Goal: Communication & Community: Answer question/provide support

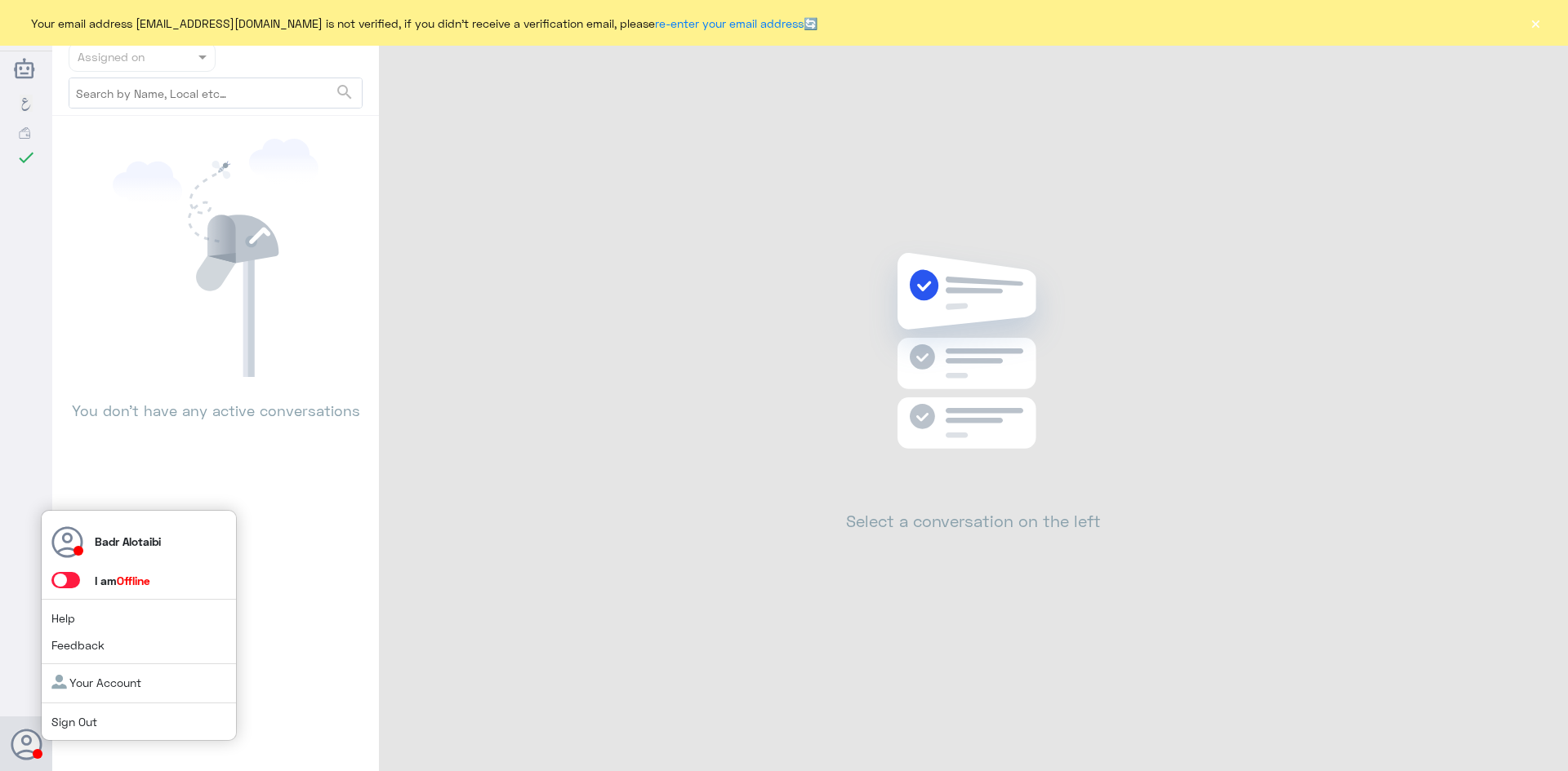
click at [65, 582] on span at bounding box center [66, 579] width 28 height 16
click at [0, 0] on input "checkbox" at bounding box center [0, 0] width 0 height 0
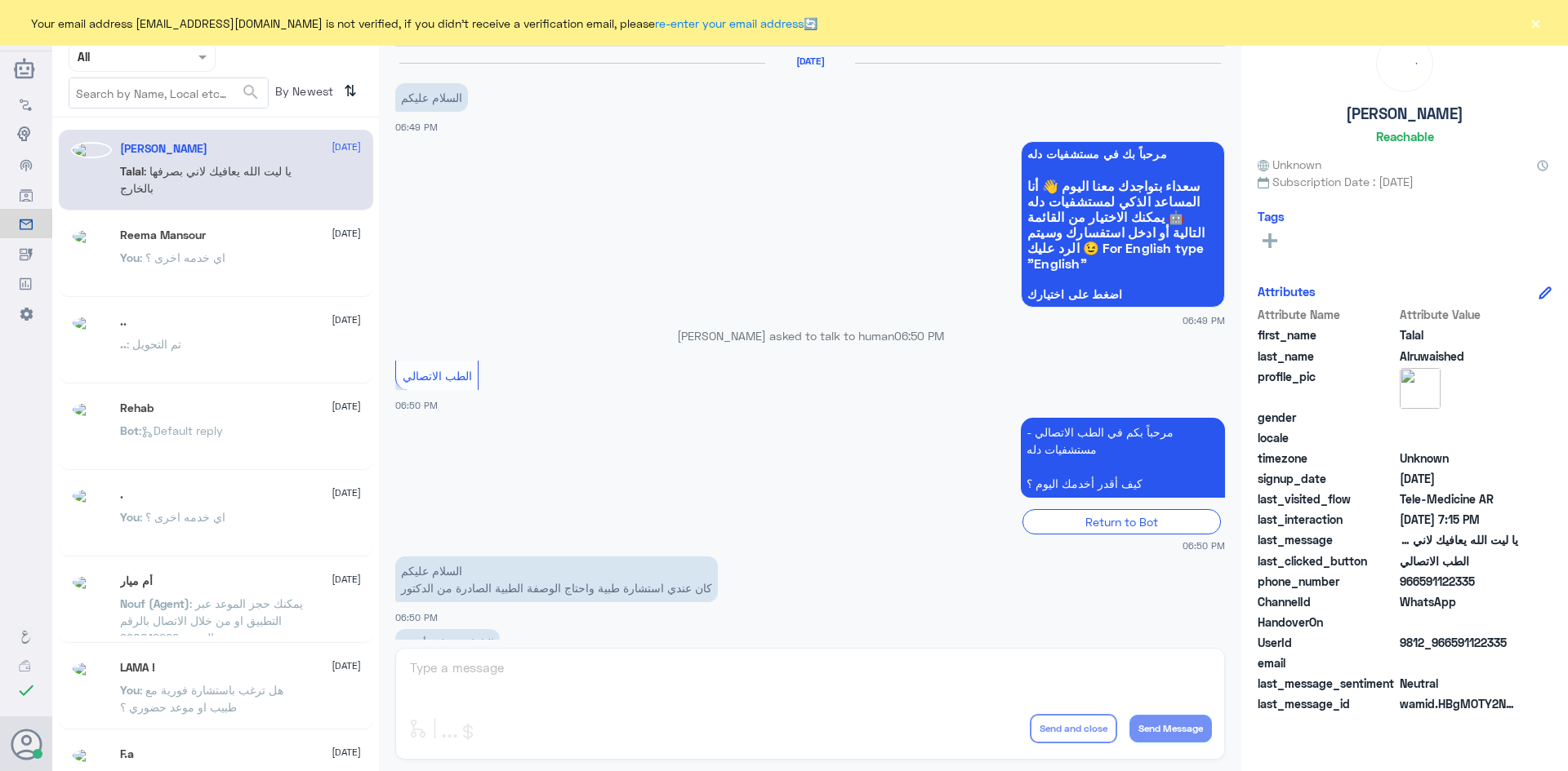
scroll to position [372, 0]
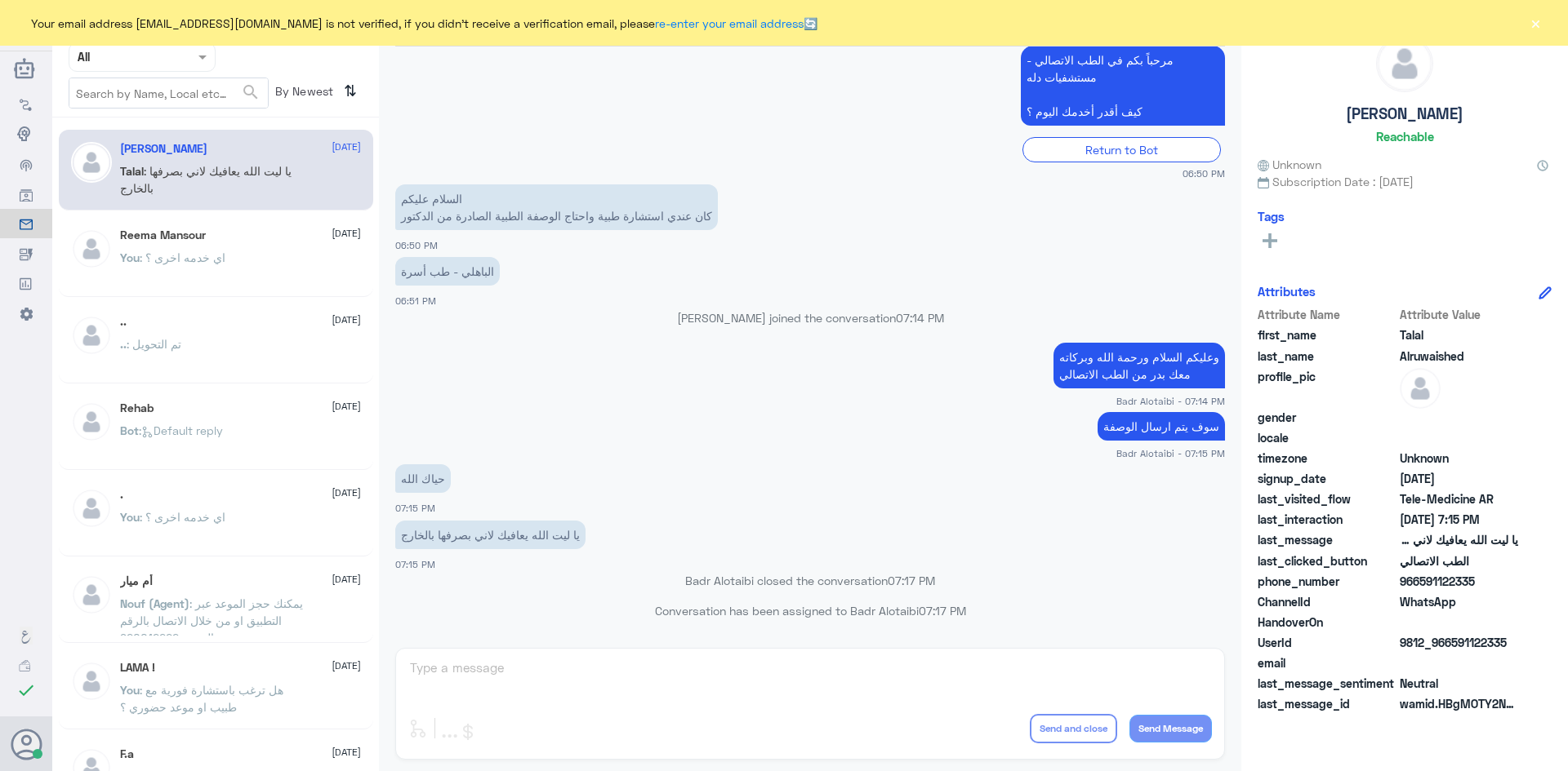
click at [1534, 20] on button "×" at bounding box center [1534, 23] width 16 height 16
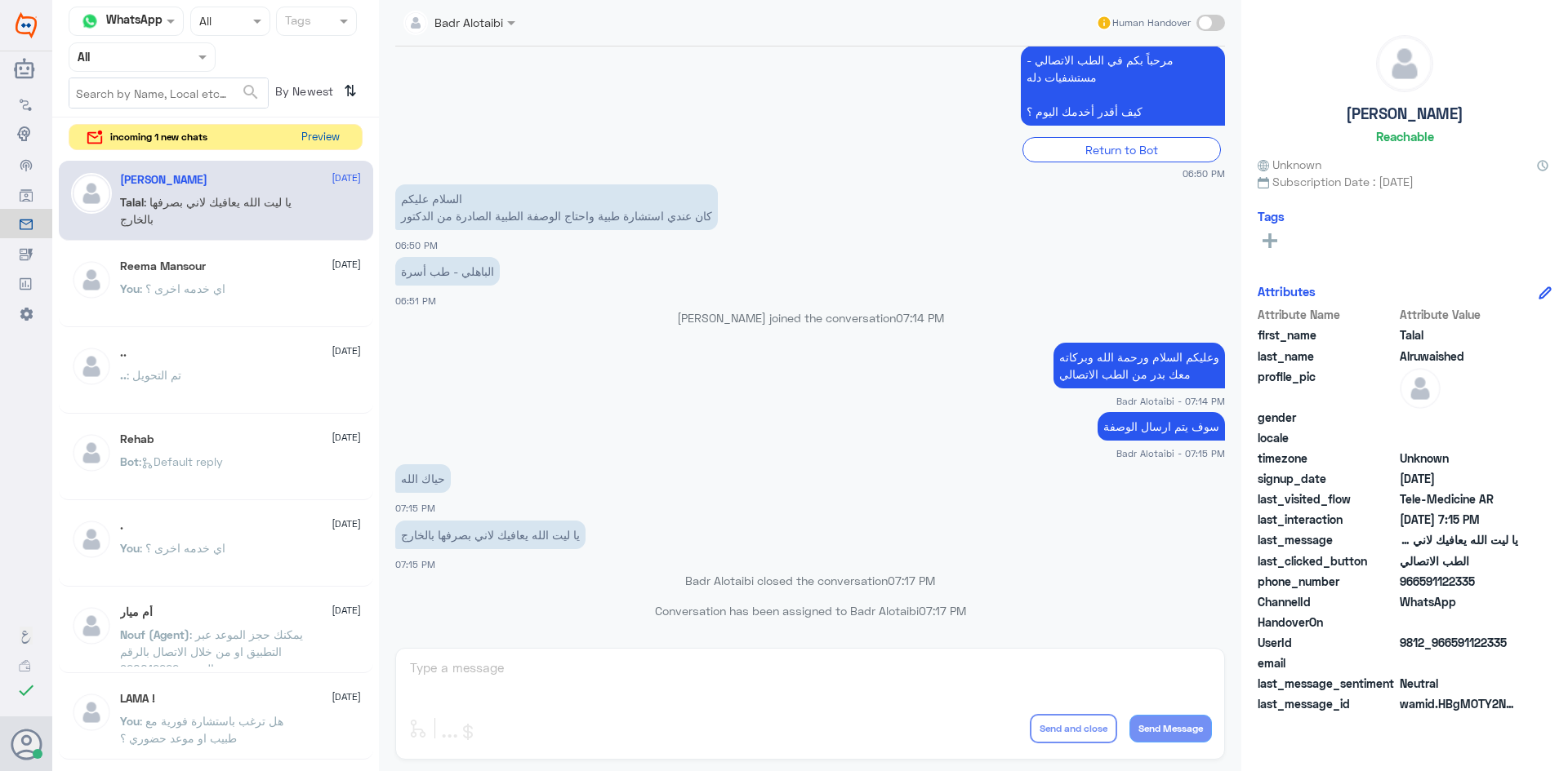
click at [319, 135] on button "Preview" at bounding box center [320, 137] width 51 height 25
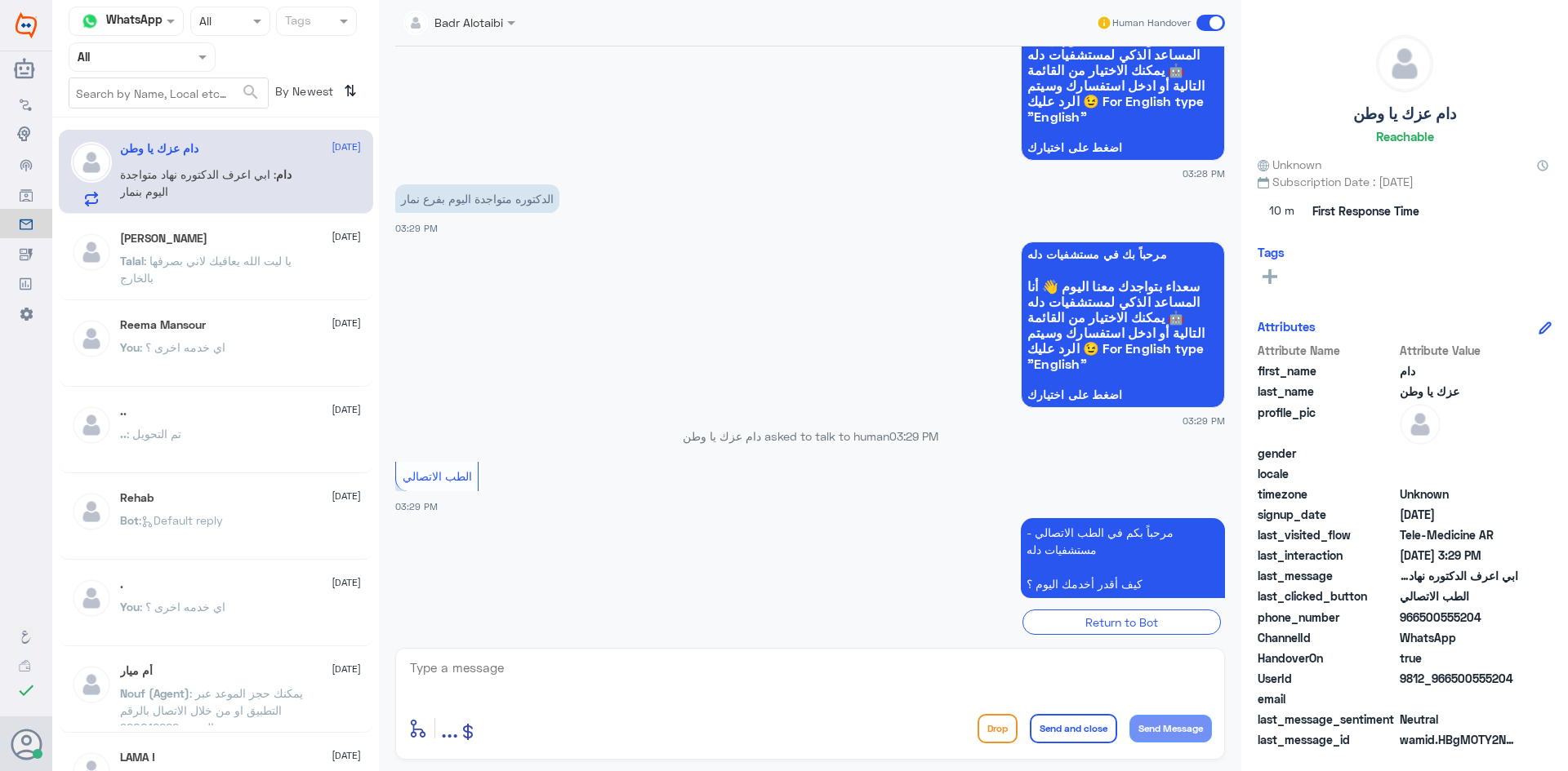
scroll to position [225, 0]
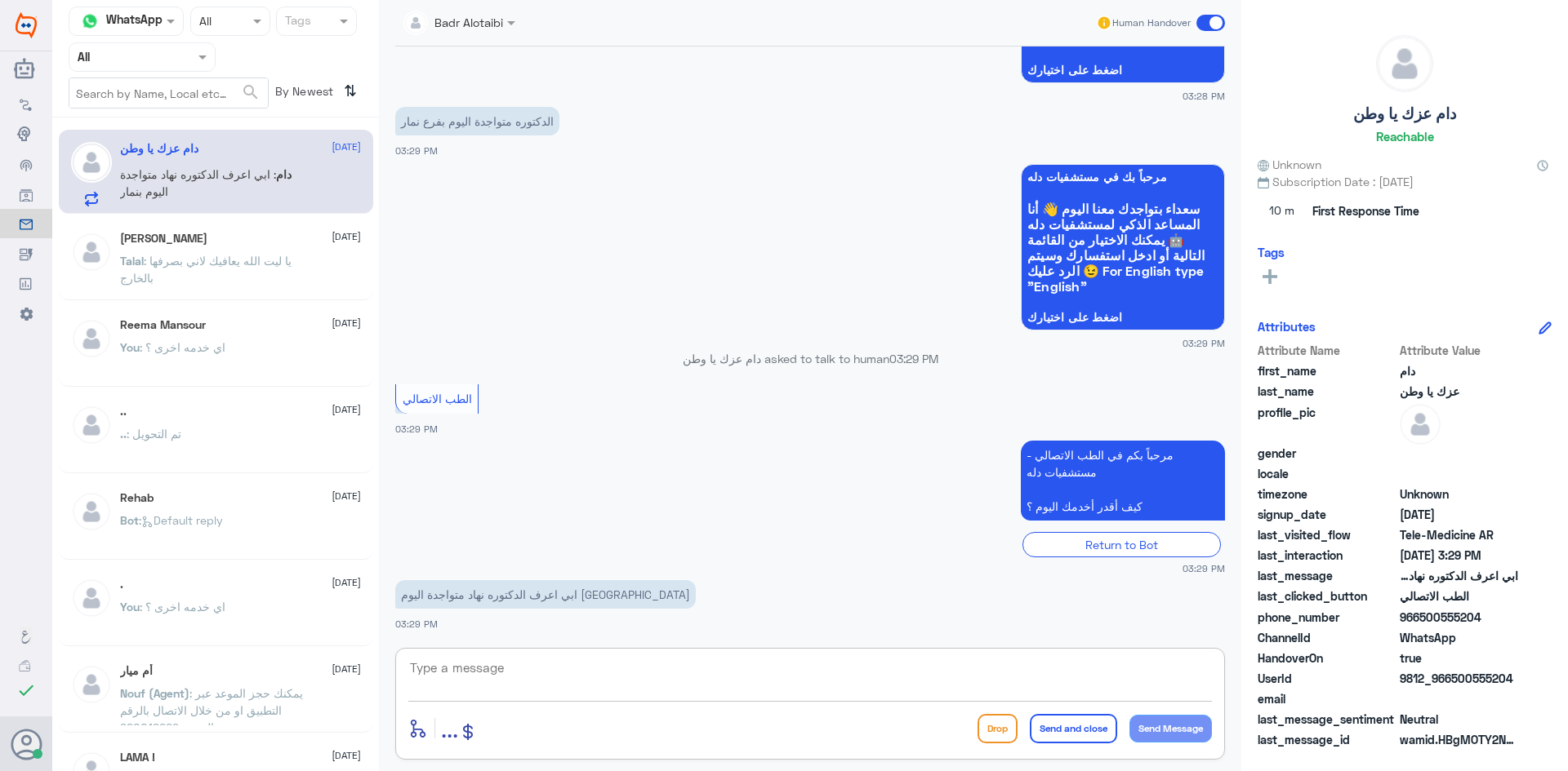
click at [673, 677] on textarea at bounding box center [810, 677] width 803 height 40
type textarea "هلا حياك معك بدر من الطب الاتصالي"
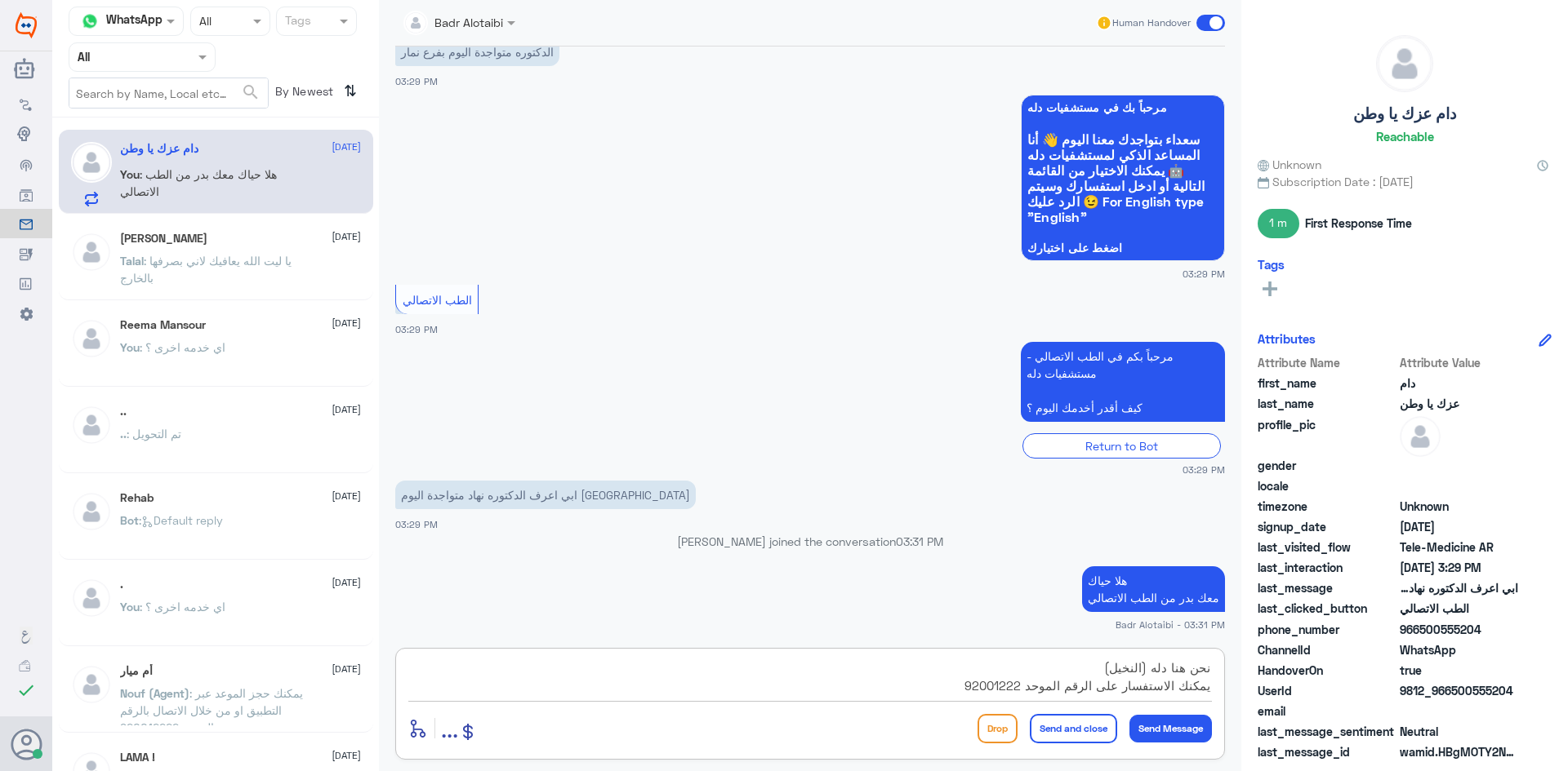
type textarea "نحن هنا دله (النخيل) يمكنك الاستفسار على الرقم الموحد 920012222"
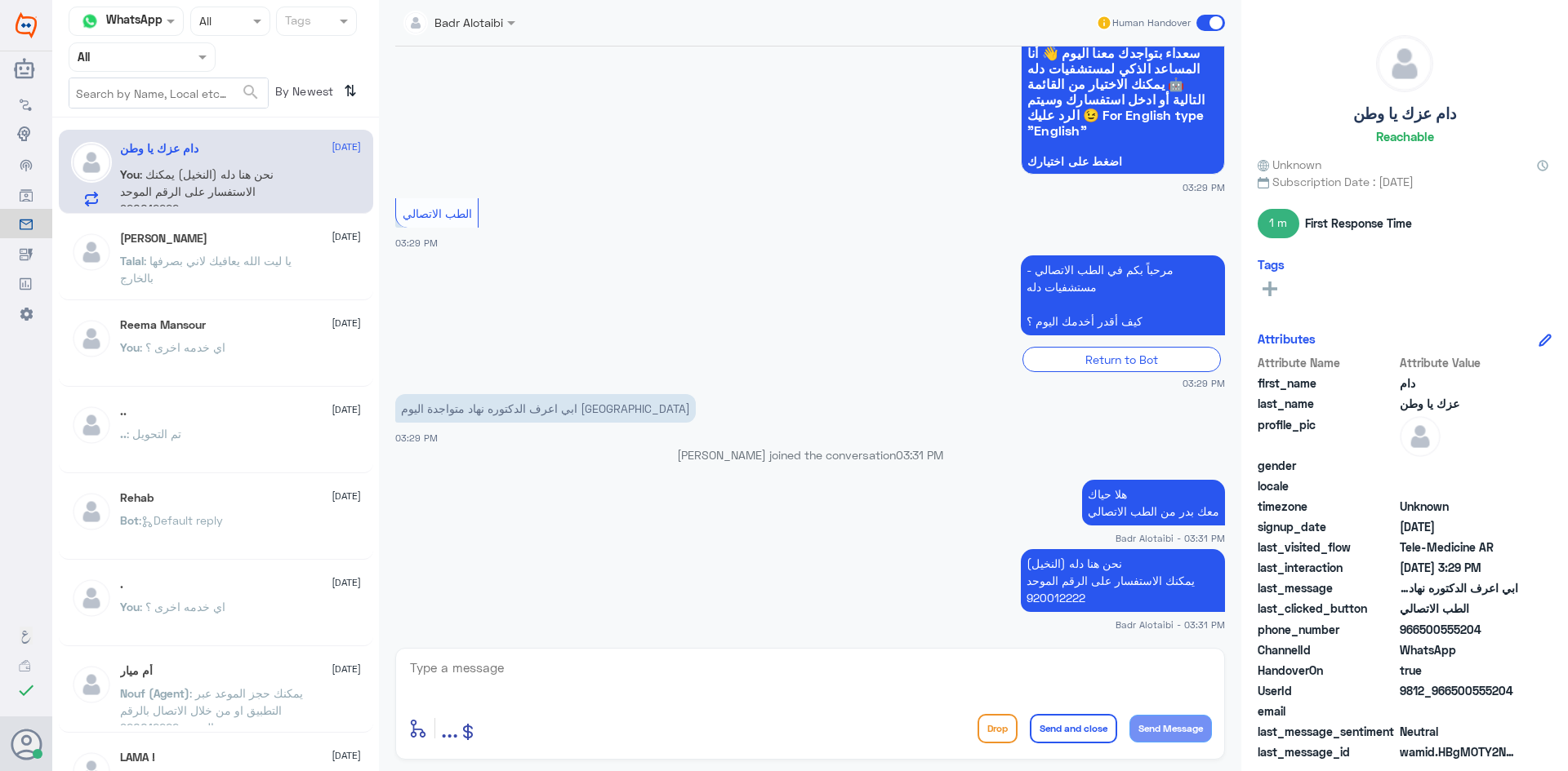
click at [1210, 28] on span at bounding box center [1211, 23] width 28 height 16
click at [0, 0] on input "checkbox" at bounding box center [0, 0] width 0 height 0
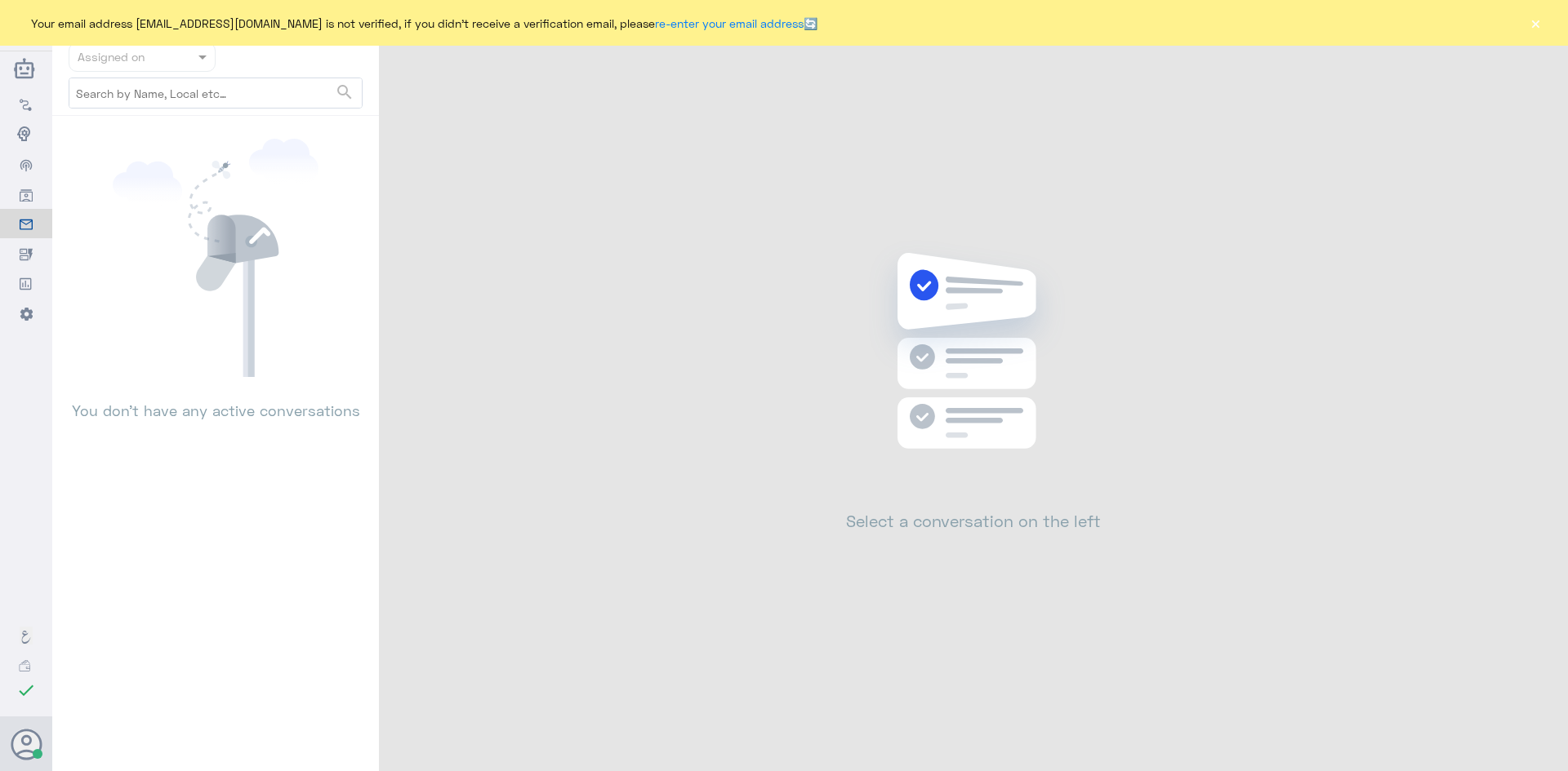
click at [1536, 29] on button "×" at bounding box center [1534, 23] width 16 height 16
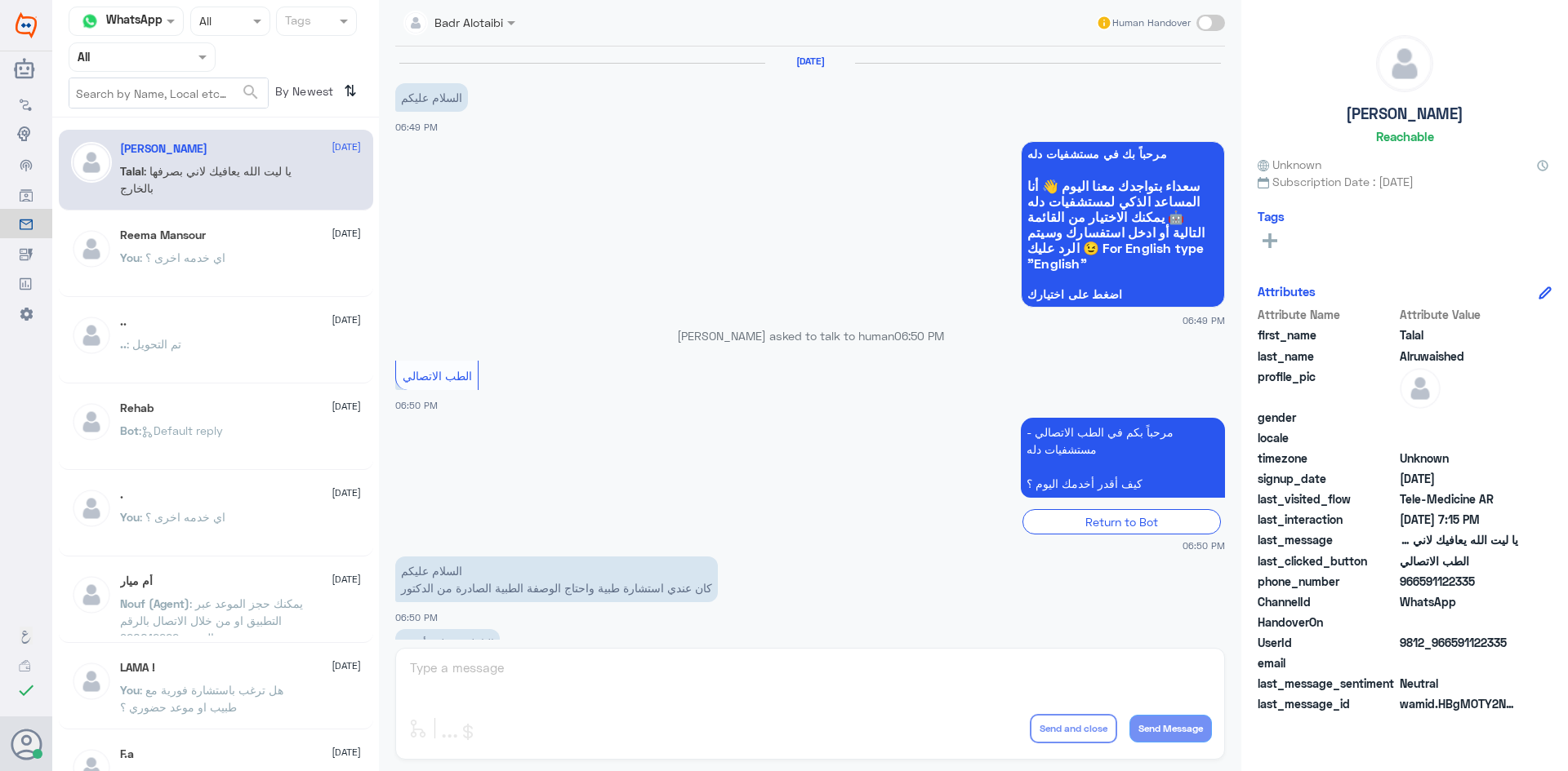
scroll to position [372, 0]
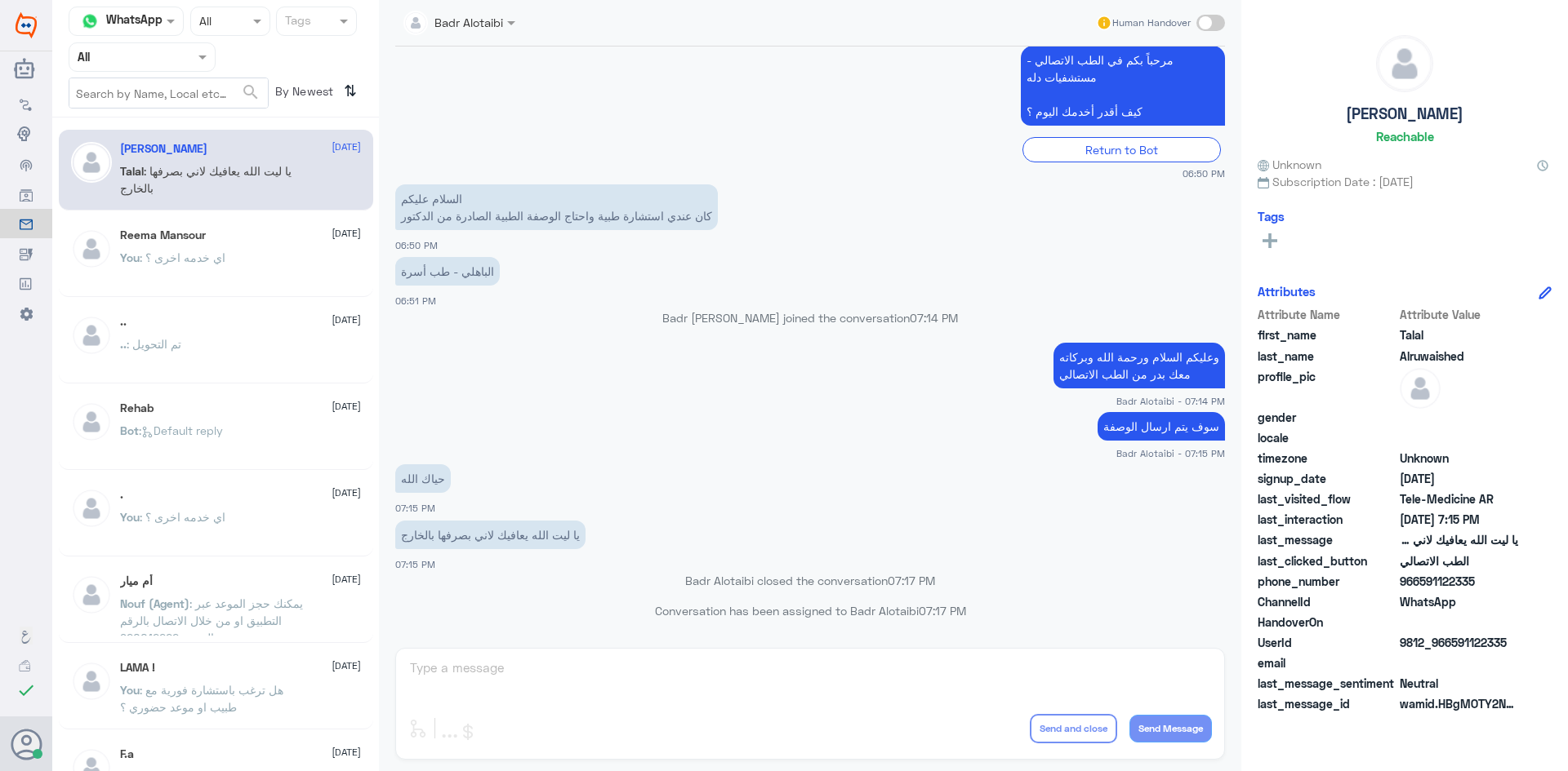
click at [278, 687] on span ": هل ترغب باستشارة فورية مع طبيب او موعد حضوري ؟" at bounding box center [202, 699] width 164 height 31
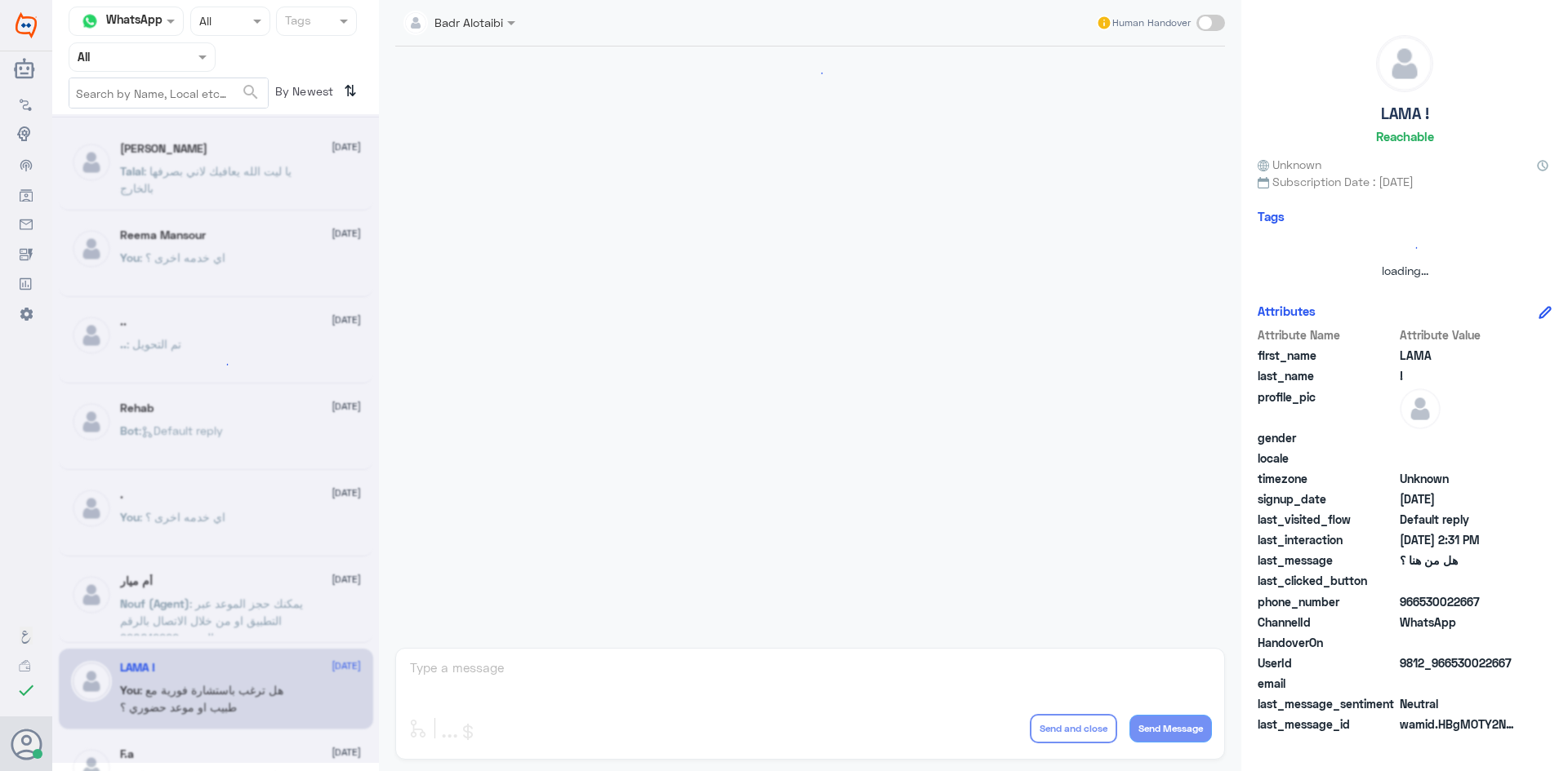
scroll to position [53, 0]
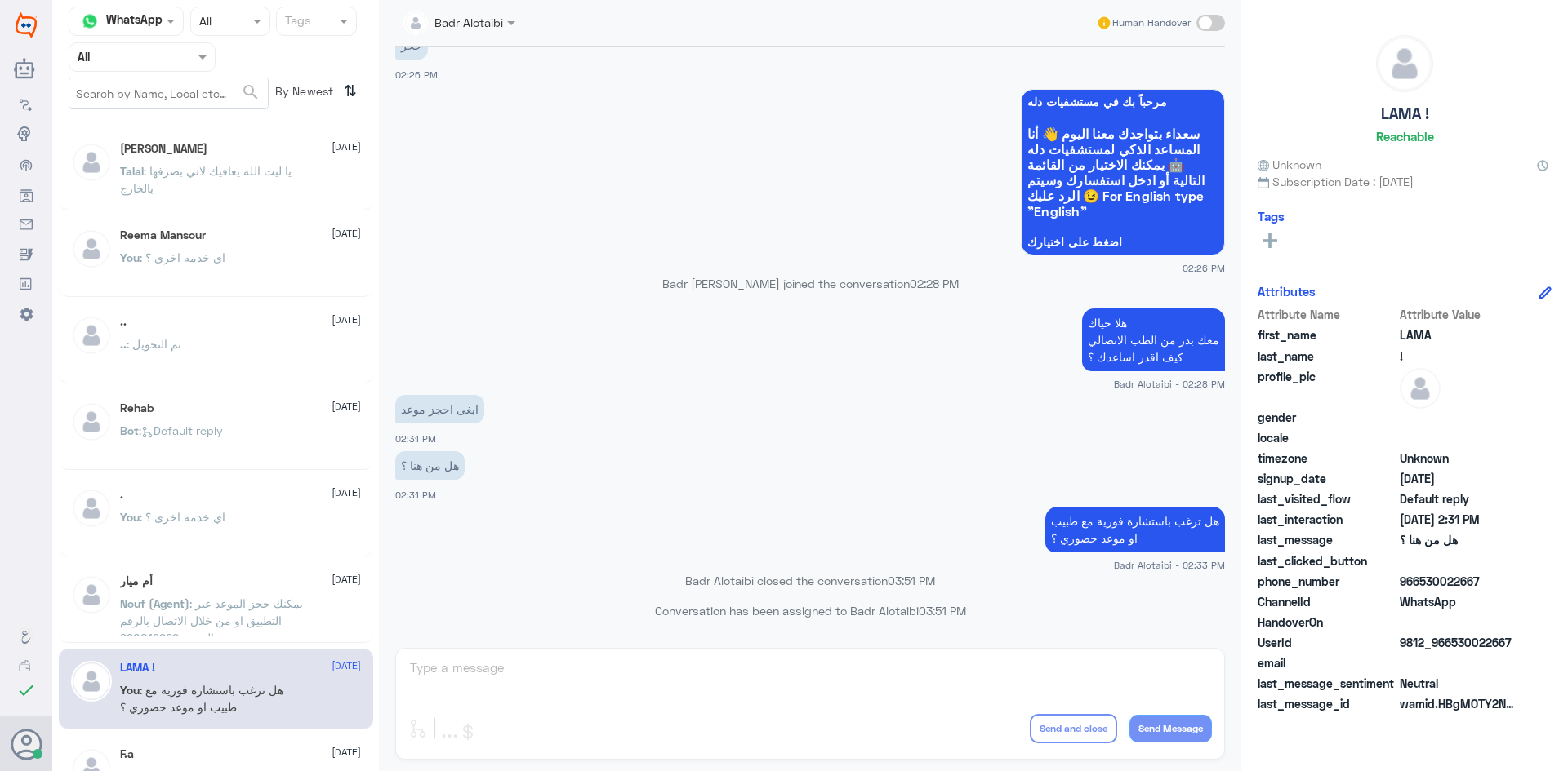
click at [329, 190] on div "Talal : يا ليت الله يعافيك لاني بصرفها بالخارج" at bounding box center [241, 184] width 241 height 37
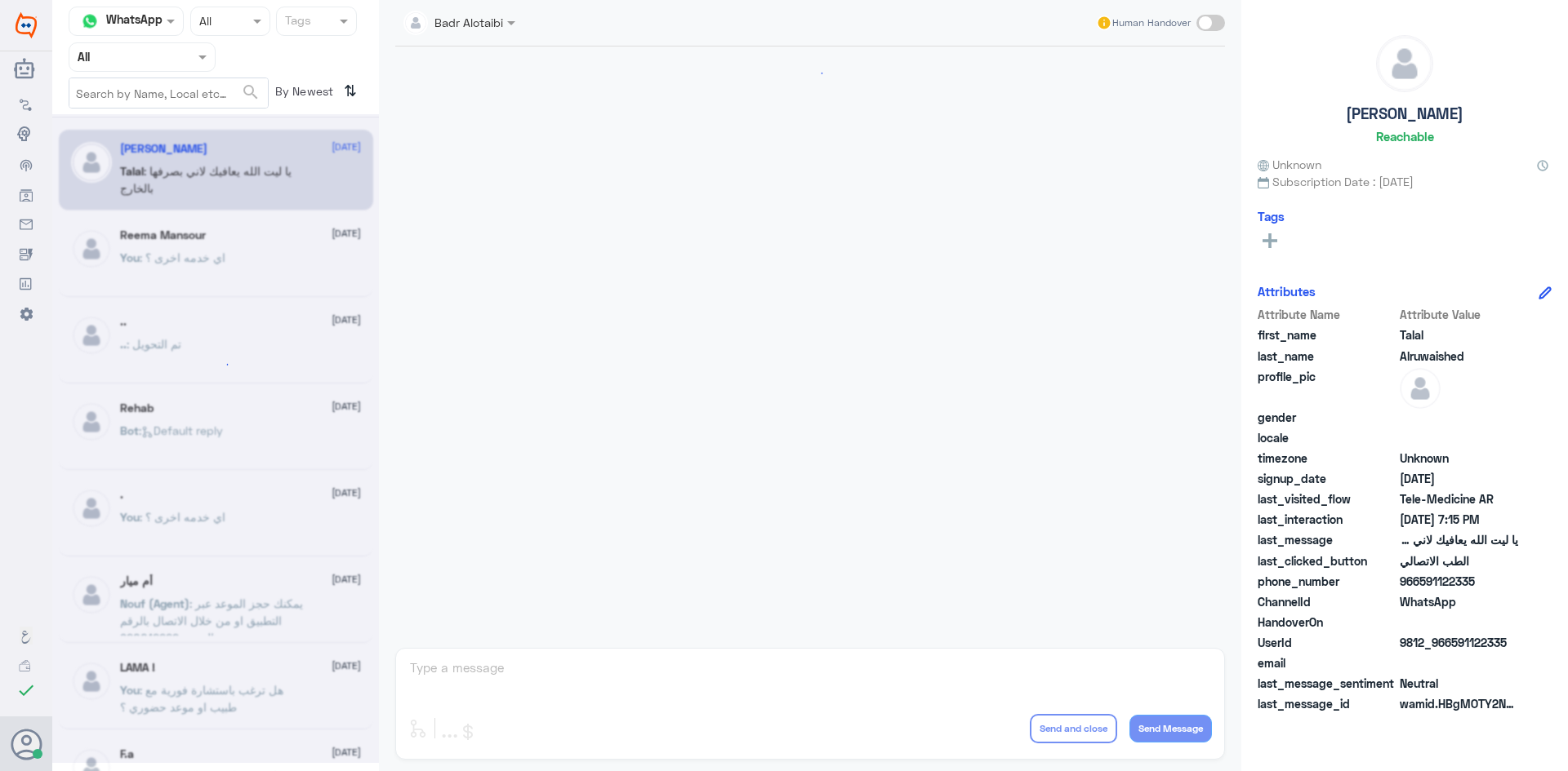
scroll to position [372, 0]
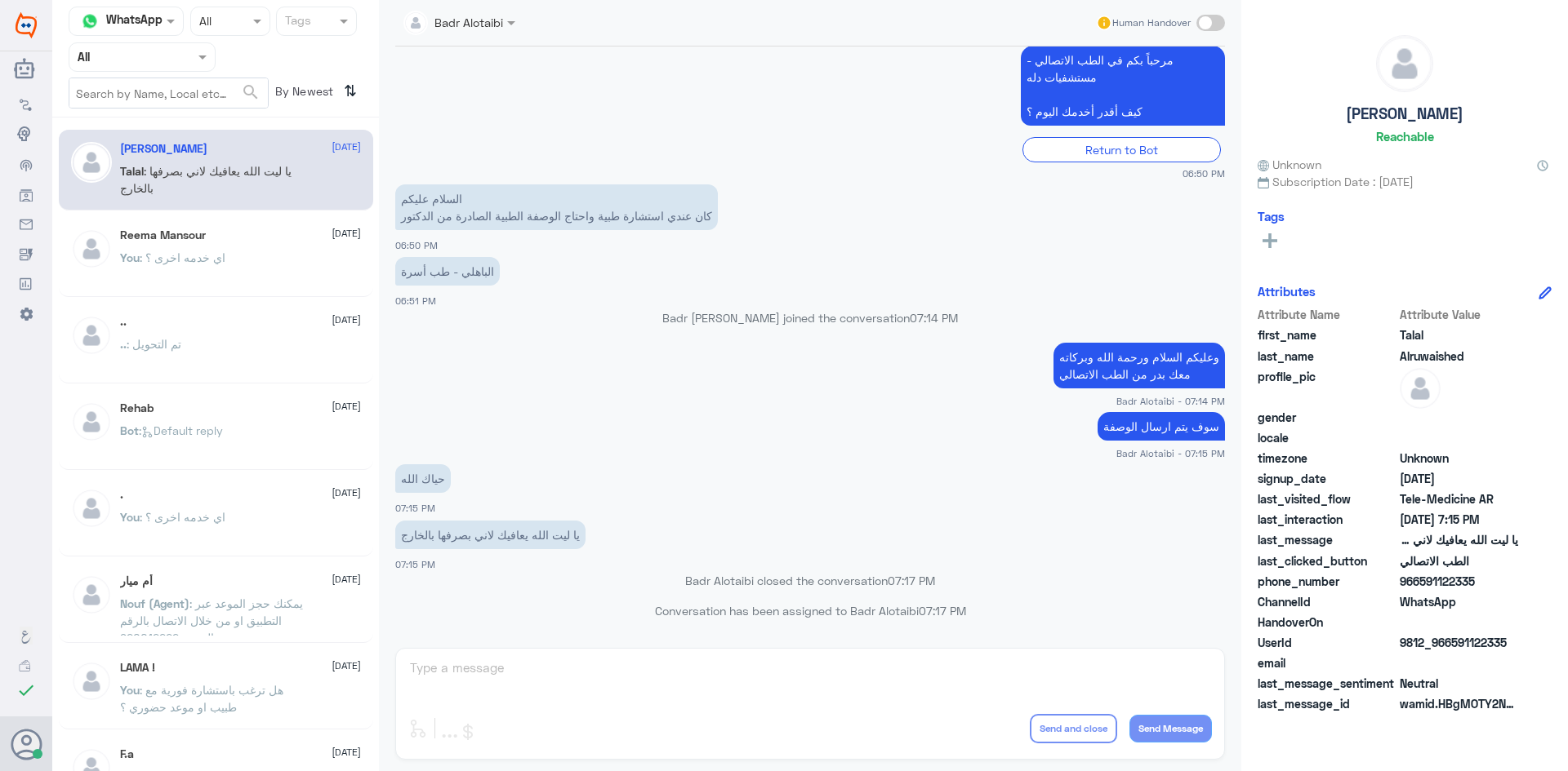
click at [501, 30] on div at bounding box center [459, 22] width 128 height 19
click at [766, 109] on app-msgs-text "مرحباً بكم في الطب الاتصالي - مستشفيات دله كيف أقدر أخدمك اليوم ؟" at bounding box center [810, 87] width 830 height 82
drag, startPoint x: 170, startPoint y: 49, endPoint x: 168, endPoint y: 69, distance: 20.1
click at [170, 49] on div at bounding box center [142, 56] width 146 height 19
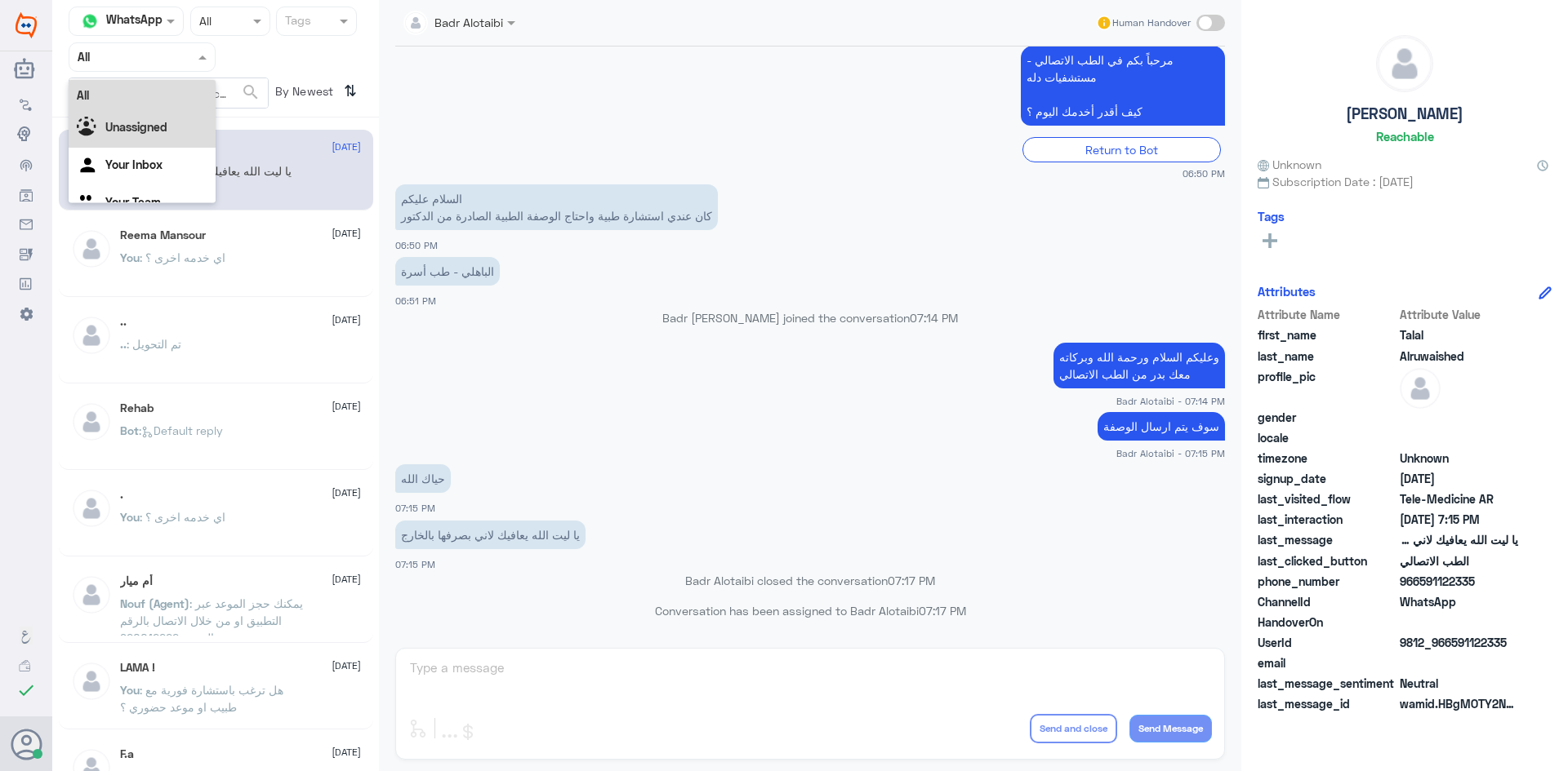
click at [170, 129] on div "Unassigned" at bounding box center [142, 129] width 147 height 38
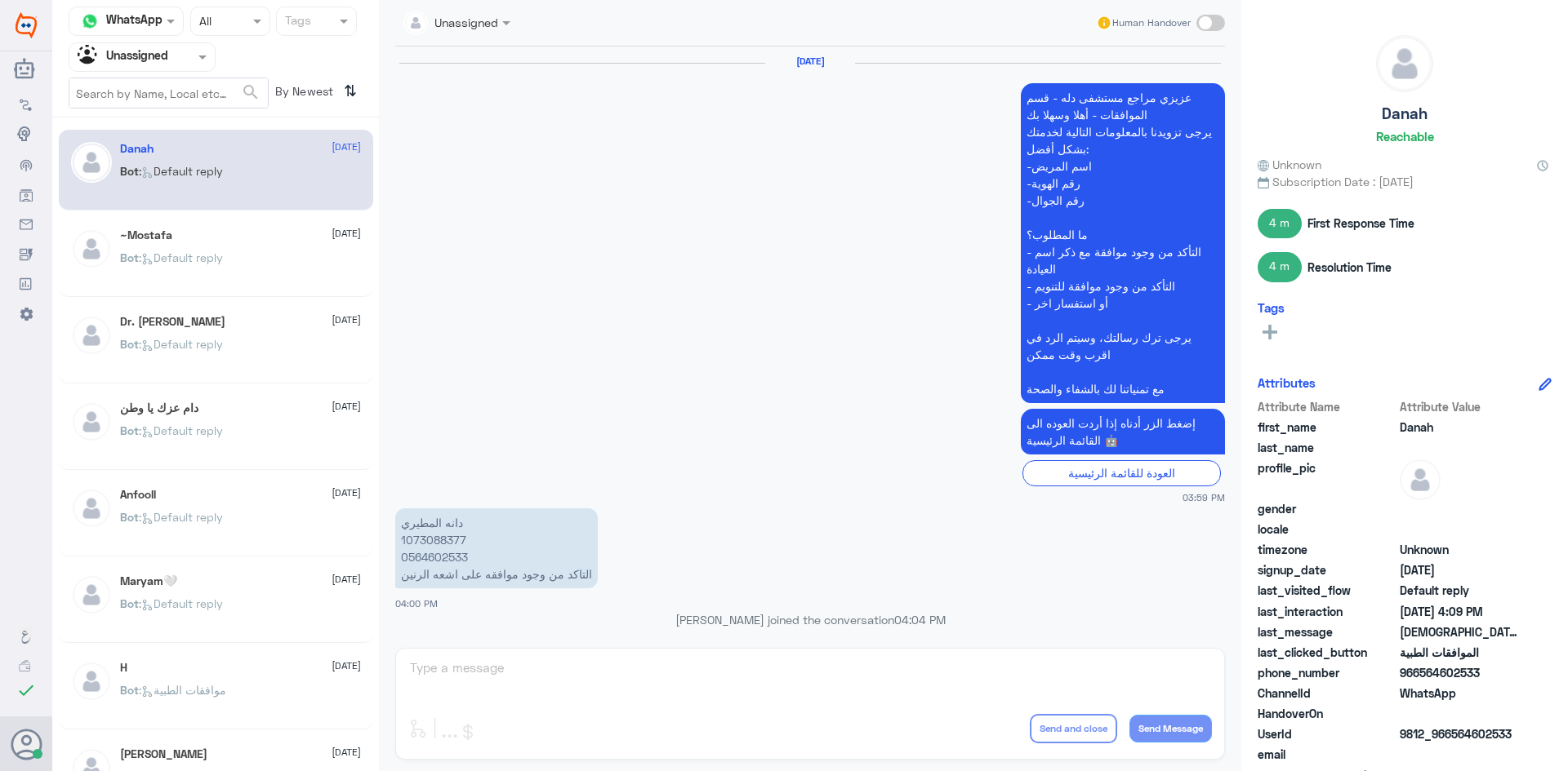
scroll to position [1119, 0]
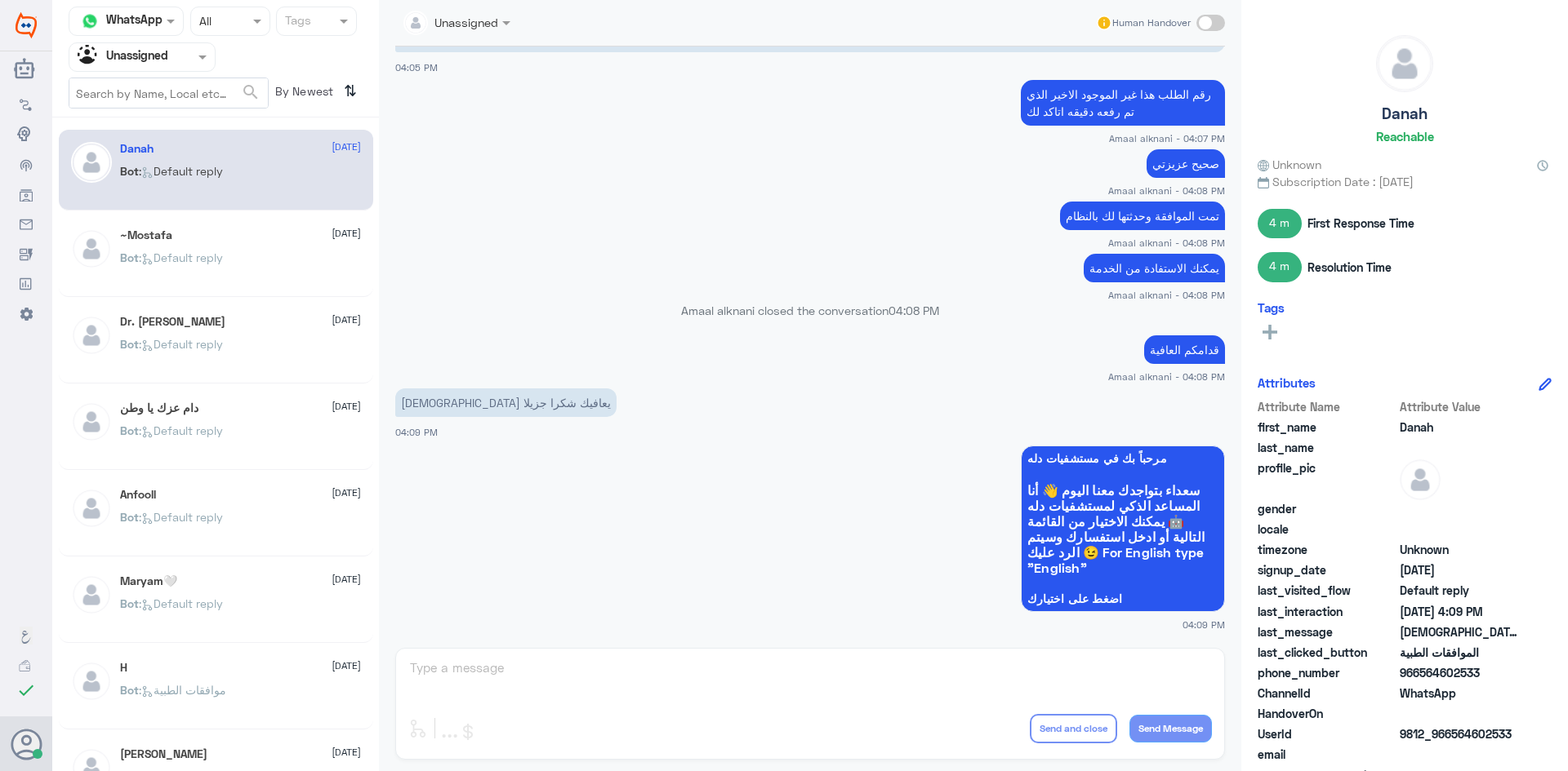
click at [742, 391] on app-msgs-text "الله يعافيك شكرا جزيلا" at bounding box center [810, 403] width 830 height 30
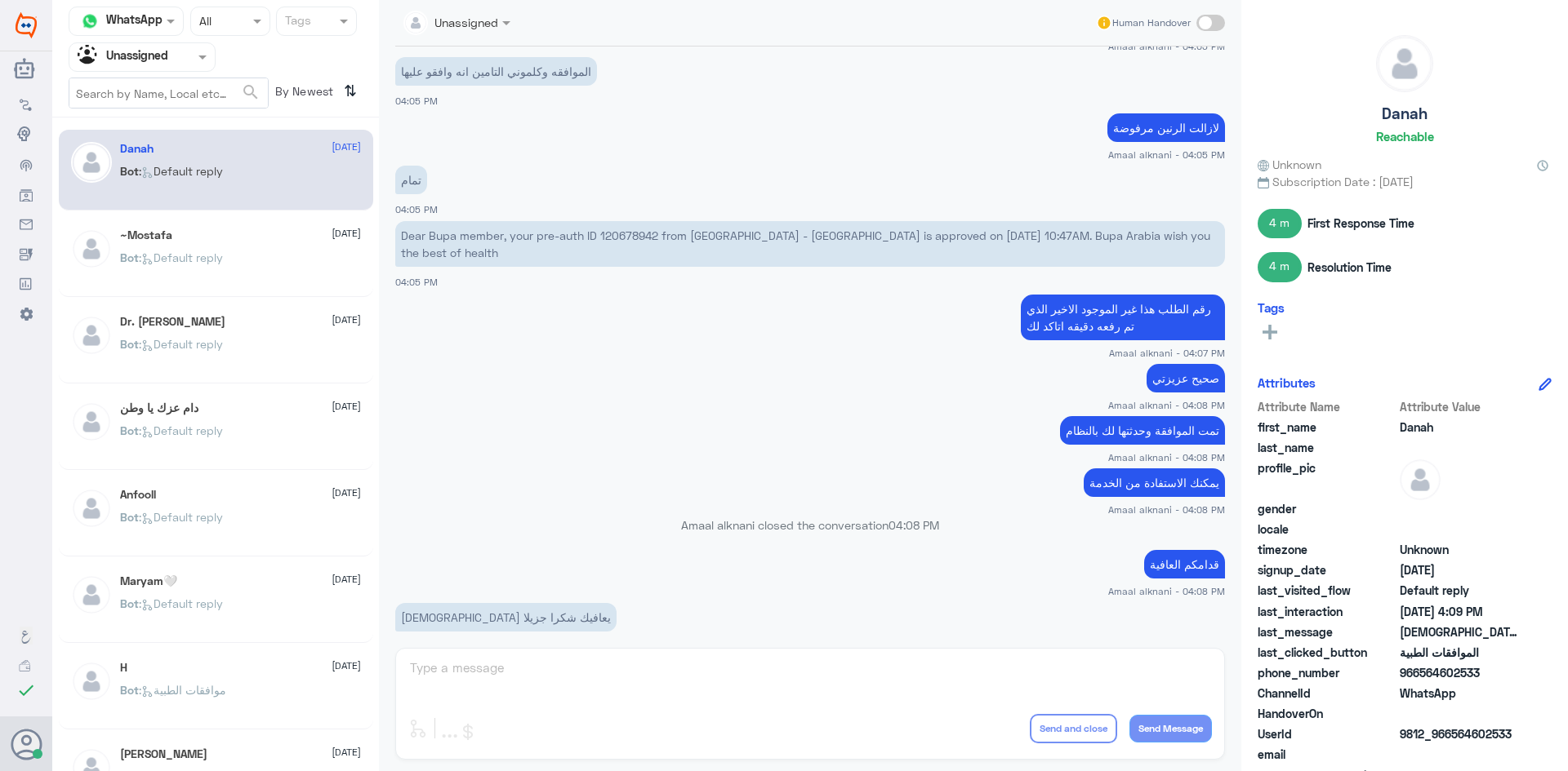
scroll to position [955, 0]
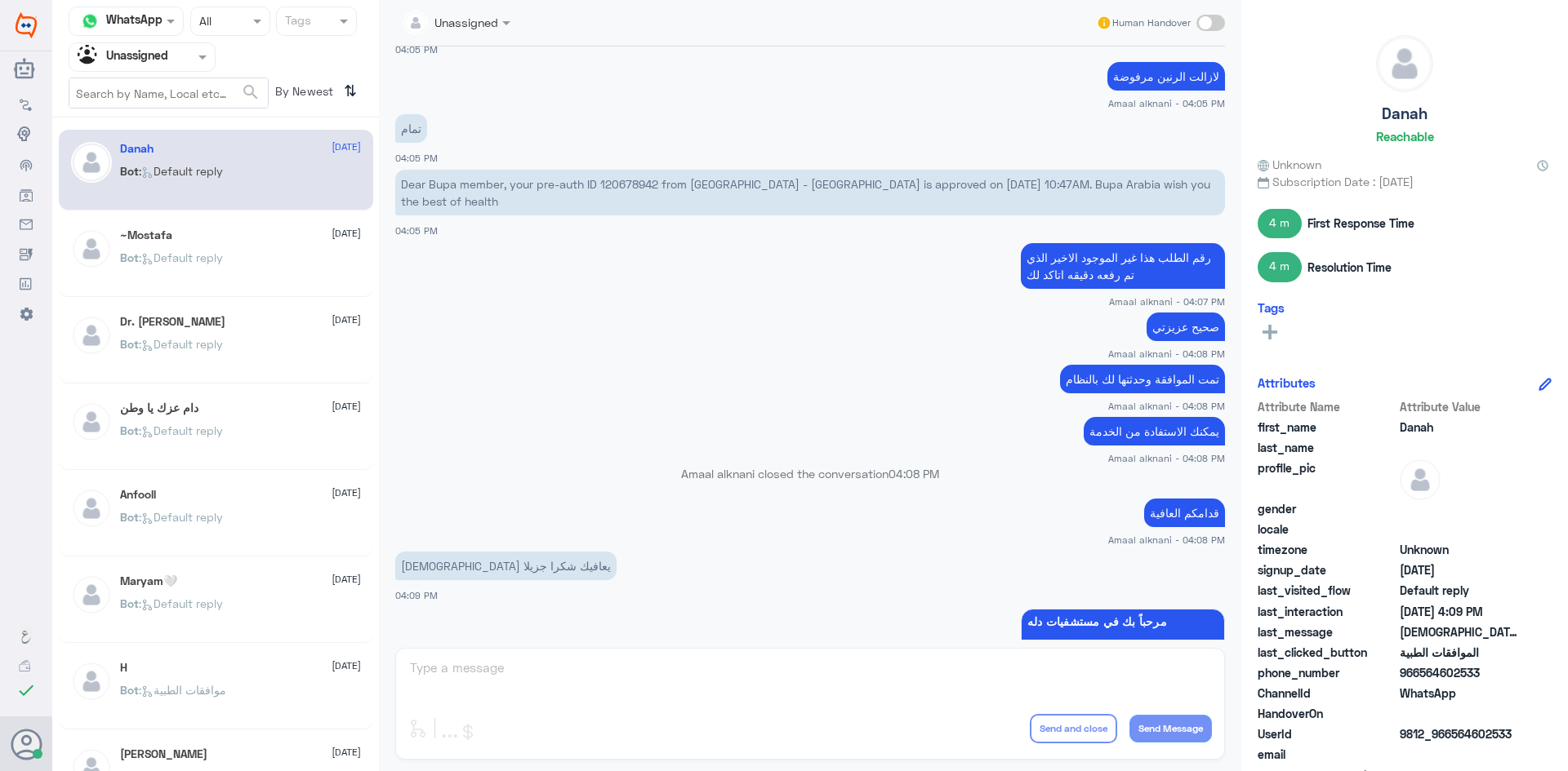
click at [267, 274] on div "Bot : Default reply" at bounding box center [241, 271] width 241 height 37
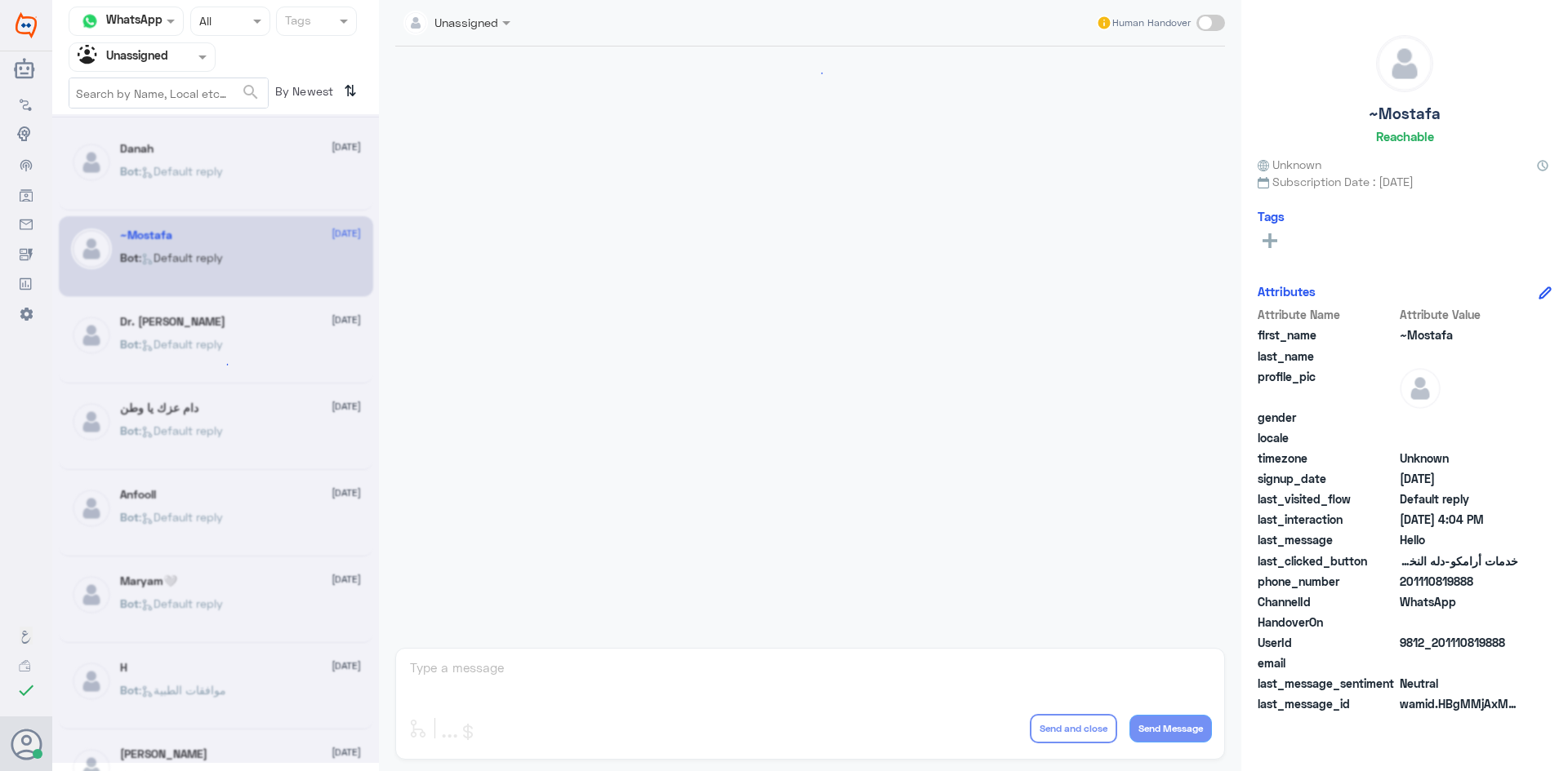
scroll to position [1394, 0]
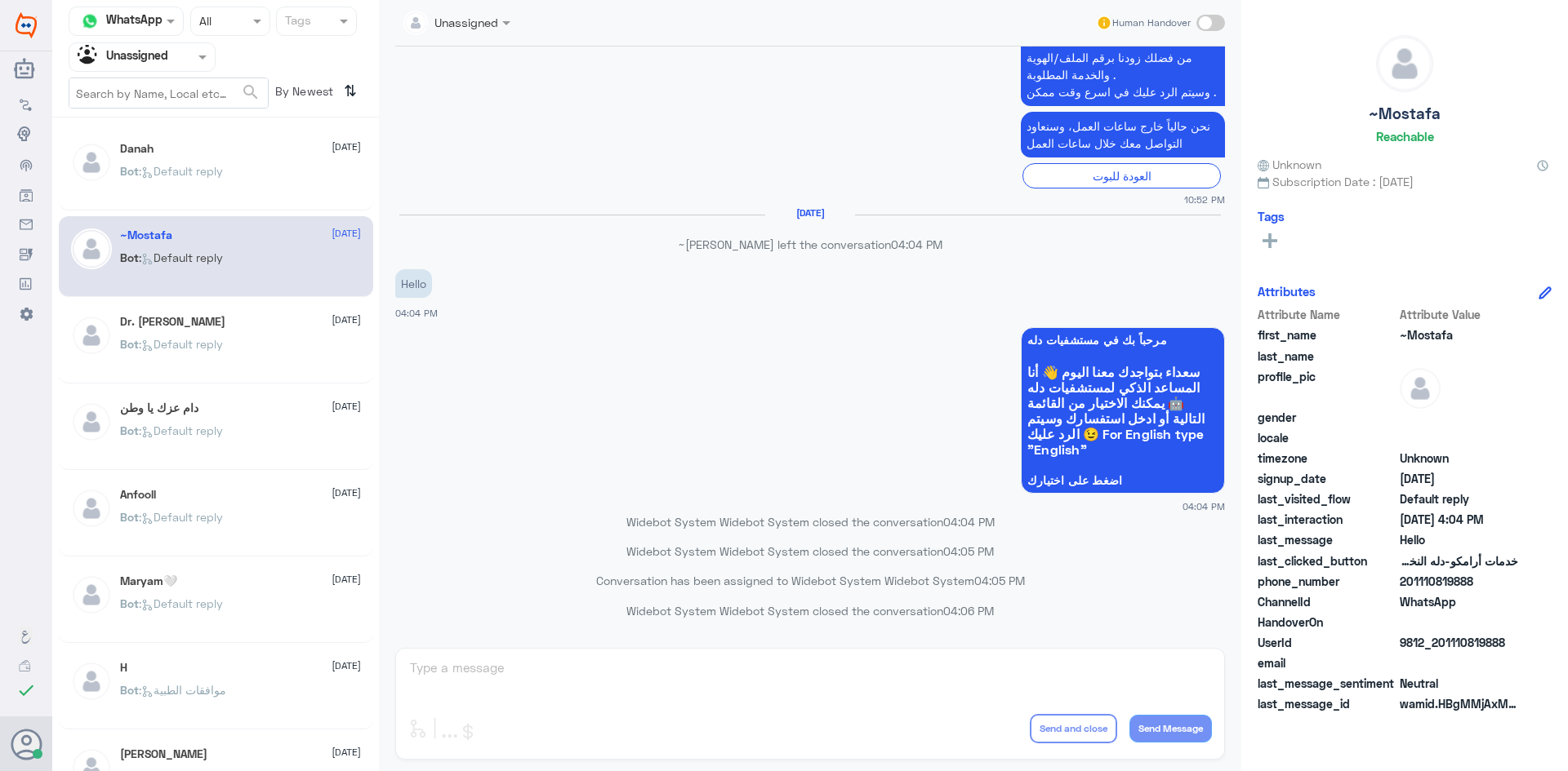
click at [255, 323] on div "Dr. Elsadig Idris 17 August" at bounding box center [241, 322] width 241 height 14
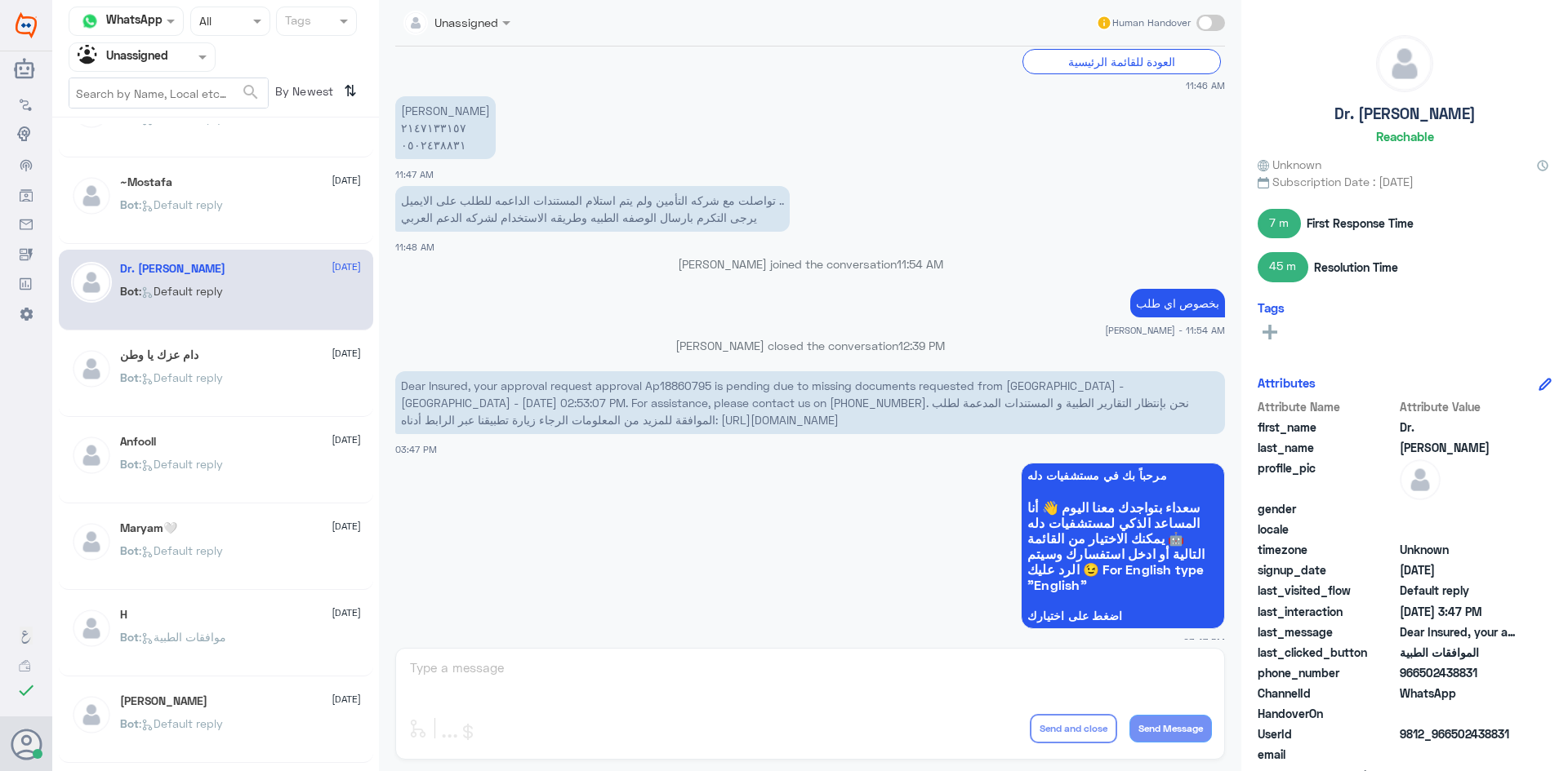
scroll to position [82, 0]
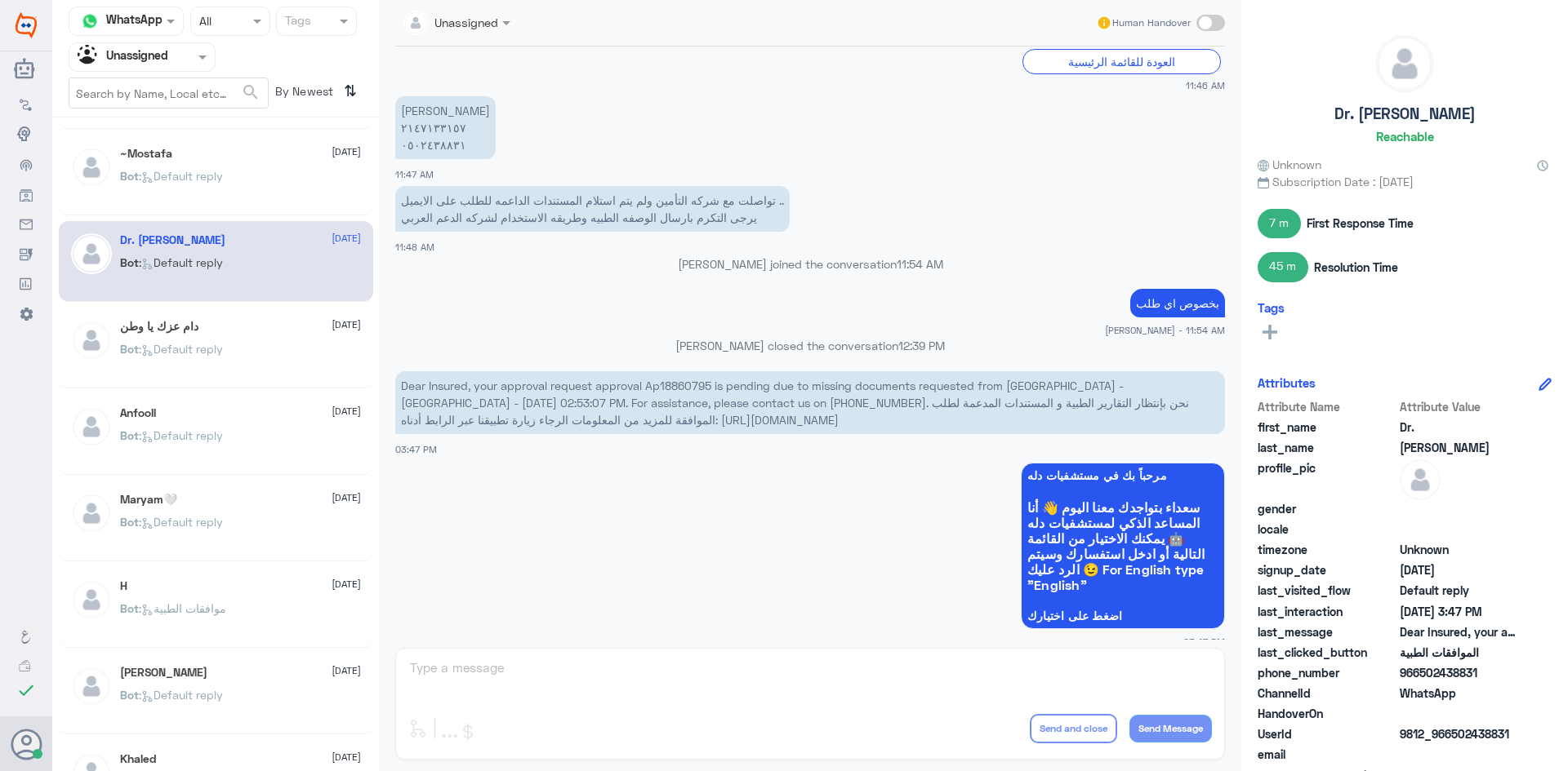
click at [255, 323] on div "دام عزك يا وطن 17 August" at bounding box center [241, 326] width 241 height 14
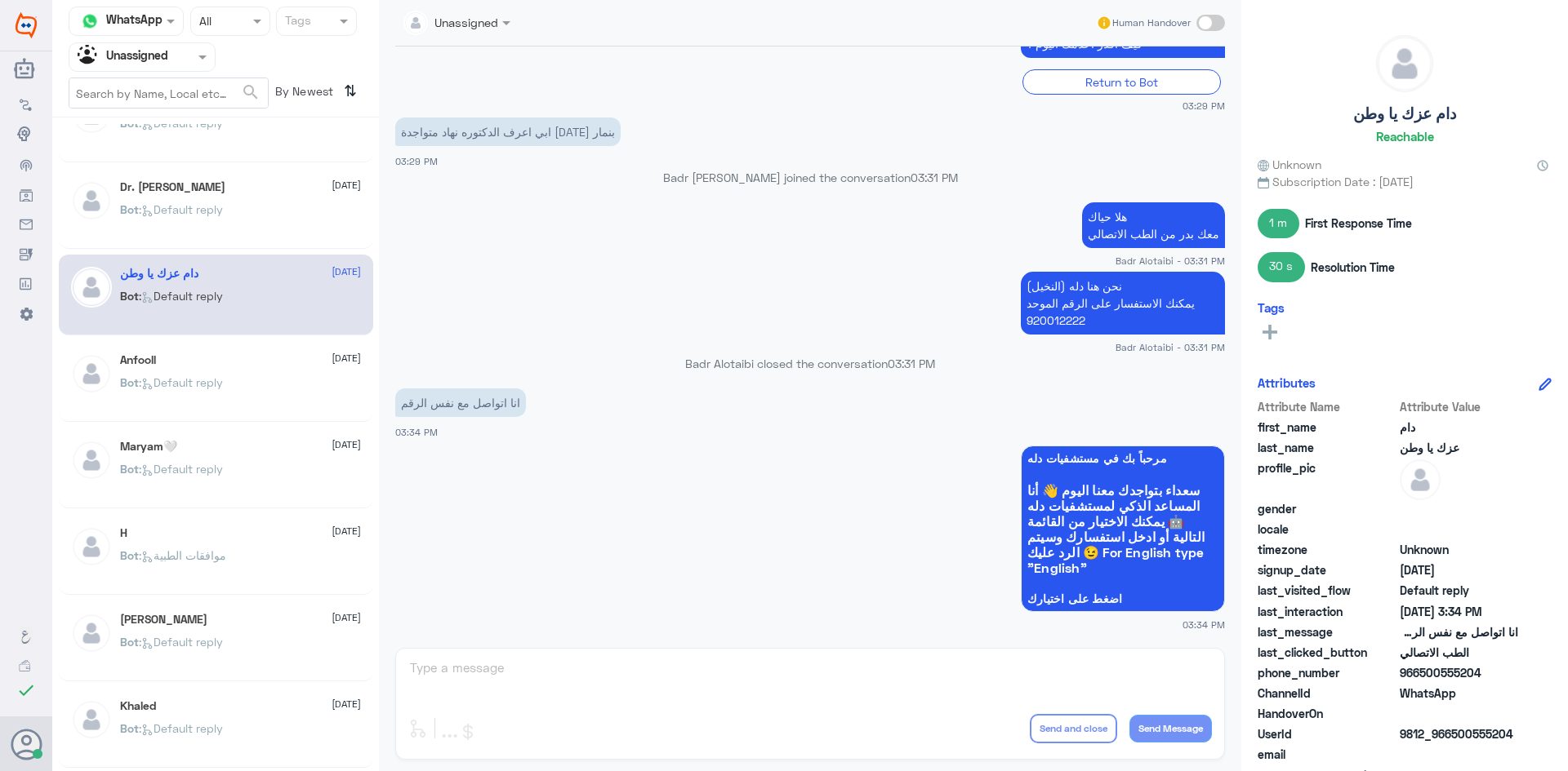
scroll to position [164, 0]
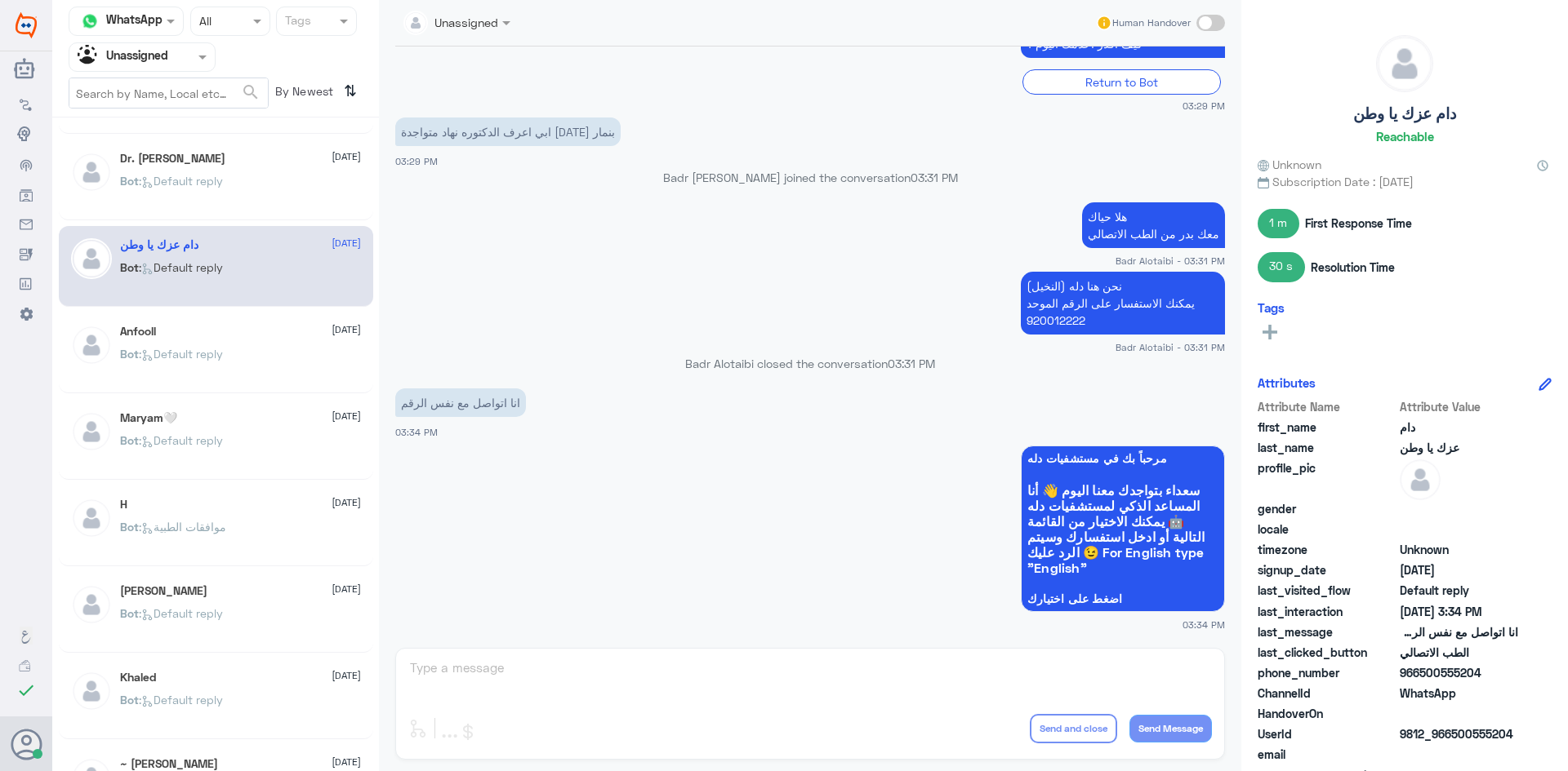
click at [324, 355] on div "Bot : Default reply" at bounding box center [241, 368] width 241 height 37
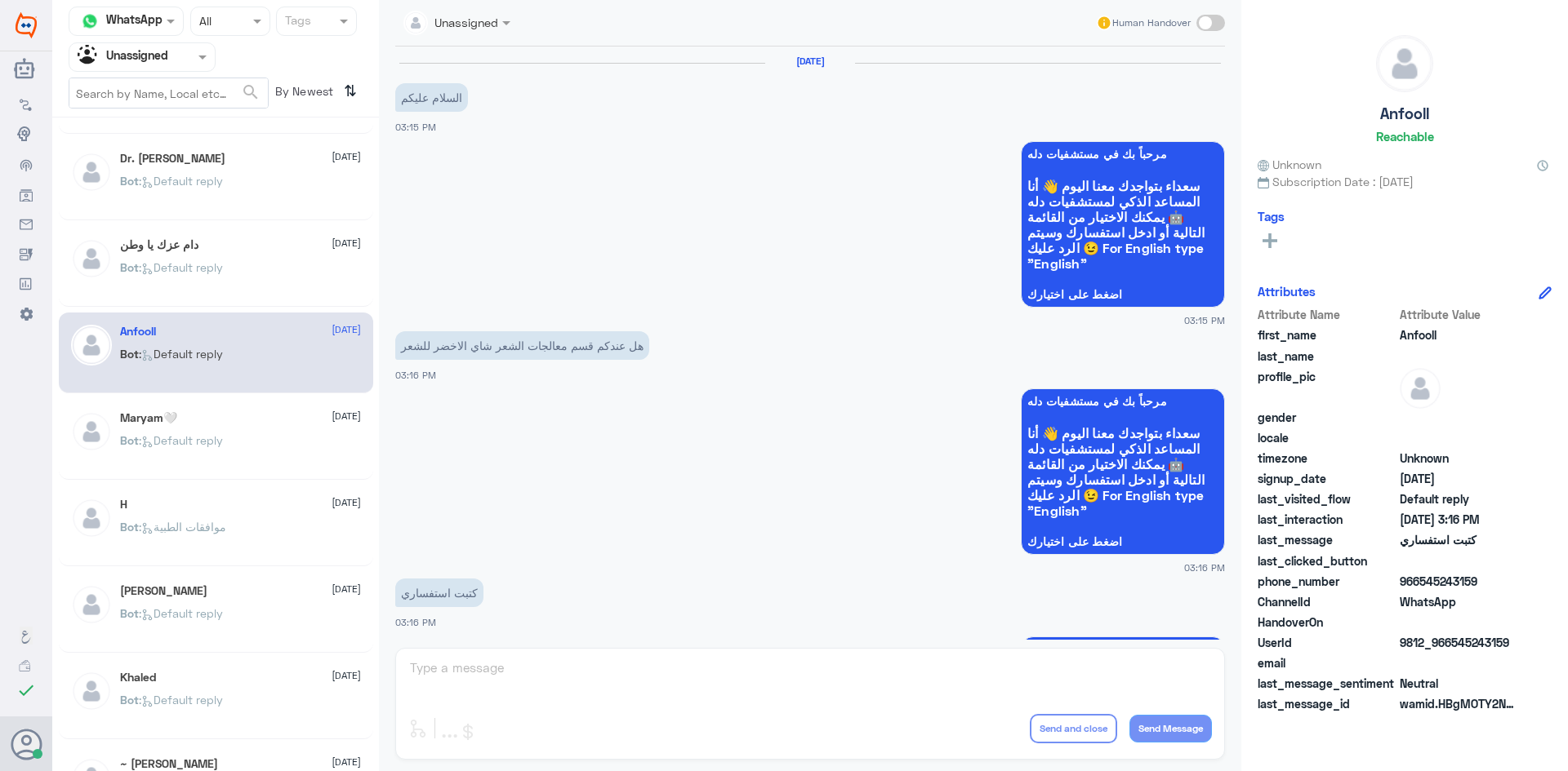
click at [258, 426] on div "Maryam🤍 17 August Bot : Default reply" at bounding box center [241, 441] width 241 height 61
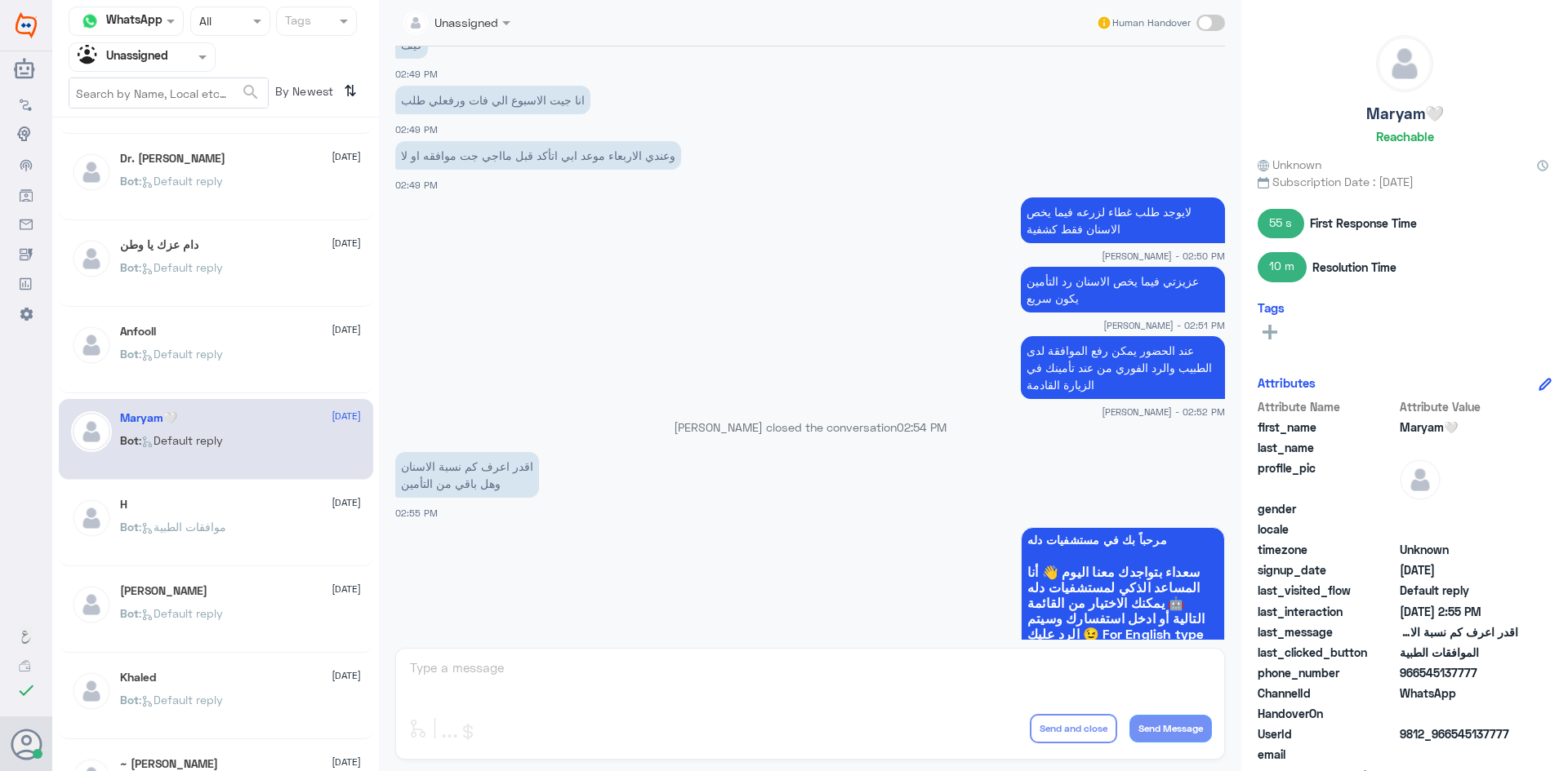
scroll to position [1280, 0]
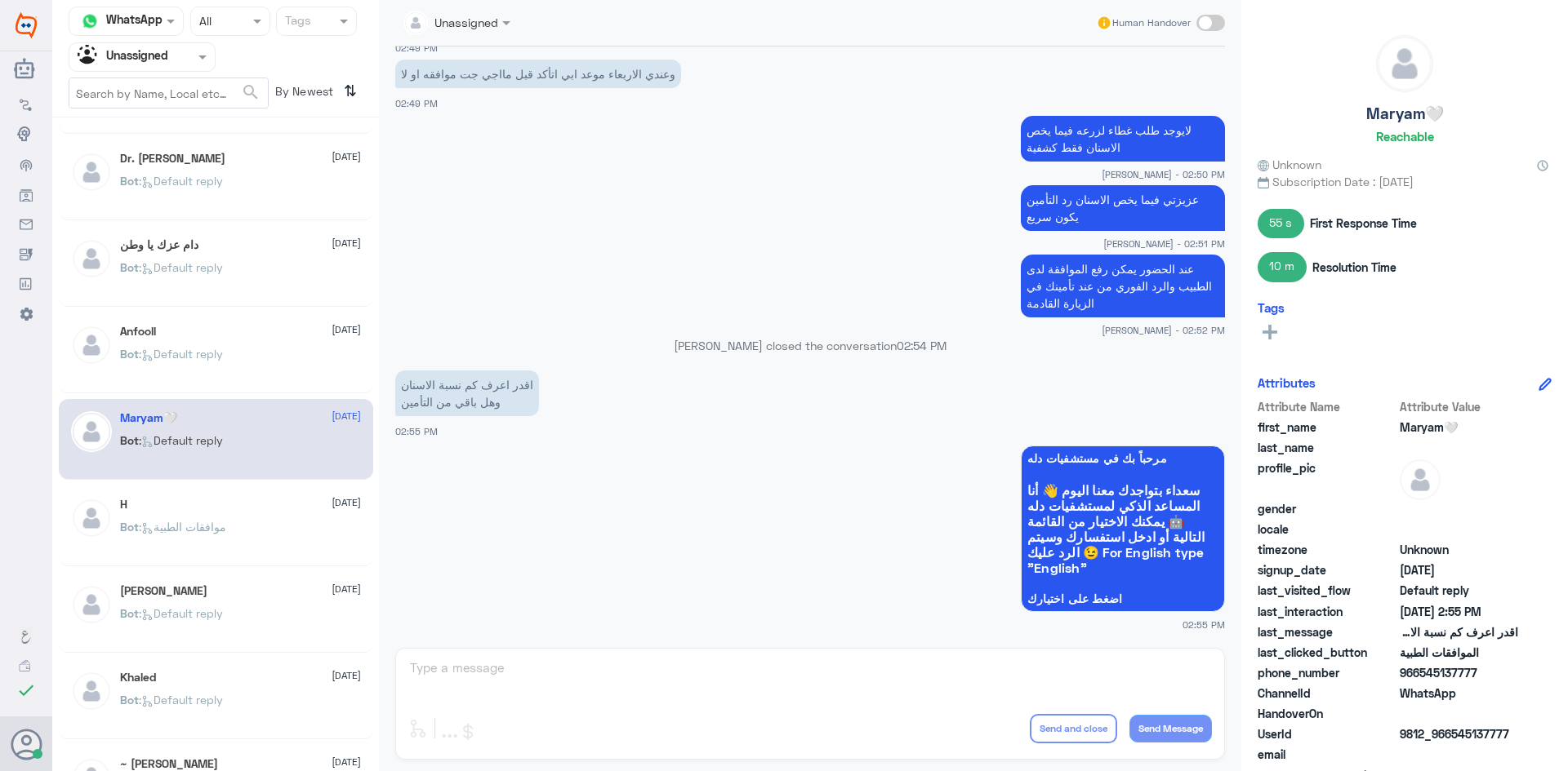
click at [260, 515] on div "H 17 August Bot : موافقات الطبية" at bounding box center [241, 527] width 241 height 61
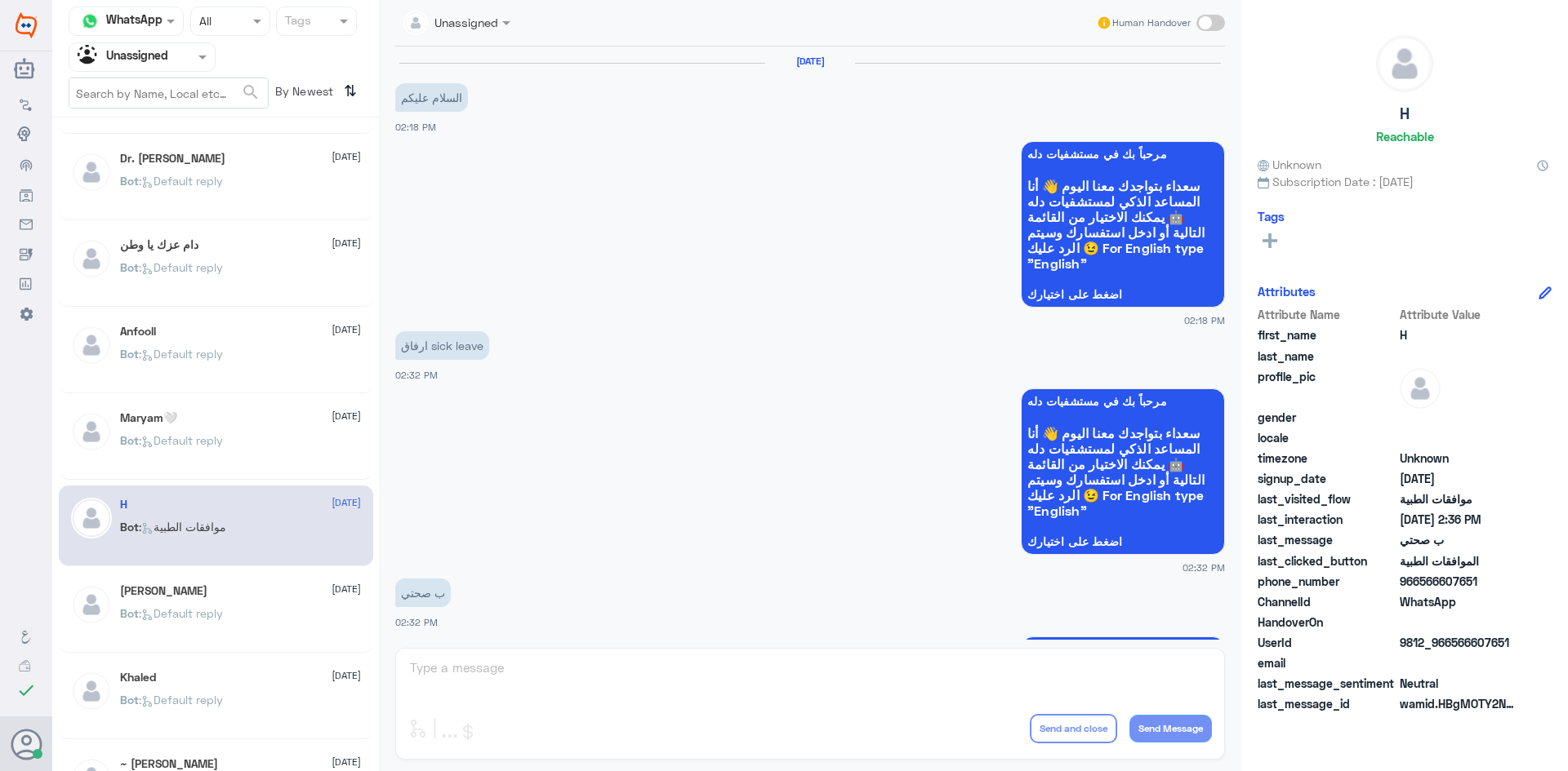
click at [1203, 15] on span at bounding box center [1211, 23] width 28 height 16
click at [0, 0] on input "checkbox" at bounding box center [0, 0] width 0 height 0
click at [723, 669] on textarea at bounding box center [810, 677] width 803 height 40
type textarea "I"
type textarea "ه"
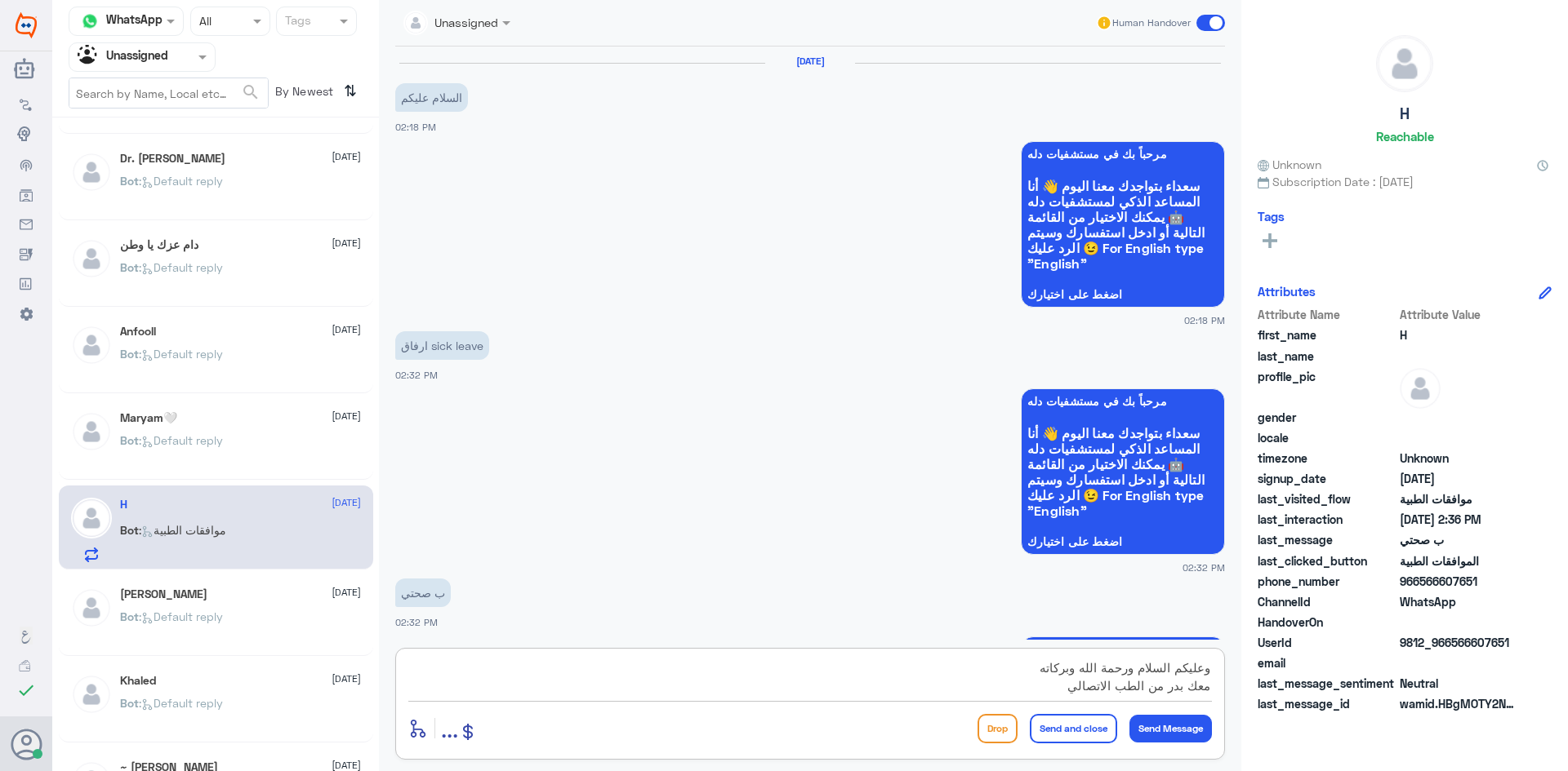
type textarea "وعليكم السلام ورحمة الله وبركاته معك بدر من الطب الاتصالي"
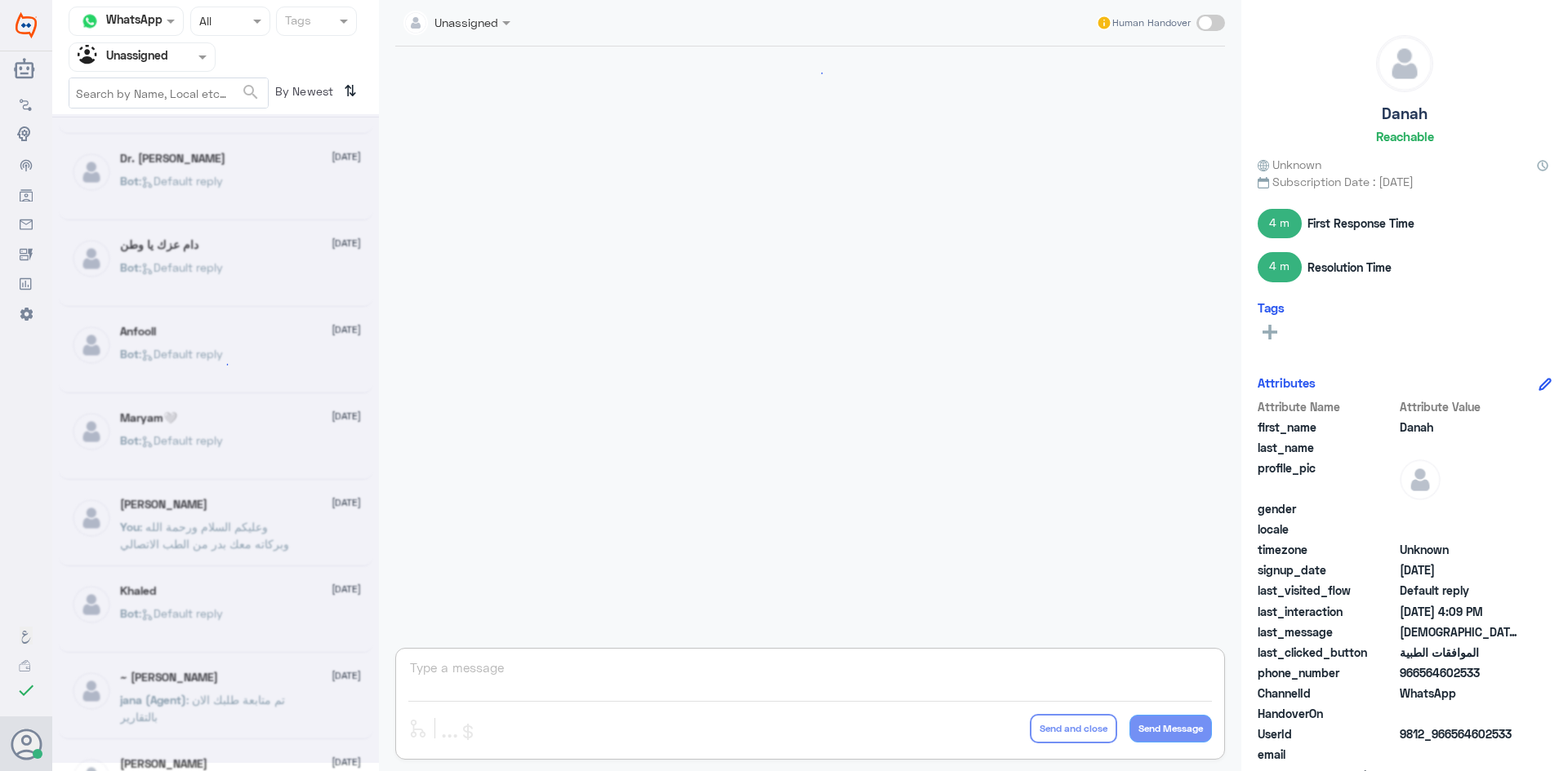
scroll to position [1119, 0]
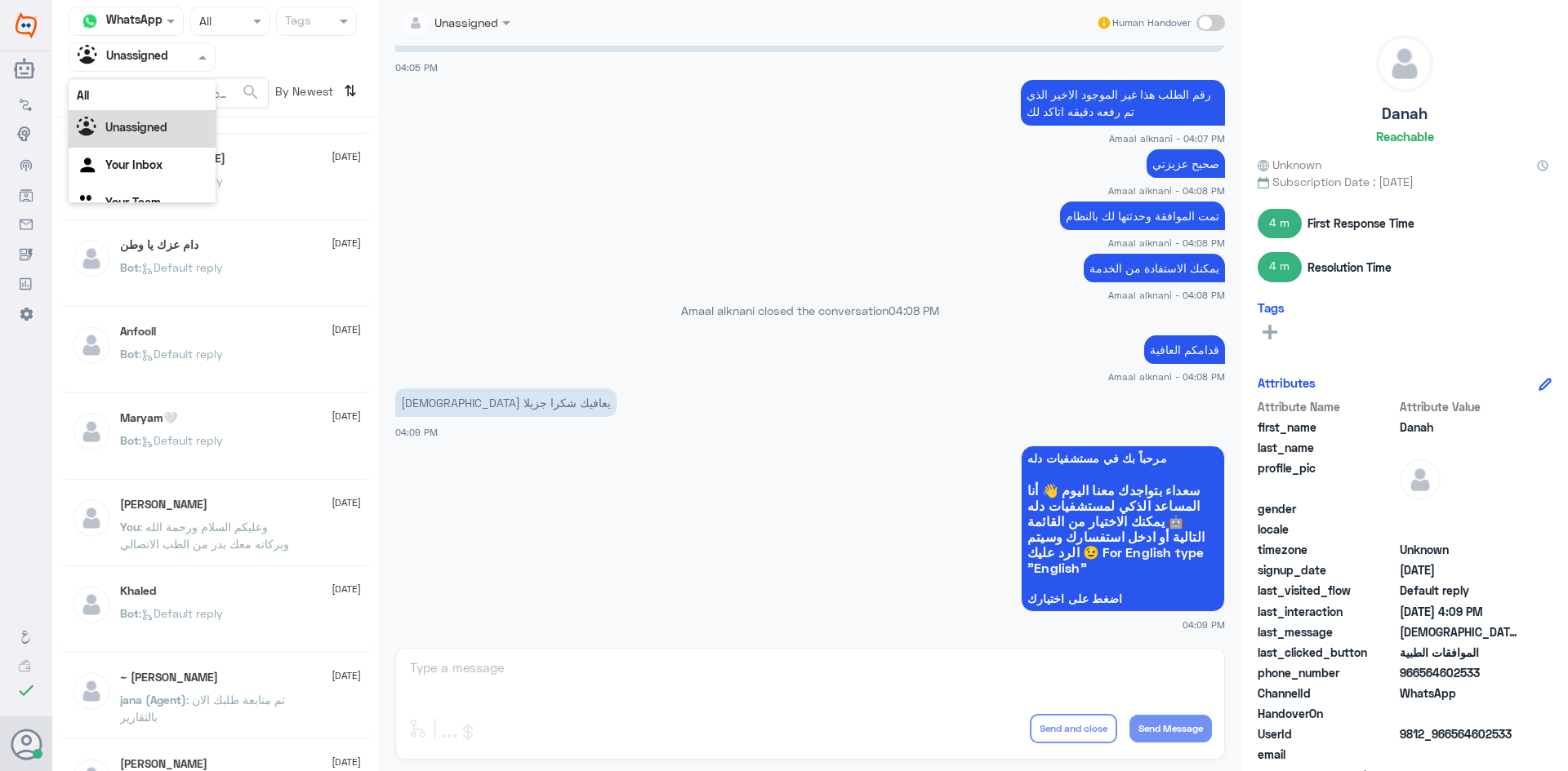
click at [189, 51] on div "Agent Filter Unassigned" at bounding box center [132, 57] width 125 height 24
click at [165, 87] on div "All" at bounding box center [142, 95] width 147 height 30
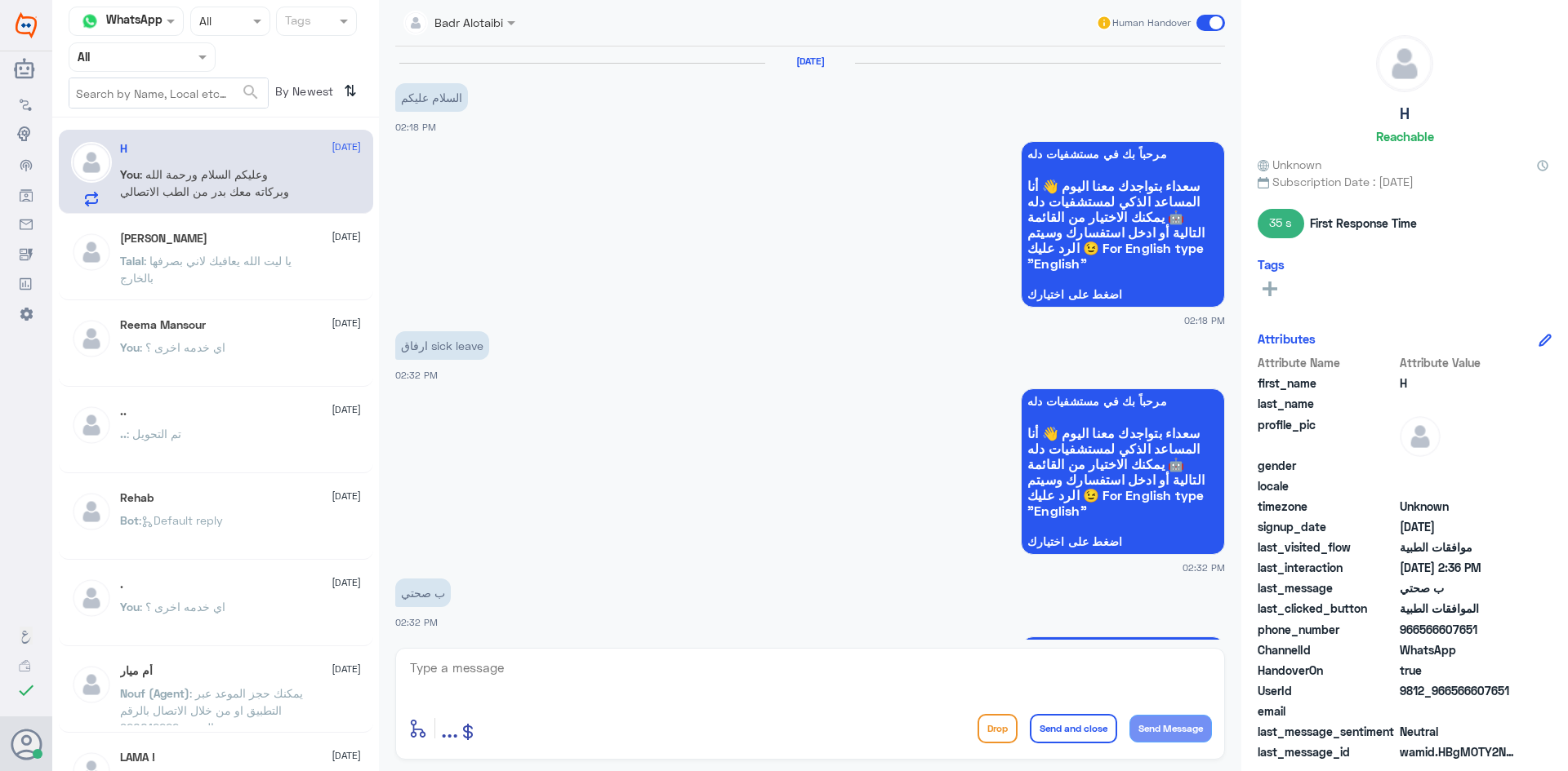
scroll to position [831, 0]
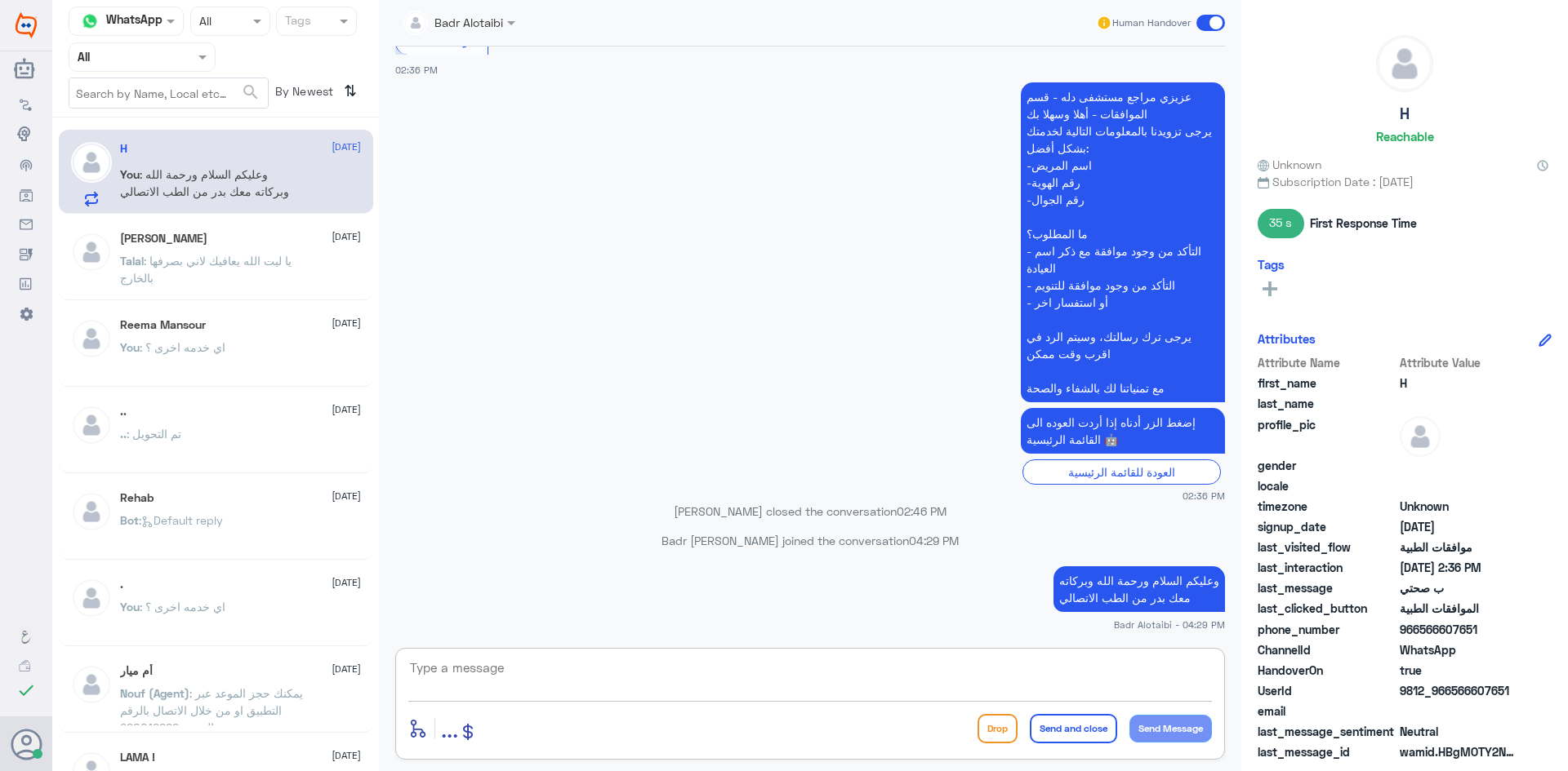
click at [622, 669] on textarea at bounding box center [810, 677] width 803 height 40
type textarea "لإرفاق الاجازة عبر صحتي يمكنك التواصل مع واتساب التقارير الطبية على الرقم 05501…"
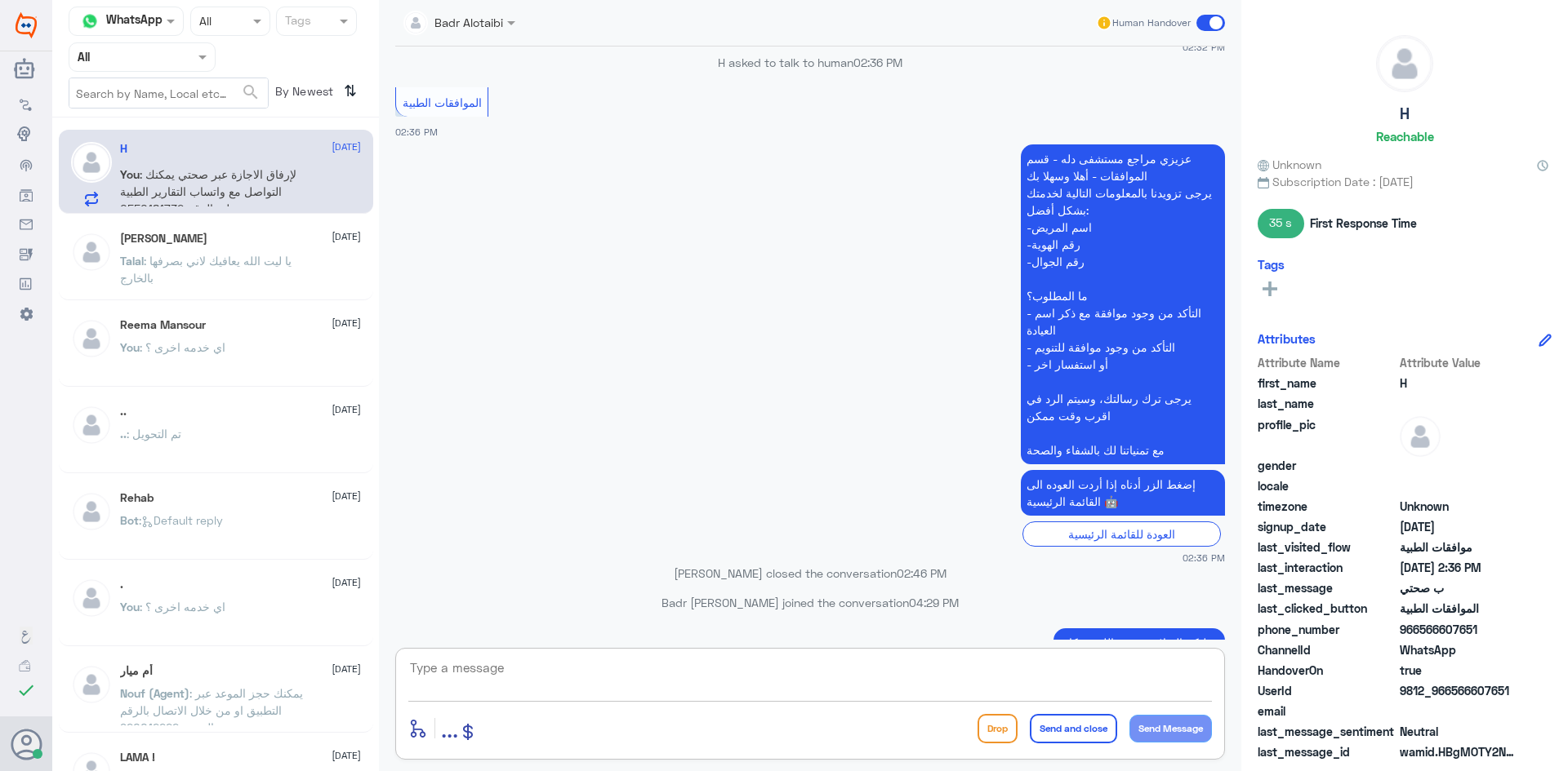
scroll to position [771, 0]
click at [1215, 23] on span at bounding box center [1211, 23] width 28 height 16
click at [0, 0] on input "checkbox" at bounding box center [0, 0] width 0 height 0
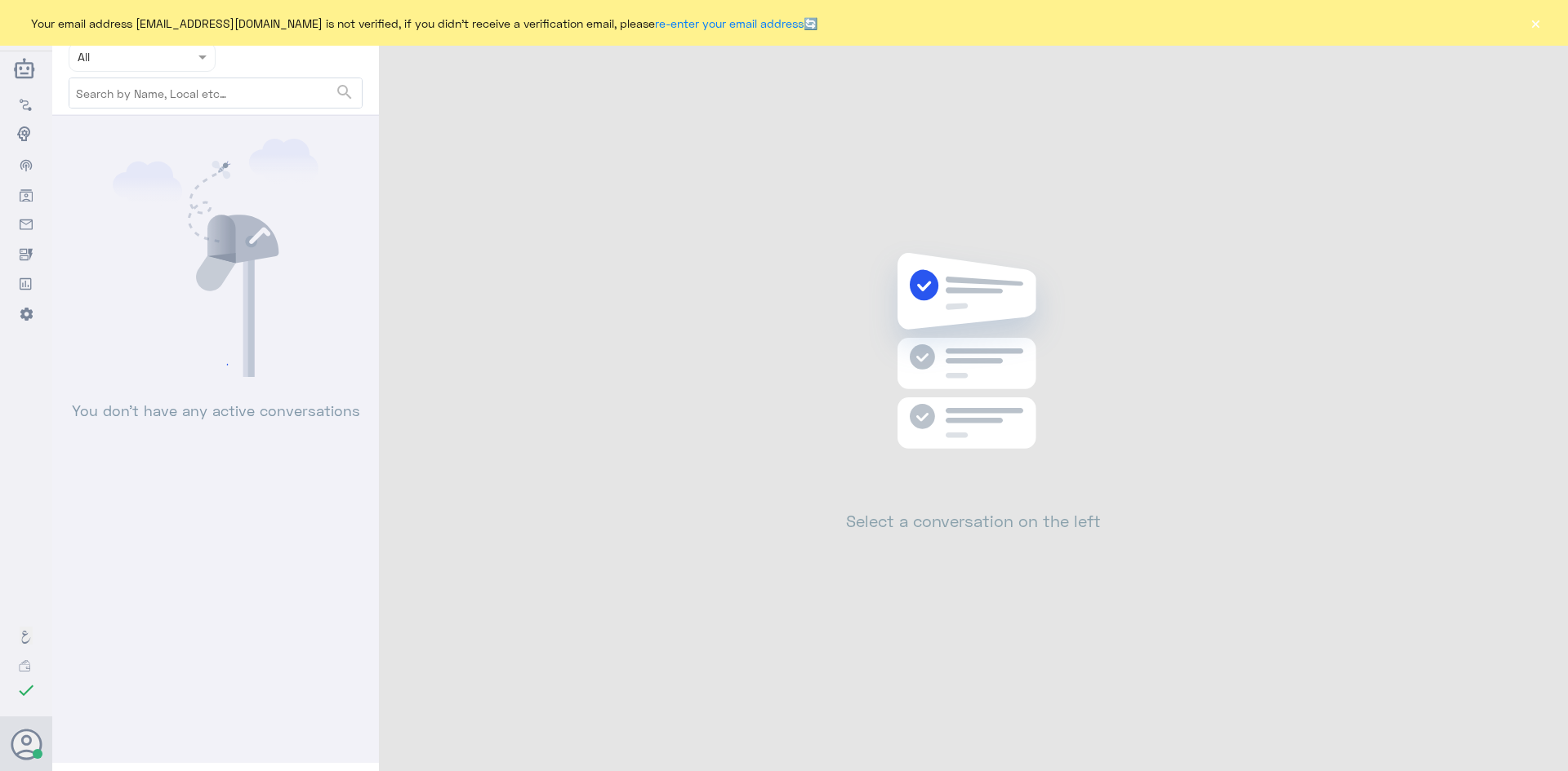
click at [1531, 22] on button "×" at bounding box center [1534, 23] width 16 height 16
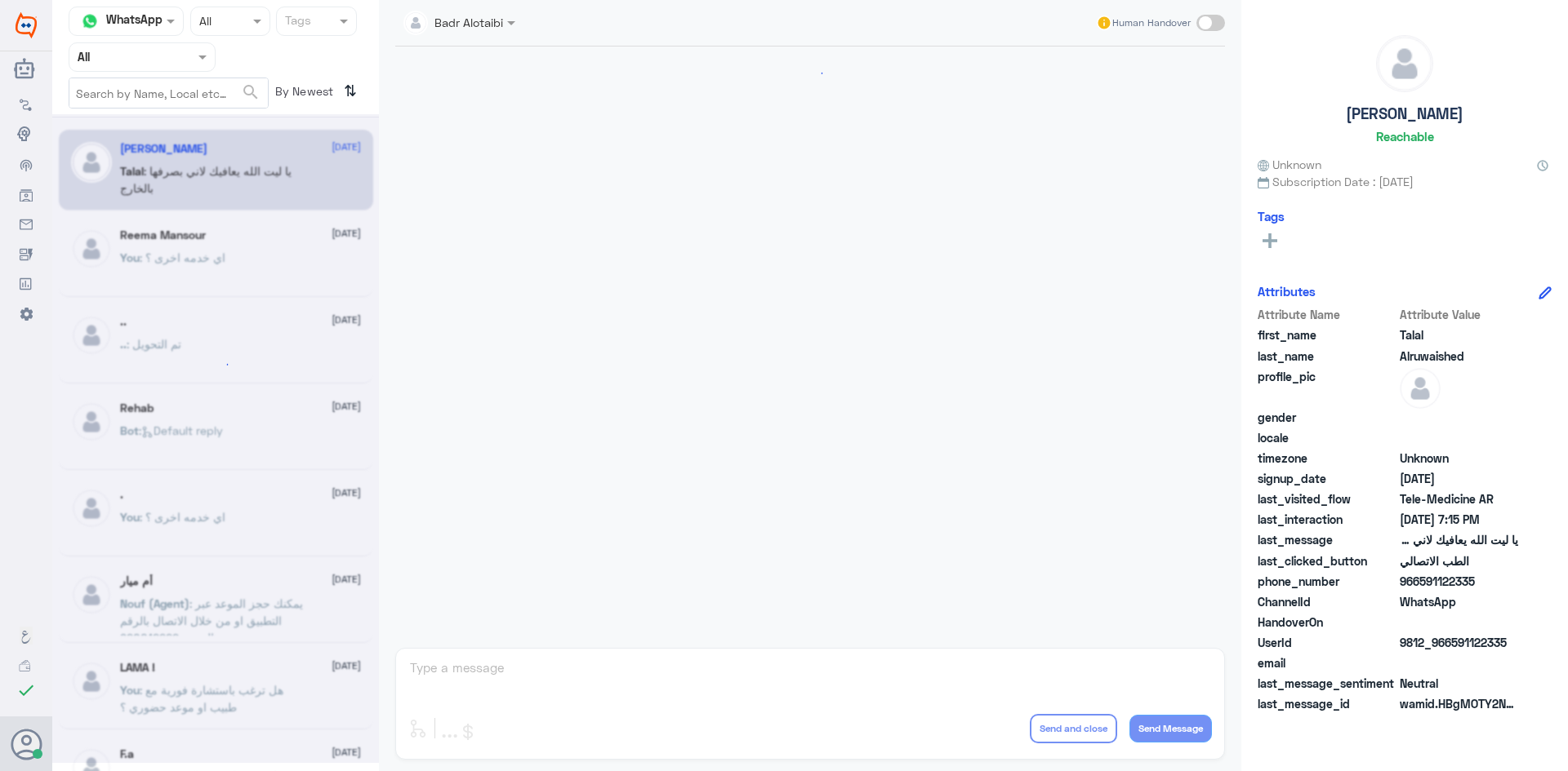
scroll to position [372, 0]
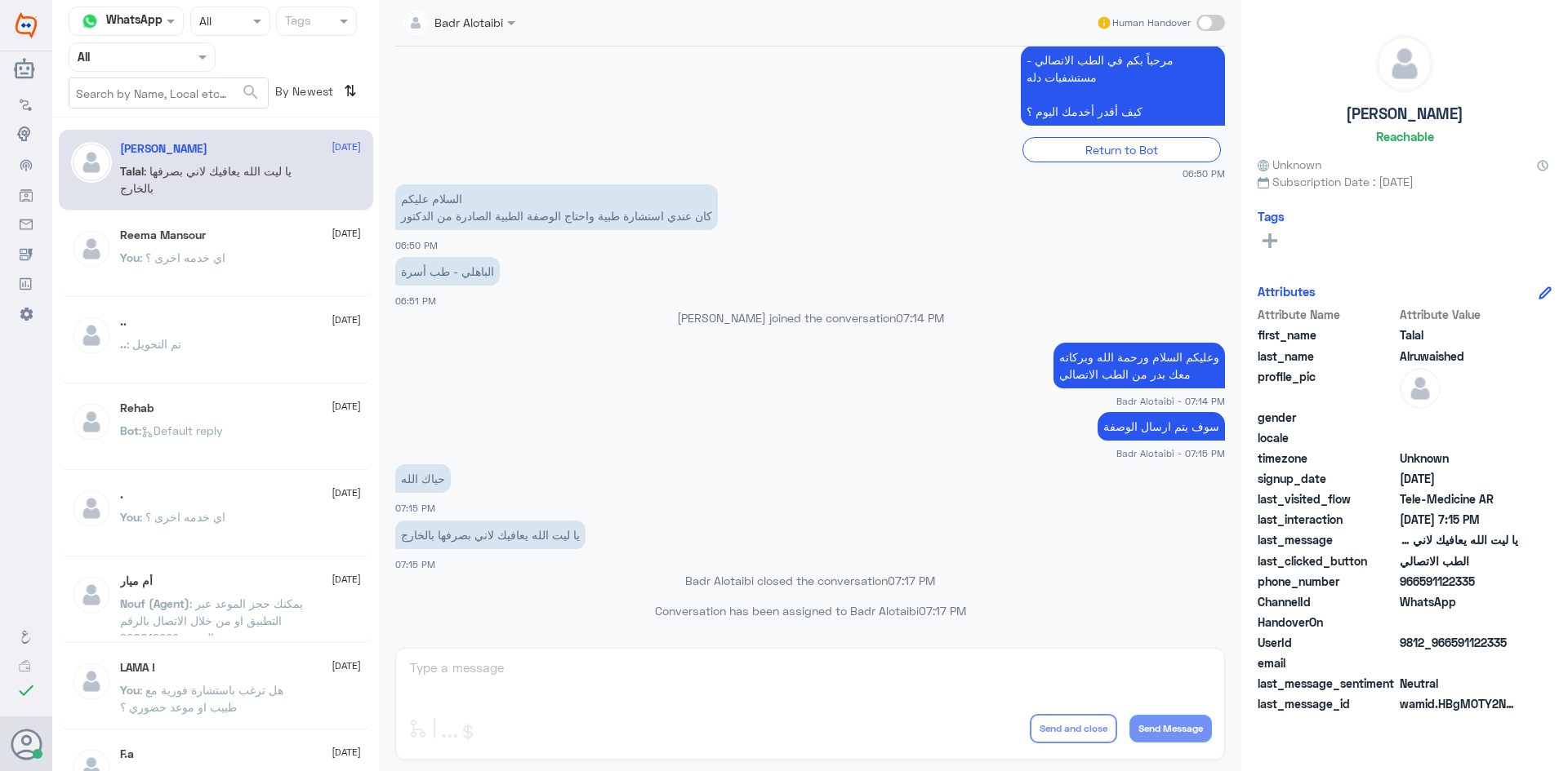
click at [195, 62] on span at bounding box center [205, 56] width 21 height 17
click at [184, 119] on div "Unassigned" at bounding box center [142, 129] width 147 height 38
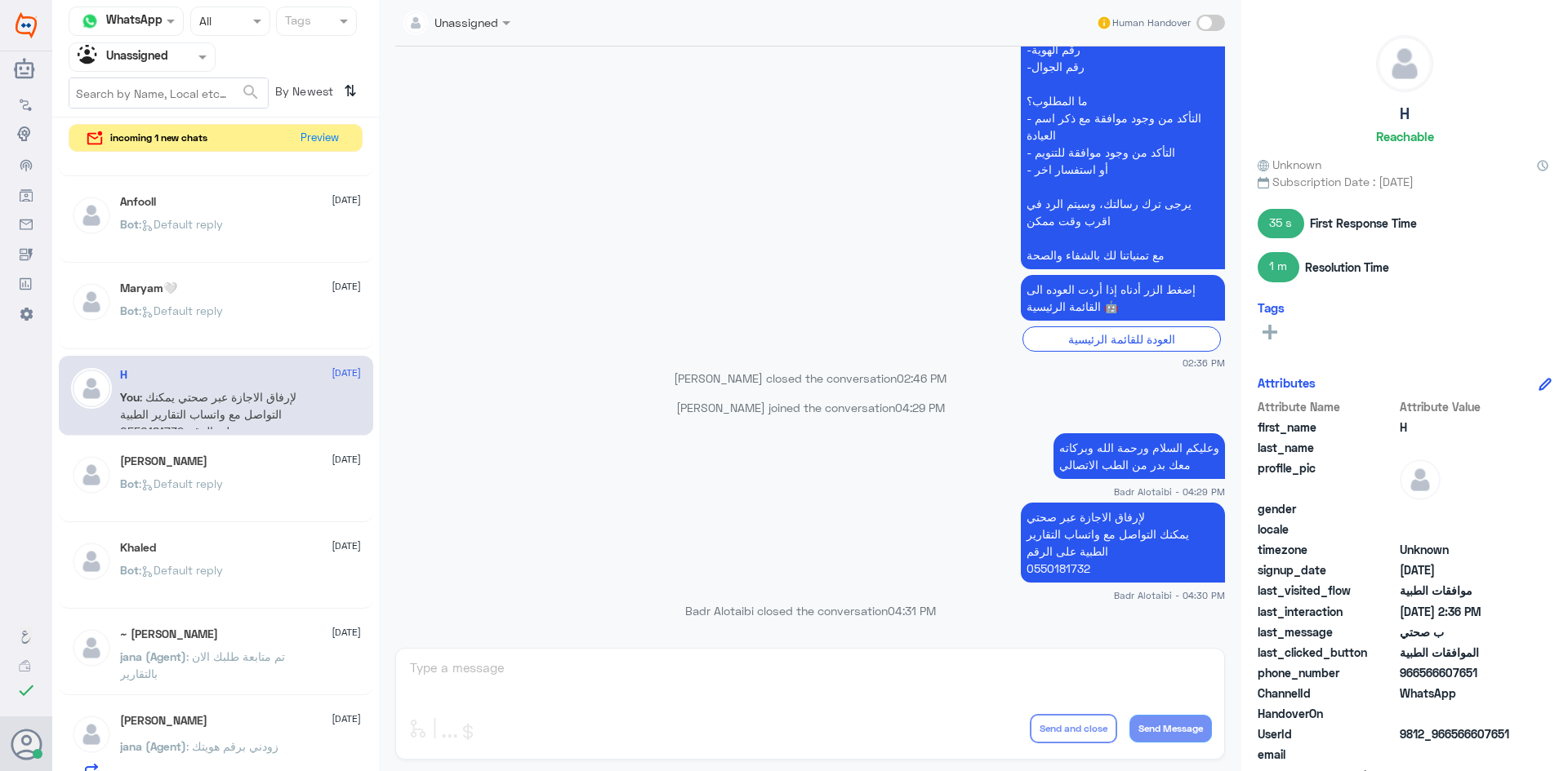
scroll to position [326, 0]
click at [311, 151] on div "Channel WhatsApp Status × All Tags Agent Filter Unassigned search By Newest ⇅ i…" at bounding box center [215, 387] width 326 height 776
click at [312, 148] on button "Preview" at bounding box center [320, 137] width 51 height 25
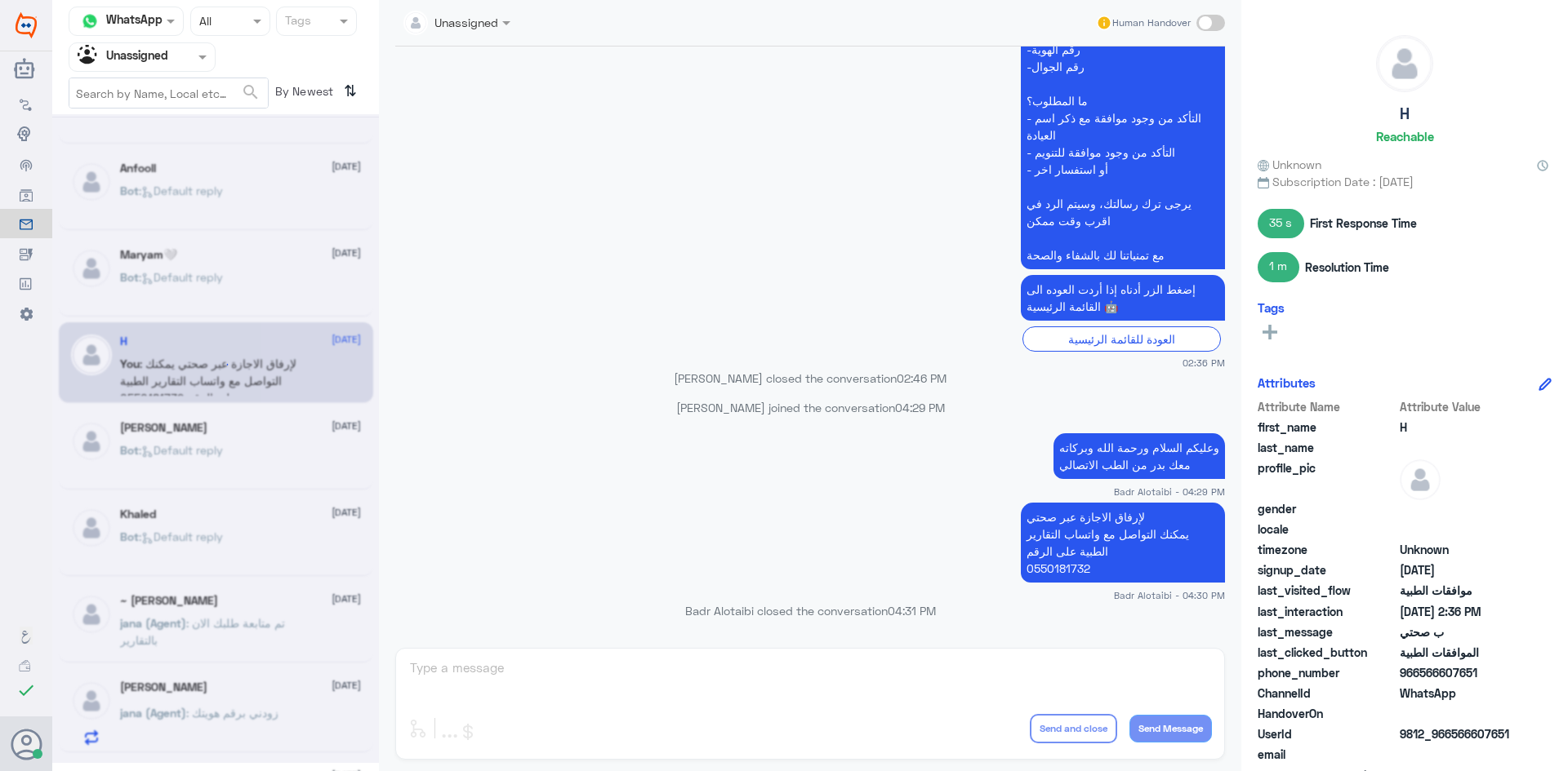
click at [314, 138] on div at bounding box center [215, 439] width 326 height 649
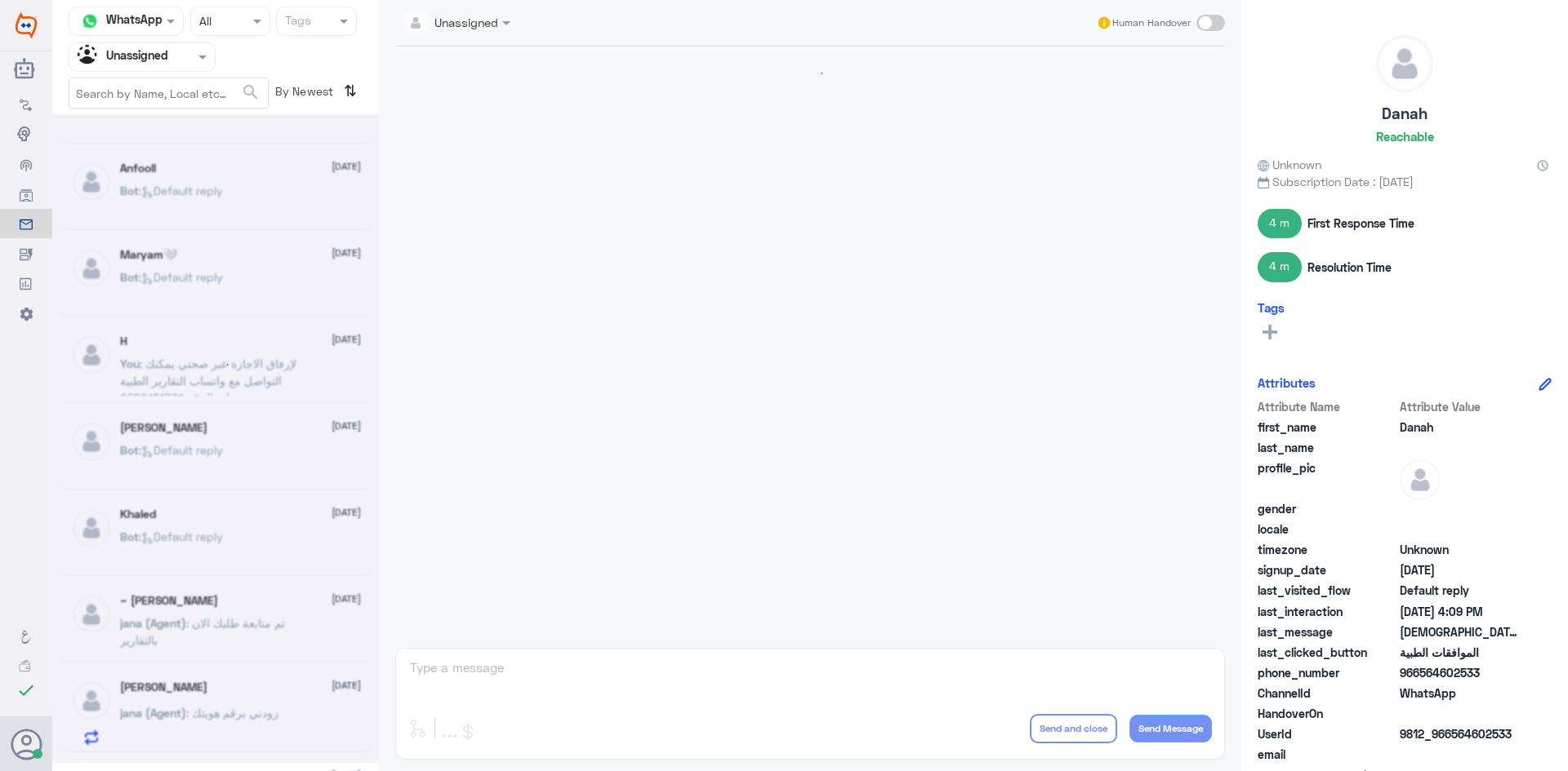
scroll to position [1119, 0]
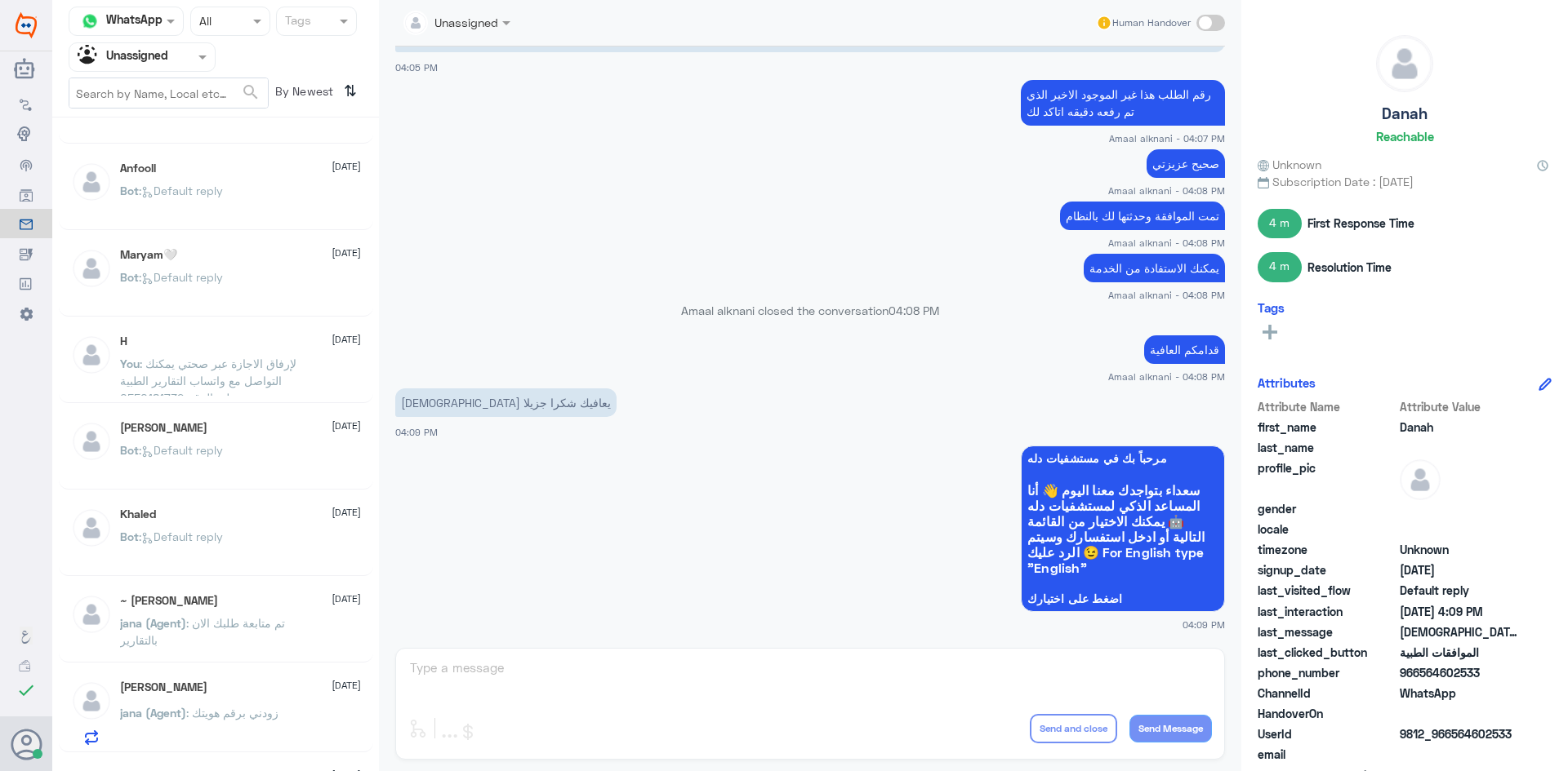
click at [222, 235] on div "Danah 17 August Bot : Default reply ~Mostafa 17 August Bot : Default reply Dr. …" at bounding box center [215, 450] width 326 height 653
click at [174, 279] on span ": Default reply" at bounding box center [181, 276] width 84 height 14
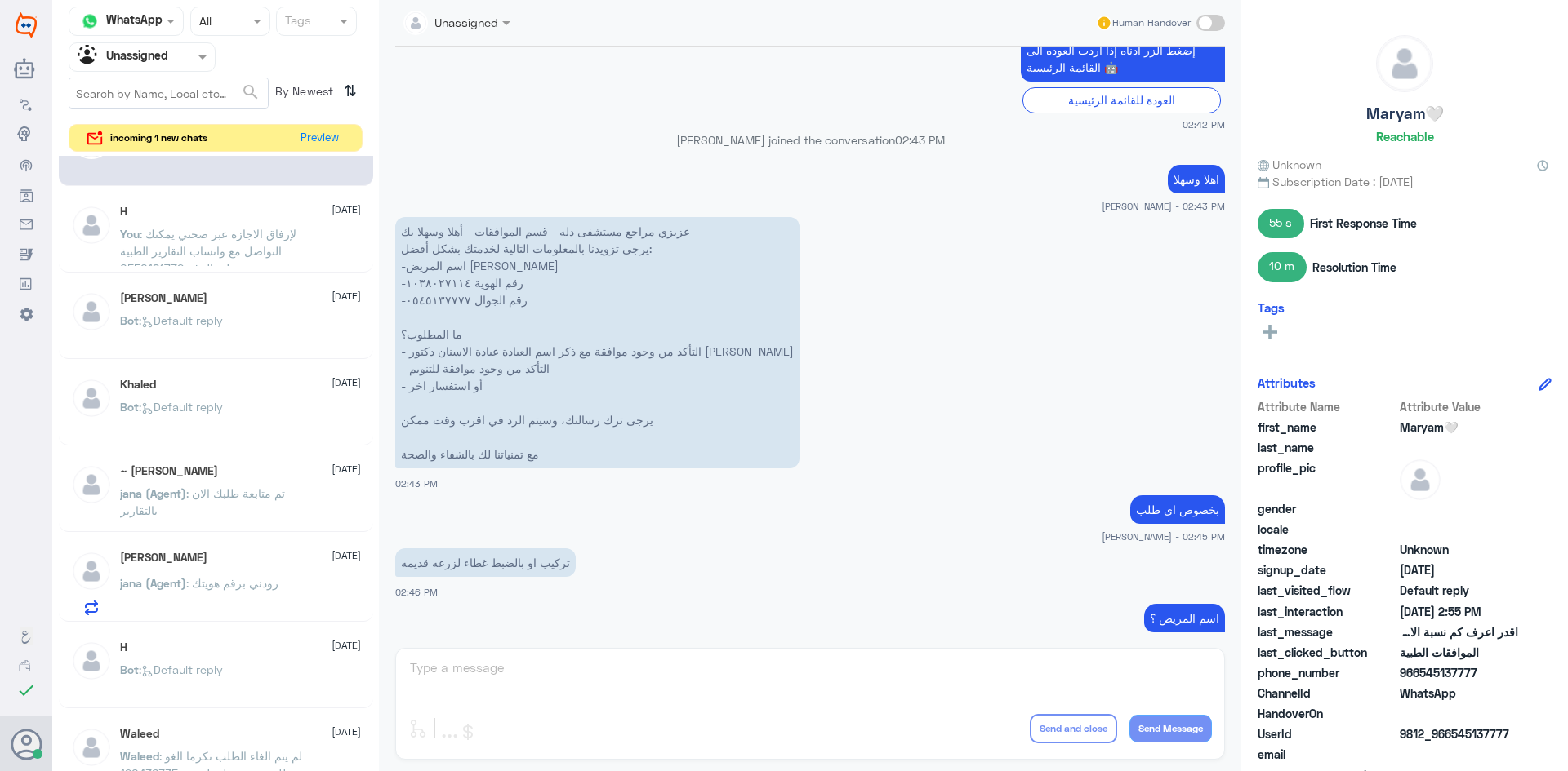
scroll to position [490, 0]
click at [195, 324] on span ": Default reply" at bounding box center [181, 319] width 84 height 14
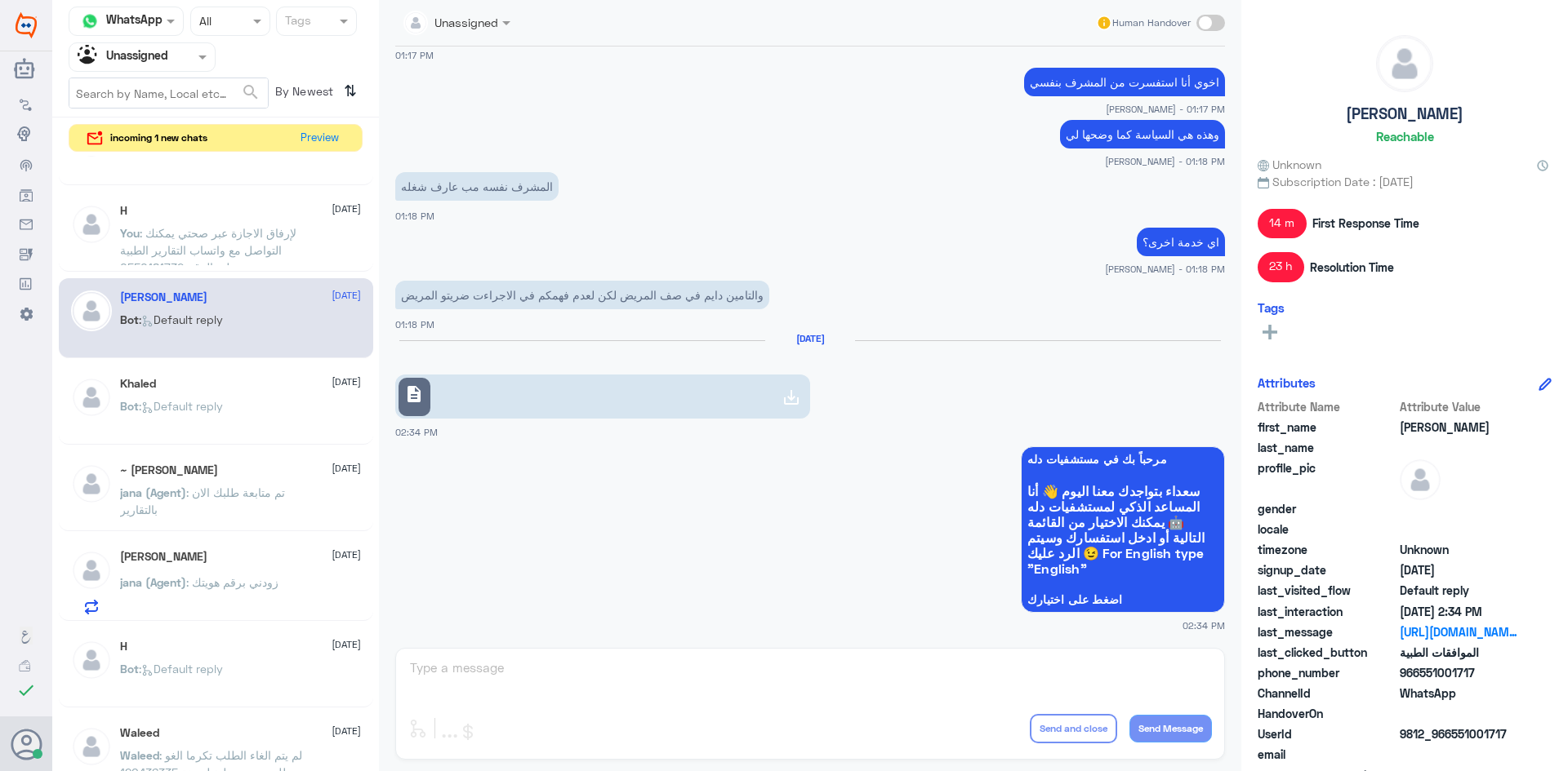
scroll to position [806, 0]
click at [207, 399] on span ": Default reply" at bounding box center [181, 405] width 84 height 14
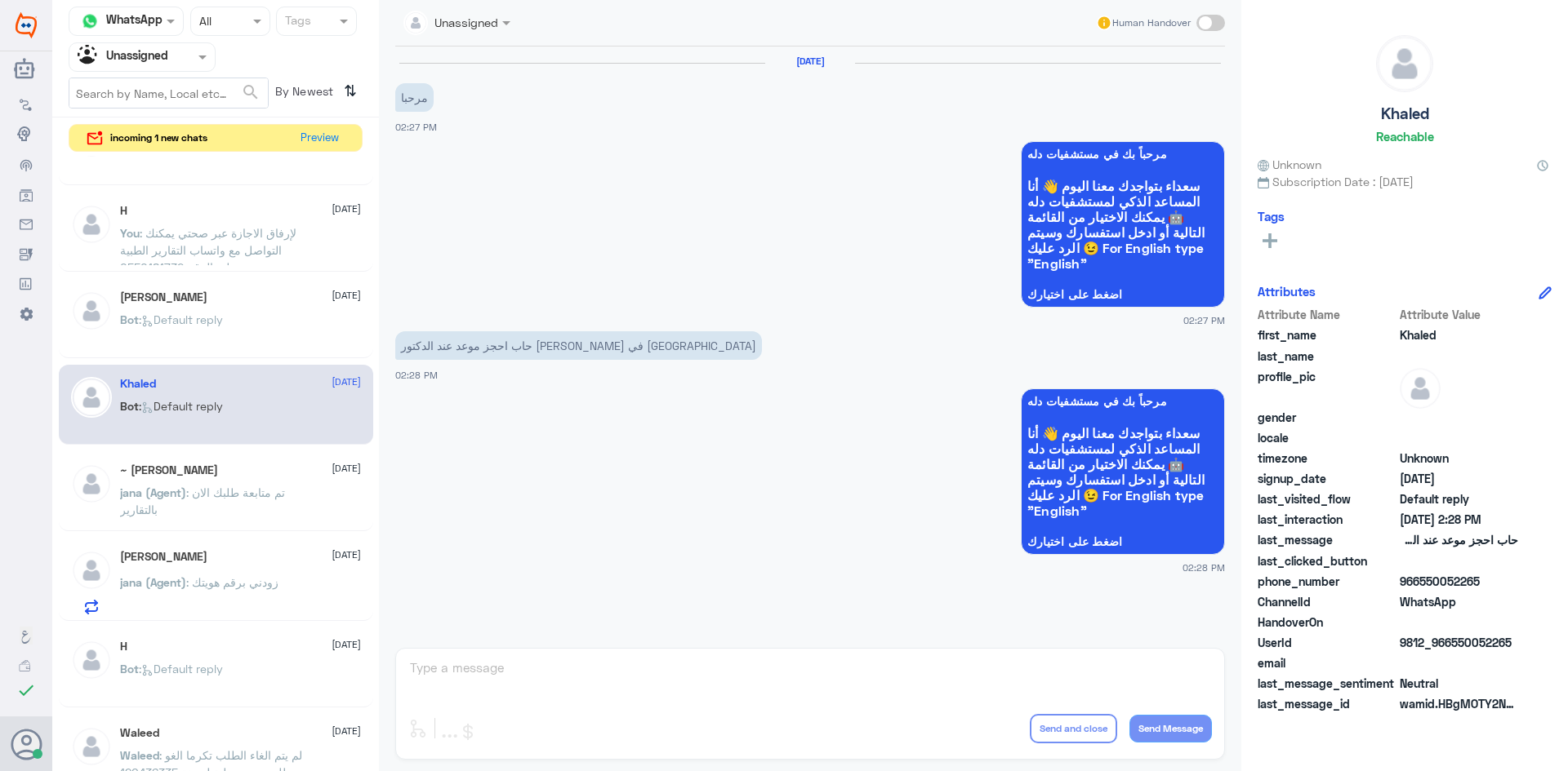
scroll to position [572, 0]
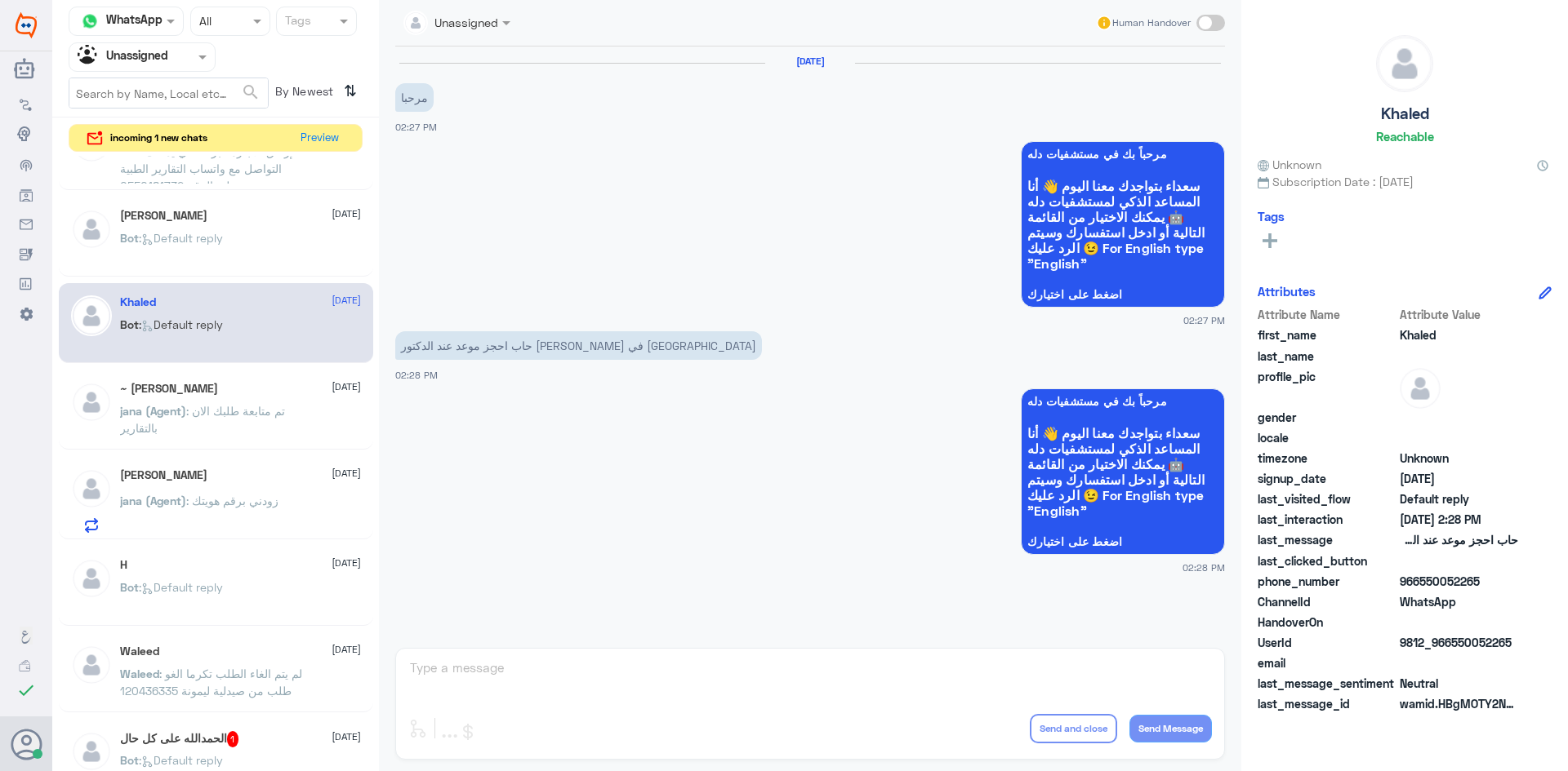
click at [204, 408] on span ": تم متابعة طلبك الان بالتقارير" at bounding box center [202, 419] width 165 height 31
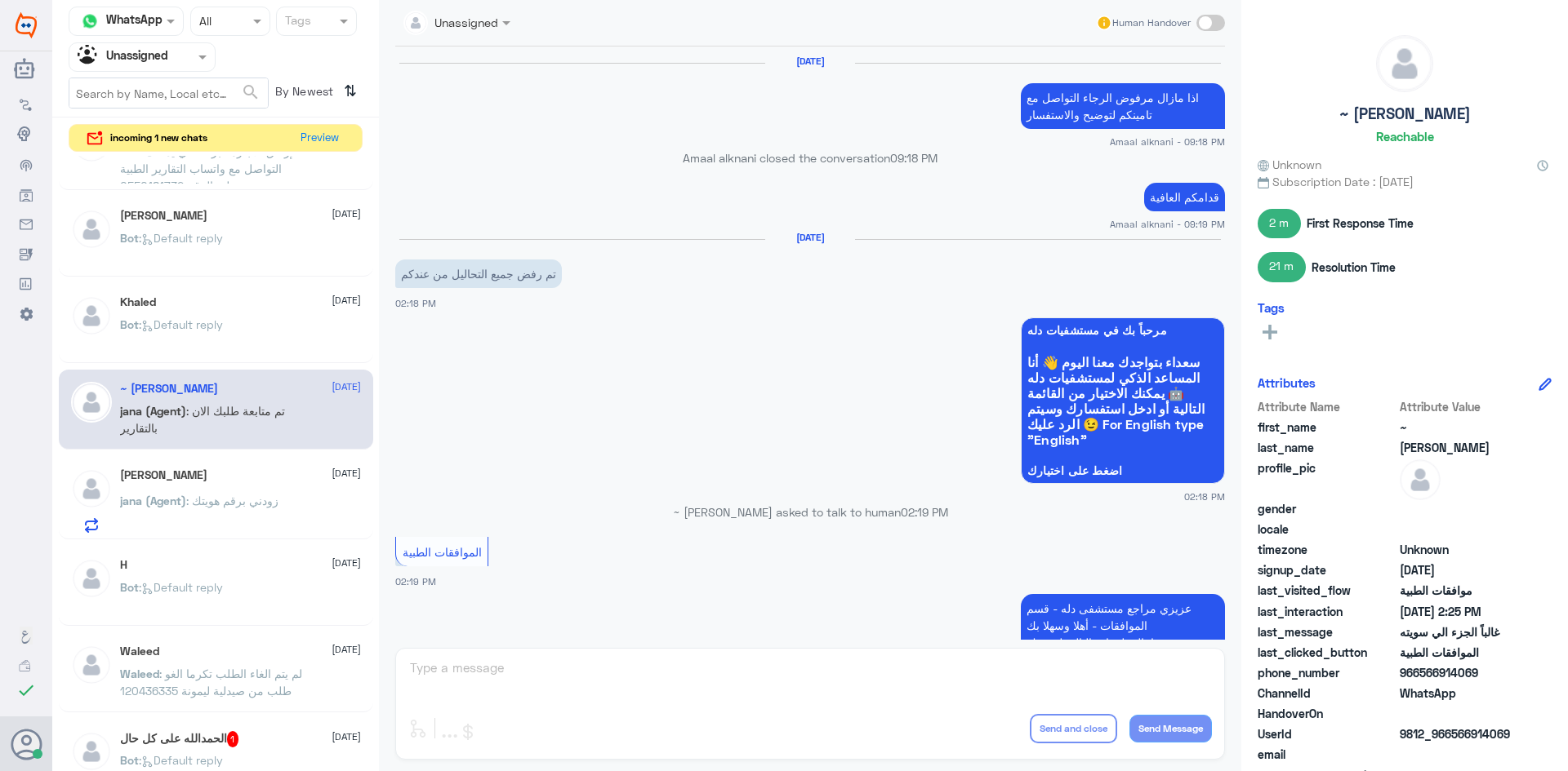
scroll to position [972, 0]
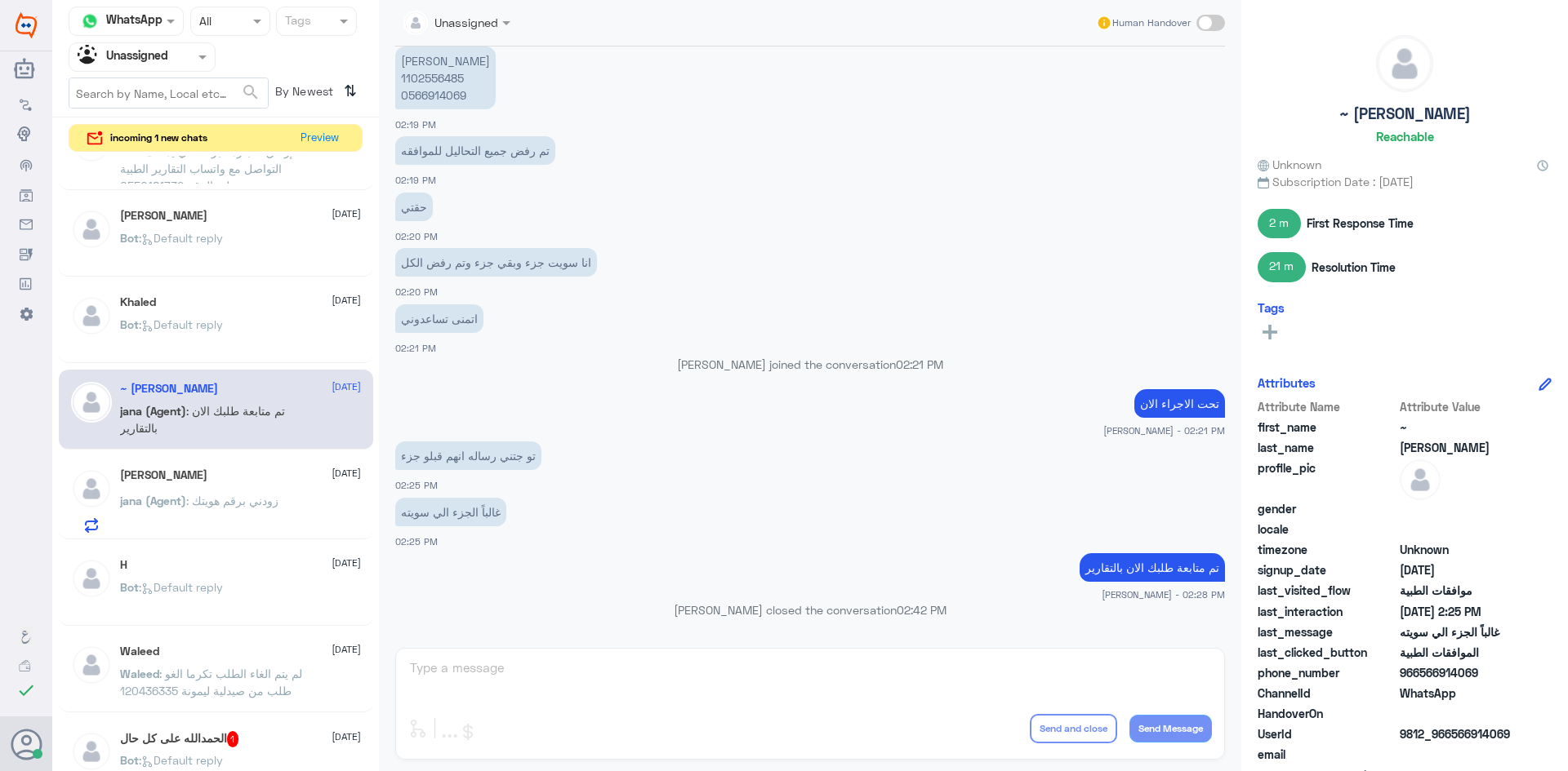
click at [207, 332] on p "Bot : Default reply" at bounding box center [171, 336] width 103 height 40
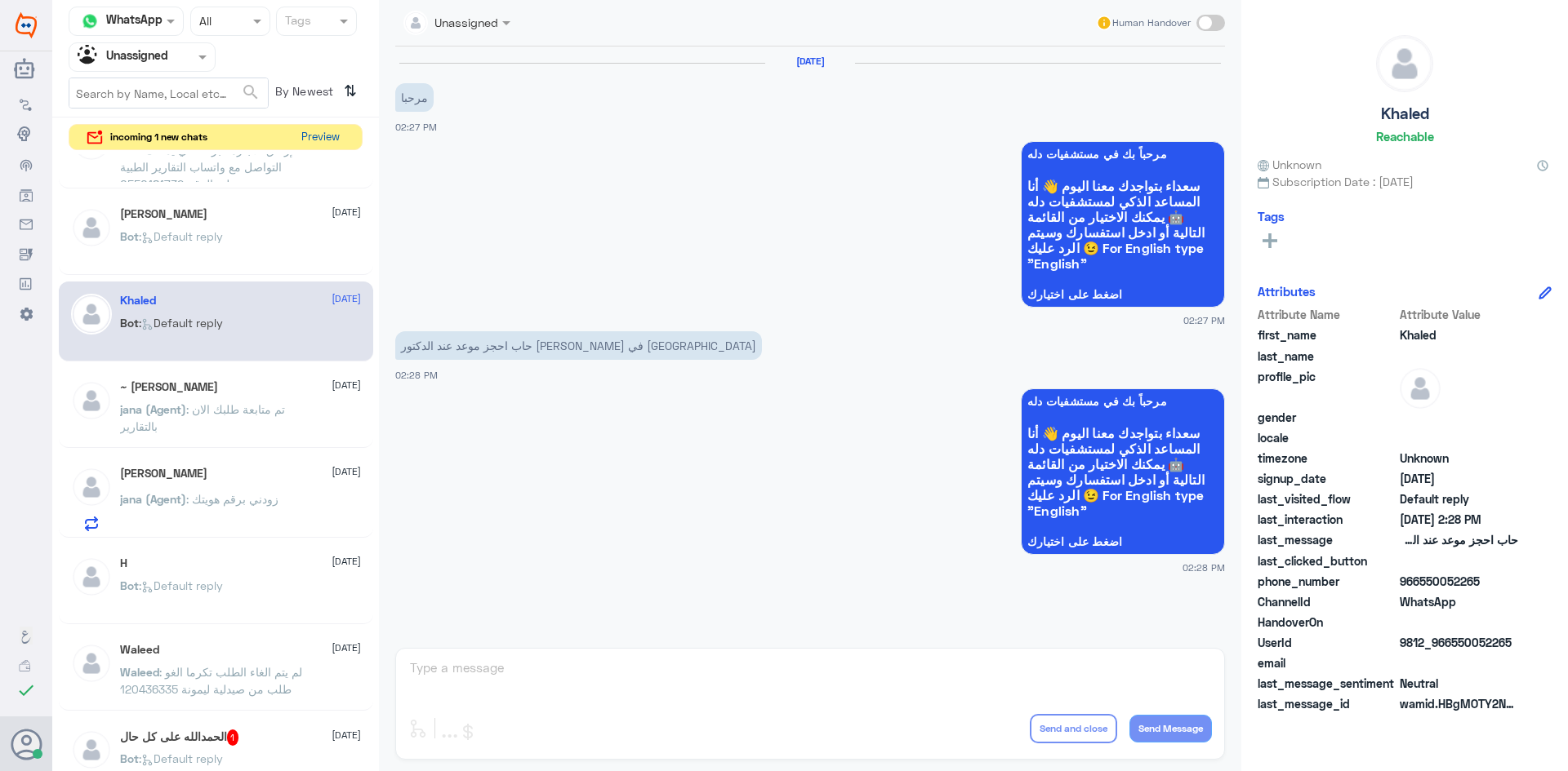
click at [309, 149] on button "Preview" at bounding box center [320, 137] width 51 height 25
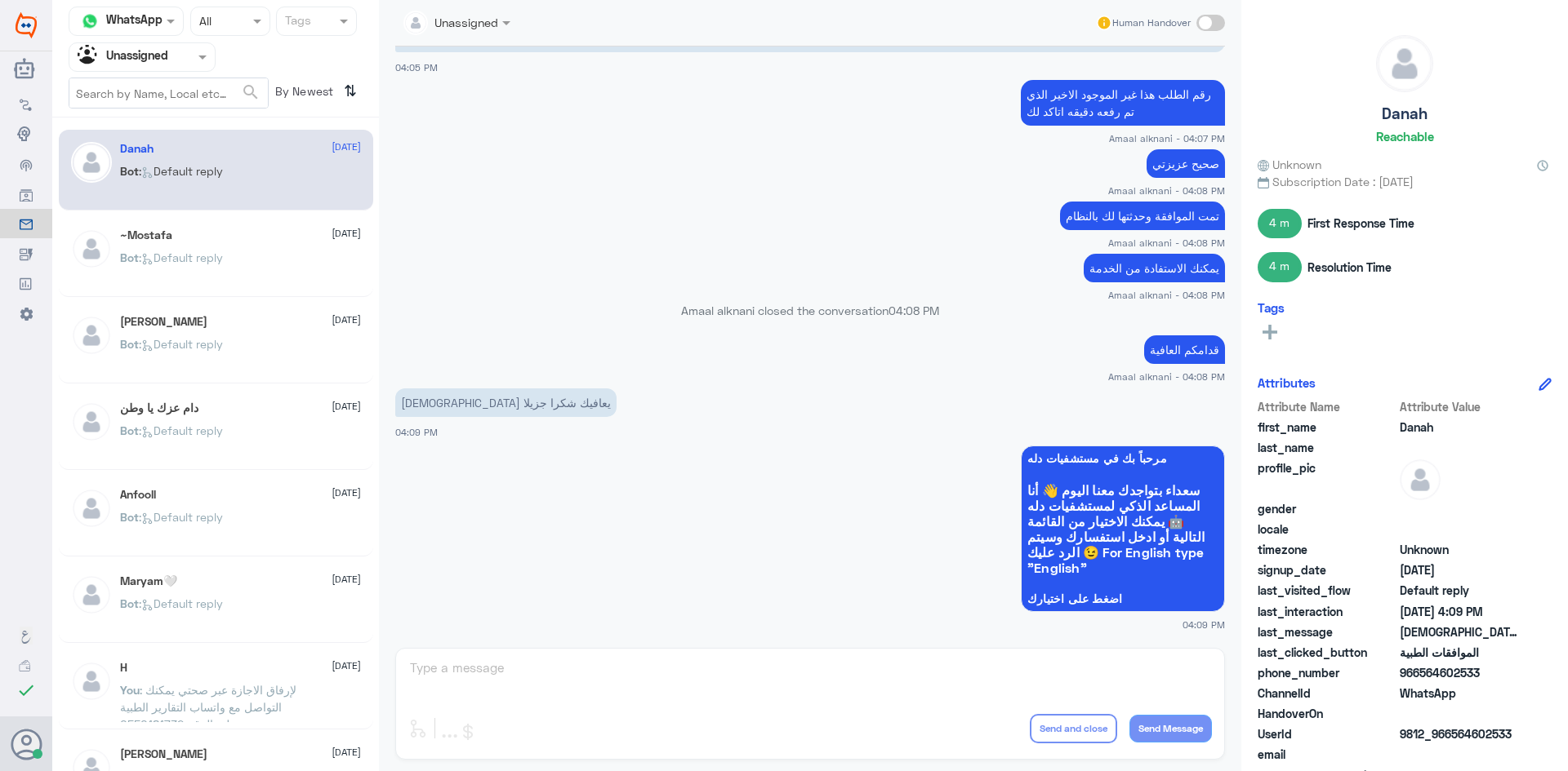
click at [196, 237] on div "~Mostafa 17 August" at bounding box center [241, 235] width 241 height 14
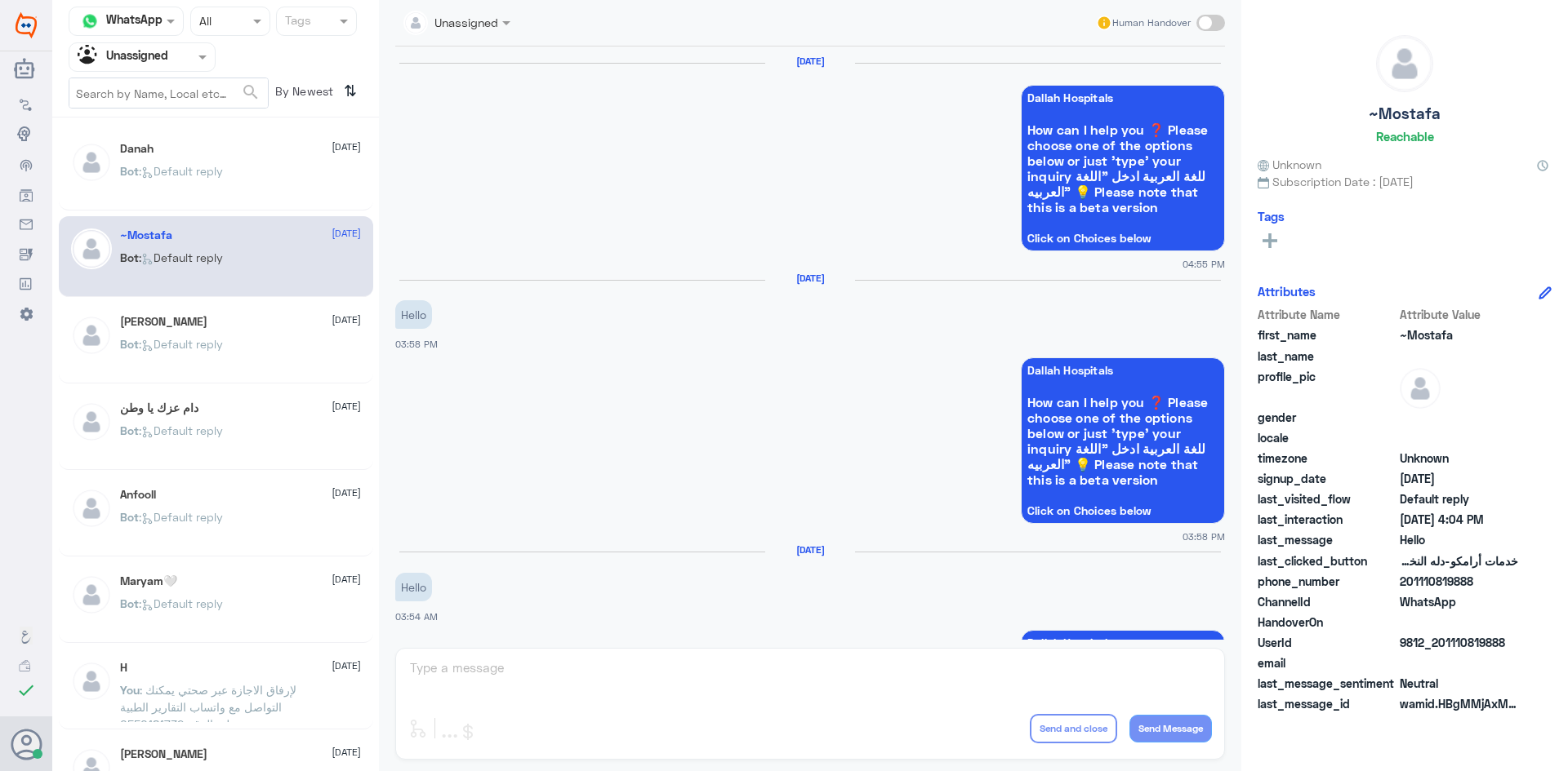
scroll to position [1394, 0]
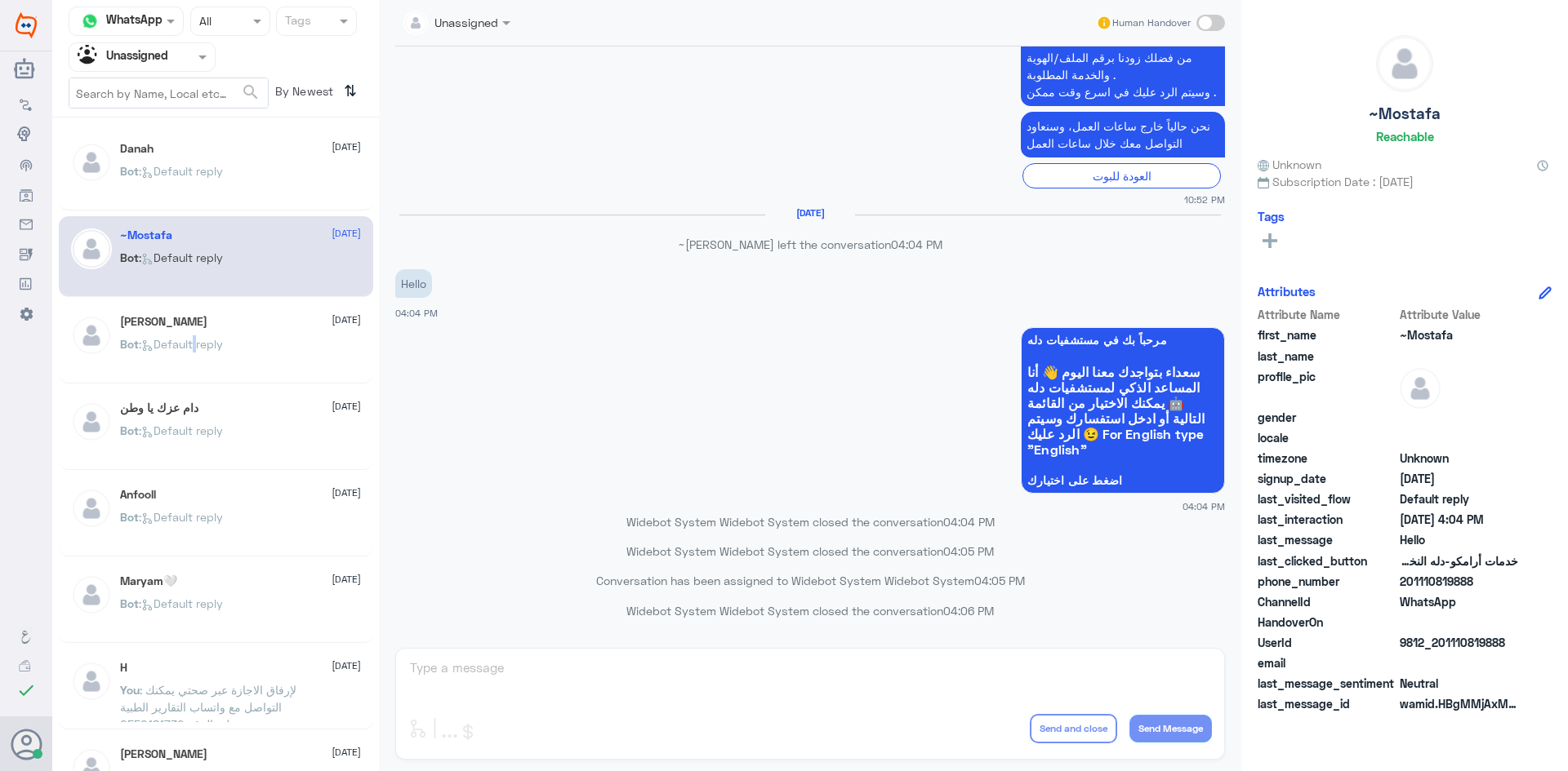
click at [198, 339] on span ": Default reply" at bounding box center [181, 343] width 84 height 14
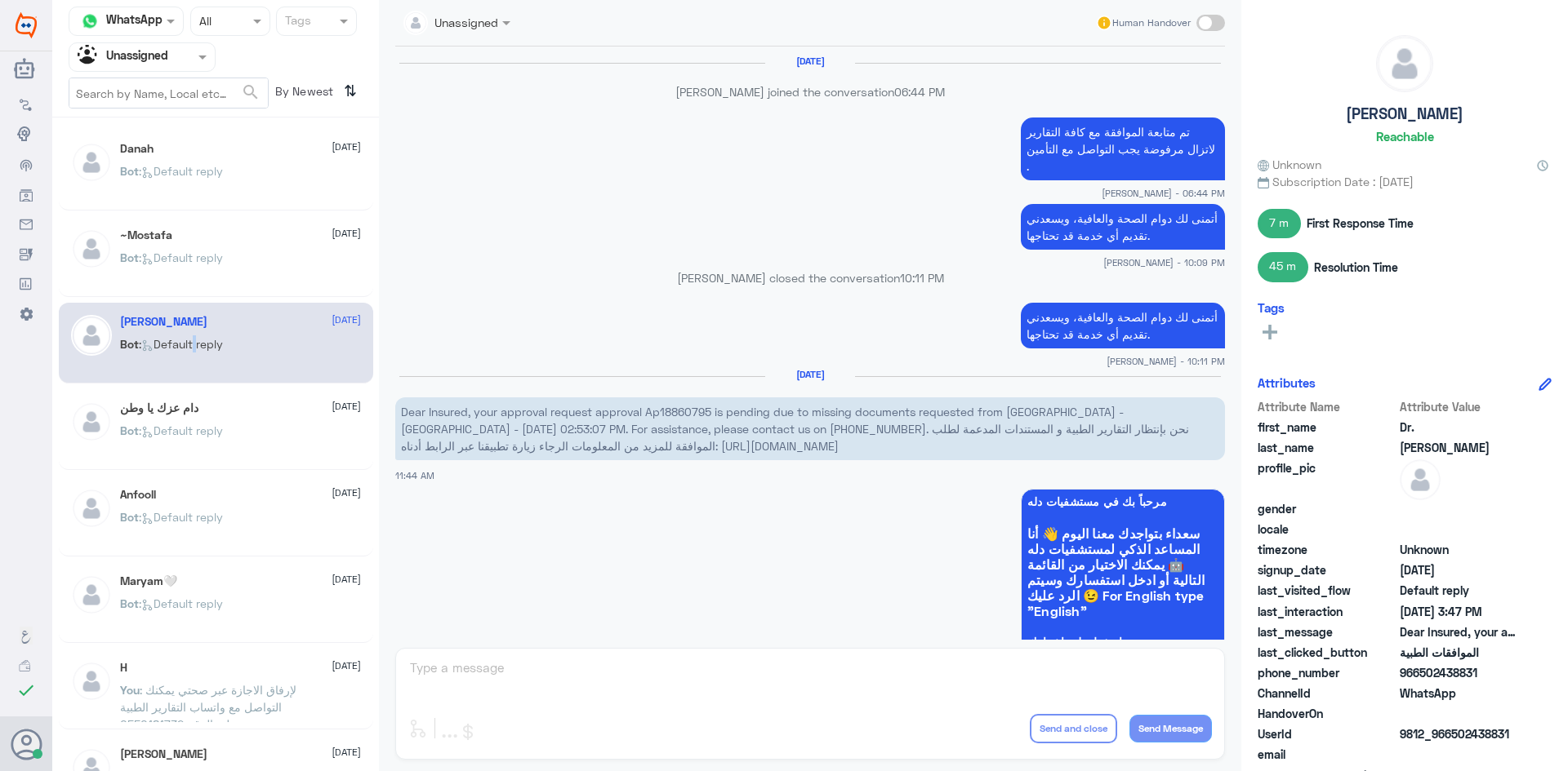
scroll to position [1359, 0]
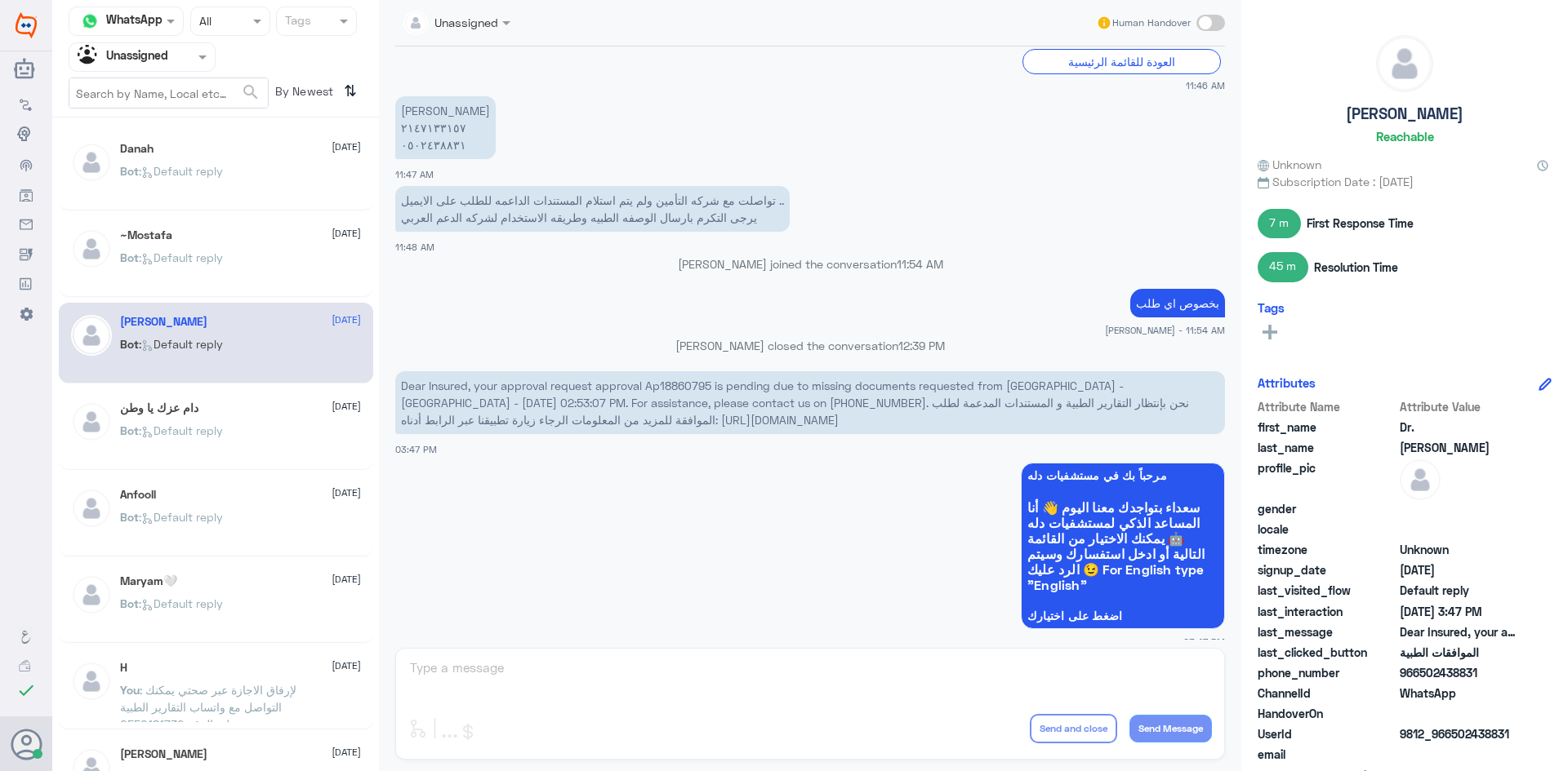
click at [134, 352] on p "Bot : Default reply" at bounding box center [171, 355] width 103 height 40
click at [167, 258] on span ": Default reply" at bounding box center [181, 257] width 84 height 14
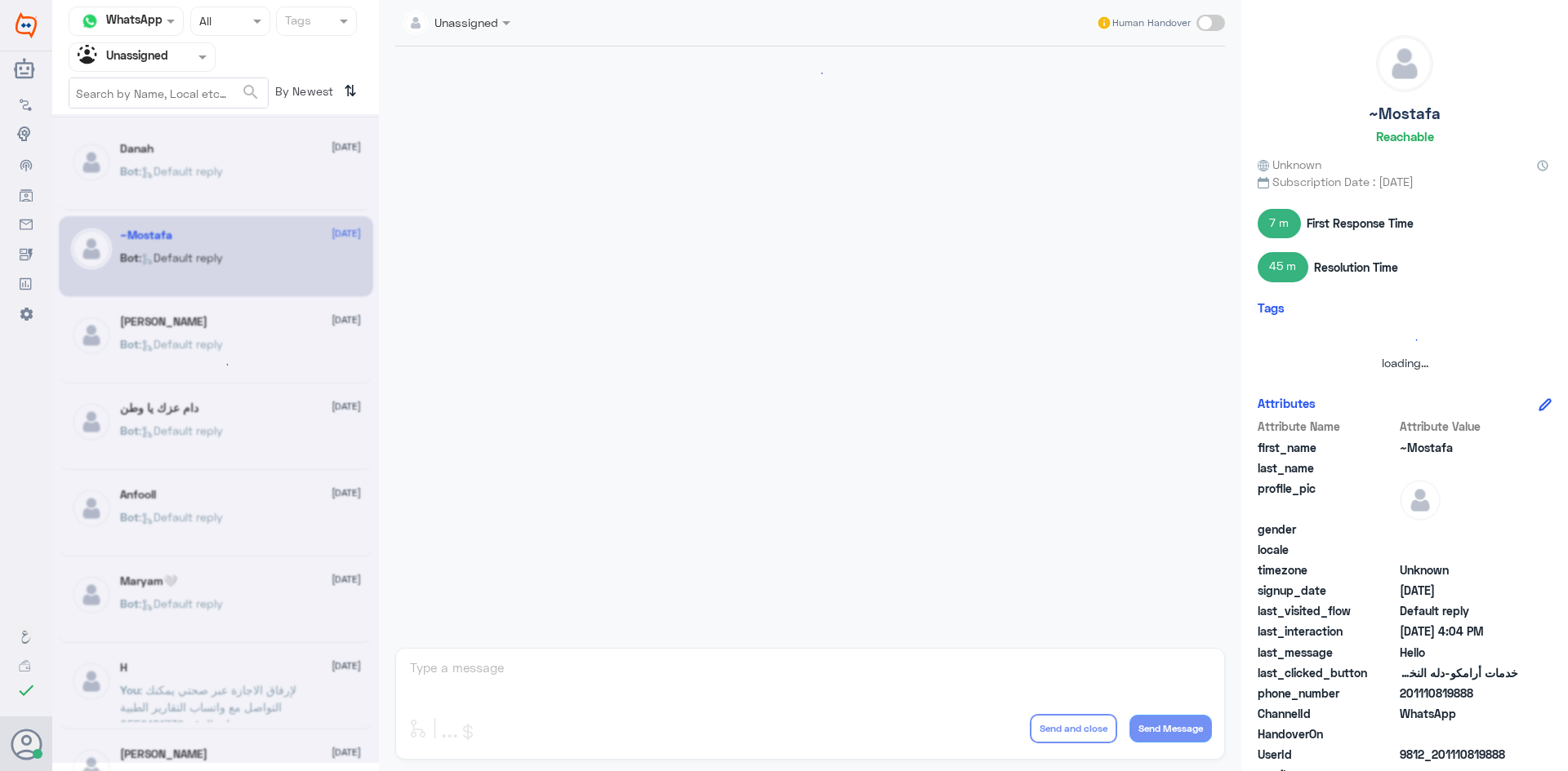
scroll to position [1394, 0]
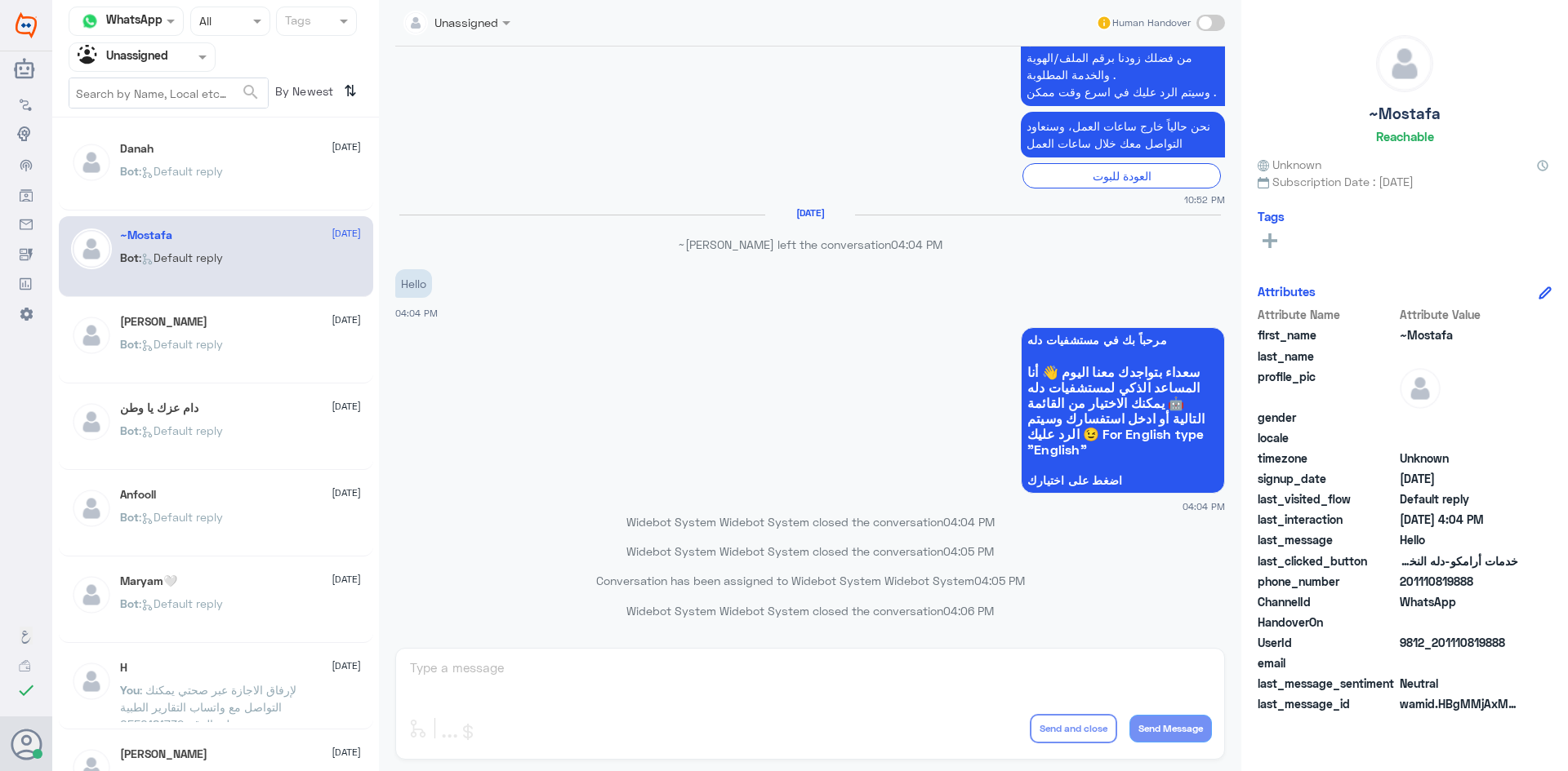
click at [153, 363] on p "Bot : Default reply" at bounding box center [171, 355] width 103 height 40
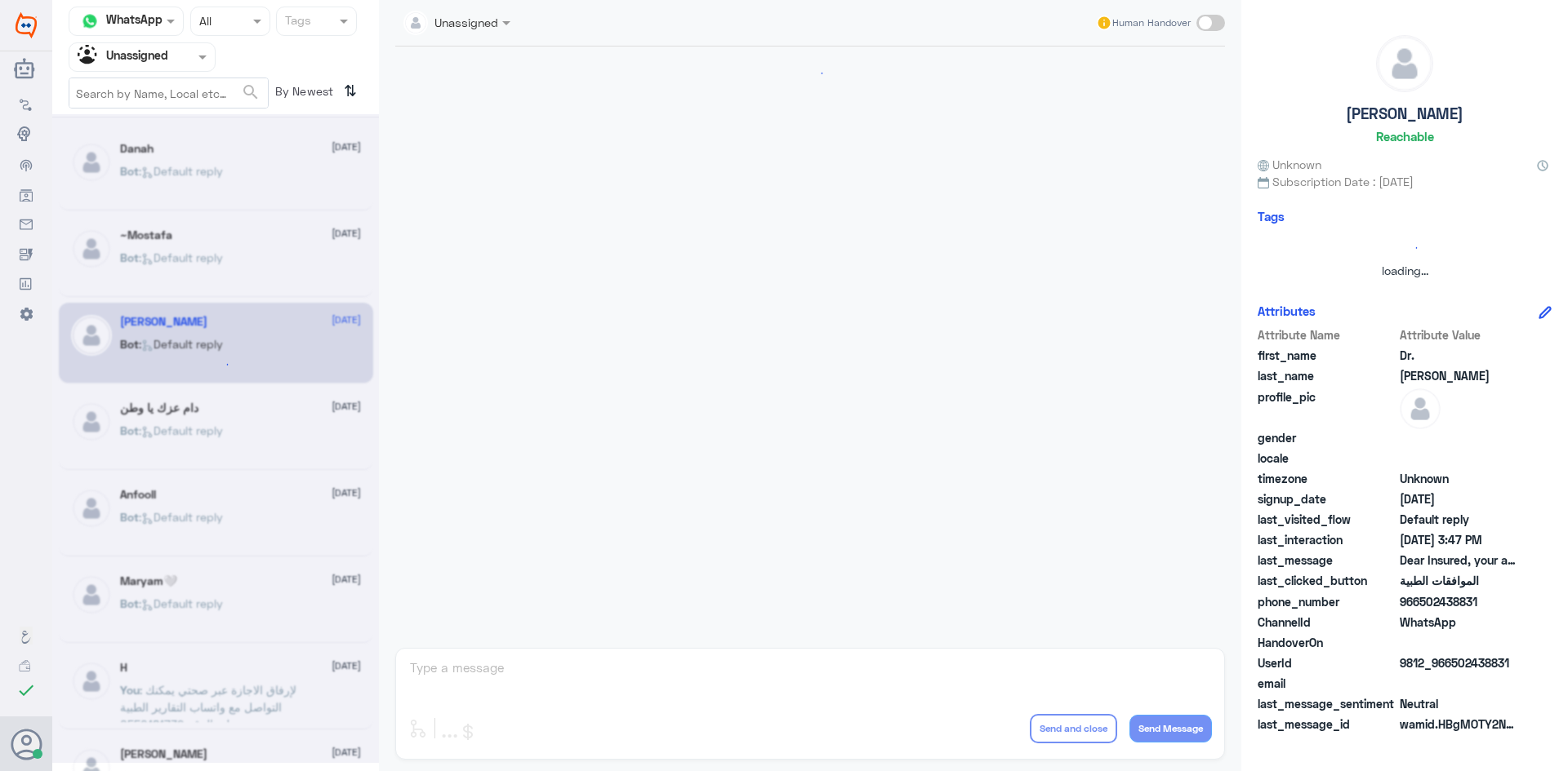
click at [158, 450] on div at bounding box center [215, 439] width 326 height 649
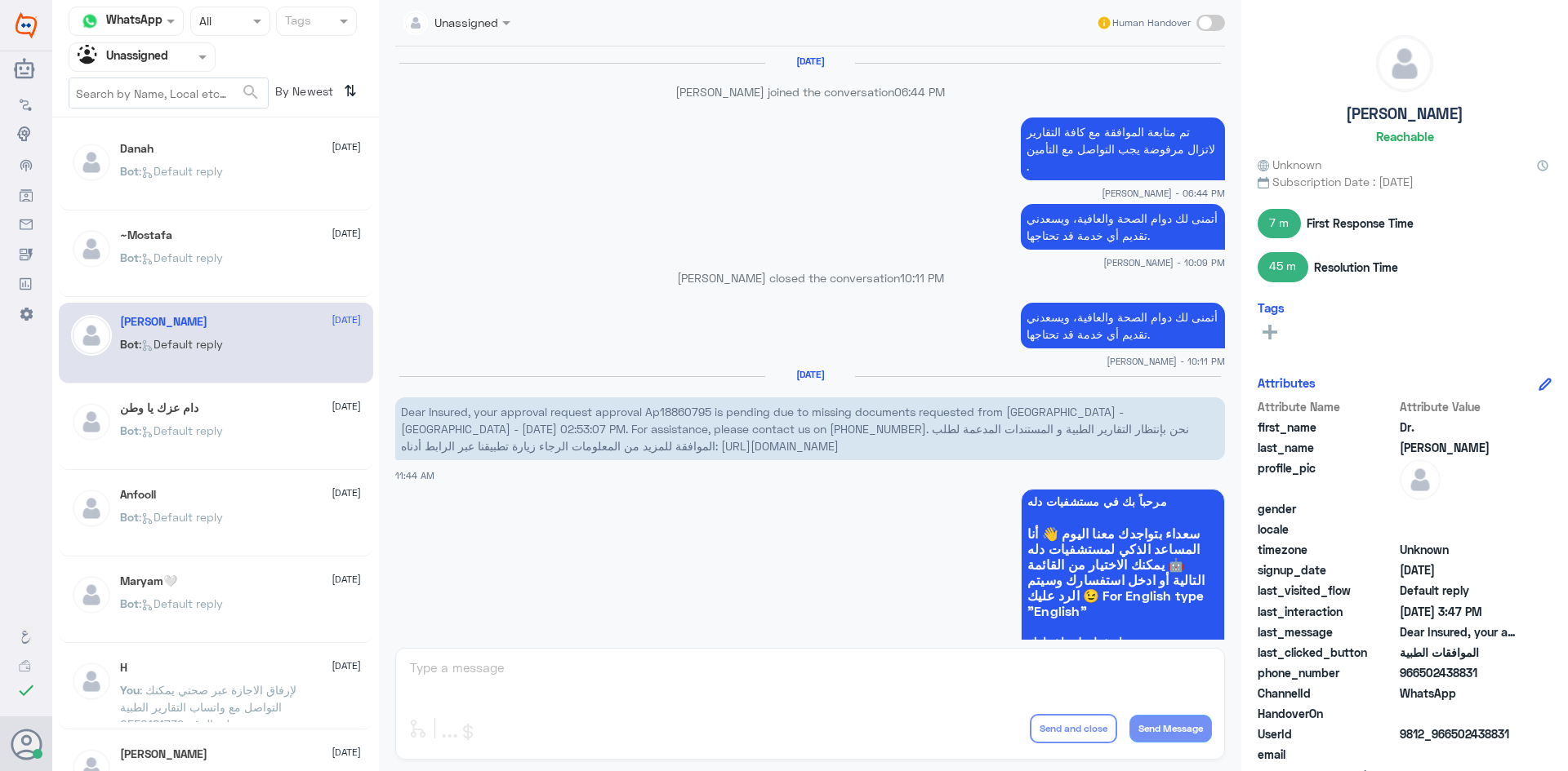
scroll to position [1359, 0]
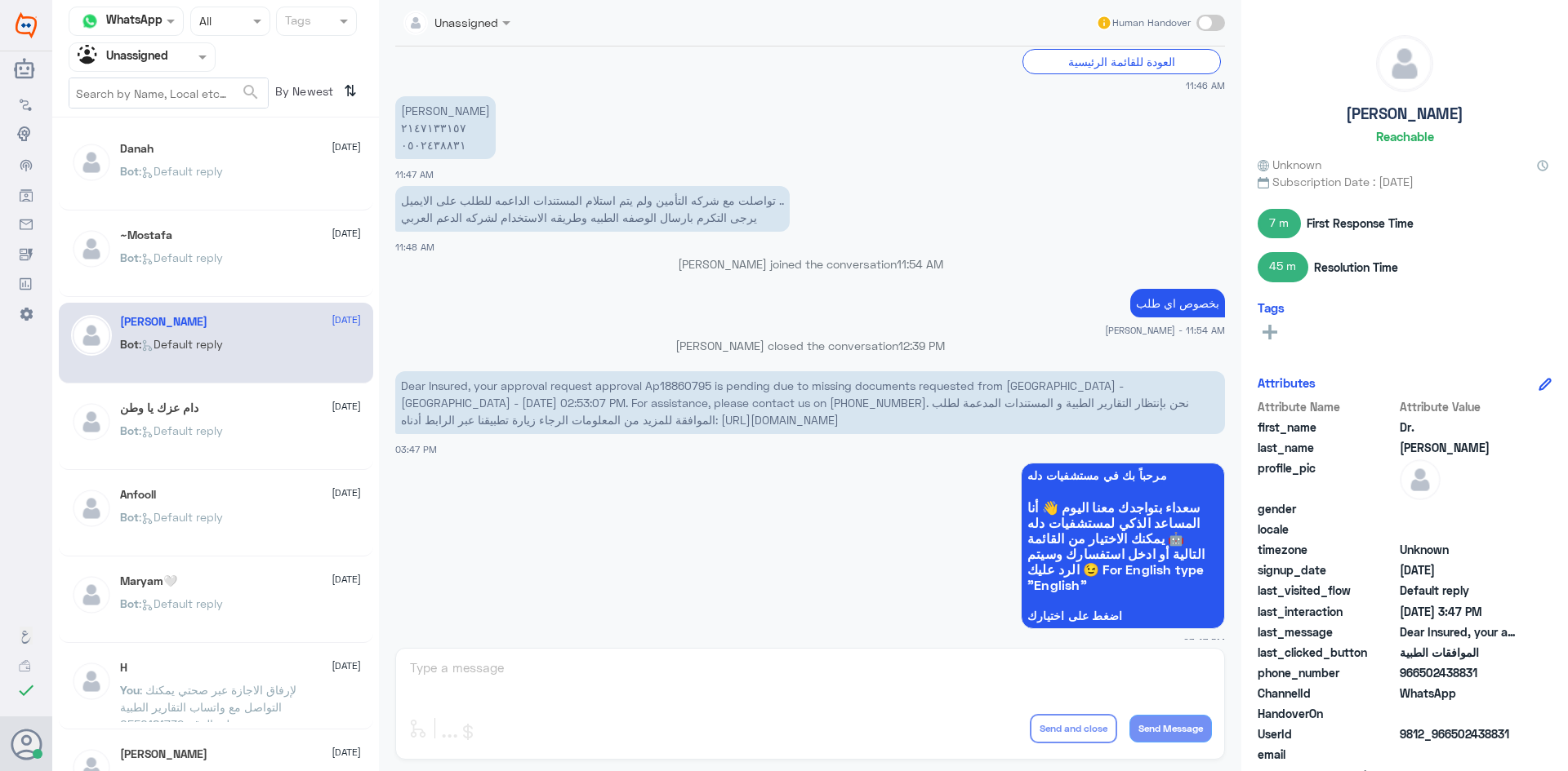
click at [160, 445] on p "Bot : Default reply" at bounding box center [171, 442] width 103 height 40
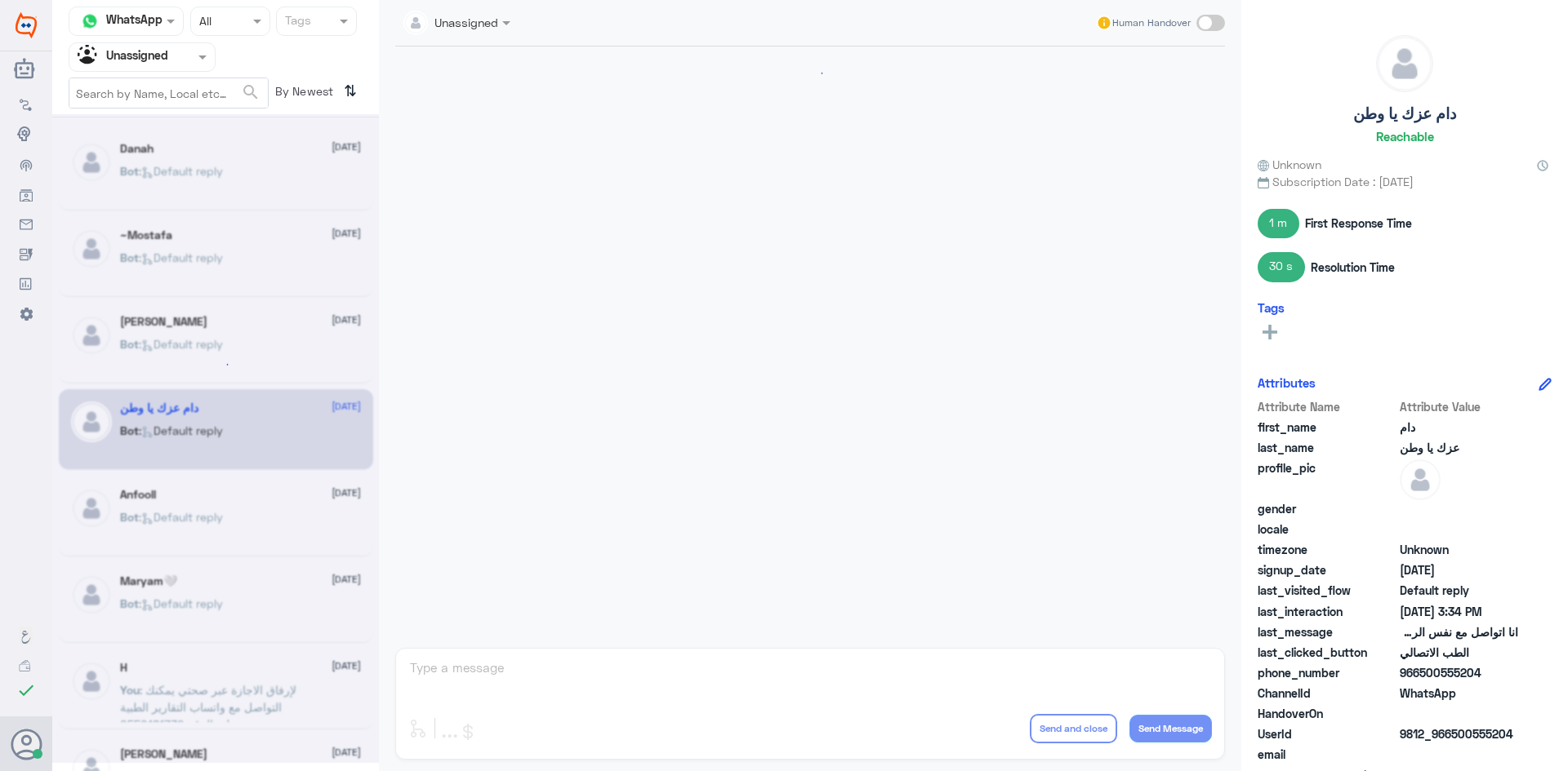
scroll to position [687, 0]
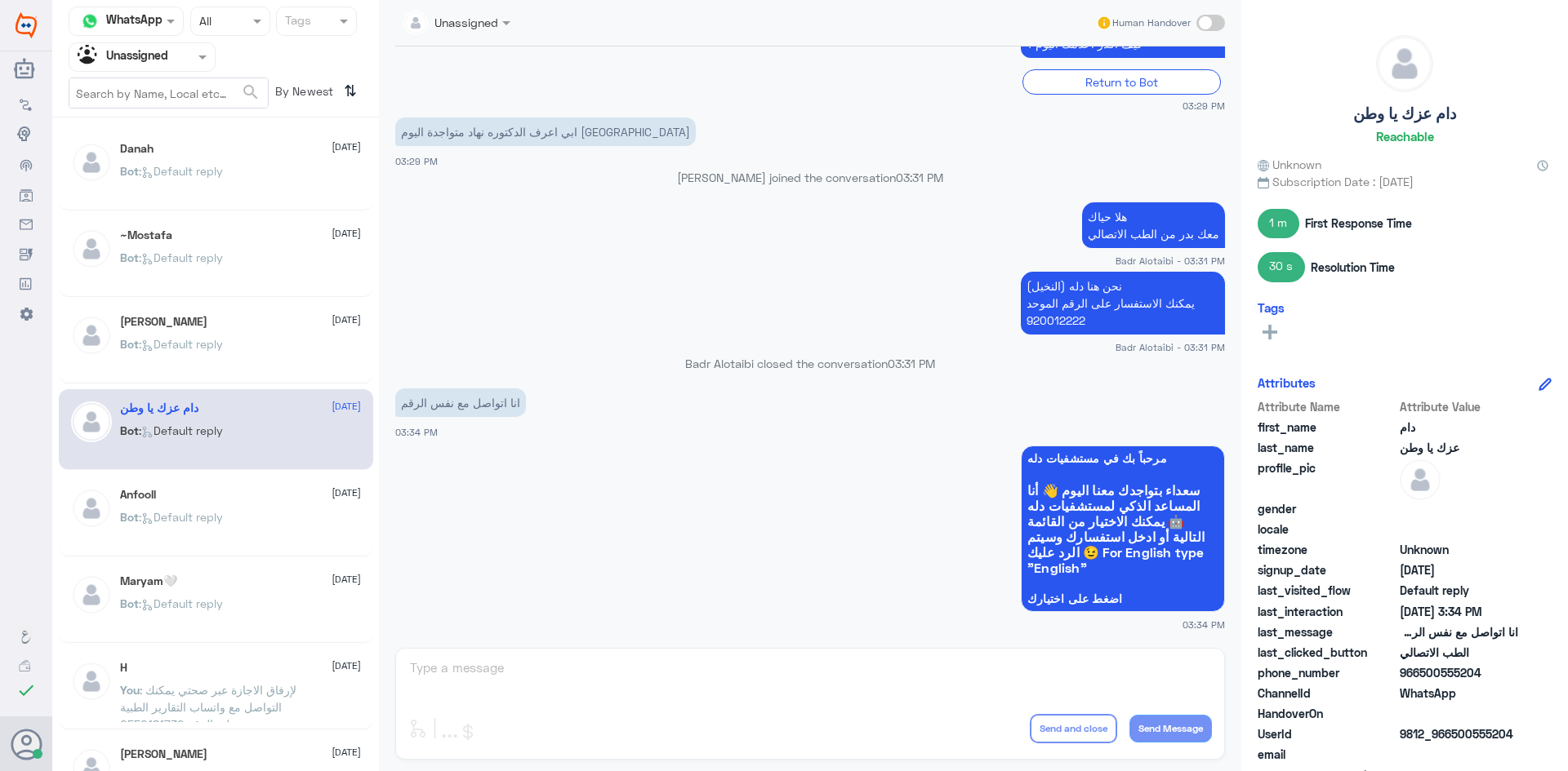
click at [163, 533] on p "Bot : Default reply" at bounding box center [171, 528] width 103 height 40
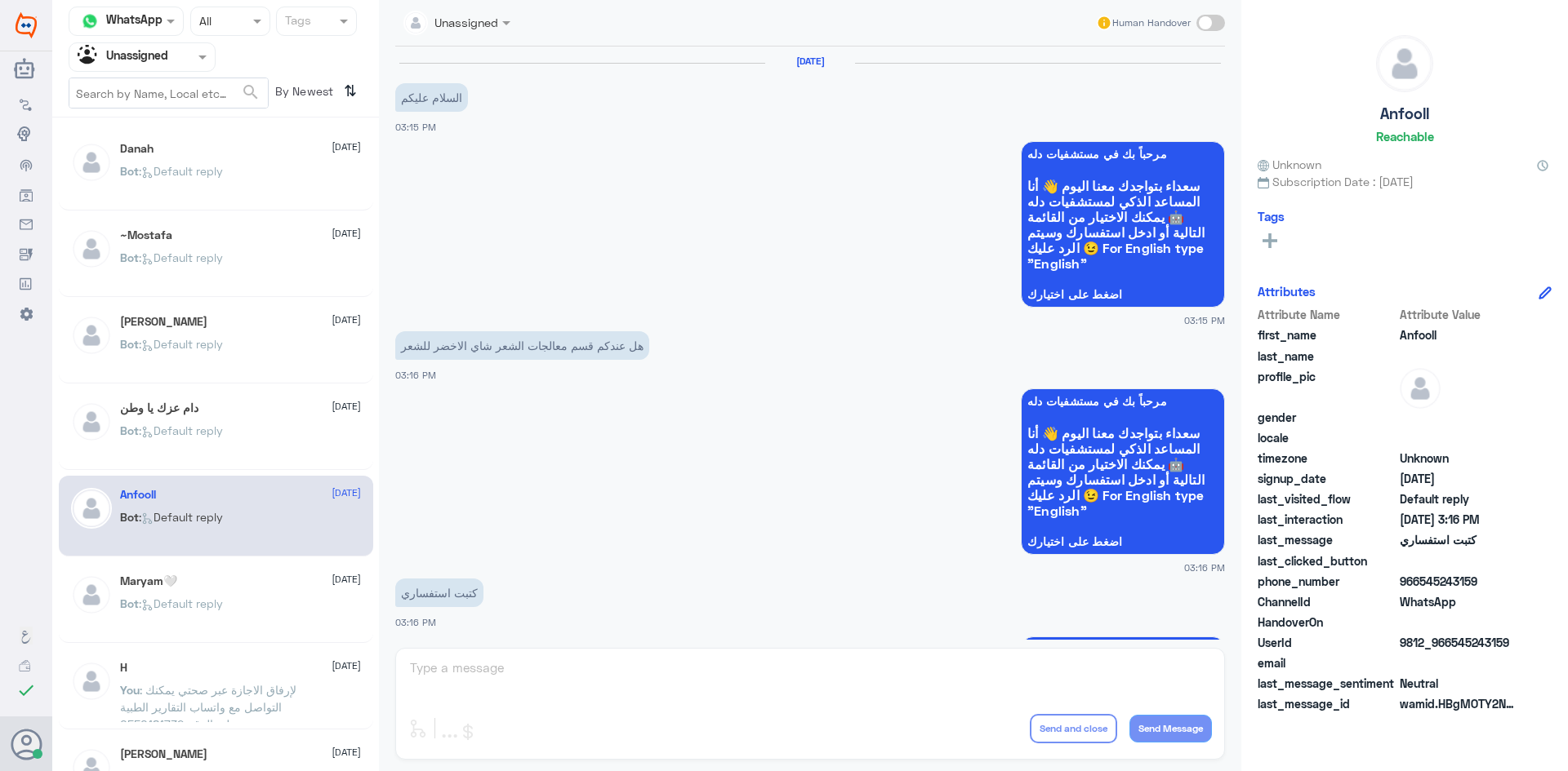
scroll to position [191, 0]
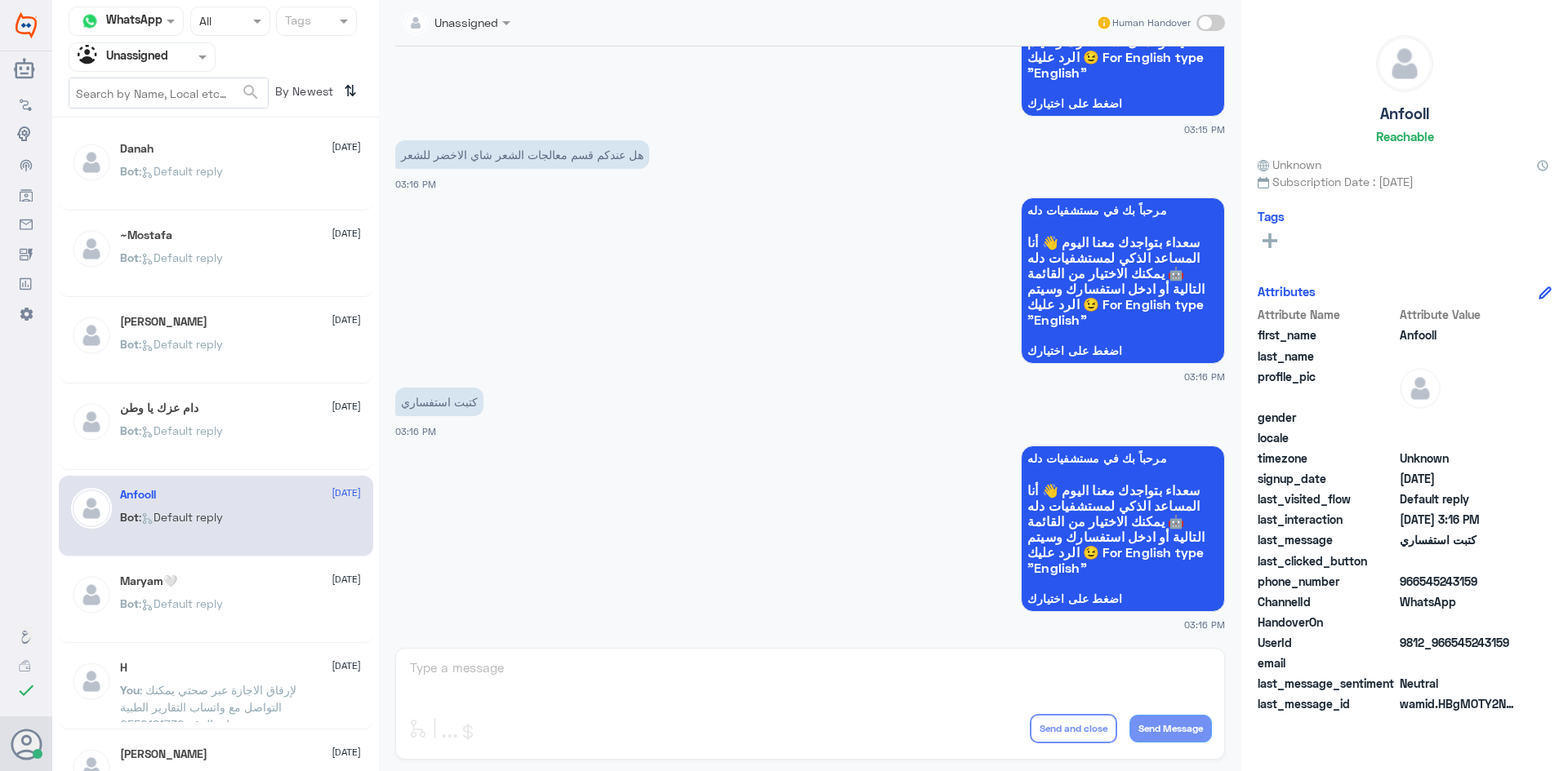
click at [162, 585] on h5 "Maryam🤍" at bounding box center [149, 581] width 57 height 14
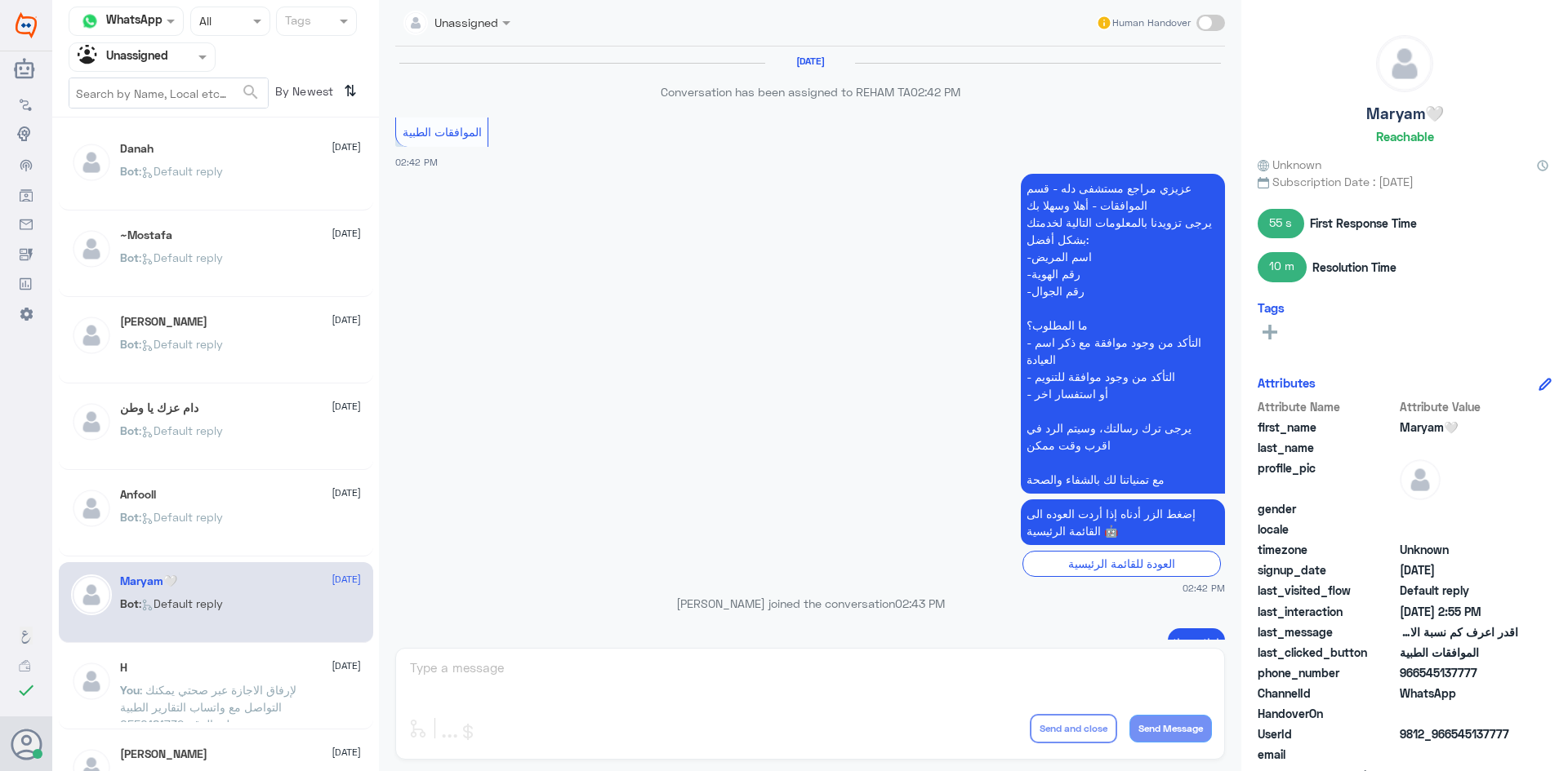
scroll to position [1280, 0]
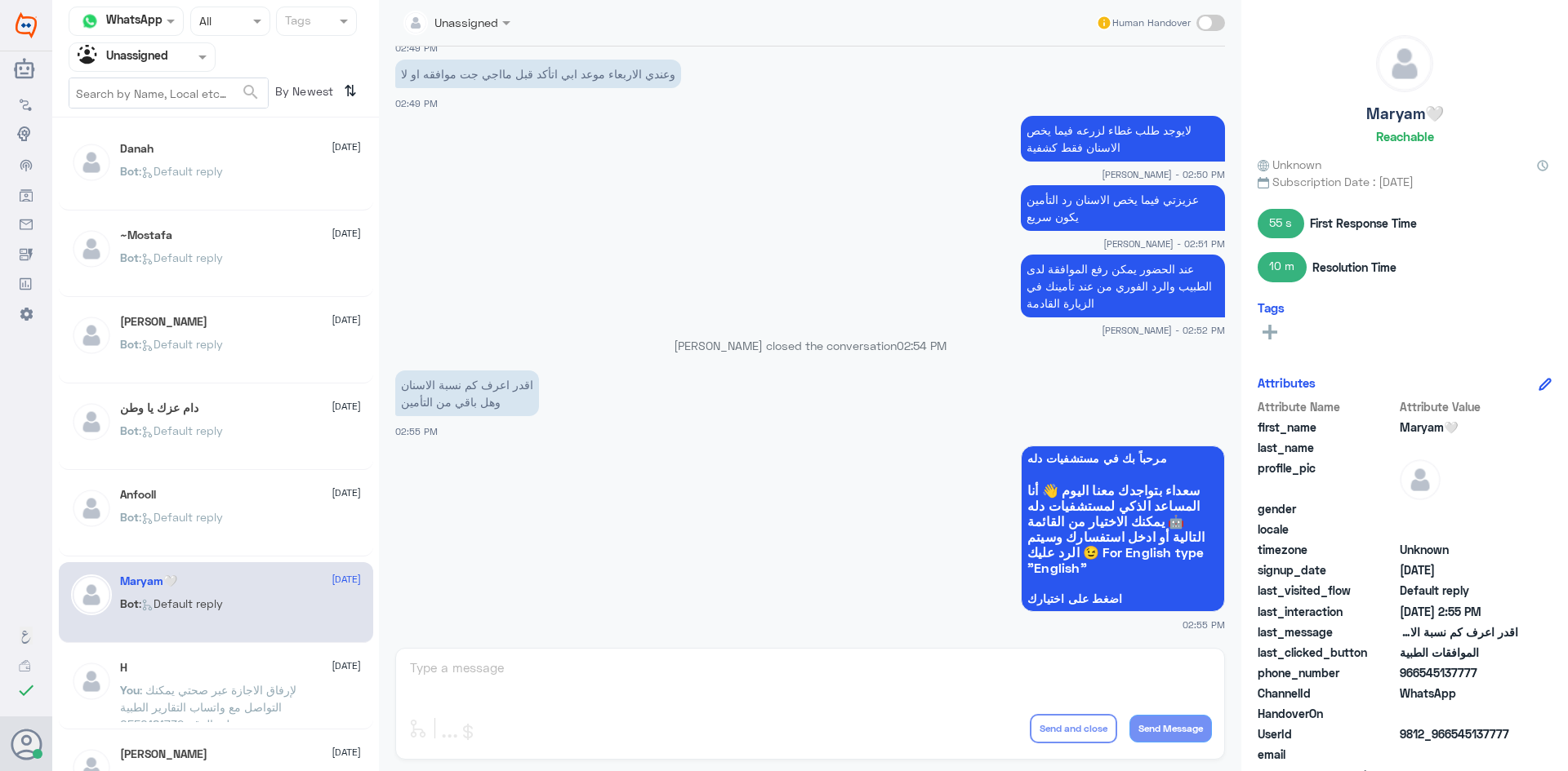
click at [170, 511] on span ": Default reply" at bounding box center [181, 516] width 84 height 14
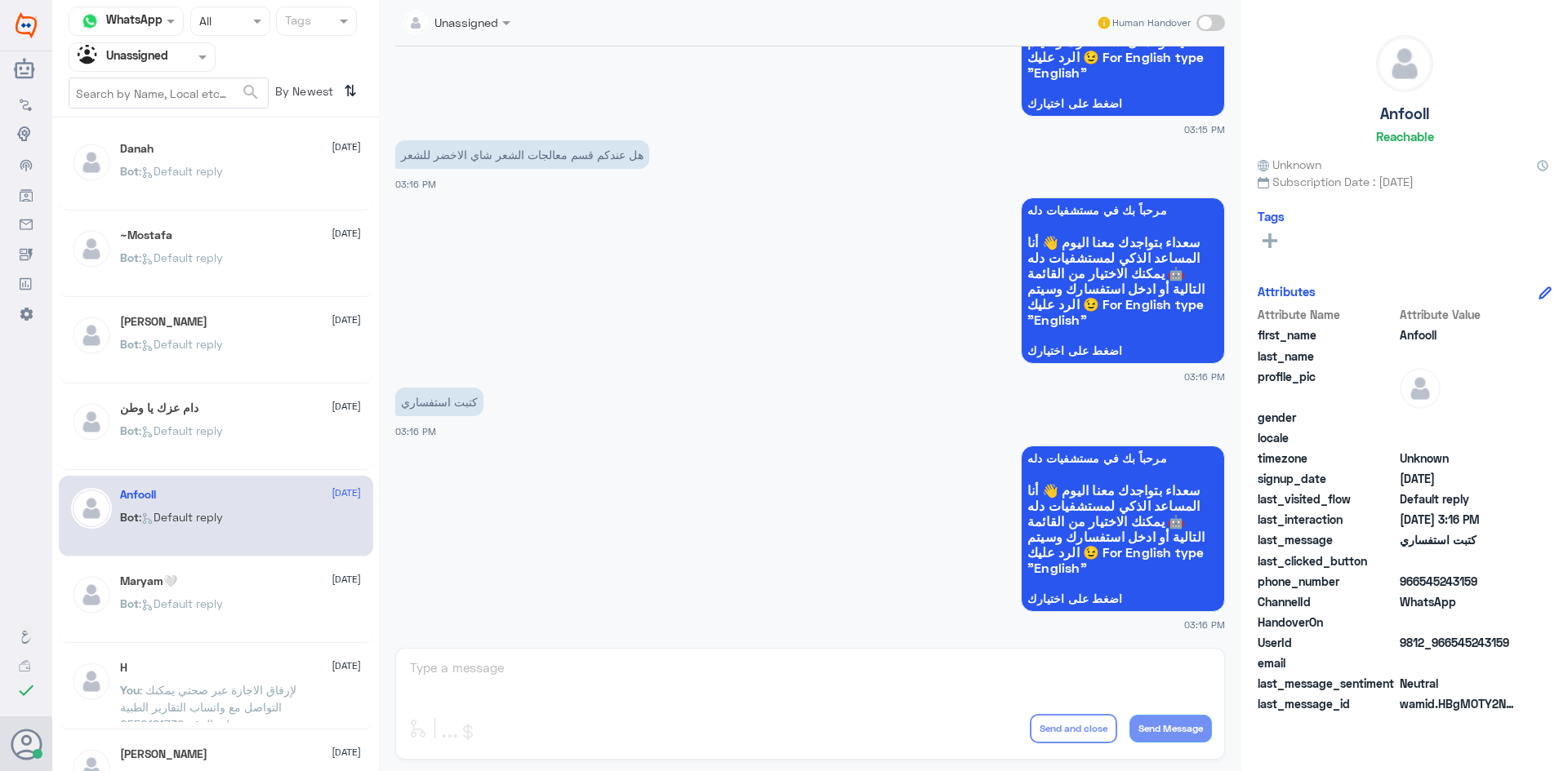
scroll to position [164, 0]
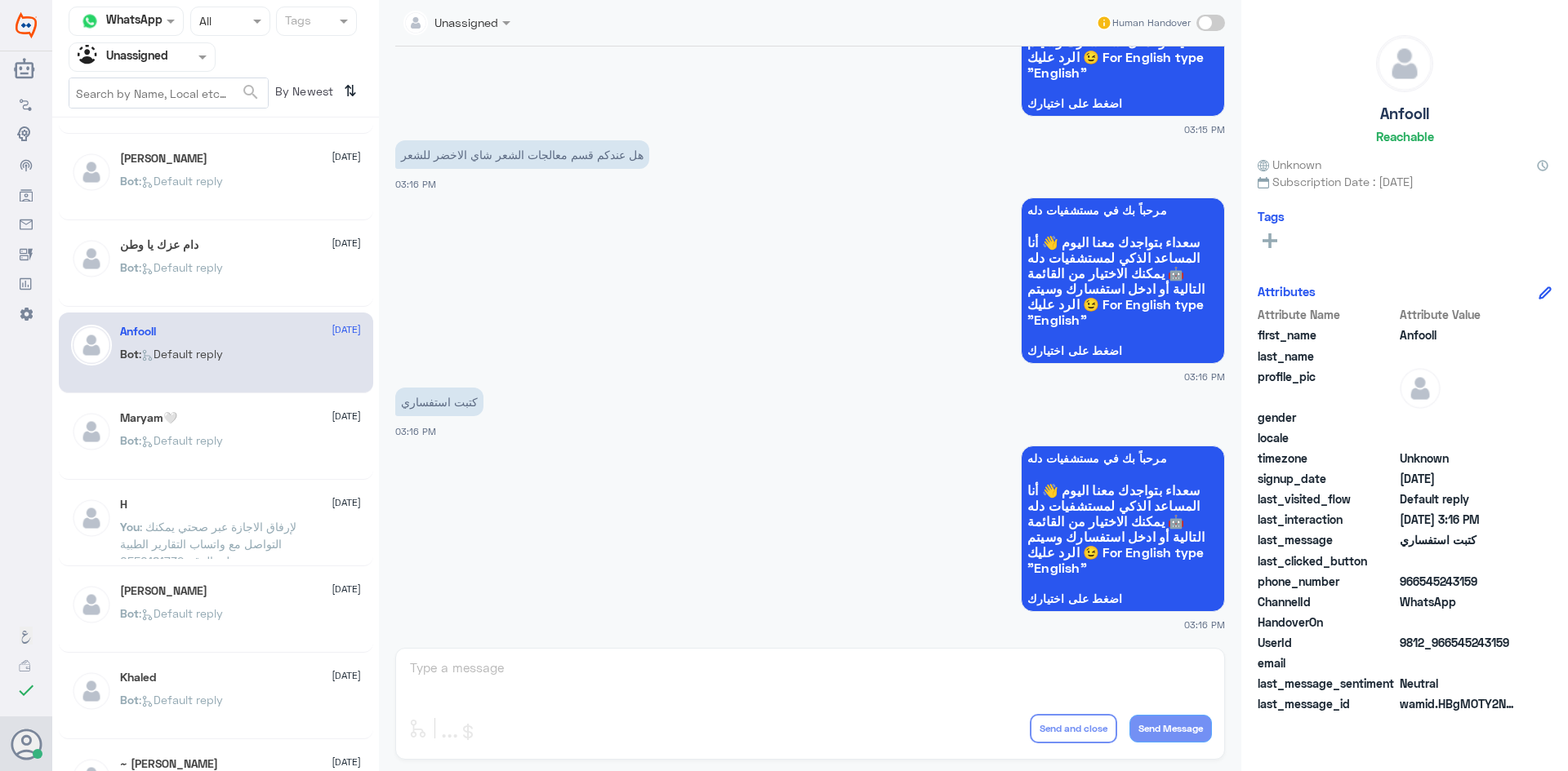
click at [170, 511] on div "H 17 August You : لإرفاق الاجازة عبر صحتي يمكنك التواصل مع واتساب التقارير الطب…" at bounding box center [241, 527] width 241 height 61
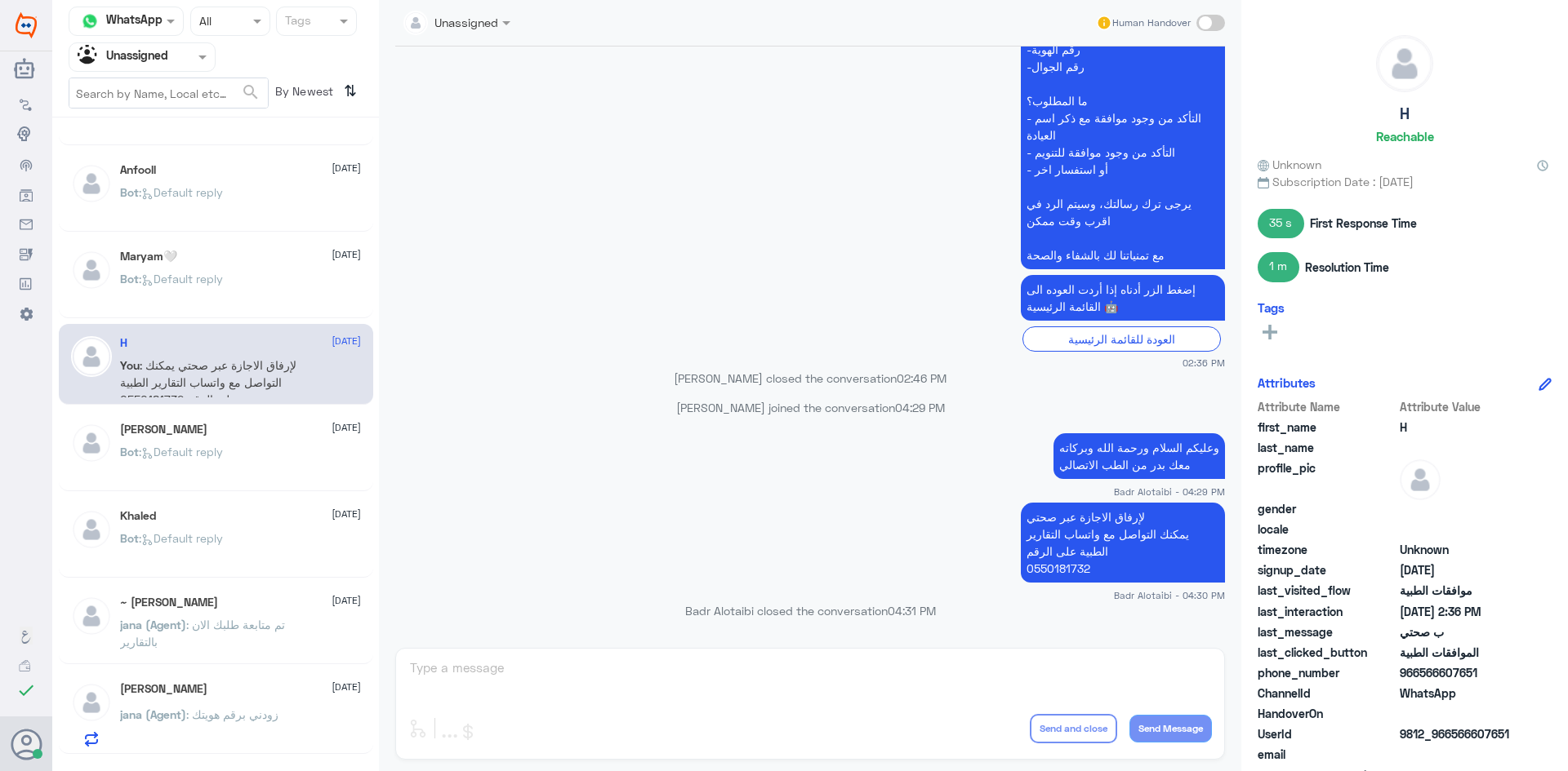
scroll to position [326, 0]
click at [170, 511] on div "Khaled 17 August" at bounding box center [241, 514] width 241 height 14
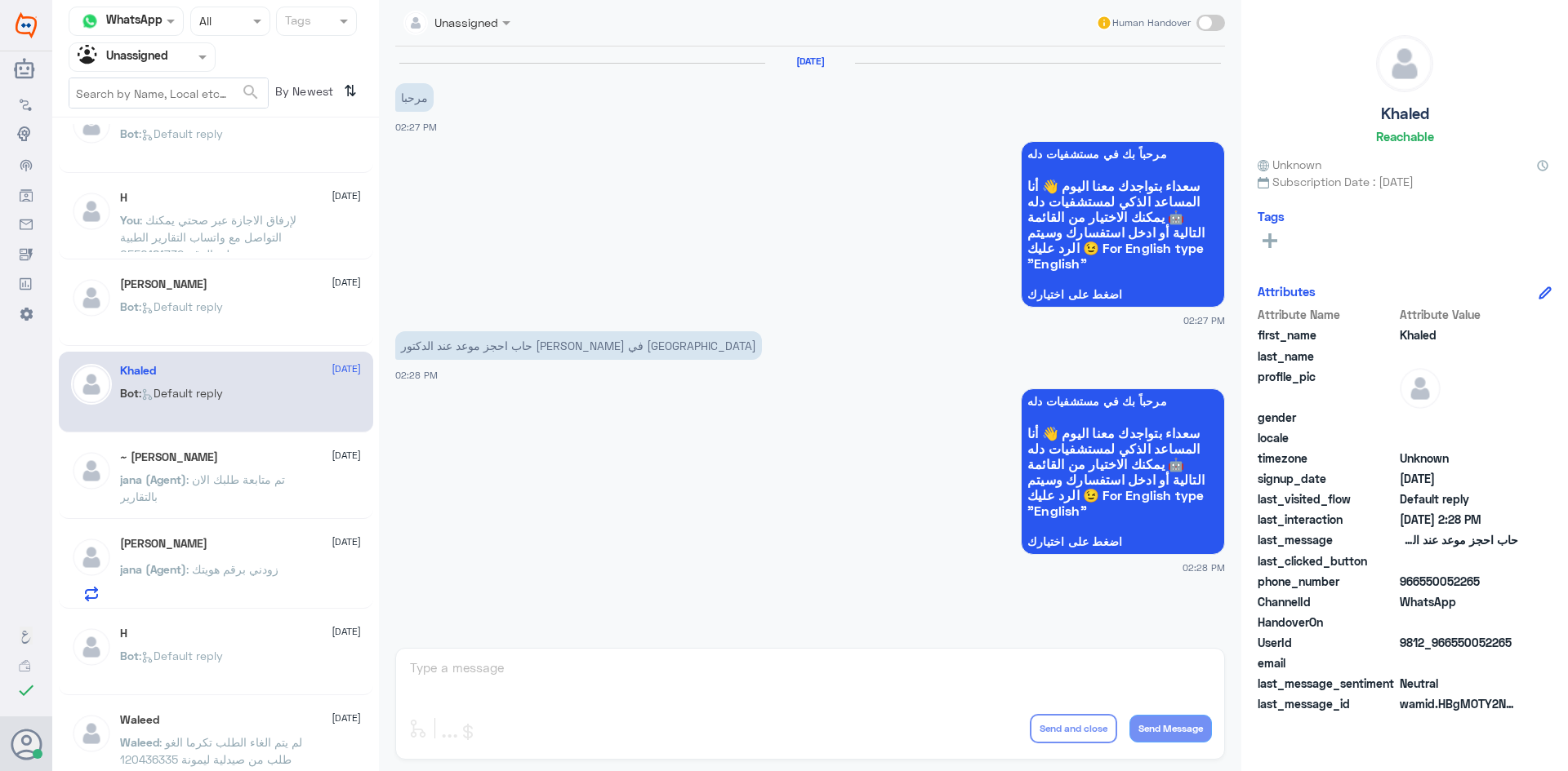
scroll to position [490, 0]
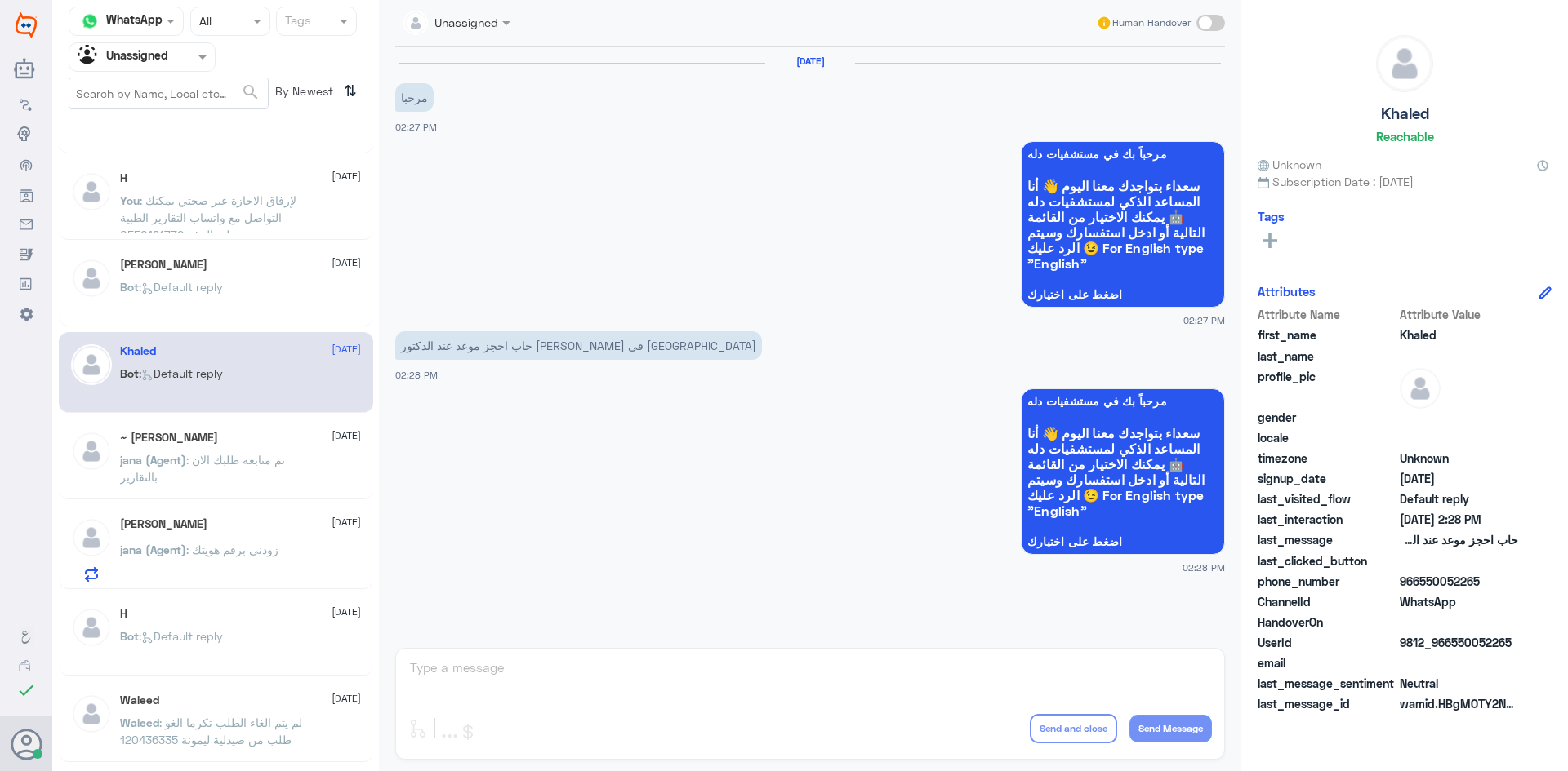
click at [170, 511] on div "Malik Almunef 17 August jana (Agent) : زودني برقم هويتك" at bounding box center [215, 546] width 314 height 84
click at [115, 541] on div "Malik Almunef 17 August jana (Agent) : زودني برقم هويتك" at bounding box center [216, 549] width 290 height 65
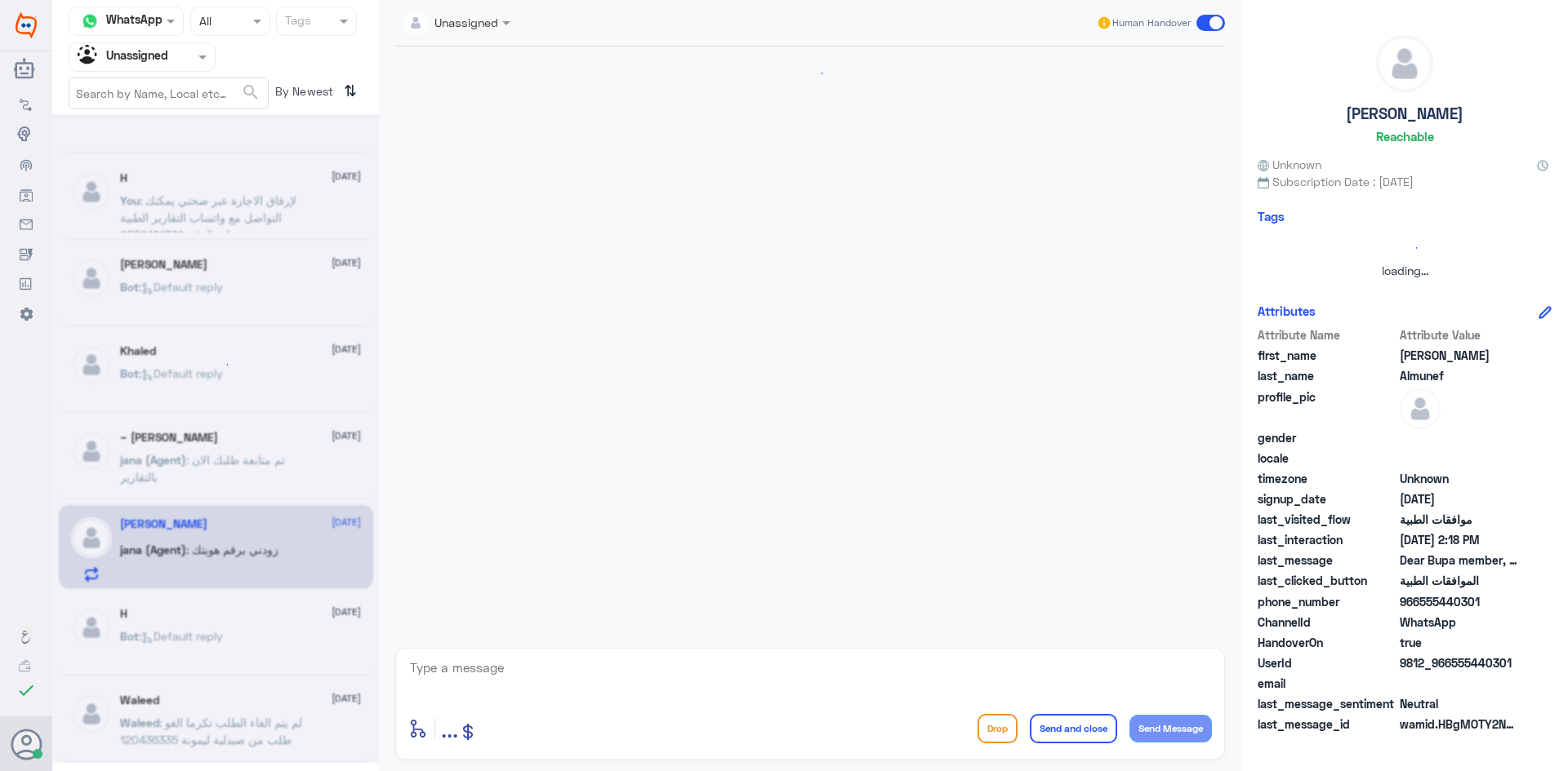
click at [146, 622] on div at bounding box center [215, 439] width 326 height 649
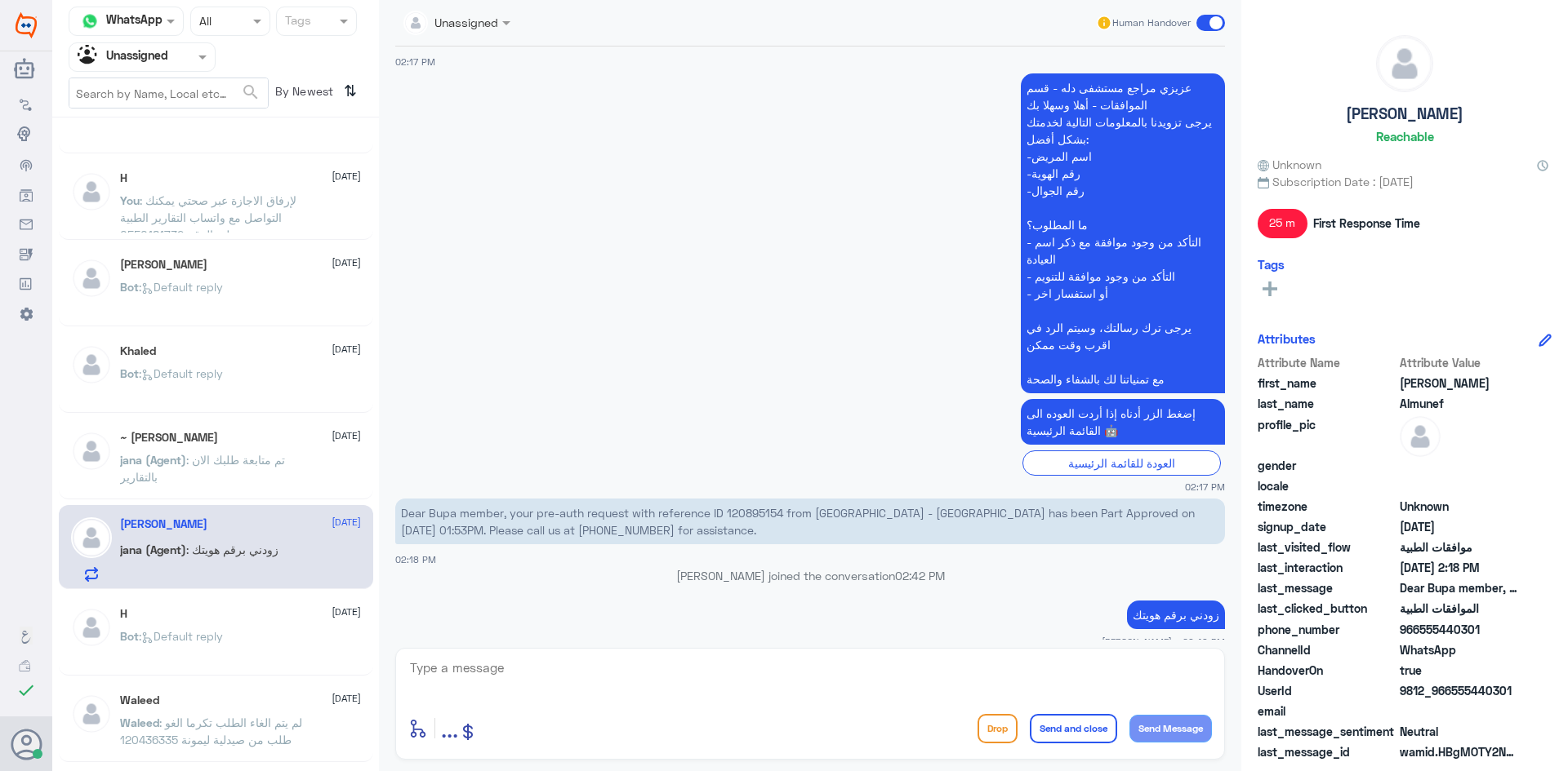
click at [156, 629] on span ": Default reply" at bounding box center [181, 636] width 84 height 14
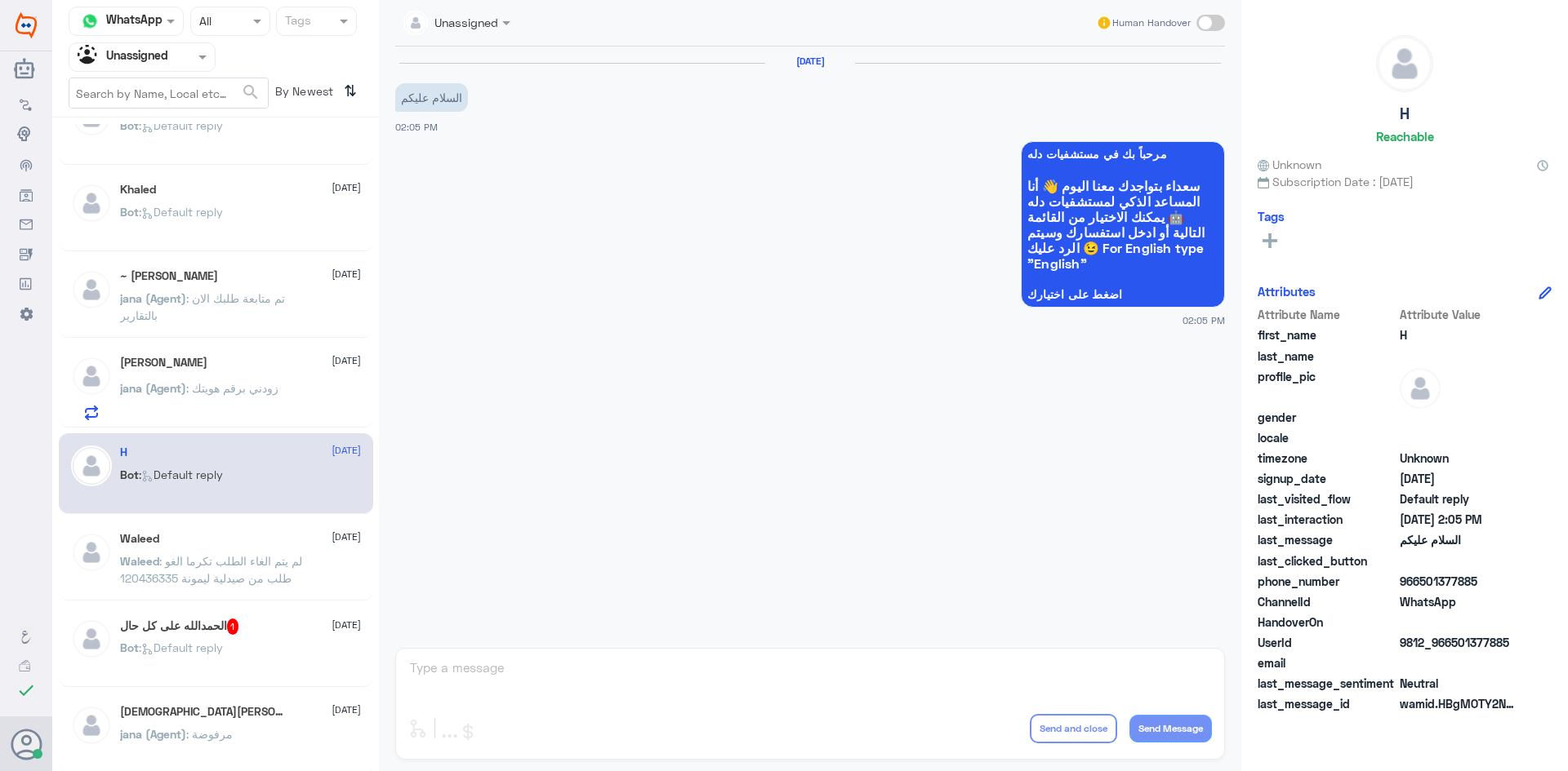
scroll to position [653, 0]
click at [182, 522] on div "Waleed 17 August Waleed : لم يتم الغاء الطلب تكرما الغو طلب من صيدلية ليمونة 12…" at bounding box center [215, 559] width 314 height 81
click at [180, 529] on div "Waleed 17 August Waleed : لم يتم الغاء الطلب تكرما الغو طلب من صيدلية ليمونة 12…" at bounding box center [215, 559] width 314 height 81
click at [184, 546] on div "Waleed 17 August Waleed : لم يتم الغاء الطلب تكرما الغو طلب من صيدلية ليمونة 12…" at bounding box center [241, 560] width 241 height 61
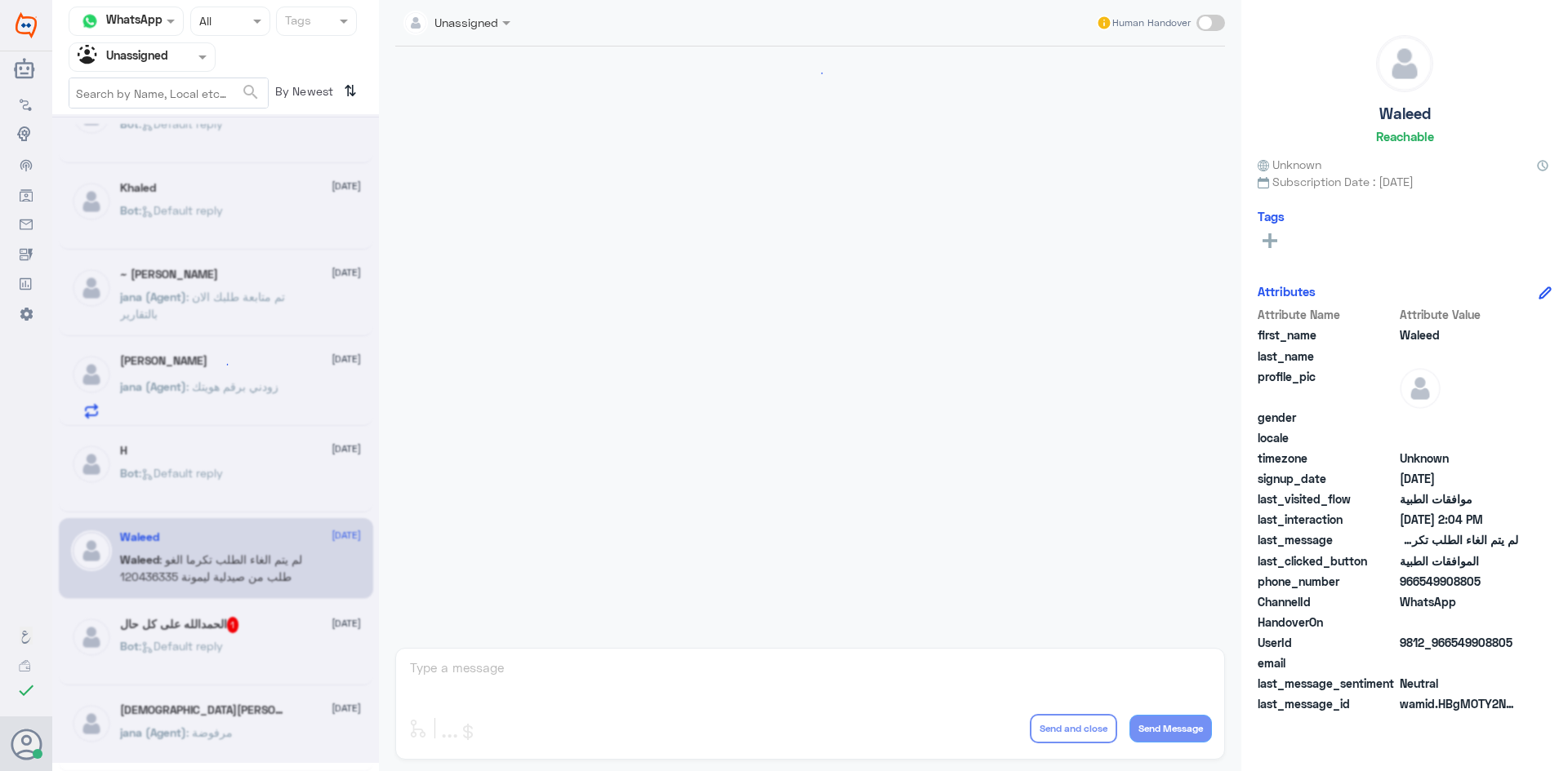
scroll to position [1405, 0]
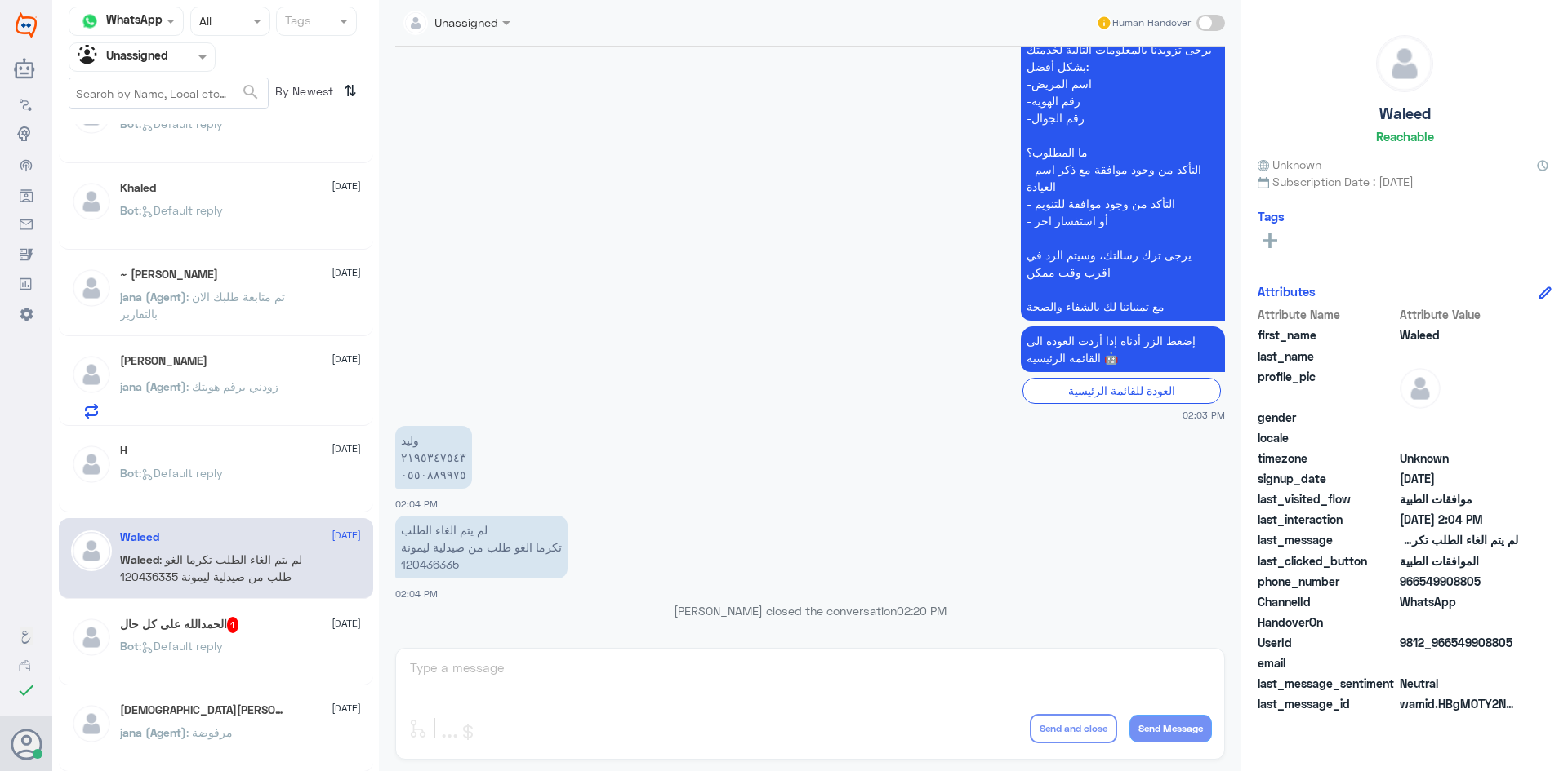
click at [185, 624] on h5 "الحمدالله على كل حال 1" at bounding box center [180, 624] width 119 height 16
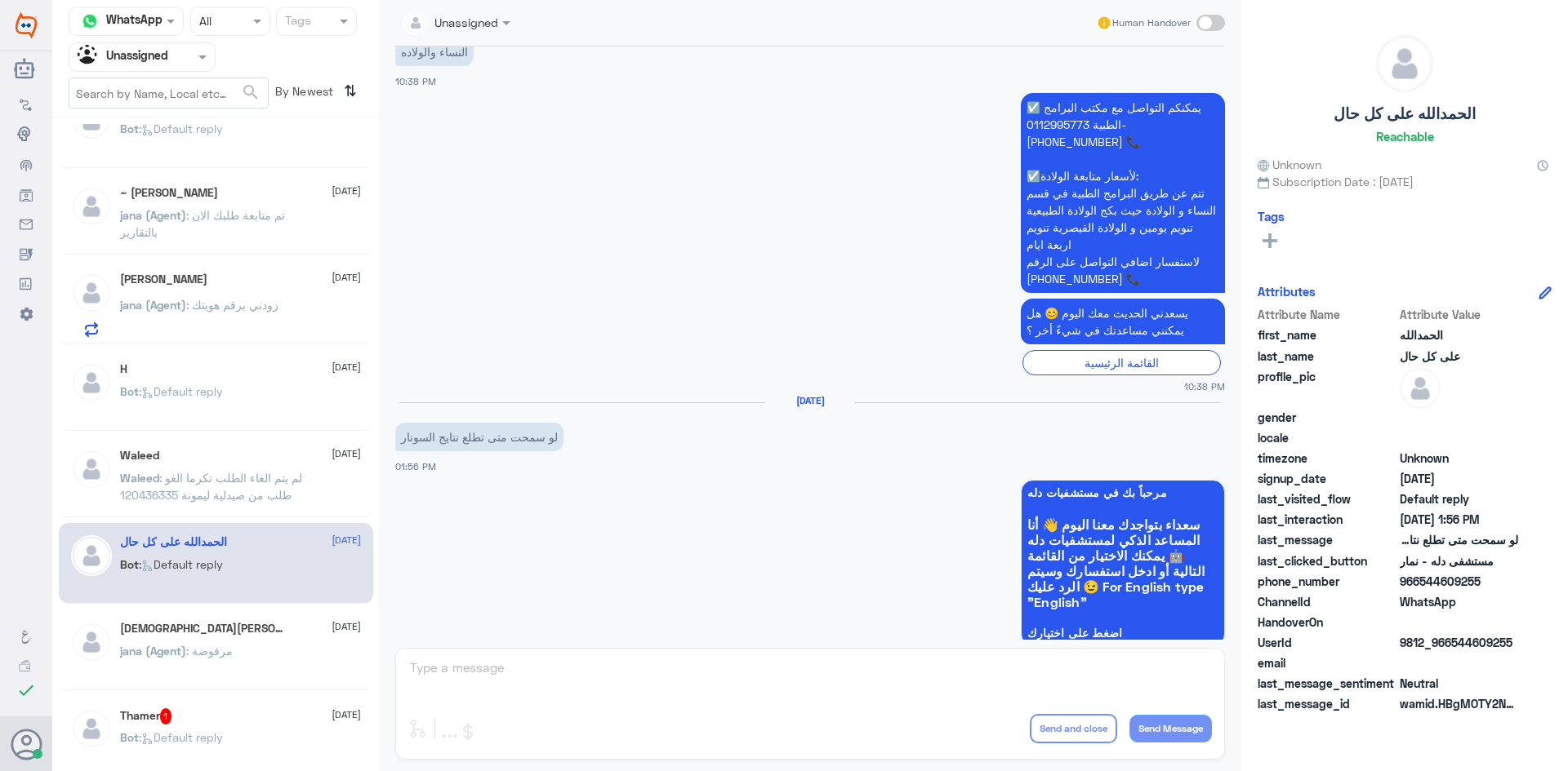
click at [185, 624] on div "Islam S Ali 17 August" at bounding box center [241, 628] width 241 height 14
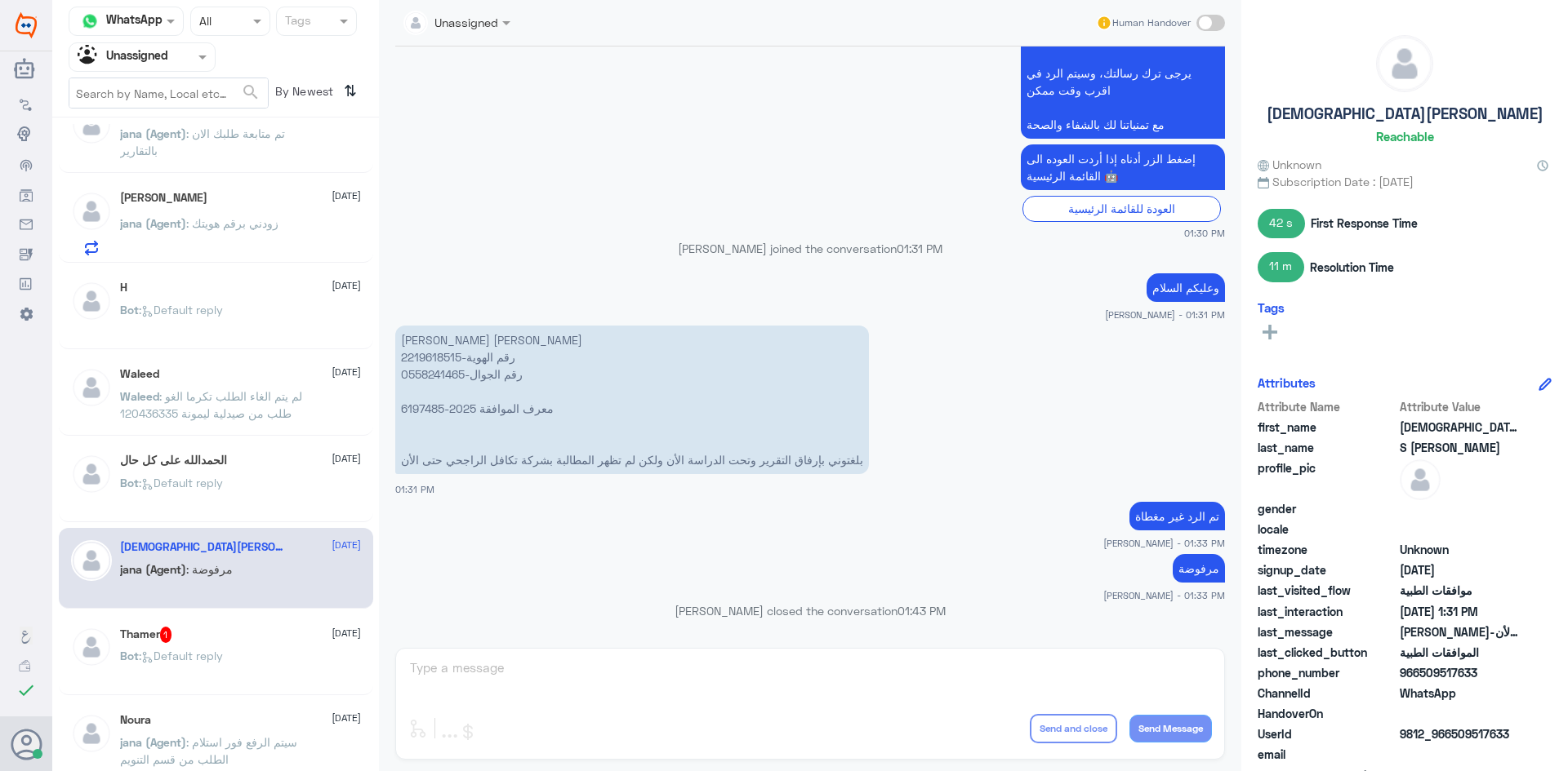
click at [185, 624] on div "Thamer 1 17 August Bot : Default reply" at bounding box center [215, 655] width 314 height 81
click at [182, 637] on div "Thamer 1 17 August" at bounding box center [241, 635] width 241 height 16
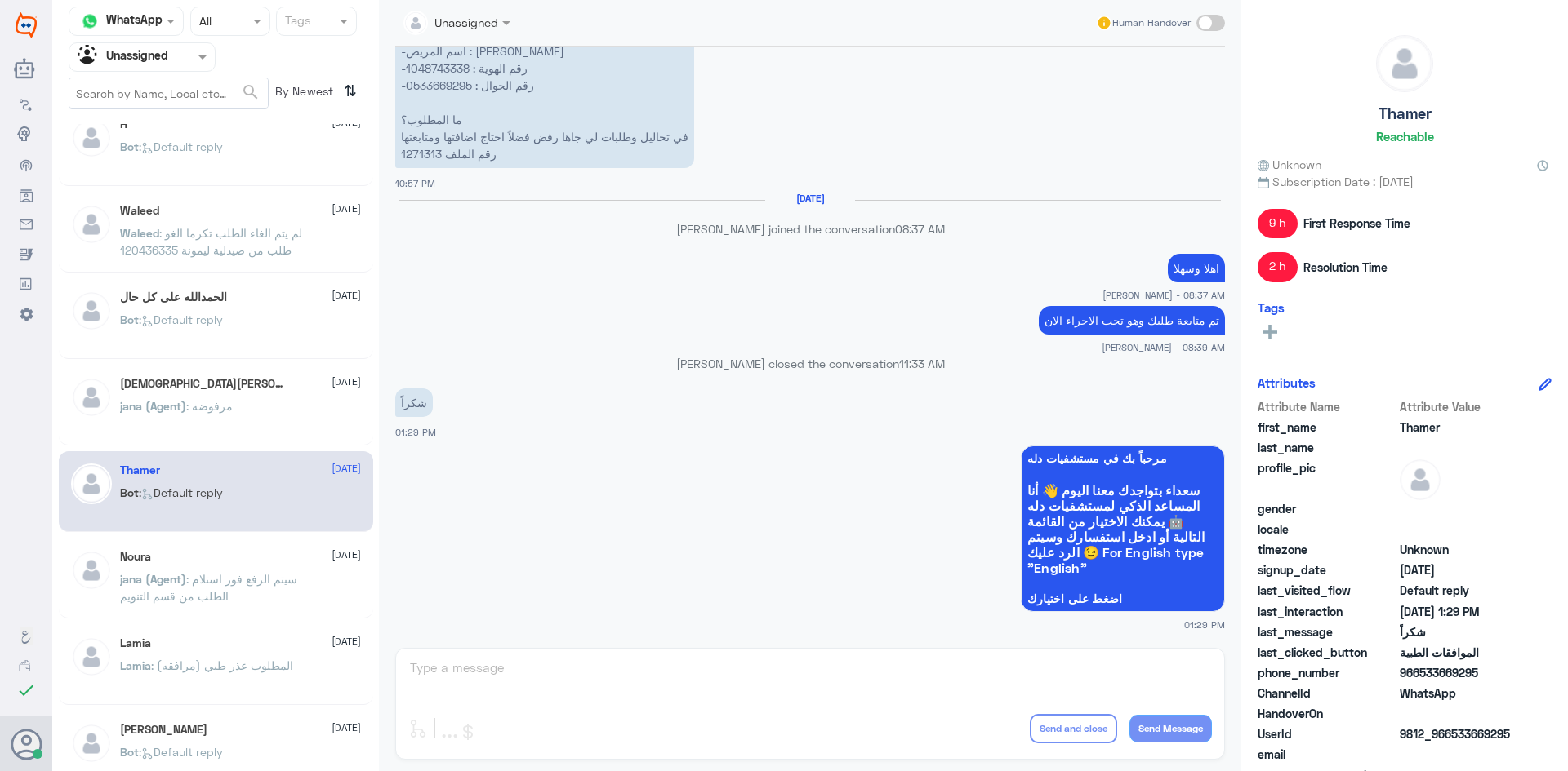
click at [182, 637] on div "Lamia 17 August" at bounding box center [241, 643] width 241 height 14
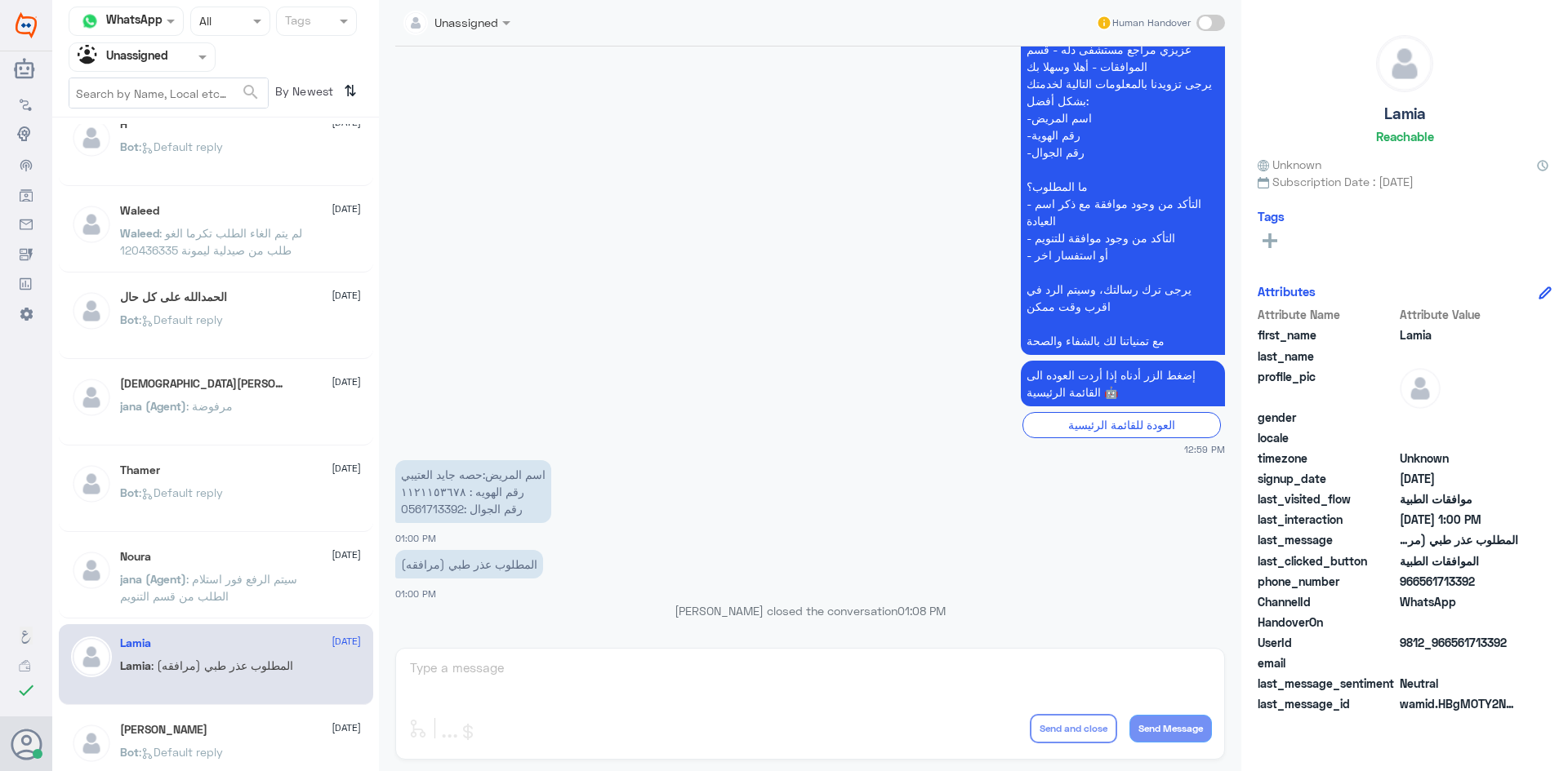
click at [177, 588] on p "jana (Agent) : سيتم الرفع فور استلام الطلب من قسم التنويم" at bounding box center [212, 590] width 183 height 40
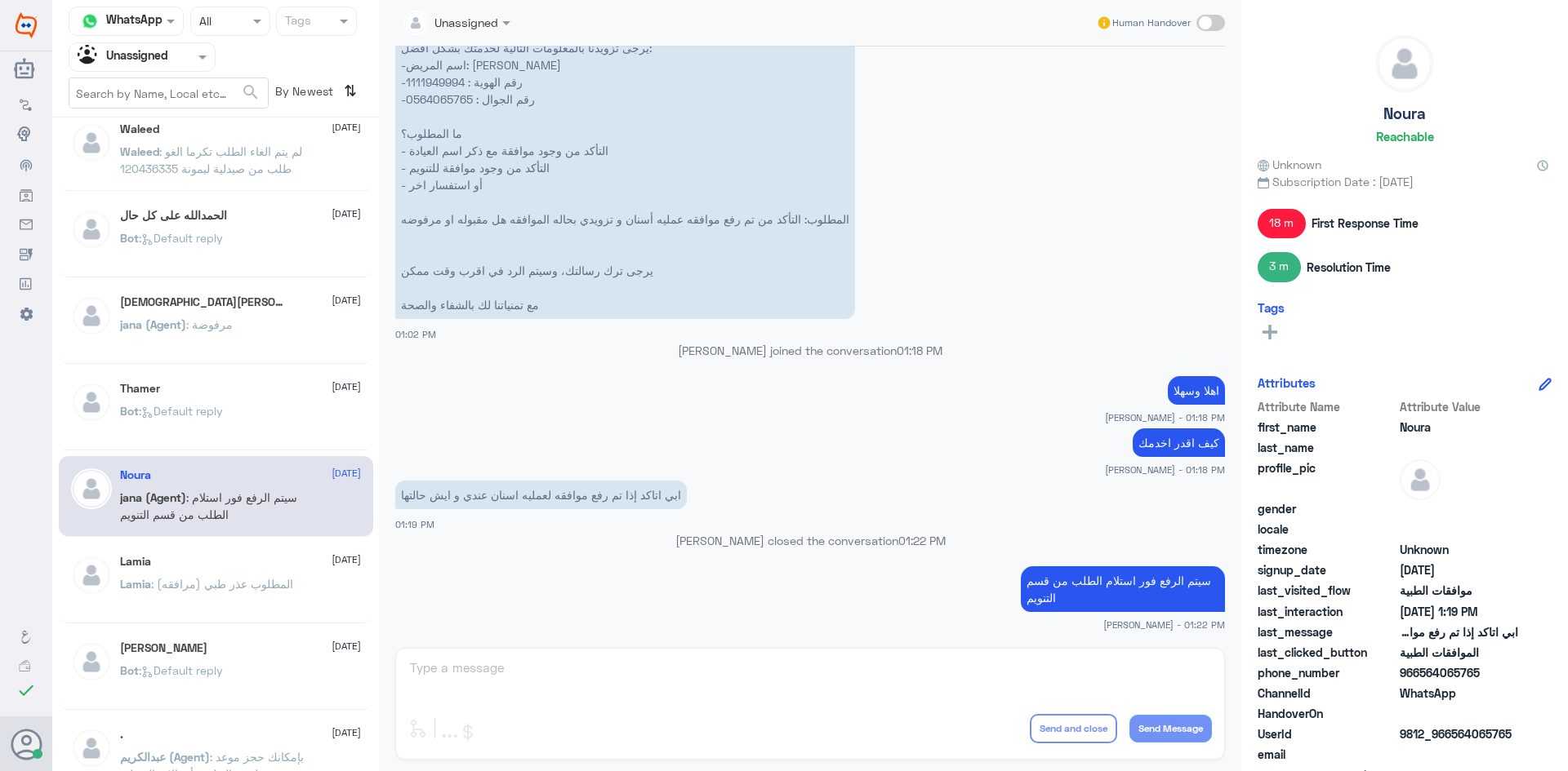
click at [169, 580] on span ": المطلوب عذر طبي (مرافقه)" at bounding box center [222, 584] width 142 height 14
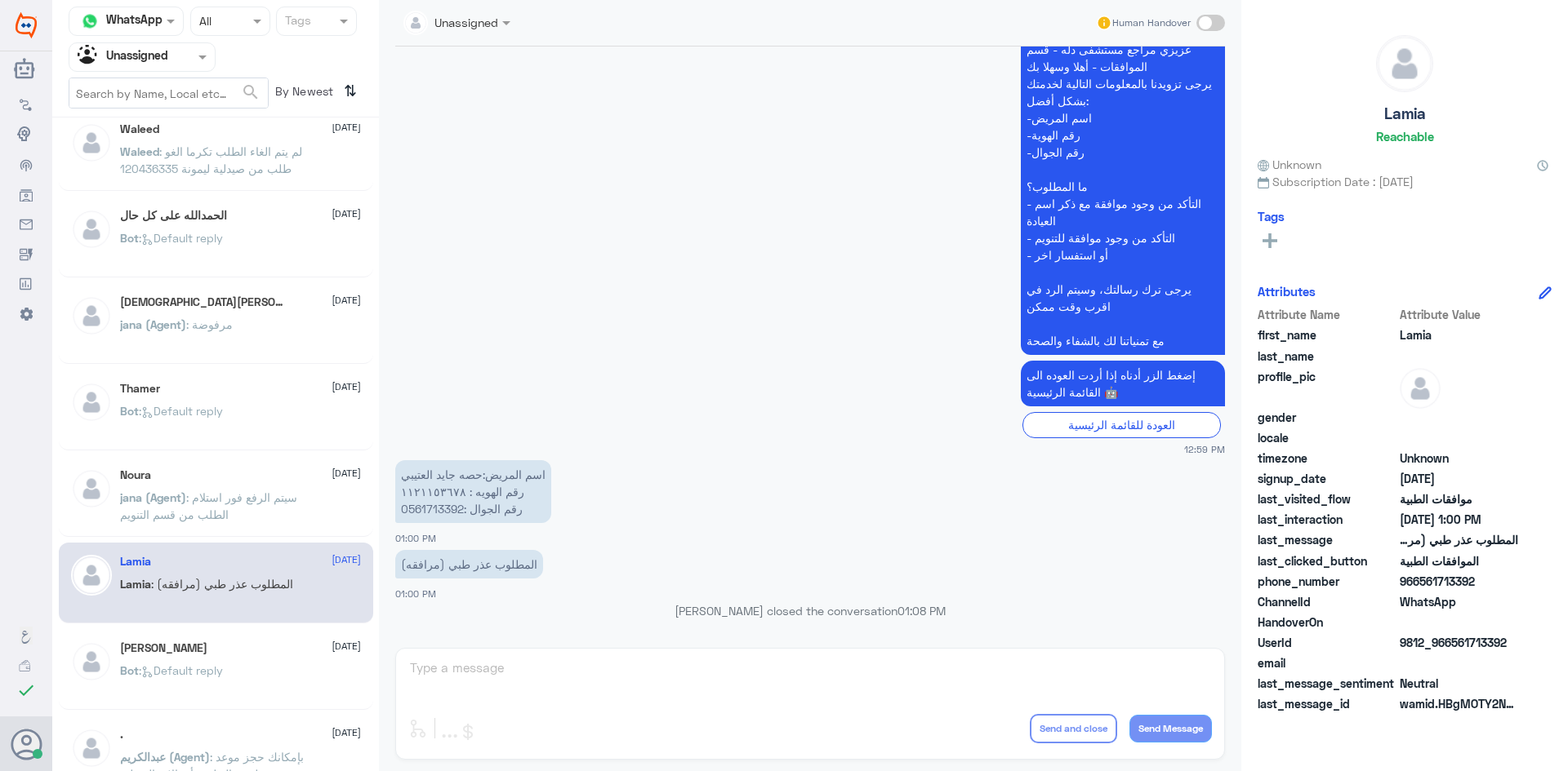
click at [281, 650] on div "Rana 17 August" at bounding box center [241, 648] width 241 height 14
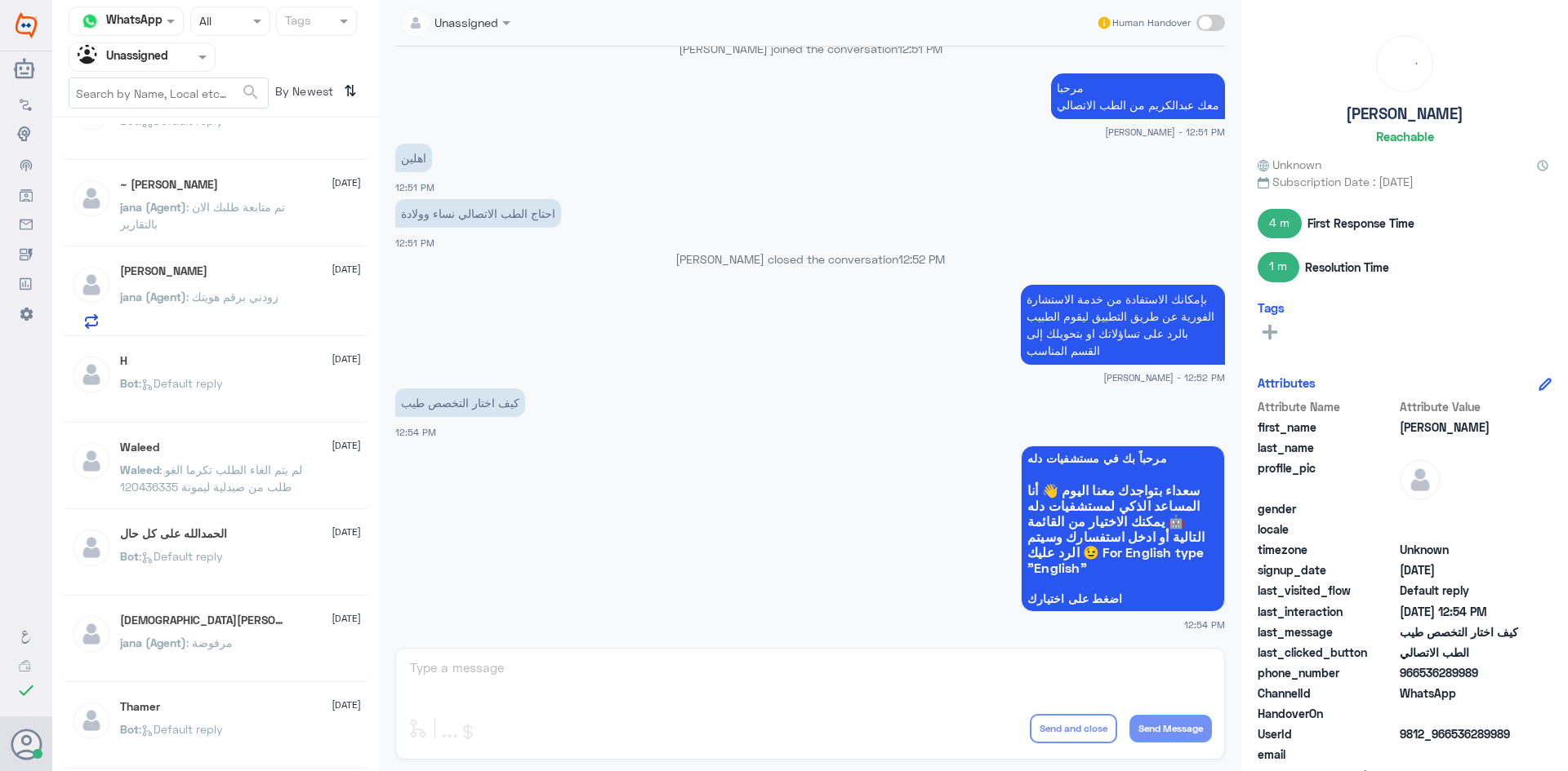
drag, startPoint x: 1489, startPoint y: 674, endPoint x: 1421, endPoint y: 673, distance: 68.0
click at [1421, 673] on span "966536289989" at bounding box center [1459, 673] width 119 height 17
copy span "536289989"
click at [180, 72] on nav "Channel WhatsApp Status × All Tags Agent Filter Unassigned search By Newest ⇅" at bounding box center [215, 62] width 326 height 111
click at [174, 58] on div at bounding box center [142, 56] width 146 height 19
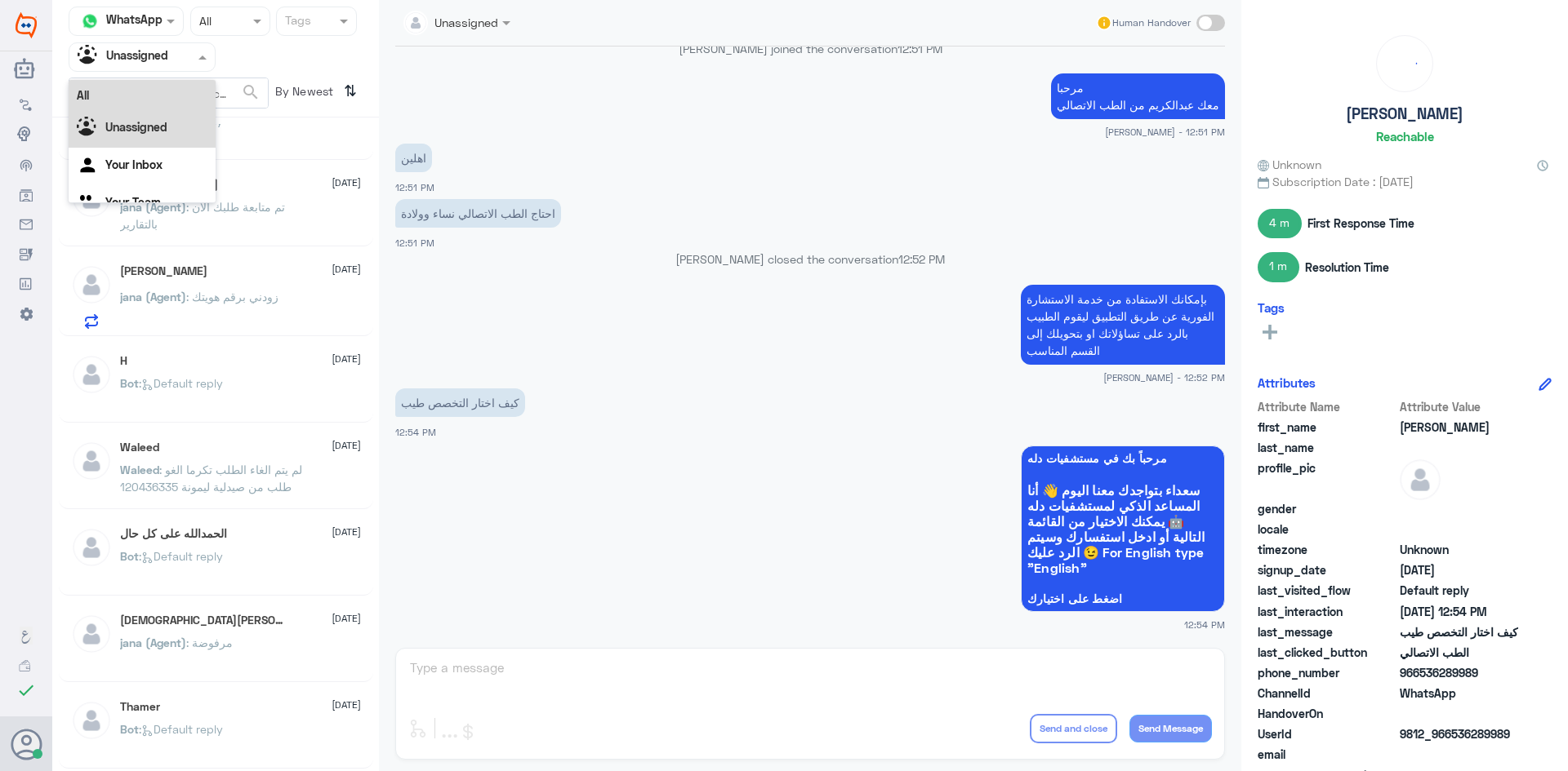
click at [167, 92] on div "All" at bounding box center [142, 95] width 147 height 30
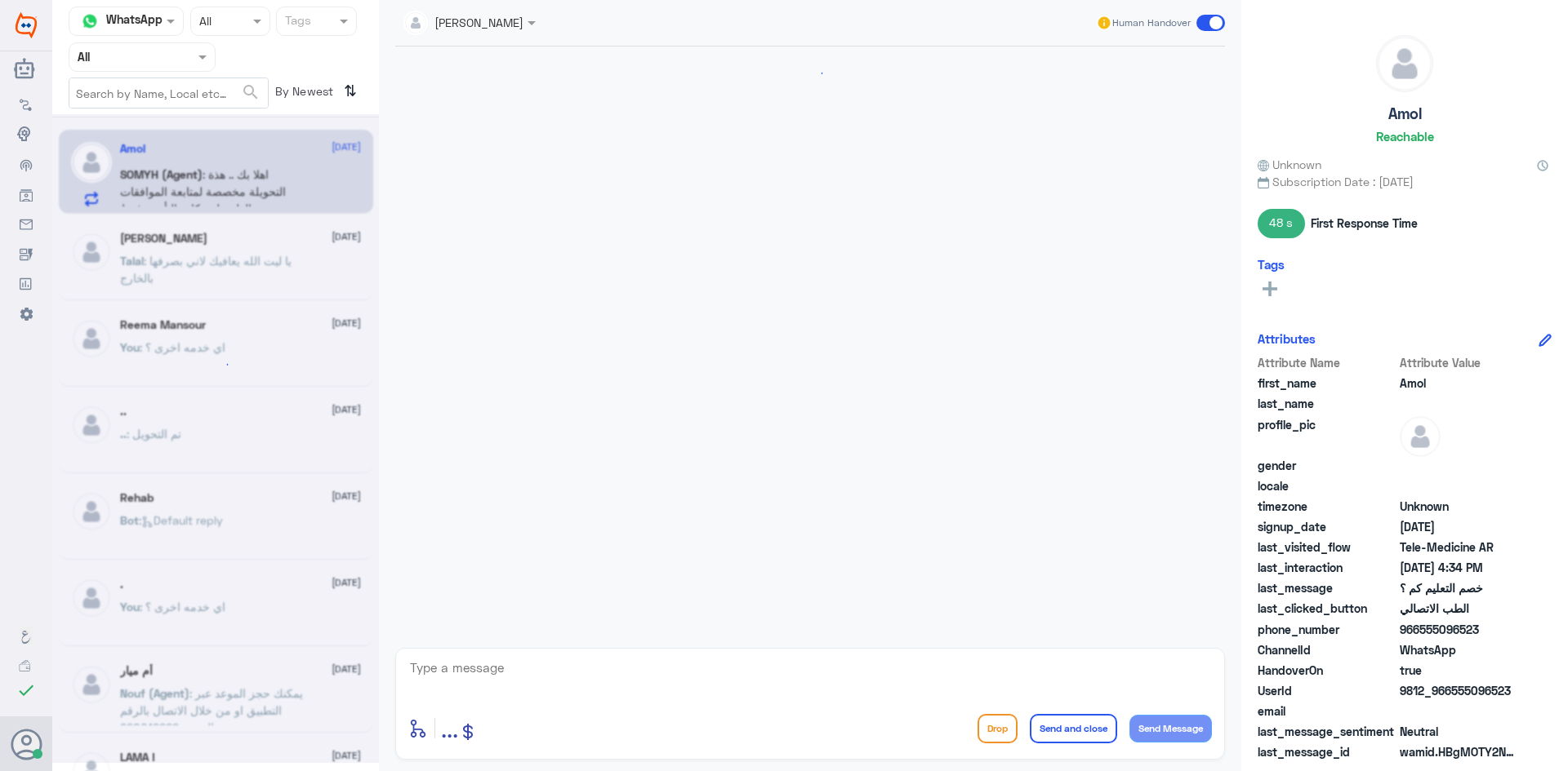
scroll to position [991, 0]
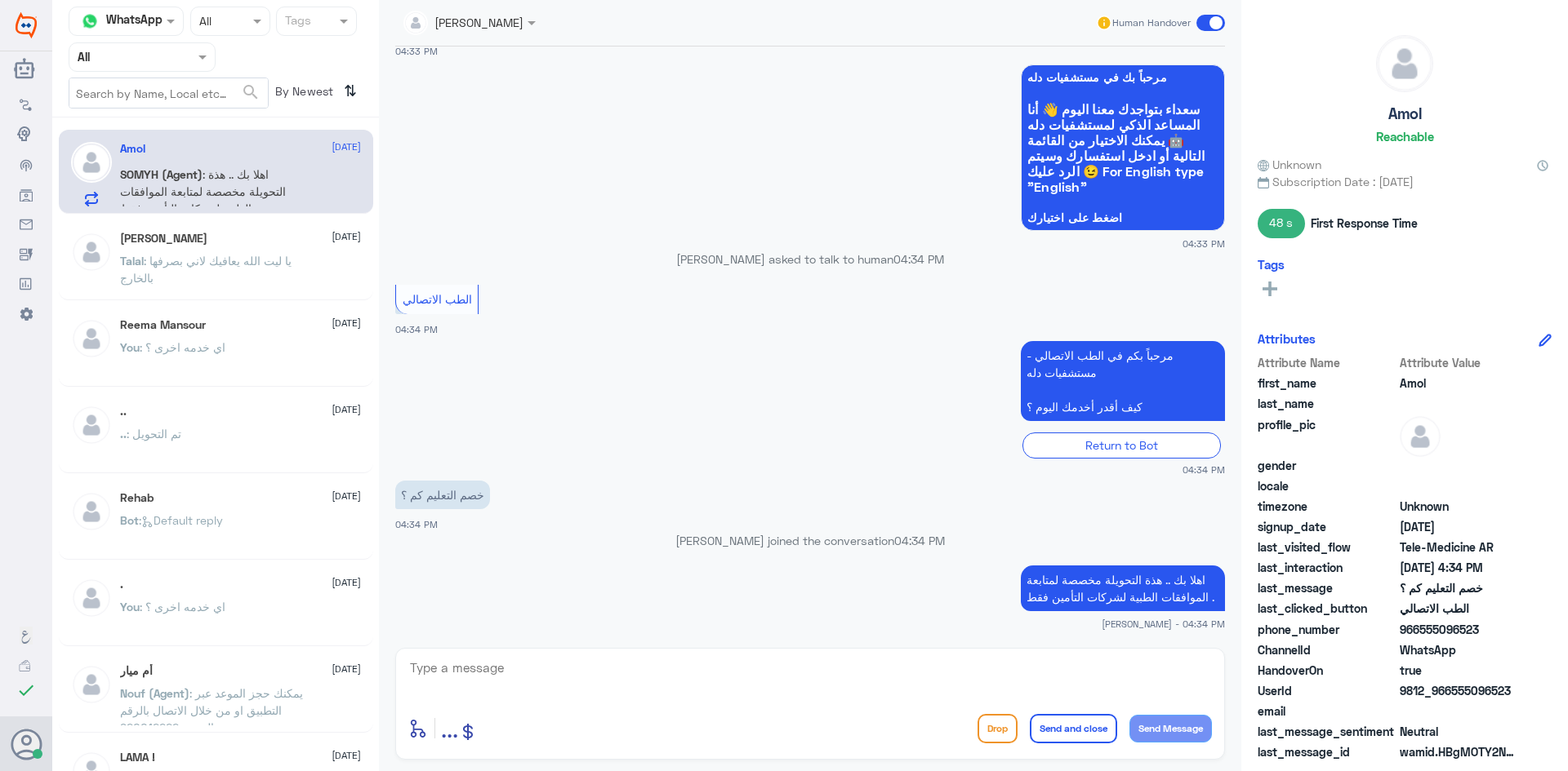
click at [466, 38] on div "SOMYH ALI Human Handover" at bounding box center [810, 23] width 830 height 46
click at [467, 31] on input "text" at bounding box center [450, 22] width 92 height 19
click at [472, 148] on div "[PERSON_NAME]" at bounding box center [498, 139] width 89 height 17
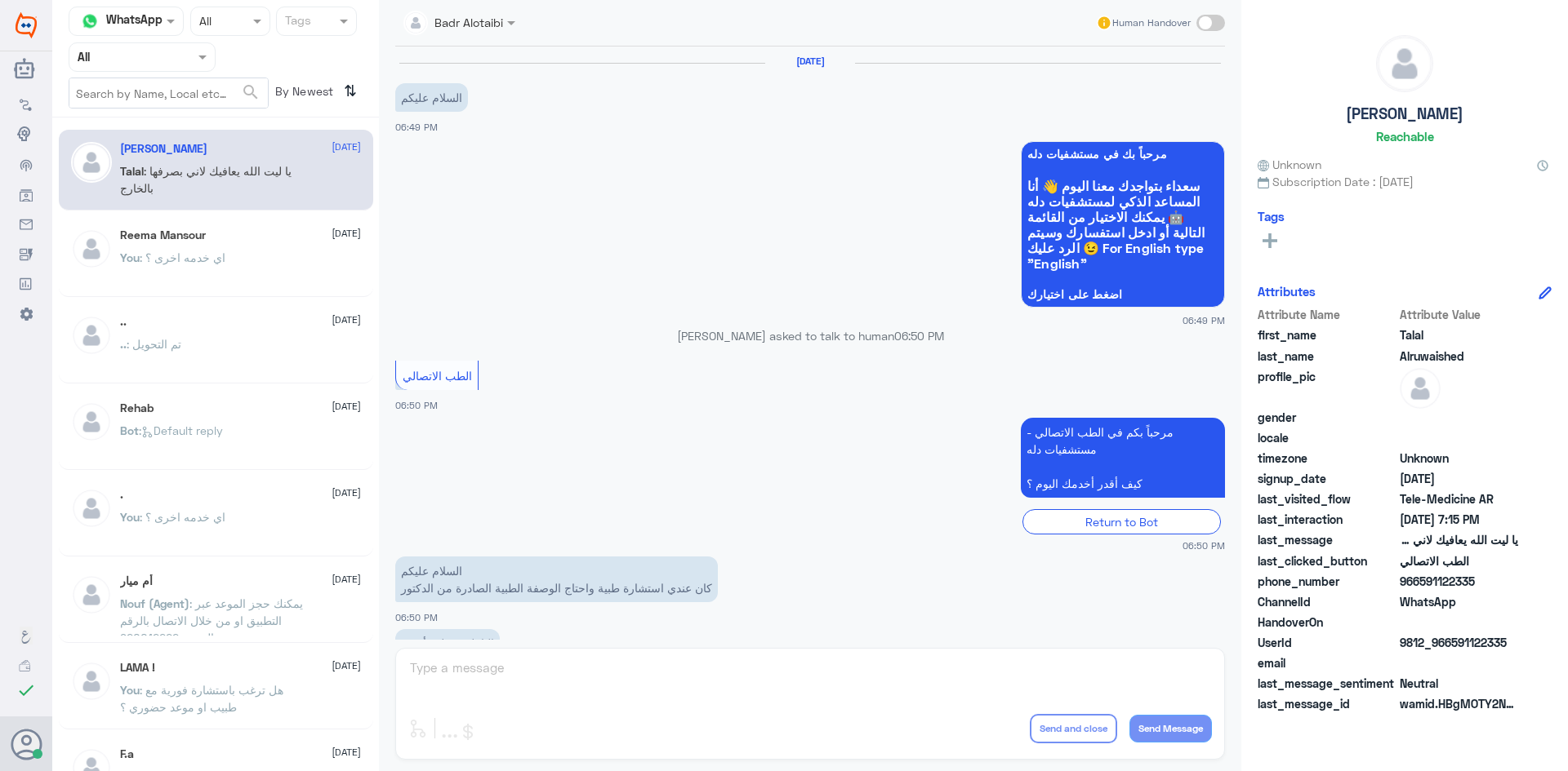
scroll to position [372, 0]
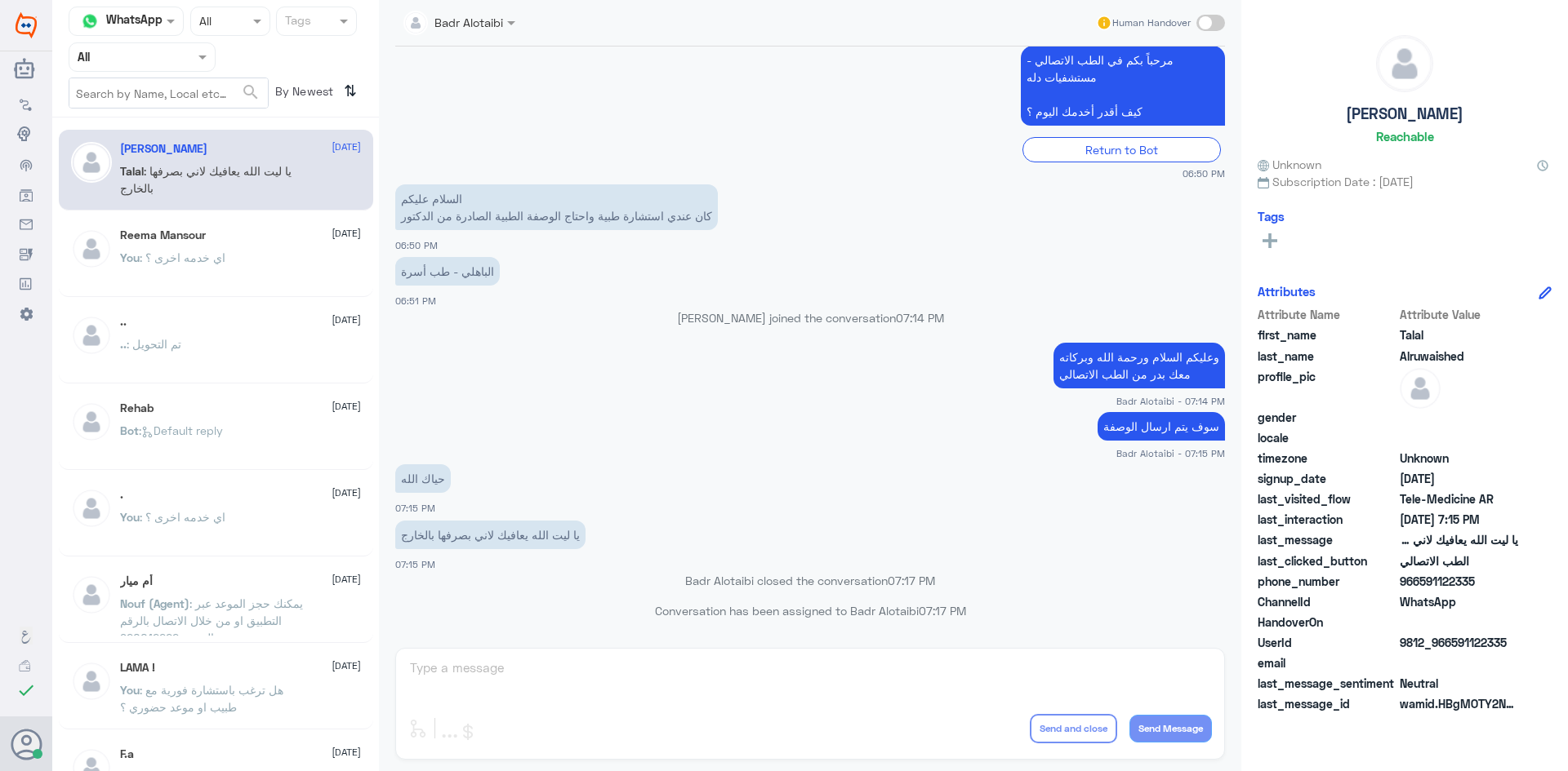
click at [506, 28] on span at bounding box center [514, 23] width 21 height 17
click at [622, 323] on p "Badr Alotaibi joined the conversation 07:14 PM" at bounding box center [810, 318] width 830 height 17
click at [506, 18] on span at bounding box center [514, 23] width 21 height 17
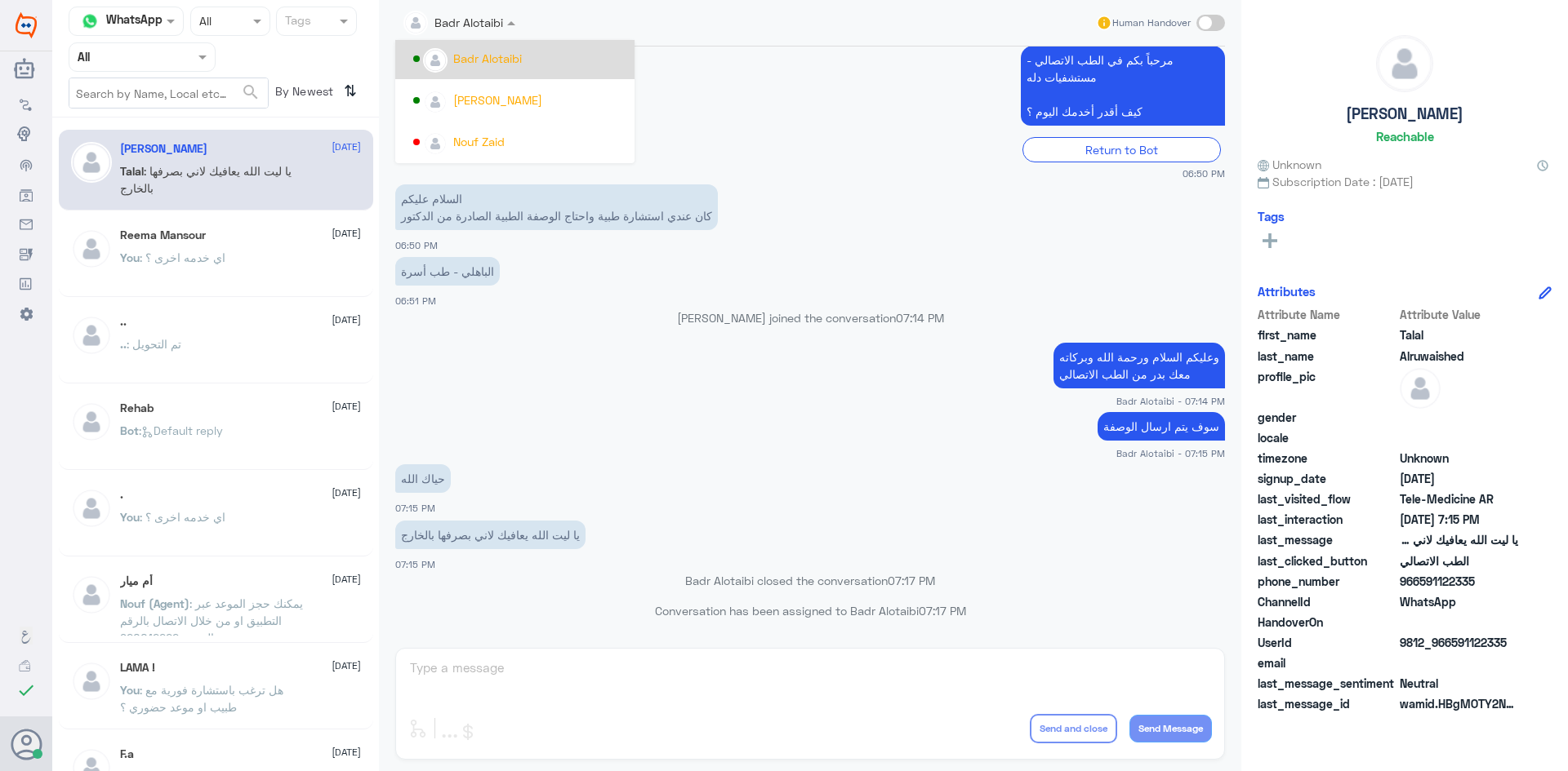
click at [813, 110] on app-msgs-text "مرحباً بكم في الطب الاتصالي - مستشفيات دله كيف أقدر أخدمك اليوم ؟" at bounding box center [810, 87] width 830 height 82
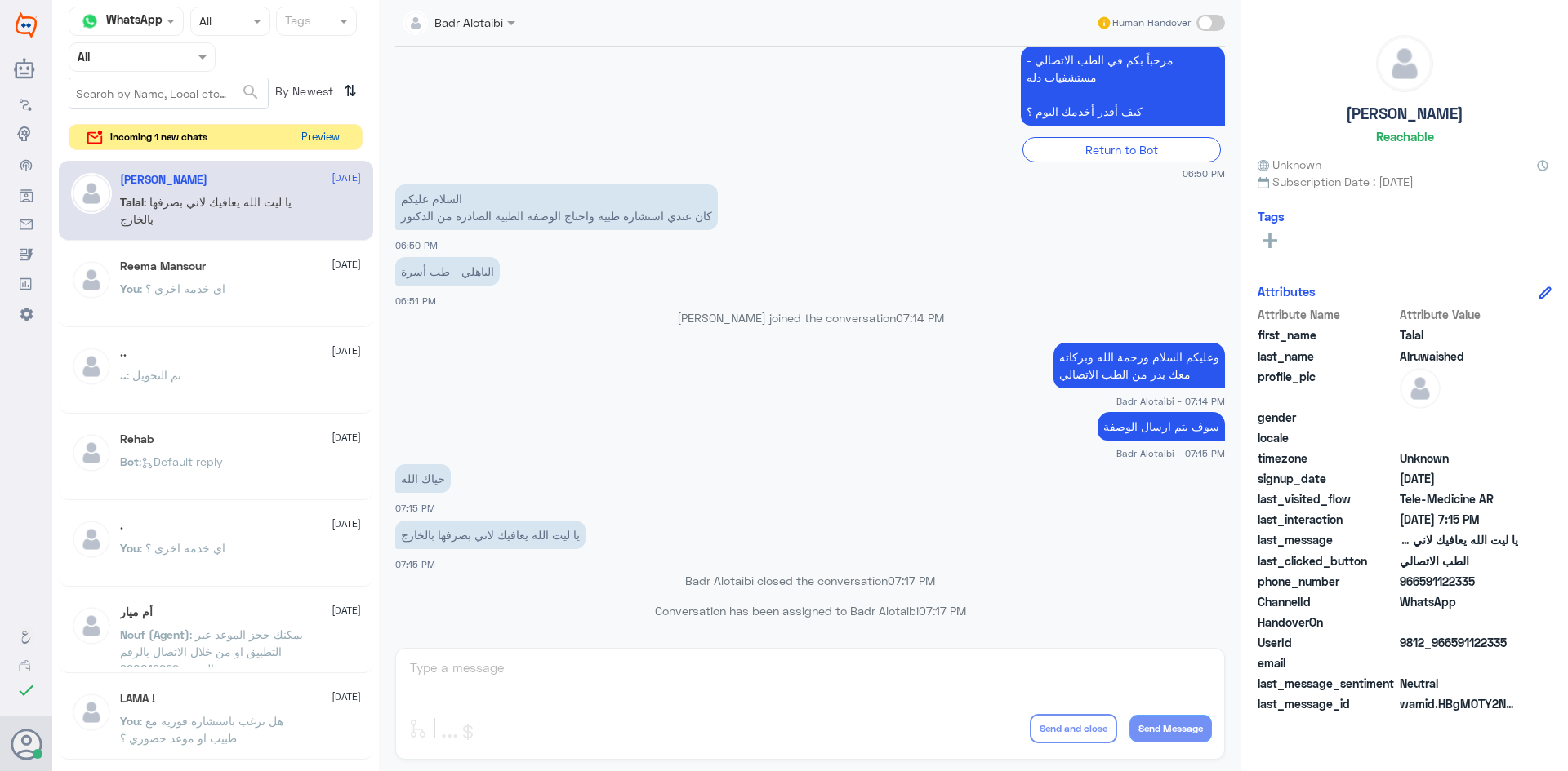
click at [325, 129] on button "Preview" at bounding box center [320, 137] width 51 height 25
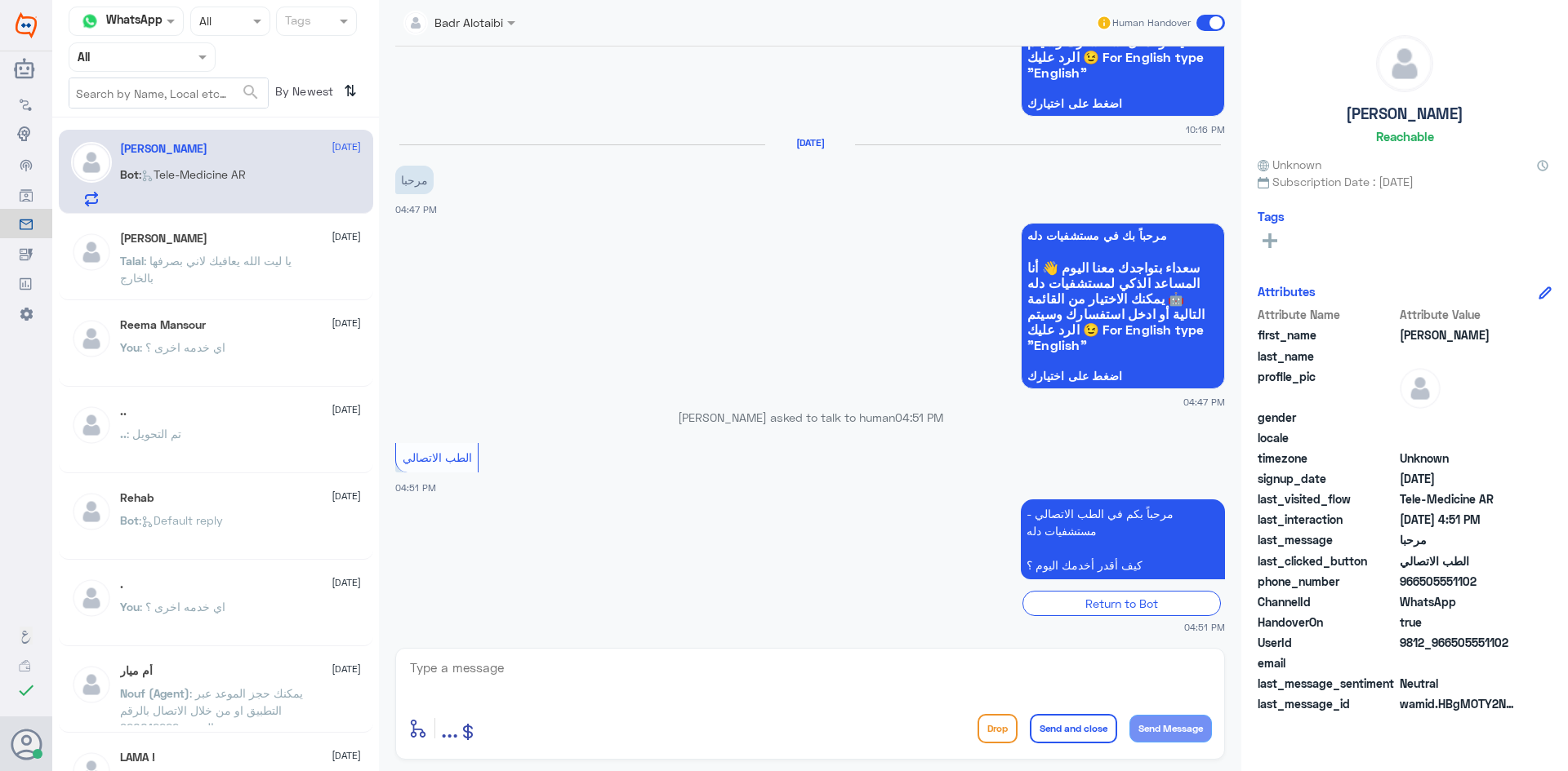
scroll to position [1192, 0]
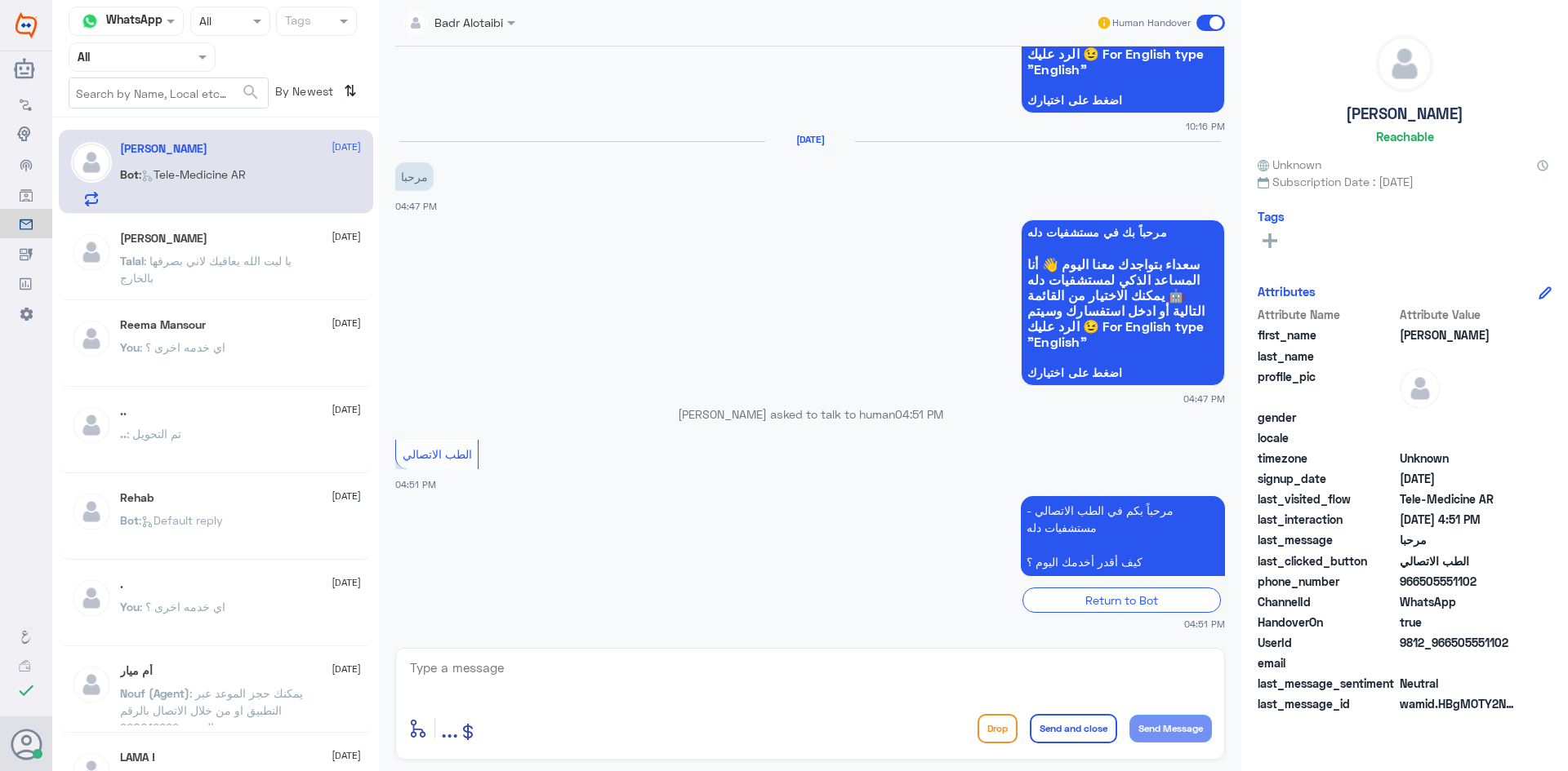
drag, startPoint x: 1516, startPoint y: 643, endPoint x: 1449, endPoint y: 641, distance: 67.0
click at [1449, 641] on span "9812_966505551102" at bounding box center [1459, 642] width 119 height 17
copy span "505551102"
click at [739, 318] on app-msgs-whats-app-list "مرحباً بك في مستشفيات دله سعداء بتواجدك معنا اليوم 👋 أنا المساعد الذكي لمستشفيا…" at bounding box center [810, 303] width 830 height 168
click at [785, 680] on textarea at bounding box center [810, 677] width 803 height 40
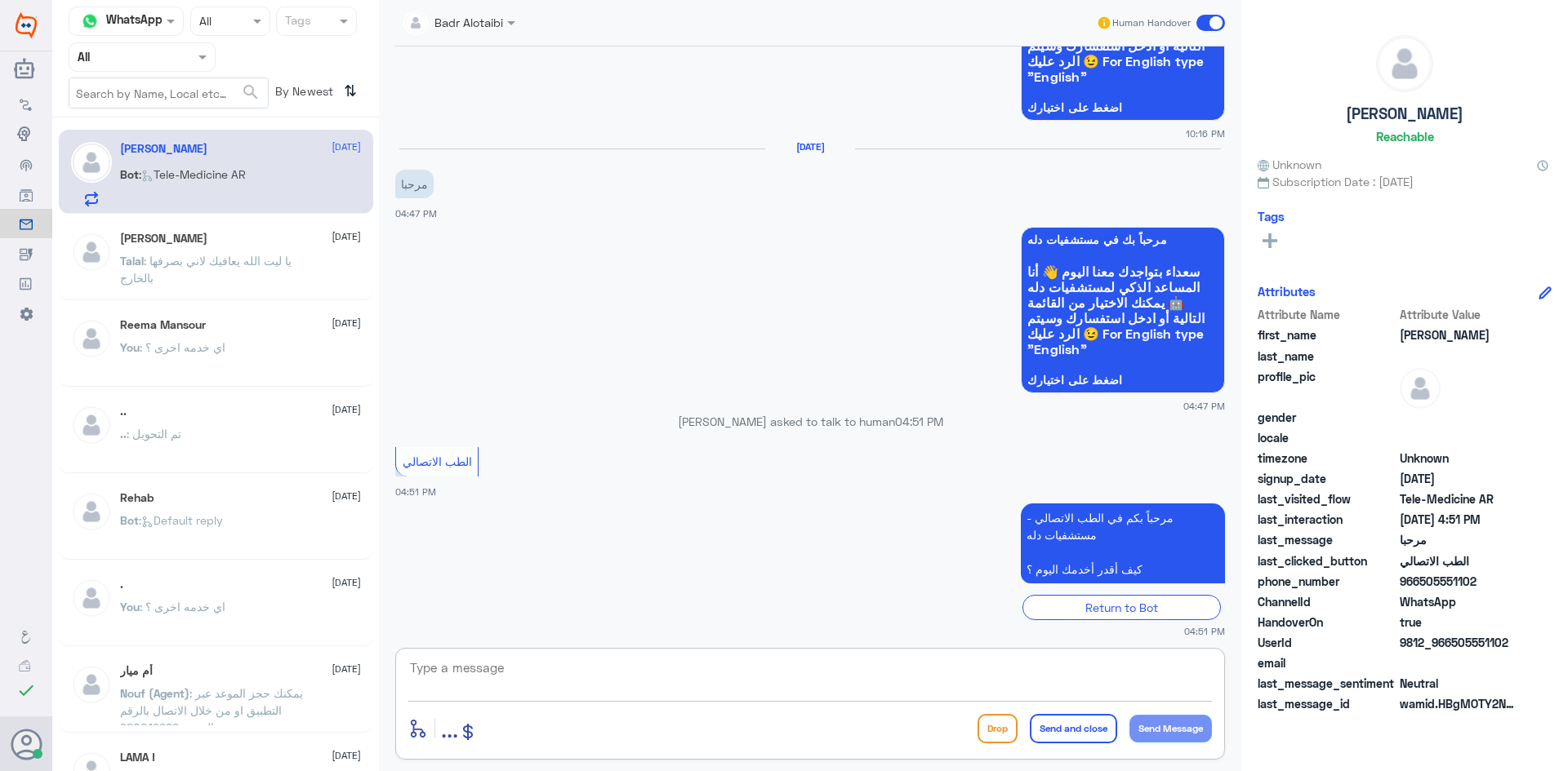
scroll to position [1469, 0]
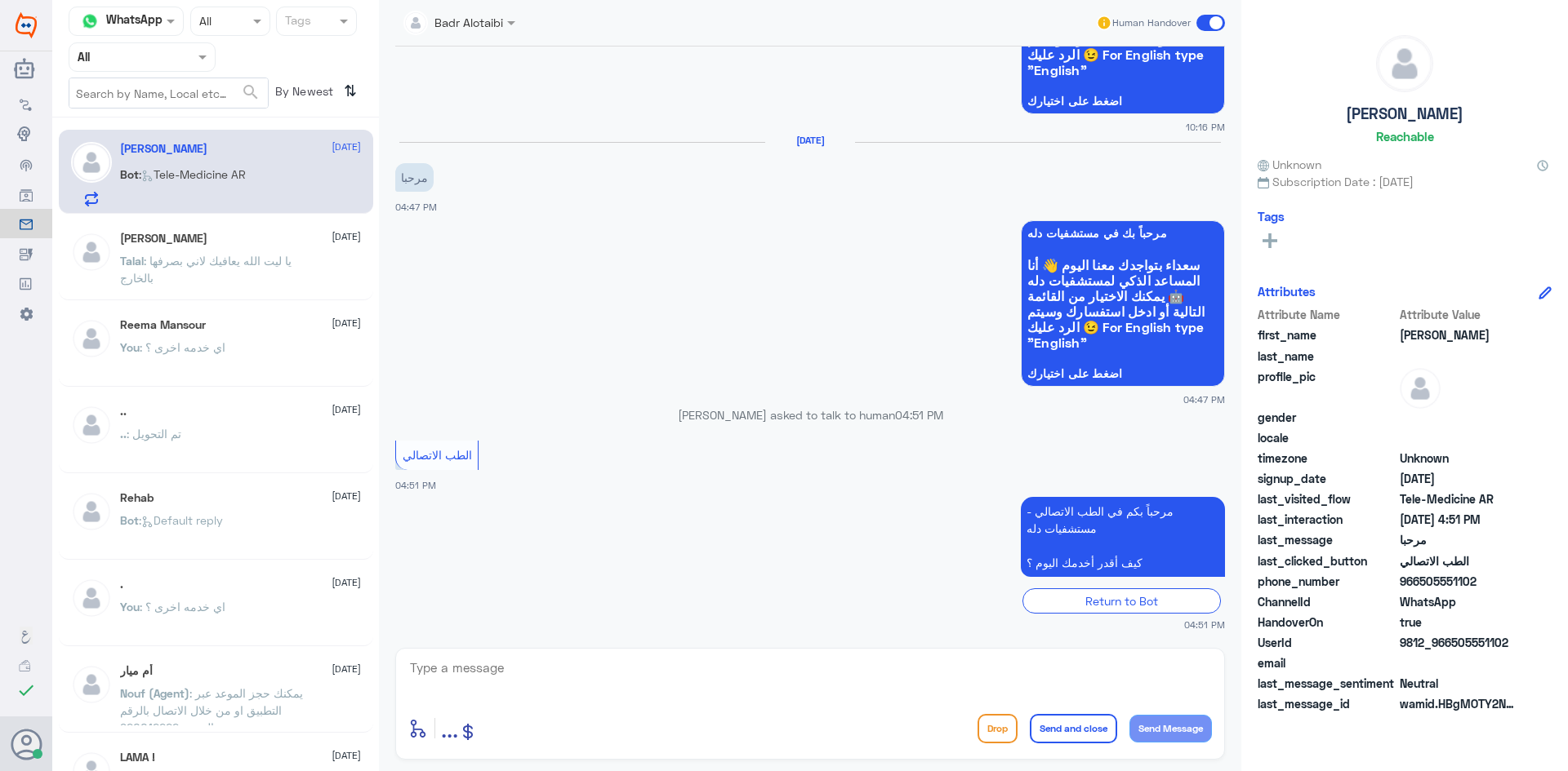
click at [246, 265] on span ": يا ليت الله يعافيك لاني بصرفها بالخارج" at bounding box center [206, 269] width 171 height 31
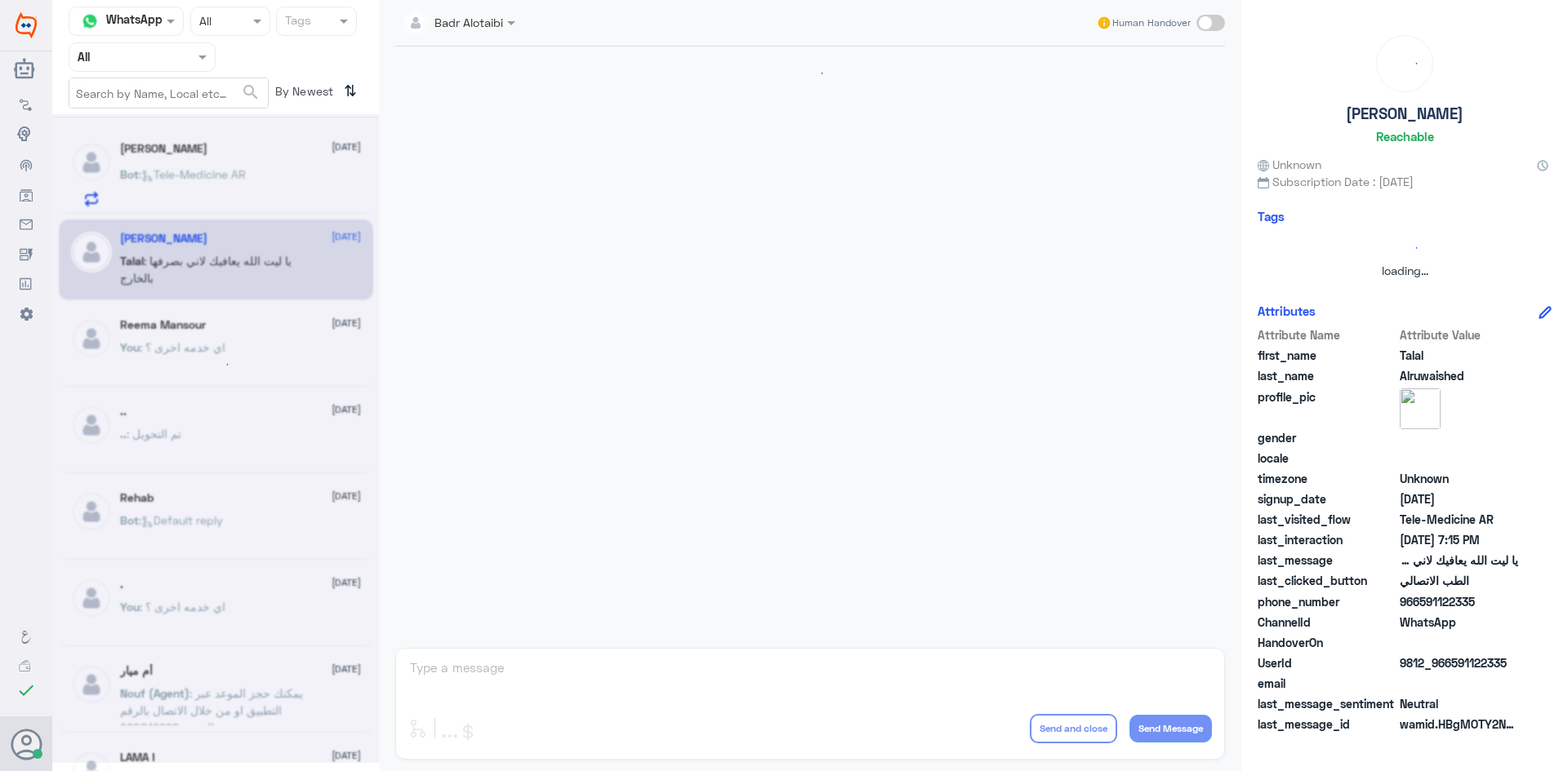
scroll to position [372, 0]
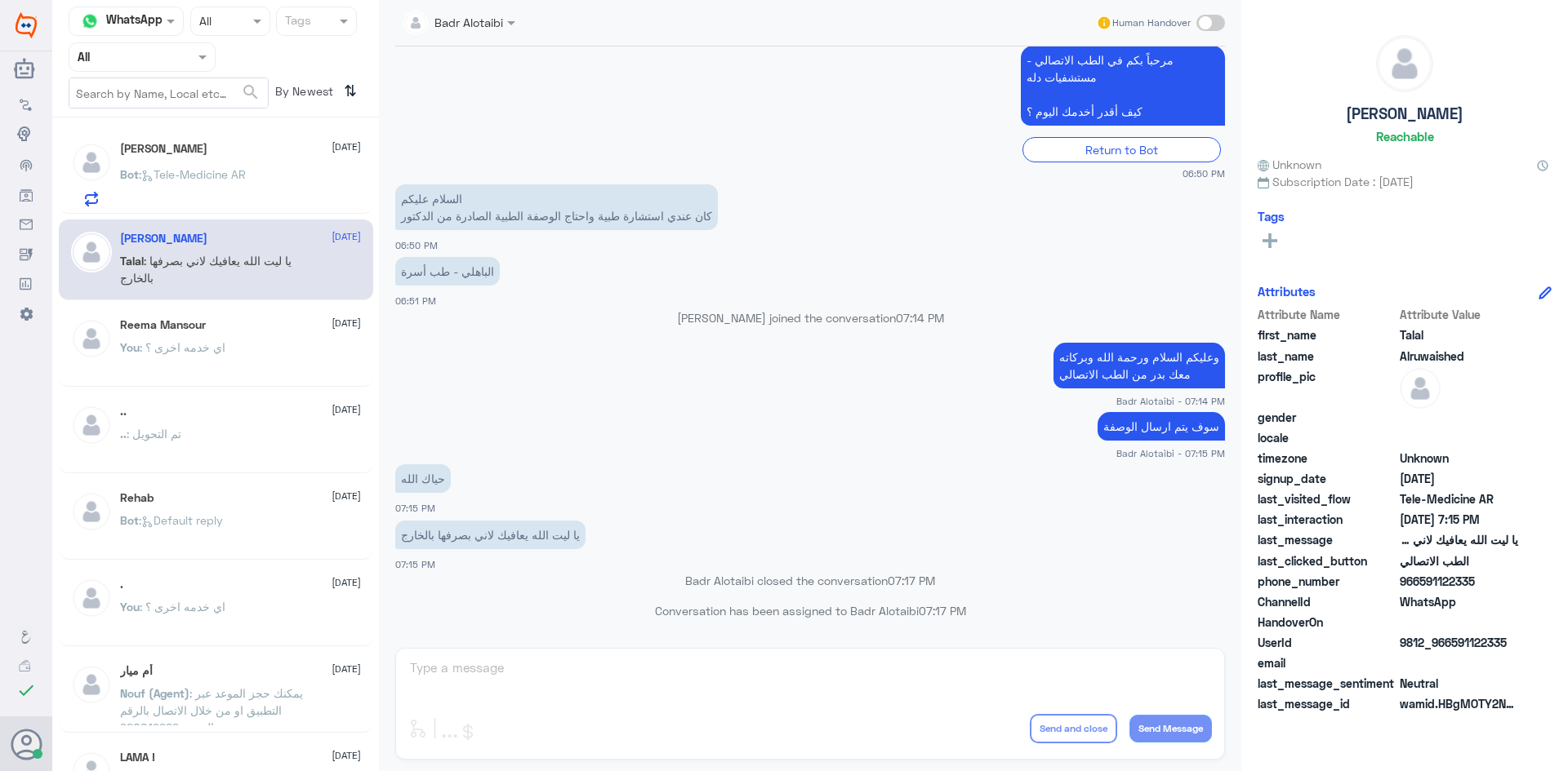
click at [262, 206] on div "Bot : Tele-Medicine AR" at bounding box center [241, 188] width 241 height 37
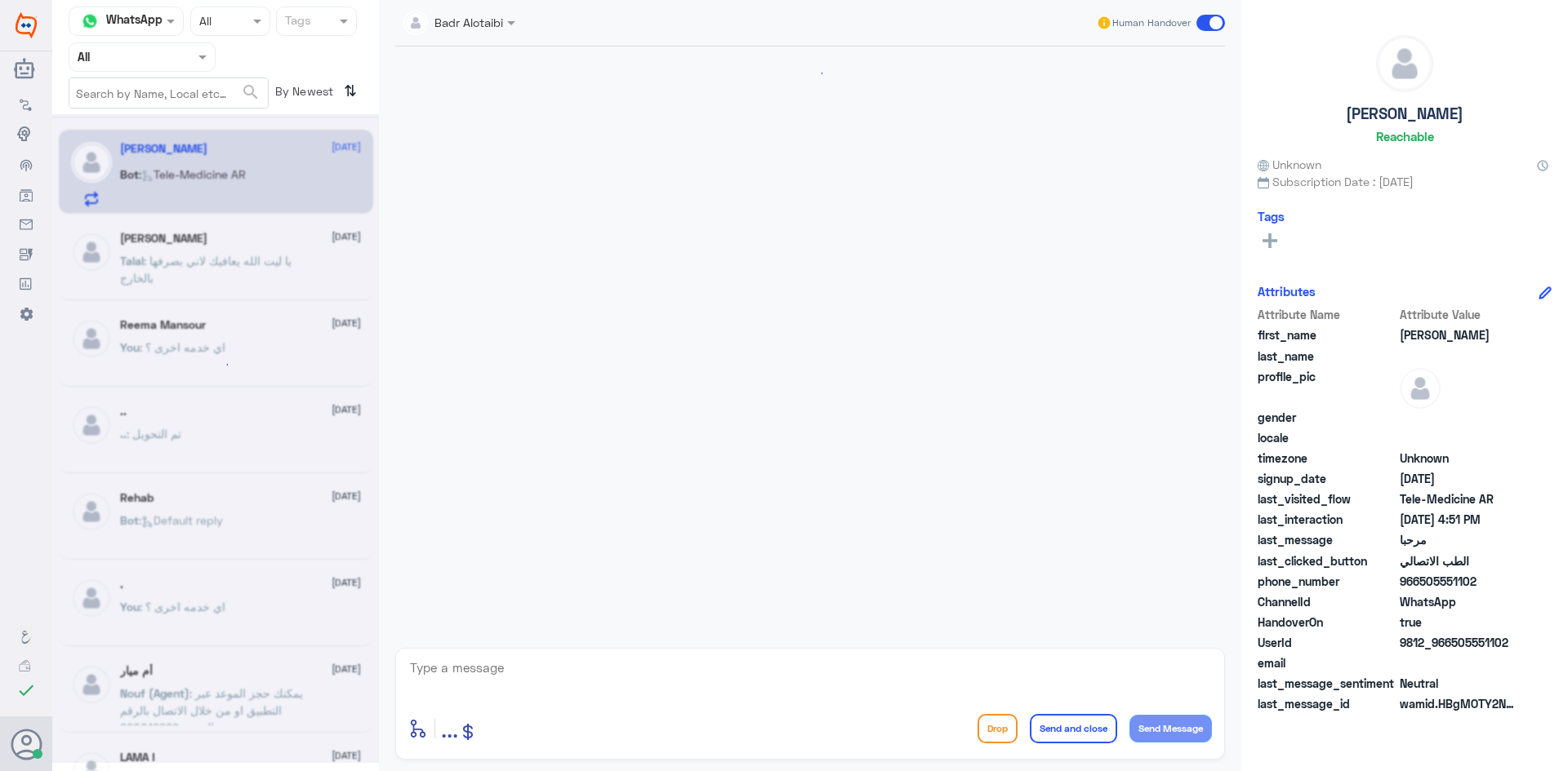
scroll to position [1192, 0]
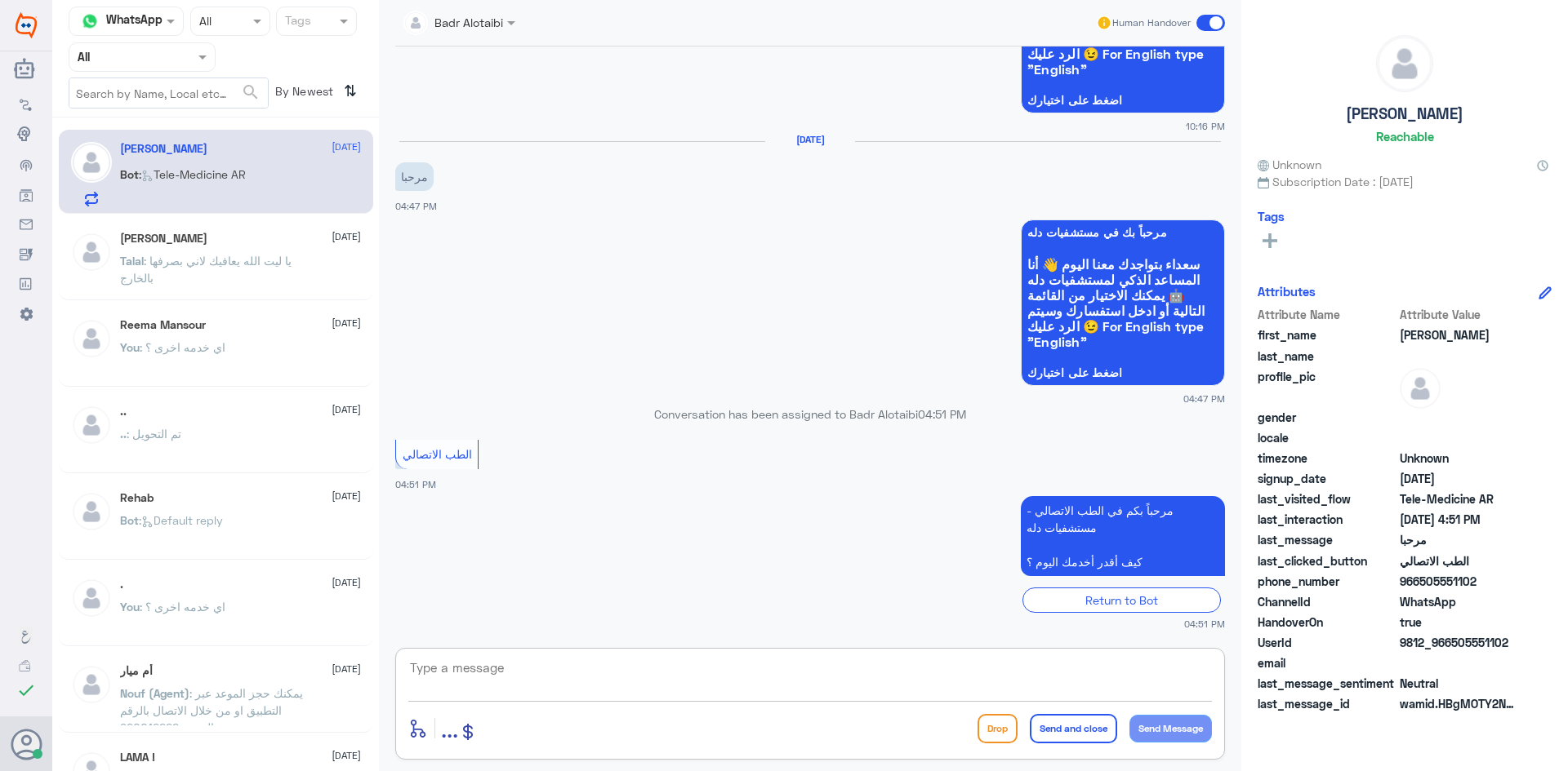
click at [551, 672] on textarea at bounding box center [810, 677] width 803 height 40
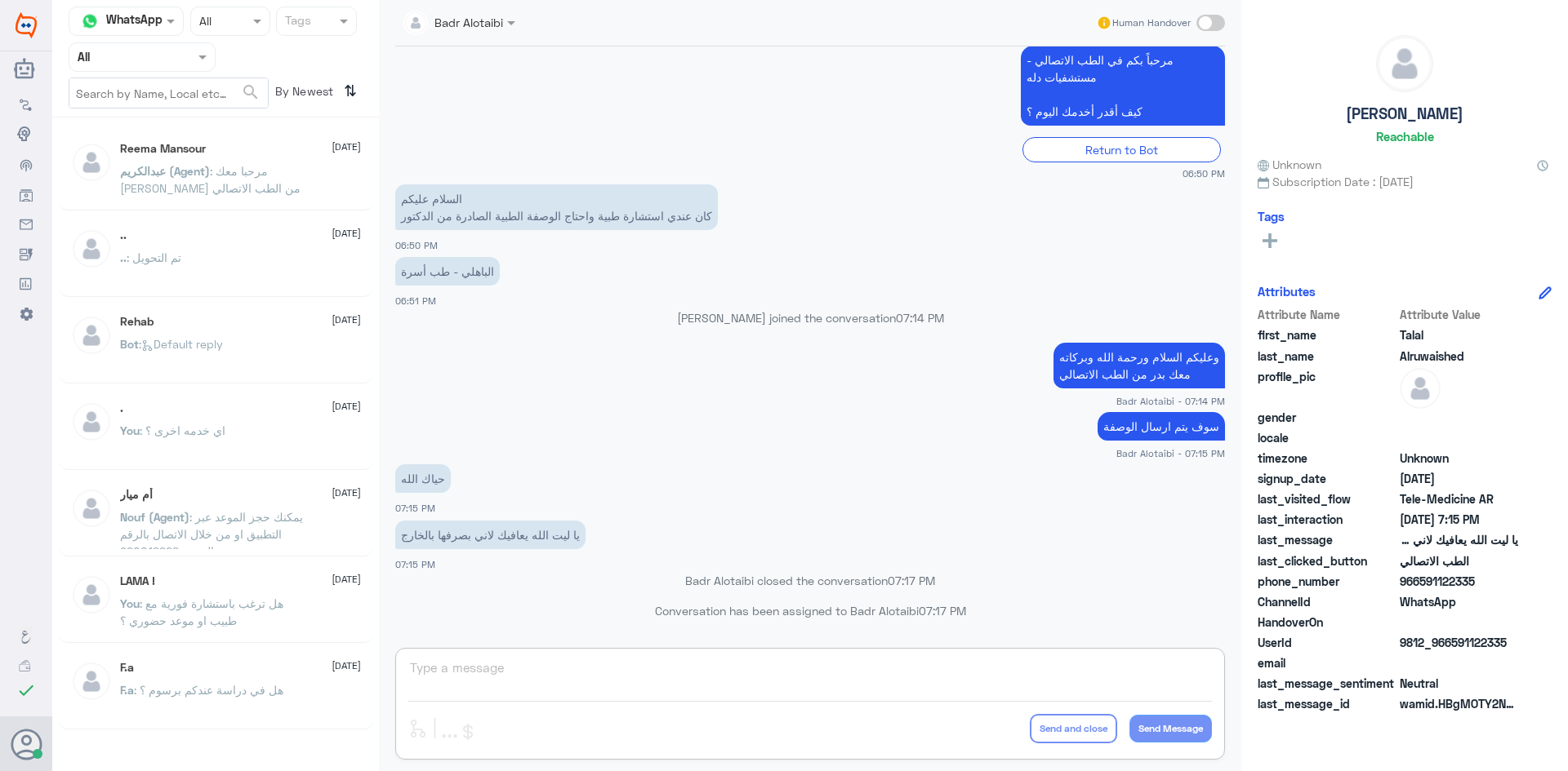
scroll to position [372, 0]
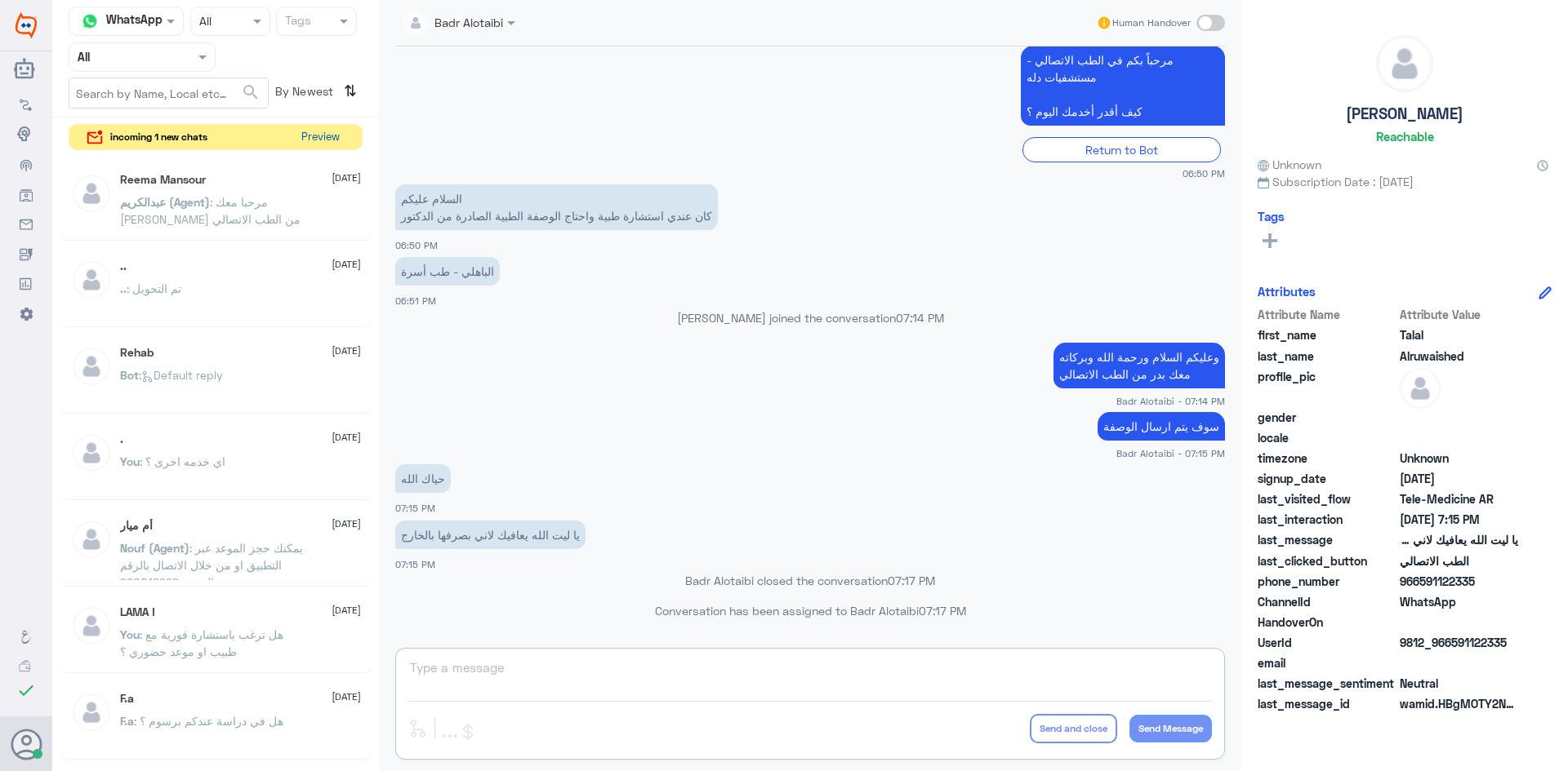
click at [331, 139] on button "Preview" at bounding box center [320, 137] width 51 height 25
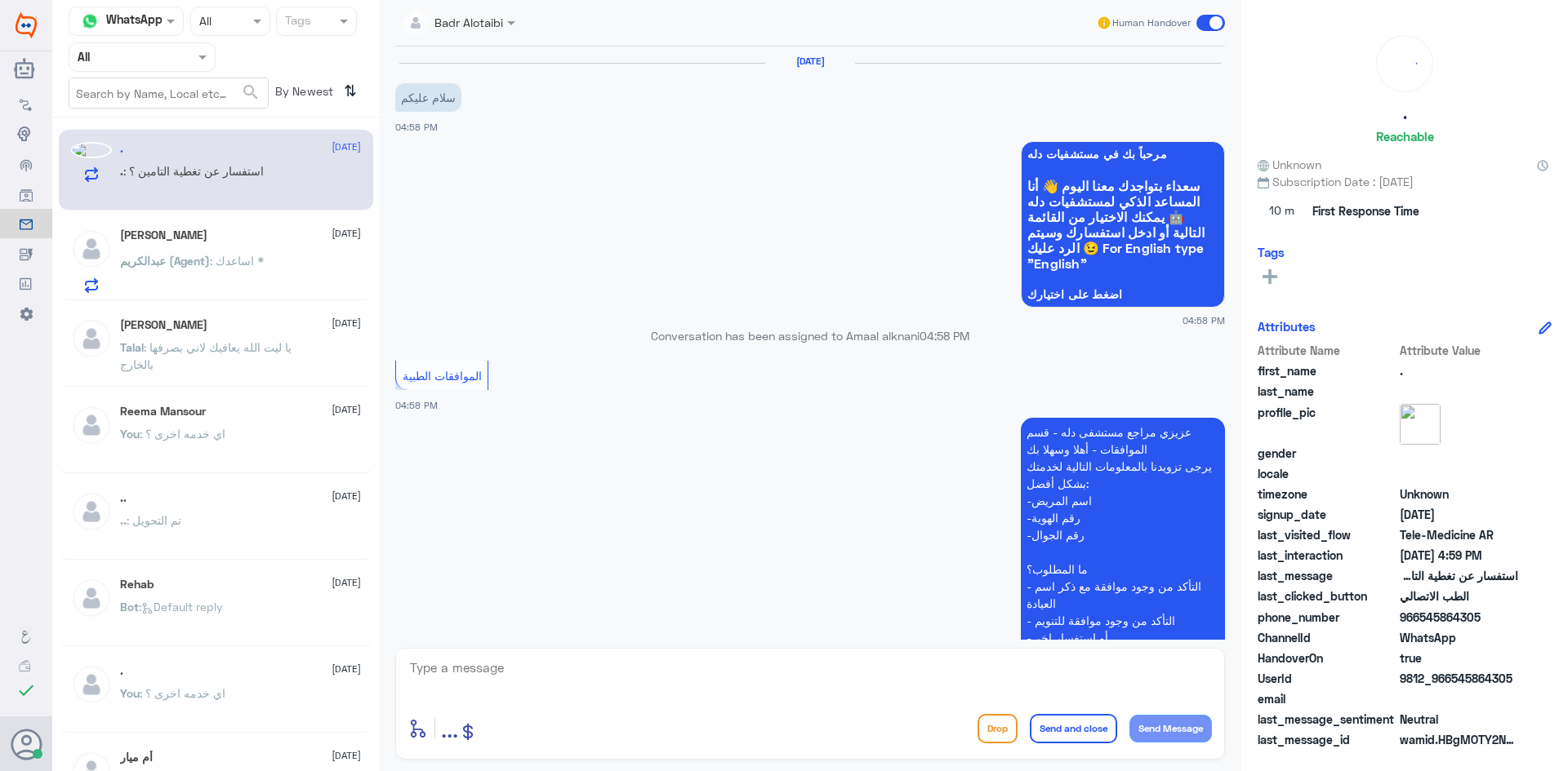
scroll to position [891, 0]
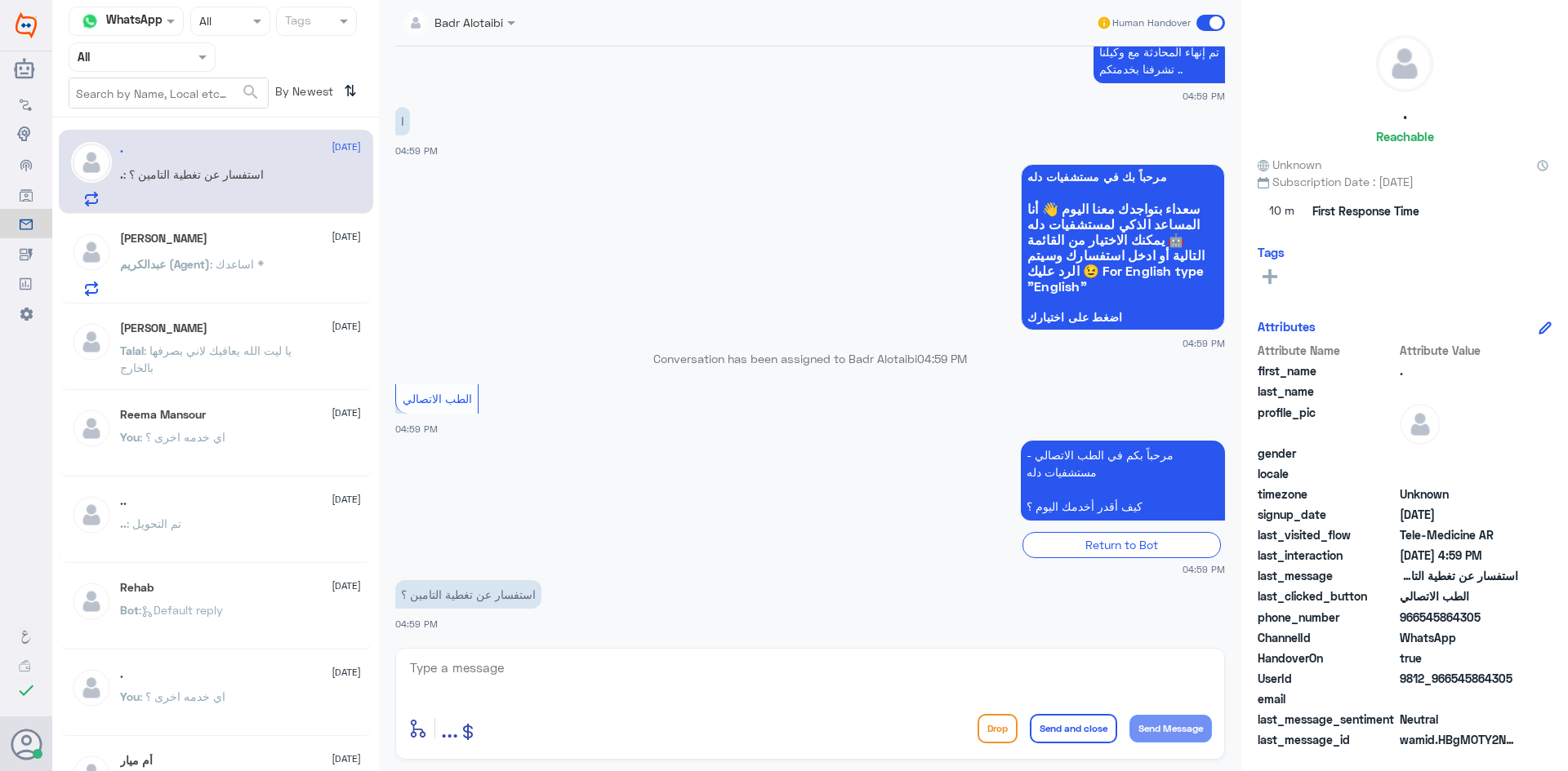
click at [629, 665] on textarea at bounding box center [810, 677] width 803 height 40
click at [640, 659] on textarea at bounding box center [810, 677] width 803 height 40
type textarea "هلا حياك معك بدر من الطب الاتصالي"
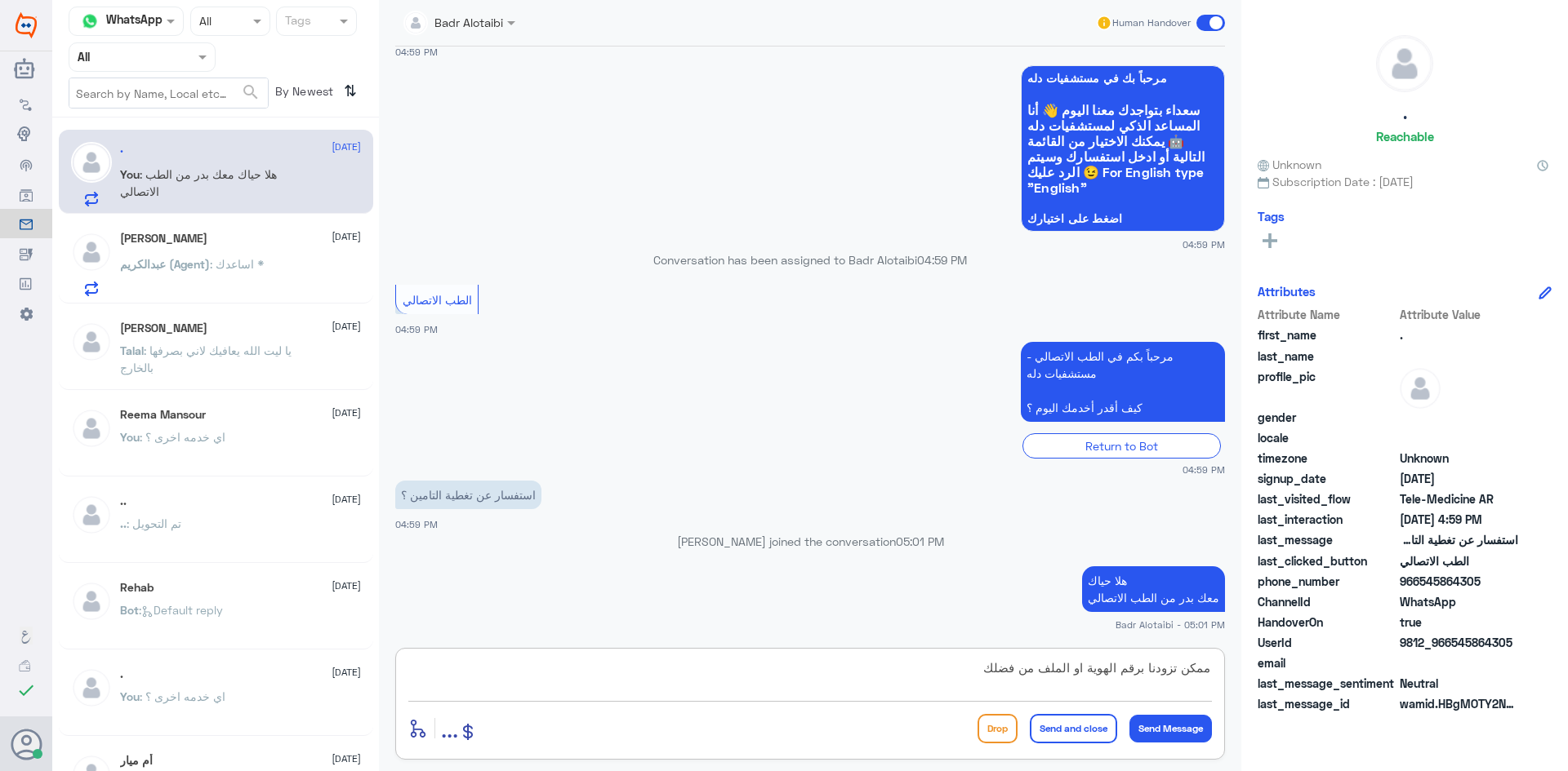
type textarea "ممكن تزودنا برقم الهوية او الملف من فضلك"
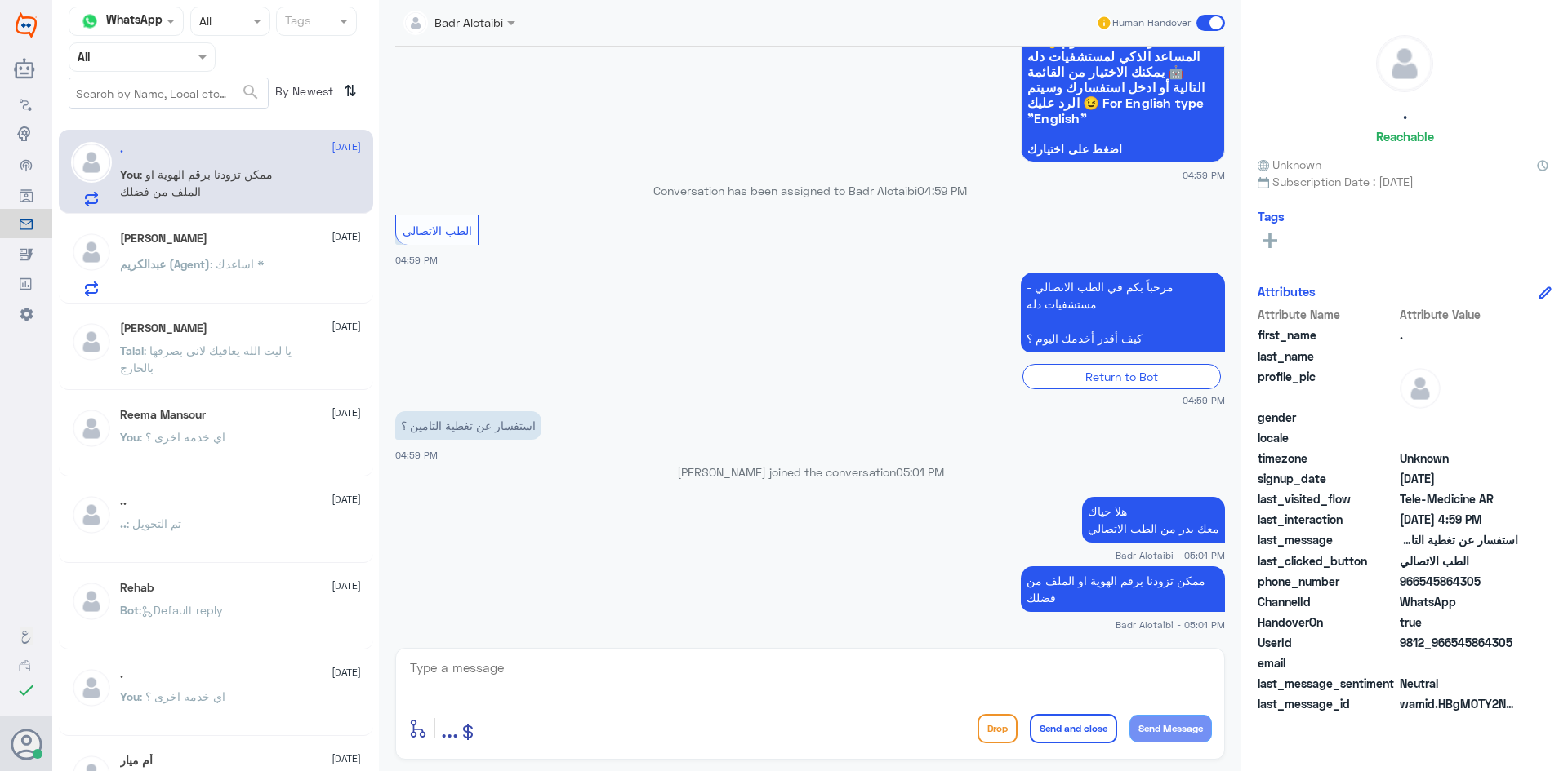
drag, startPoint x: 1515, startPoint y: 640, endPoint x: 1451, endPoint y: 642, distance: 64.0
click at [1451, 642] on span "9812_966545864305" at bounding box center [1459, 642] width 119 height 17
copy span "545864305"
click at [769, 507] on app-msgs-text "هلا حياك معك بدر من الطب الاتصالي" at bounding box center [810, 521] width 830 height 47
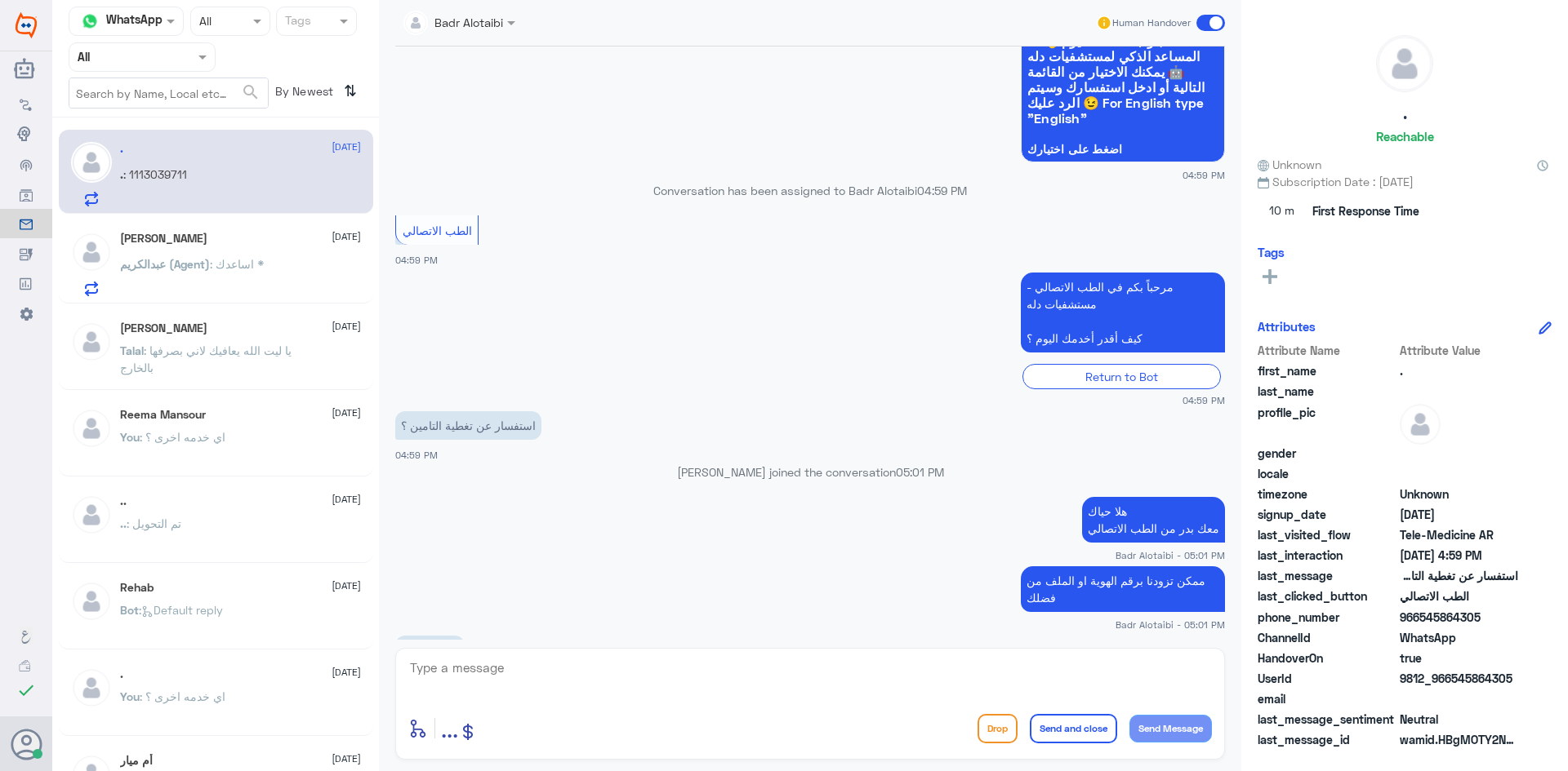
scroll to position [1086, 0]
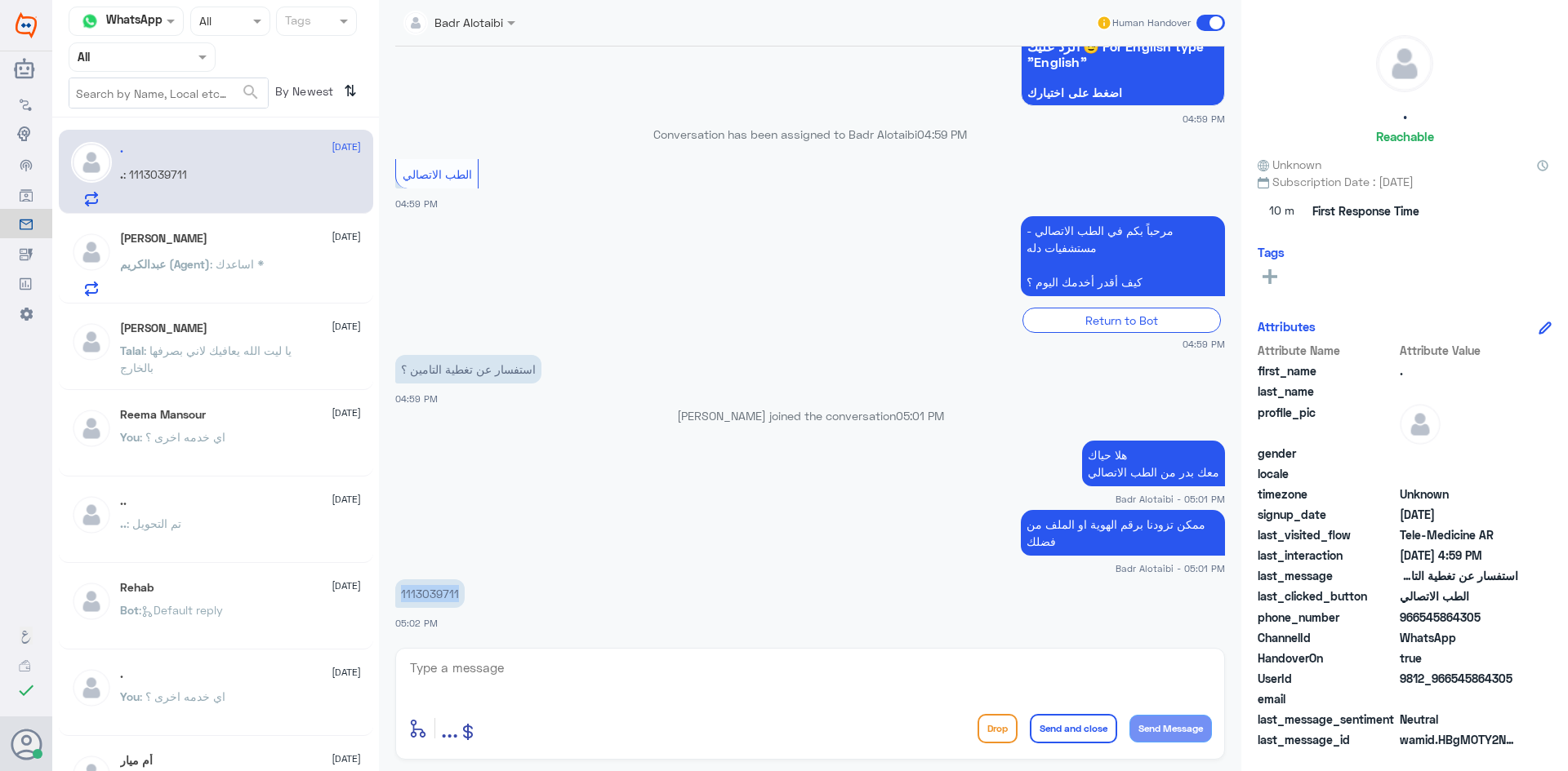
drag, startPoint x: 456, startPoint y: 590, endPoint x: 393, endPoint y: 595, distance: 63.2
click at [393, 595] on div "17 Aug 2025 سلام عليكم 04:58 PM مرحباً بك في مستشفيات دله سعداء بتواجدك معنا ال…" at bounding box center [809, 342] width 846 height 593
copy p "1113039711"
click at [615, 402] on div "استفسار عن تغطية التامين ؟ 04:59 PM" at bounding box center [810, 378] width 830 height 55
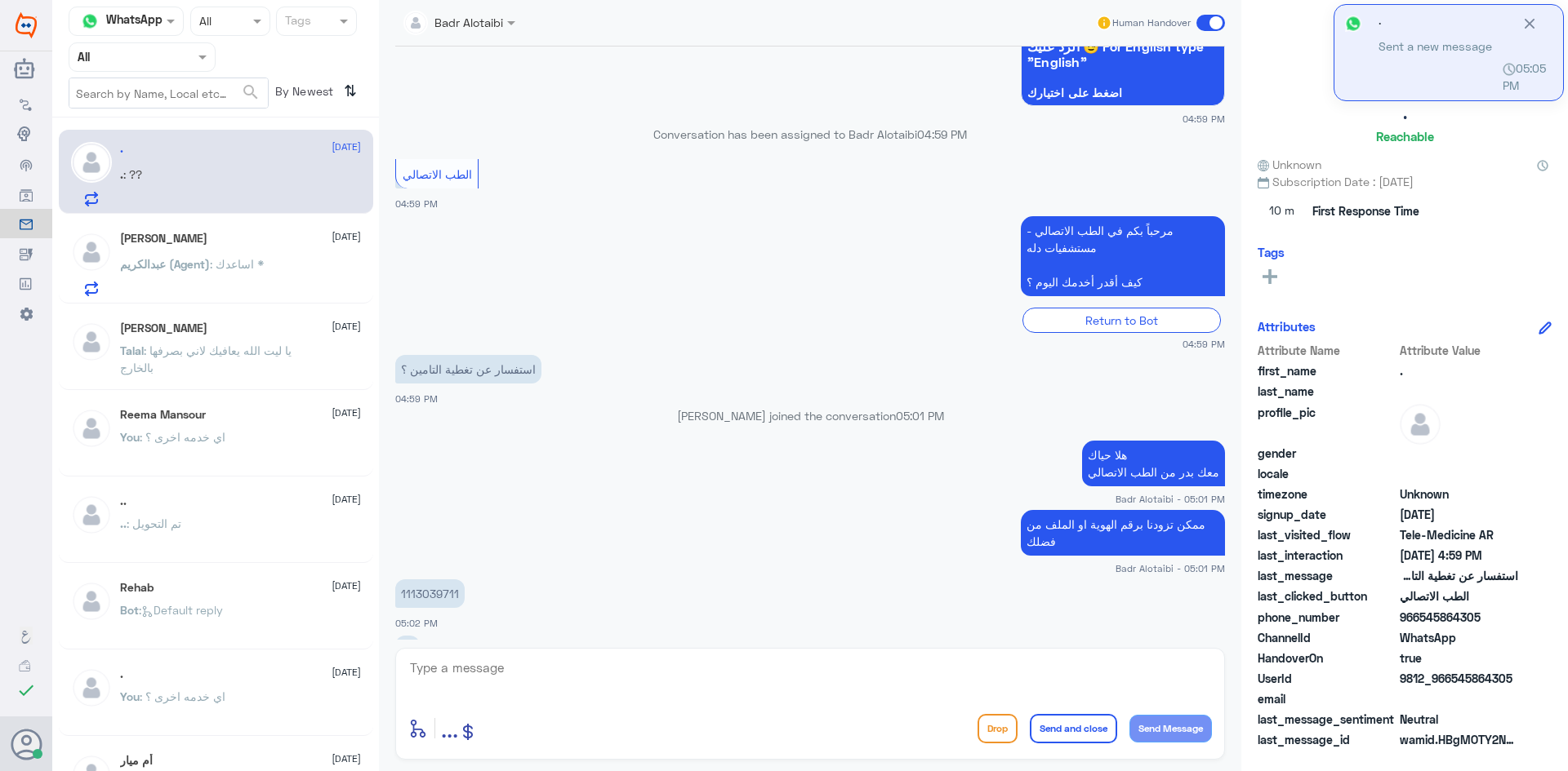
scroll to position [1141, 0]
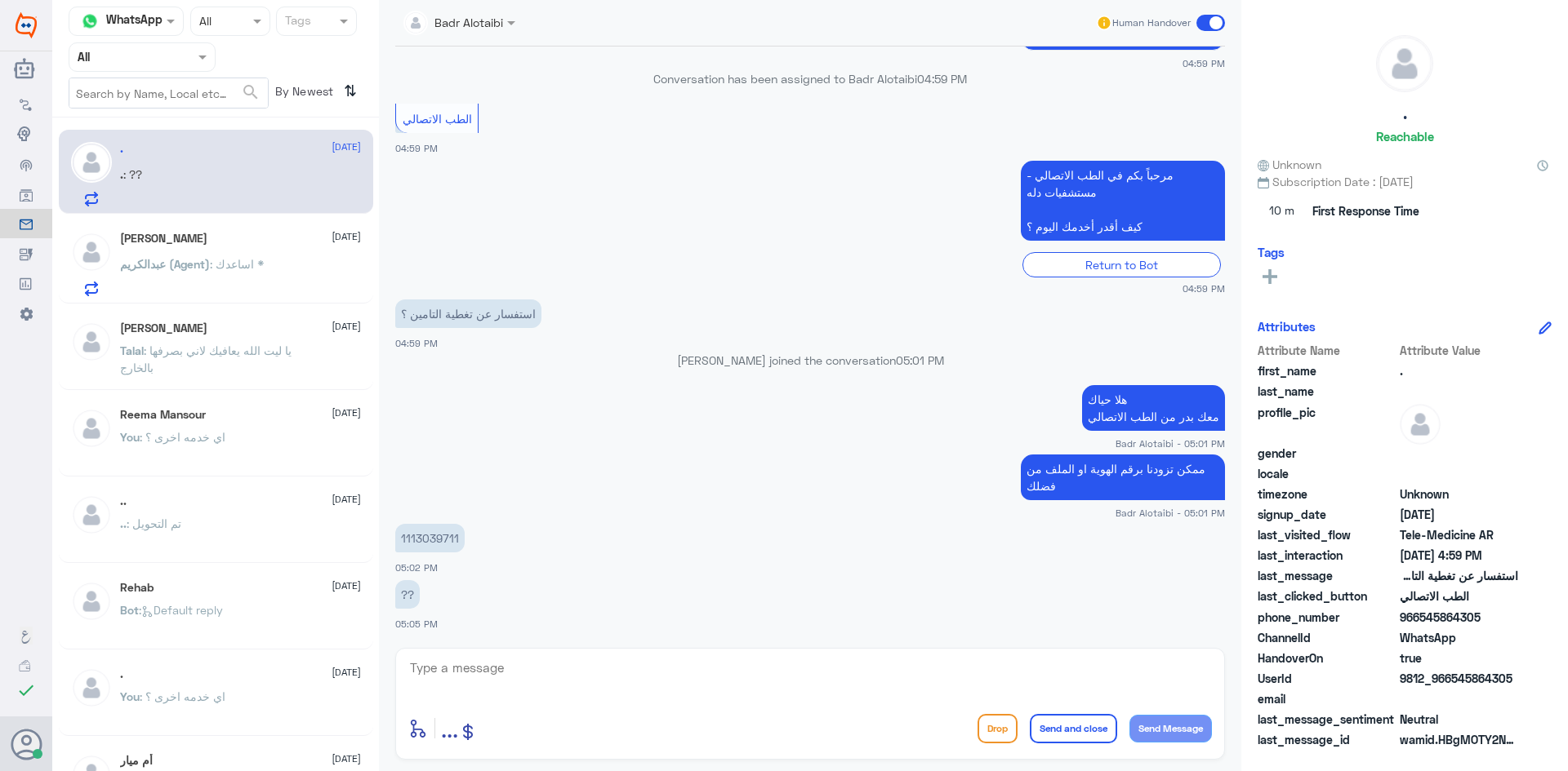
click at [610, 653] on div "enter flow name ... Drop Send and close Send Message" at bounding box center [810, 703] width 830 height 112
click at [597, 663] on textarea at bounding box center [810, 677] width 803 height 40
type textarea "لحظات من فضلك"
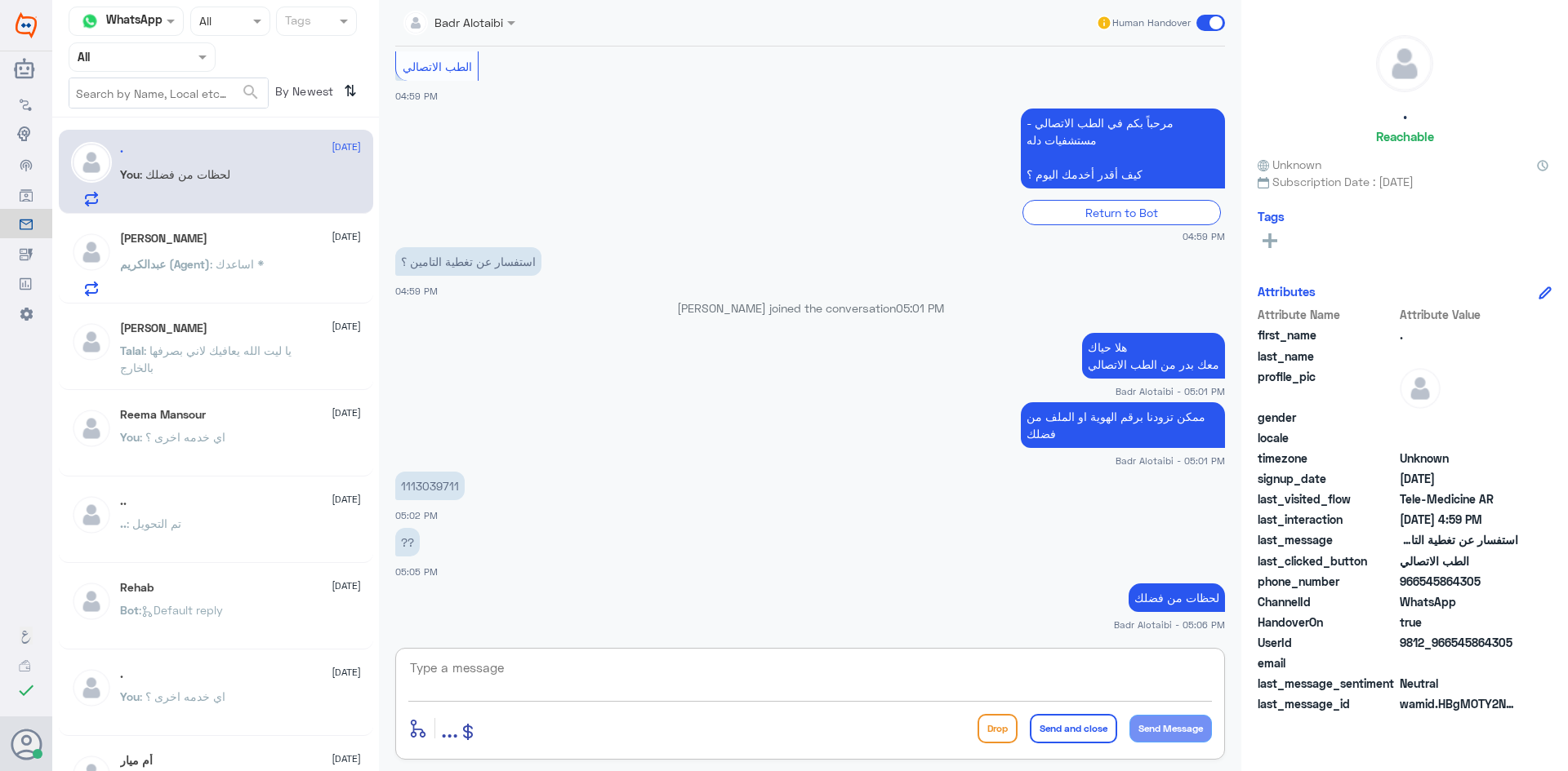
click at [706, 665] on textarea at bounding box center [810, 677] width 803 height 40
type textarea "لا يوجد تغطية بمستشفى دله (النخيل)"
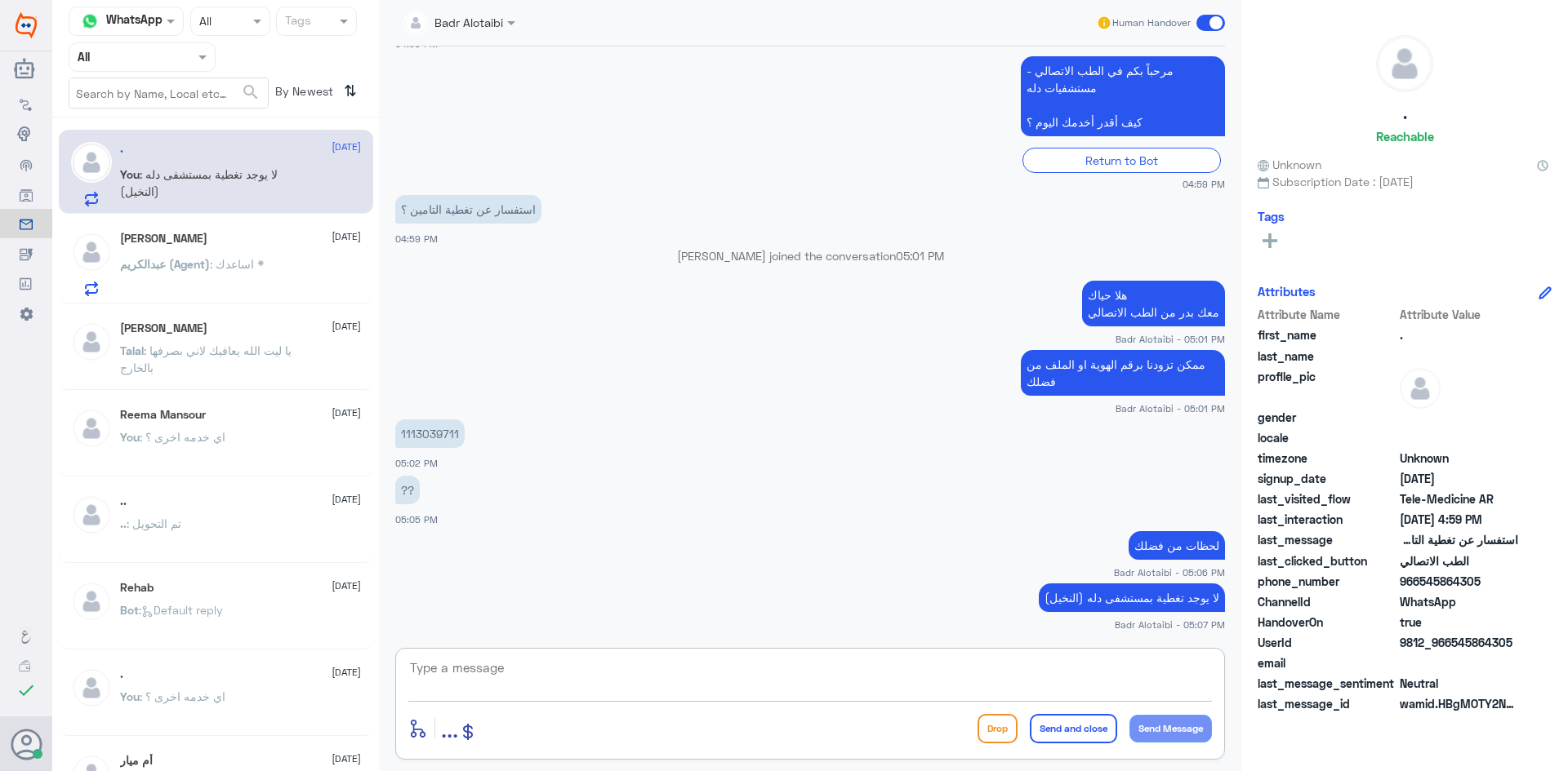
click at [849, 686] on textarea at bounding box center [810, 677] width 803 height 40
click at [1206, 33] on div "Human Handover" at bounding box center [1161, 23] width 130 height 29
click at [1210, 24] on span at bounding box center [1211, 23] width 28 height 16
click at [0, 0] on input "checkbox" at bounding box center [0, 0] width 0 height 0
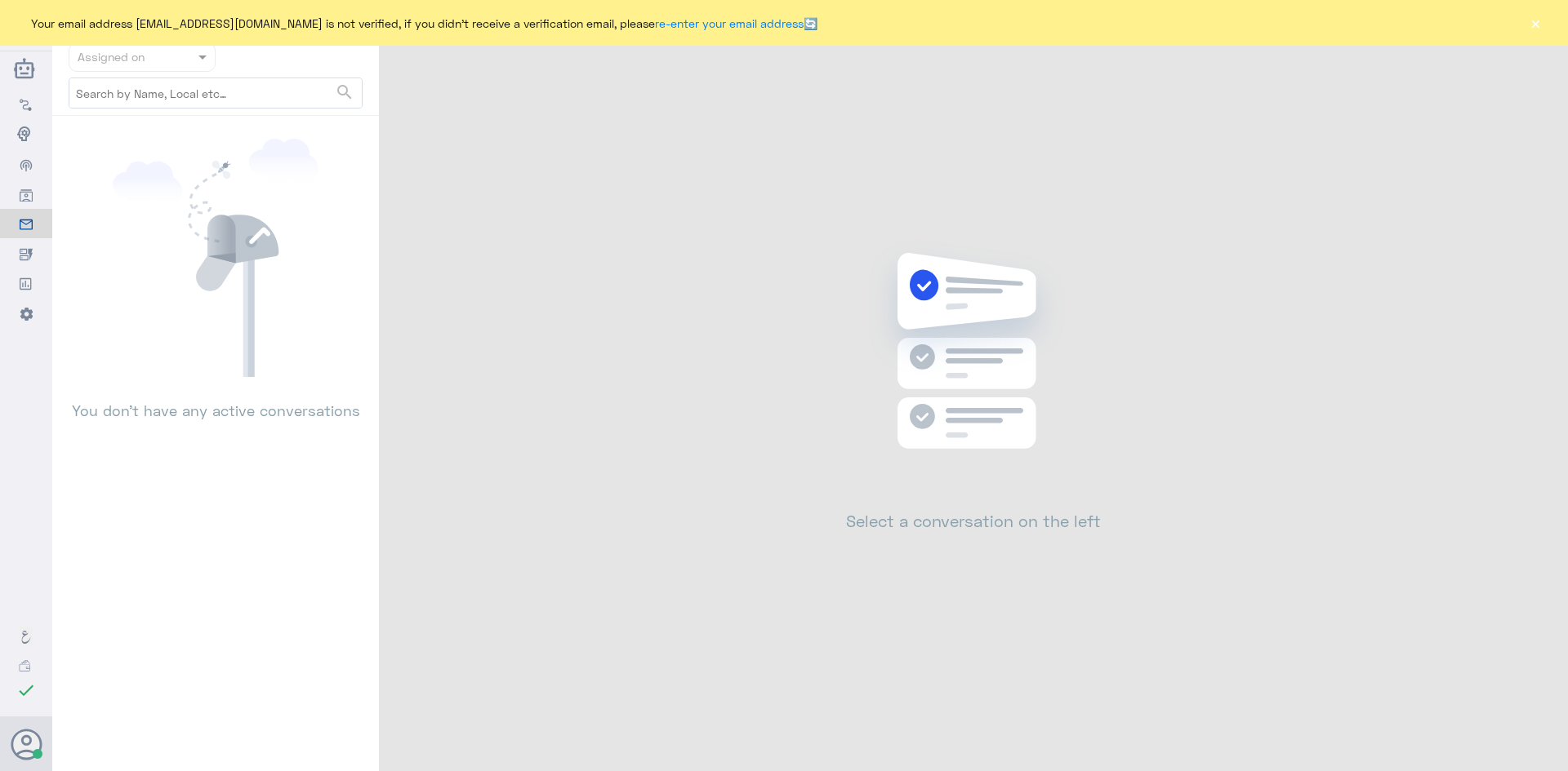
click at [1536, 20] on button "×" at bounding box center [1534, 23] width 16 height 16
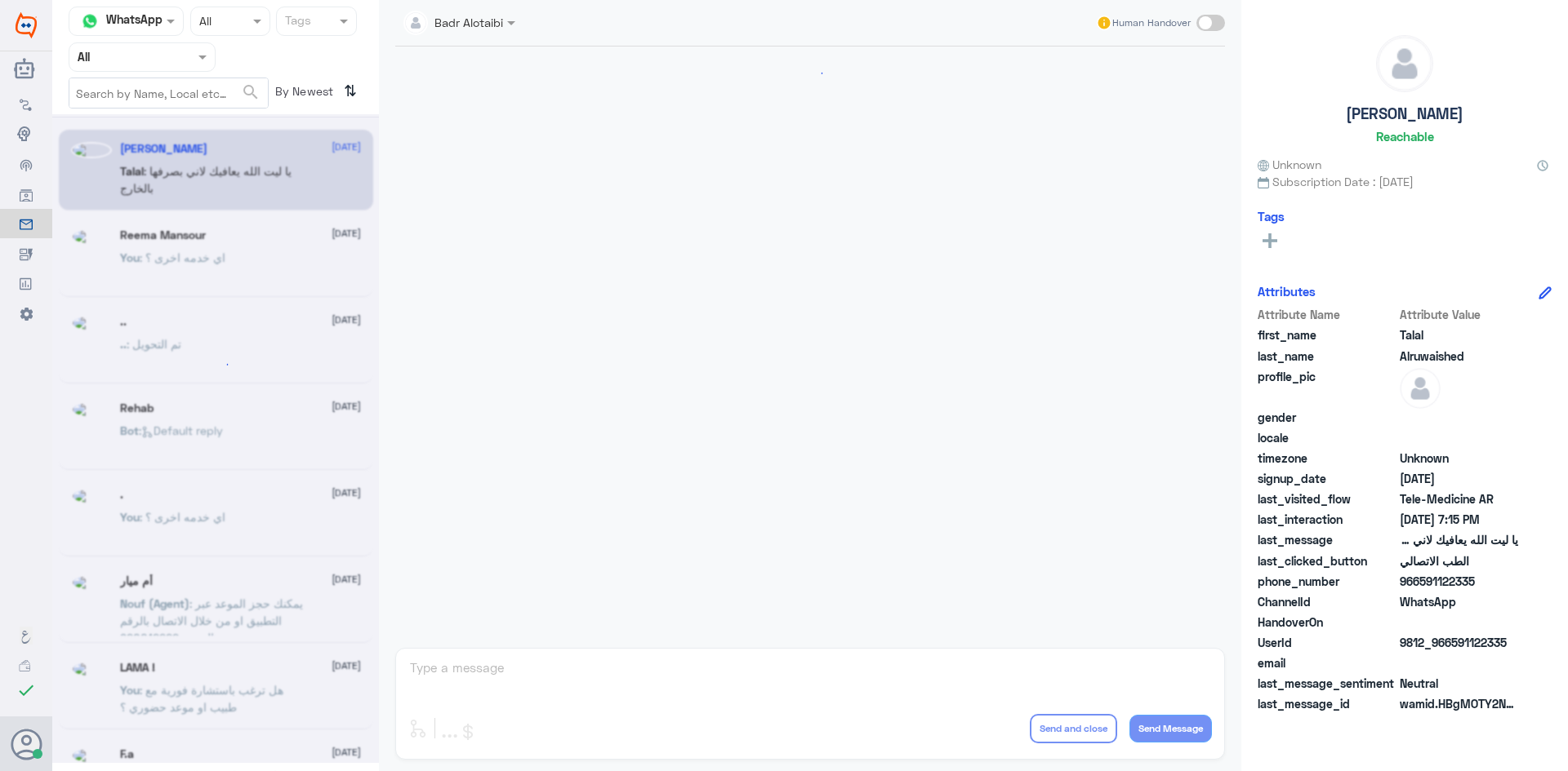
scroll to position [372, 0]
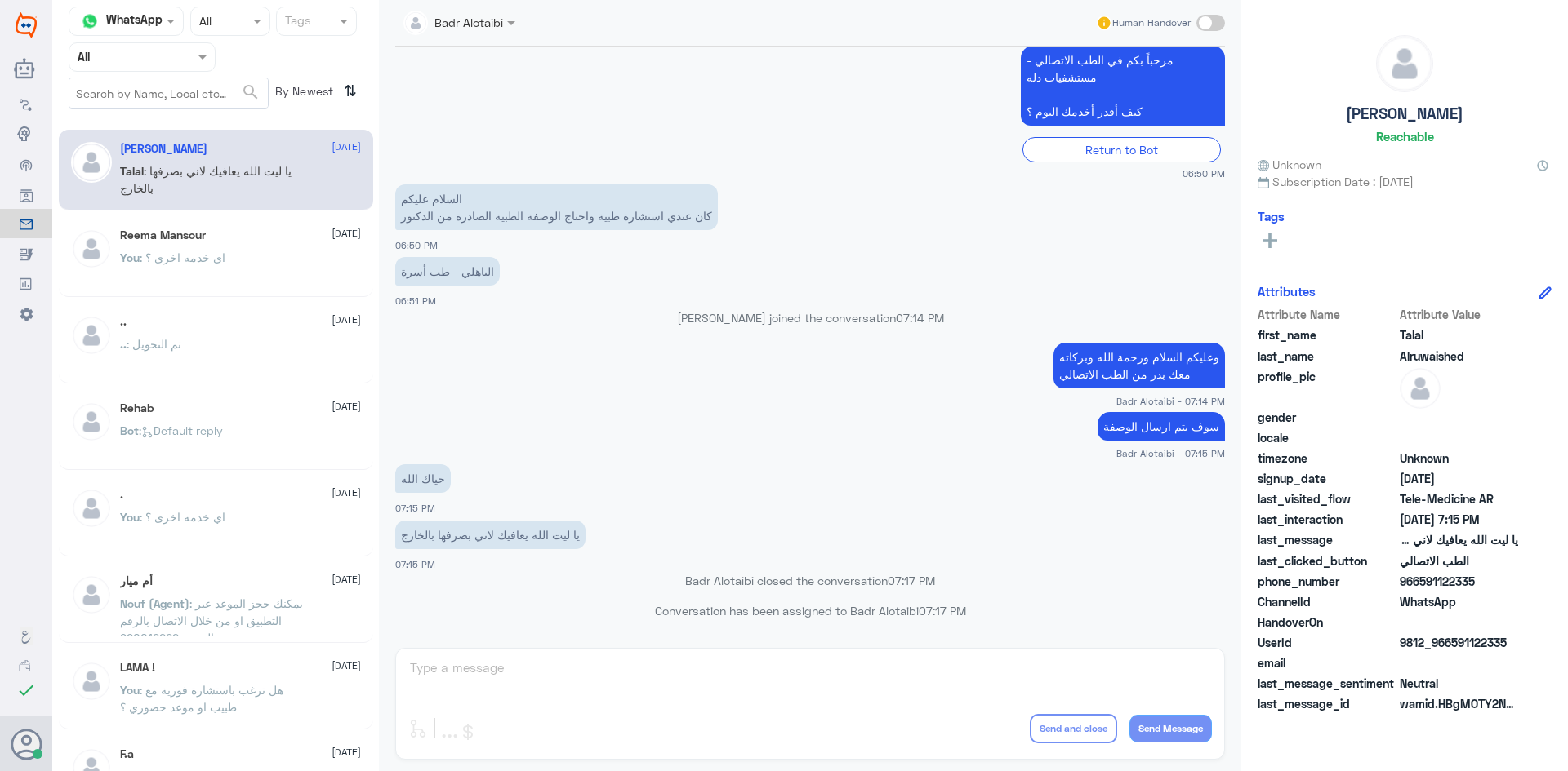
click at [195, 70] on div "Agent Filter All" at bounding box center [142, 56] width 147 height 29
click at [788, 389] on app-msgs-text "وعليكم السلام ورحمة الله وبركاته معك بدر من الطب الاتصالي" at bounding box center [810, 367] width 830 height 47
click at [182, 56] on div at bounding box center [142, 56] width 146 height 19
click at [159, 131] on b "Unassigned" at bounding box center [136, 127] width 62 height 14
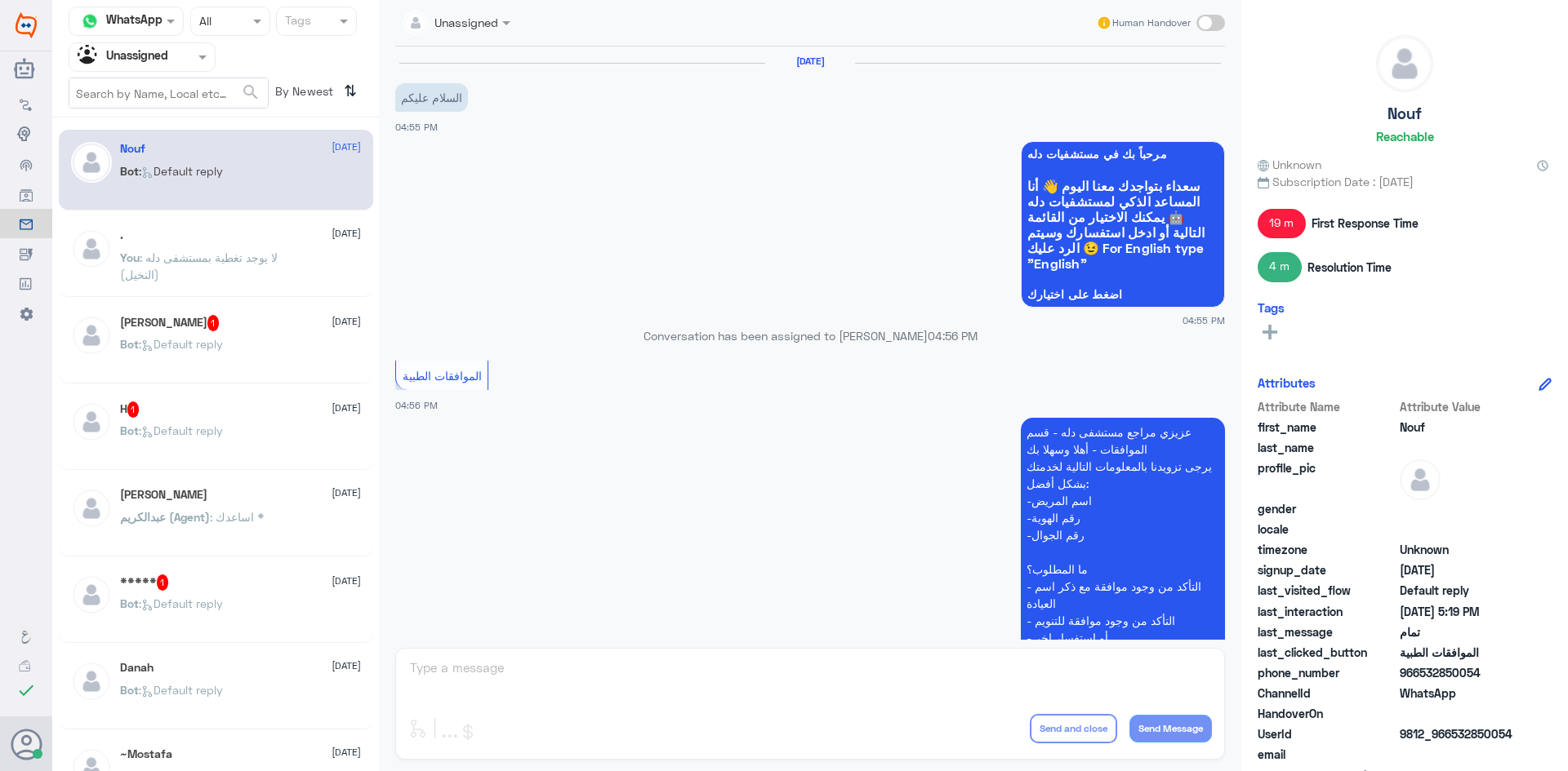
scroll to position [976, 0]
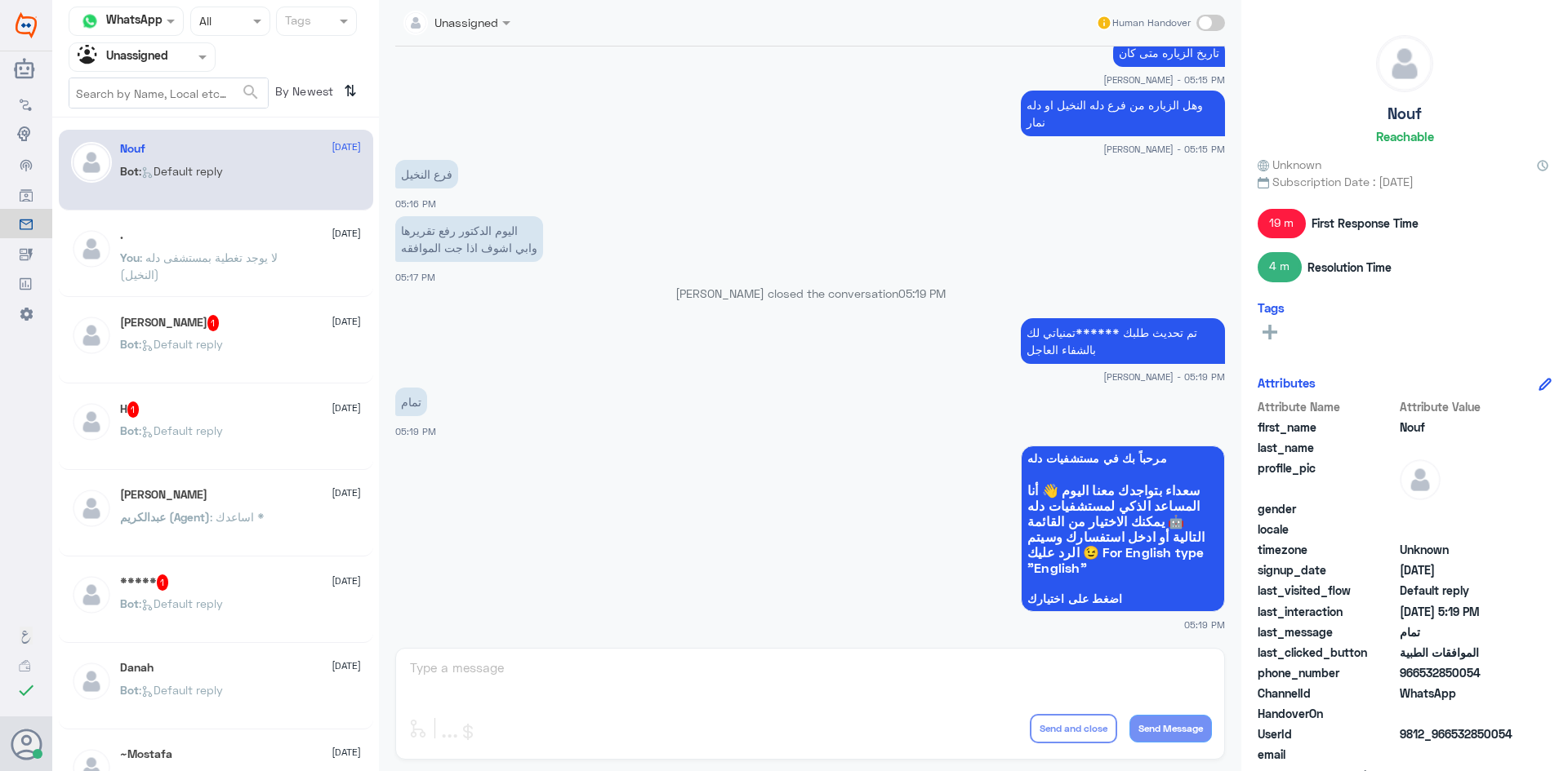
click at [277, 245] on div ". 17 August You : لا يوجد تغطية بمستشفى دله (النخيل)" at bounding box center [241, 259] width 241 height 61
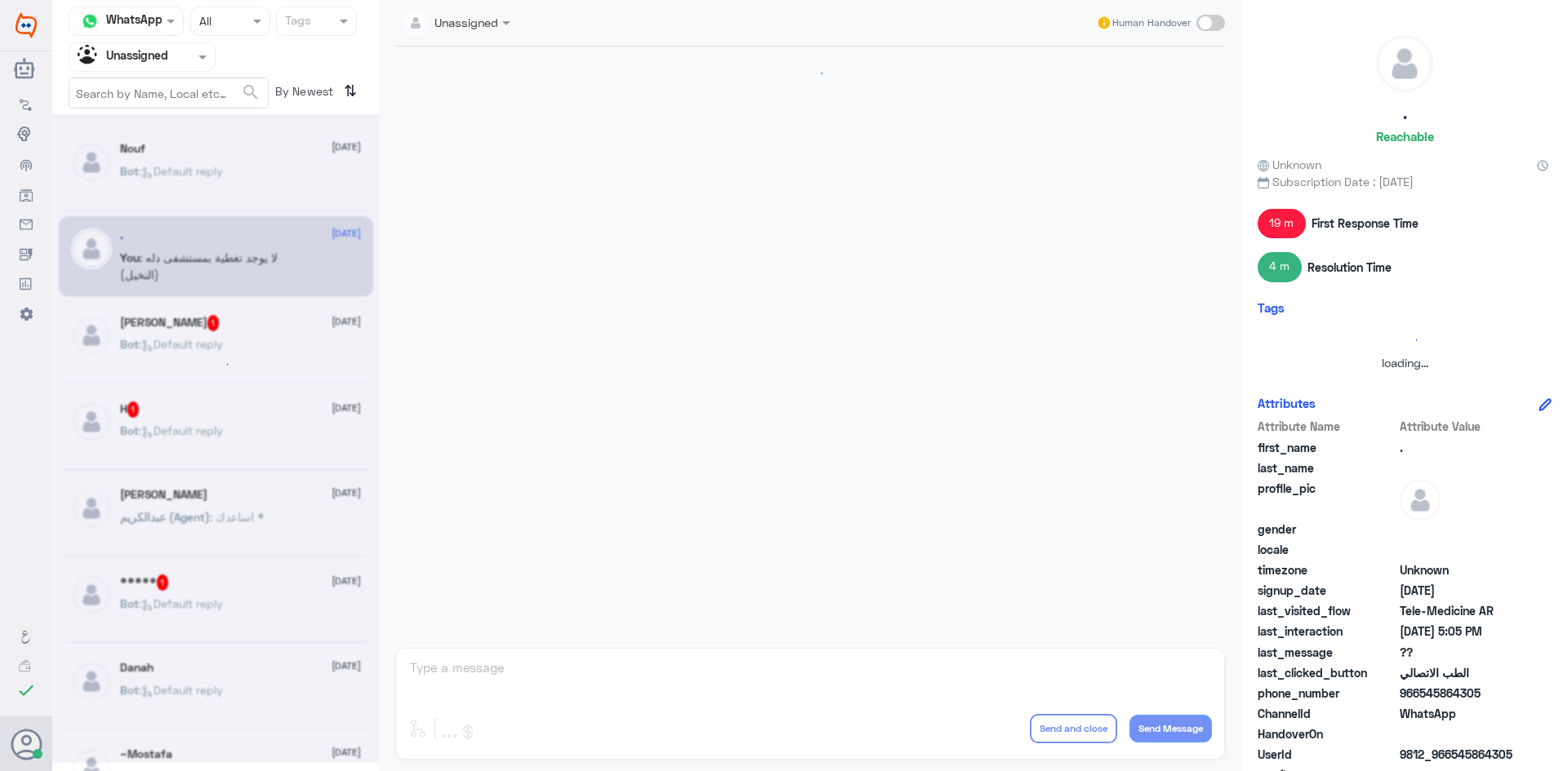
scroll to position [1029, 0]
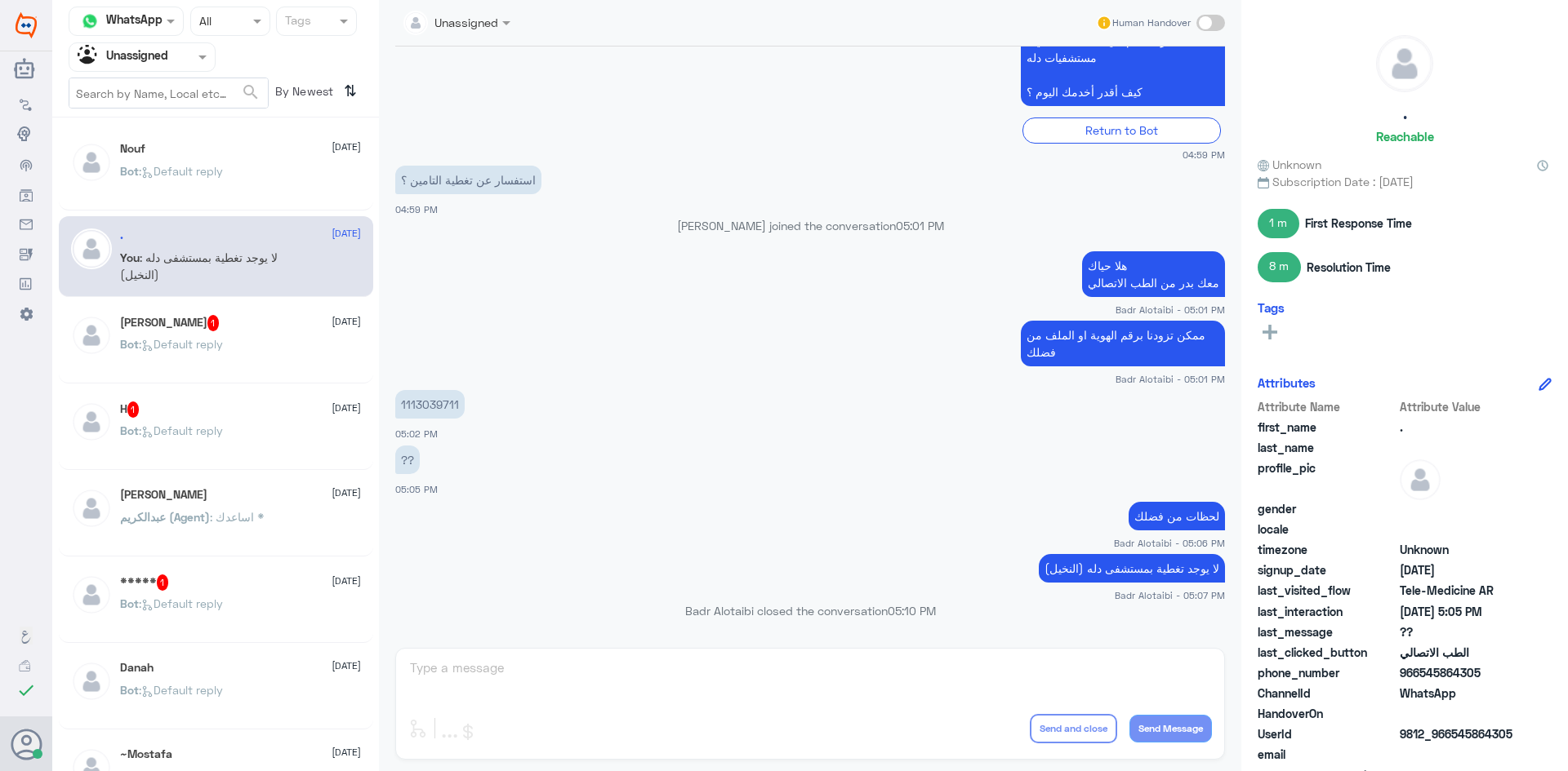
click at [249, 331] on div "Ahmed 1 17 August Bot : Default reply" at bounding box center [241, 345] width 241 height 61
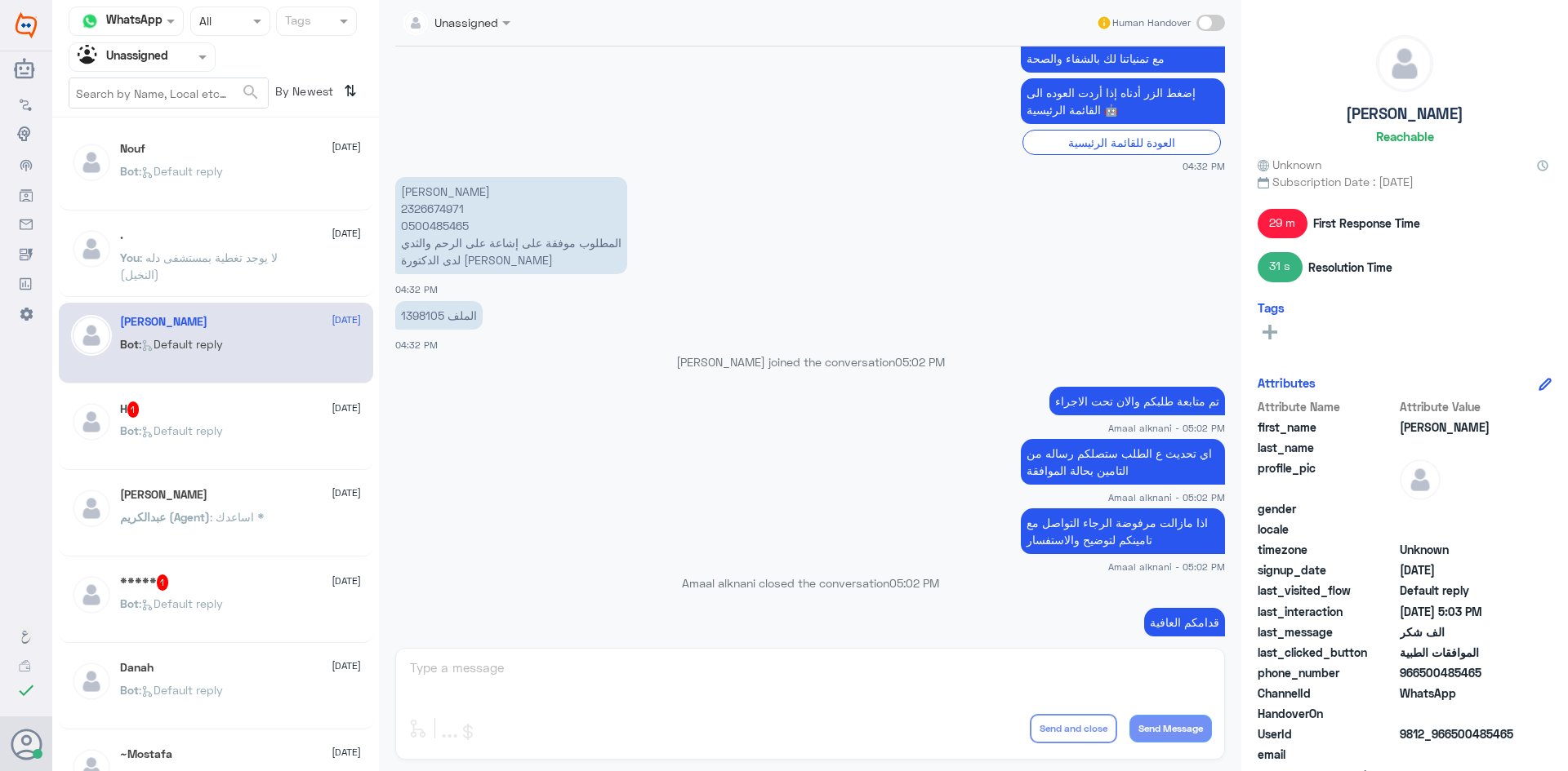
scroll to position [1257, 0]
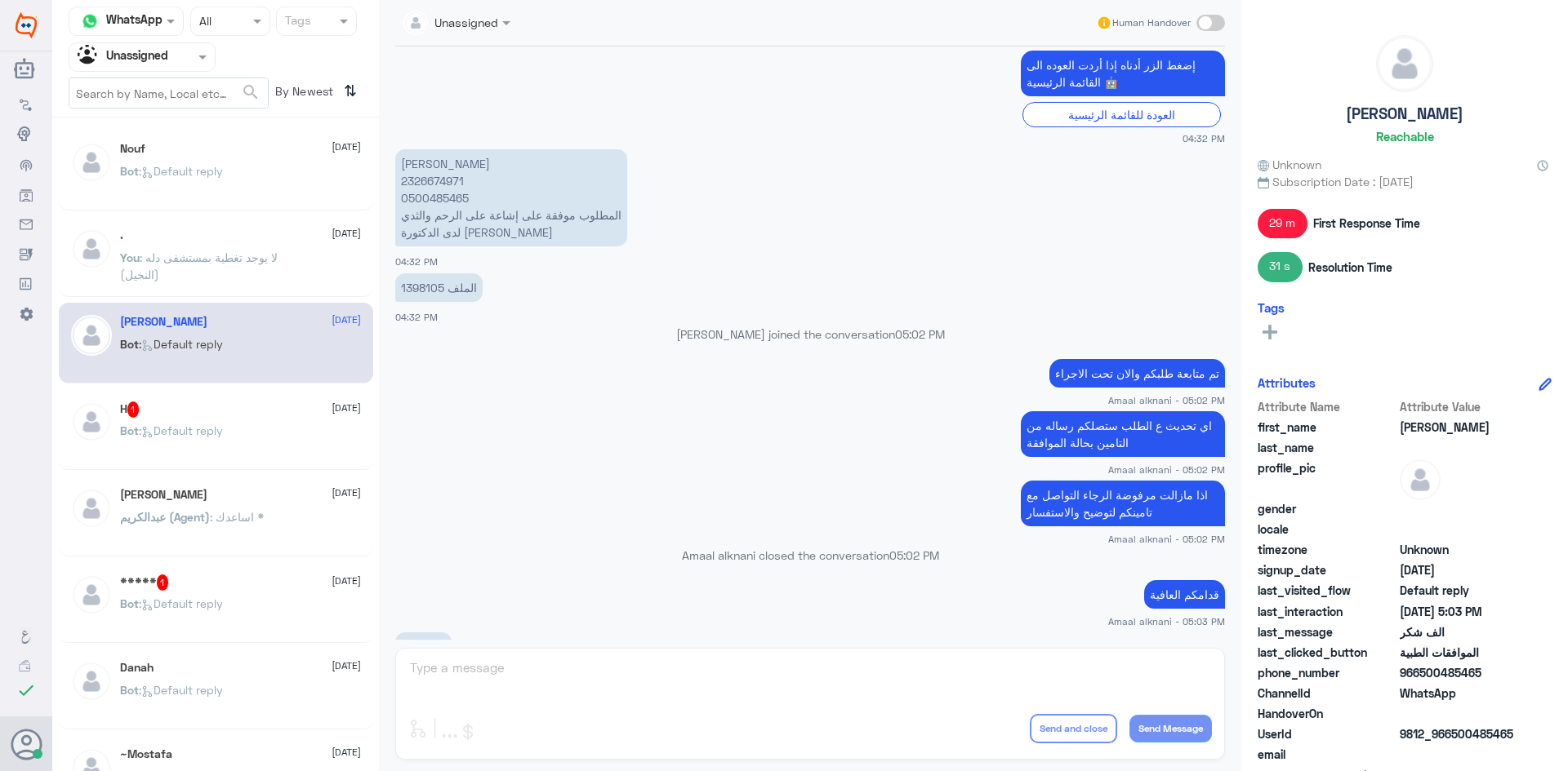
click at [294, 390] on div "Nouf 17 August Bot : Default reply . 17 August You : لا يوجد تغطية بمستشفى دله …" at bounding box center [215, 450] width 326 height 653
click at [282, 420] on div "H 1 17 August Bot : Default reply" at bounding box center [241, 432] width 241 height 61
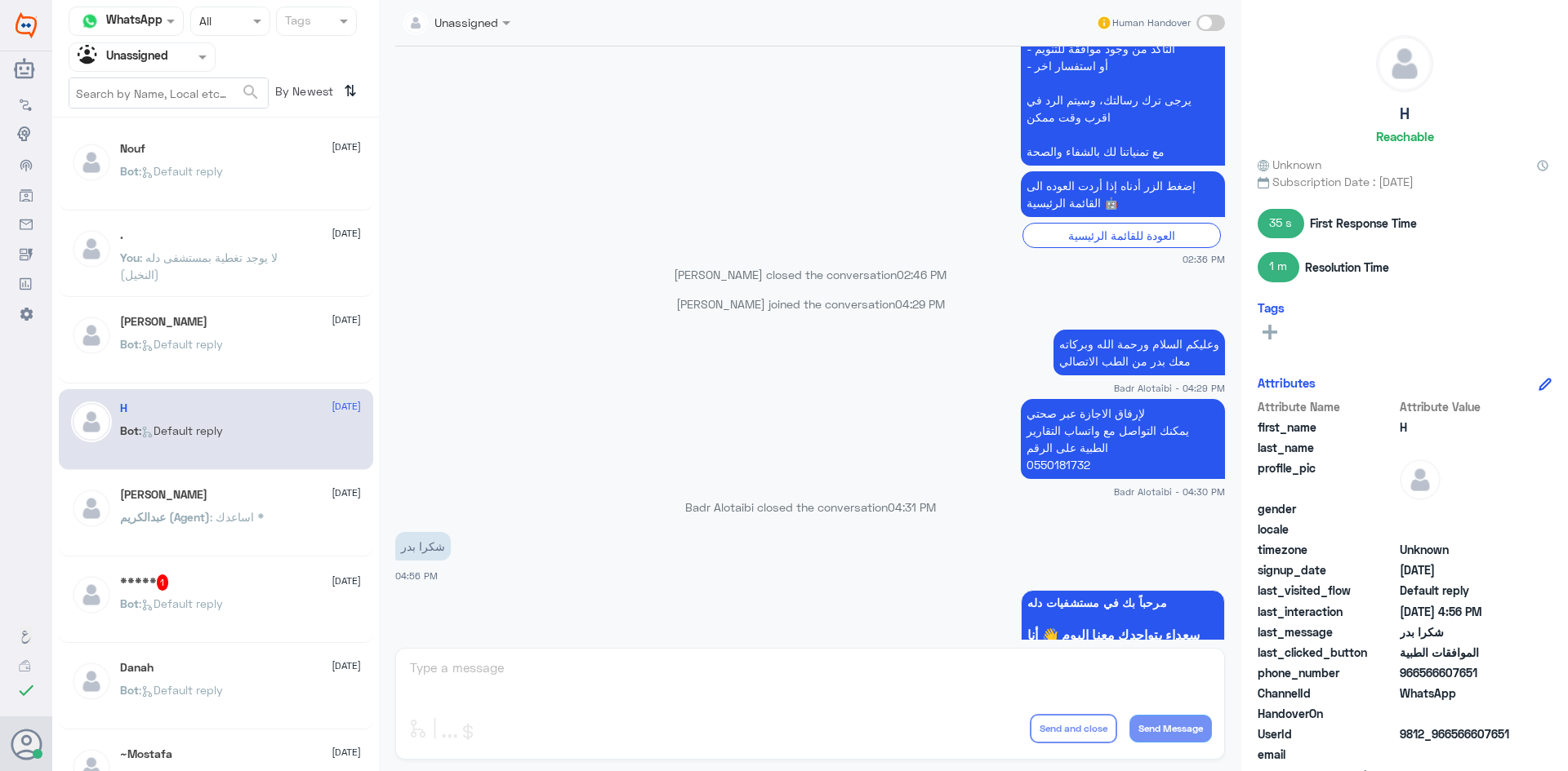
scroll to position [1212, 0]
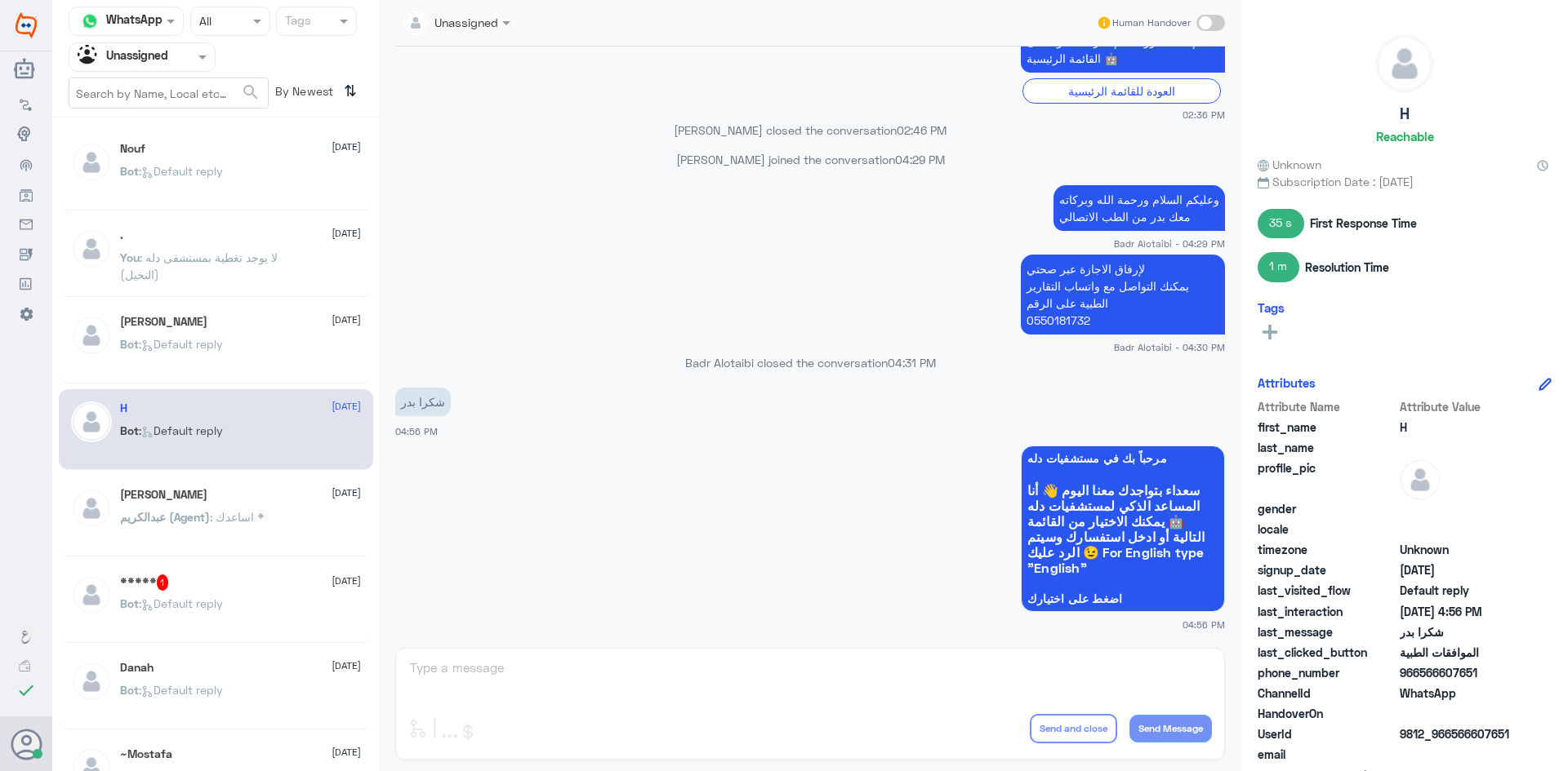
click at [158, 513] on span "عبدالكريم (Agent)" at bounding box center [165, 516] width 89 height 14
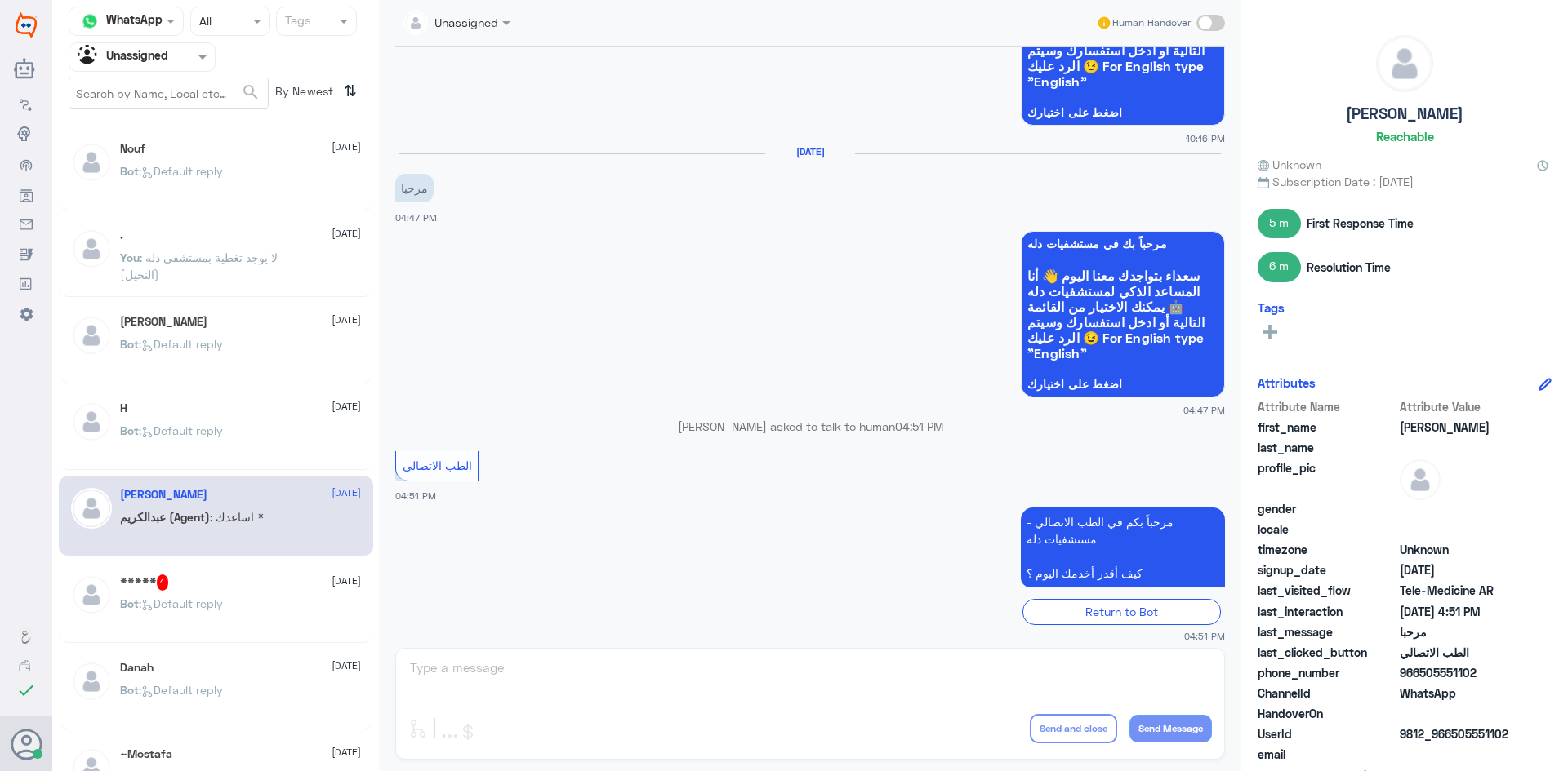
scroll to position [772, 0]
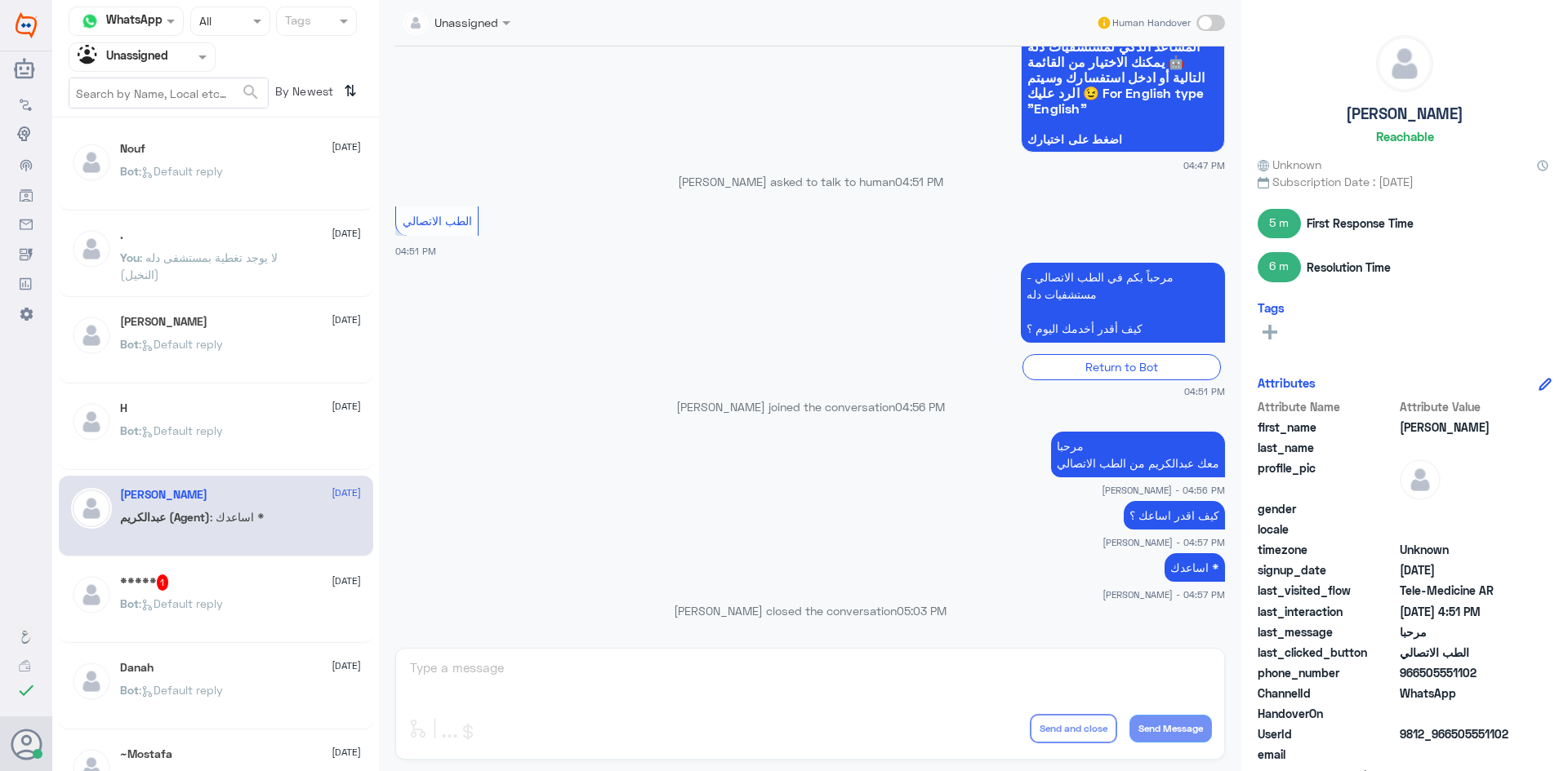
click at [195, 574] on div "***** 1 17 August" at bounding box center [241, 582] width 241 height 16
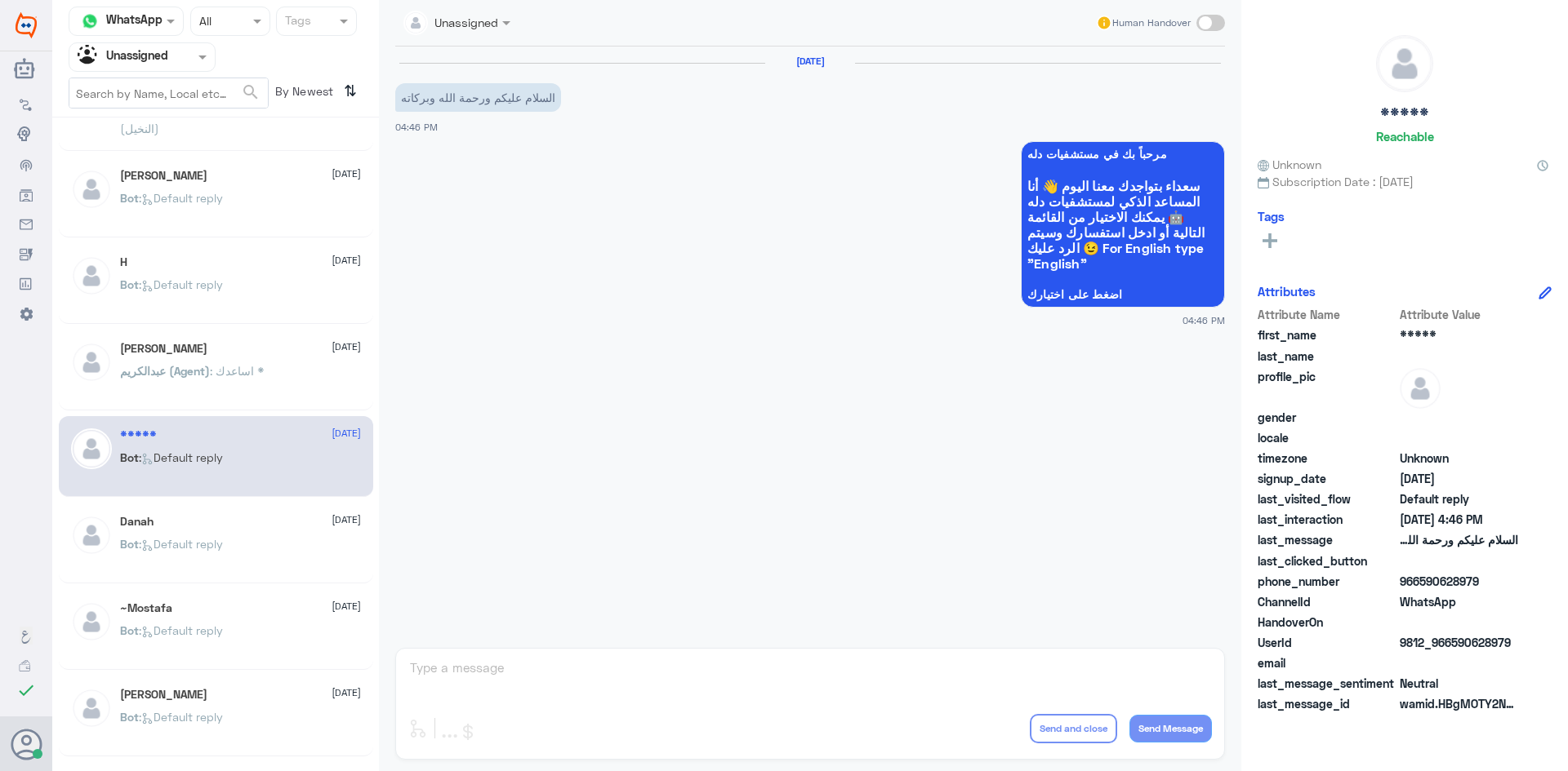
scroll to position [164, 0]
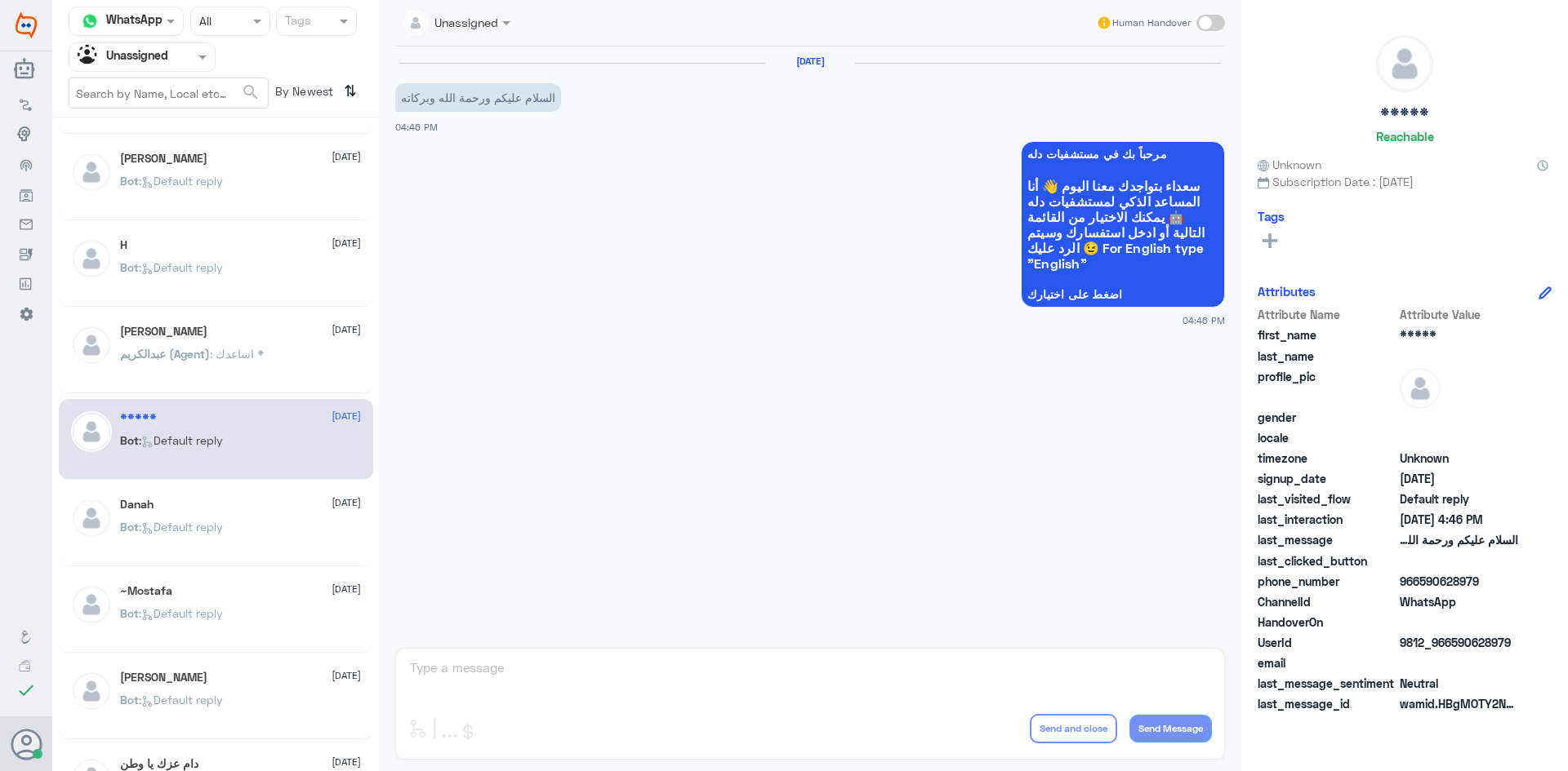
click at [245, 508] on div "Danah 17 August" at bounding box center [241, 504] width 241 height 14
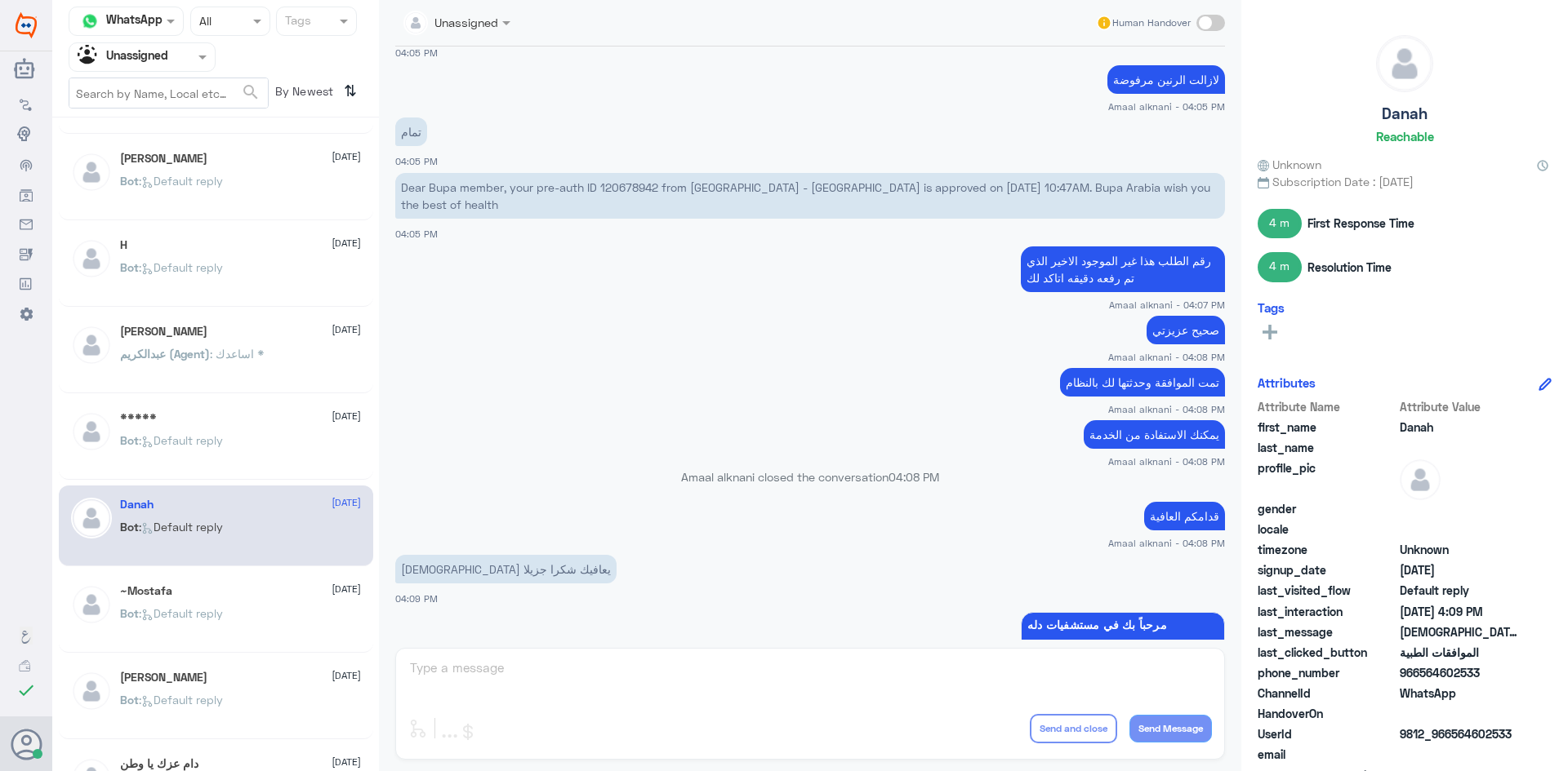
scroll to position [1119, 0]
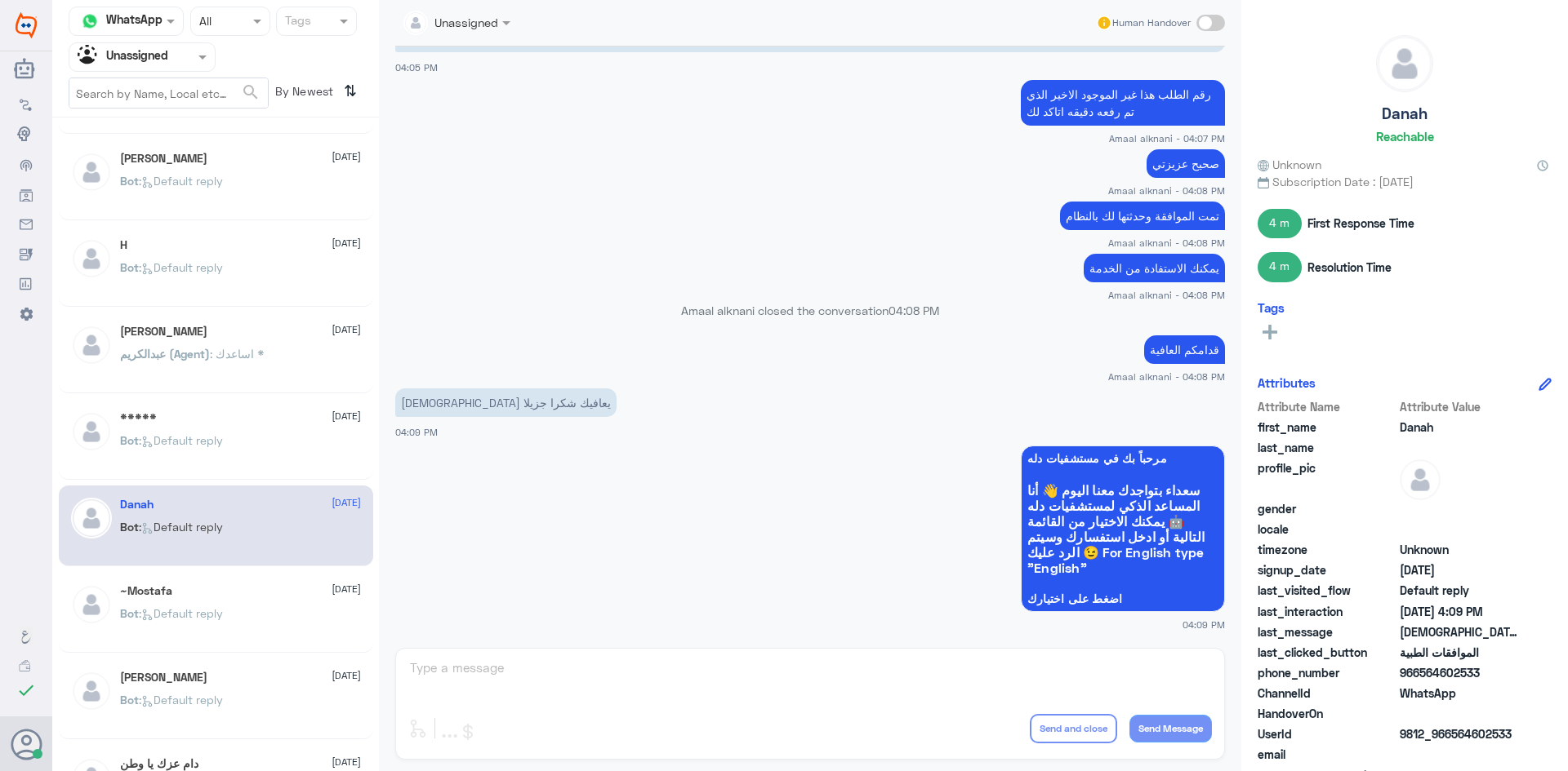
click at [236, 600] on div "~Mostafa 17 August Bot : Default reply" at bounding box center [241, 614] width 241 height 61
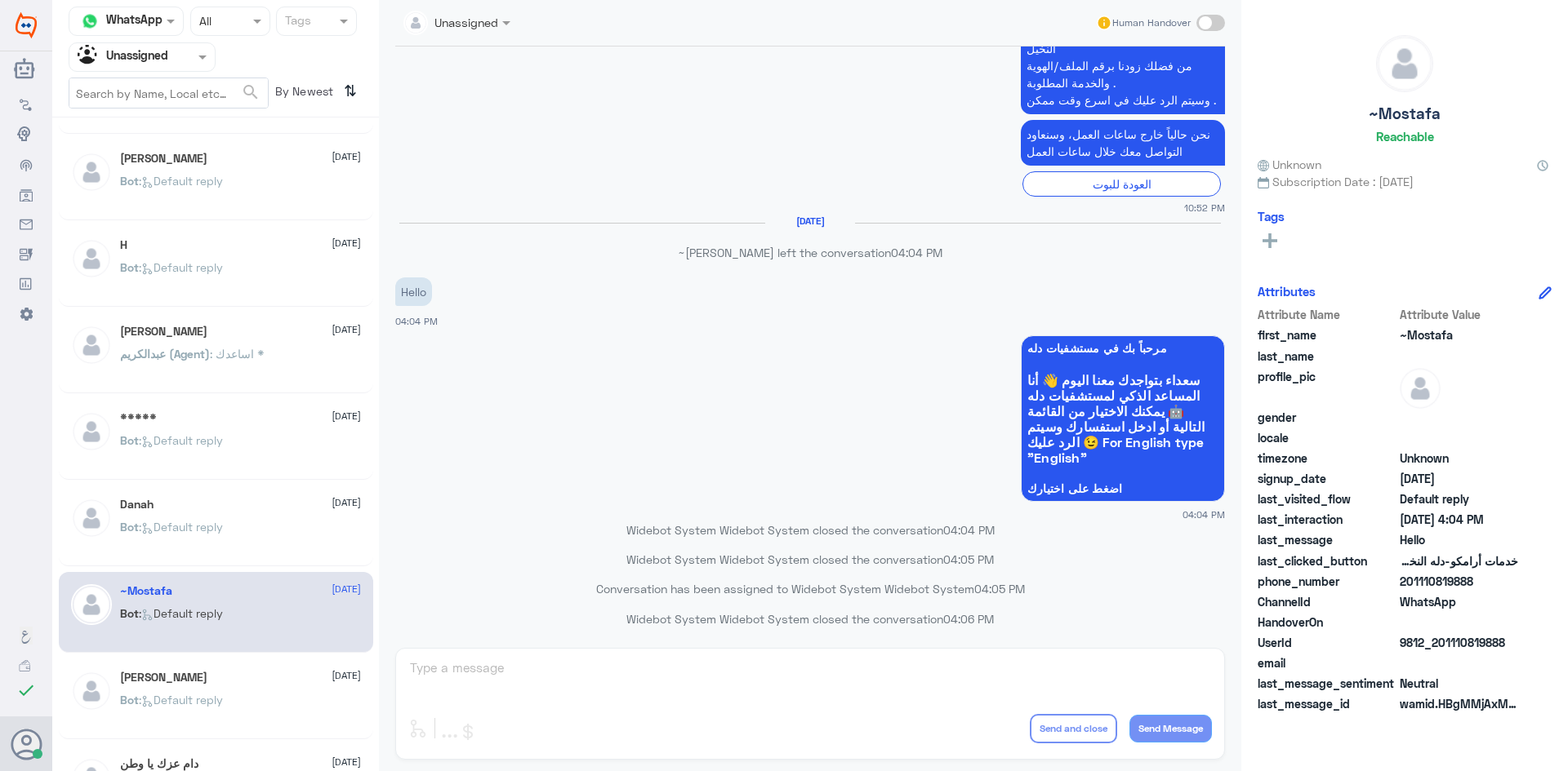
scroll to position [1394, 0]
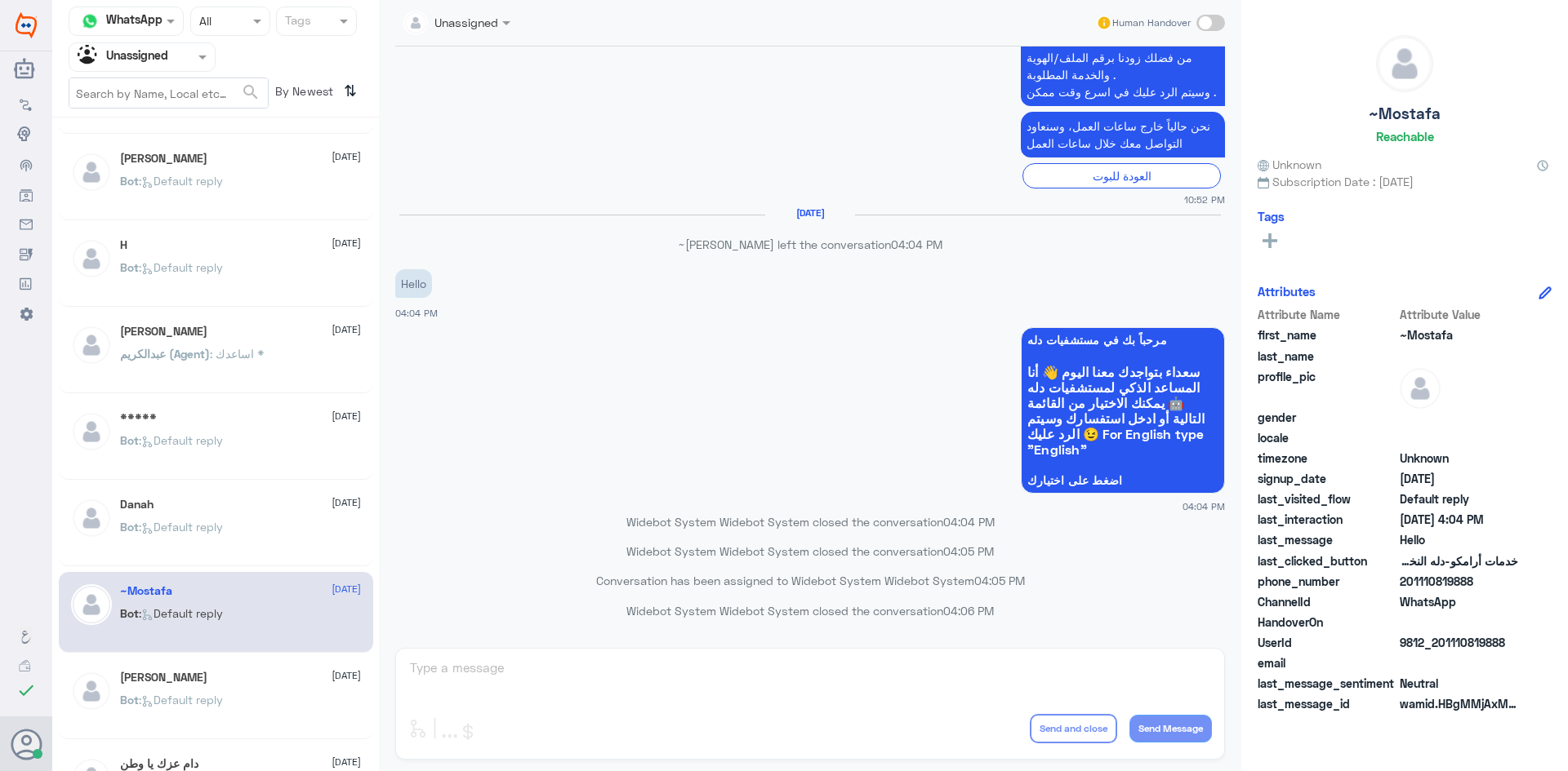
click at [224, 676] on div "Dr. Elsadig Idris 17 August" at bounding box center [241, 677] width 241 height 14
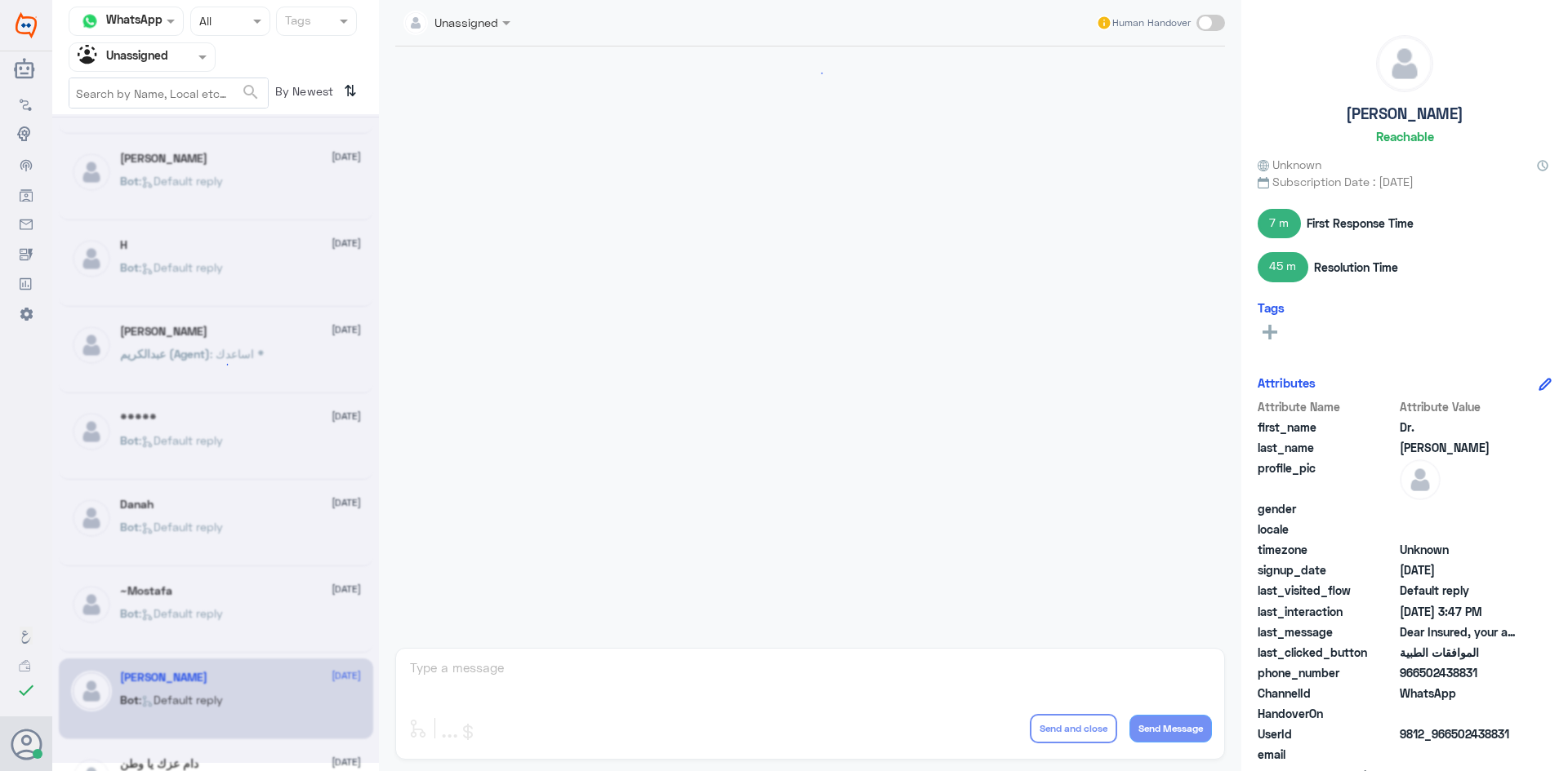
scroll to position [1359, 0]
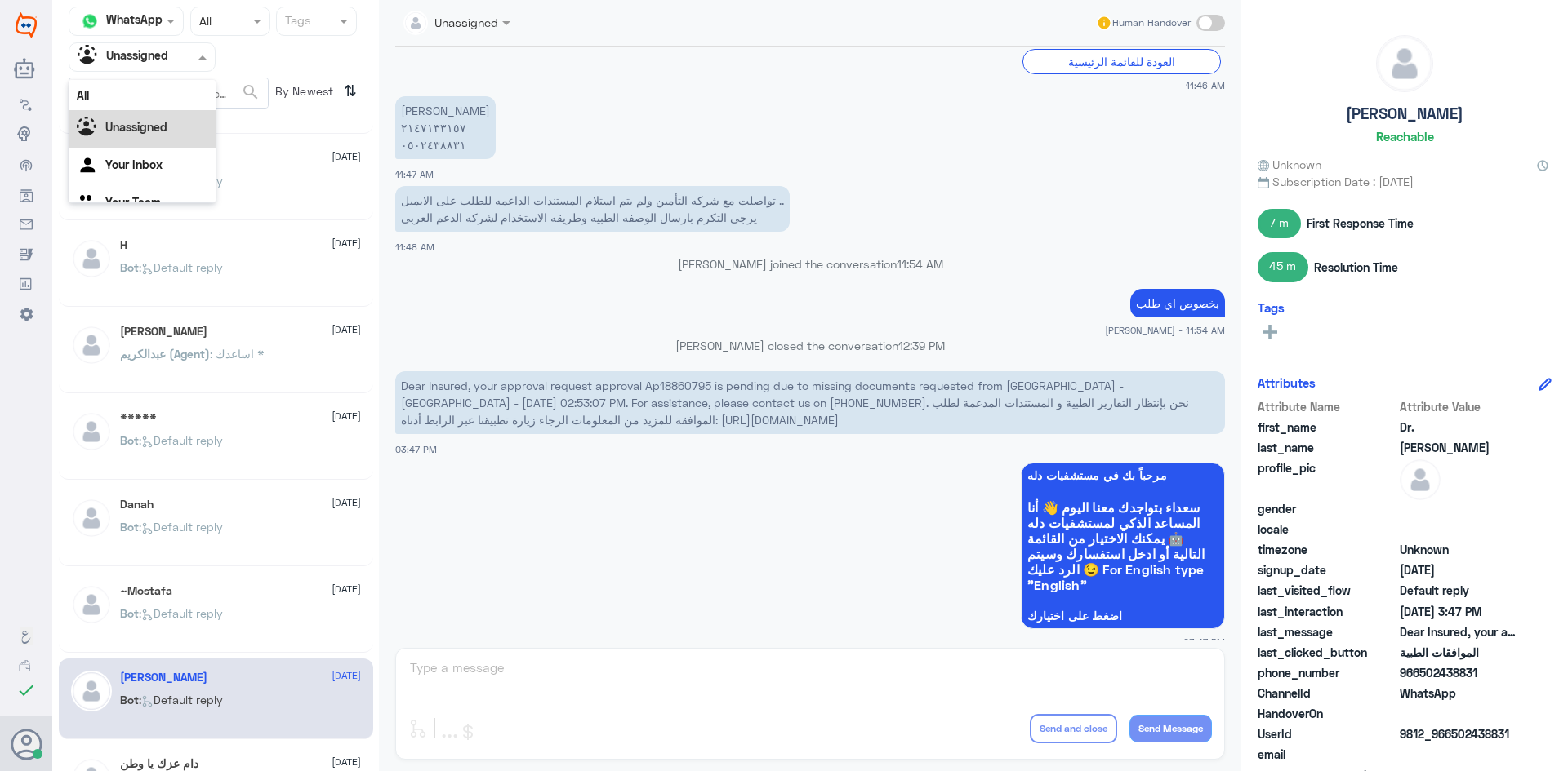
click at [161, 63] on input "text" at bounding box center [121, 56] width 89 height 19
click at [158, 83] on div "All" at bounding box center [142, 95] width 147 height 30
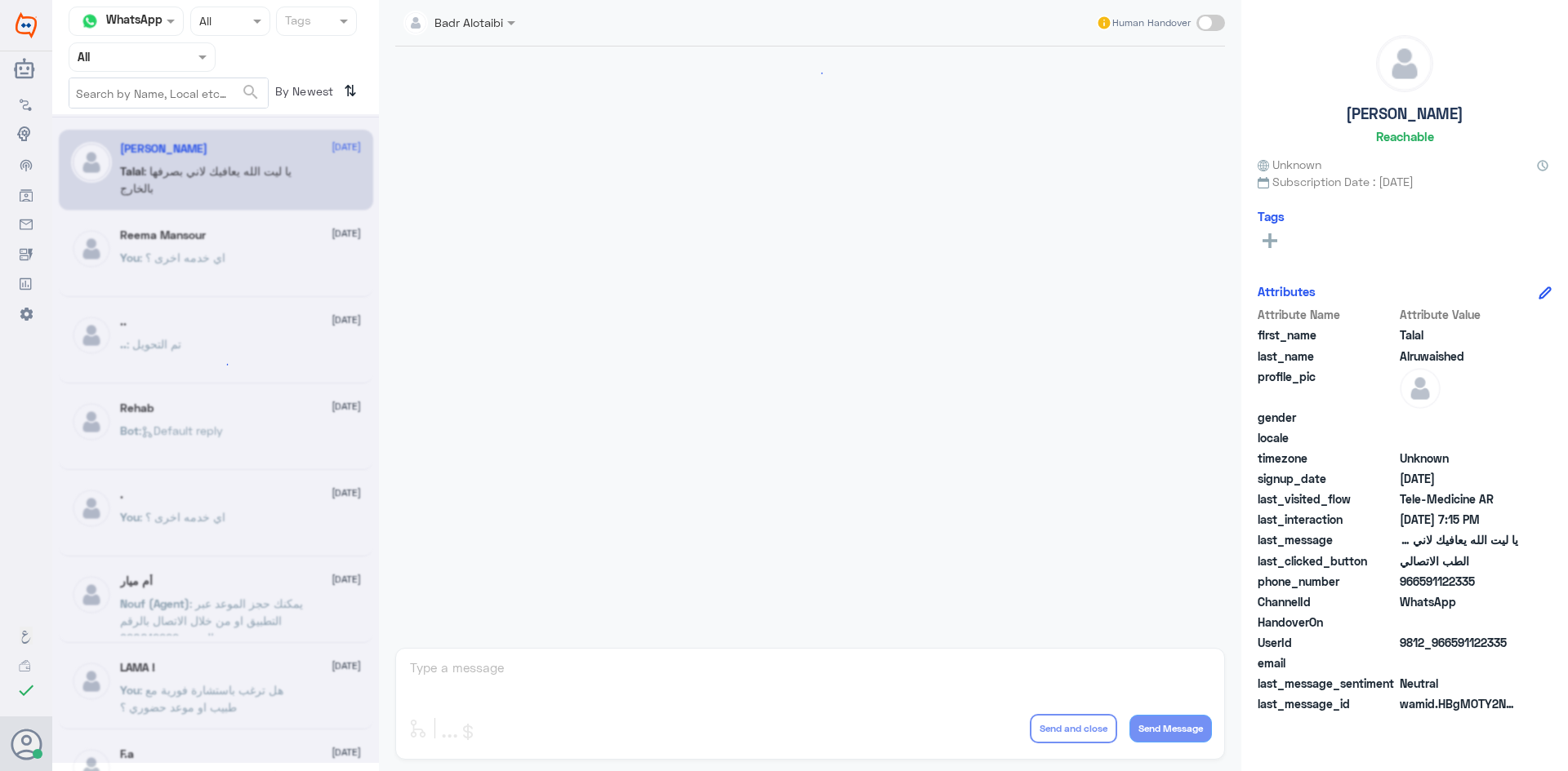
scroll to position [372, 0]
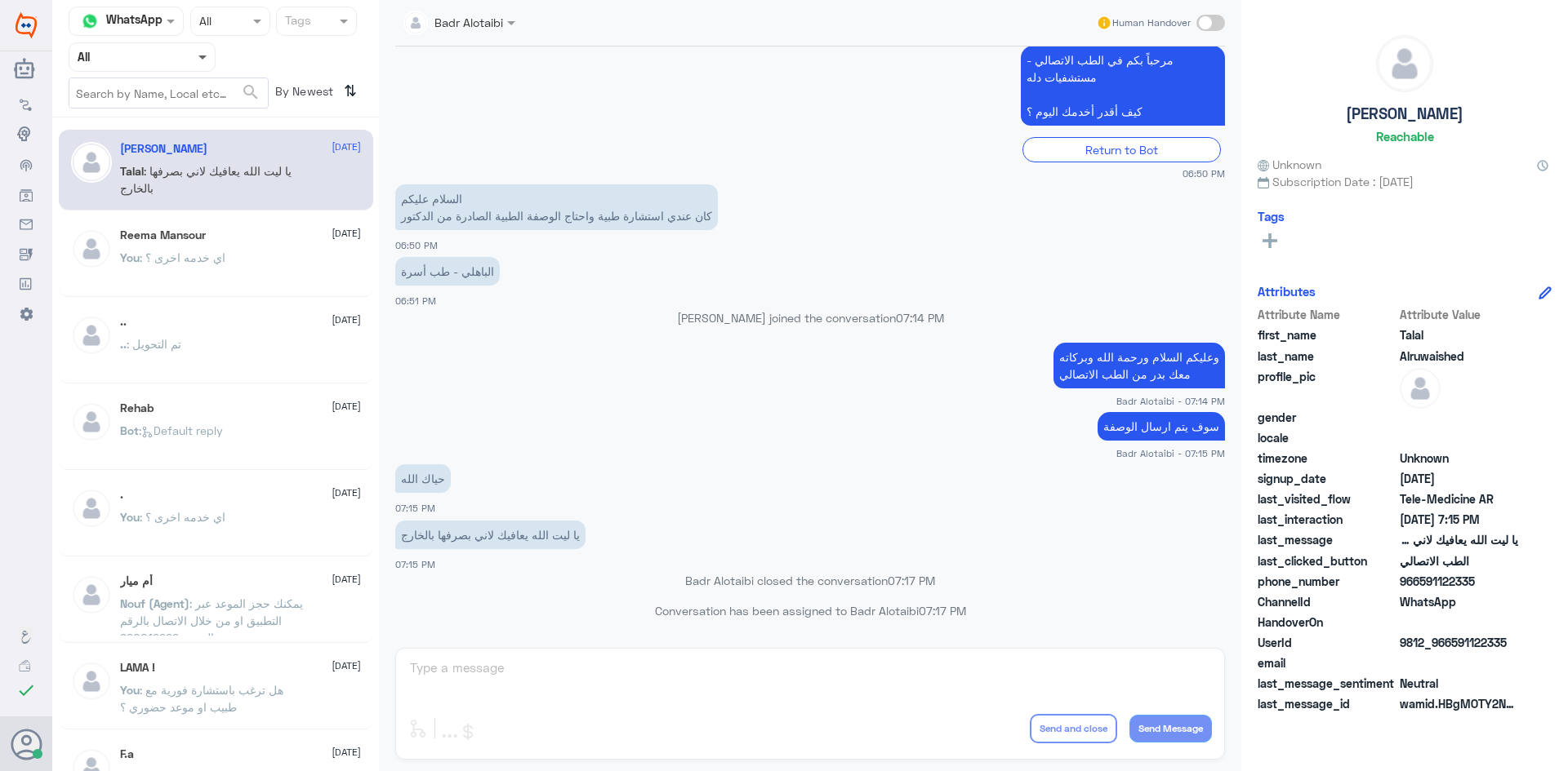
click at [199, 57] on span at bounding box center [202, 58] width 8 height 6
click at [199, 116] on div "Unassigned" at bounding box center [142, 129] width 147 height 38
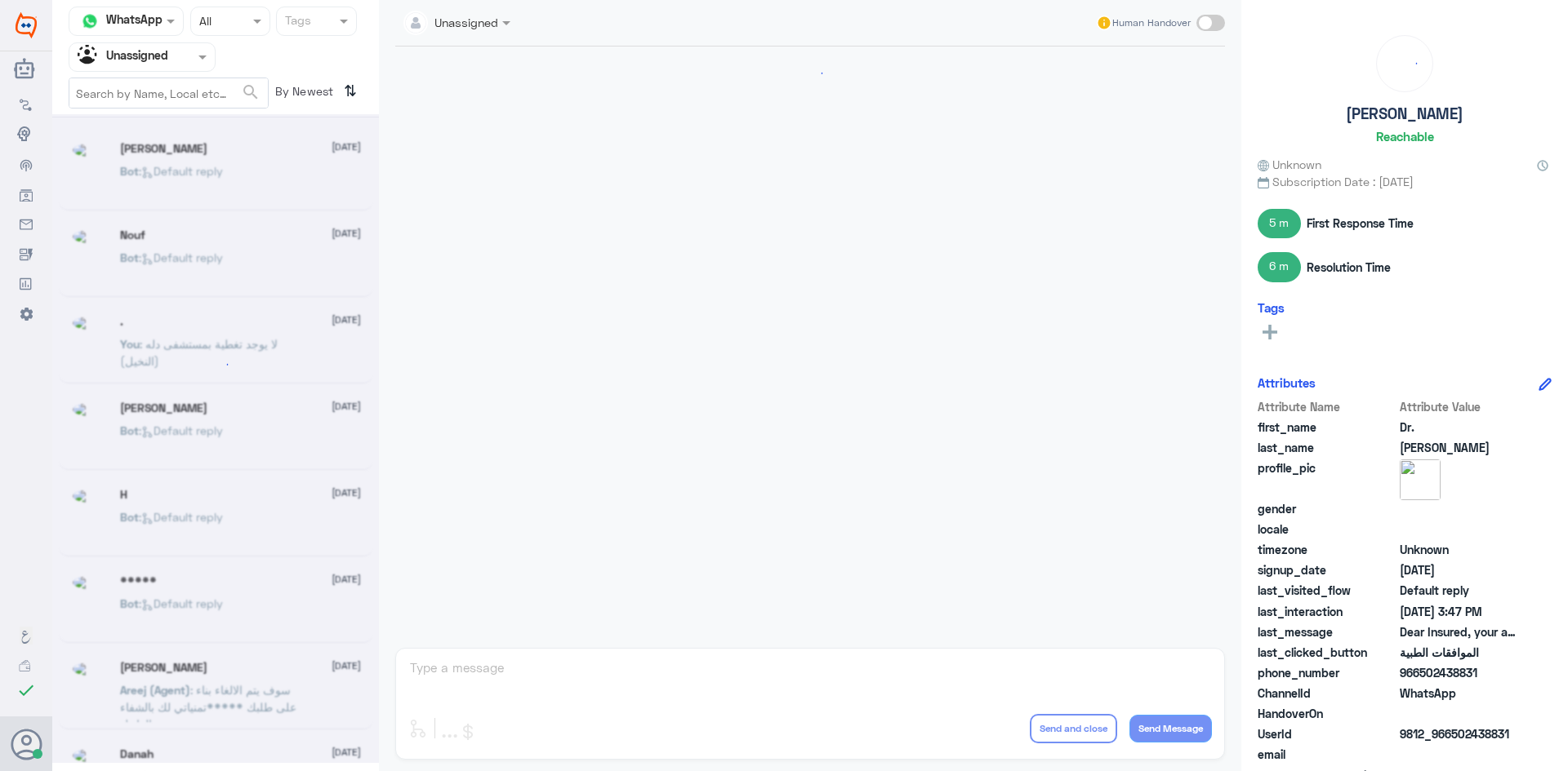
scroll to position [935, 0]
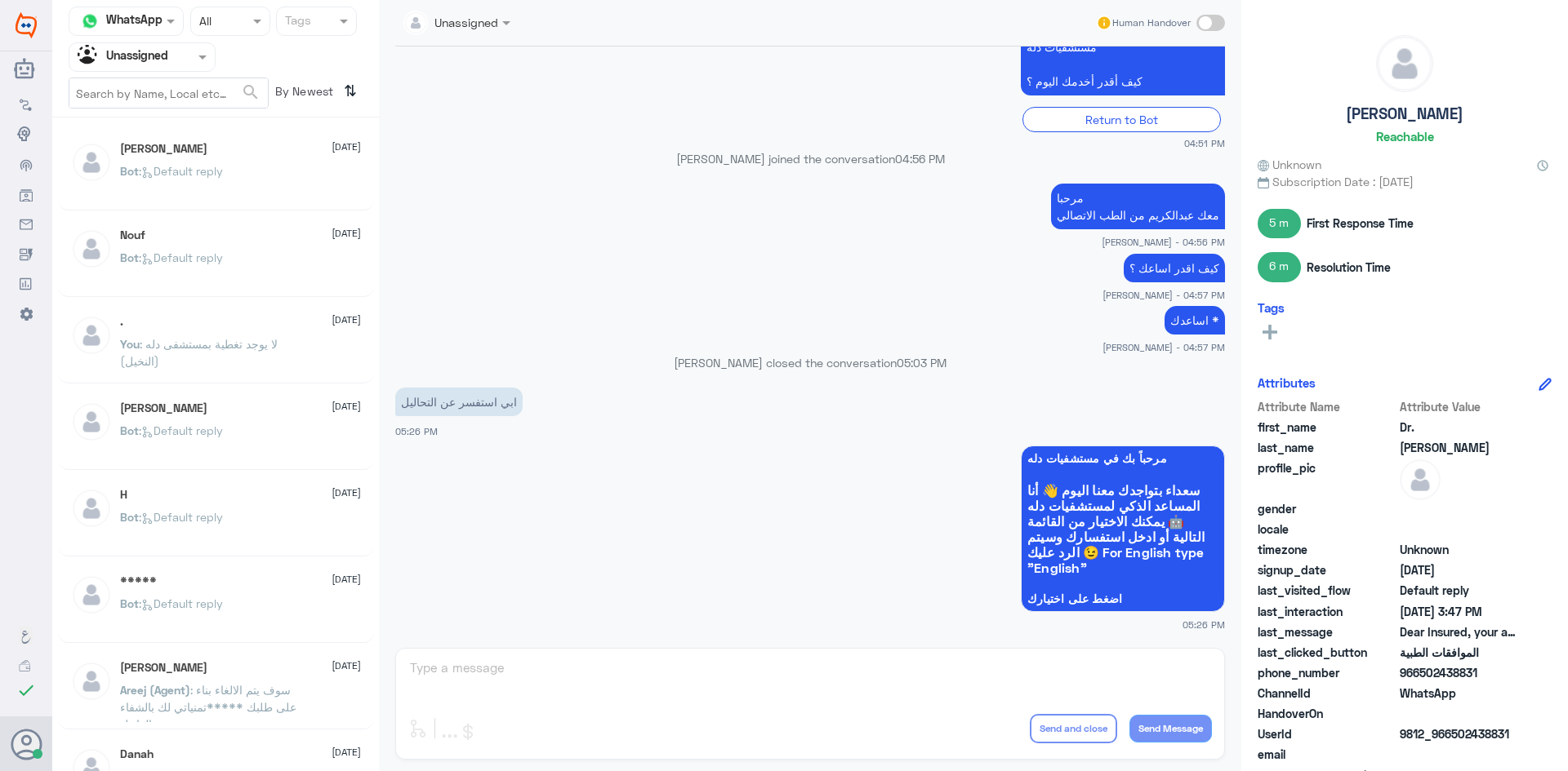
click at [298, 431] on div "Bot : Default reply" at bounding box center [241, 444] width 241 height 37
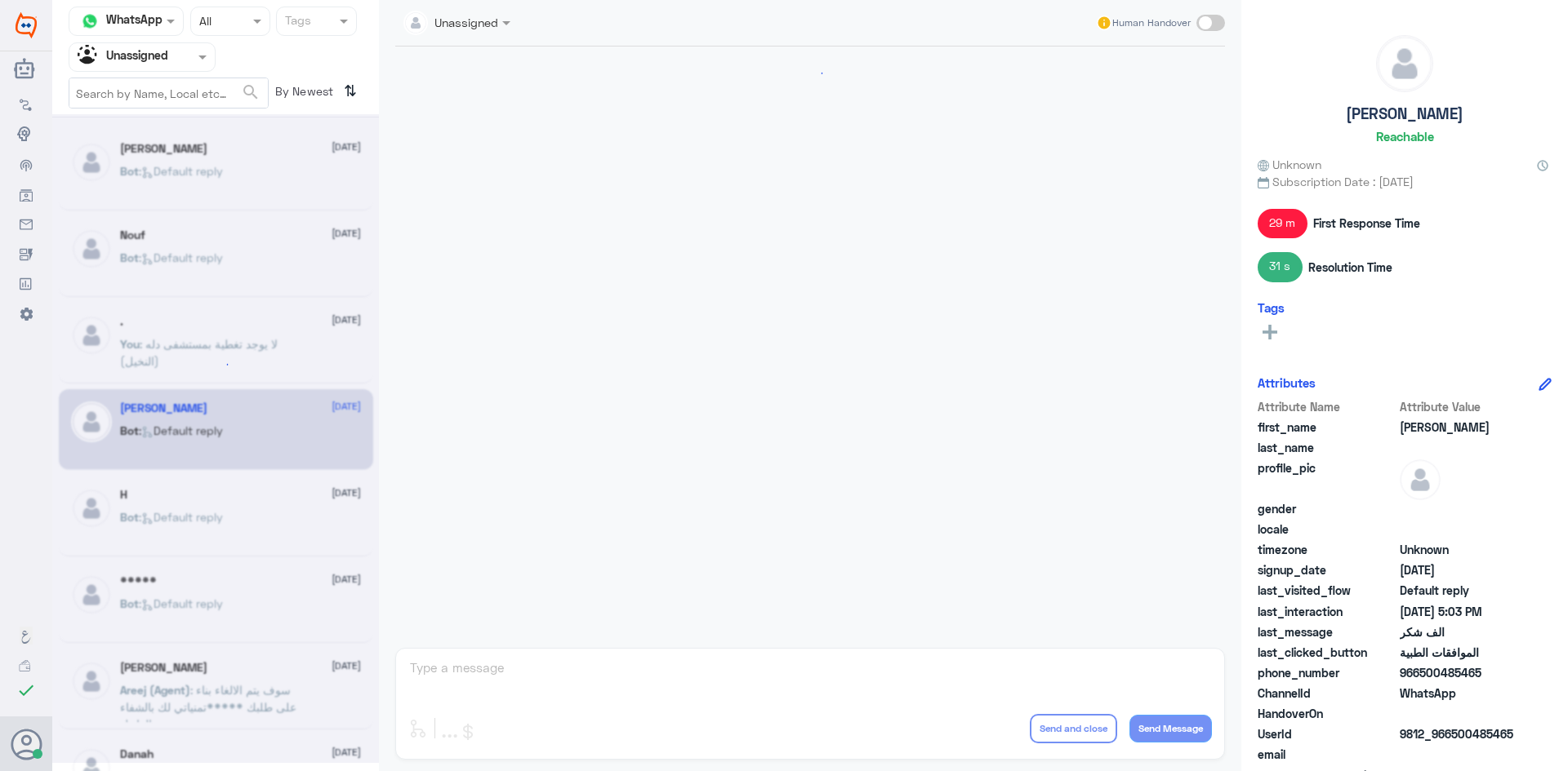
scroll to position [1502, 0]
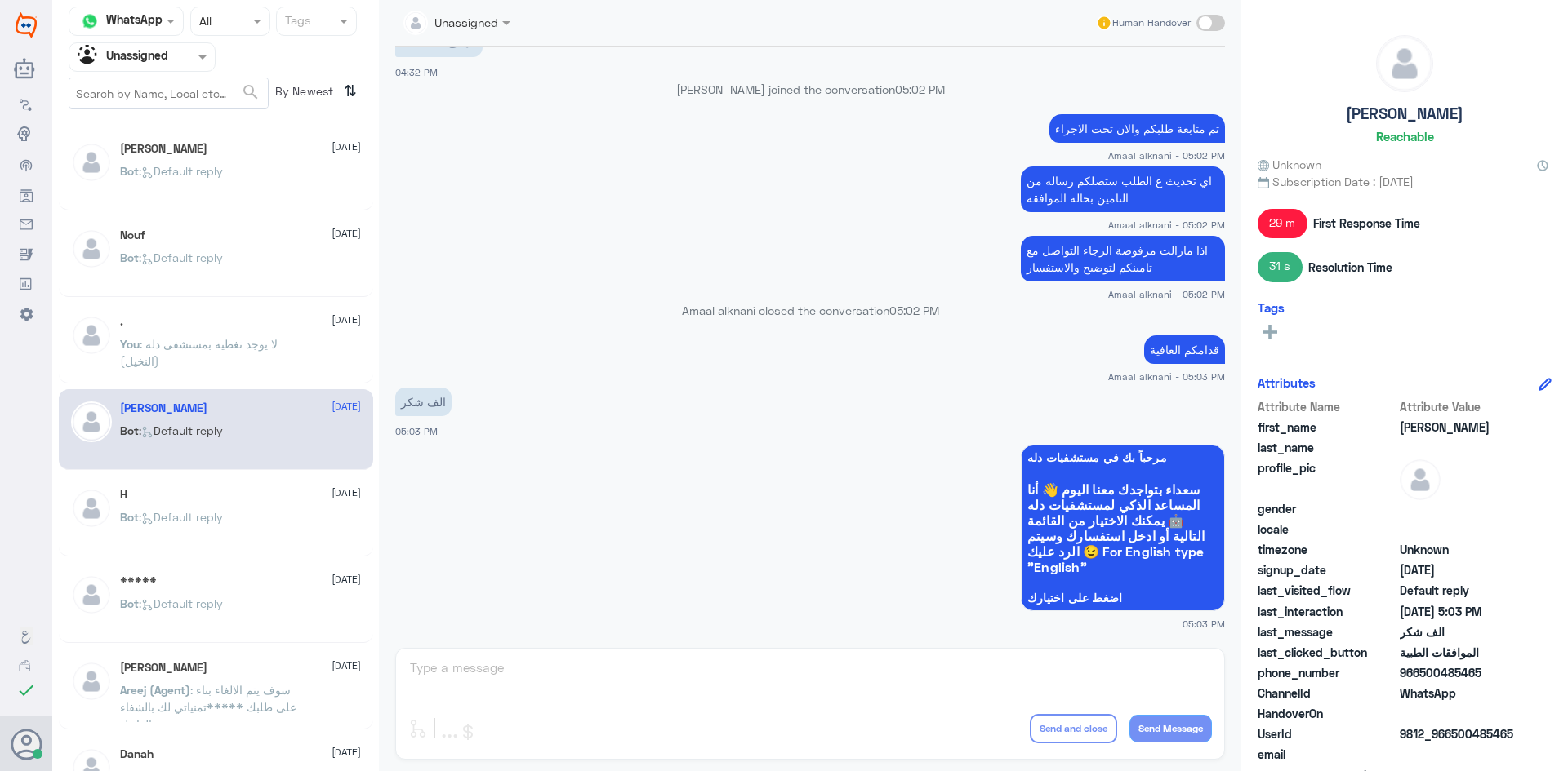
click at [270, 374] on p "You : لا يوجد تغطية بمستشفى دله (النخيل)" at bounding box center [212, 355] width 183 height 40
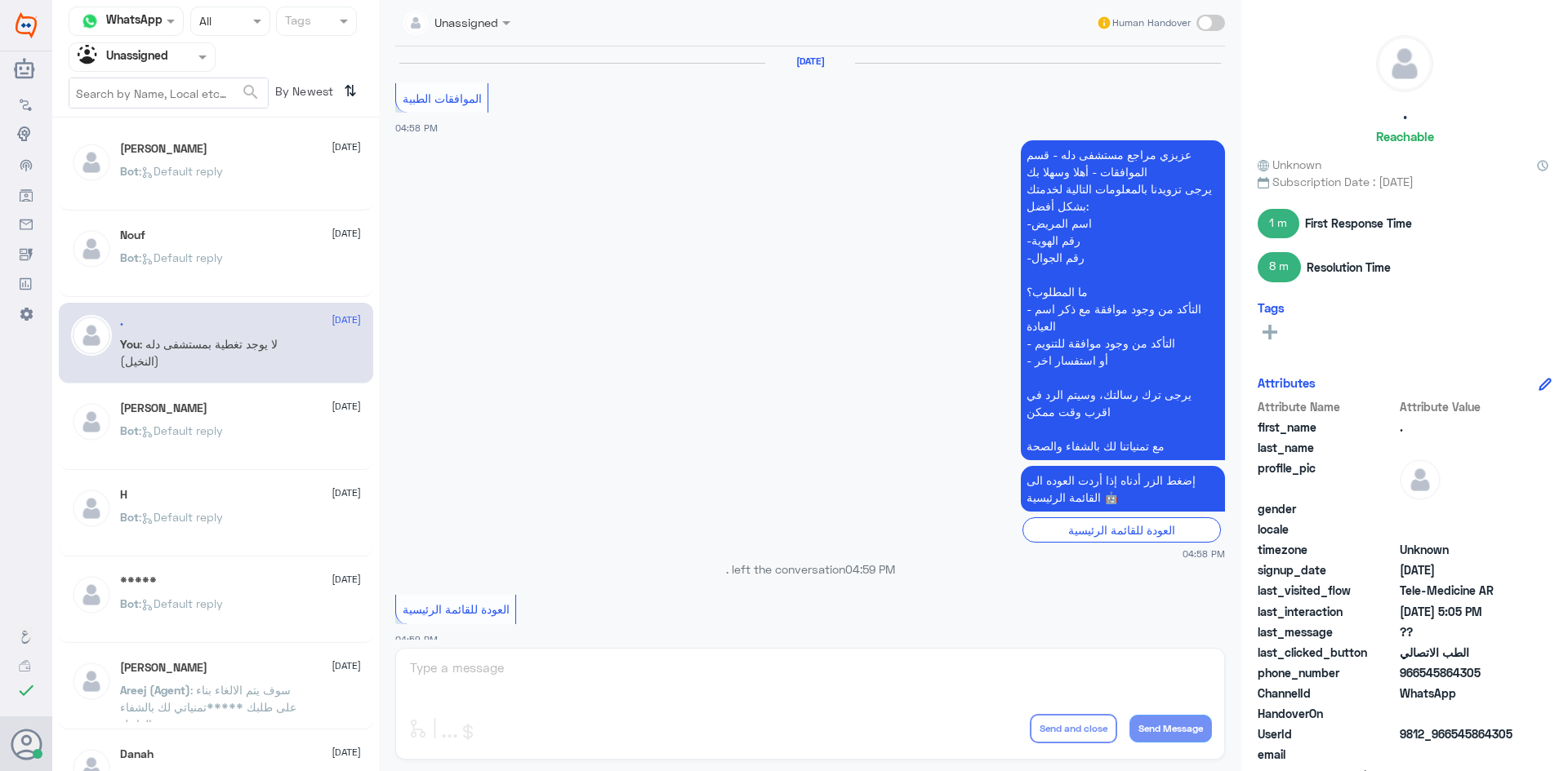
scroll to position [1029, 0]
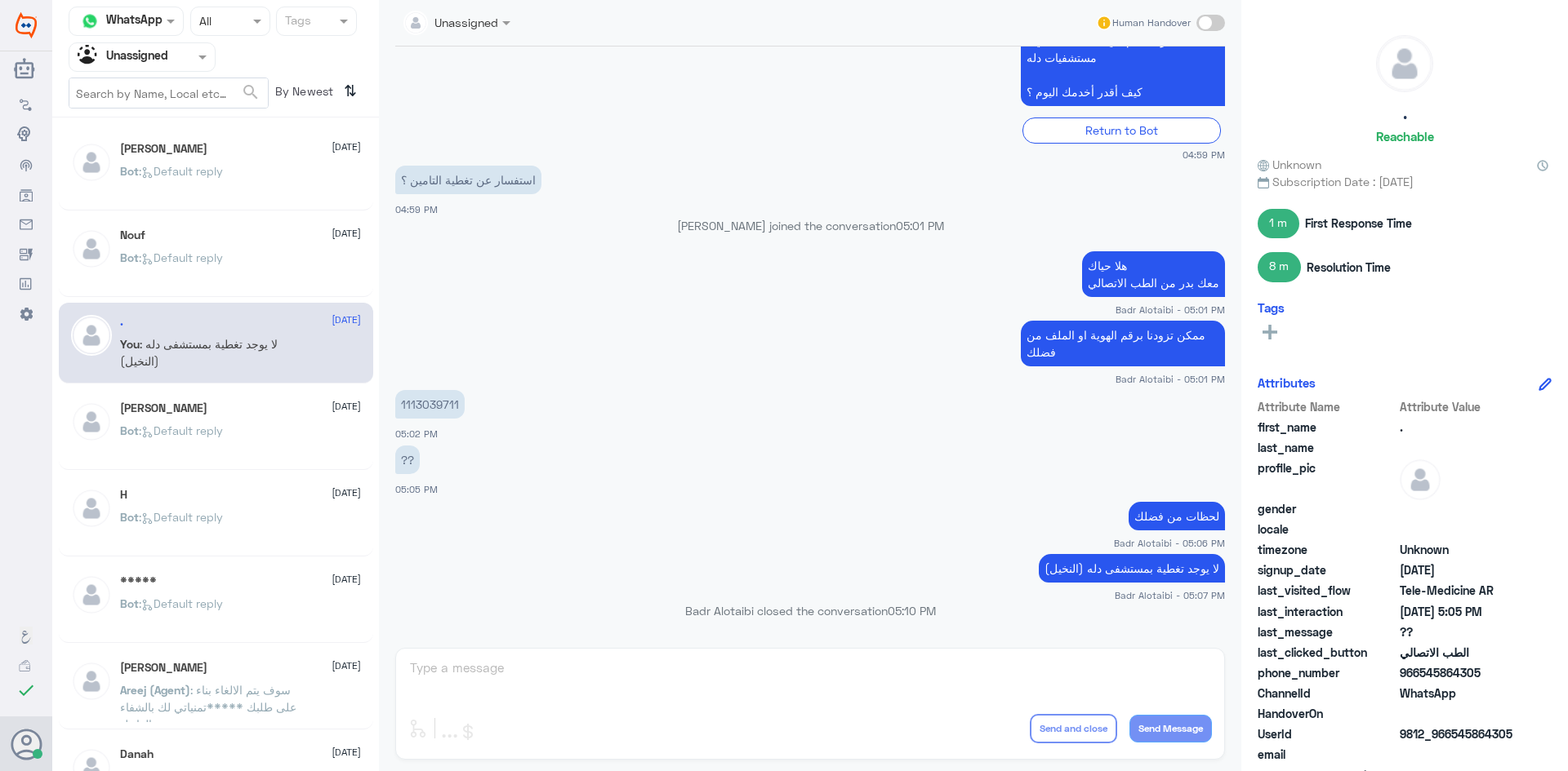
click at [262, 438] on div "Bot : Default reply" at bounding box center [241, 444] width 241 height 37
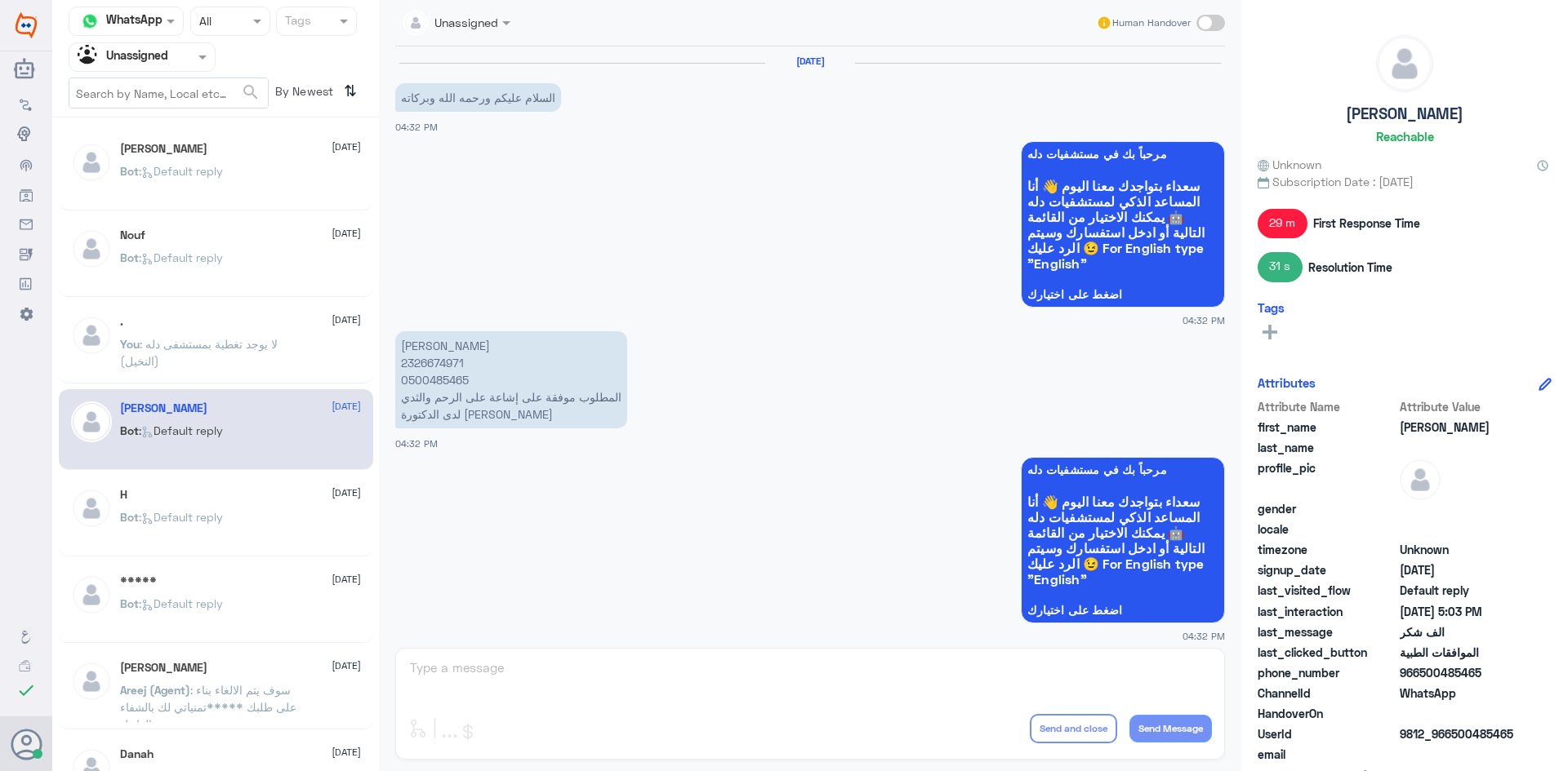
scroll to position [1502, 0]
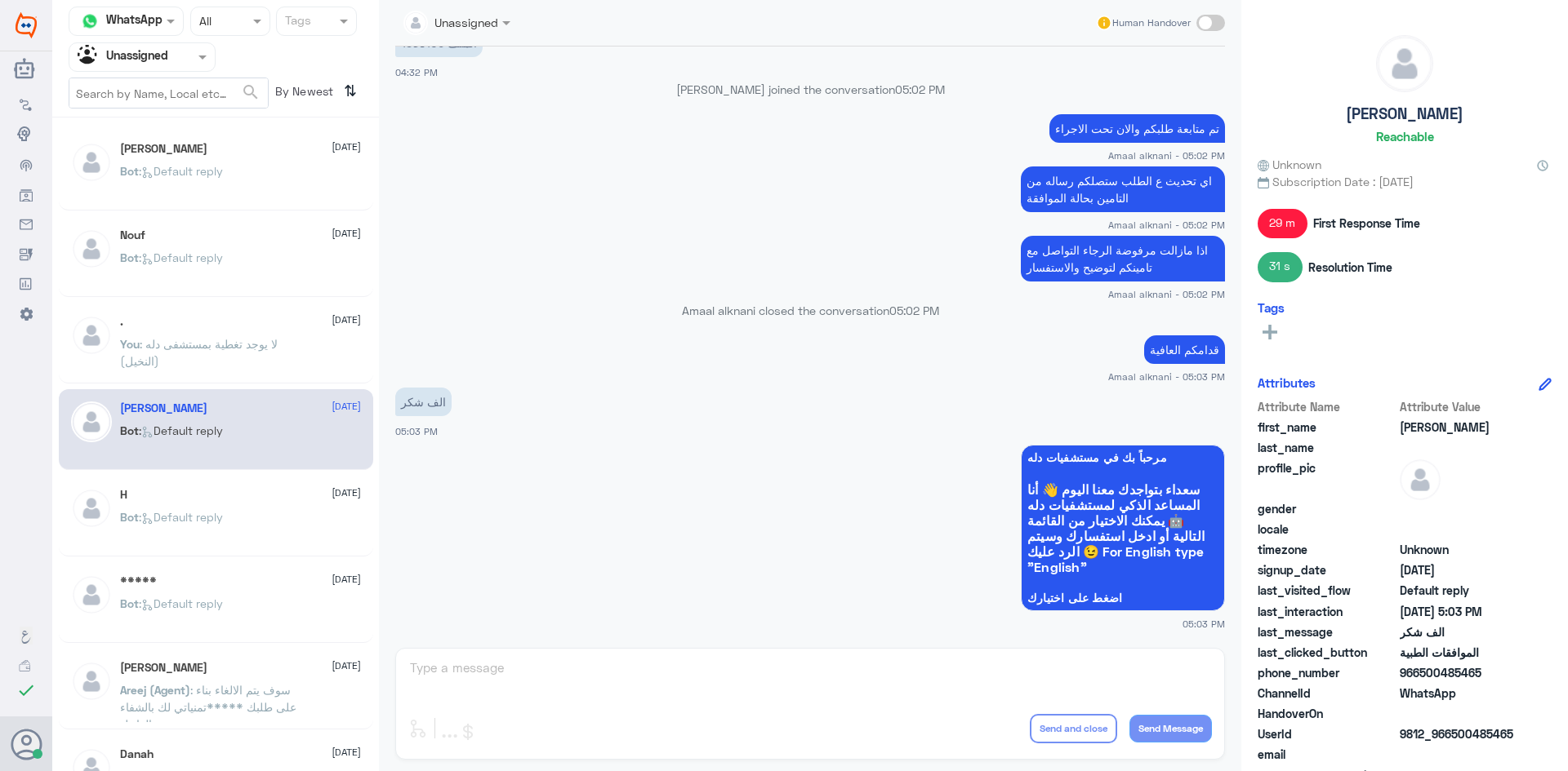
click at [239, 486] on div "H 17 August Bot : Default reply" at bounding box center [215, 516] width 314 height 81
click at [236, 496] on div "H 17 August" at bounding box center [241, 495] width 241 height 14
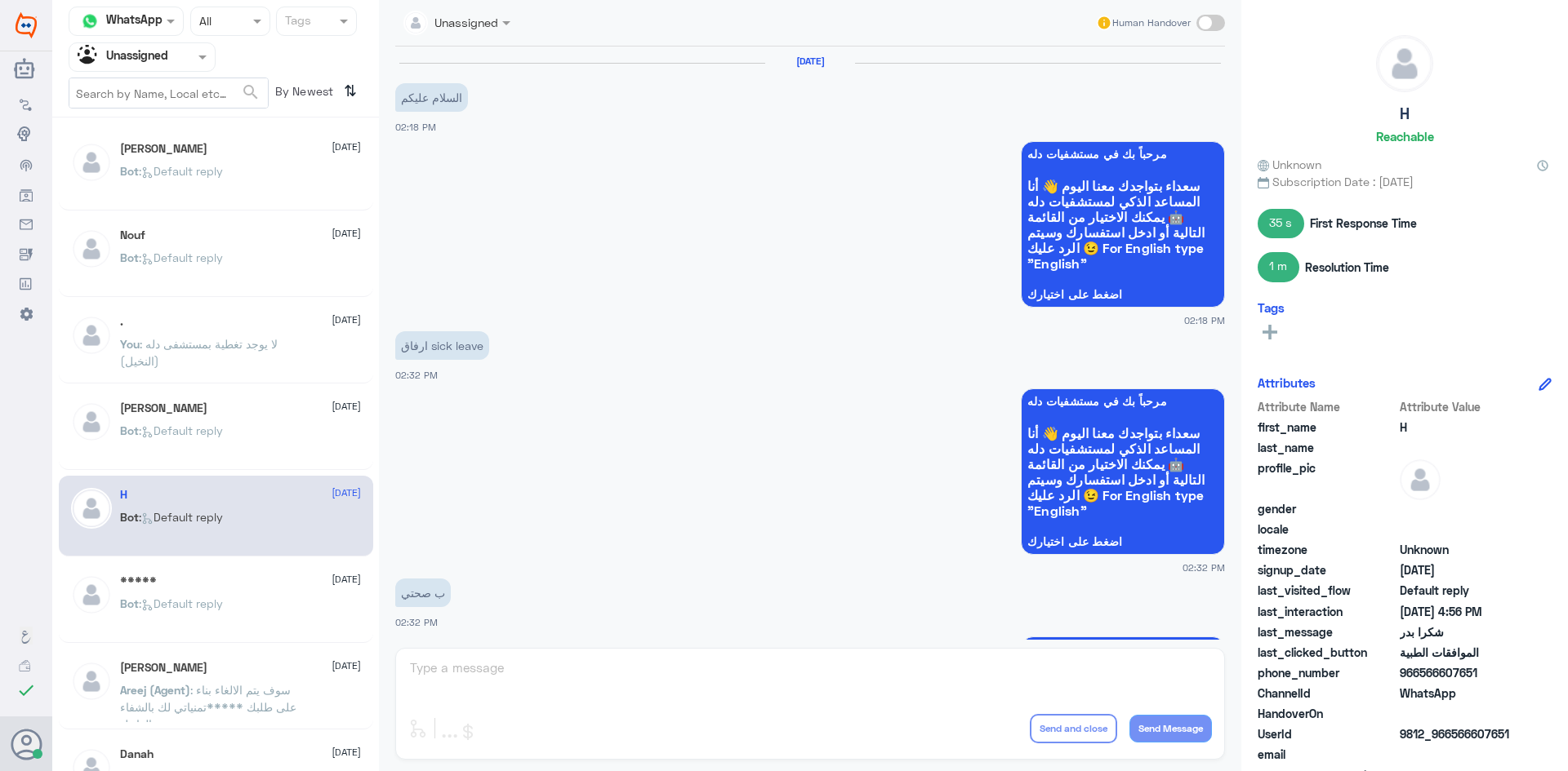
scroll to position [1212, 0]
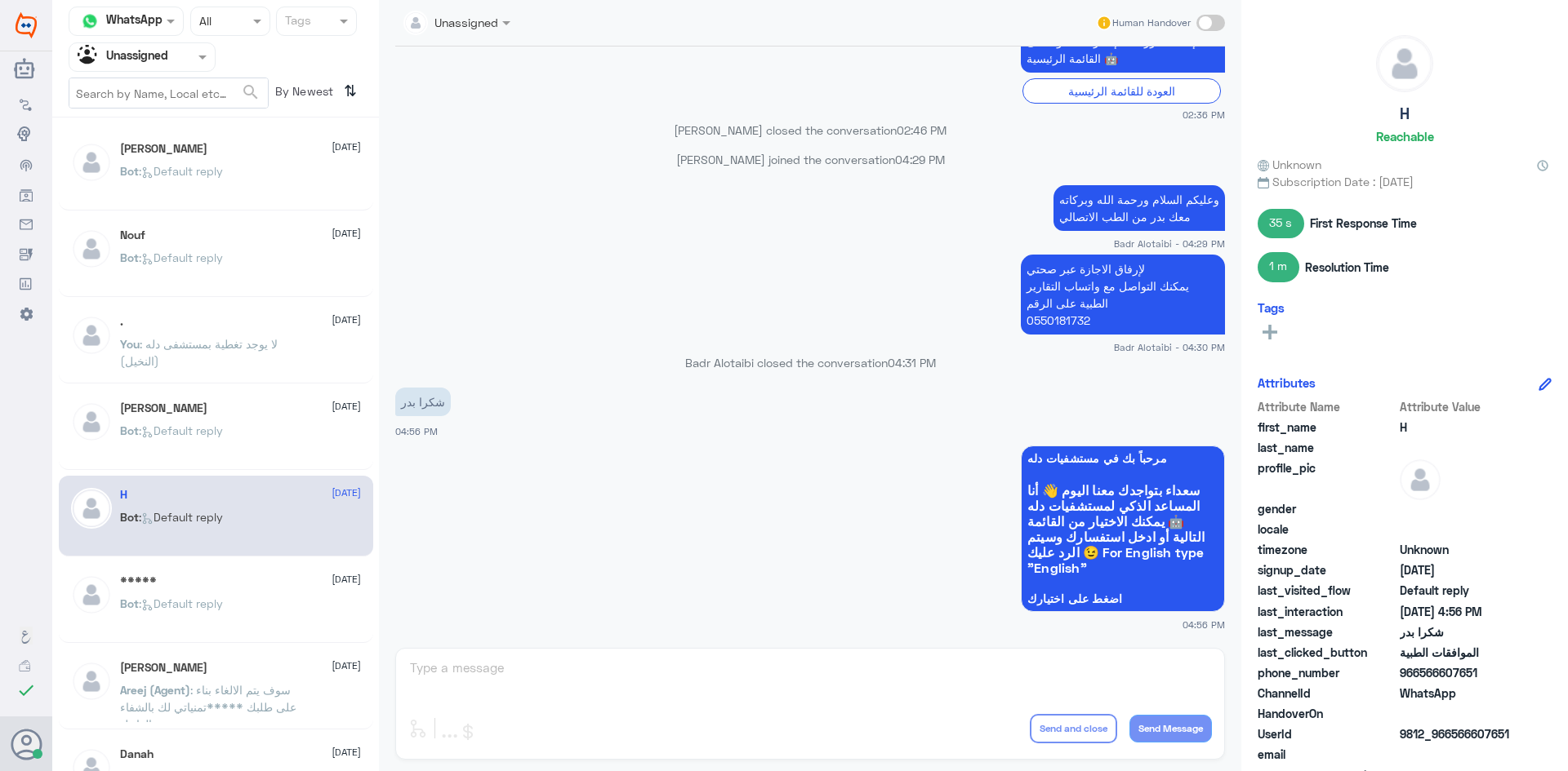
click at [238, 443] on div "Bot : Default reply" at bounding box center [241, 444] width 241 height 37
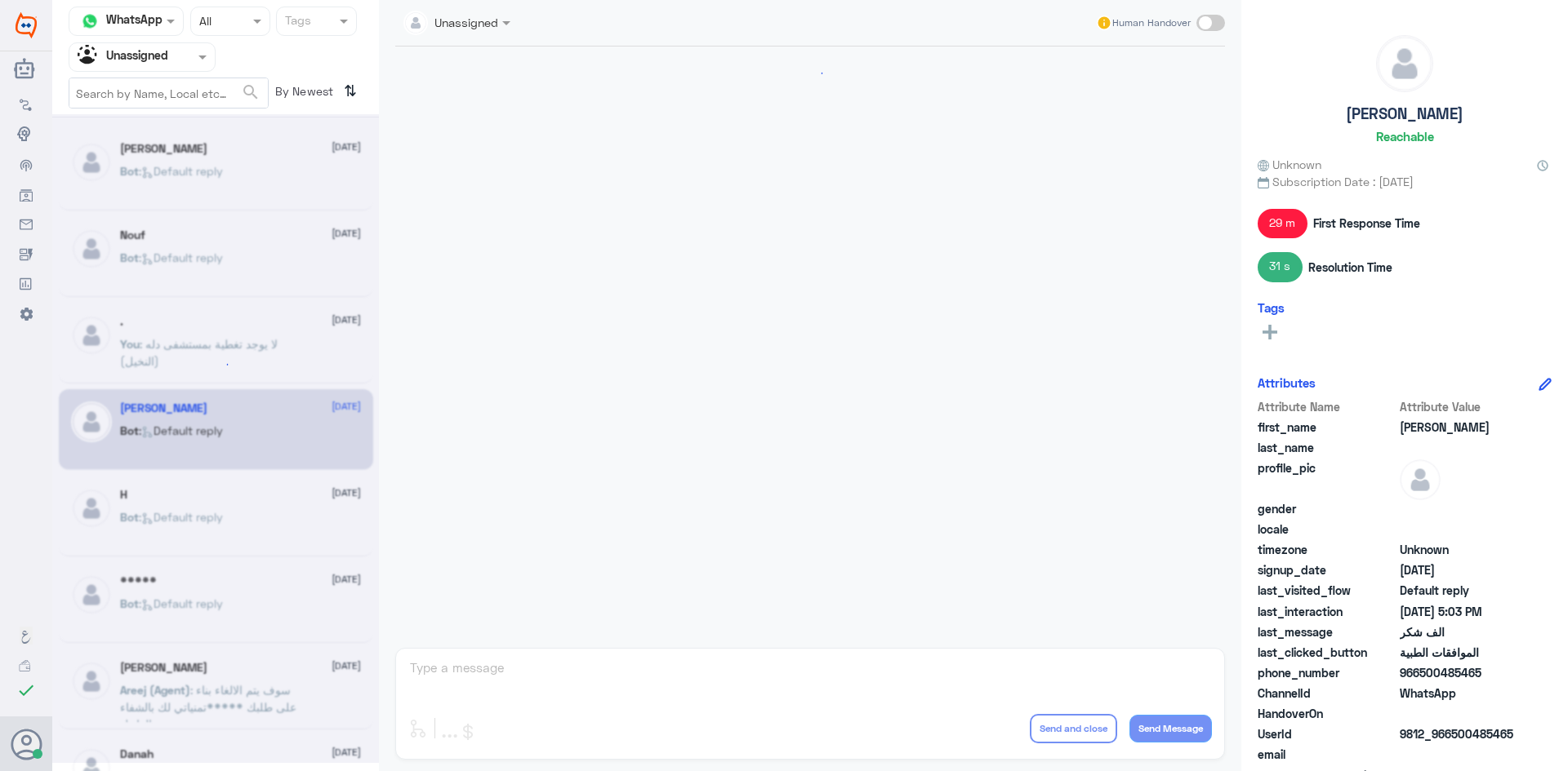
scroll to position [1502, 0]
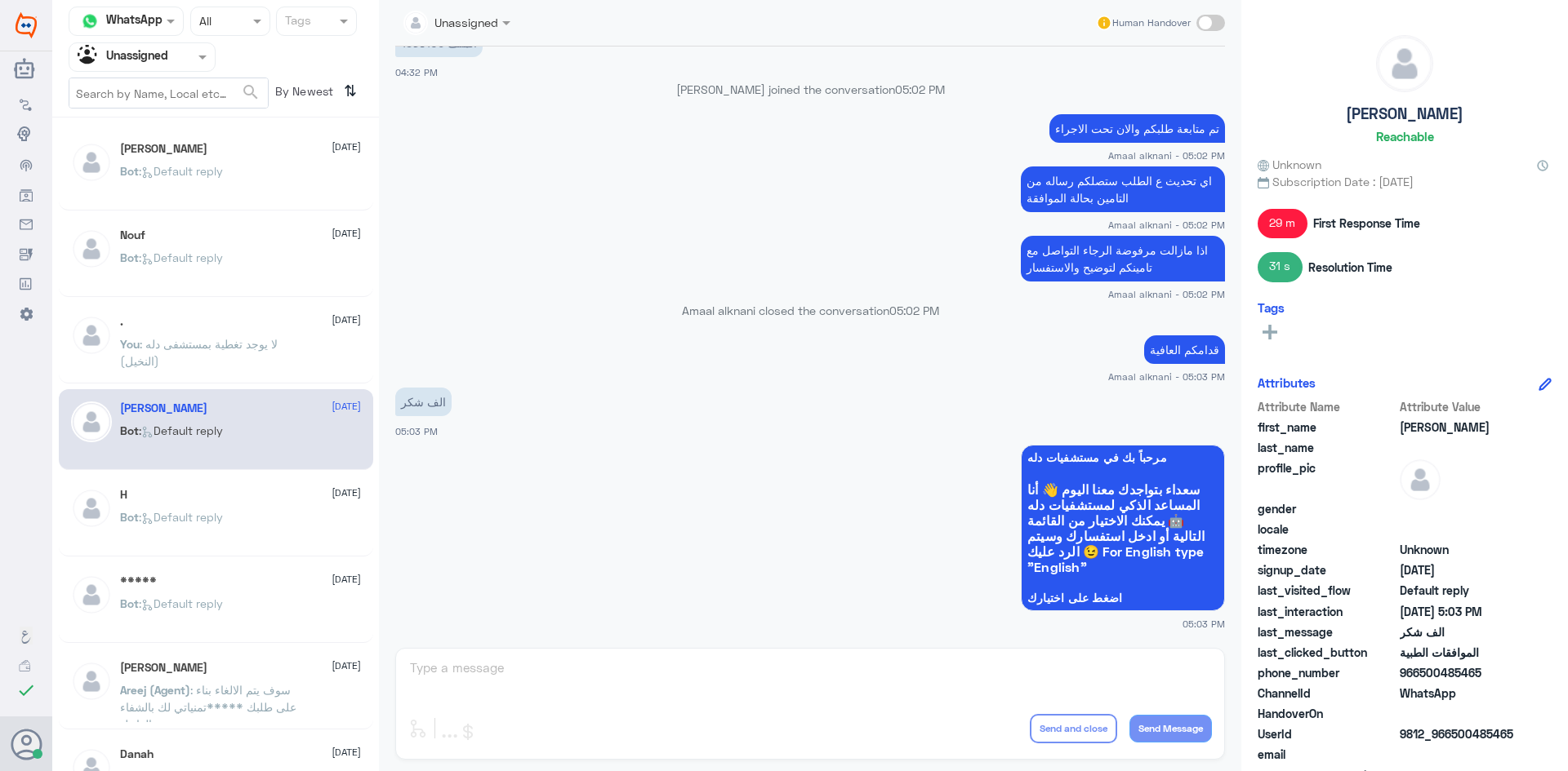
click at [223, 511] on span ": Default reply" at bounding box center [181, 516] width 84 height 14
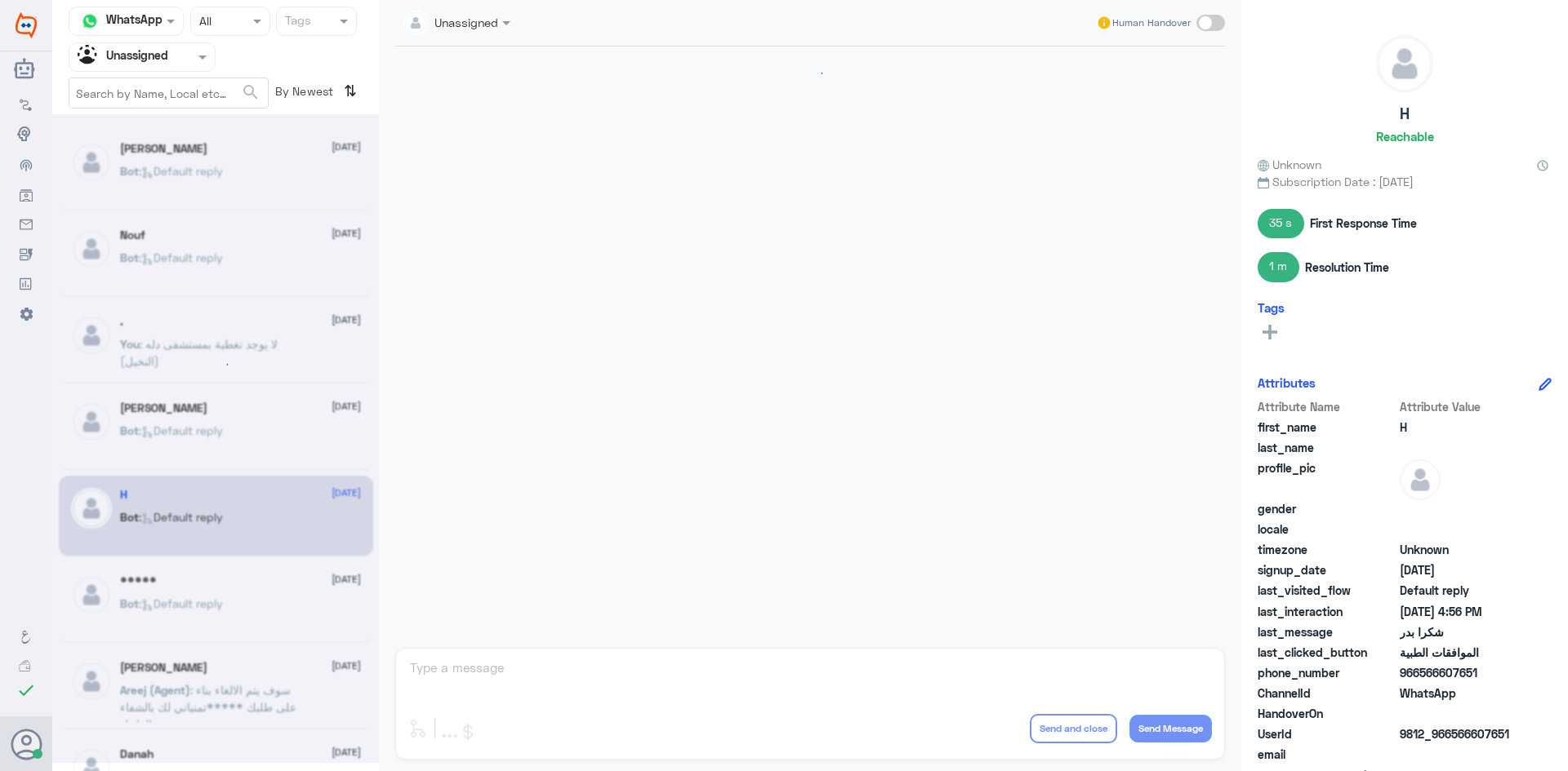
scroll to position [1212, 0]
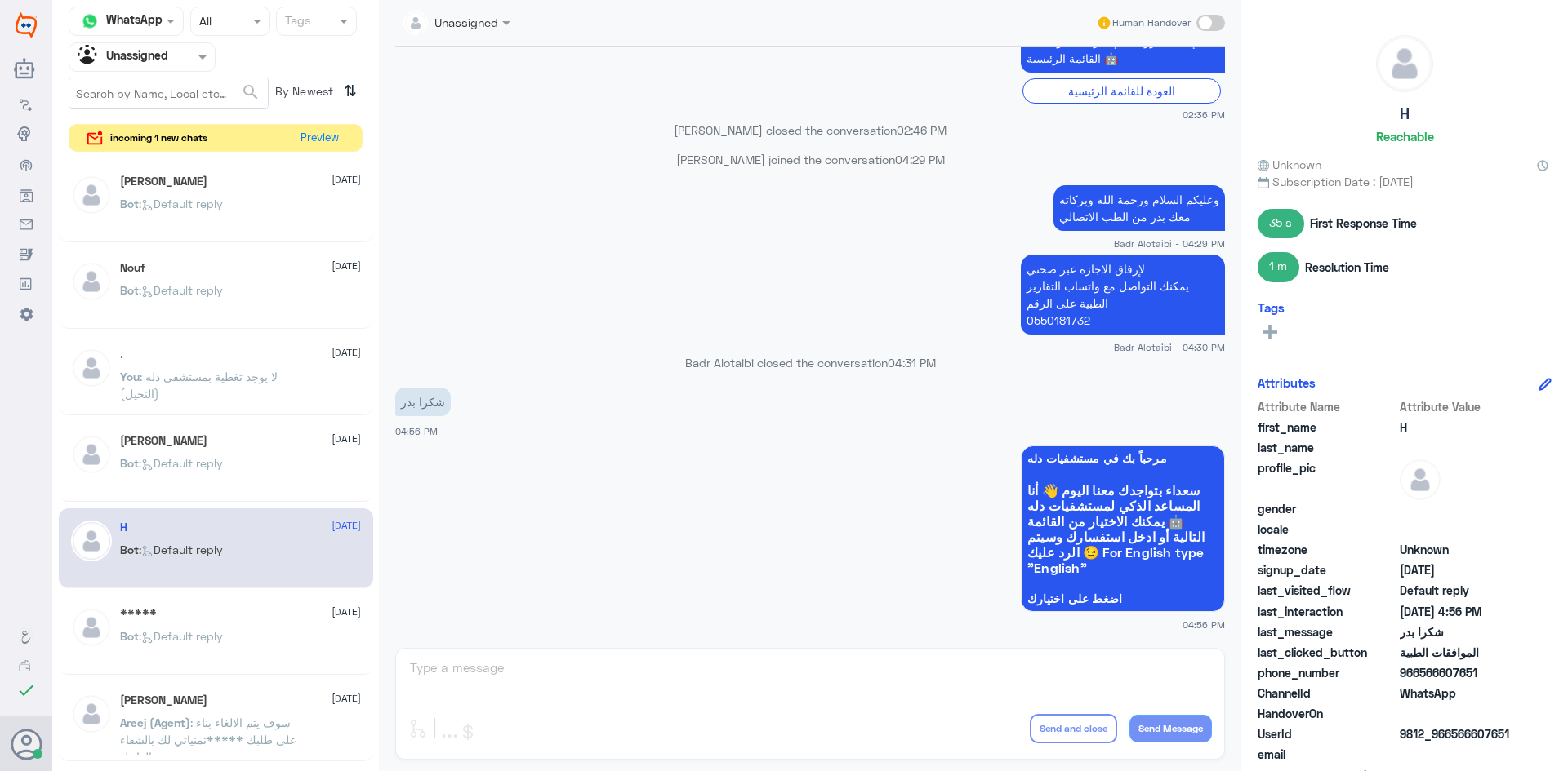
click at [1204, 24] on span at bounding box center [1211, 23] width 28 height 16
click at [0, 0] on input "checkbox" at bounding box center [0, 0] width 0 height 0
click at [817, 666] on textarea at bounding box center [810, 677] width 803 height 40
type textarea "H"
type textarea "العفو سعدنا بخدمتك"
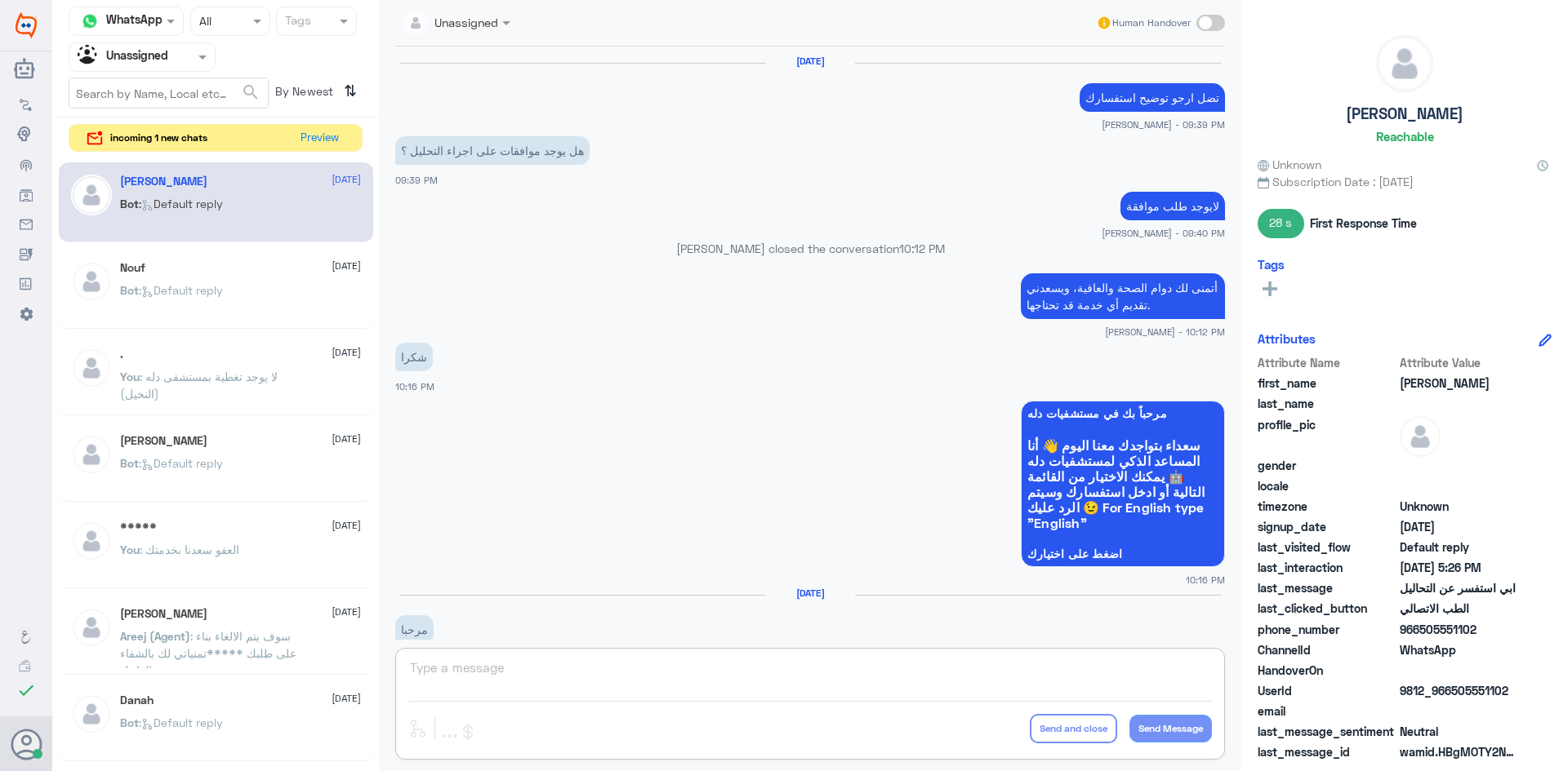
scroll to position [935, 0]
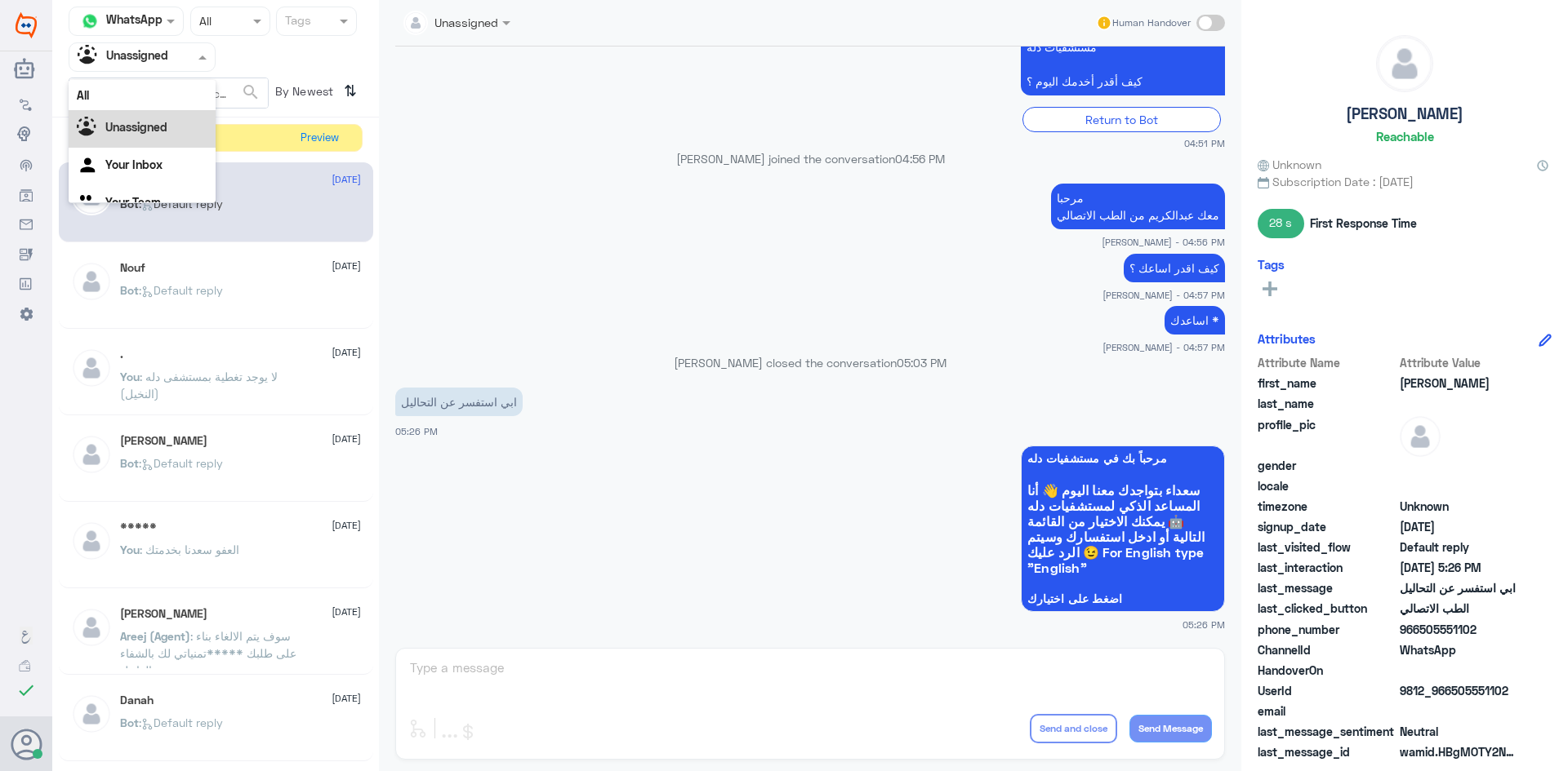
click at [195, 53] on span at bounding box center [205, 56] width 21 height 17
click at [156, 95] on div "All" at bounding box center [142, 95] width 147 height 30
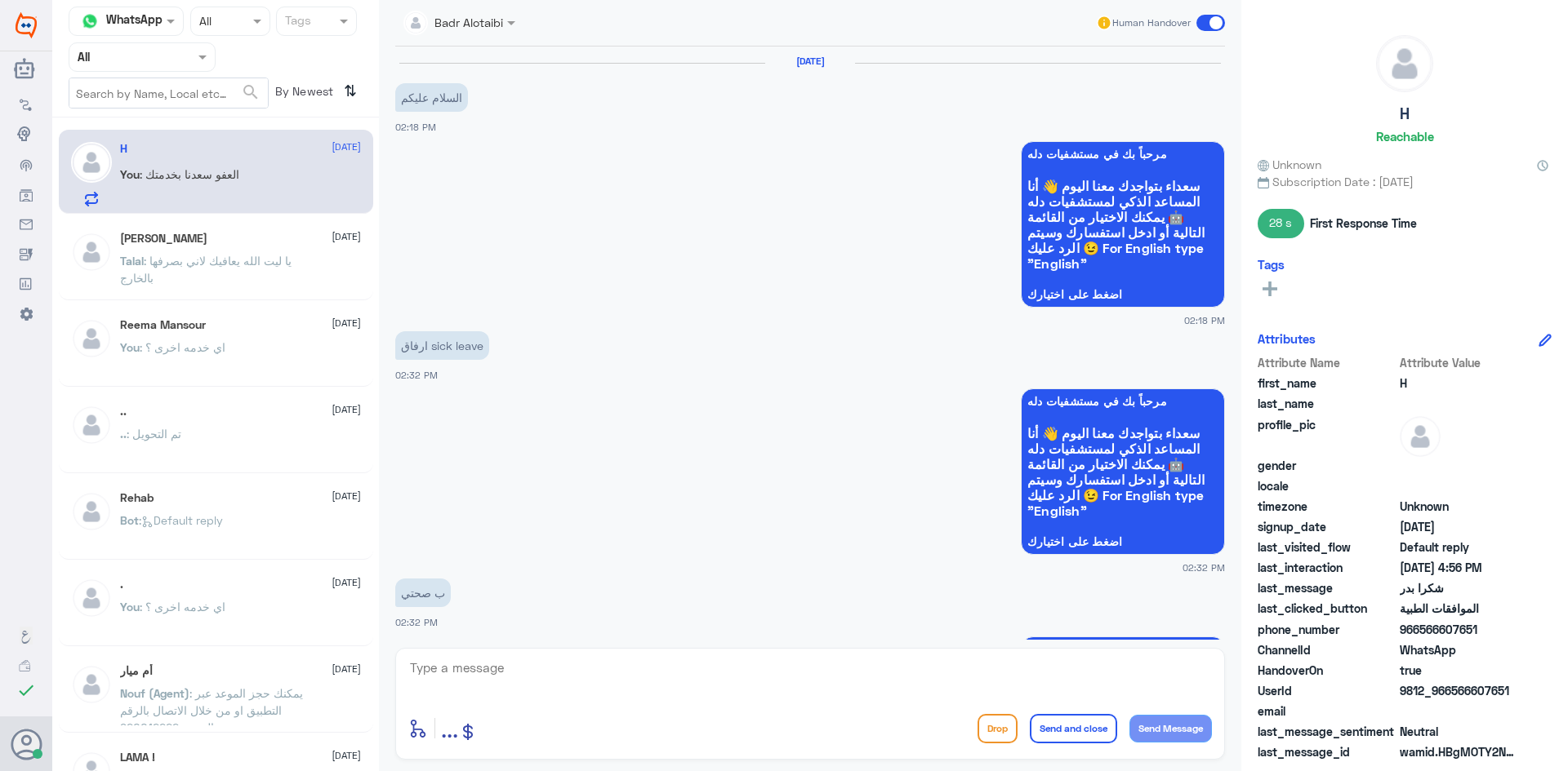
scroll to position [1294, 0]
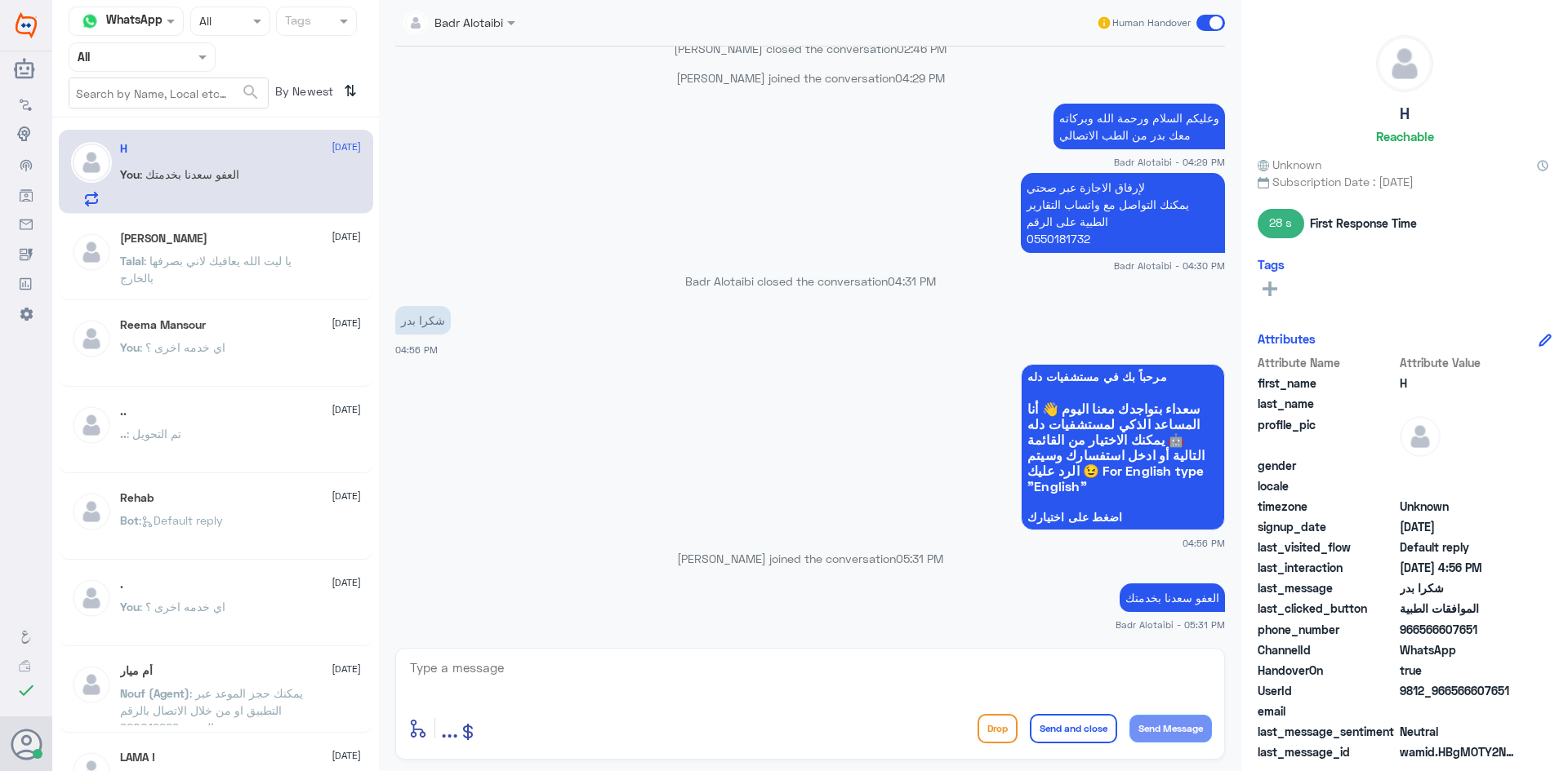
click at [1211, 23] on span at bounding box center [1211, 23] width 28 height 16
click at [0, 0] on input "checkbox" at bounding box center [0, 0] width 0 height 0
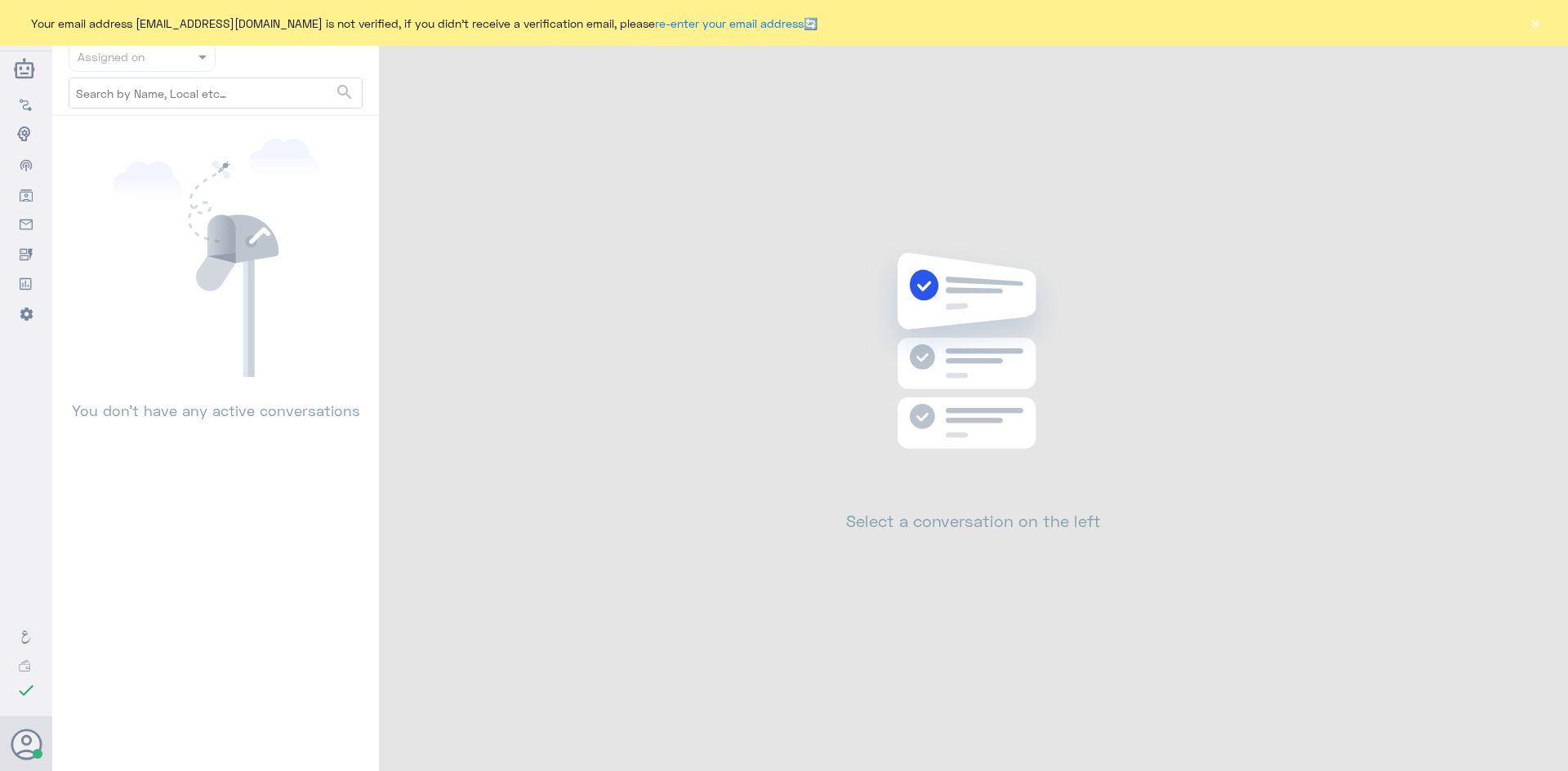
click at [1537, 28] on button "×" at bounding box center [1534, 23] width 16 height 16
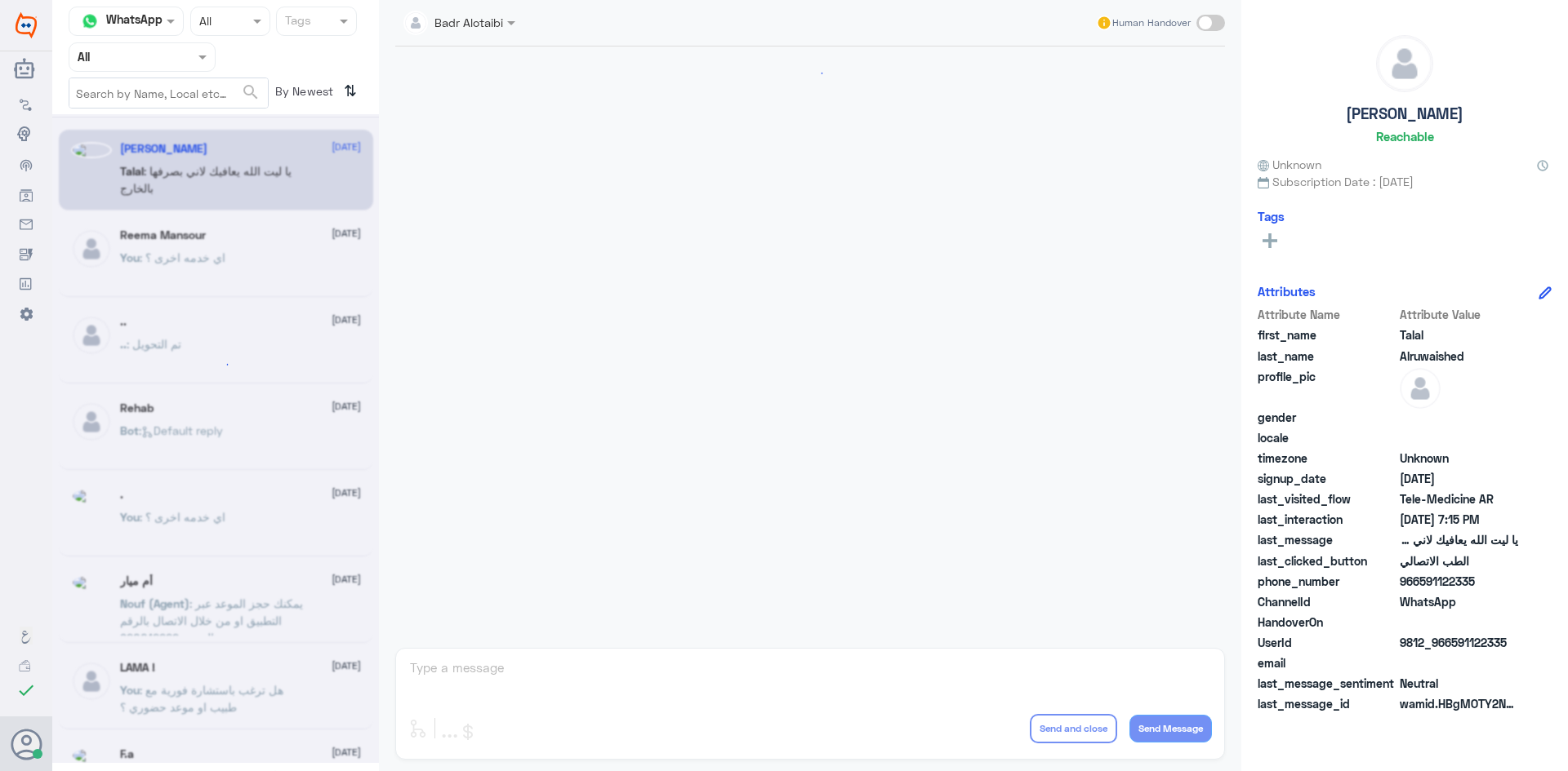
scroll to position [372, 0]
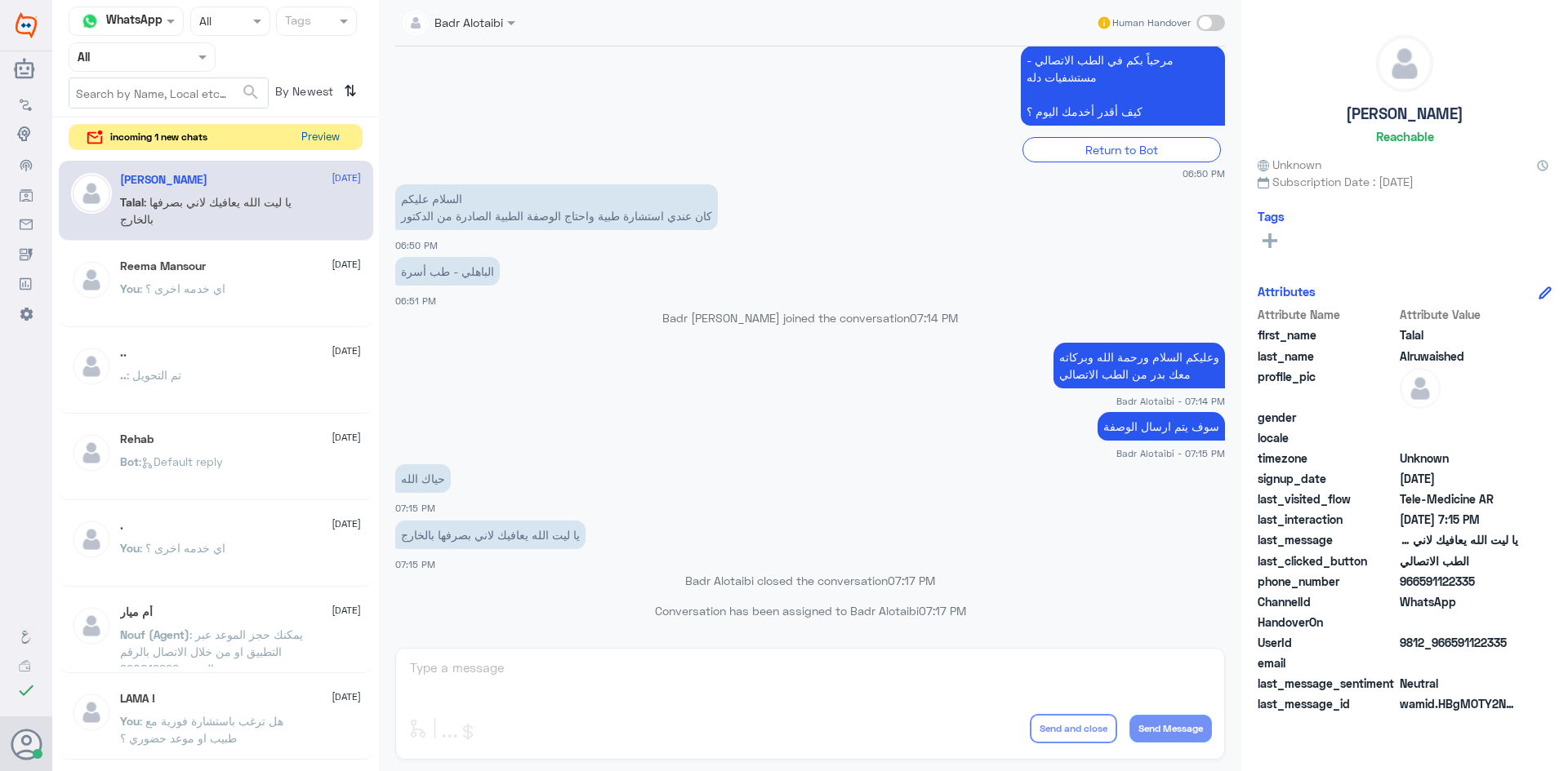
click at [306, 142] on button "Preview" at bounding box center [320, 137] width 51 height 25
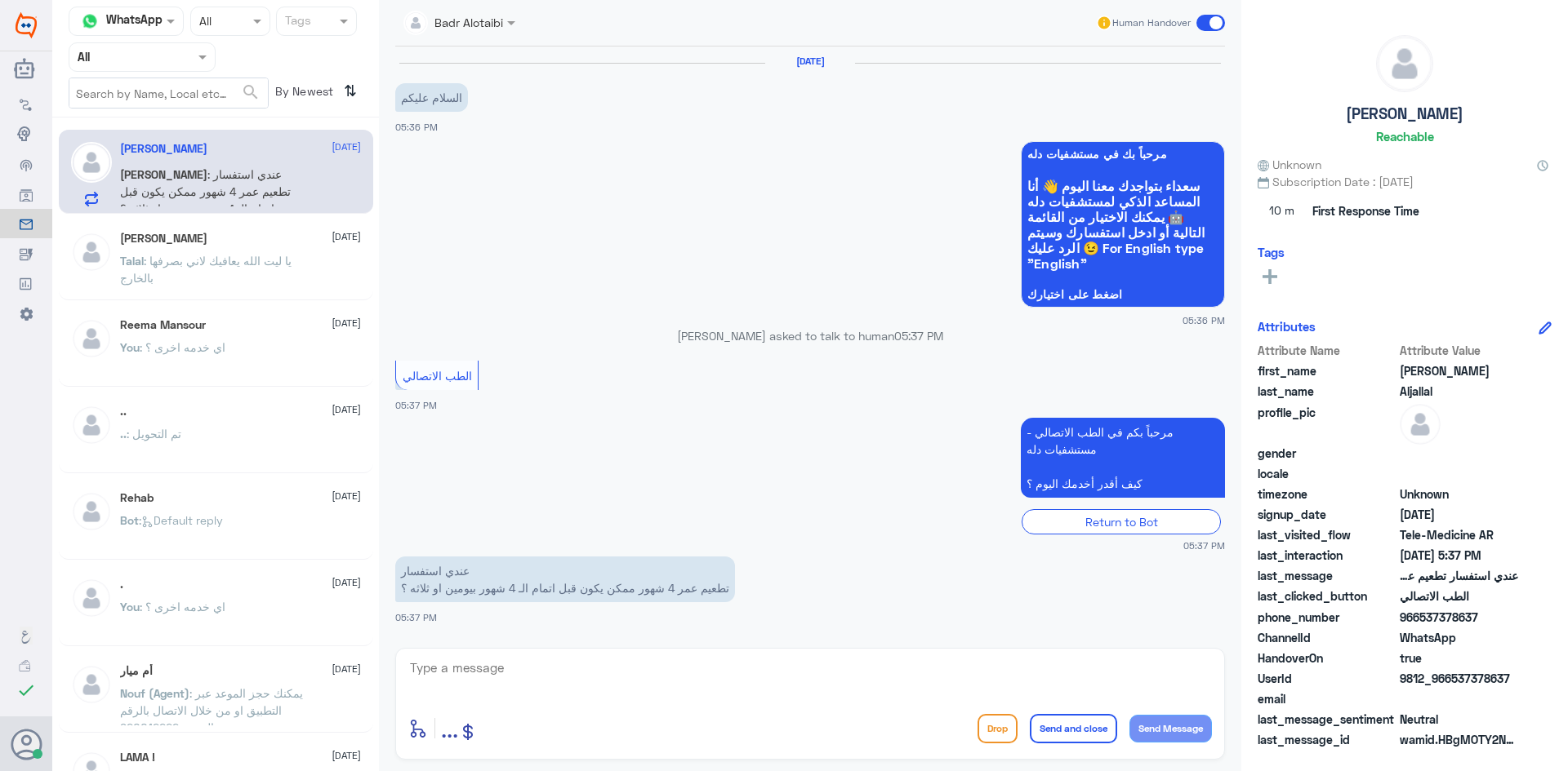
drag, startPoint x: 1508, startPoint y: 678, endPoint x: 1451, endPoint y: 684, distance: 57.3
click at [1451, 684] on span "9812_966537378637" at bounding box center [1459, 679] width 119 height 17
copy span "537378637"
click at [727, 661] on textarea at bounding box center [810, 677] width 803 height 40
type textarea "ه"
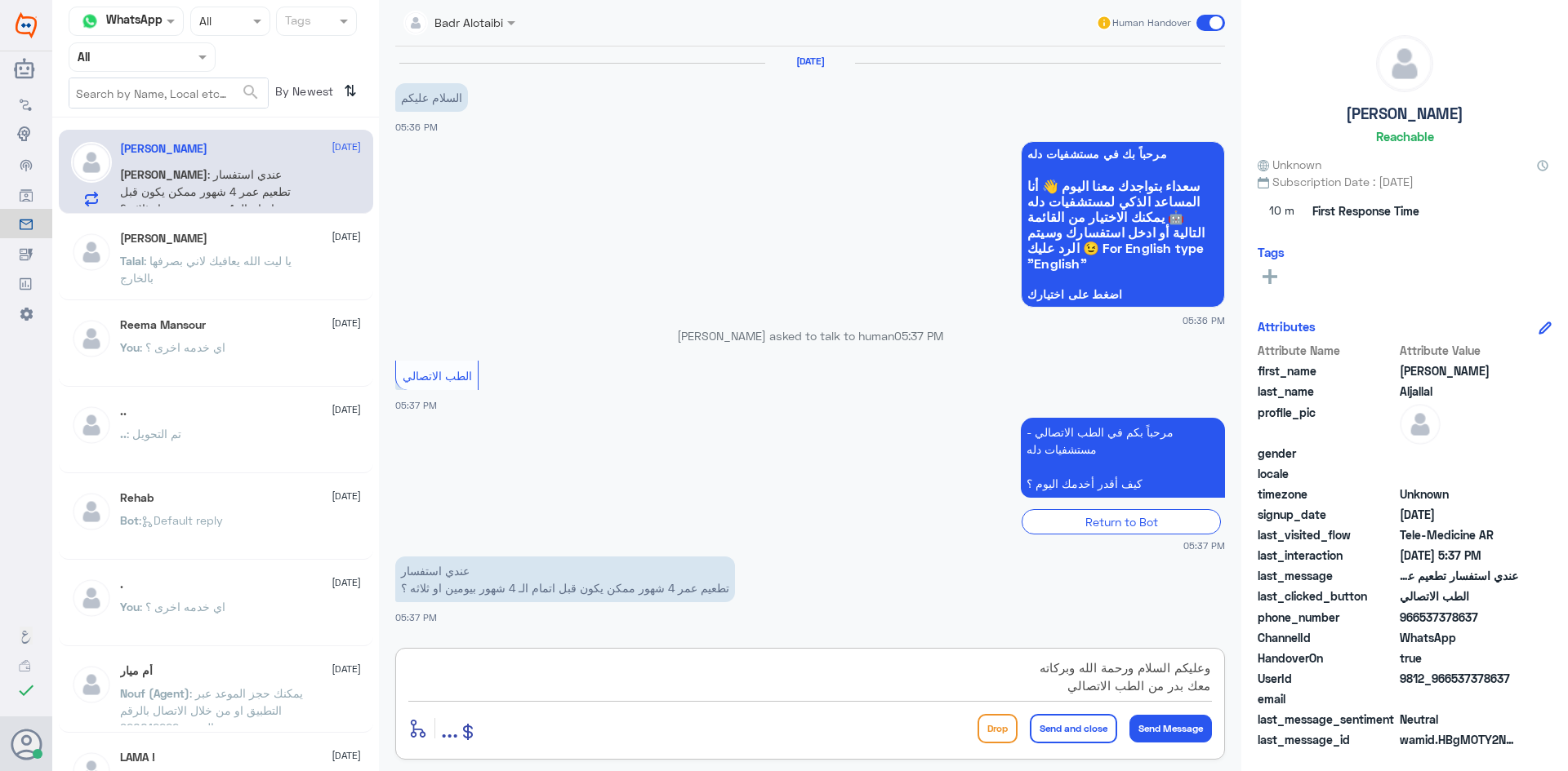
type textarea "وعليكم السلام ورحمة الله وبركاته معك بدر من الطب الاتصالي"
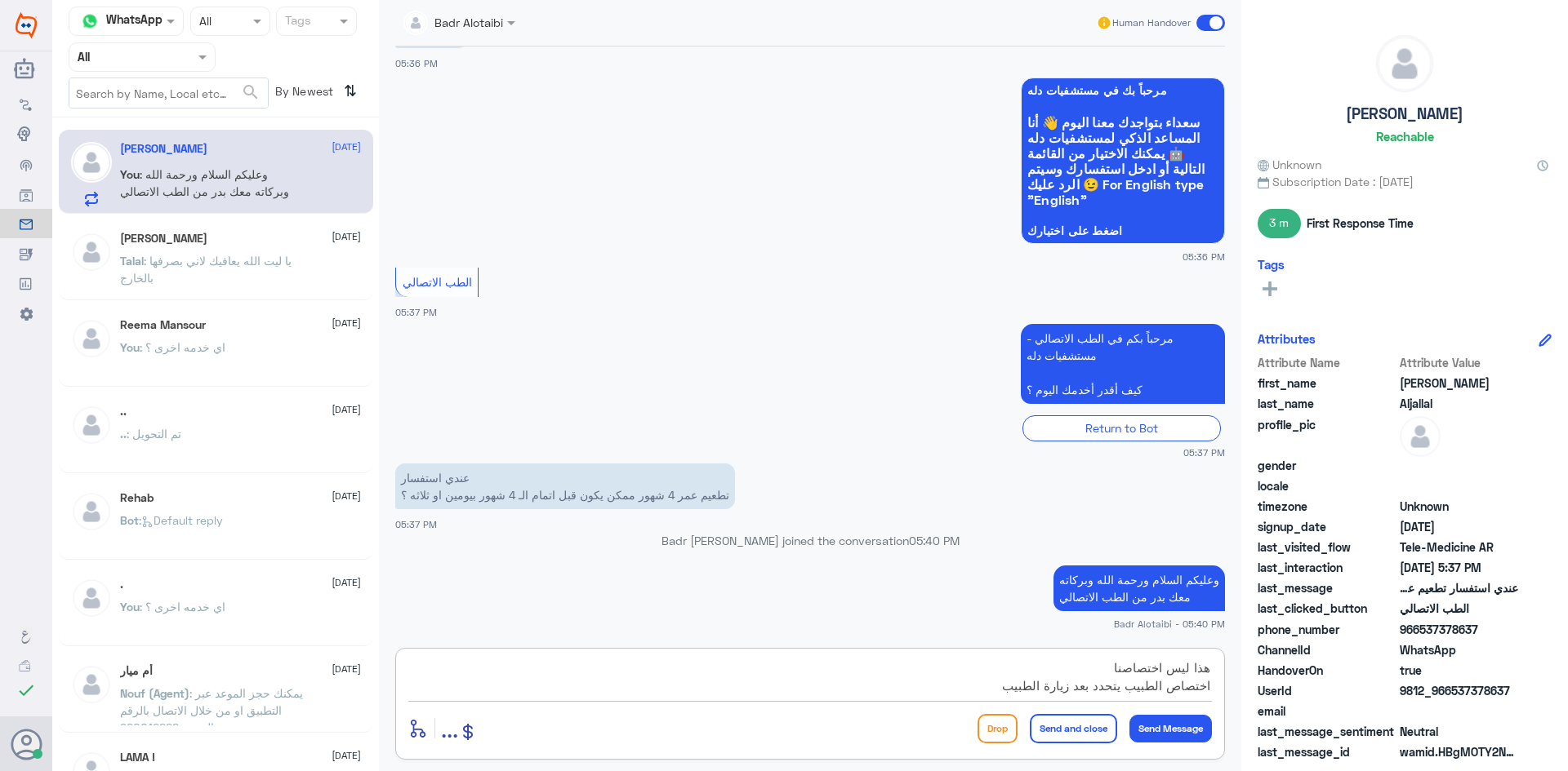
type textarea "هذا ليس اختصاصنا اختصاص الطبيب يتحدد بعد زيارة الطبيب"
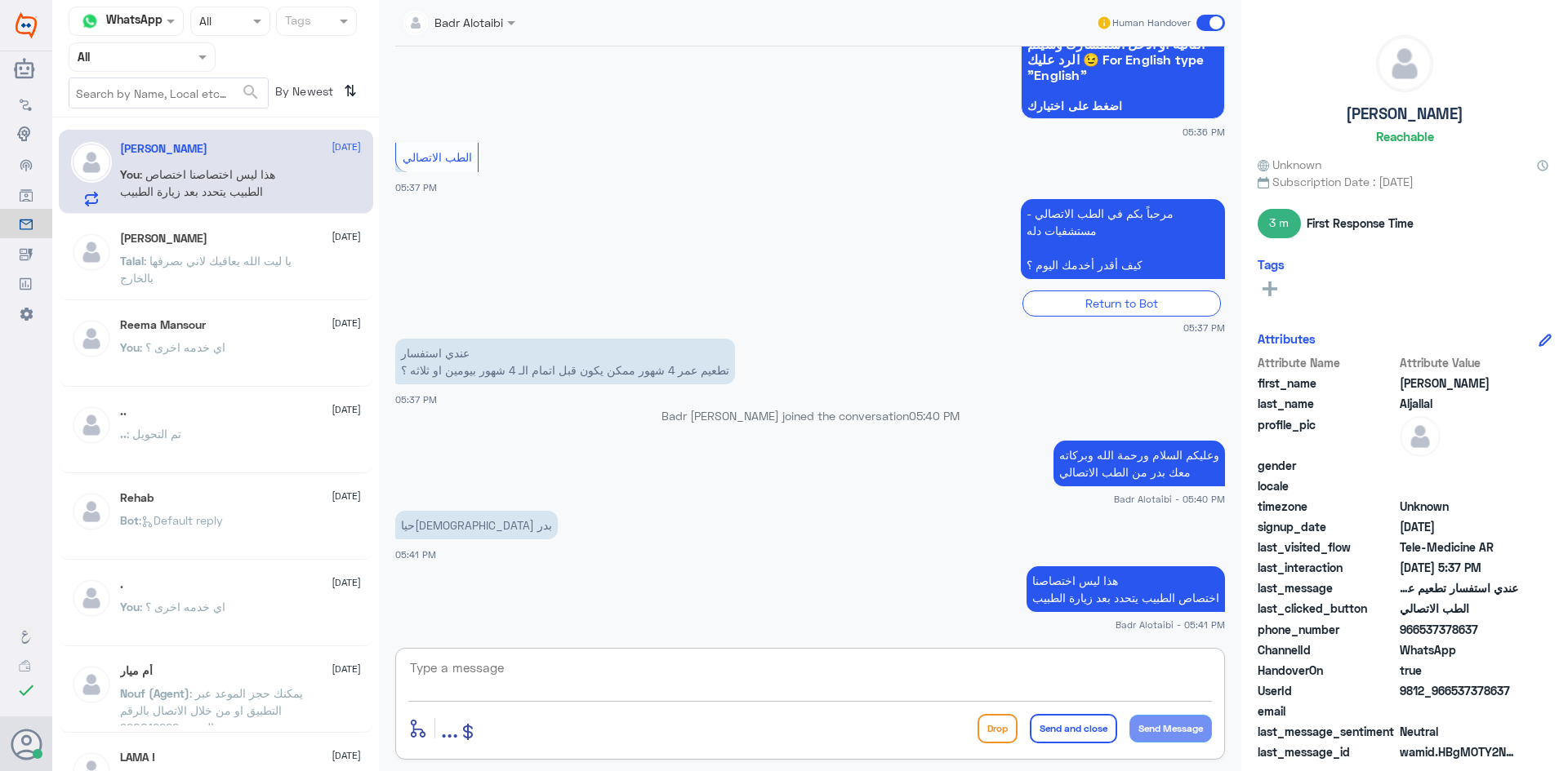
scroll to position [244, 0]
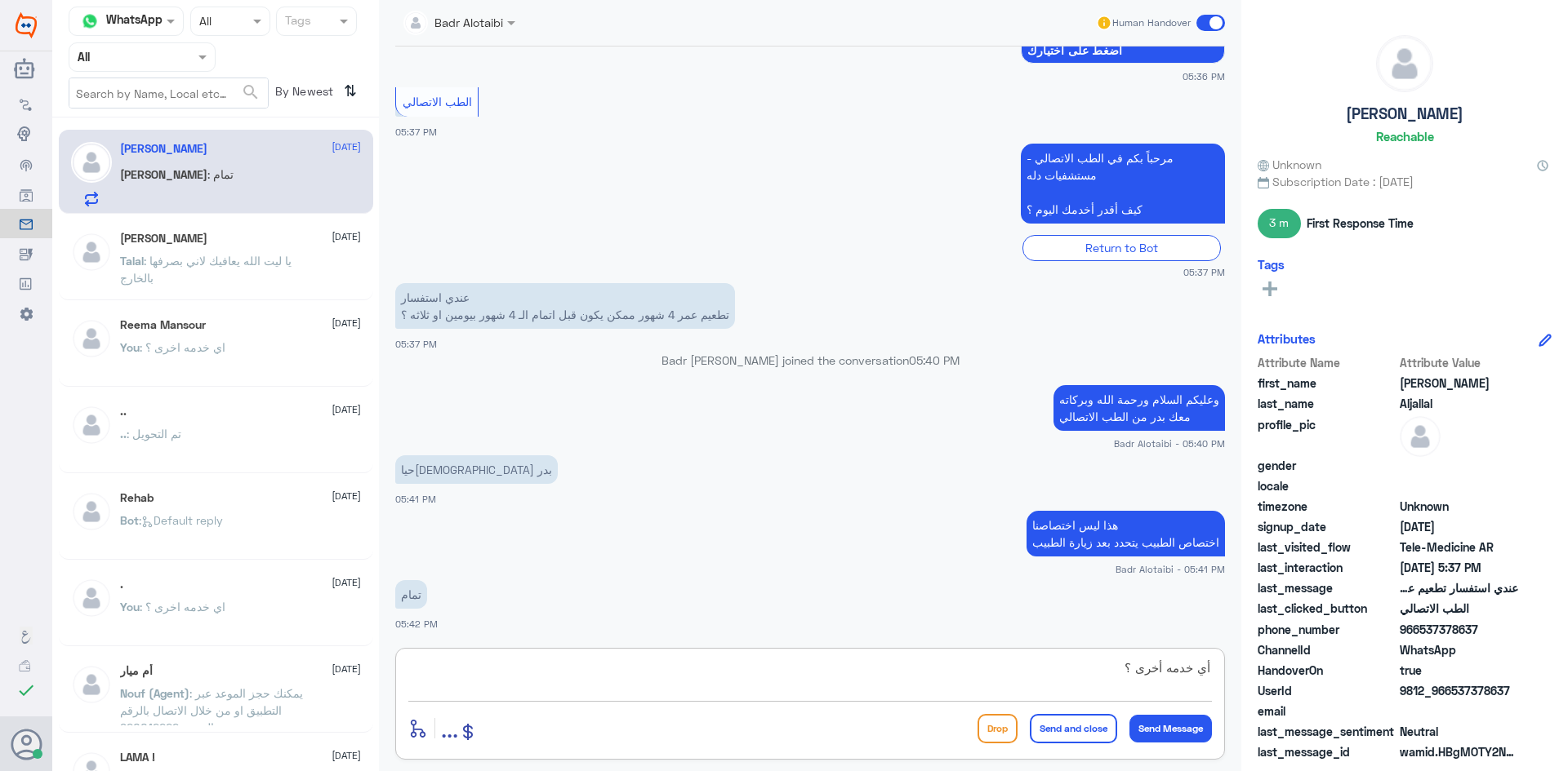
type textarea "أي خدمه أخرى ؟"
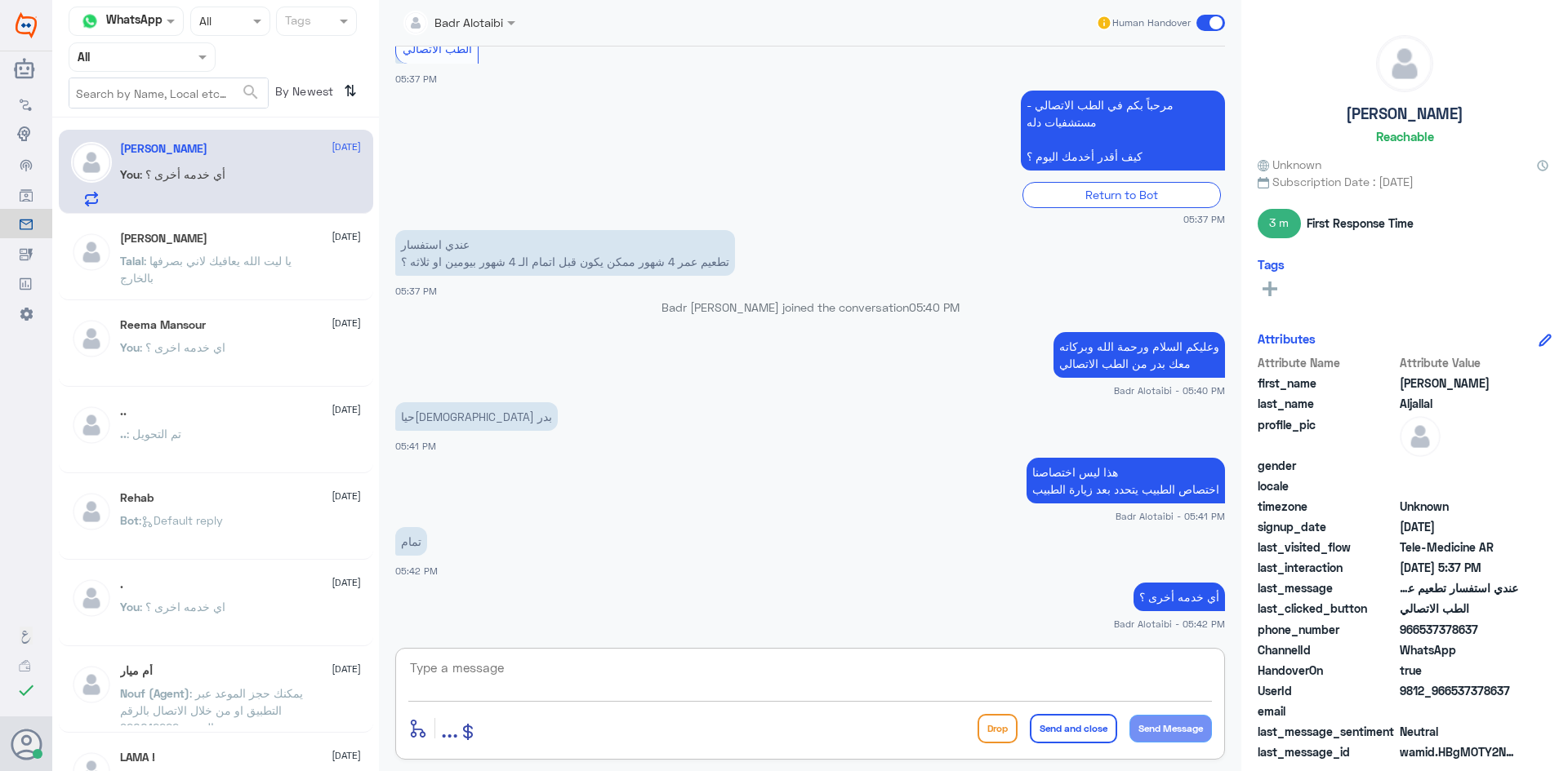
click at [489, 677] on textarea at bounding box center [810, 677] width 803 height 40
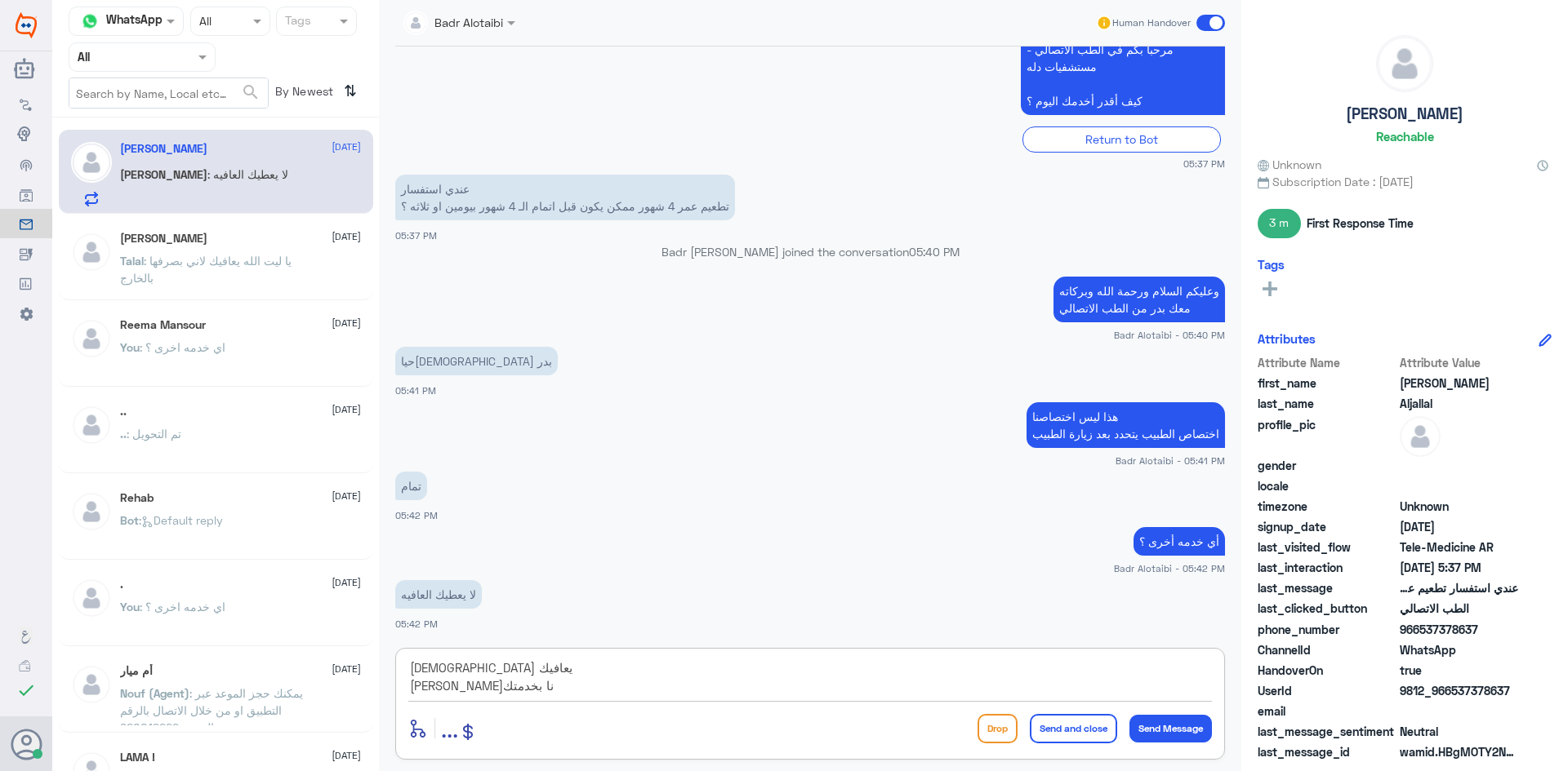
type textarea "[DEMOGRAPHIC_DATA] يعافيك [PERSON_NAME]نا بخدمتك"
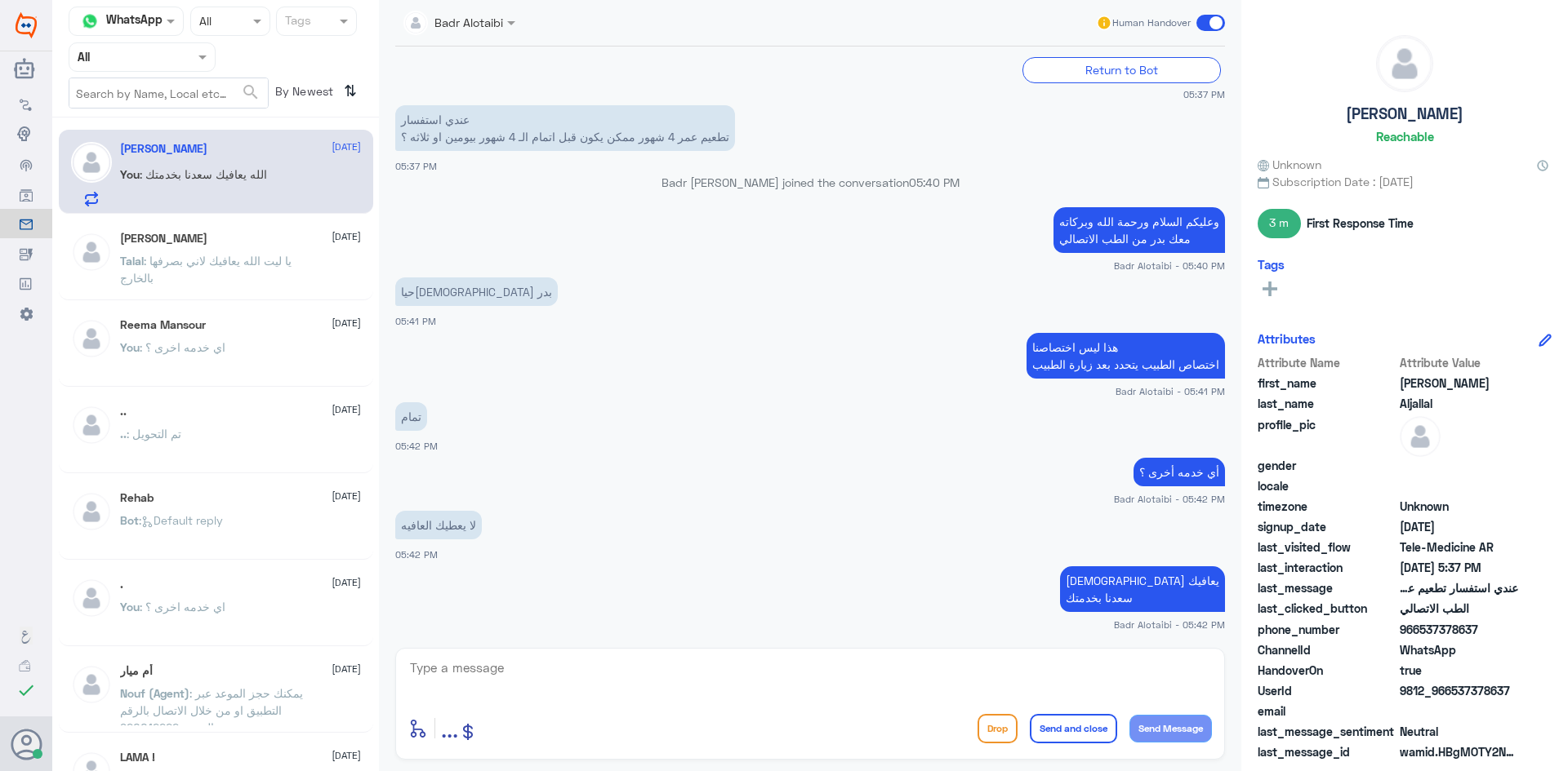
click at [1207, 24] on span at bounding box center [1211, 23] width 28 height 16
click at [0, 0] on input "checkbox" at bounding box center [0, 0] width 0 height 0
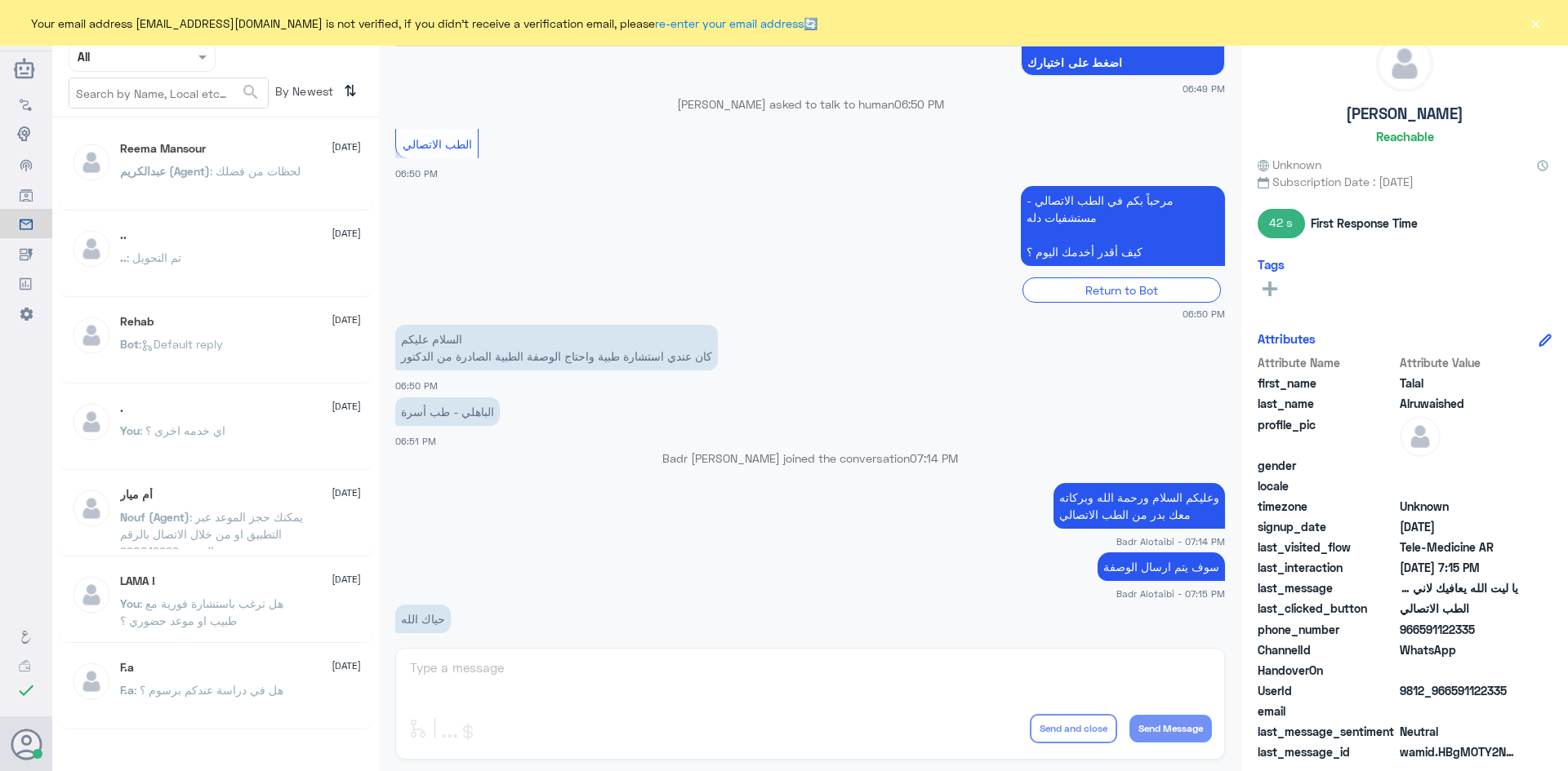
scroll to position [209, 0]
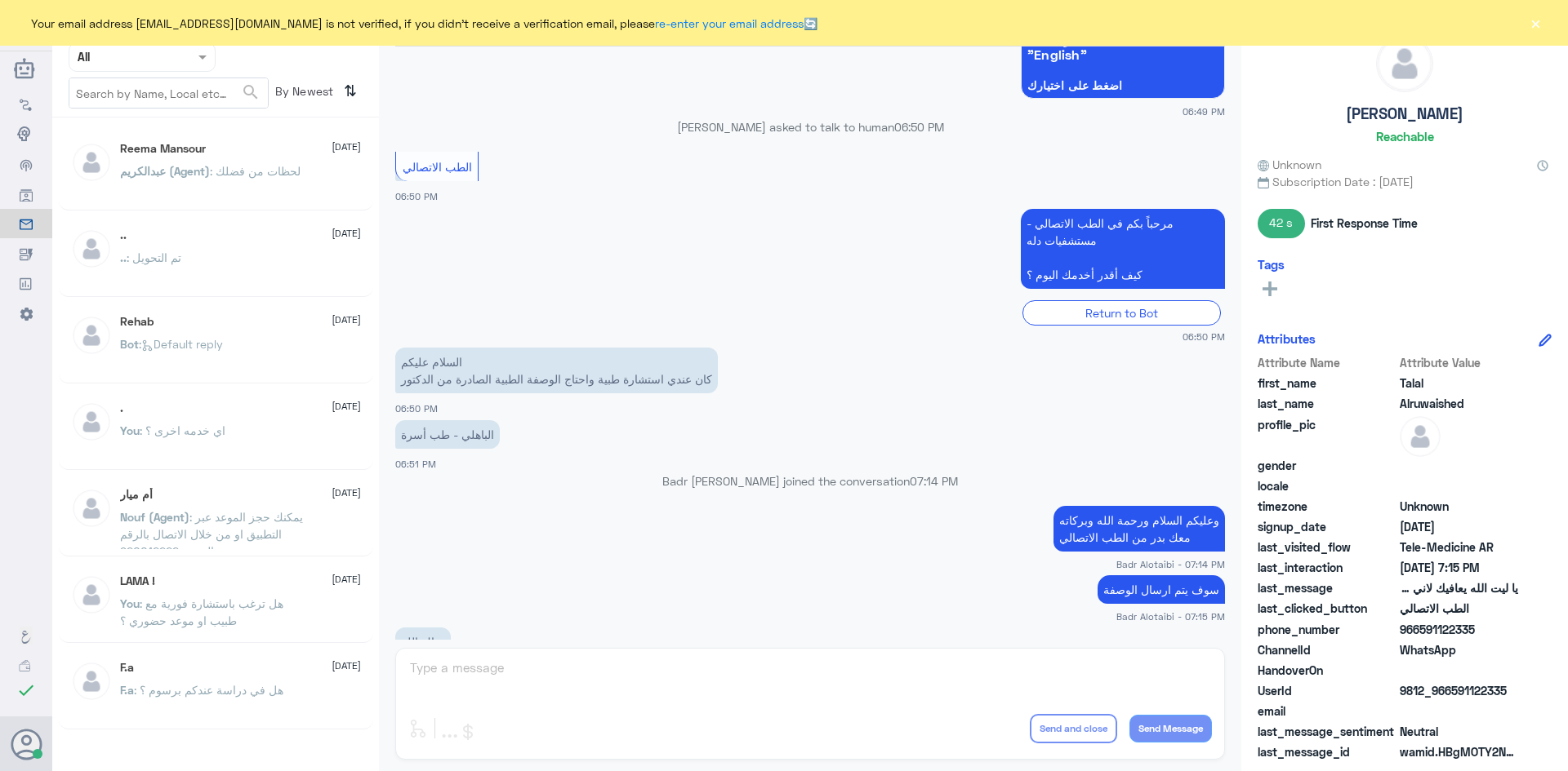
click at [1536, 19] on button "×" at bounding box center [1534, 23] width 16 height 16
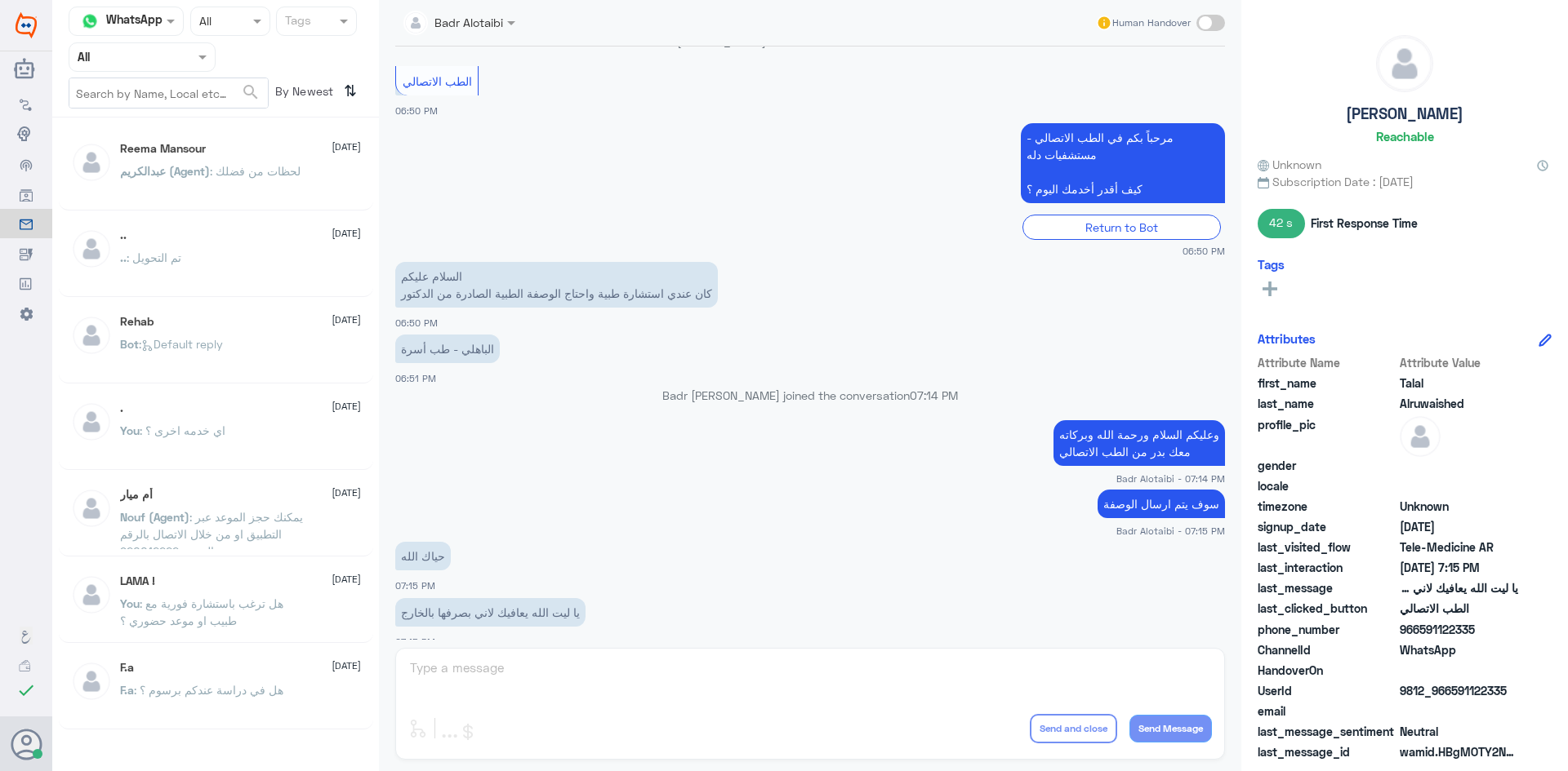
scroll to position [372, 0]
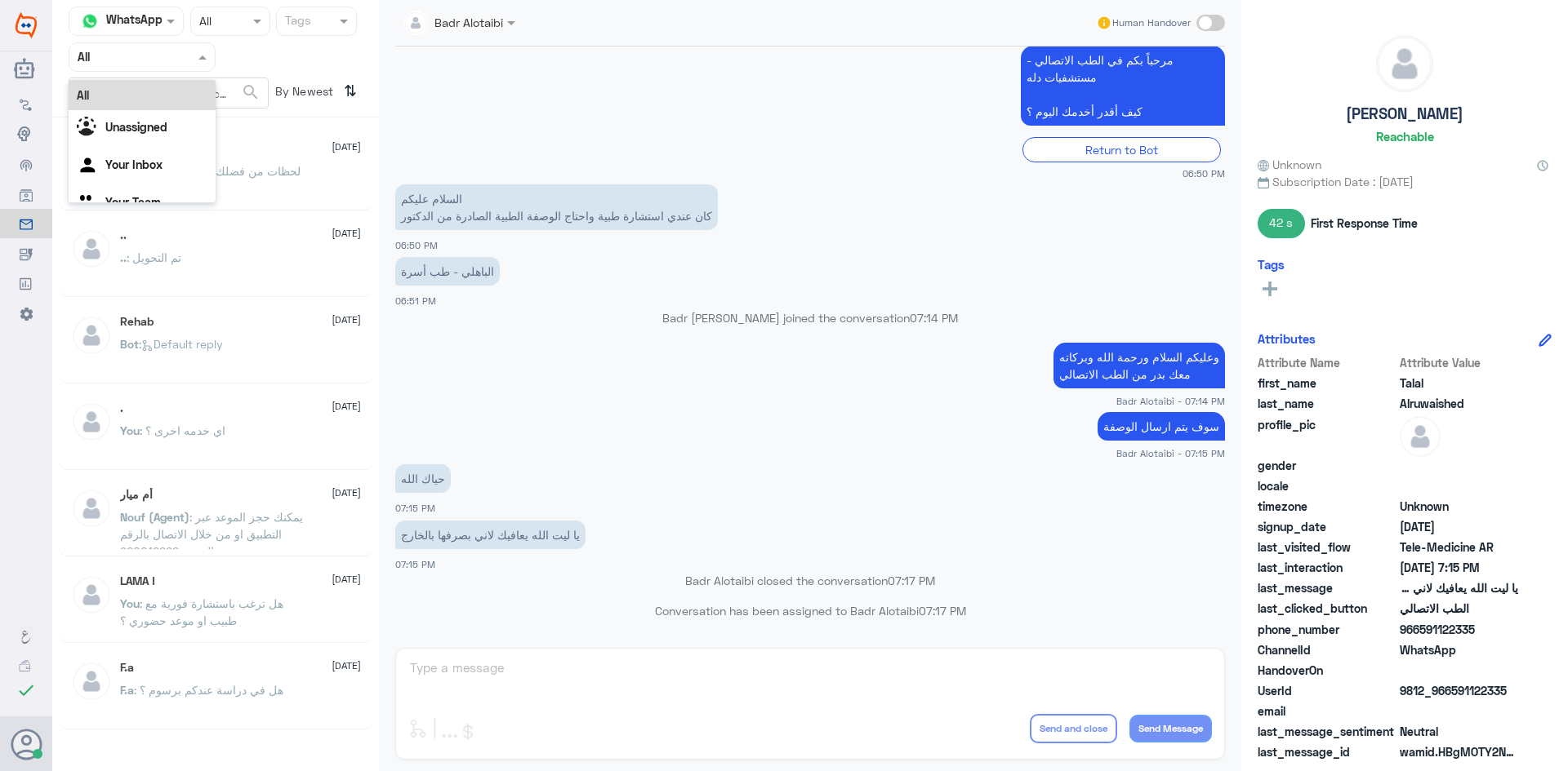
click at [192, 55] on div at bounding box center [142, 56] width 146 height 19
click at [166, 126] on b "Unassigned" at bounding box center [136, 127] width 62 height 14
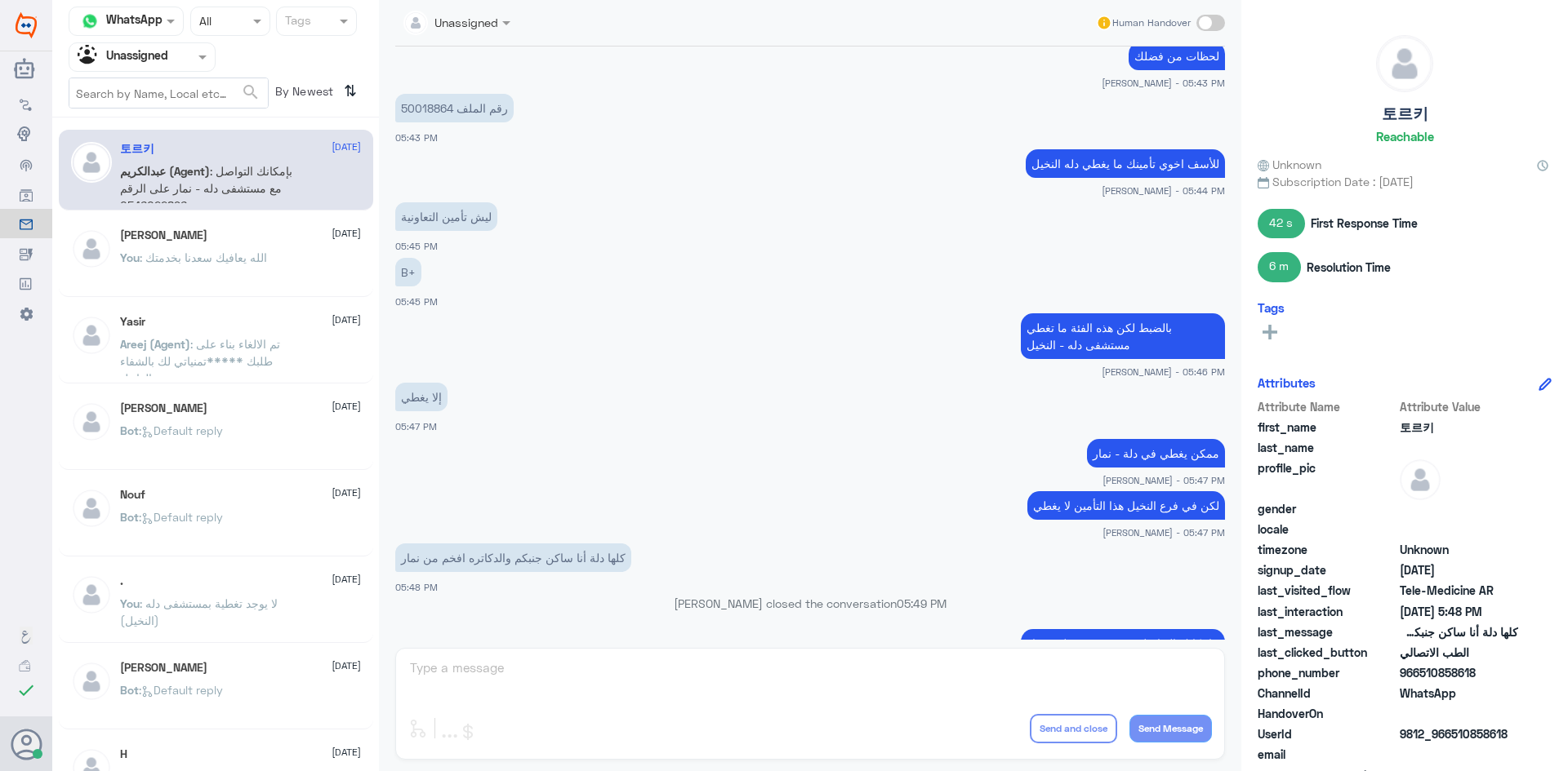
scroll to position [1089, 0]
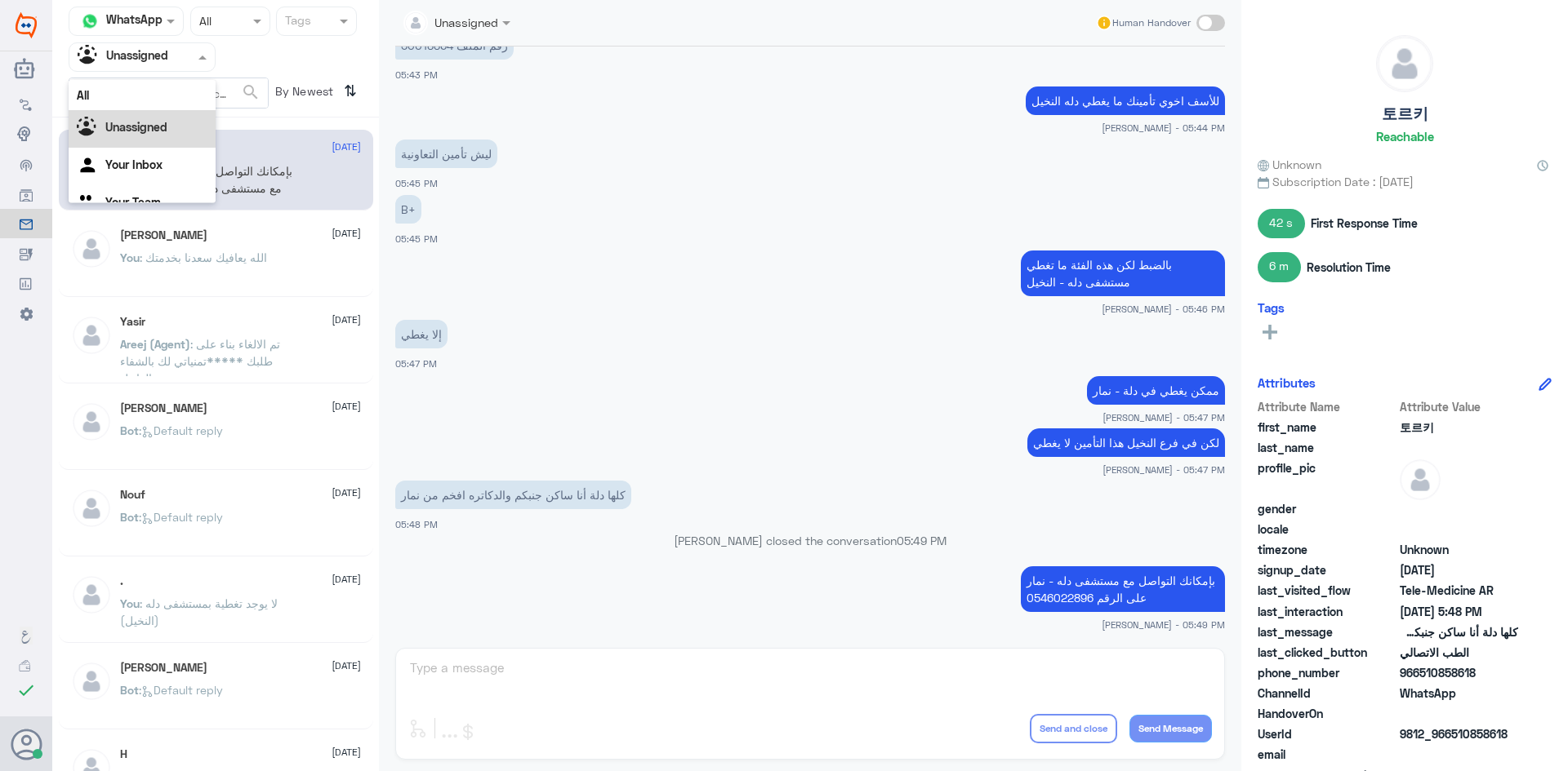
click at [186, 55] on div at bounding box center [142, 56] width 146 height 19
click at [175, 89] on div "All" at bounding box center [142, 95] width 147 height 30
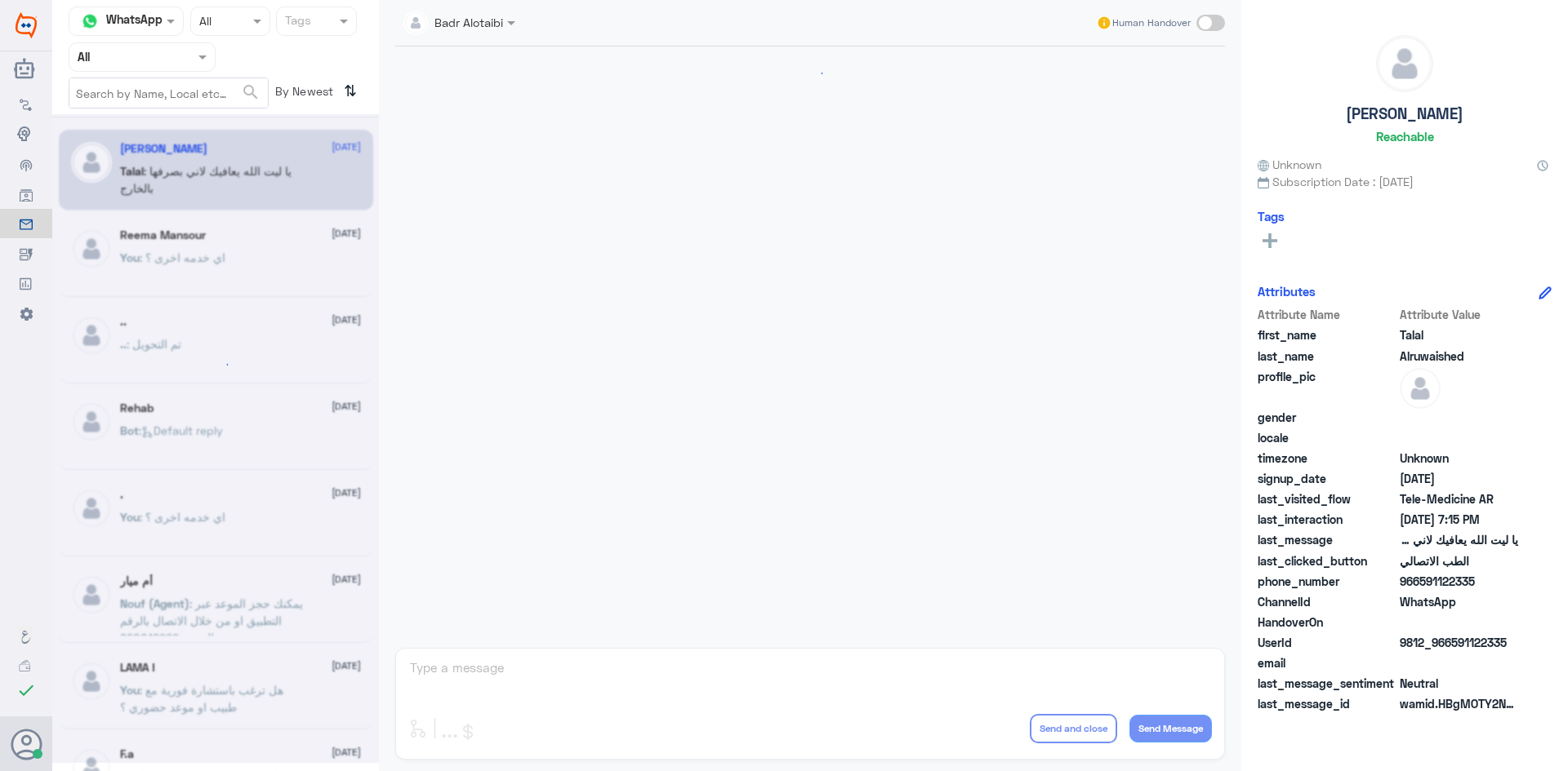
scroll to position [372, 0]
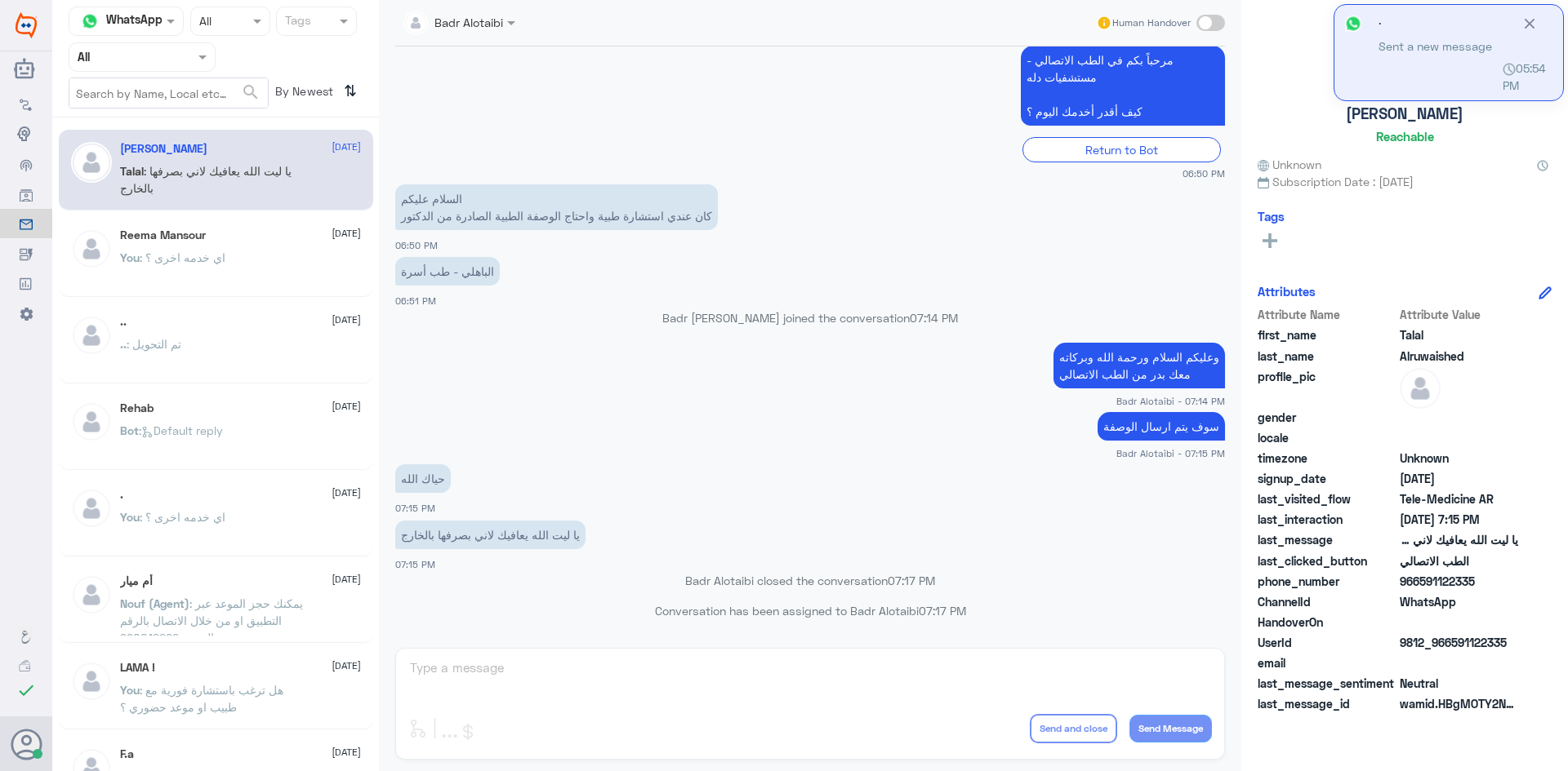
click at [180, 55] on div at bounding box center [142, 56] width 146 height 19
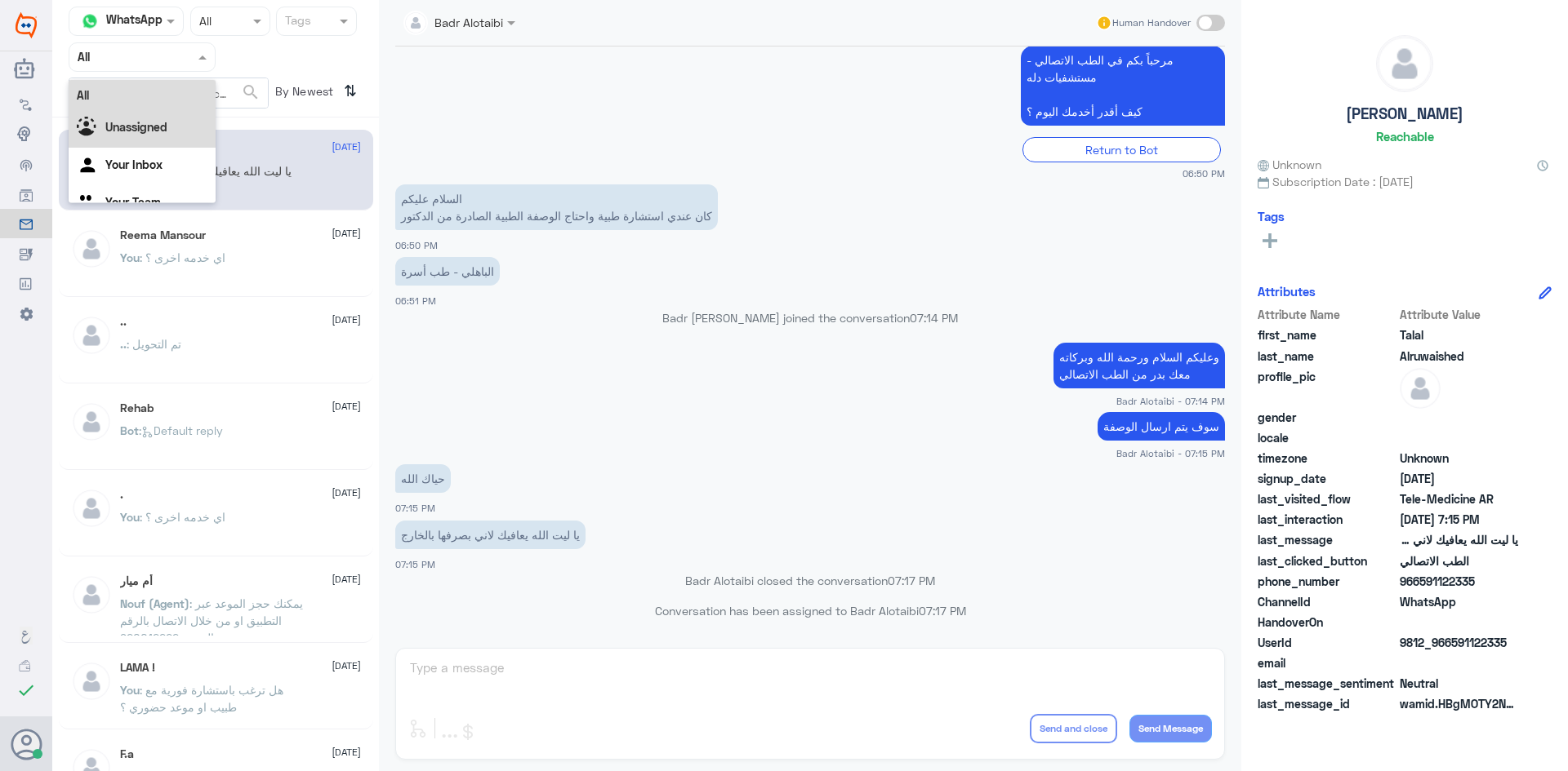
click at [164, 118] on div "Unassigned" at bounding box center [142, 129] width 147 height 38
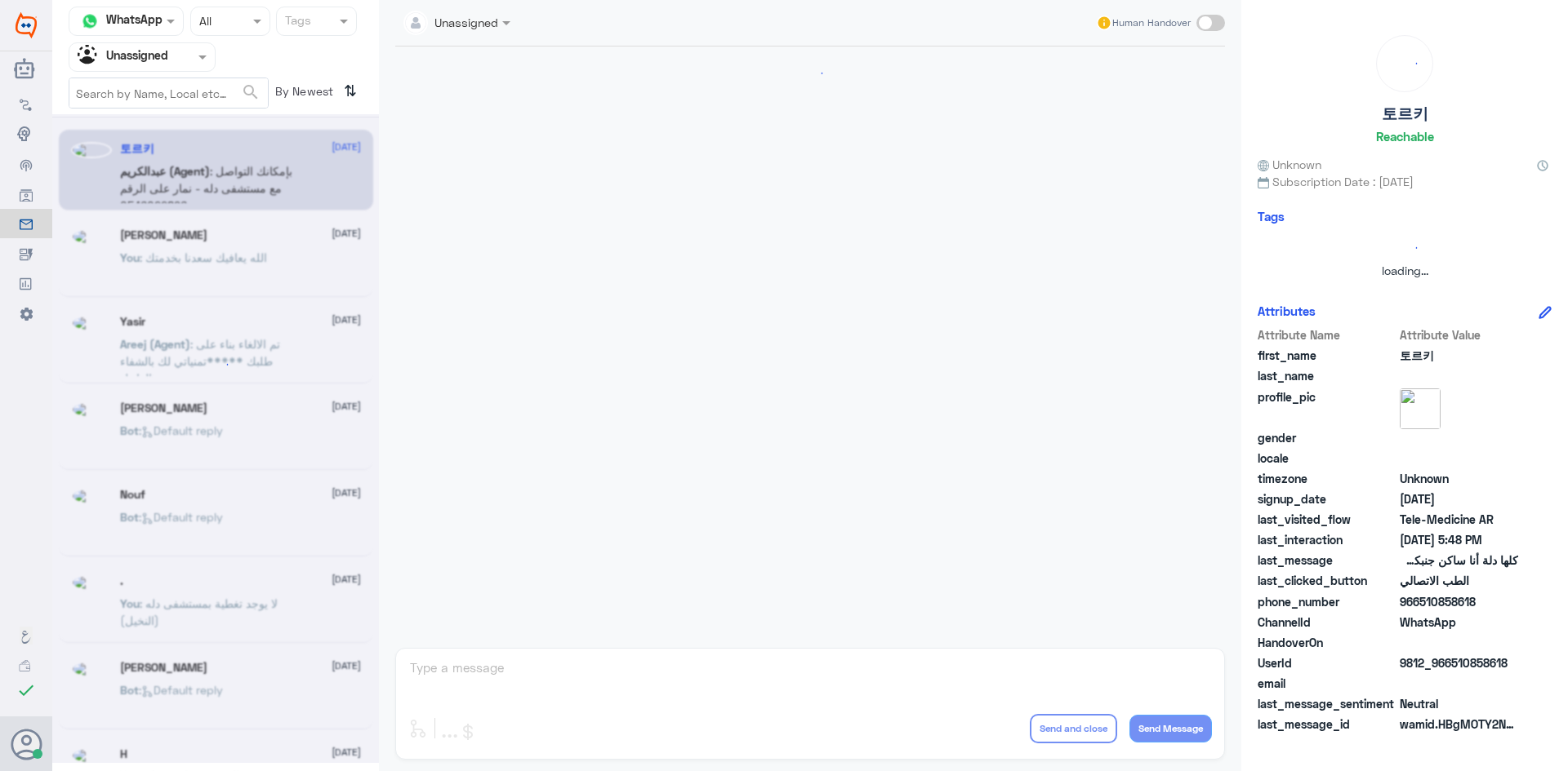
scroll to position [597, 0]
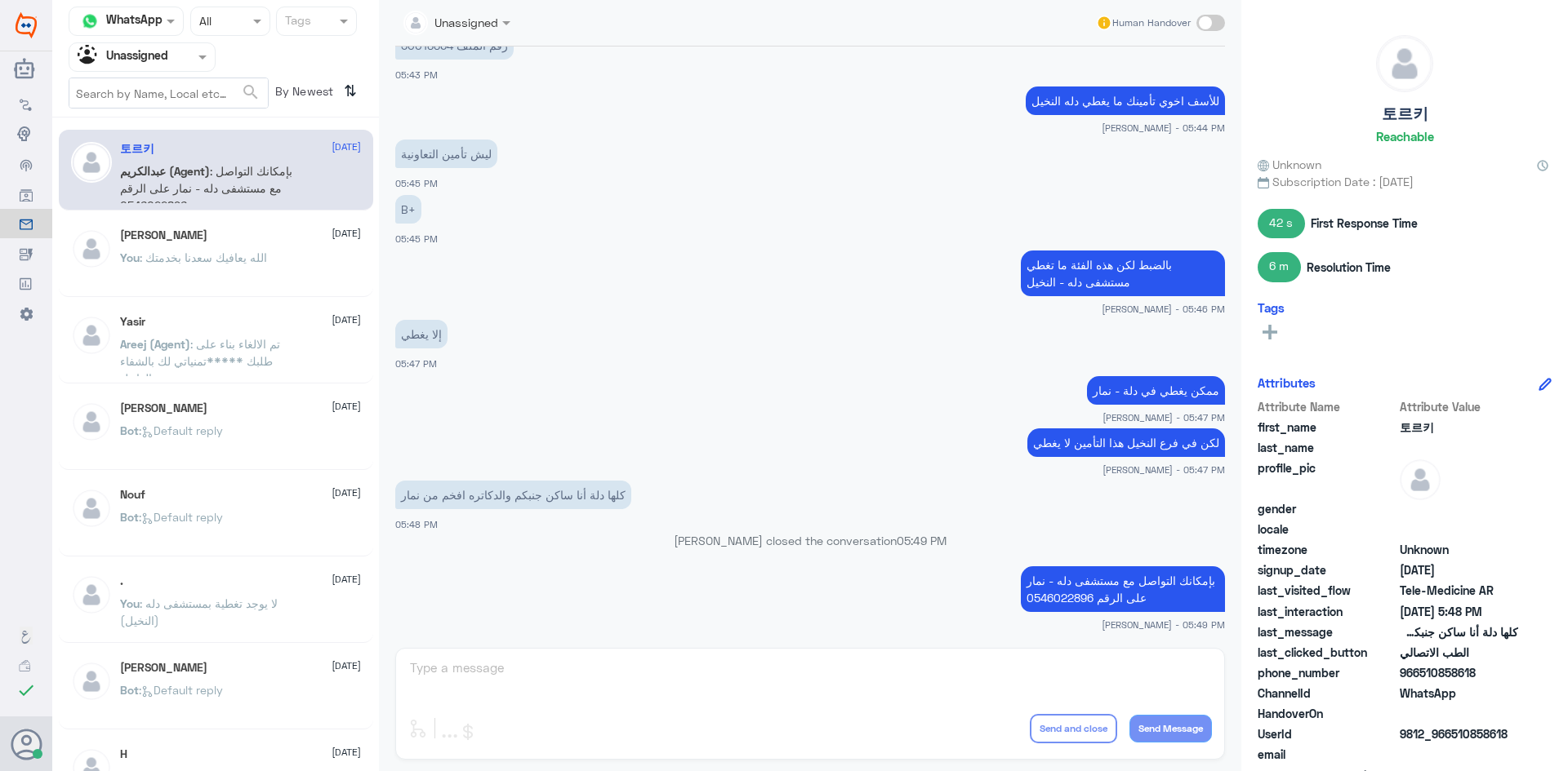
click at [306, 255] on div "You : الله يعافيك [PERSON_NAME]نا بخدمتك" at bounding box center [241, 271] width 241 height 37
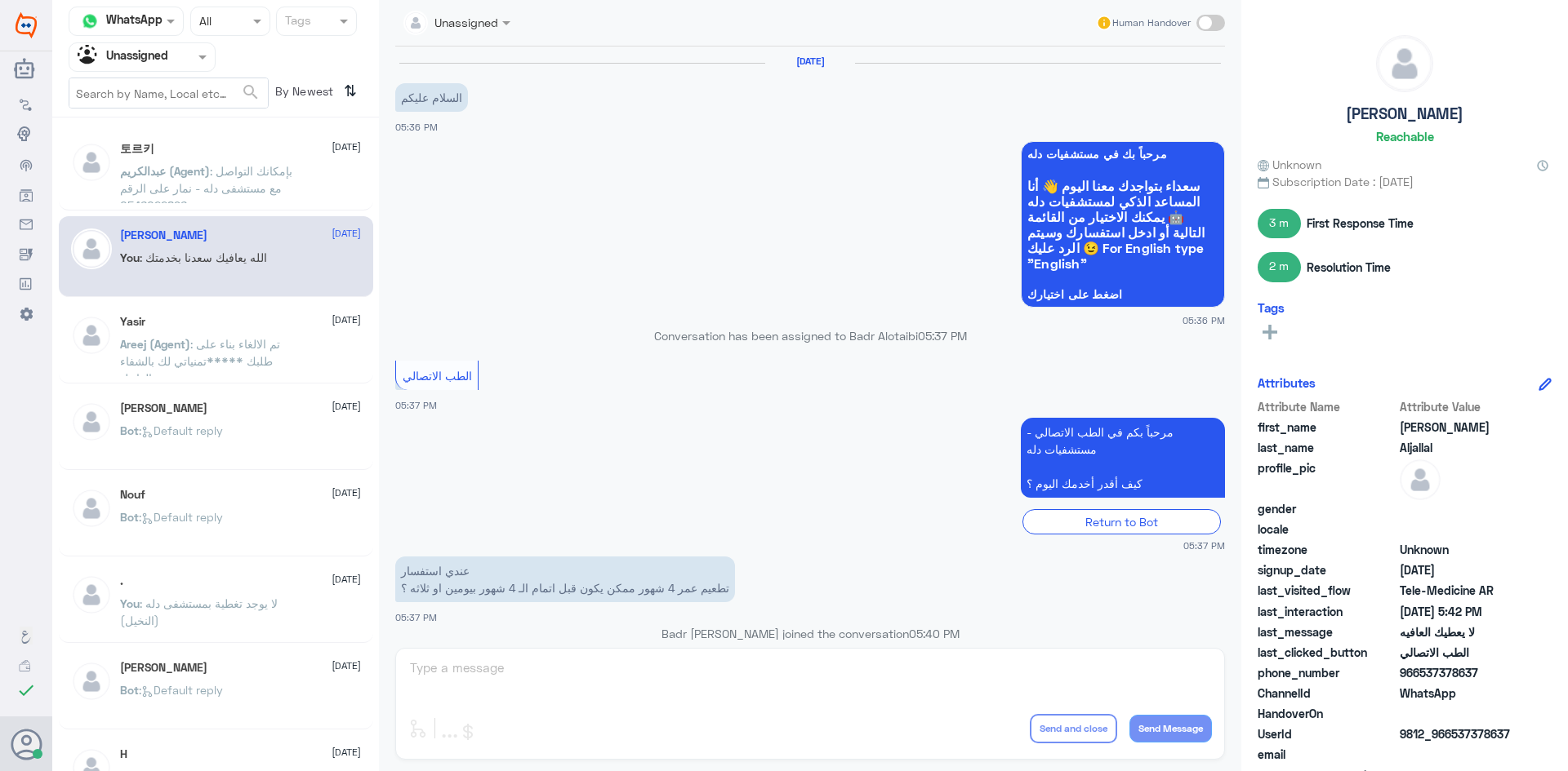
scroll to position [481, 0]
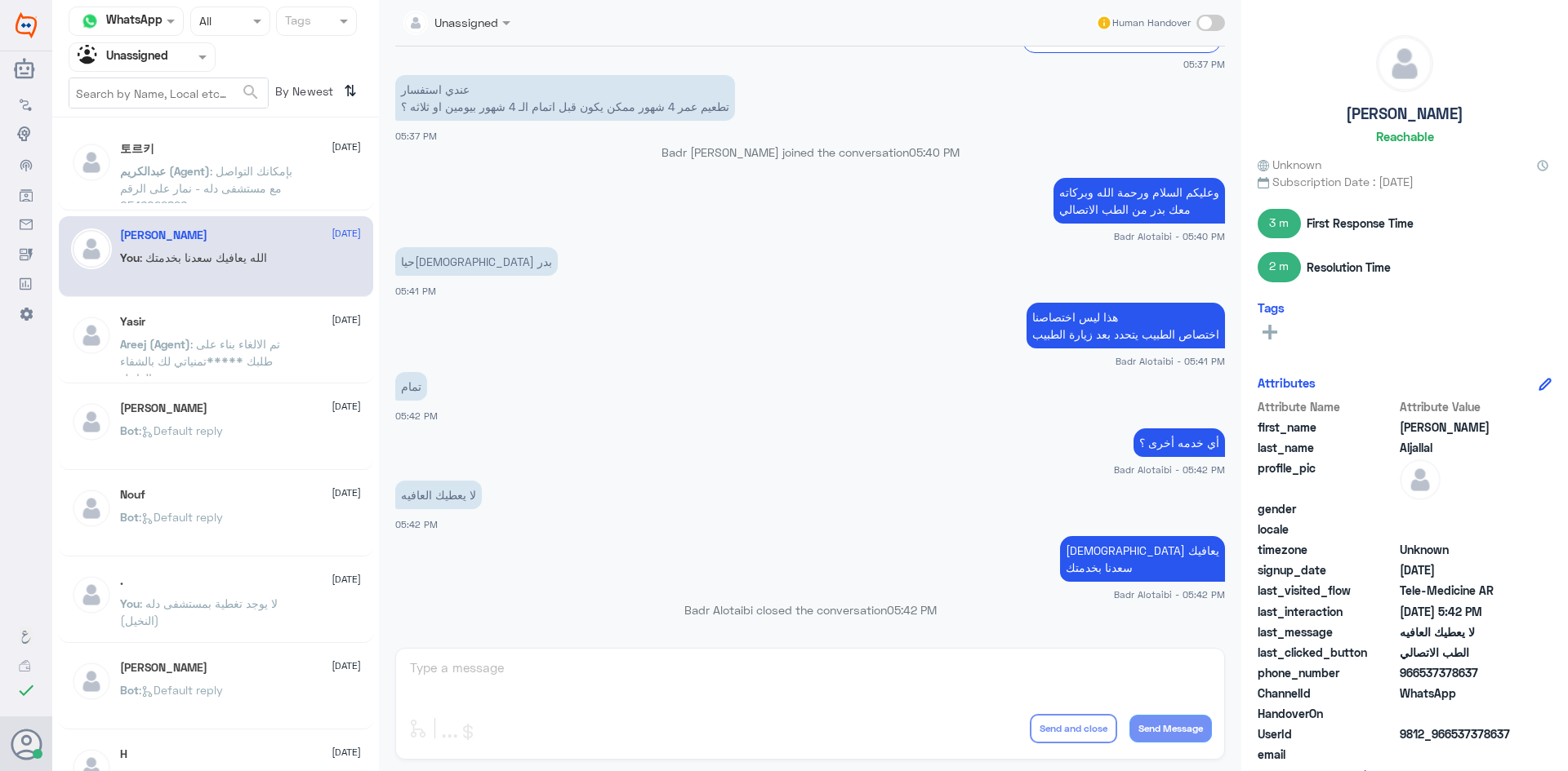
click at [269, 176] on span ": بإمكانك التواصل مع مستشفى دله - نمار على الرقم 0546022896" at bounding box center [206, 187] width 172 height 48
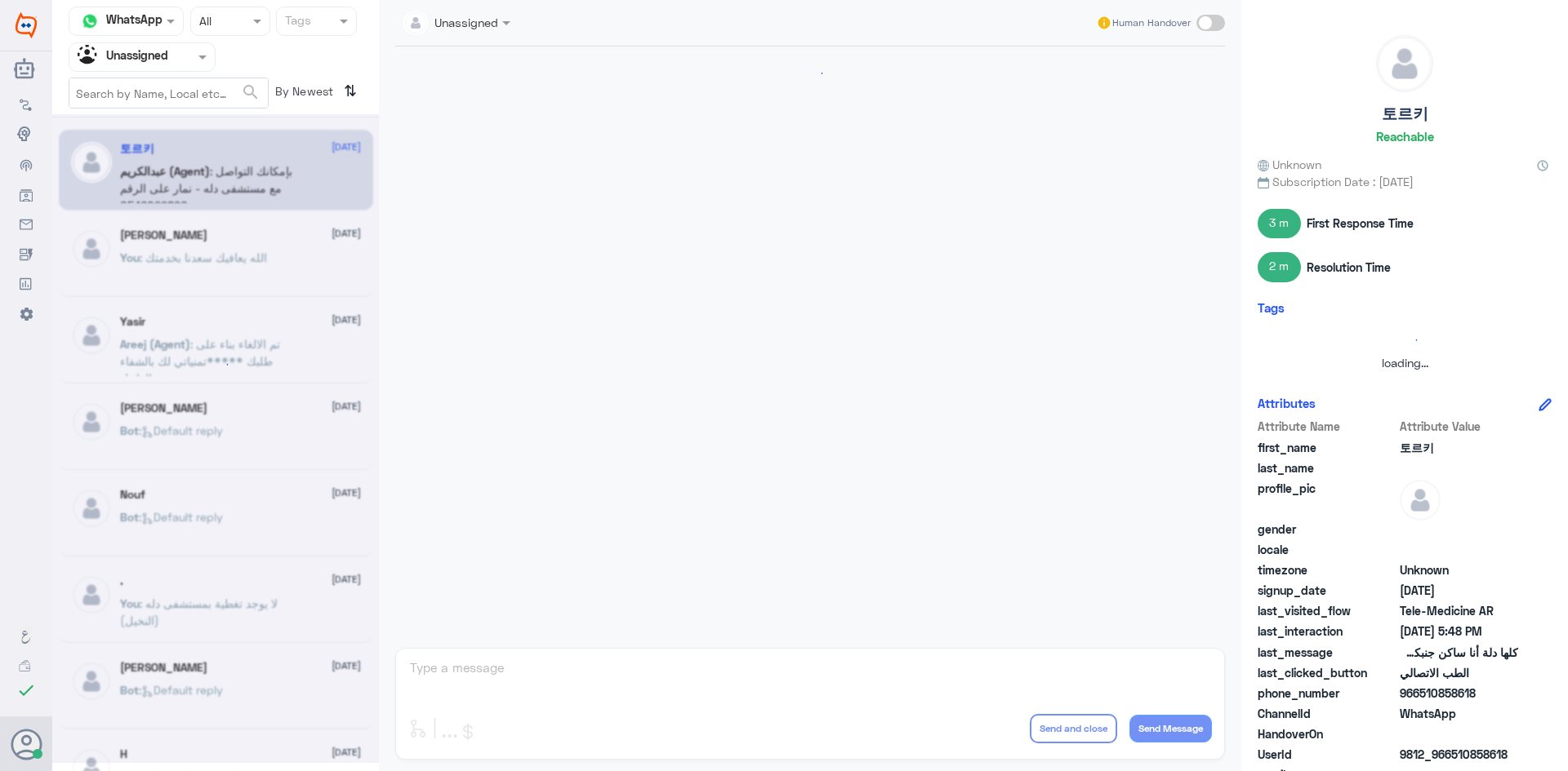
scroll to position [597, 0]
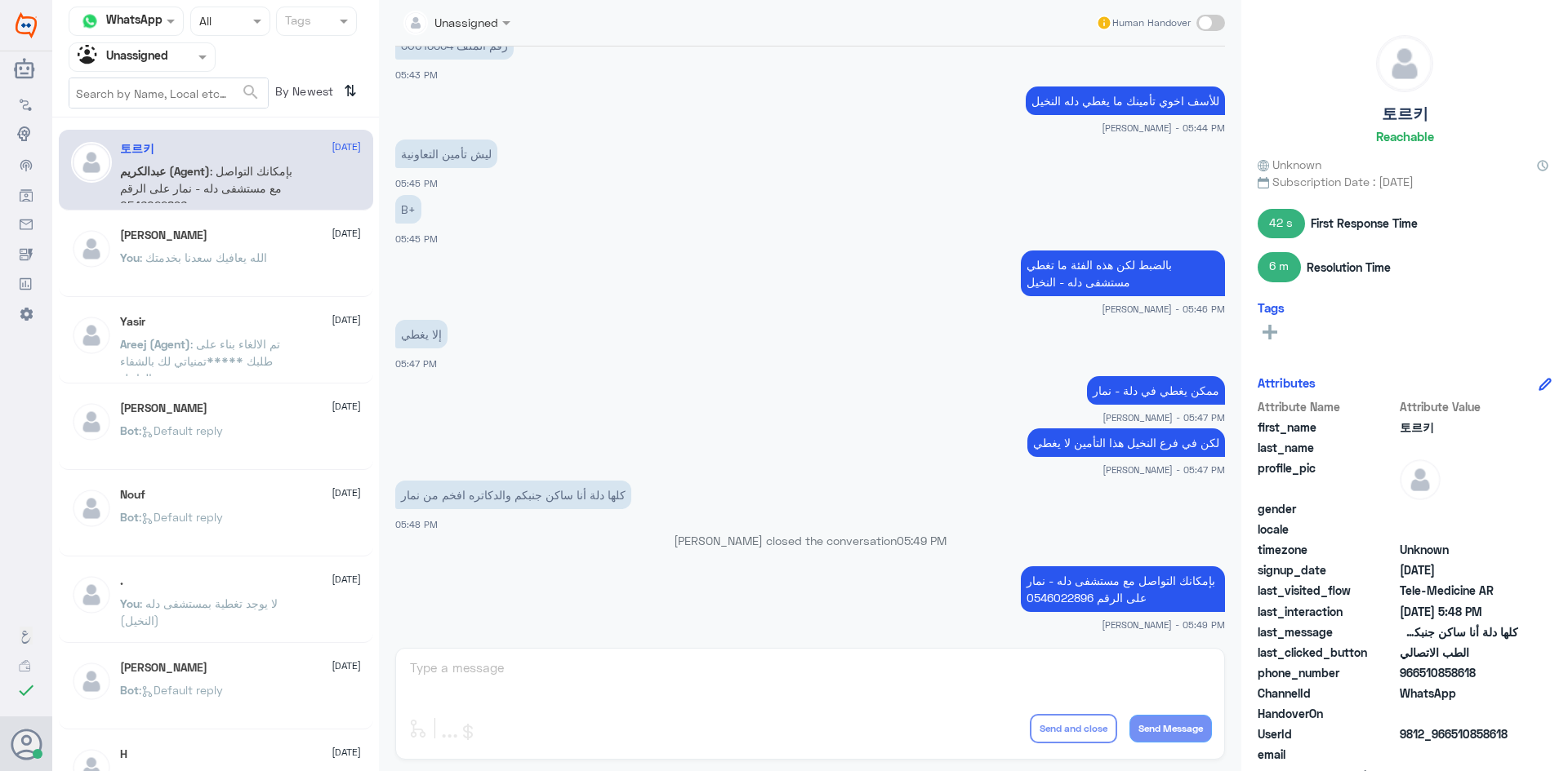
drag, startPoint x: 1474, startPoint y: 672, endPoint x: 1419, endPoint y: 677, distance: 55.2
click at [1419, 677] on span "966510858618" at bounding box center [1459, 673] width 119 height 17
click at [603, 242] on div "B+ 05:45 PM" at bounding box center [810, 218] width 830 height 55
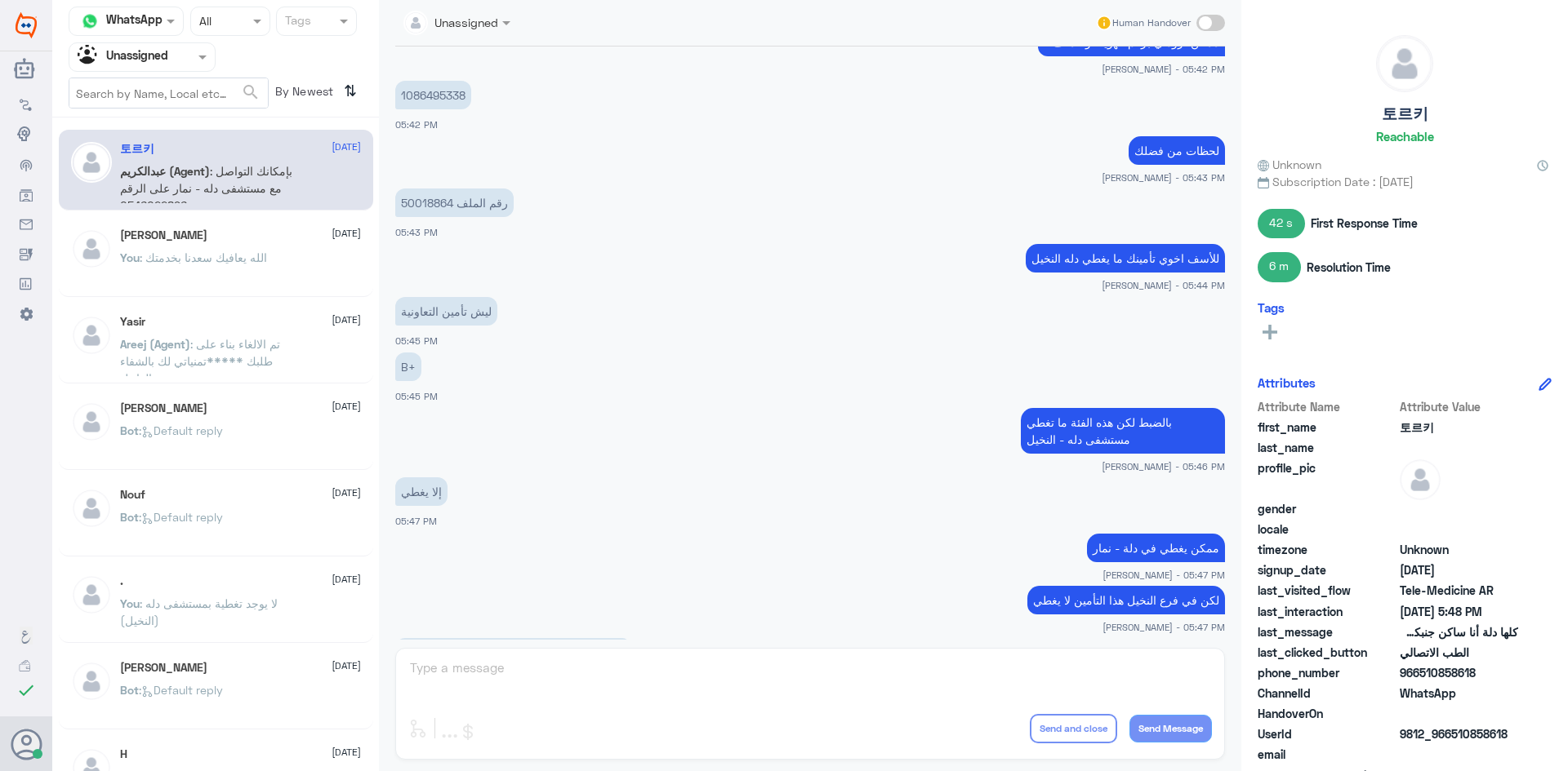
scroll to position [434, 0]
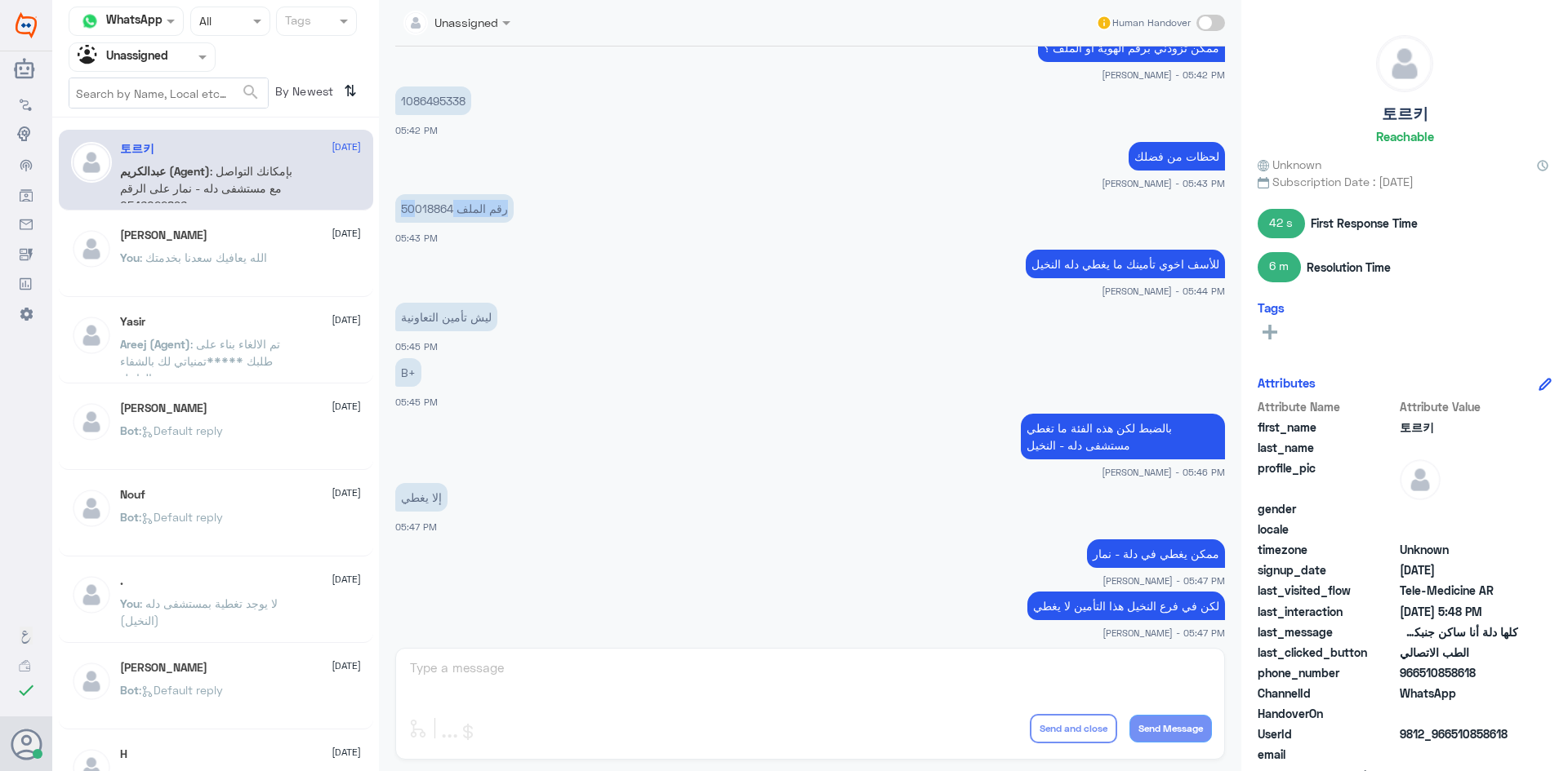
drag, startPoint x: 452, startPoint y: 209, endPoint x: 416, endPoint y: 213, distance: 36.2
click at [416, 213] on p "رقم الملف 50018864" at bounding box center [454, 209] width 119 height 28
click at [418, 209] on p "رقم الملف 50018864" at bounding box center [454, 209] width 119 height 28
click at [464, 102] on p "1086495338" at bounding box center [433, 101] width 76 height 28
drag, startPoint x: 404, startPoint y: 207, endPoint x: 452, endPoint y: 207, distance: 48.0
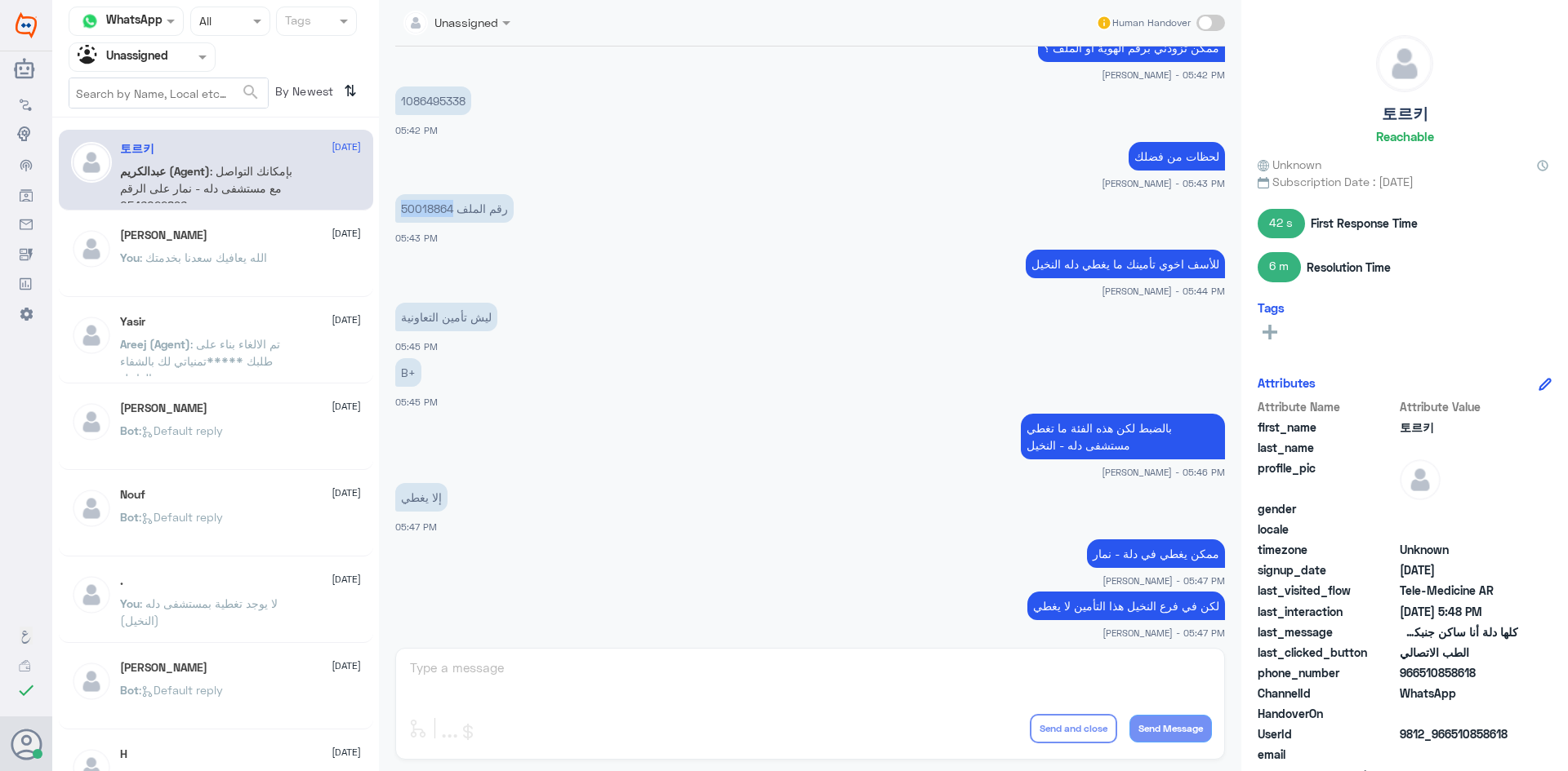
click at [452, 207] on p "رقم الملف 50018864" at bounding box center [454, 209] width 119 height 28
copy p "50018864"
click at [201, 58] on span at bounding box center [202, 58] width 8 height 6
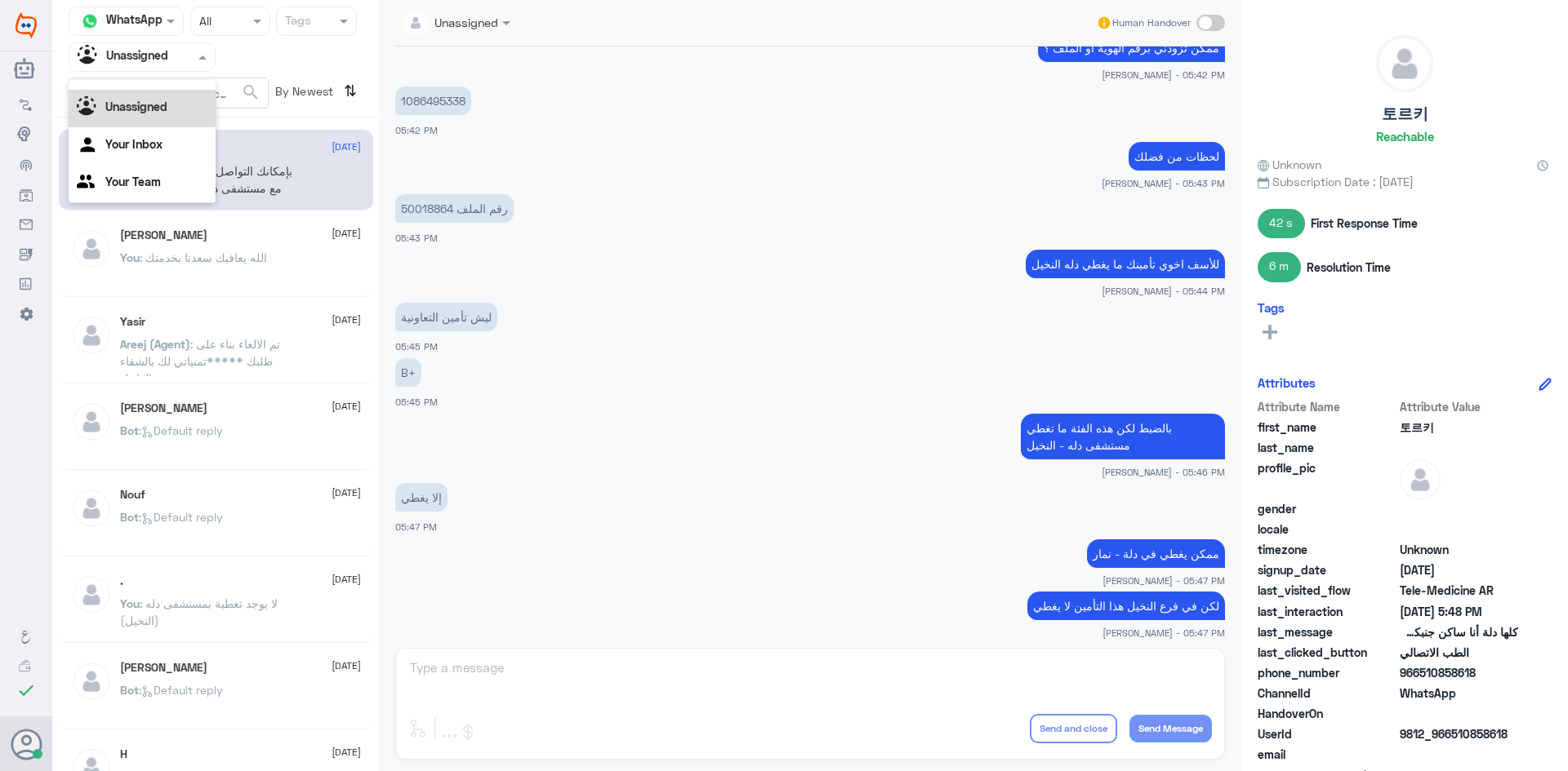
scroll to position [0, 0]
click at [160, 102] on div "All" at bounding box center [142, 95] width 147 height 30
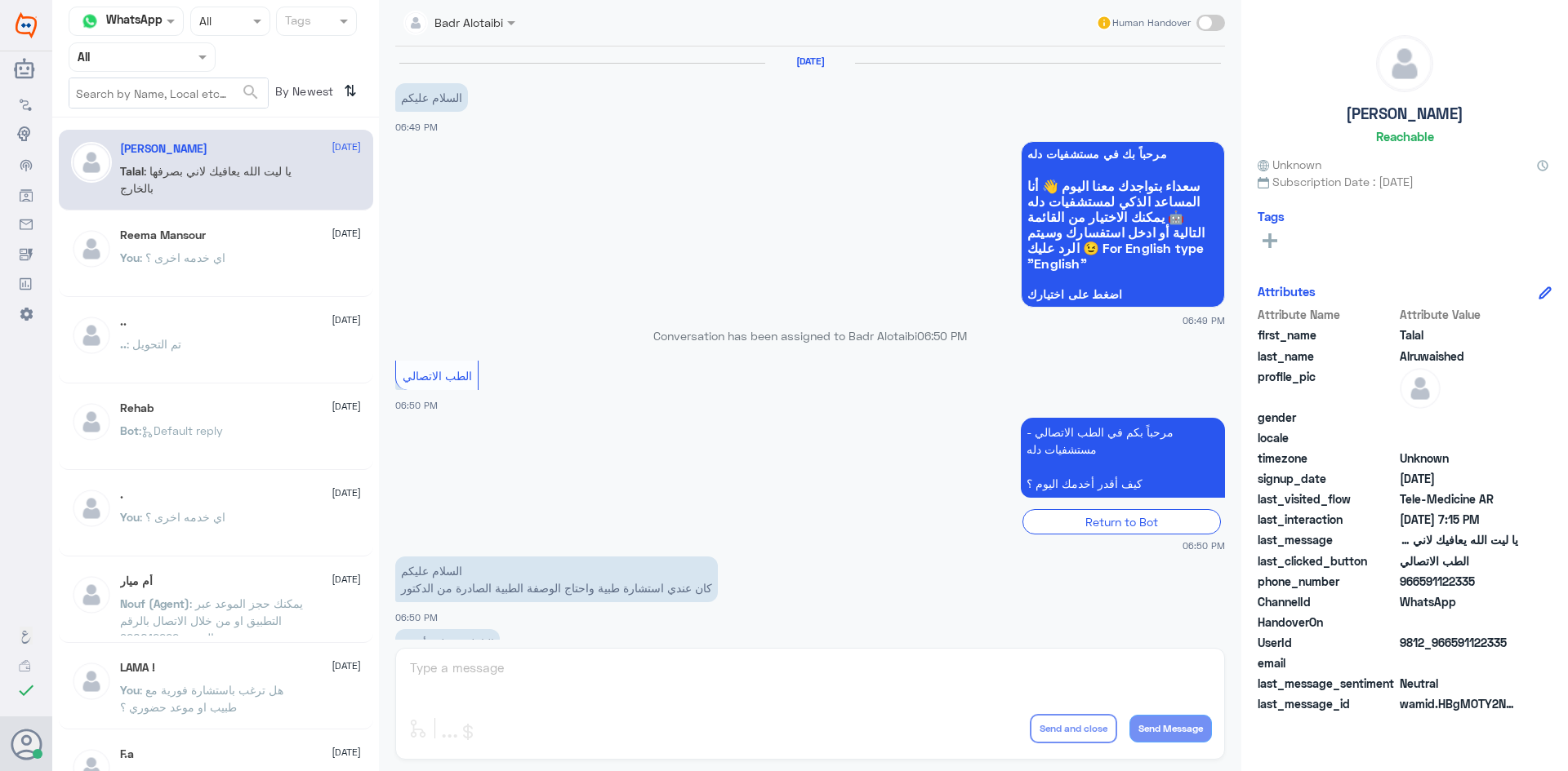
scroll to position [372, 0]
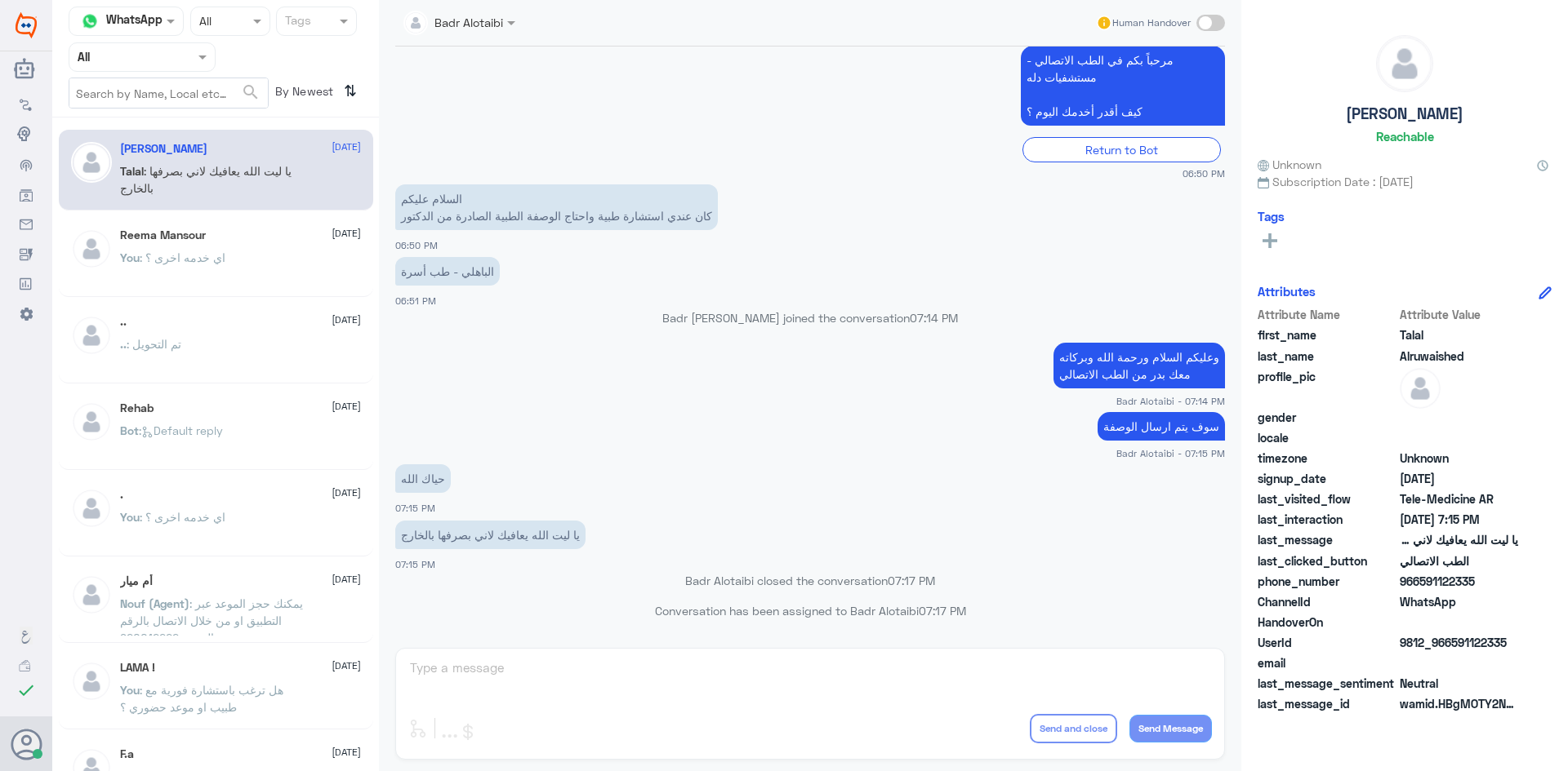
click at [180, 45] on div "Agent Filter All" at bounding box center [142, 56] width 147 height 29
click at [171, 117] on div "Unassigned" at bounding box center [142, 129] width 147 height 38
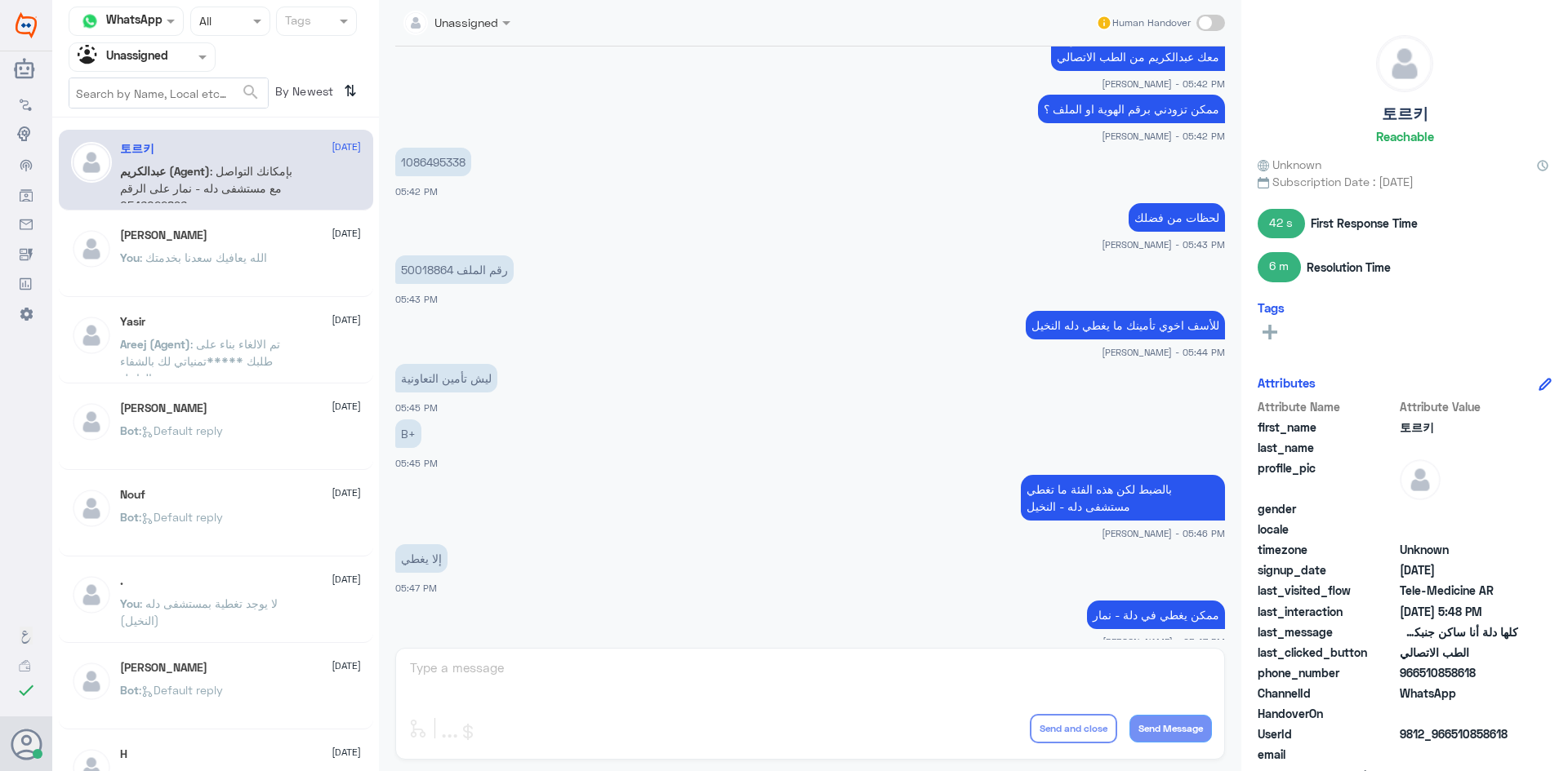
scroll to position [353, 0]
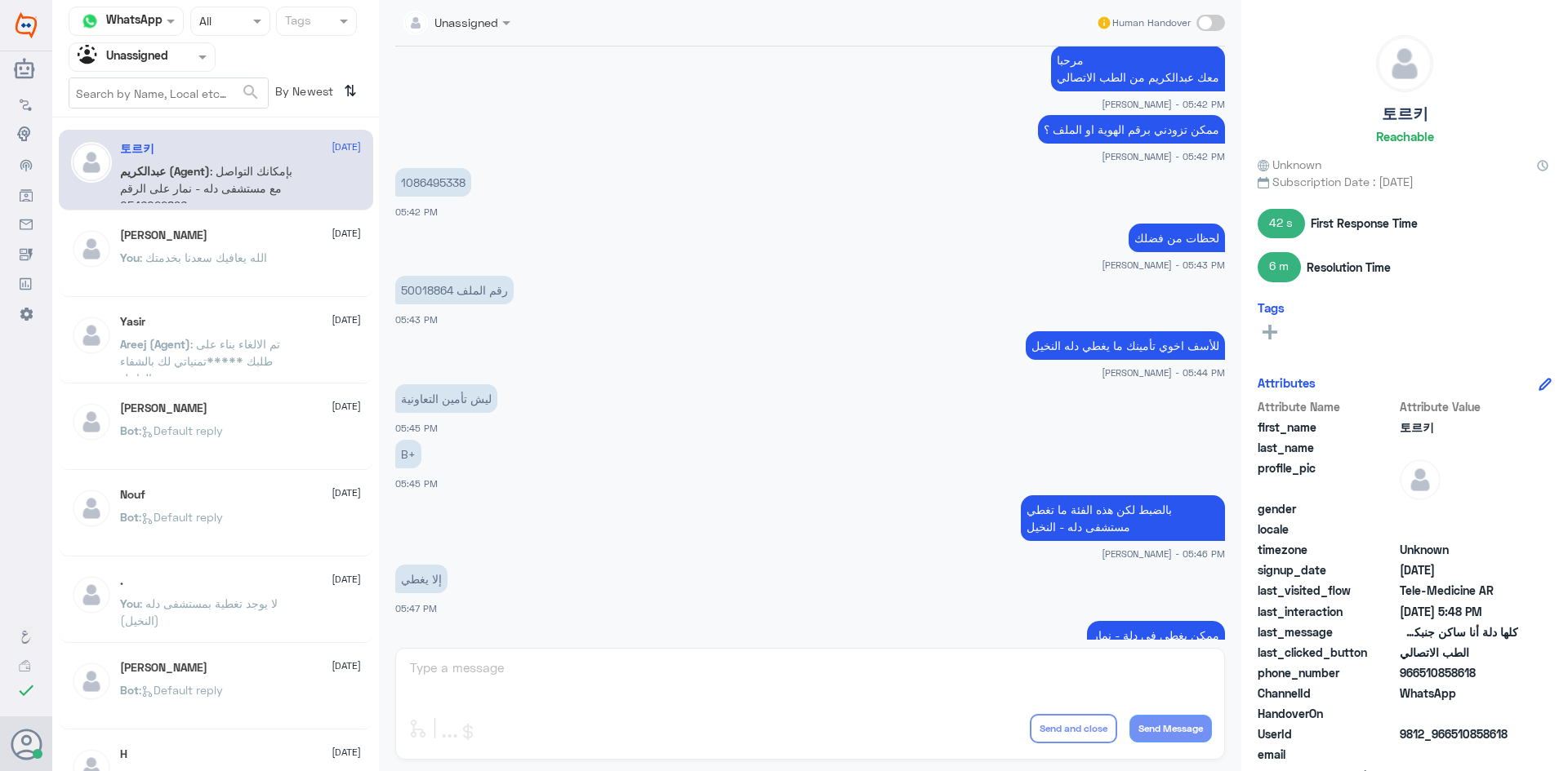
click at [170, 65] on div at bounding box center [142, 56] width 146 height 19
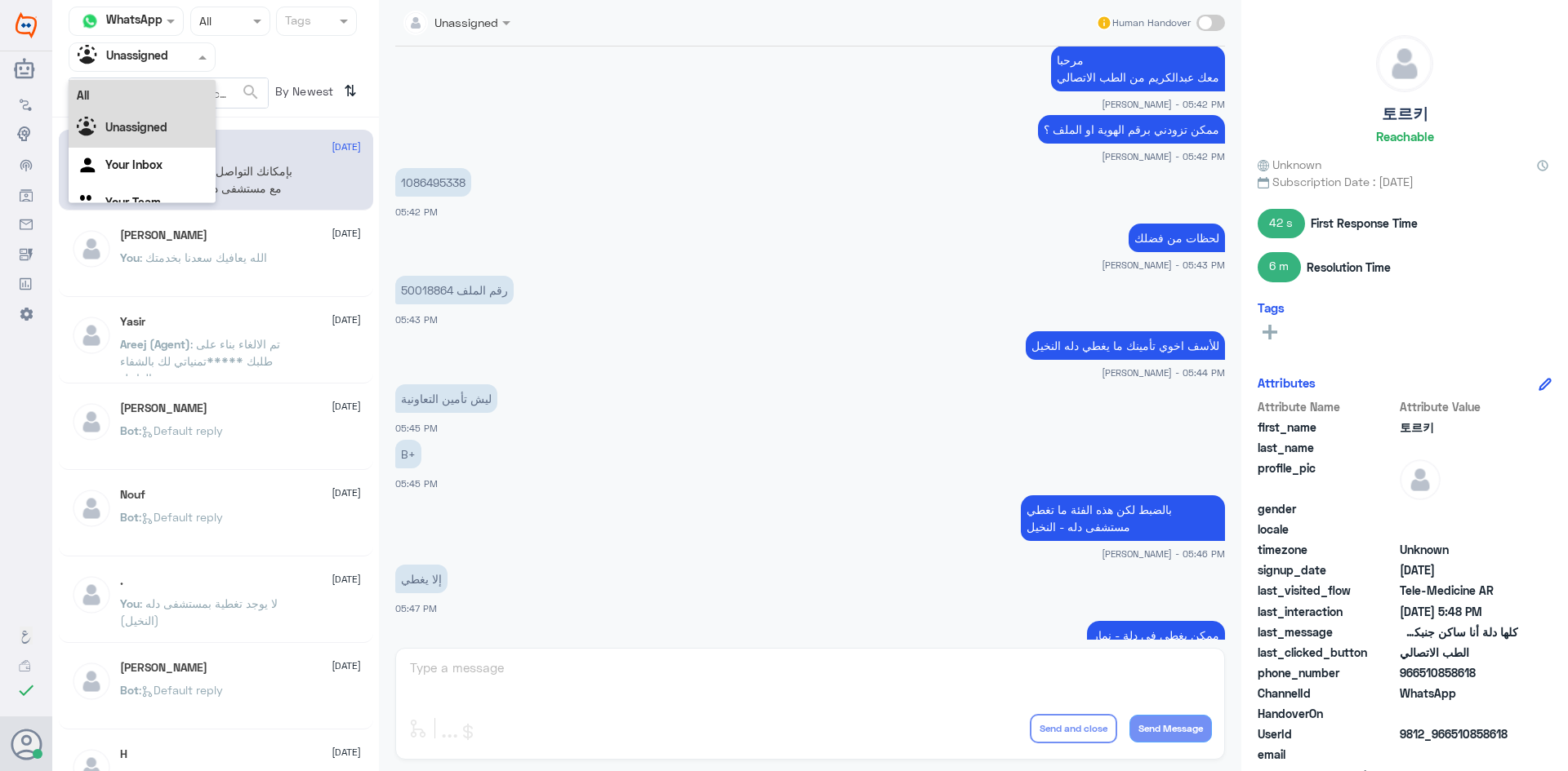
click at [154, 99] on div "All" at bounding box center [142, 95] width 147 height 30
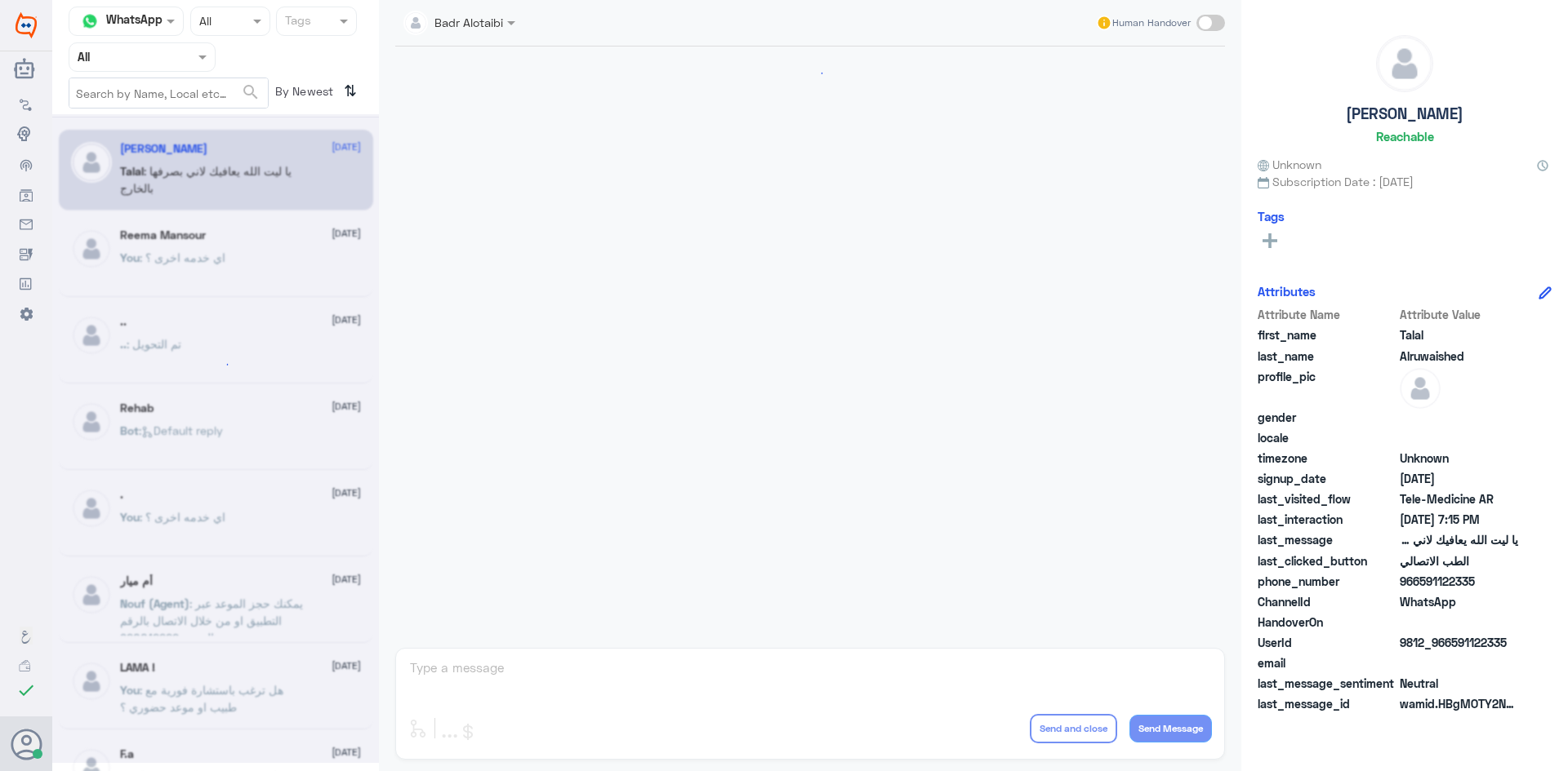
scroll to position [372, 0]
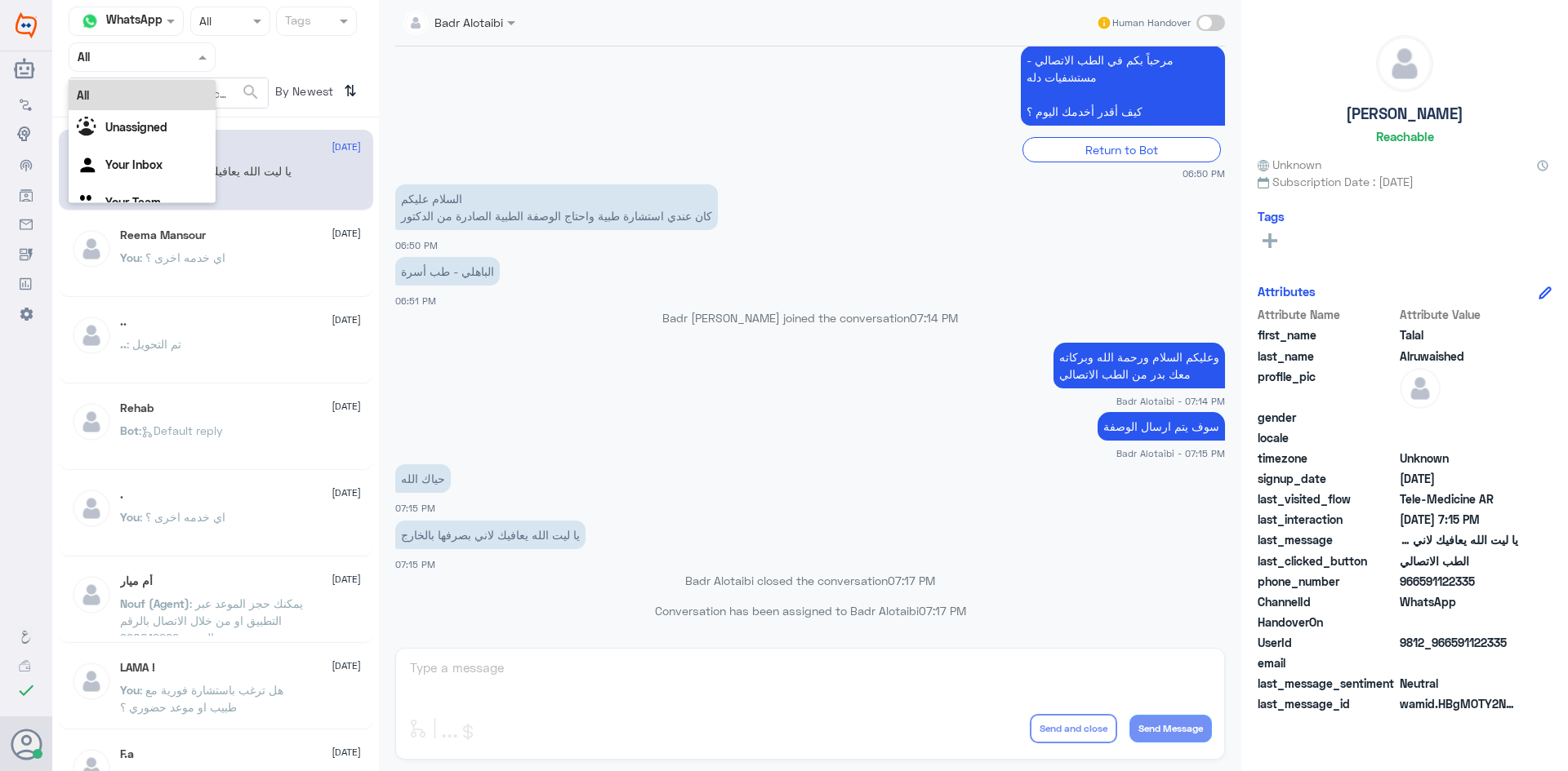
click at [182, 65] on div at bounding box center [142, 56] width 146 height 19
click at [184, 113] on div "Unassigned" at bounding box center [142, 129] width 147 height 38
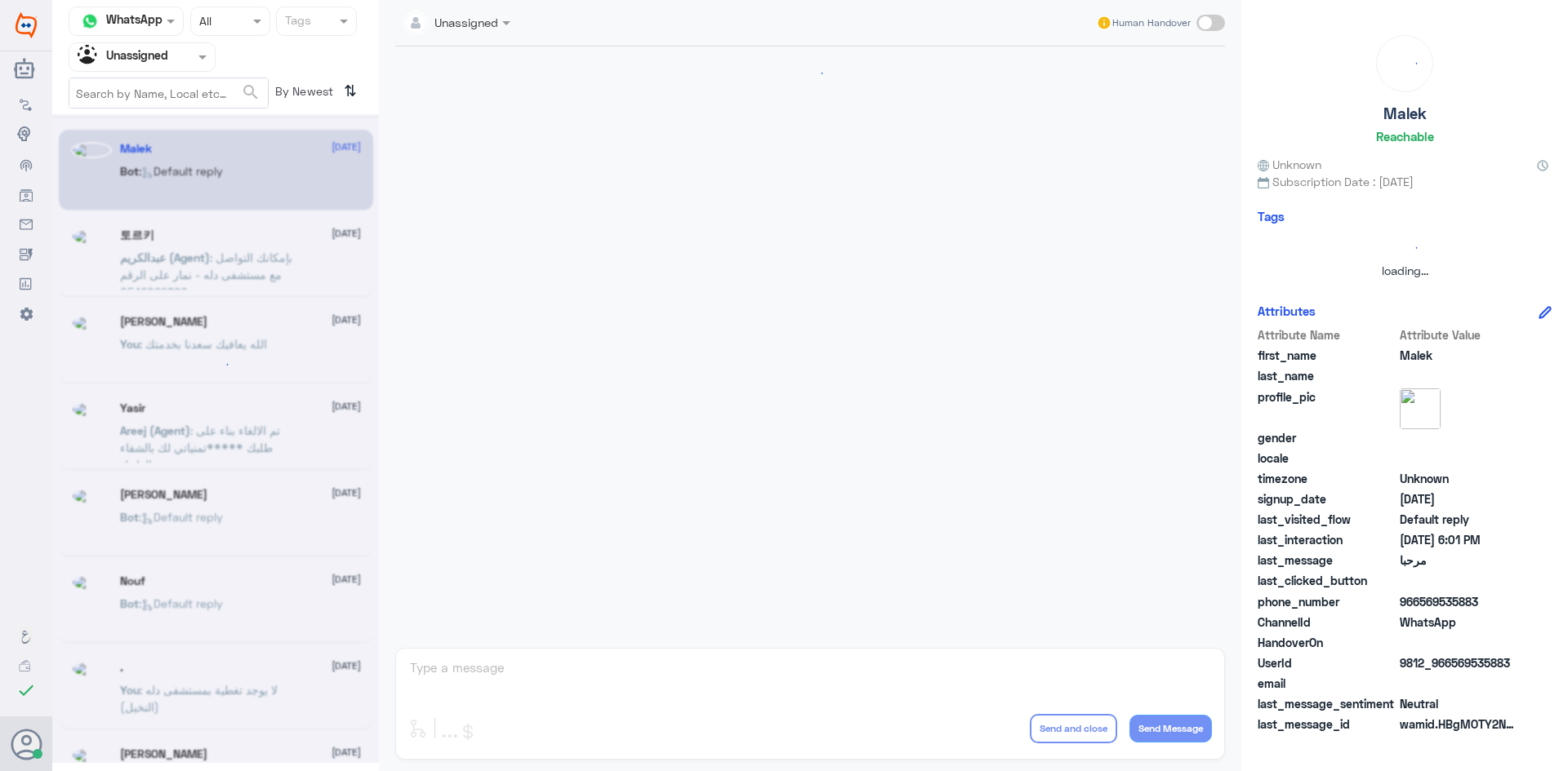
scroll to position [0, 0]
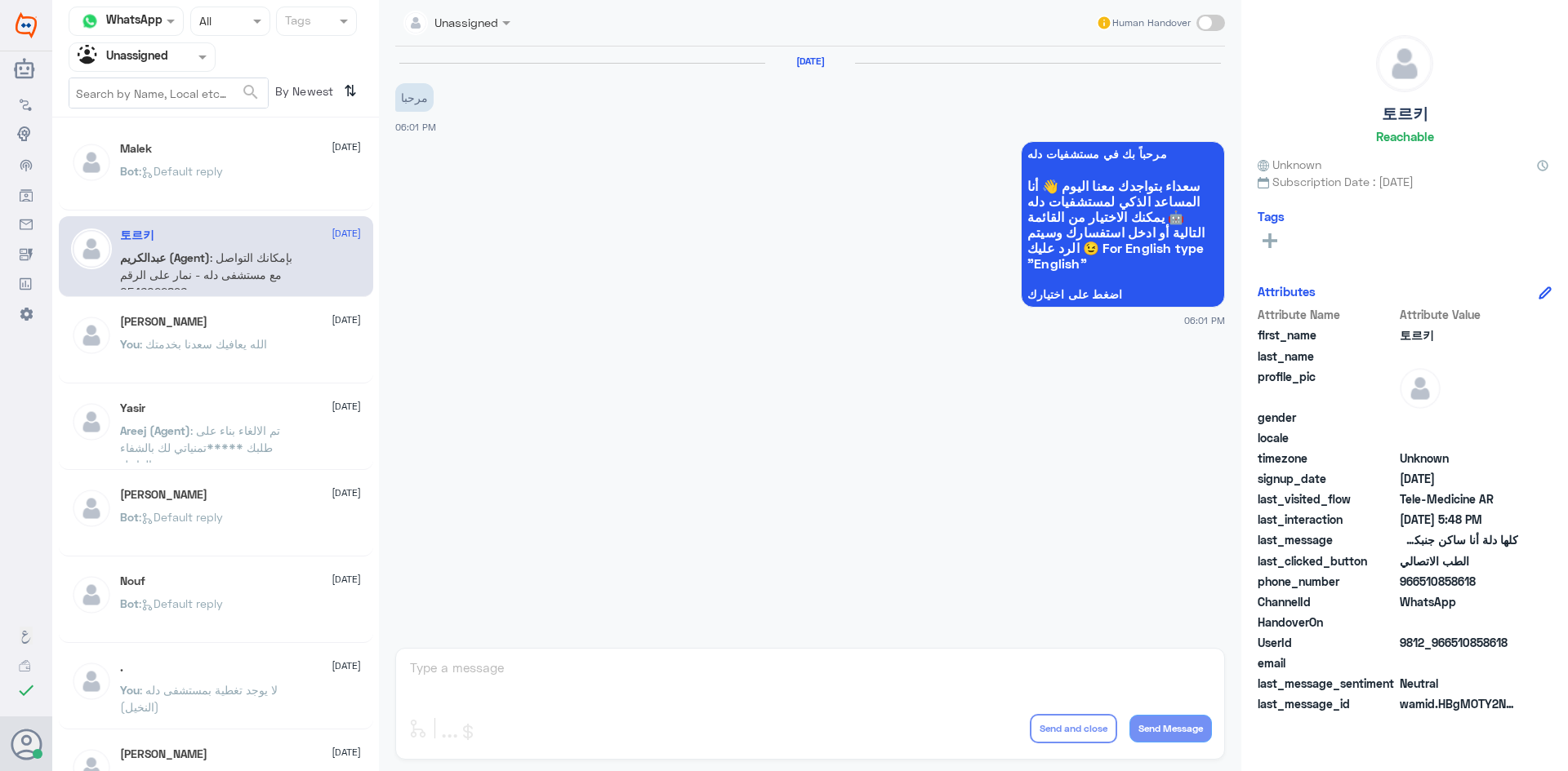
click at [149, 250] on span "عبدالكريم (Agent)" at bounding box center [165, 257] width 89 height 14
click at [223, 170] on span ": Default reply" at bounding box center [181, 170] width 84 height 14
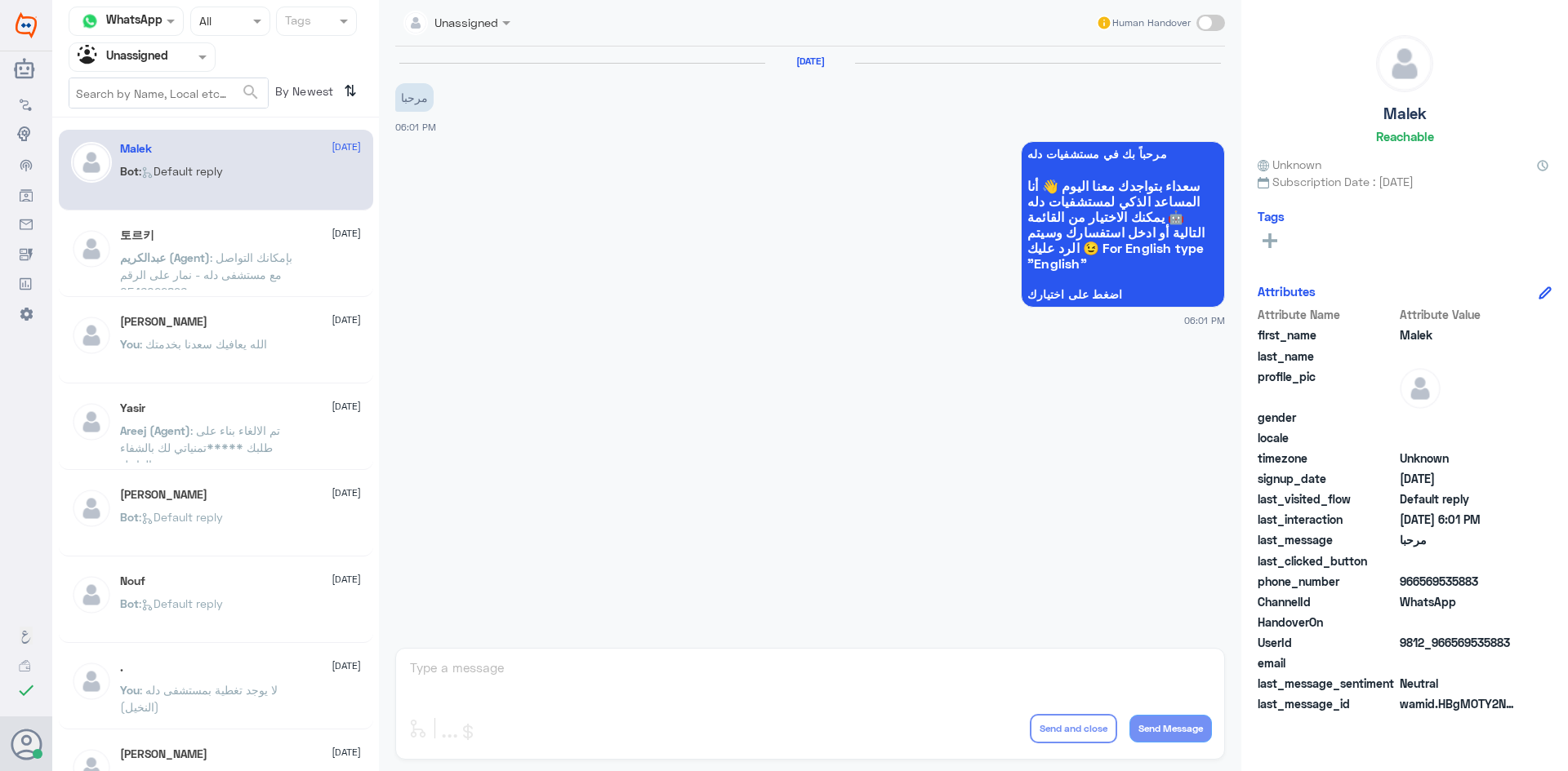
click at [238, 250] on p "عبدالكريم (Agent) : بإمكانك التواصل مع مستشفى دله - نمار على الرقم 0546022896" at bounding box center [212, 269] width 183 height 40
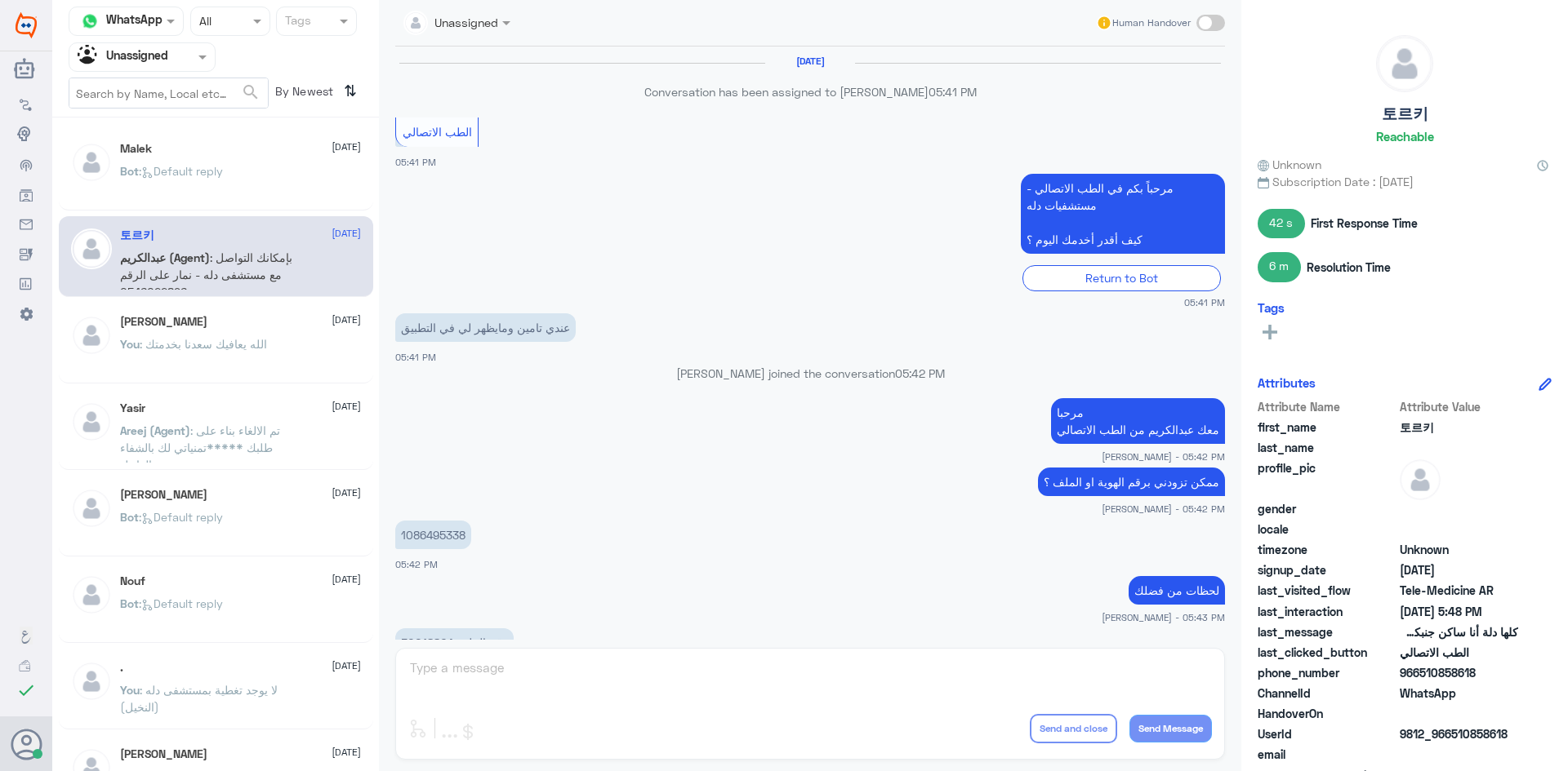
scroll to position [597, 0]
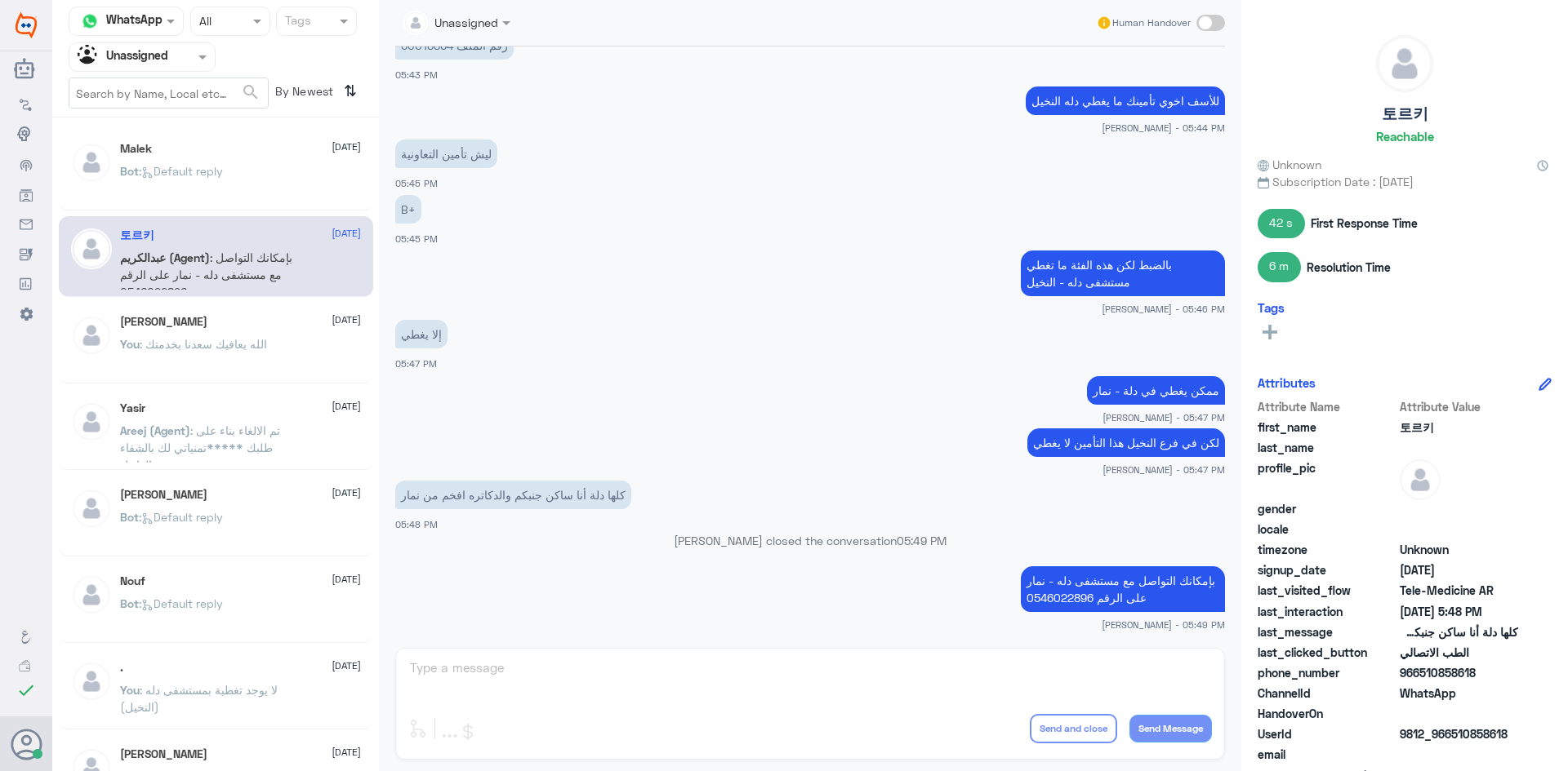
click at [207, 172] on span ": Default reply" at bounding box center [181, 170] width 84 height 14
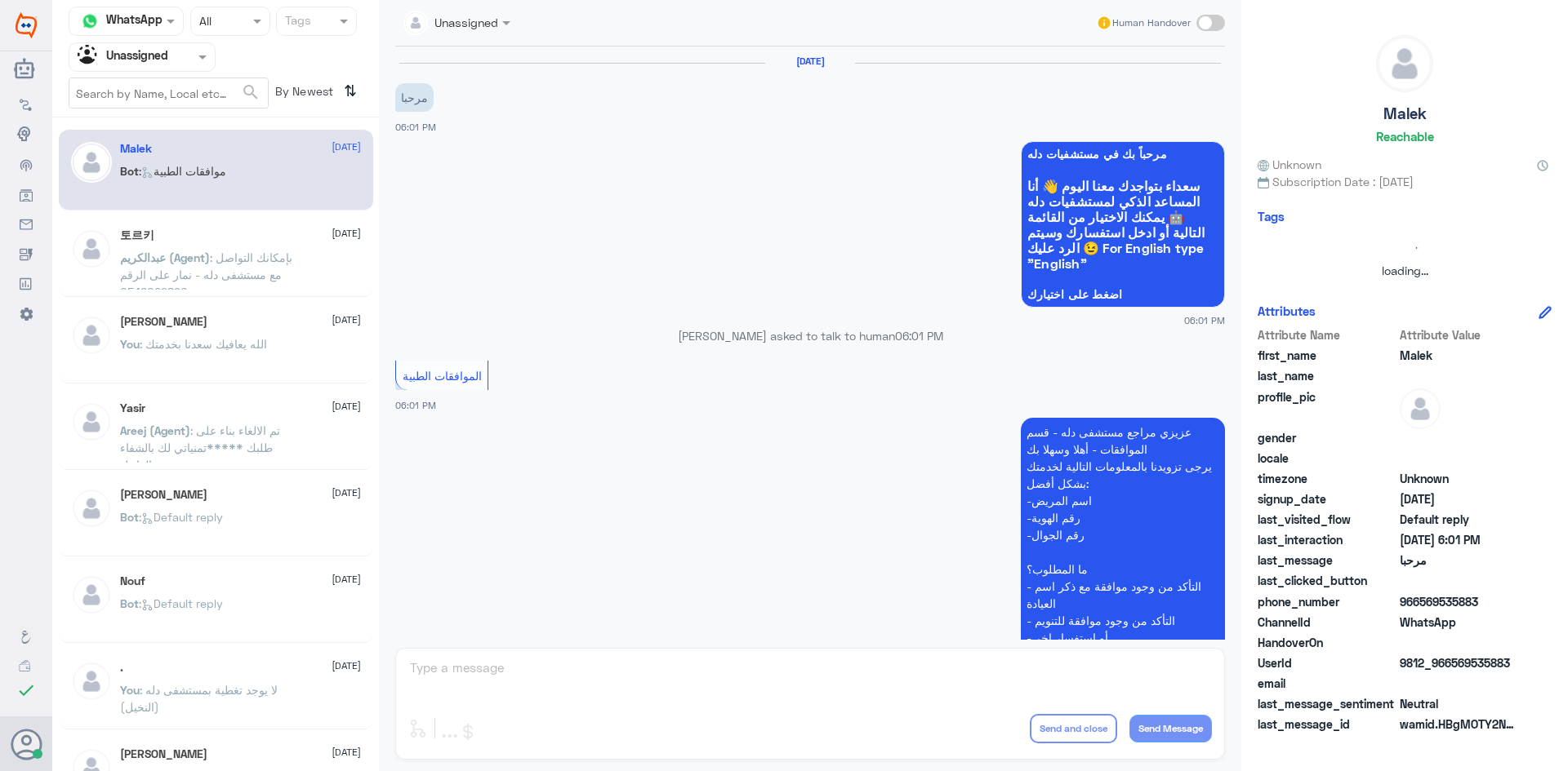
scroll to position [207, 0]
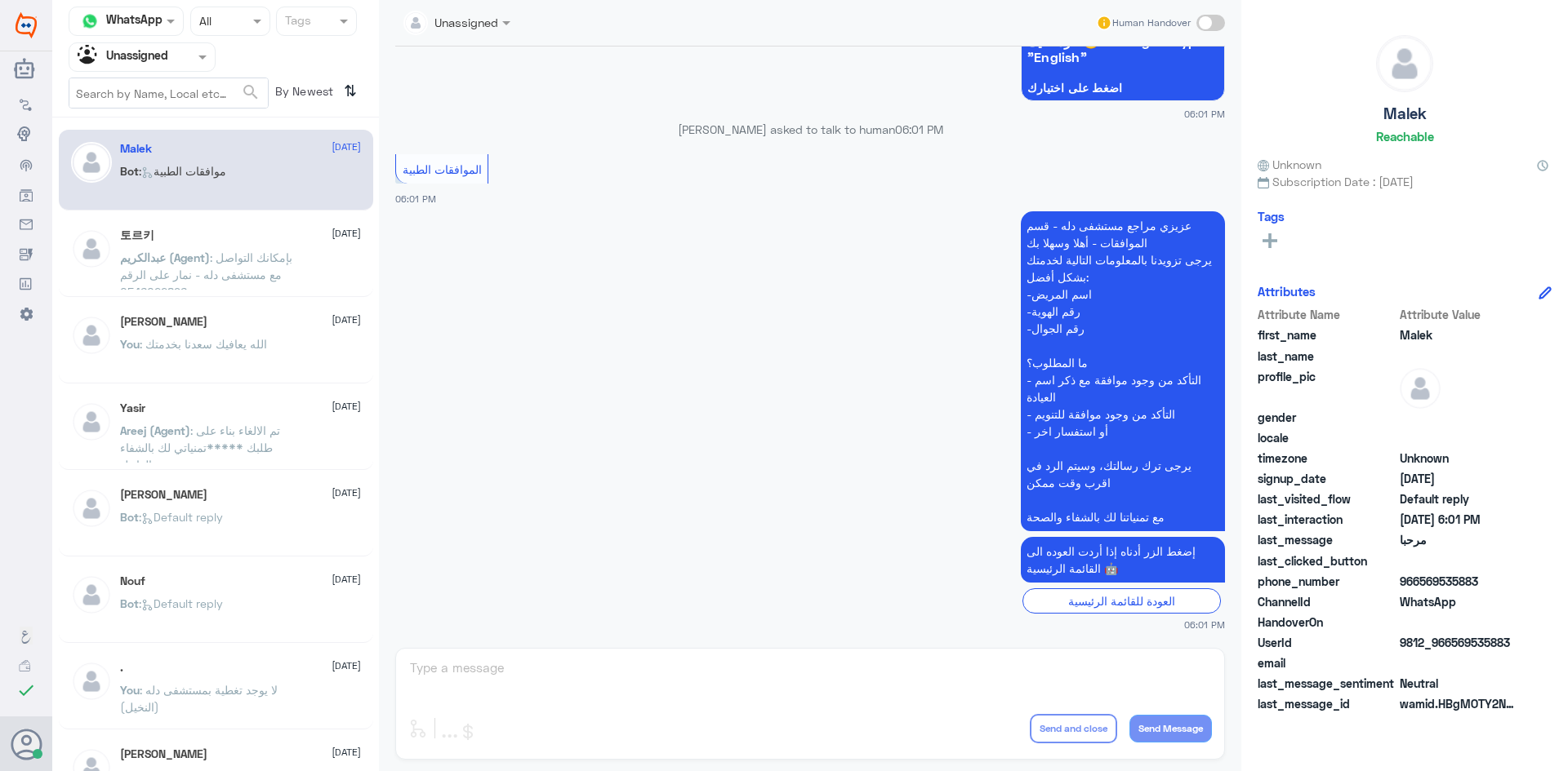
click at [176, 448] on span ": تم الالغاء بناء على طلبك *****تمنياتي لك بالشفاء العاجل" at bounding box center [200, 447] width 160 height 48
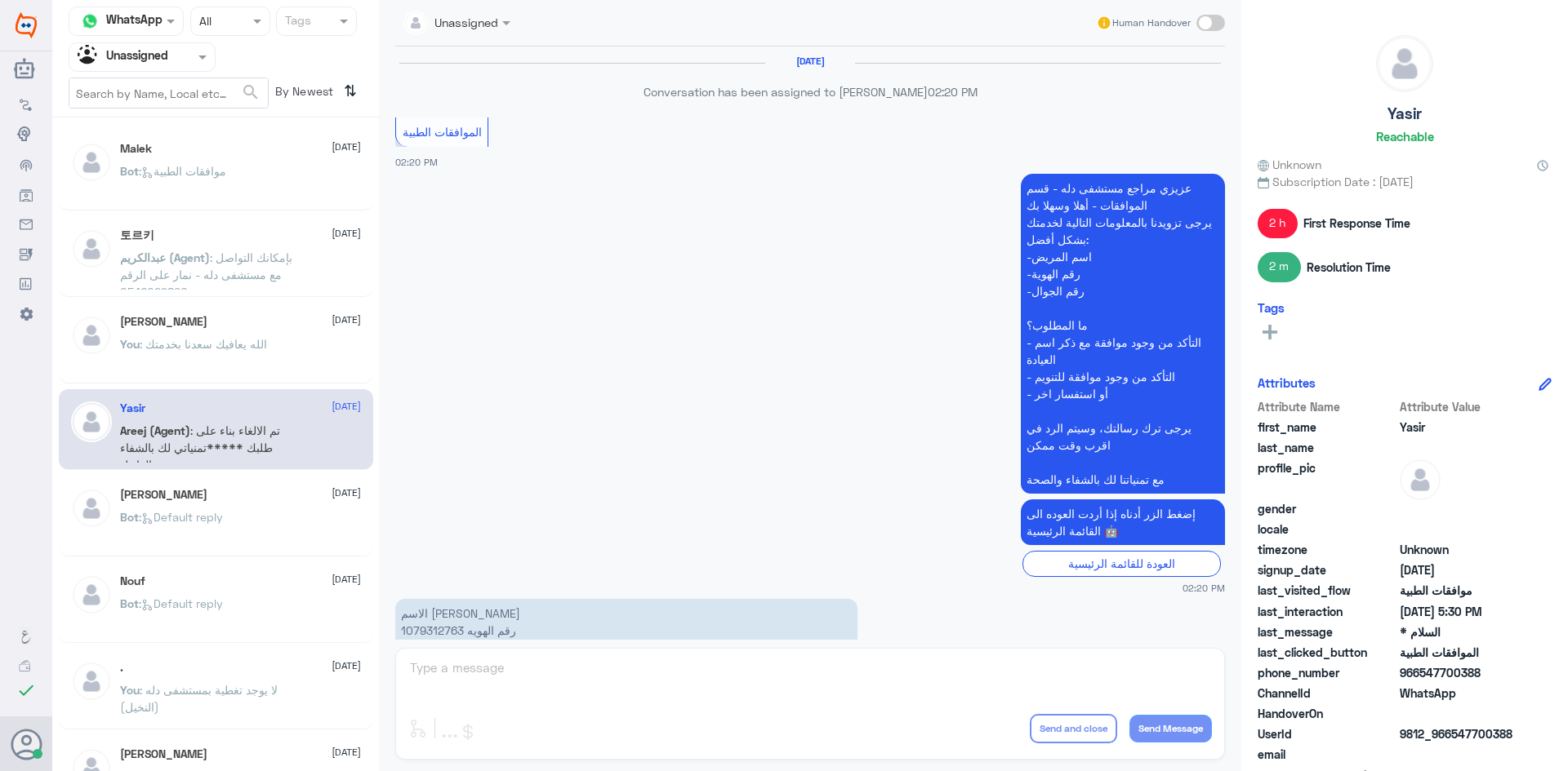
scroll to position [1473, 0]
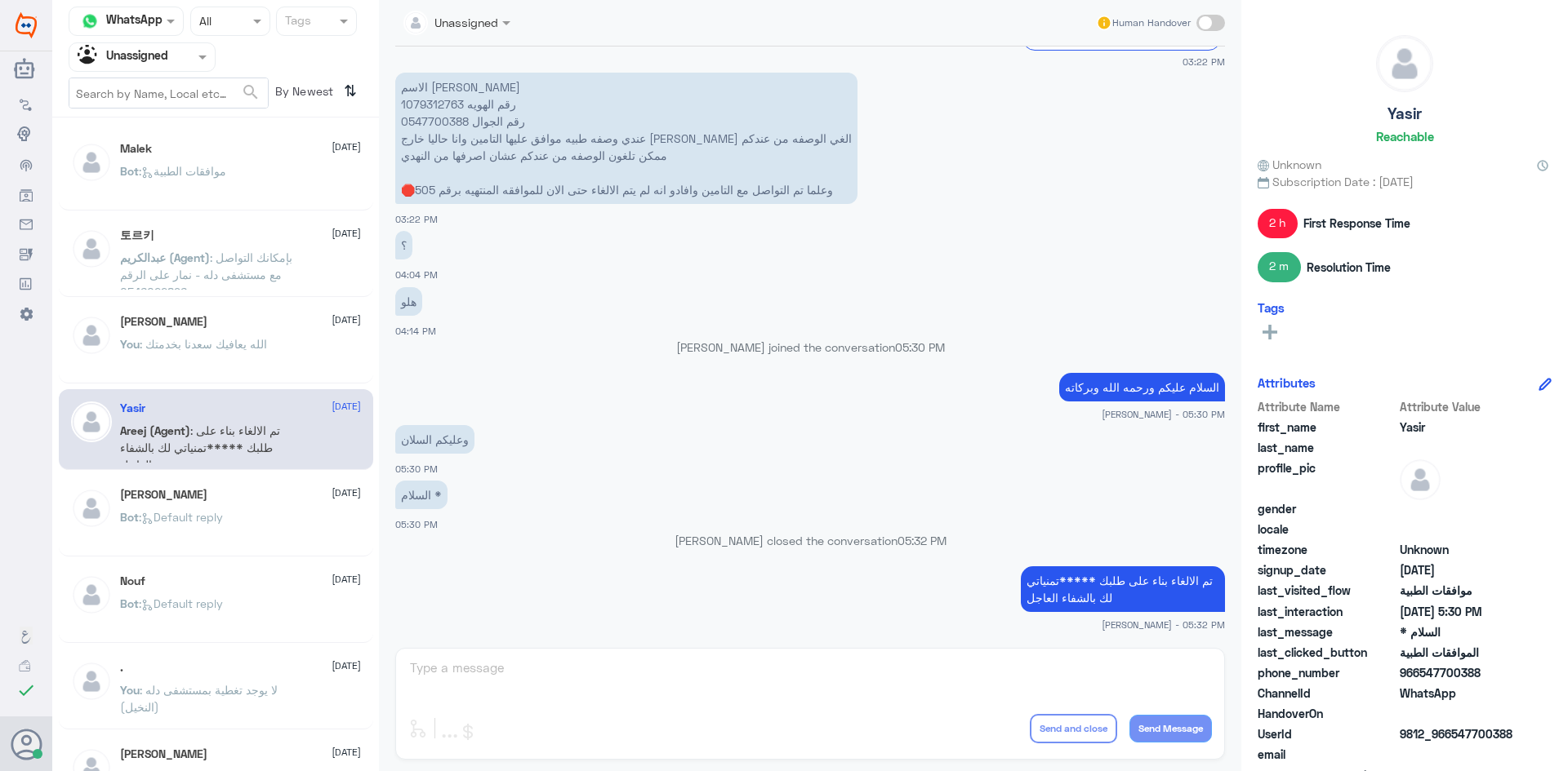
click at [187, 57] on div at bounding box center [142, 56] width 146 height 19
click at [146, 89] on div "All" at bounding box center [142, 95] width 147 height 30
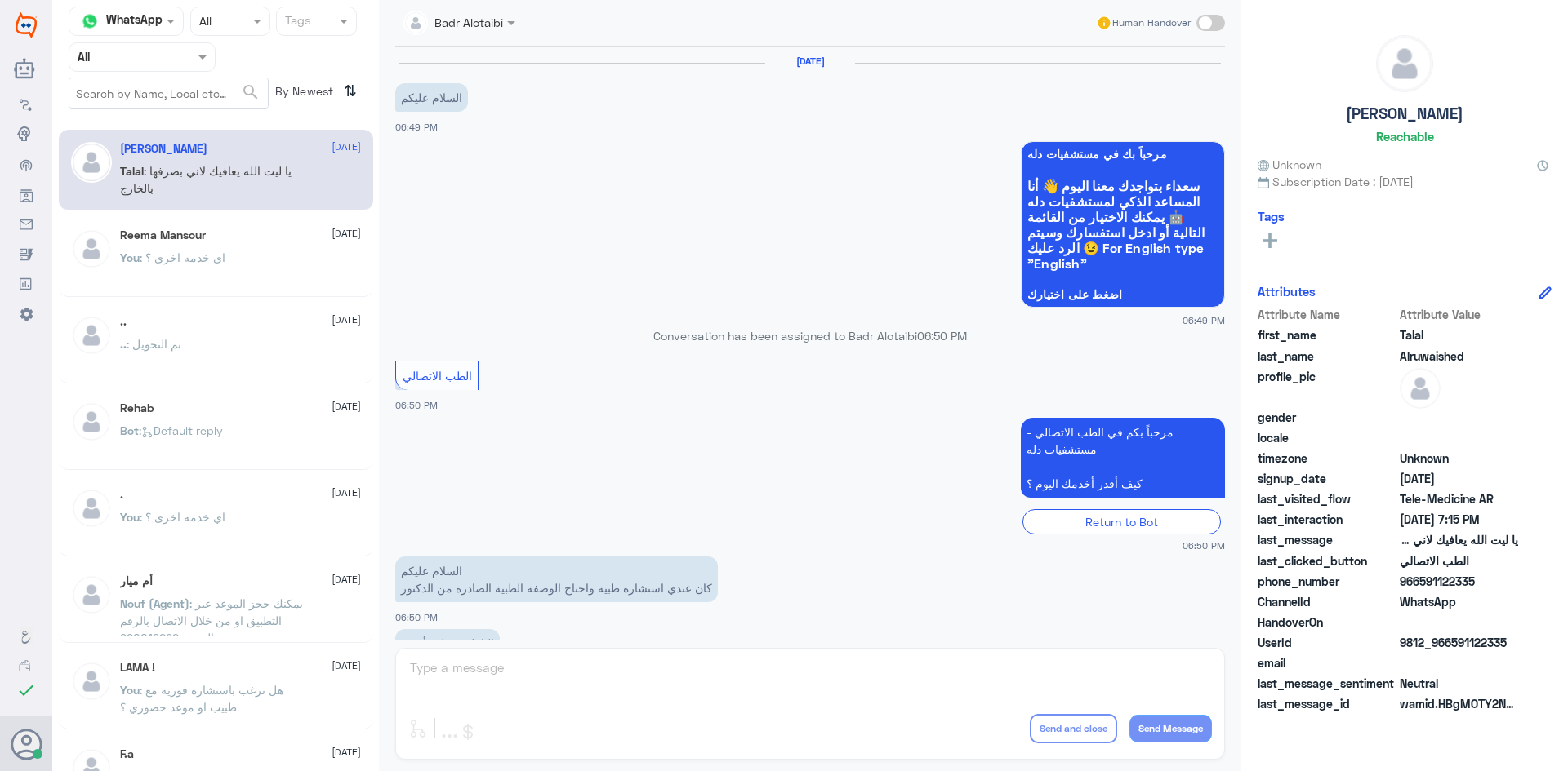
scroll to position [372, 0]
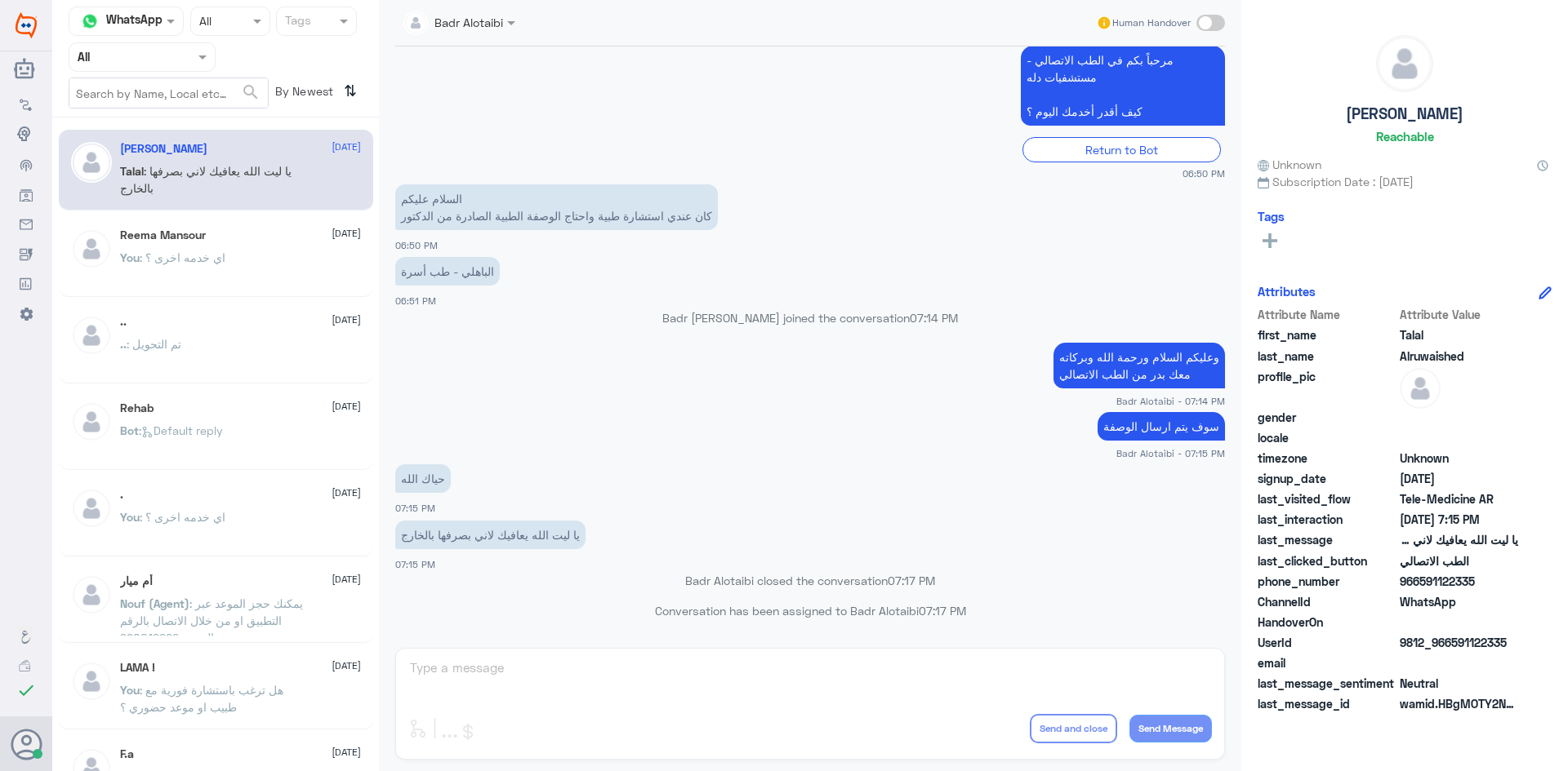
click at [126, 69] on div "Agent Filter All" at bounding box center [142, 56] width 147 height 29
click at [119, 120] on b "Unassigned" at bounding box center [136, 127] width 62 height 14
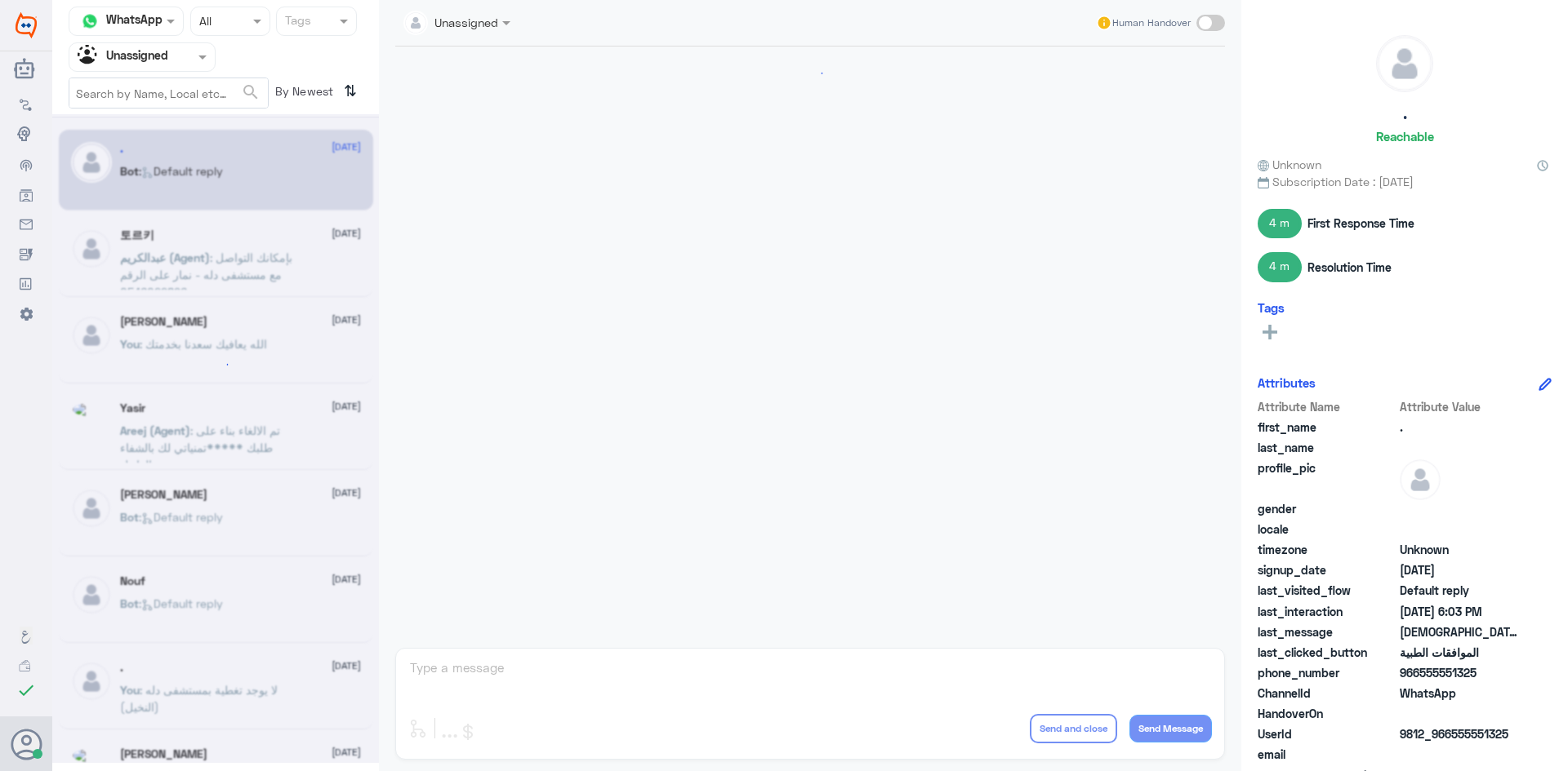
scroll to position [1114, 0]
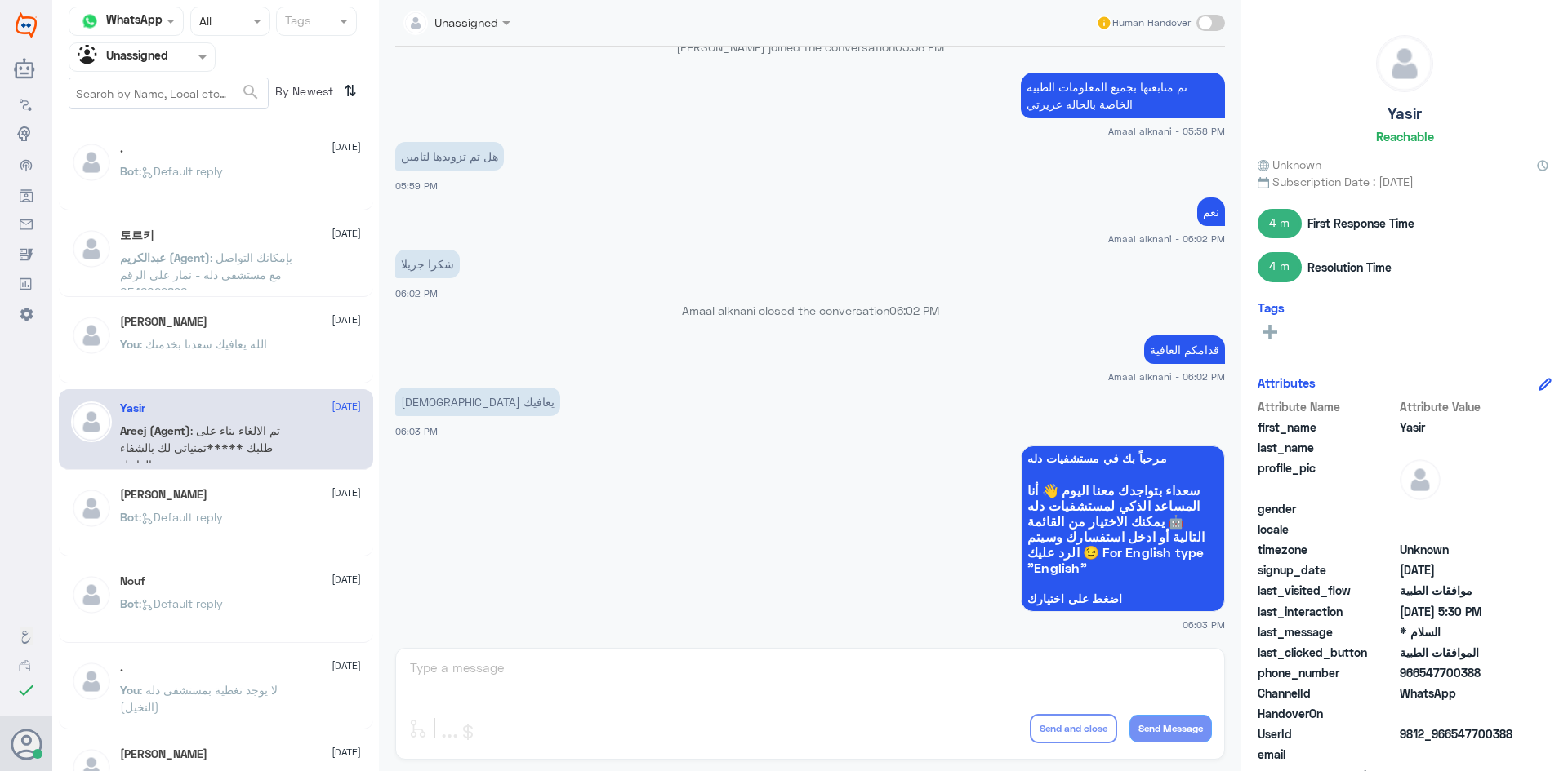
click at [270, 170] on div "Bot : Default reply" at bounding box center [241, 184] width 241 height 37
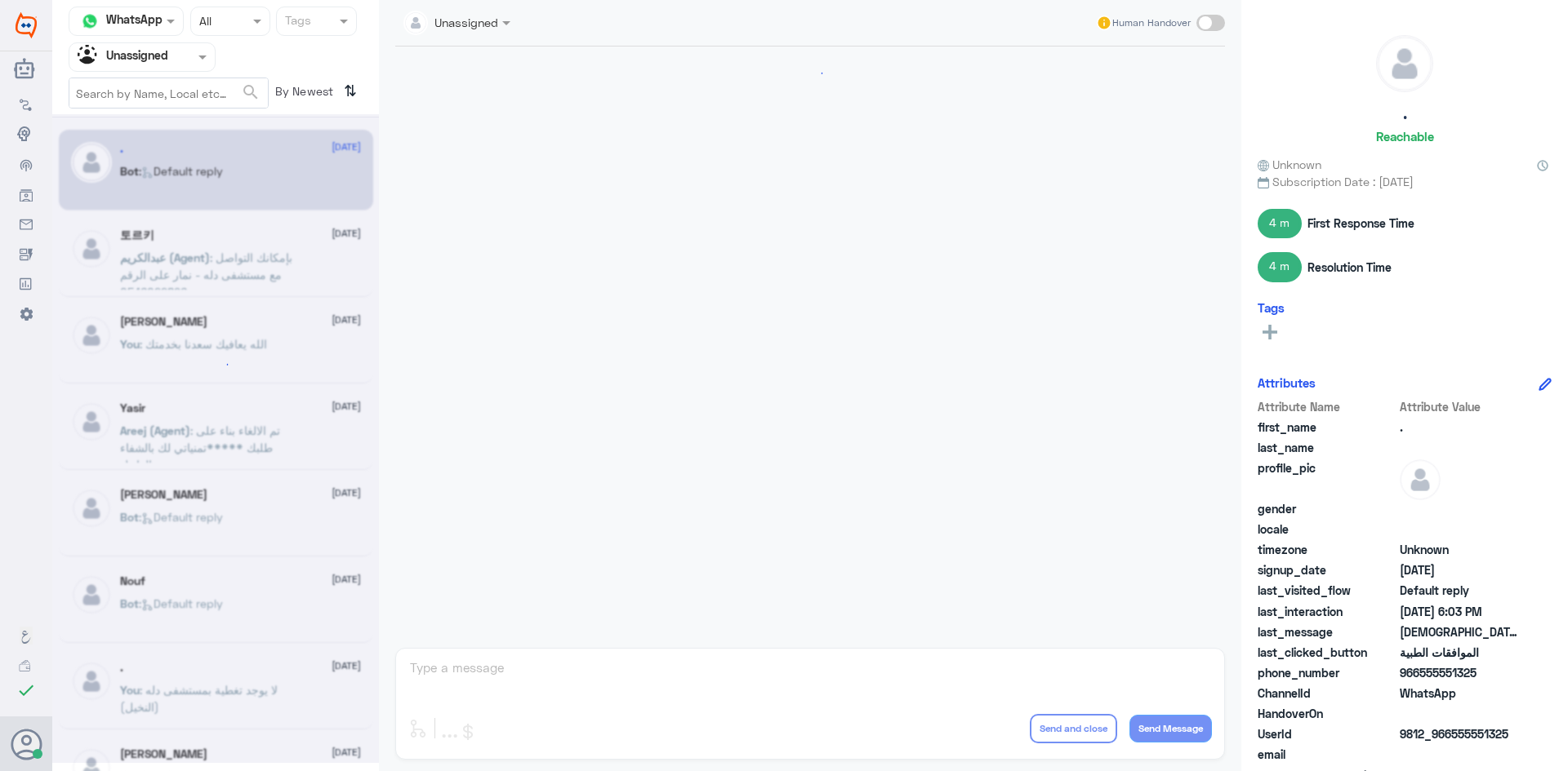
scroll to position [1114, 0]
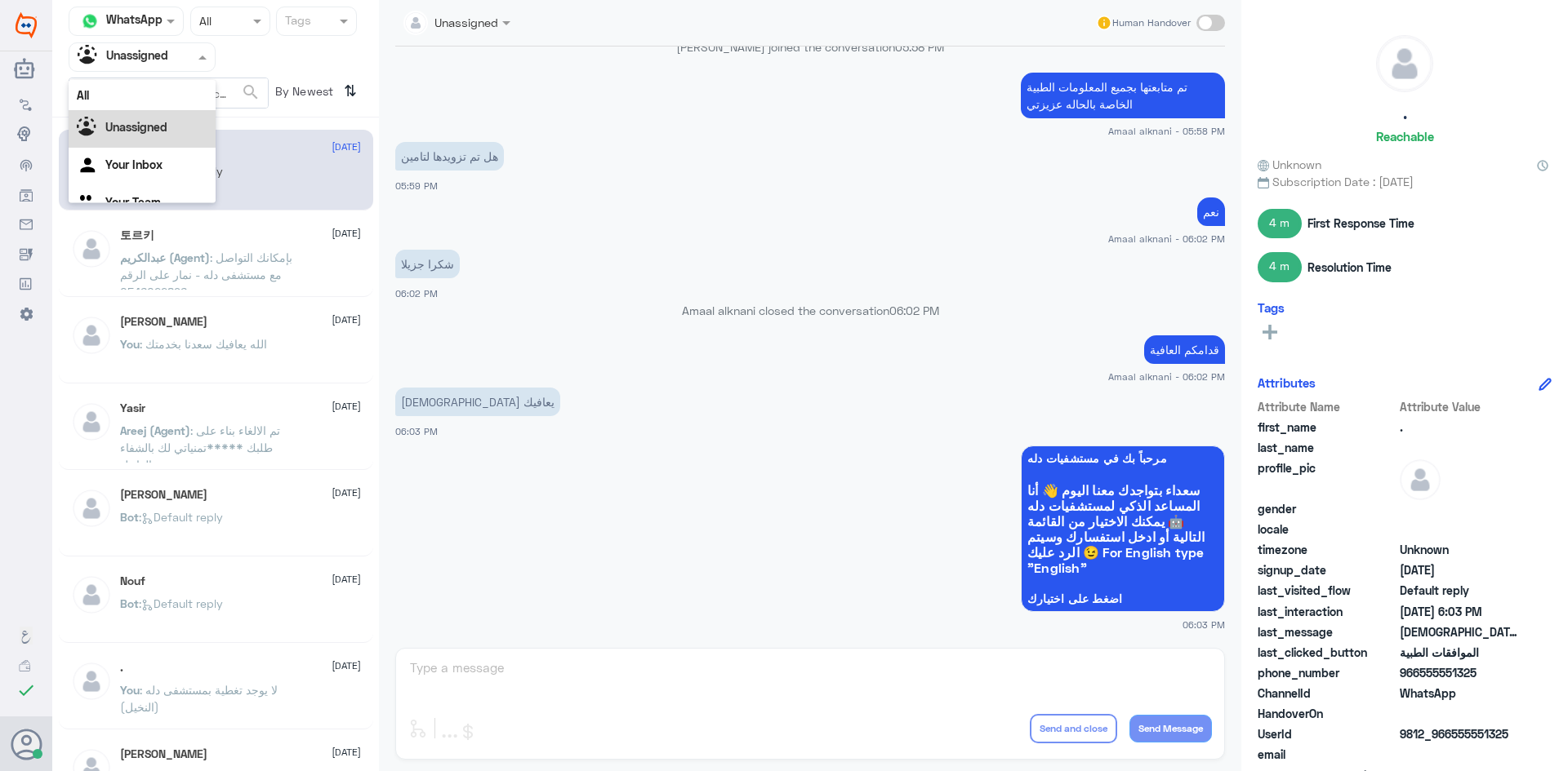
click at [166, 66] on div "Unassigned" at bounding box center [122, 57] width 90 height 24
click at [155, 96] on div "All" at bounding box center [142, 95] width 147 height 30
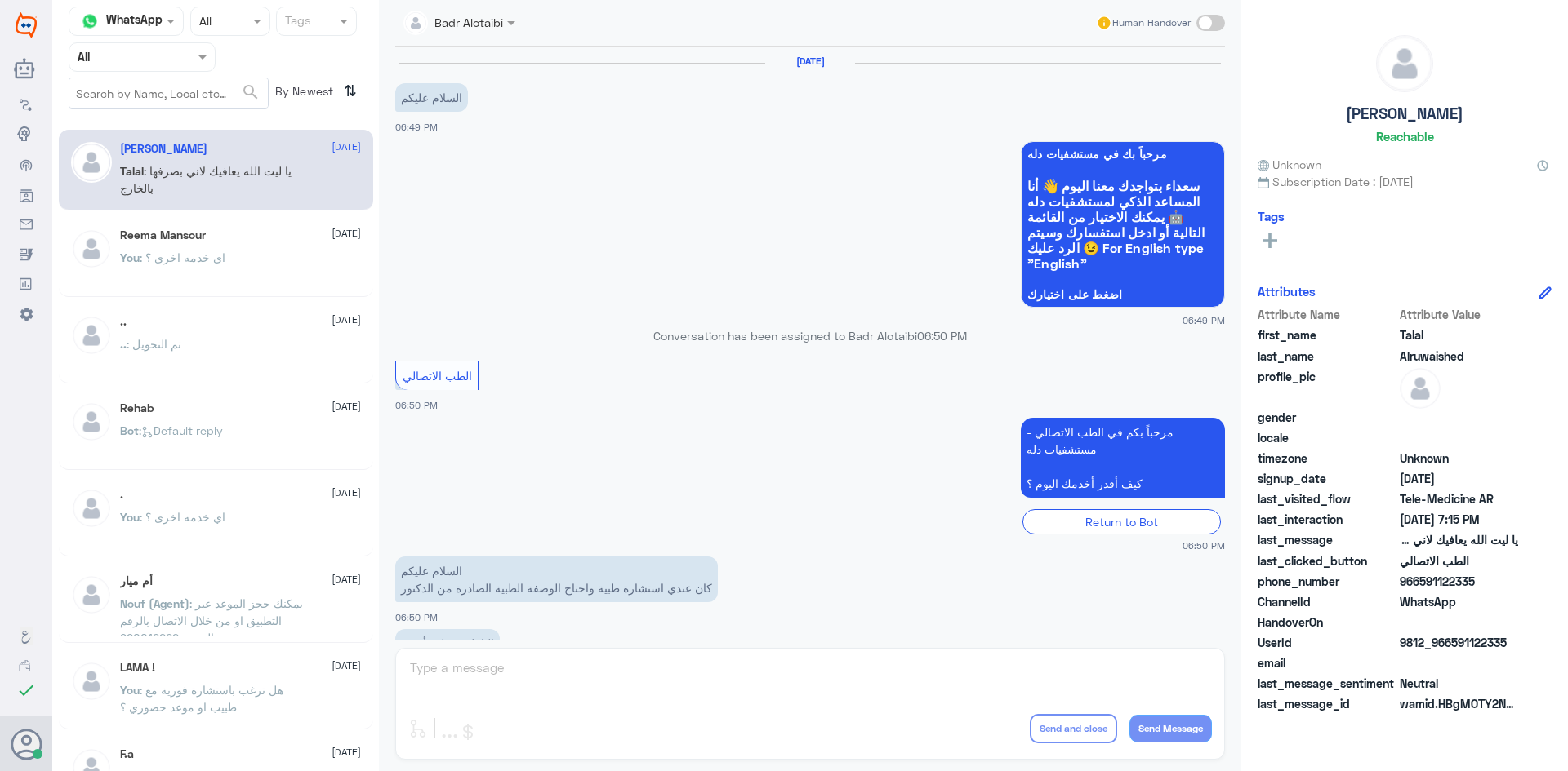
scroll to position [372, 0]
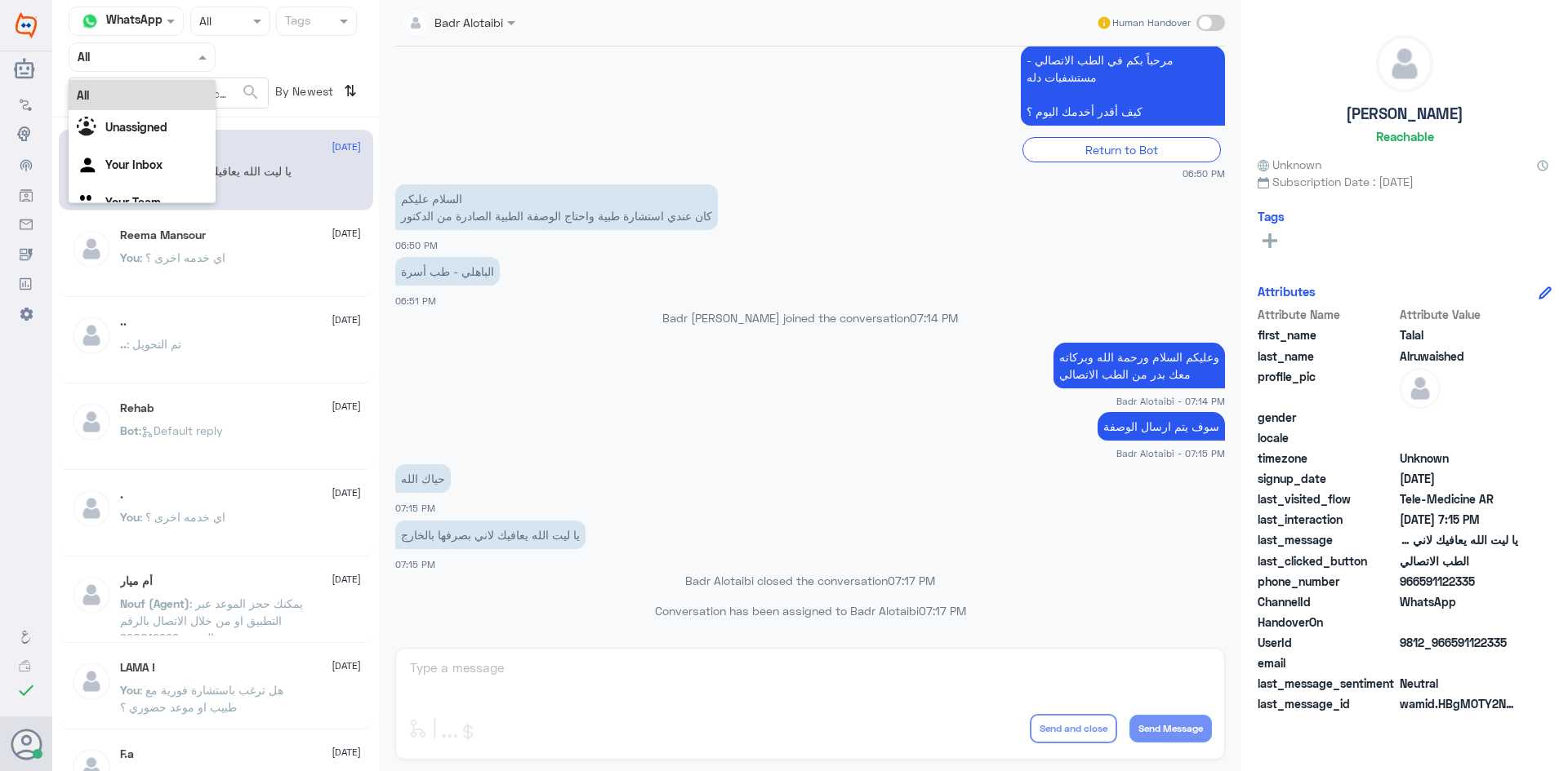
click at [193, 52] on div at bounding box center [142, 56] width 146 height 19
click at [164, 115] on div "All Unassigned Your Inbox Your Team" at bounding box center [142, 151] width 147 height 143
click at [160, 115] on div "Unassigned" at bounding box center [142, 129] width 147 height 38
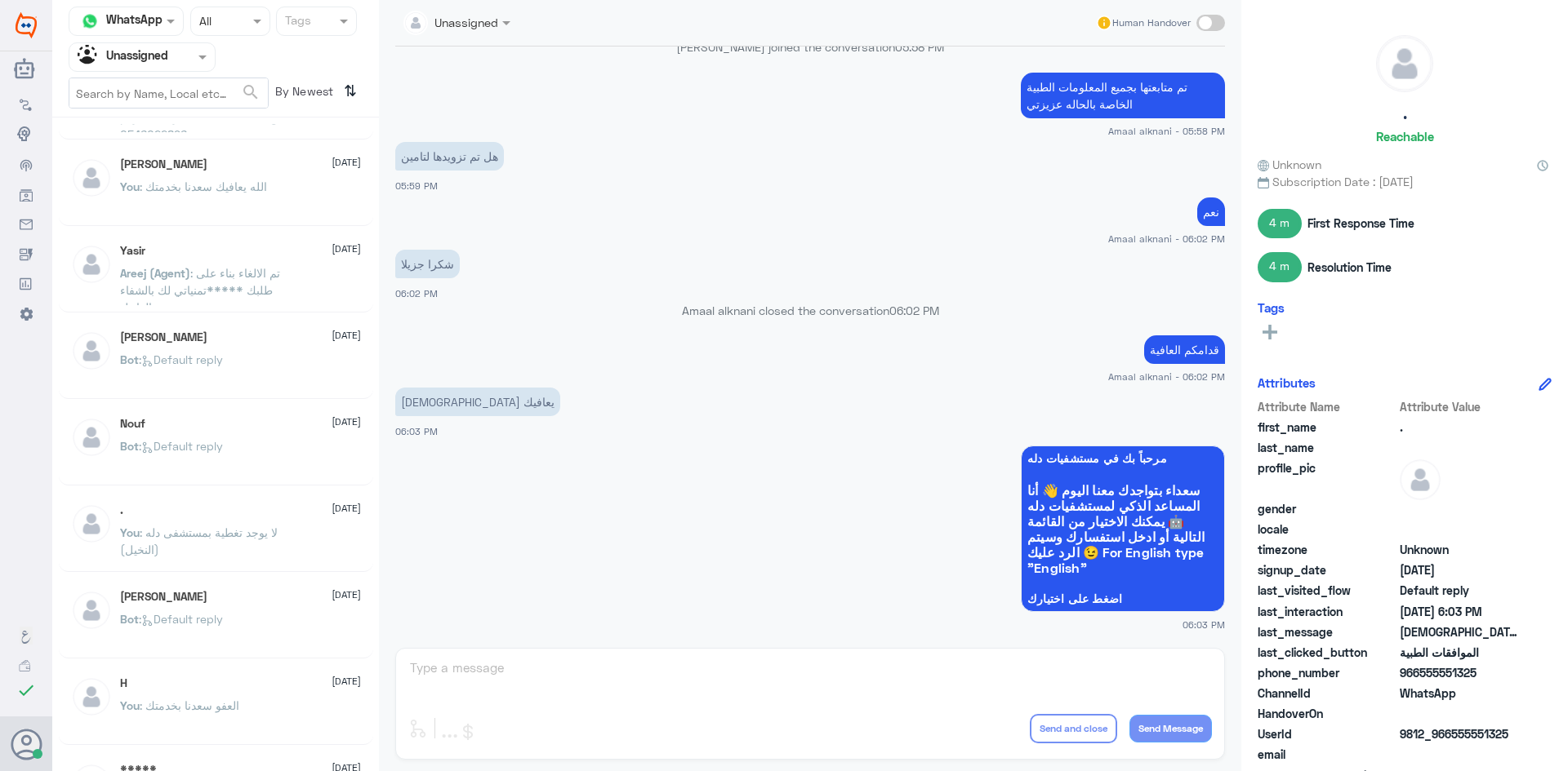
scroll to position [164, 0]
click at [250, 262] on span ": تم الالغاء بناء على طلبك *****تمنياتي لك بالشفاء العاجل" at bounding box center [200, 284] width 160 height 48
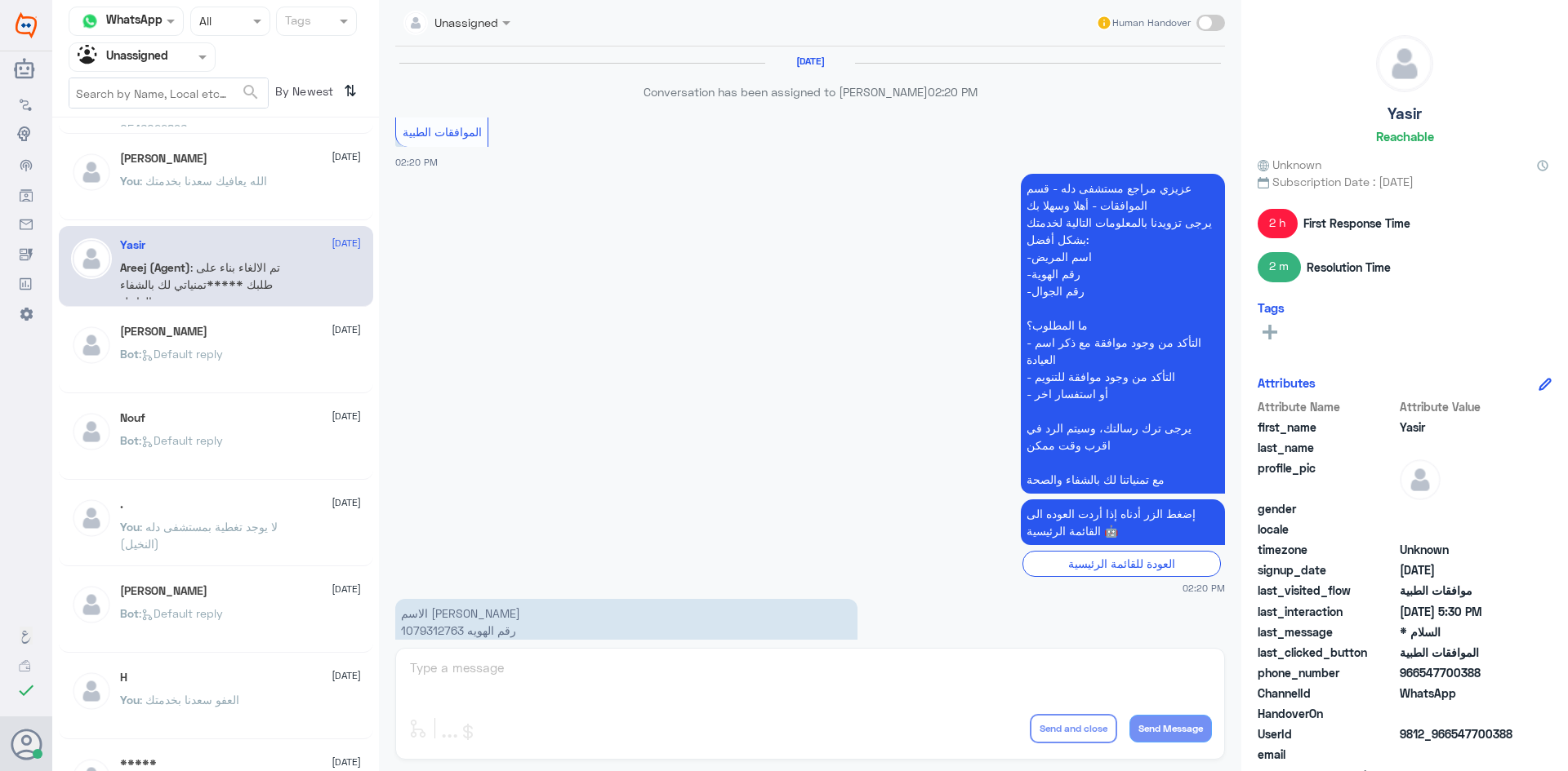
scroll to position [1473, 0]
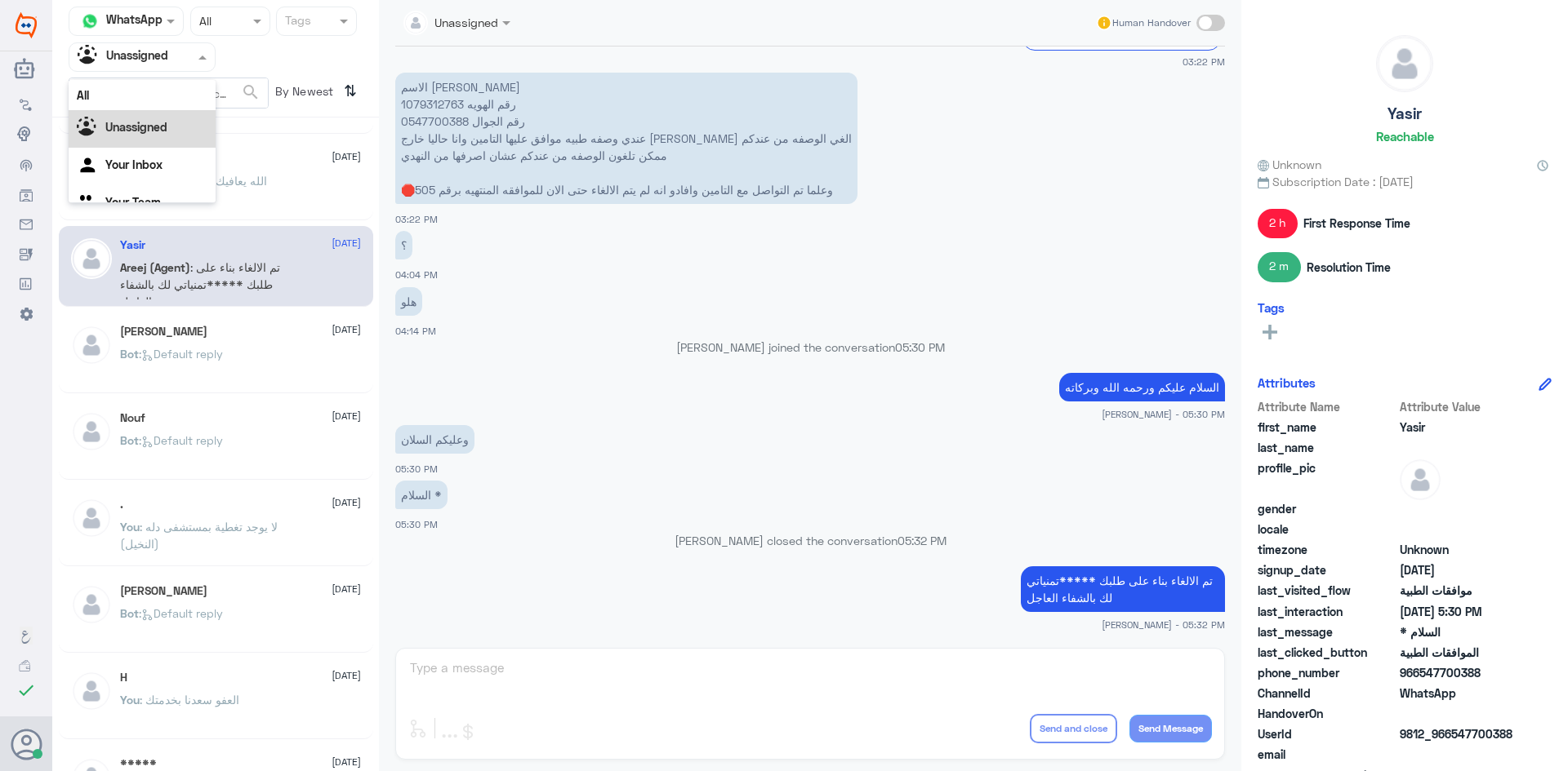
click at [201, 67] on div "Agent Filter Unassigned" at bounding box center [142, 56] width 147 height 29
click at [158, 102] on div "All" at bounding box center [142, 95] width 147 height 30
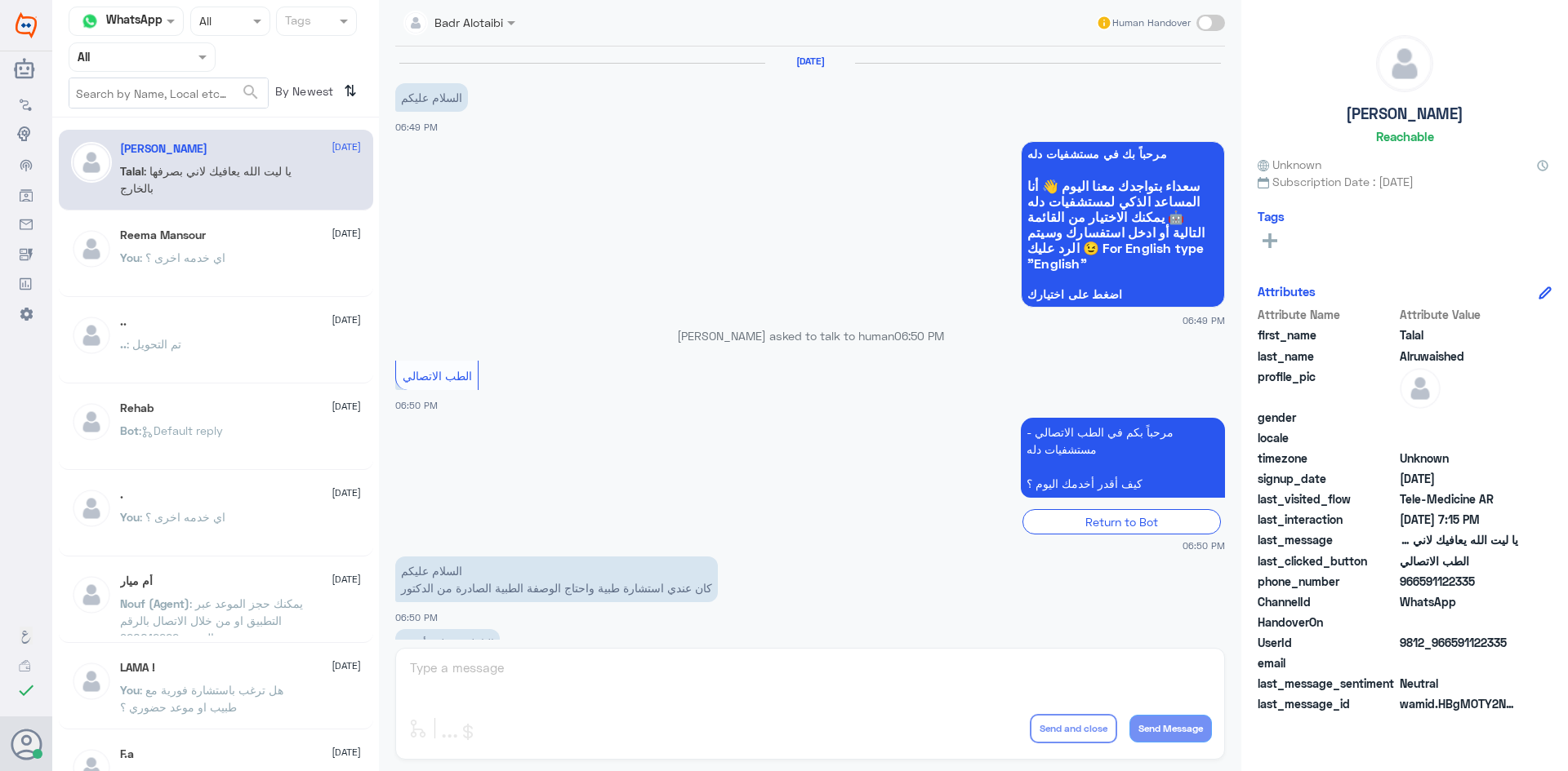
scroll to position [372, 0]
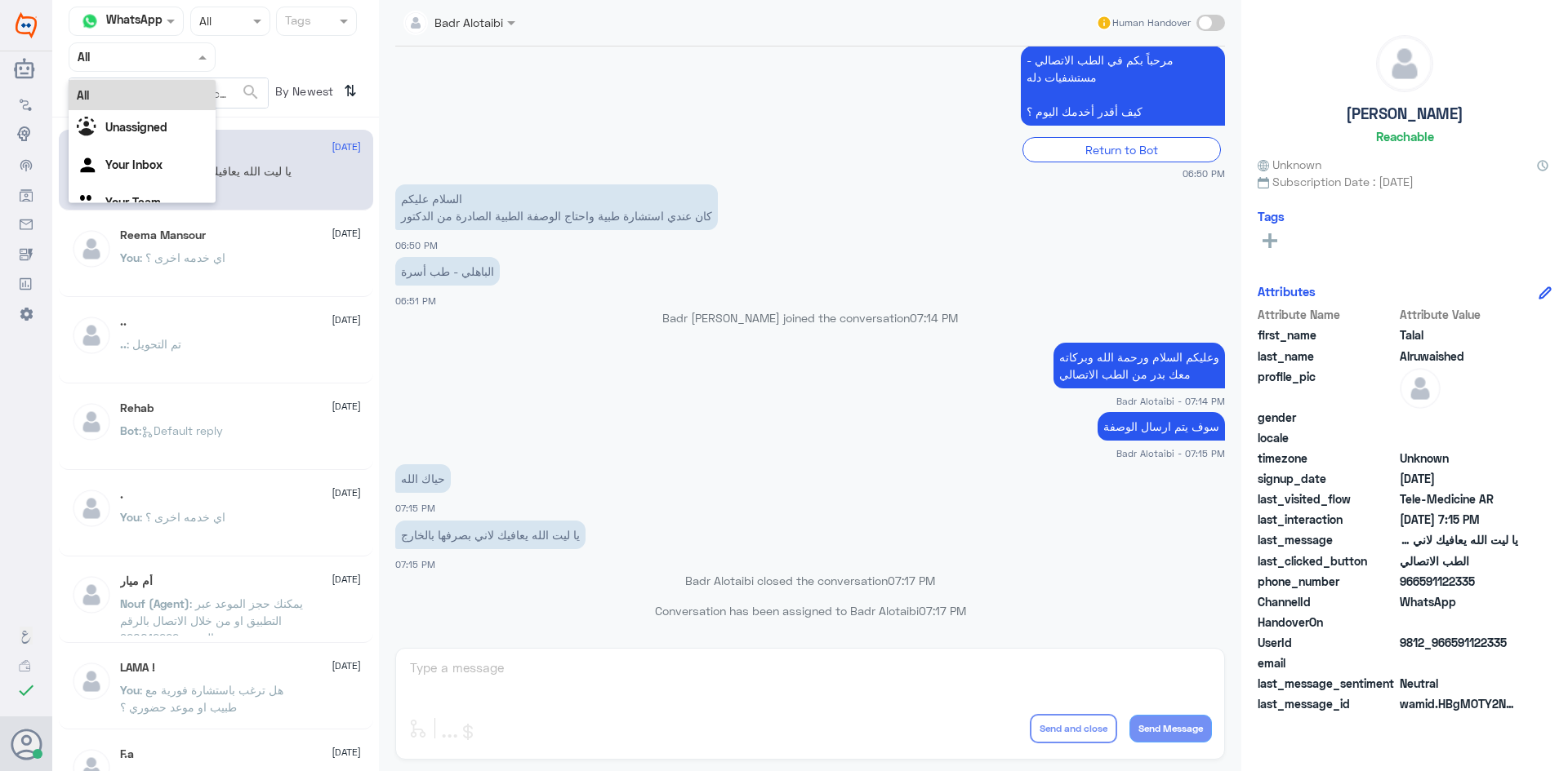
drag, startPoint x: 176, startPoint y: 63, endPoint x: 174, endPoint y: 93, distance: 30.1
click at [176, 65] on div at bounding box center [142, 56] width 146 height 19
click at [587, 85] on app-msgs-text "مرحباً بكم في الطب الاتصالي - مستشفيات دله كيف أقدر أخدمك اليوم ؟" at bounding box center [810, 87] width 830 height 82
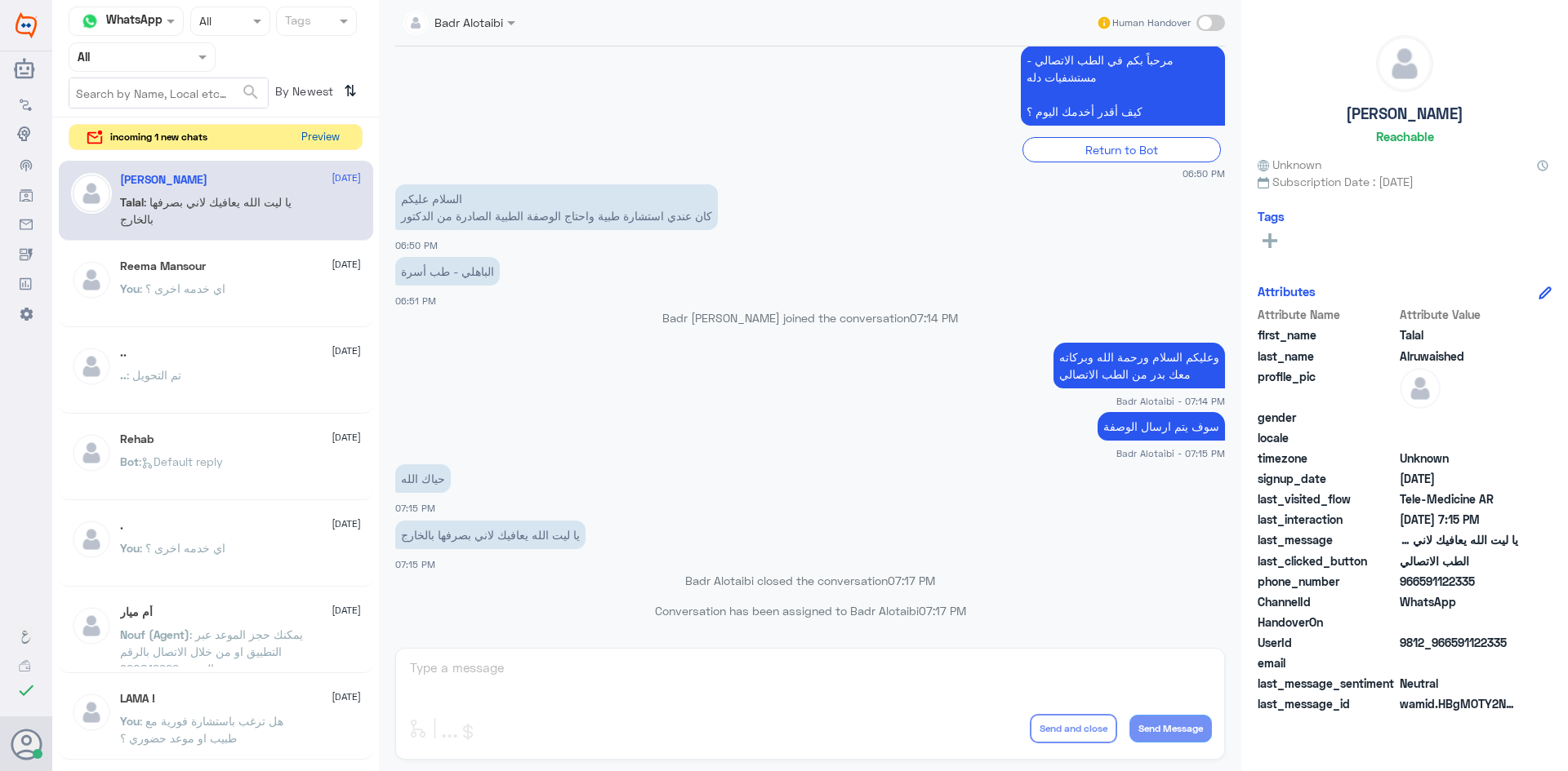
click at [326, 134] on button "Preview" at bounding box center [320, 137] width 51 height 25
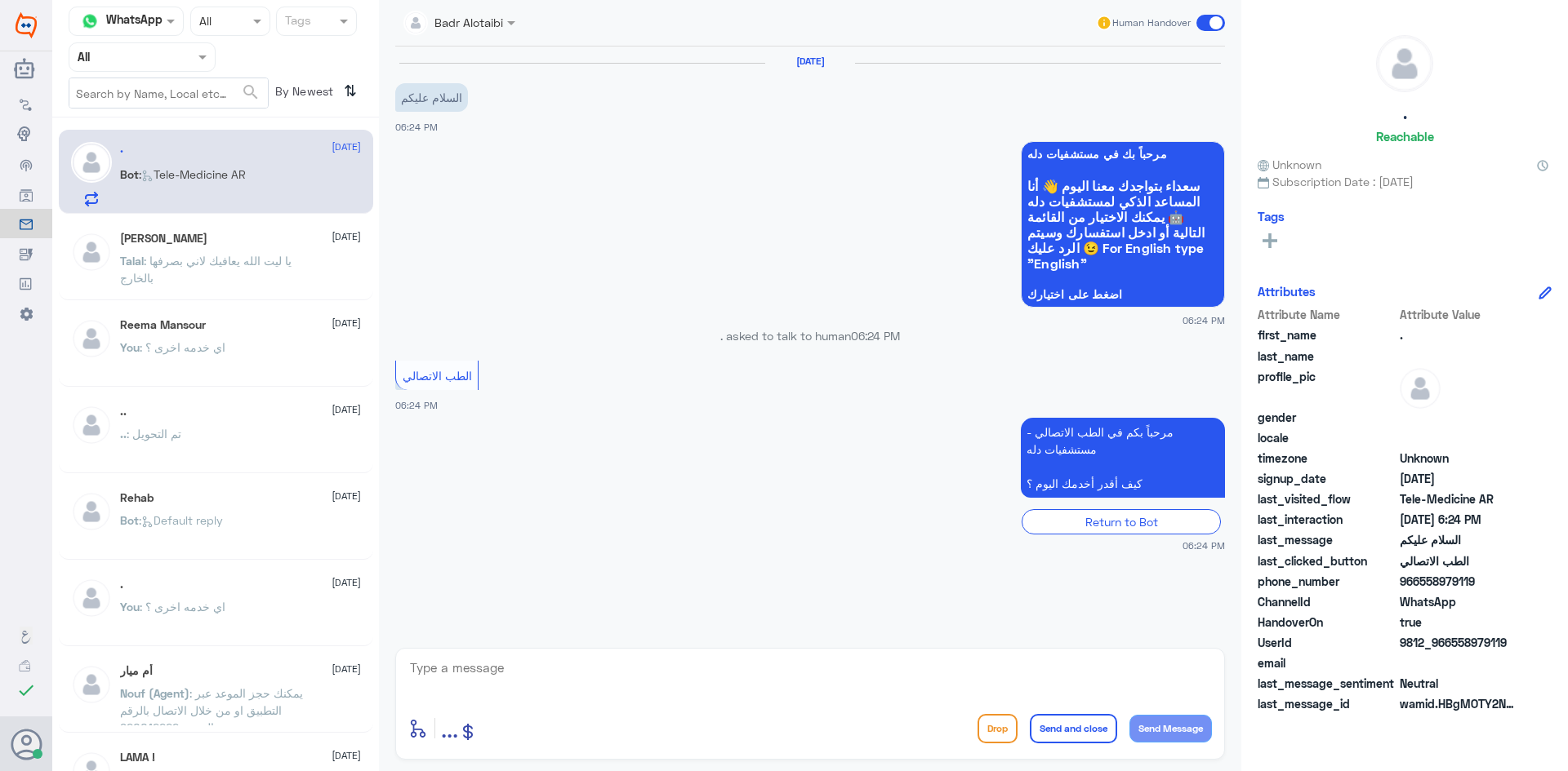
click at [890, 675] on textarea at bounding box center [810, 677] width 803 height 40
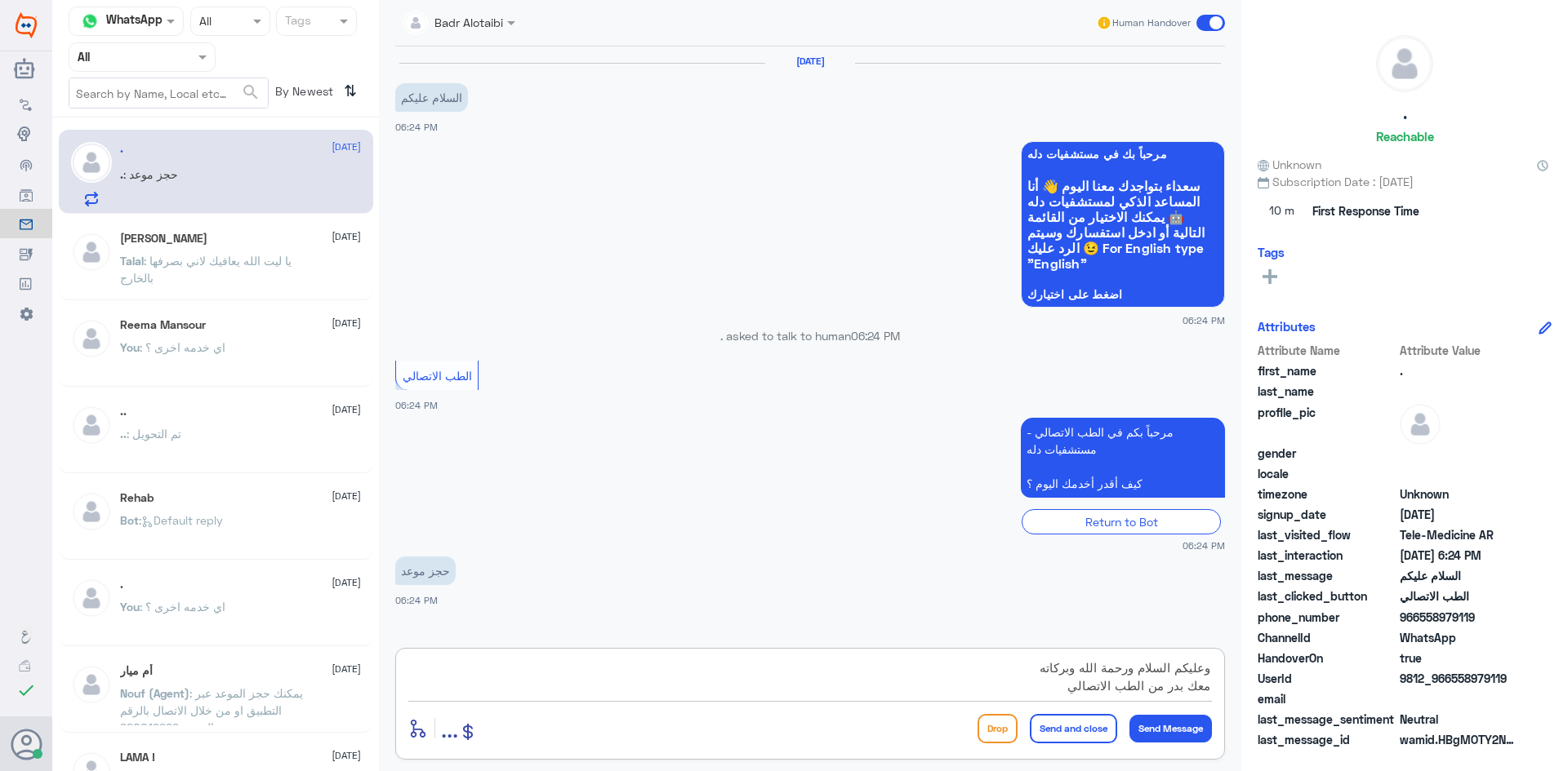
type textarea "وعليكم السلام ورحمة الله وبركاته معك بدر من الطب الاتصالي"
drag, startPoint x: 1510, startPoint y: 675, endPoint x: 1452, endPoint y: 680, distance: 58.2
click at [1452, 680] on span "9812_966558979119" at bounding box center [1459, 679] width 119 height 17
copy span "558979119"
click at [1024, 691] on textarea "وعليكم السلام ورحمة الله وبركاته معك بدر من الطب الاتصالي" at bounding box center [810, 677] width 803 height 40
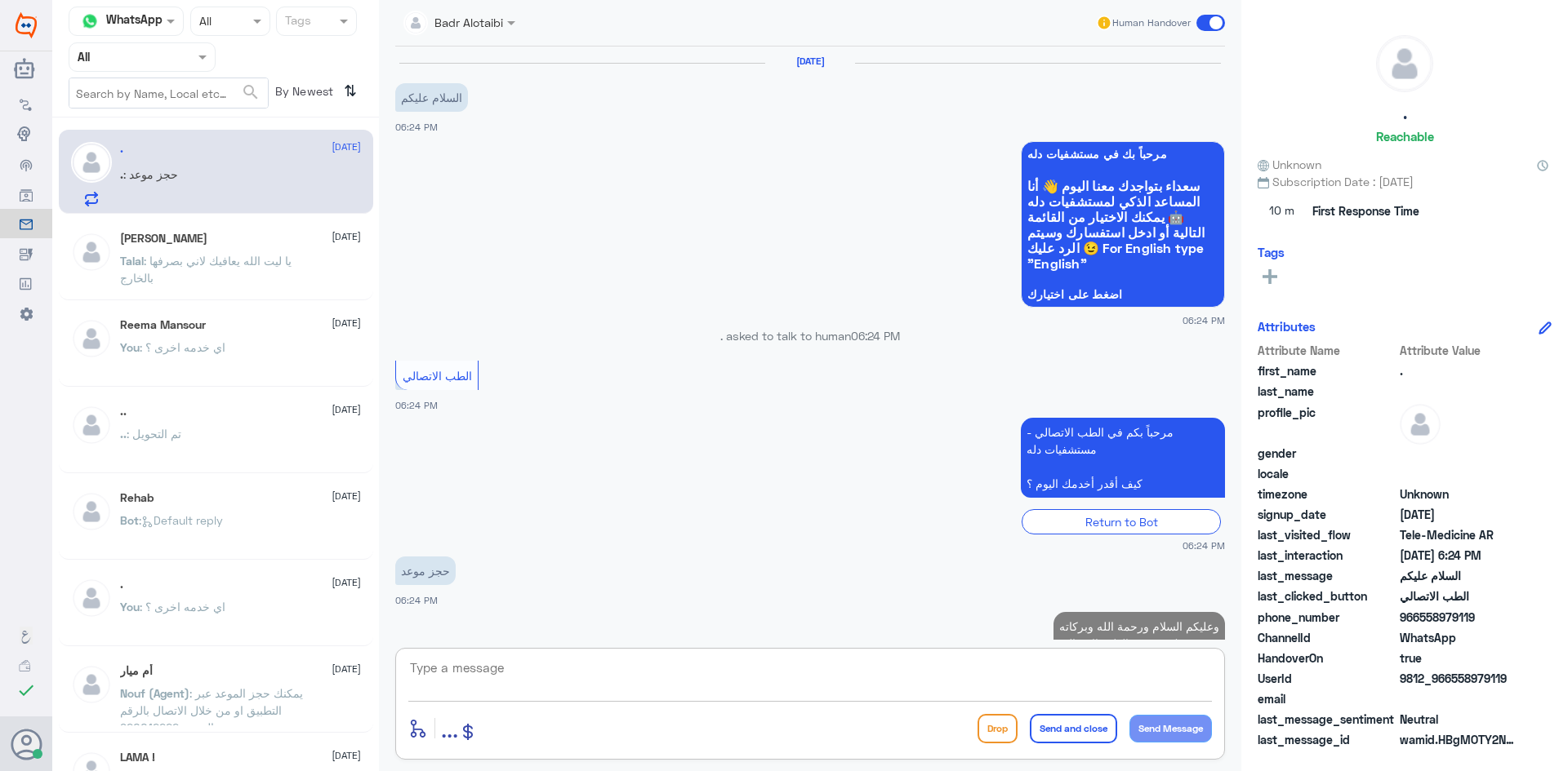
scroll to position [46, 0]
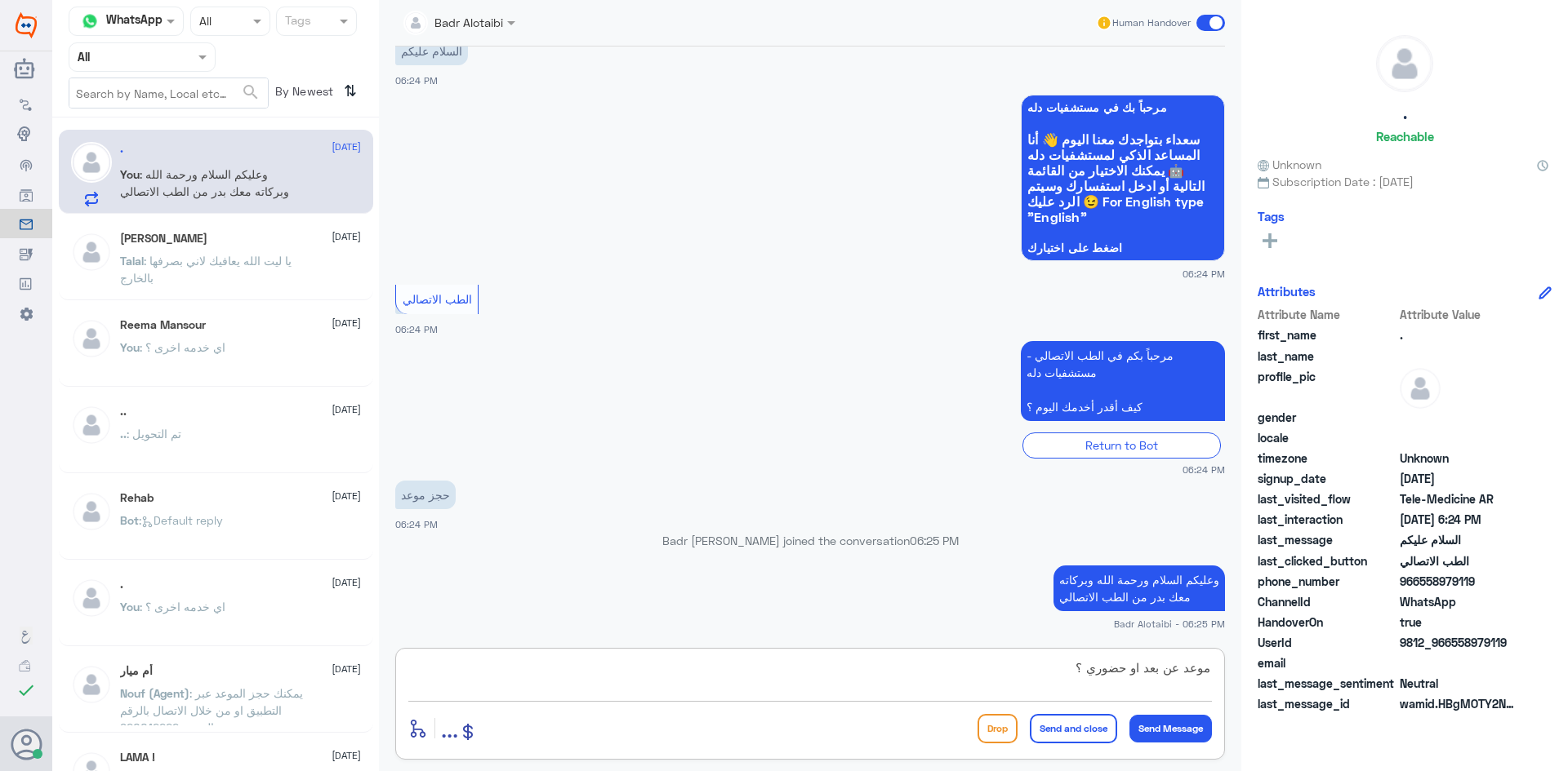
type textarea "موعد عن بعد او حضوري ؟"
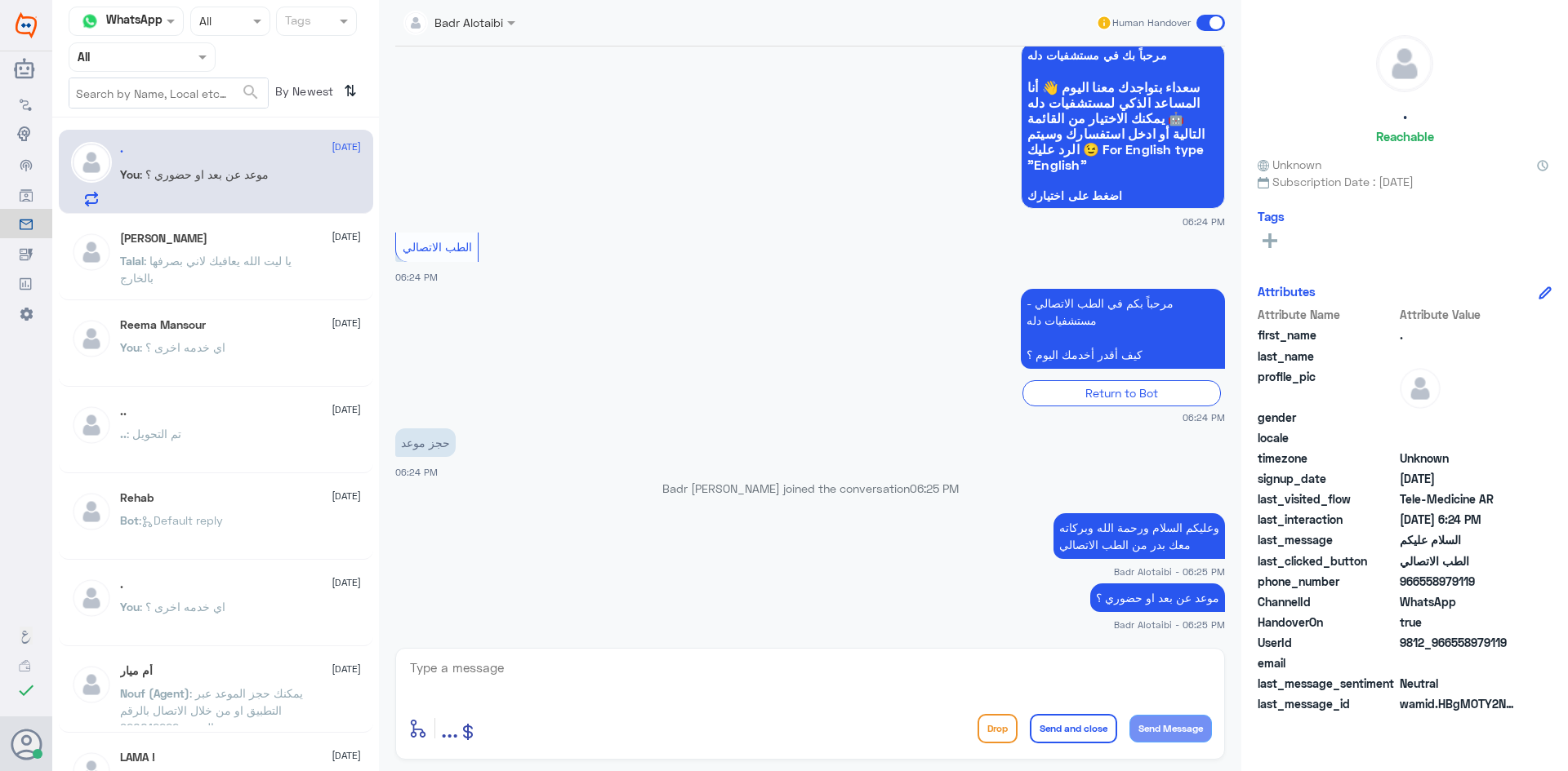
drag, startPoint x: 1507, startPoint y: 636, endPoint x: 1450, endPoint y: 640, distance: 57.1
click at [1450, 640] on span "9812_966558979119" at bounding box center [1459, 642] width 119 height 17
copy span "558979119"
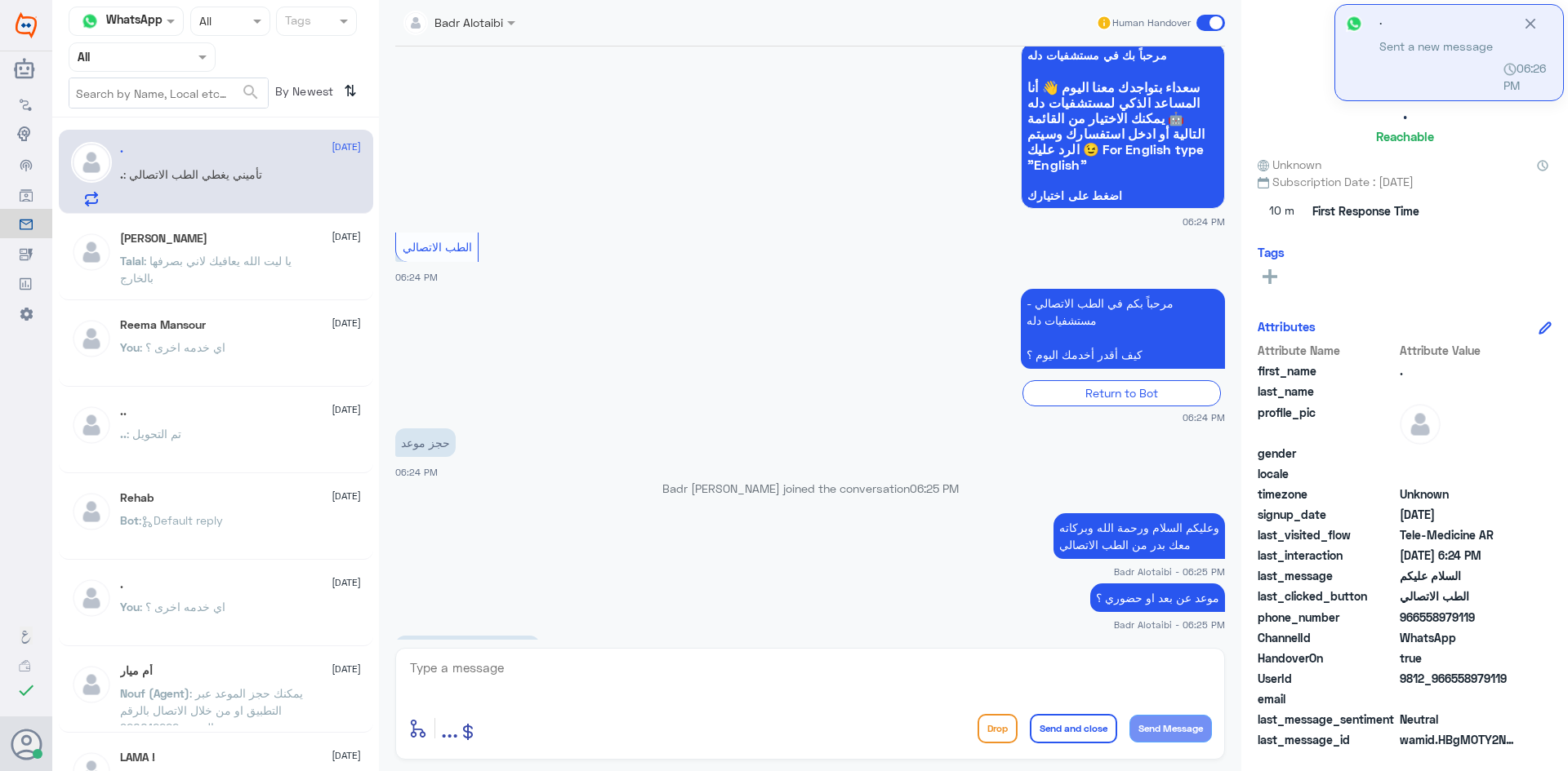
scroll to position [154, 0]
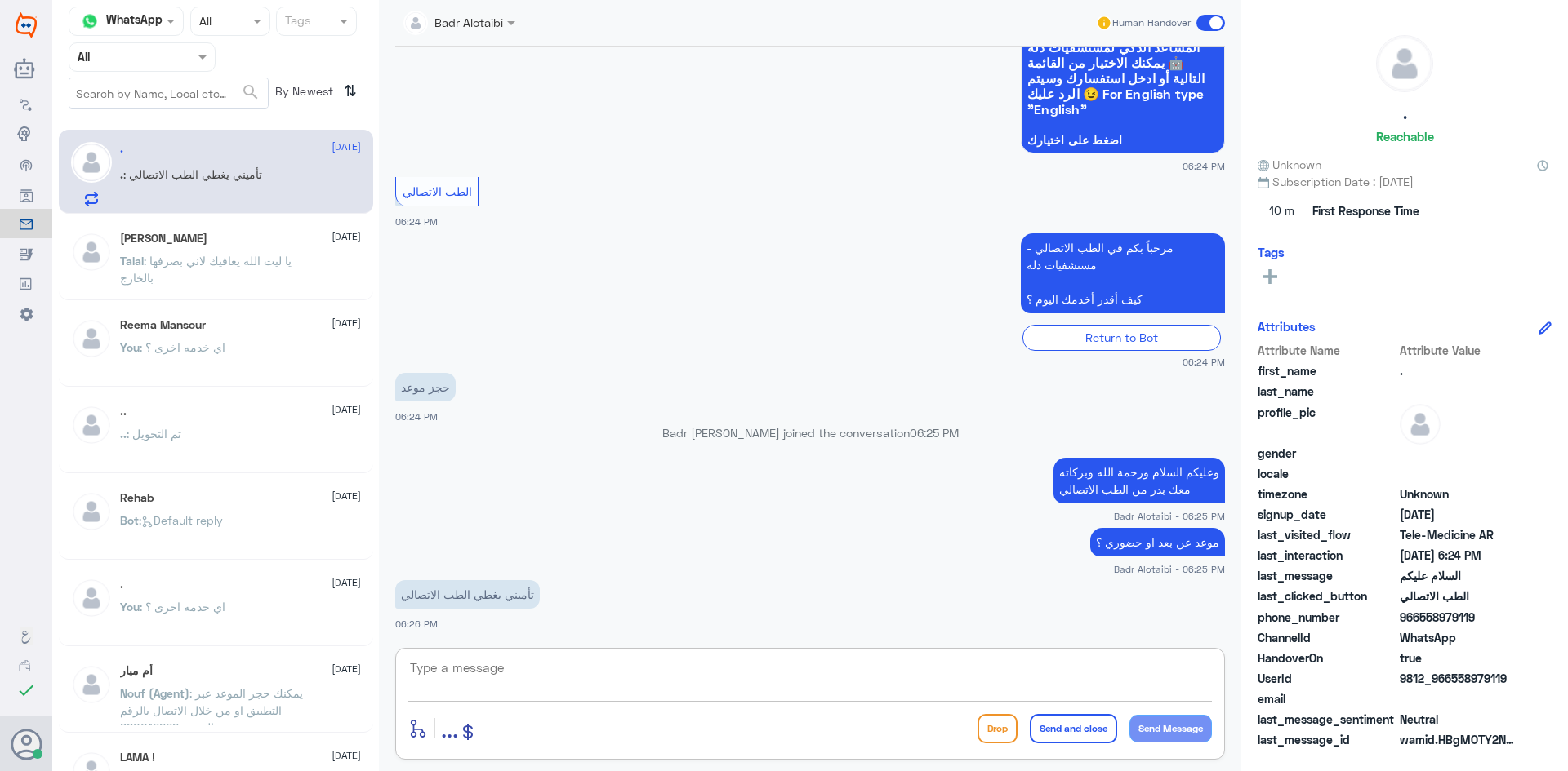
click at [770, 670] on textarea at bounding box center [810, 677] width 803 height 40
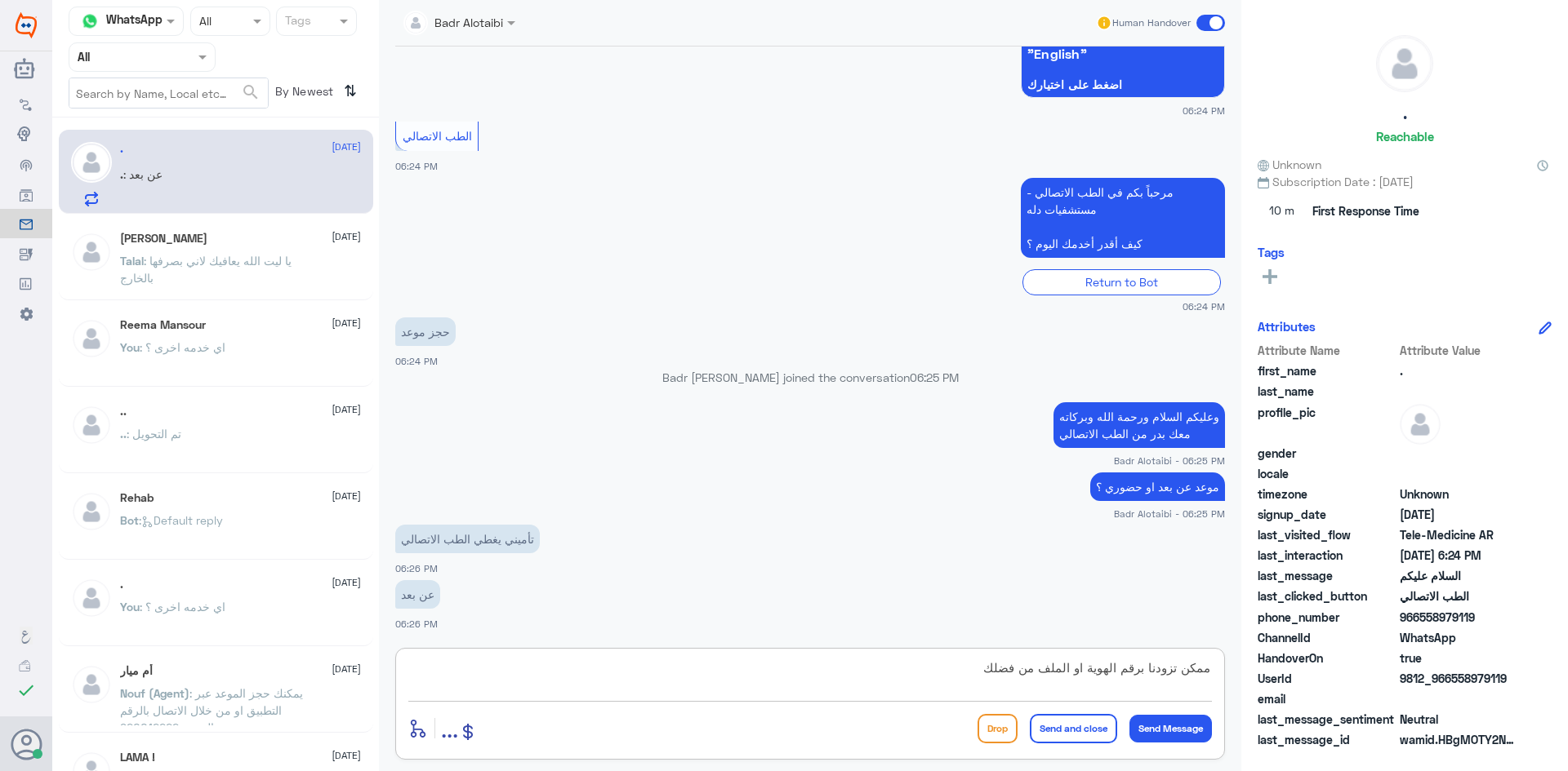
type textarea "ممكن تزودنا برقم الهوية او الملف من فضلك"
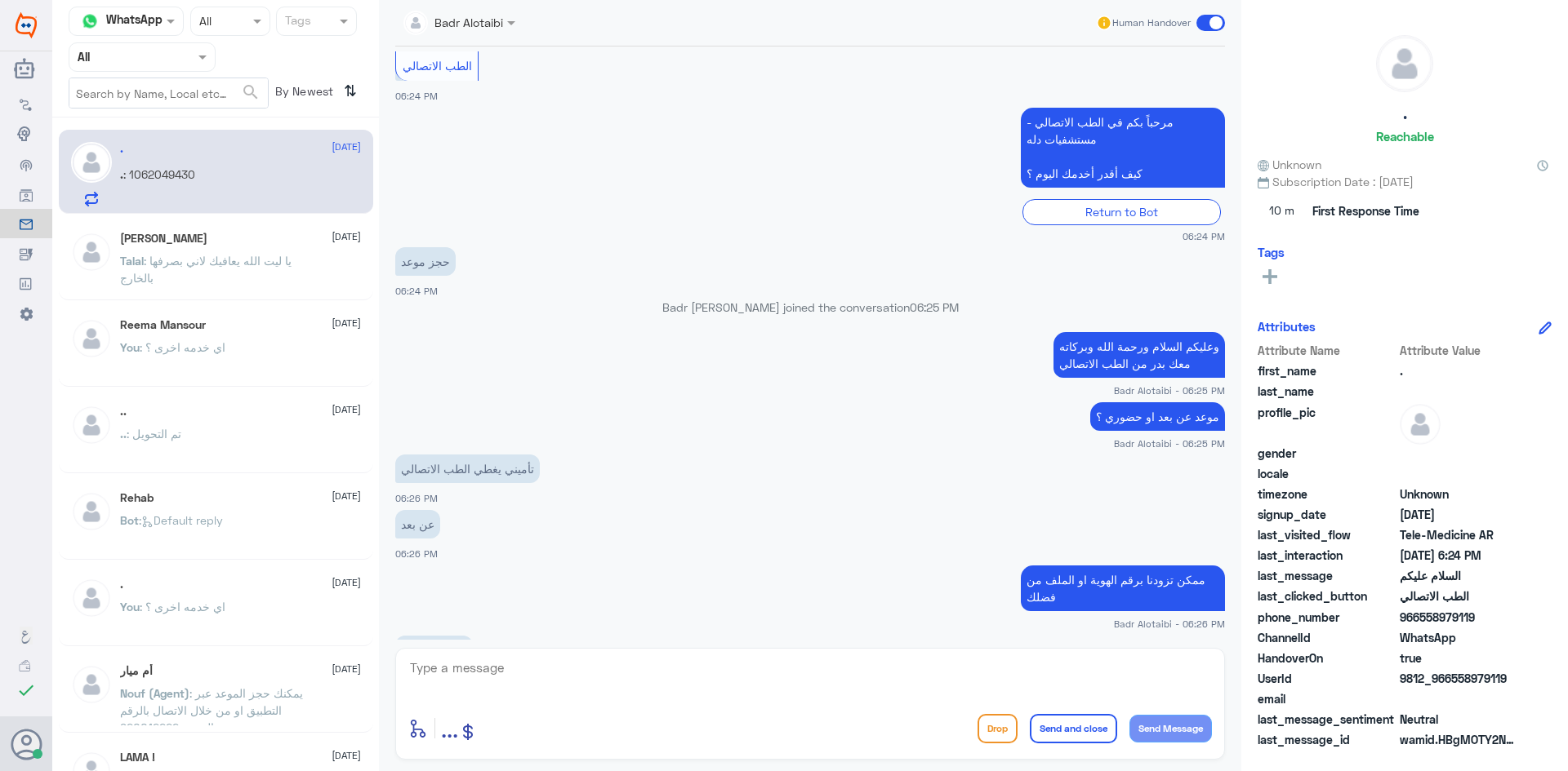
scroll to position [336, 0]
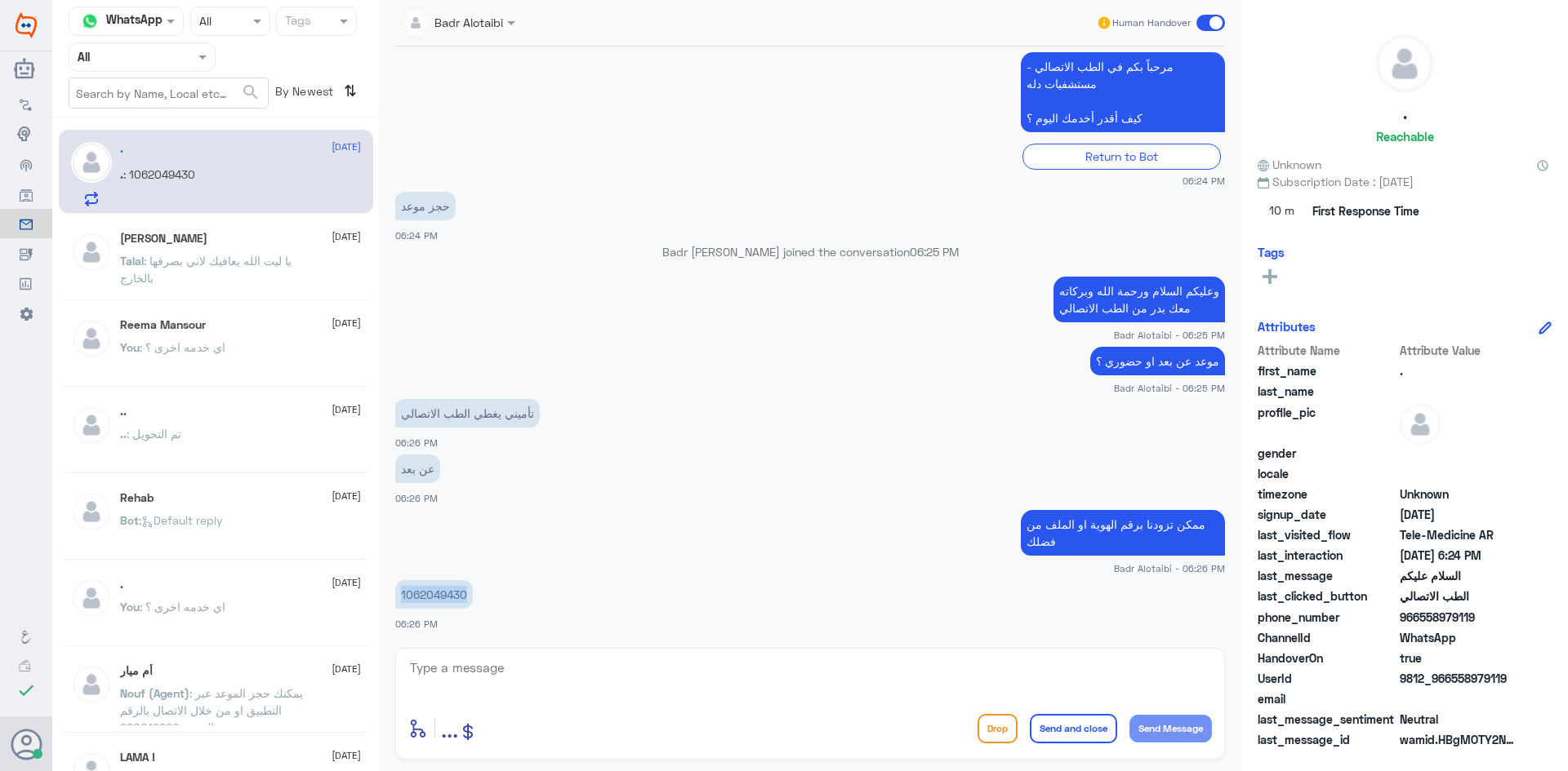
drag, startPoint x: 467, startPoint y: 597, endPoint x: 400, endPoint y: 608, distance: 67.9
click at [400, 608] on div "1062049430" at bounding box center [434, 594] width 77 height 28
copy p "1062049430"
click at [993, 664] on textarea at bounding box center [810, 677] width 803 height 40
click at [926, 682] on textarea at bounding box center [810, 677] width 803 height 40
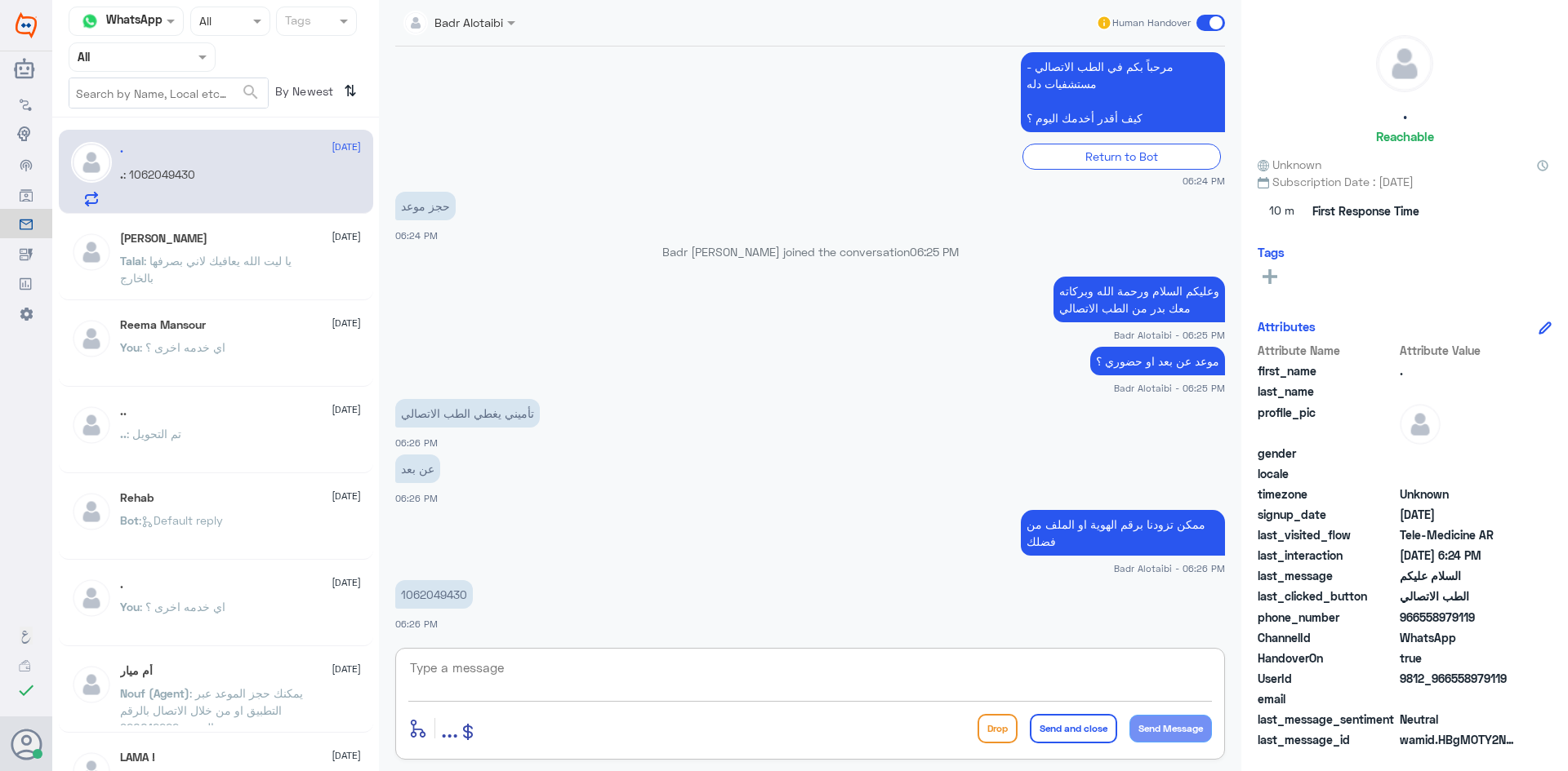
click at [777, 684] on textarea at bounding box center [810, 677] width 803 height 40
click at [802, 695] on textarea at bounding box center [810, 677] width 803 height 40
click at [774, 677] on textarea at bounding box center [810, 677] width 803 height 40
click at [752, 690] on textarea at bounding box center [810, 677] width 803 height 40
type textarea "نعم يغطي"
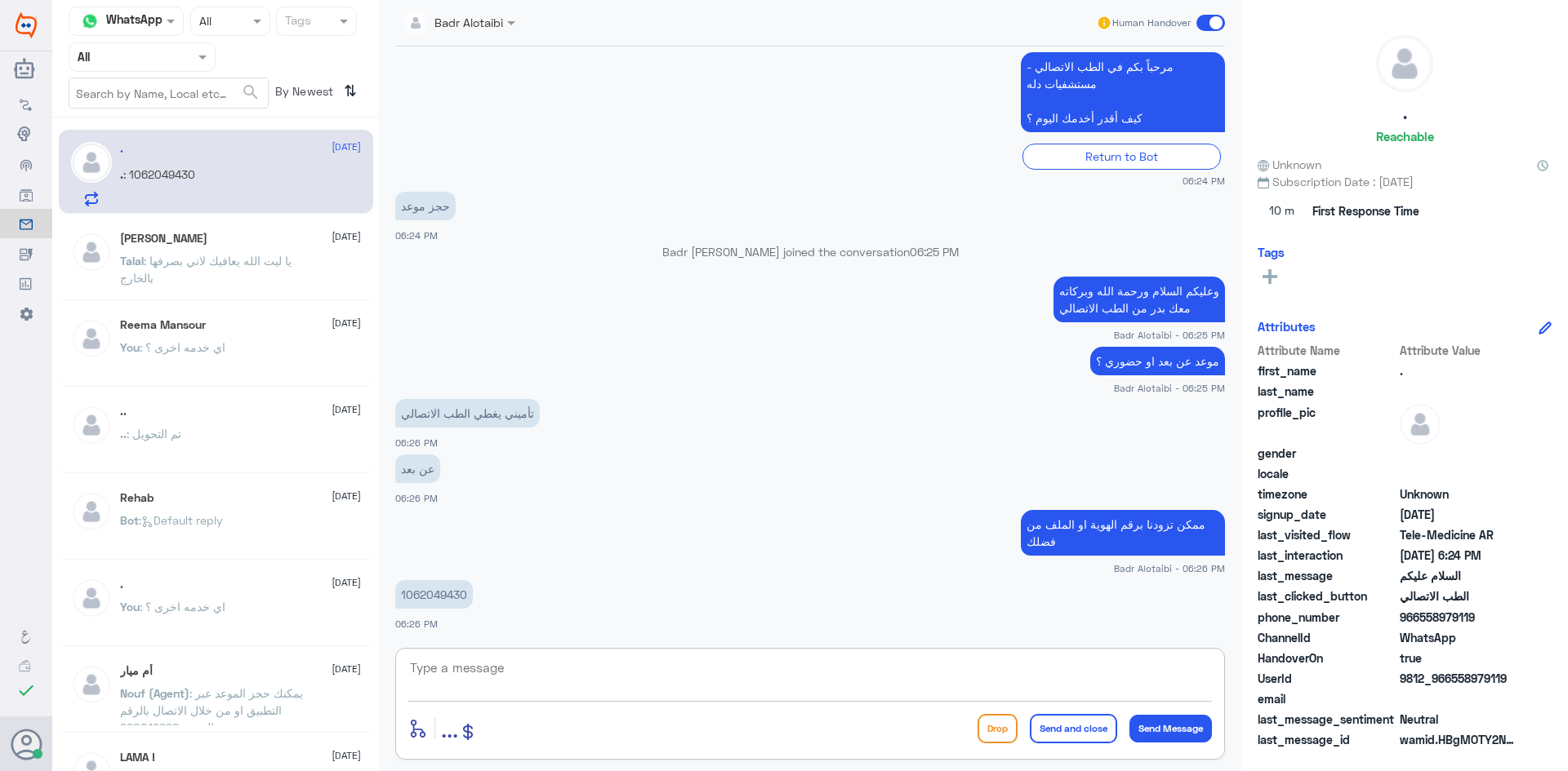
scroll to position [387, 0]
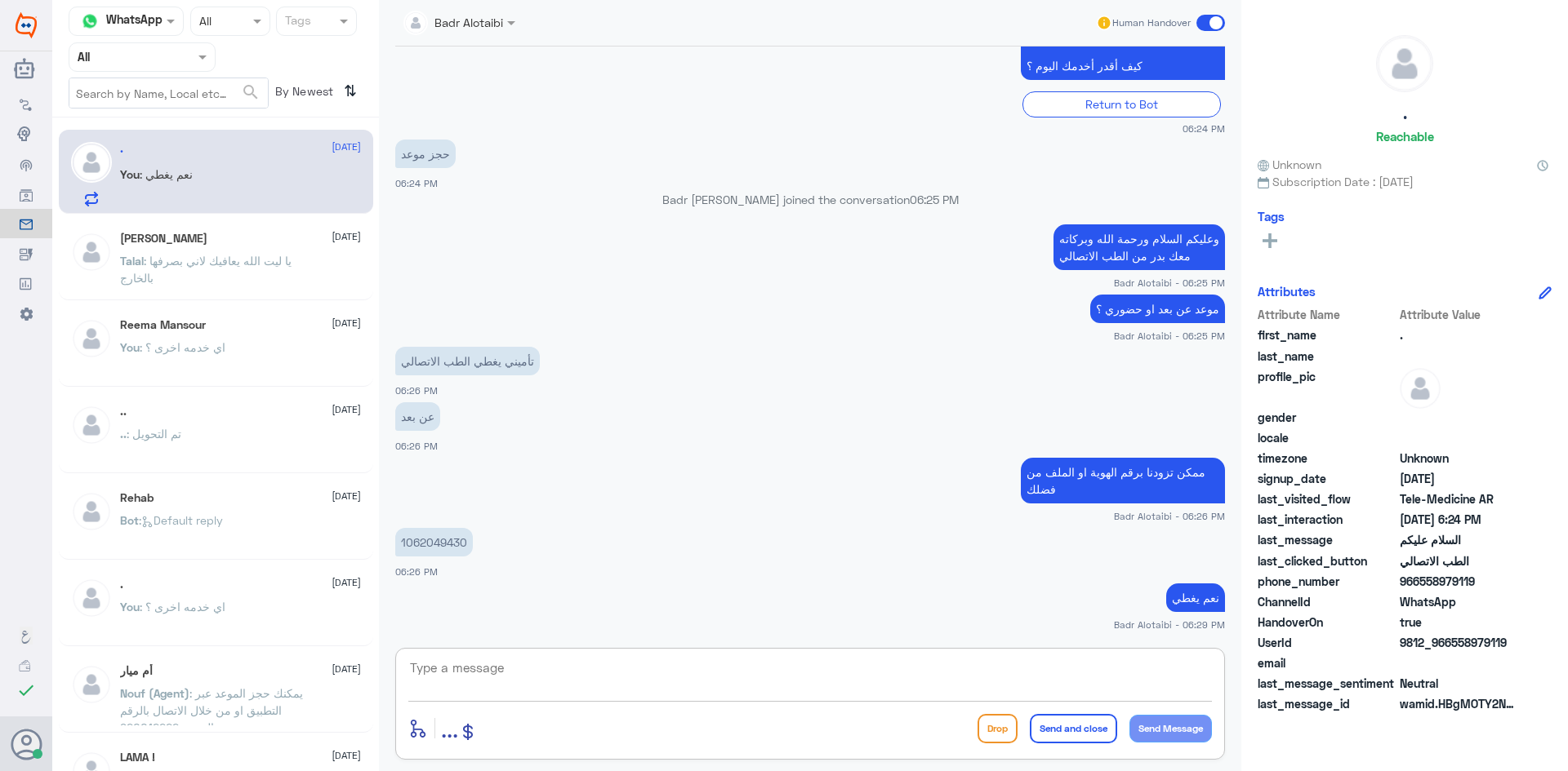
click at [804, 680] on textarea at bounding box center [810, 677] width 803 height 40
click at [868, 676] on textarea at bounding box center [810, 677] width 803 height 40
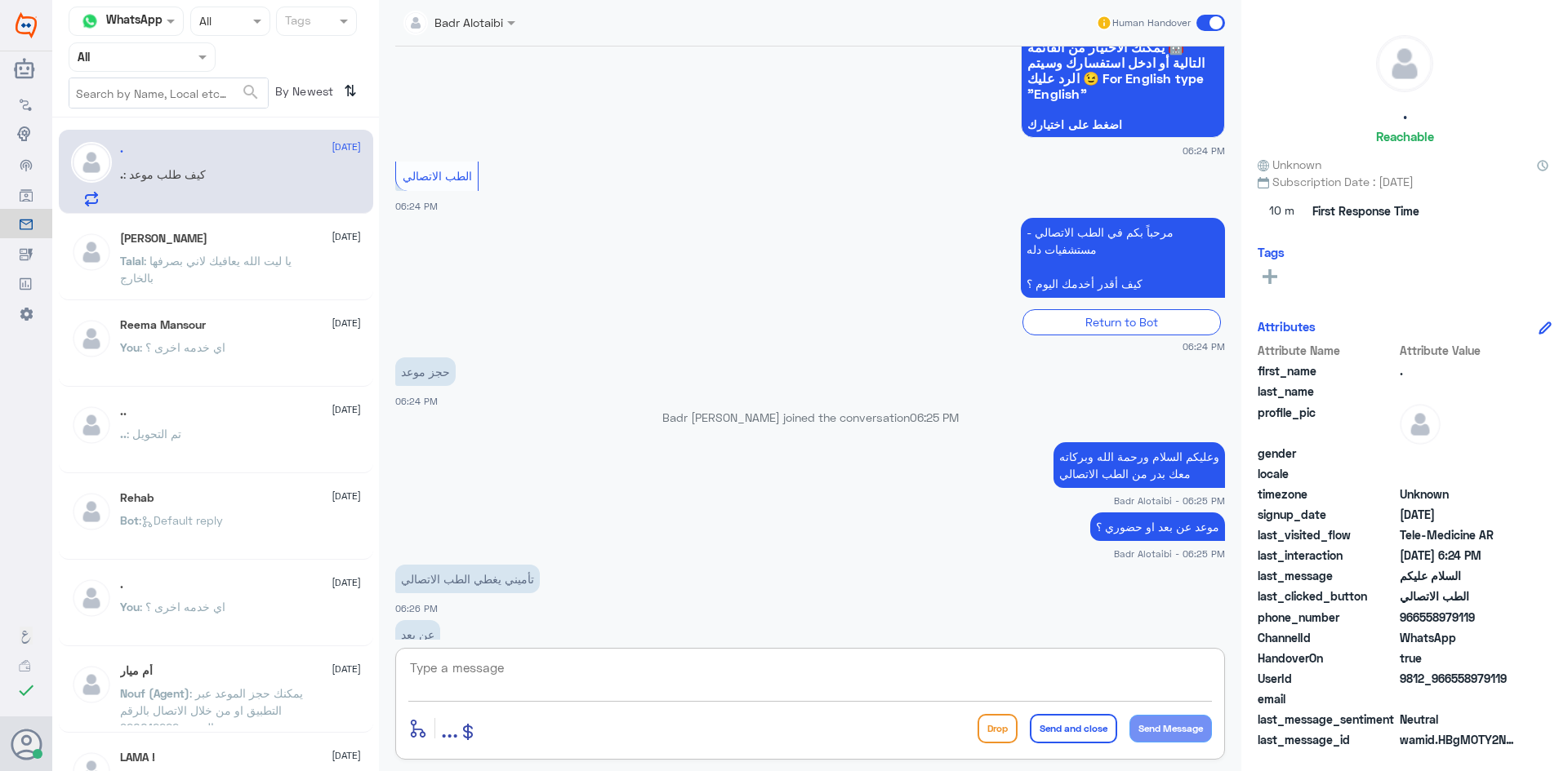
scroll to position [443, 0]
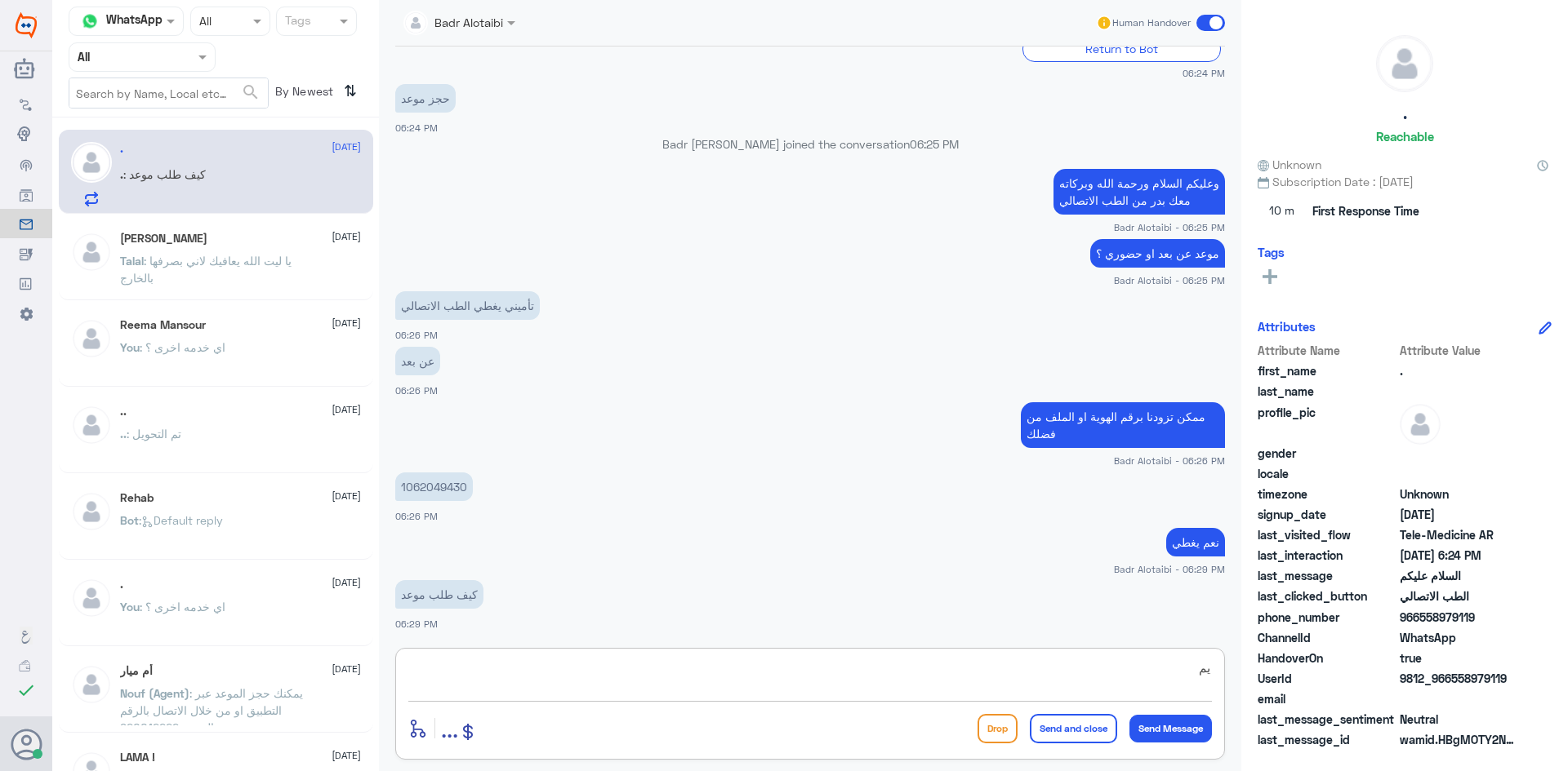
type textarea "ي"
click at [725, 677] on textarea at bounding box center [810, 677] width 803 height 40
click at [673, 668] on textarea at bounding box center [810, 677] width 803 height 40
type textarea "ي"
type textarea "ع"
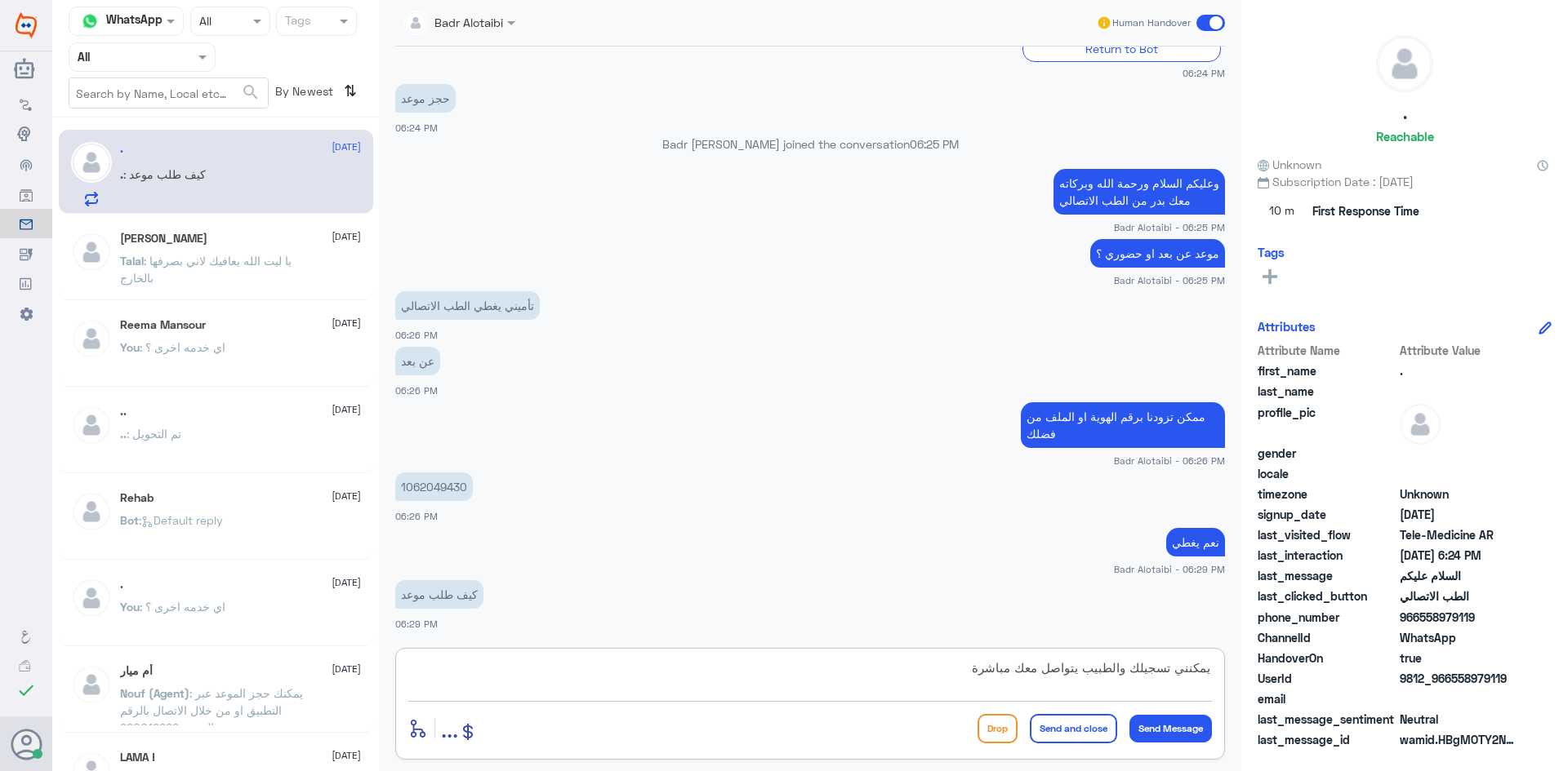
type textarea "يمكنني تسجيلك والطبيب يتواصل معك مباشرة"
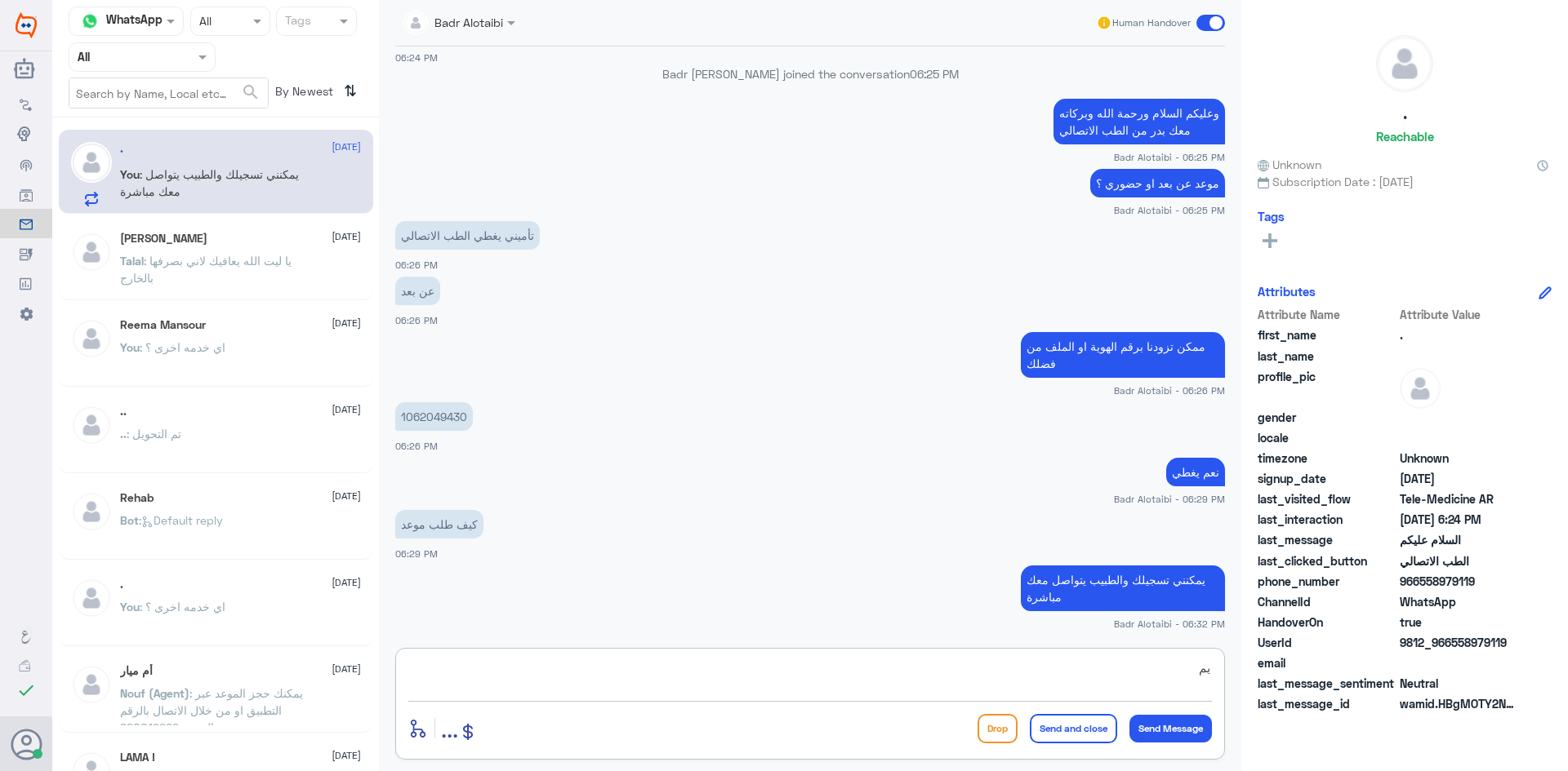
type textarea "ي"
type textarea "او حجز موعد عن بعد عن طريق التطبيق"
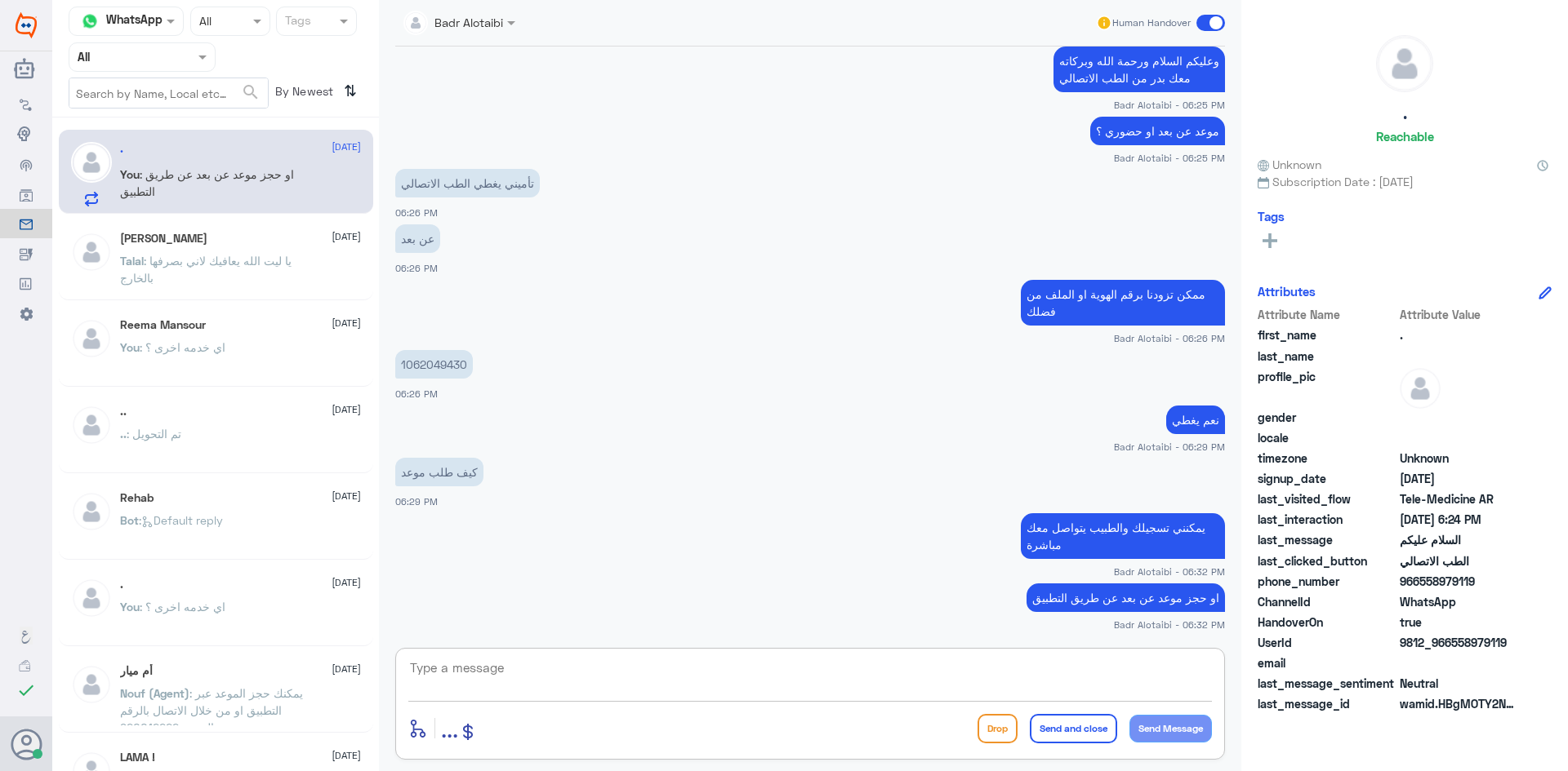
scroll to position [622, 0]
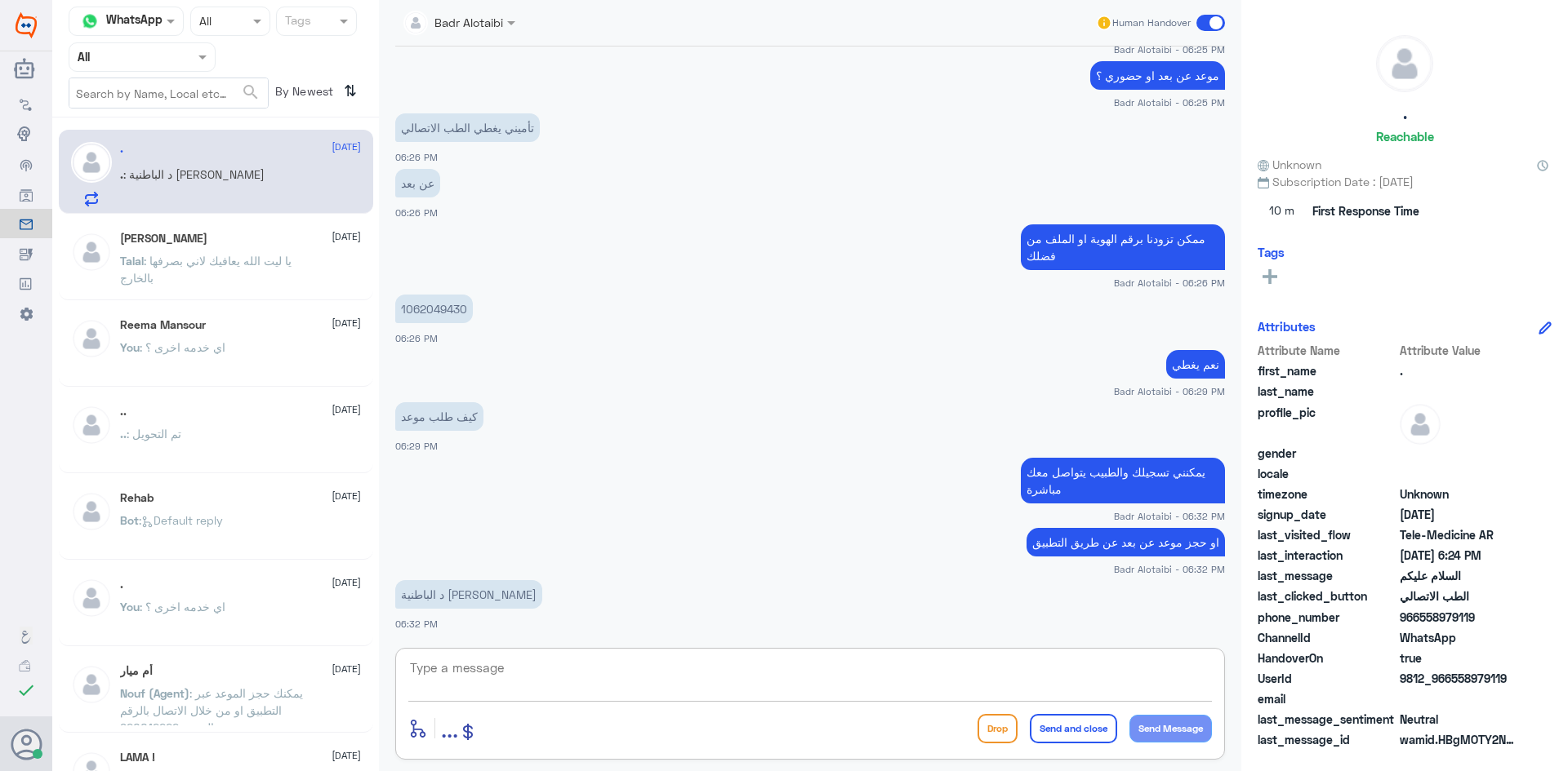
click at [999, 690] on textarea at bounding box center [810, 677] width 803 height 40
type textarea "د [PERSON_NAME] ليس لديه مواعيد عن بعد"
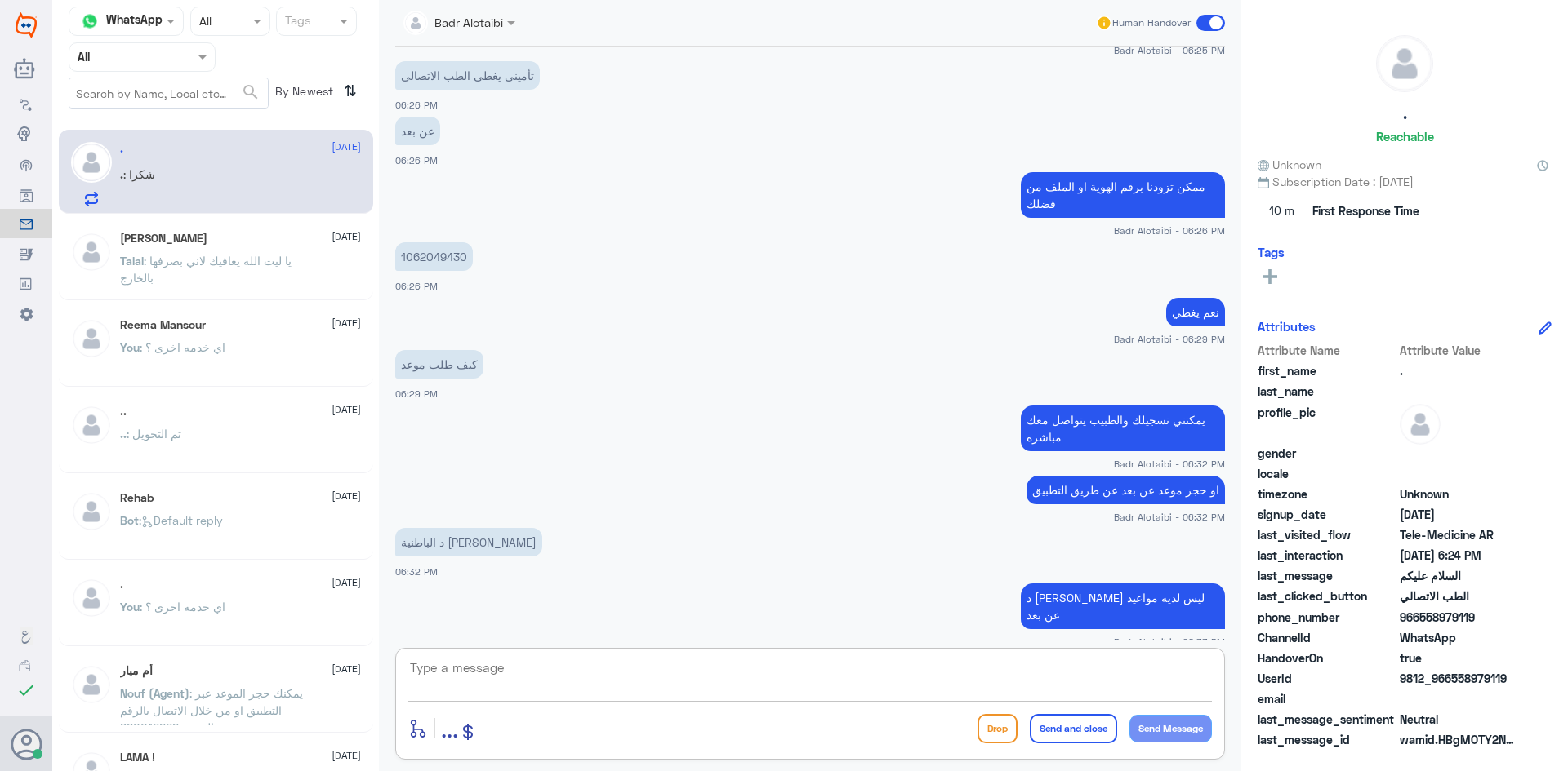
scroll to position [730, 0]
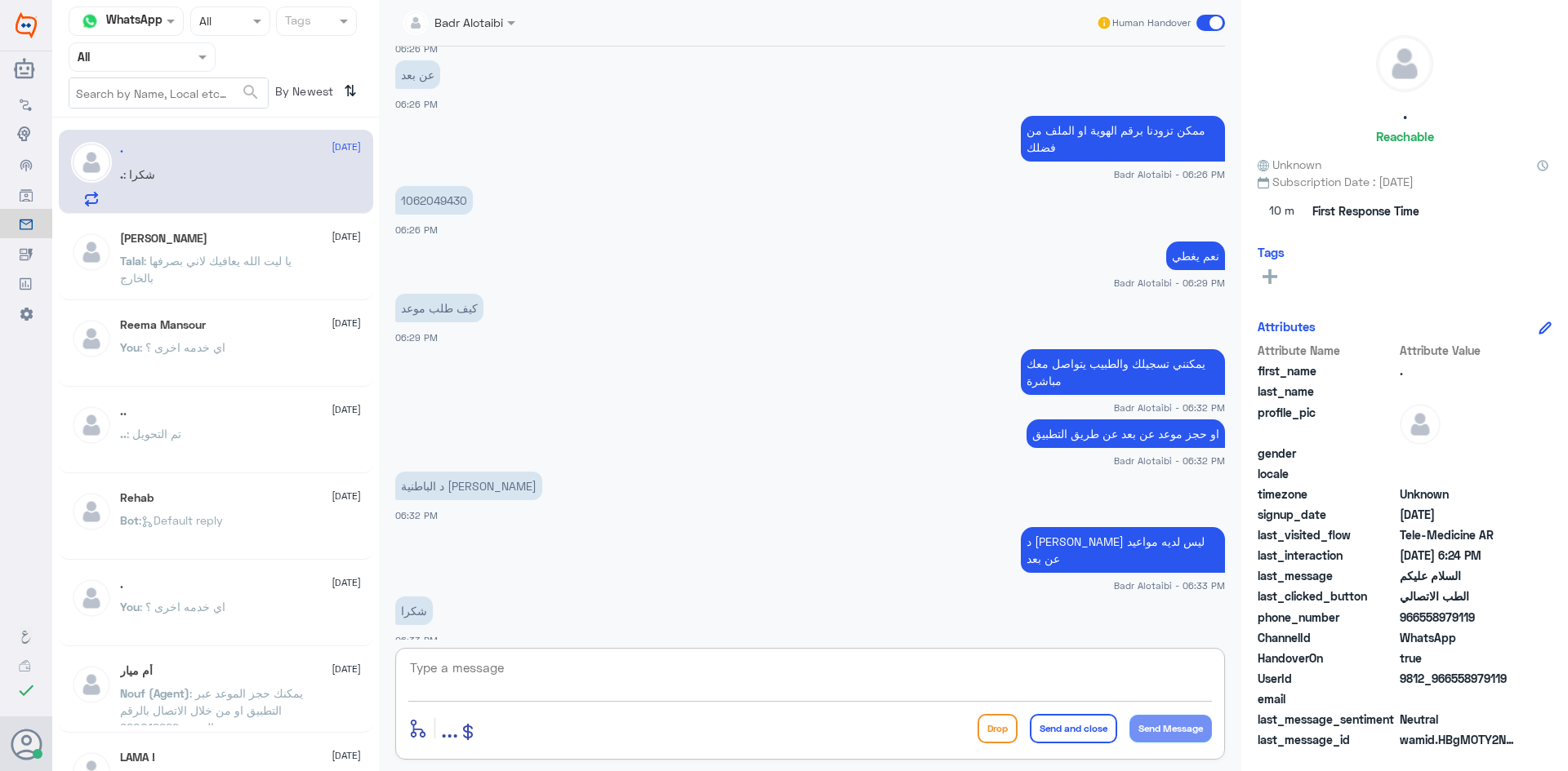
click at [853, 702] on div "enter flow name ... Drop Send and close Send Message" at bounding box center [810, 703] width 830 height 112
click at [552, 683] on textarea at bounding box center [810, 677] width 803 height 40
type textarea "العفو سعدنا بخدمتك"
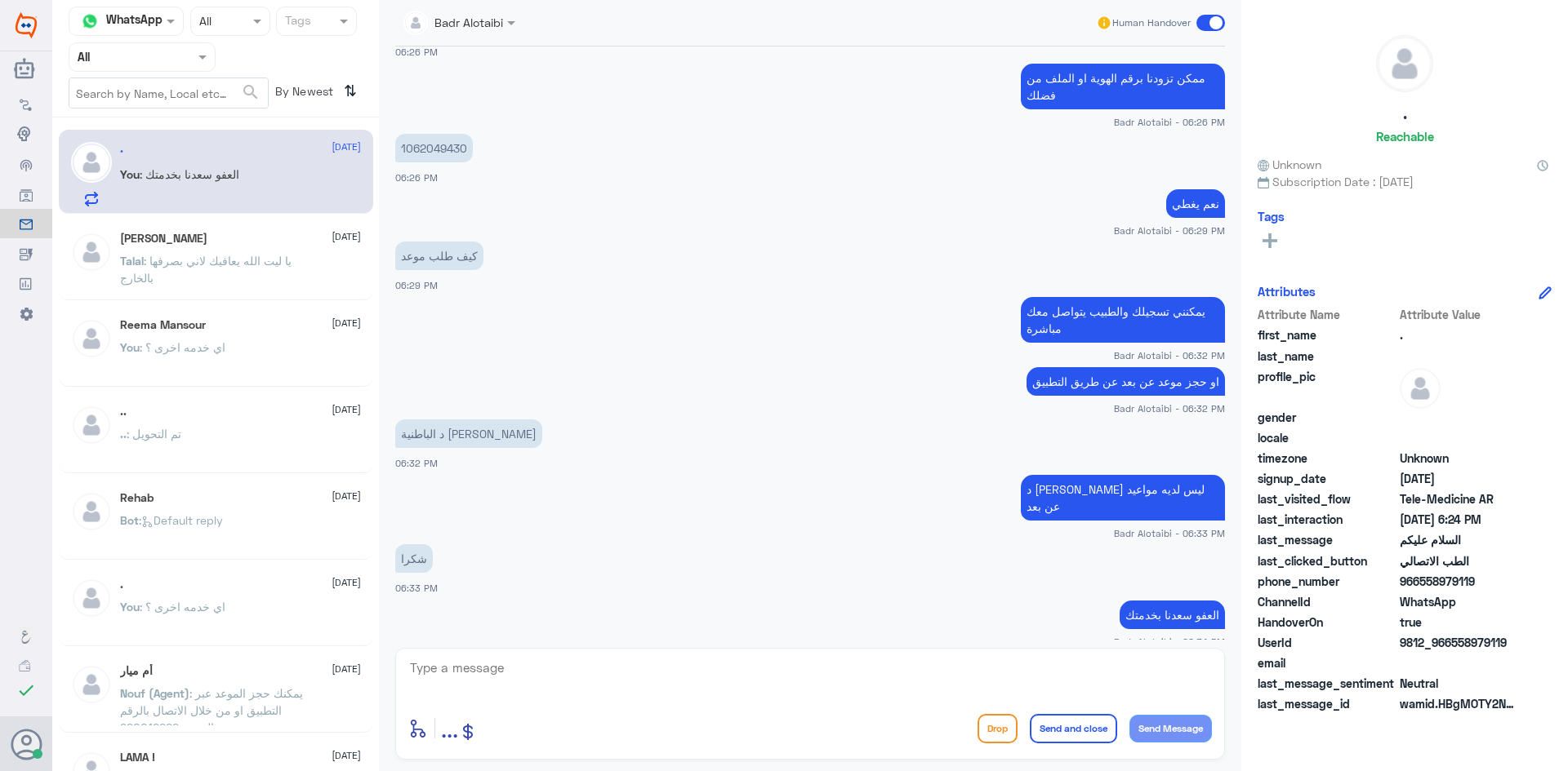
click at [1201, 20] on span at bounding box center [1211, 23] width 28 height 16
click at [0, 0] on input "checkbox" at bounding box center [0, 0] width 0 height 0
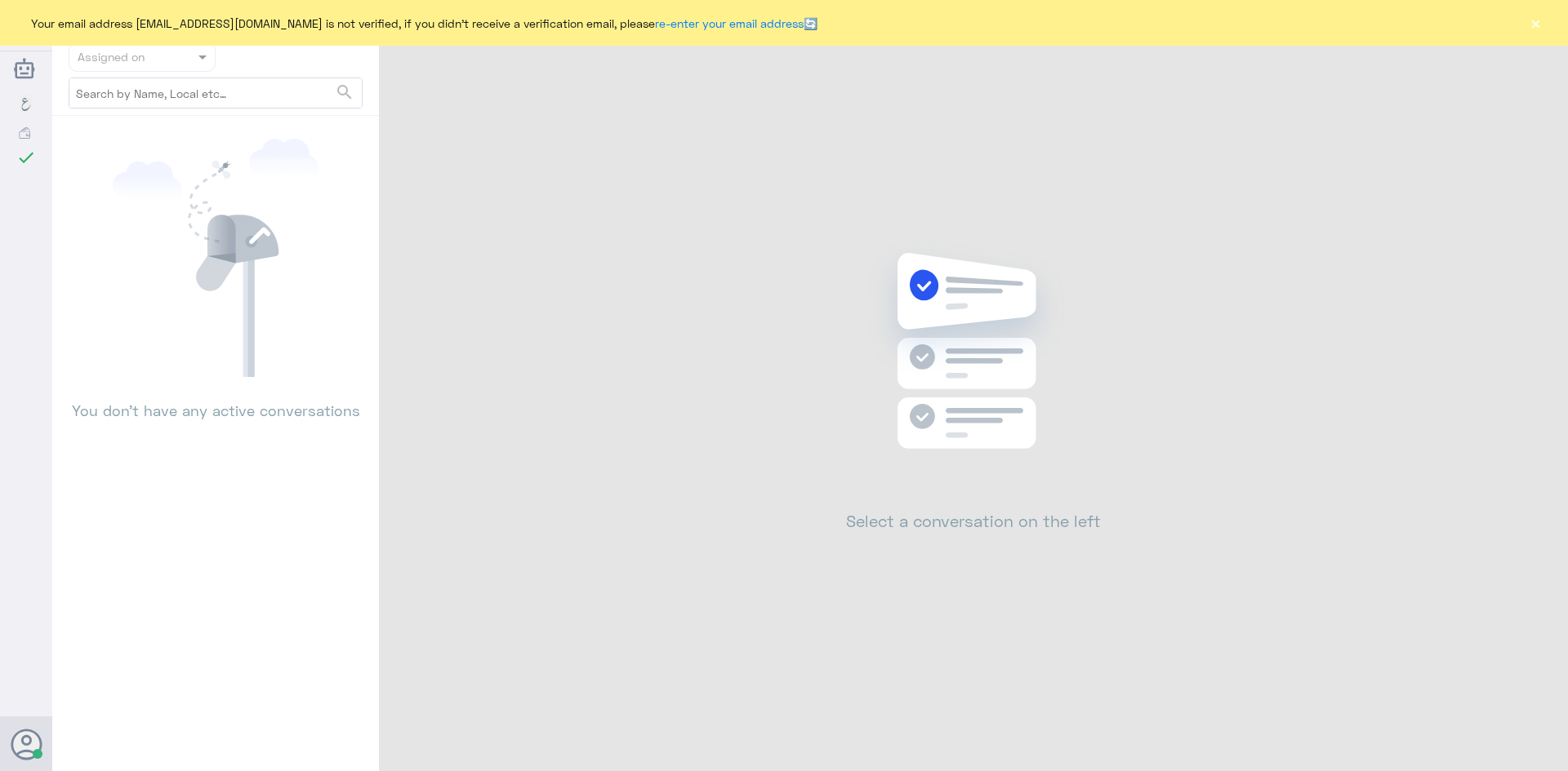
click at [1536, 25] on button "×" at bounding box center [1534, 23] width 16 height 16
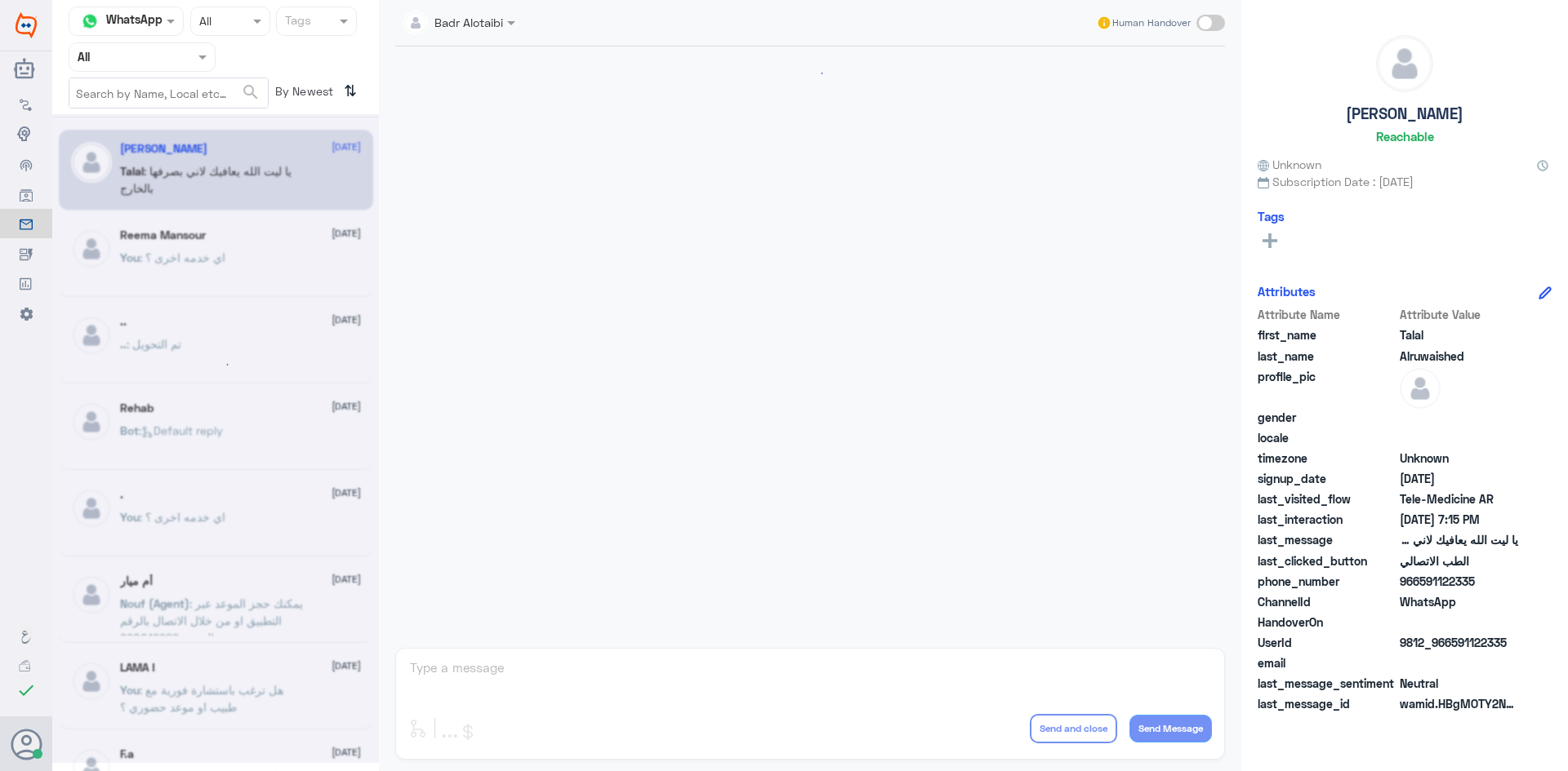
scroll to position [372, 0]
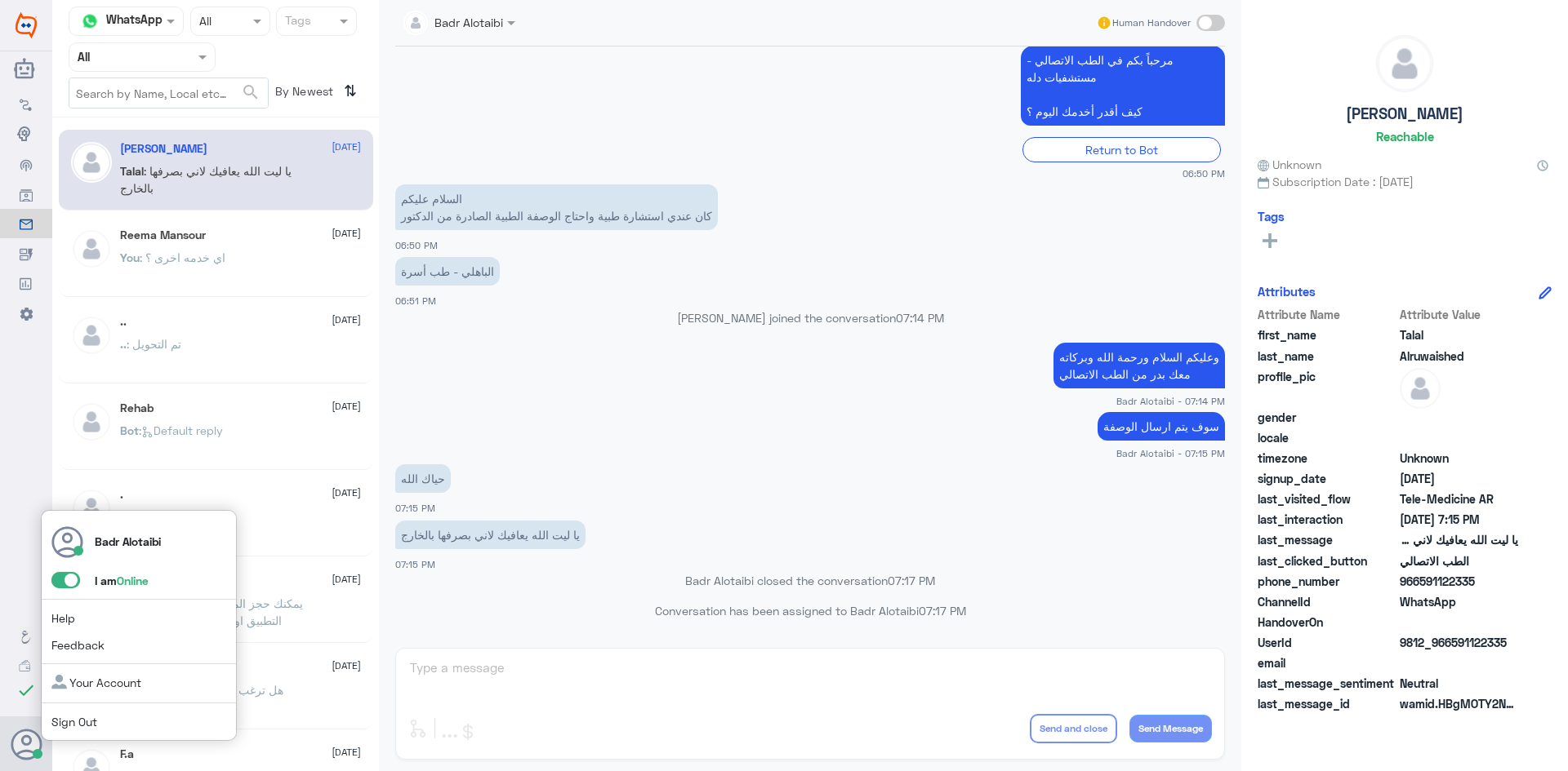
click at [62, 585] on span at bounding box center [66, 579] width 28 height 16
click at [0, 0] on input "checkbox" at bounding box center [0, 0] width 0 height 0
click at [74, 580] on span at bounding box center [66, 579] width 28 height 16
click at [0, 0] on input "checkbox" at bounding box center [0, 0] width 0 height 0
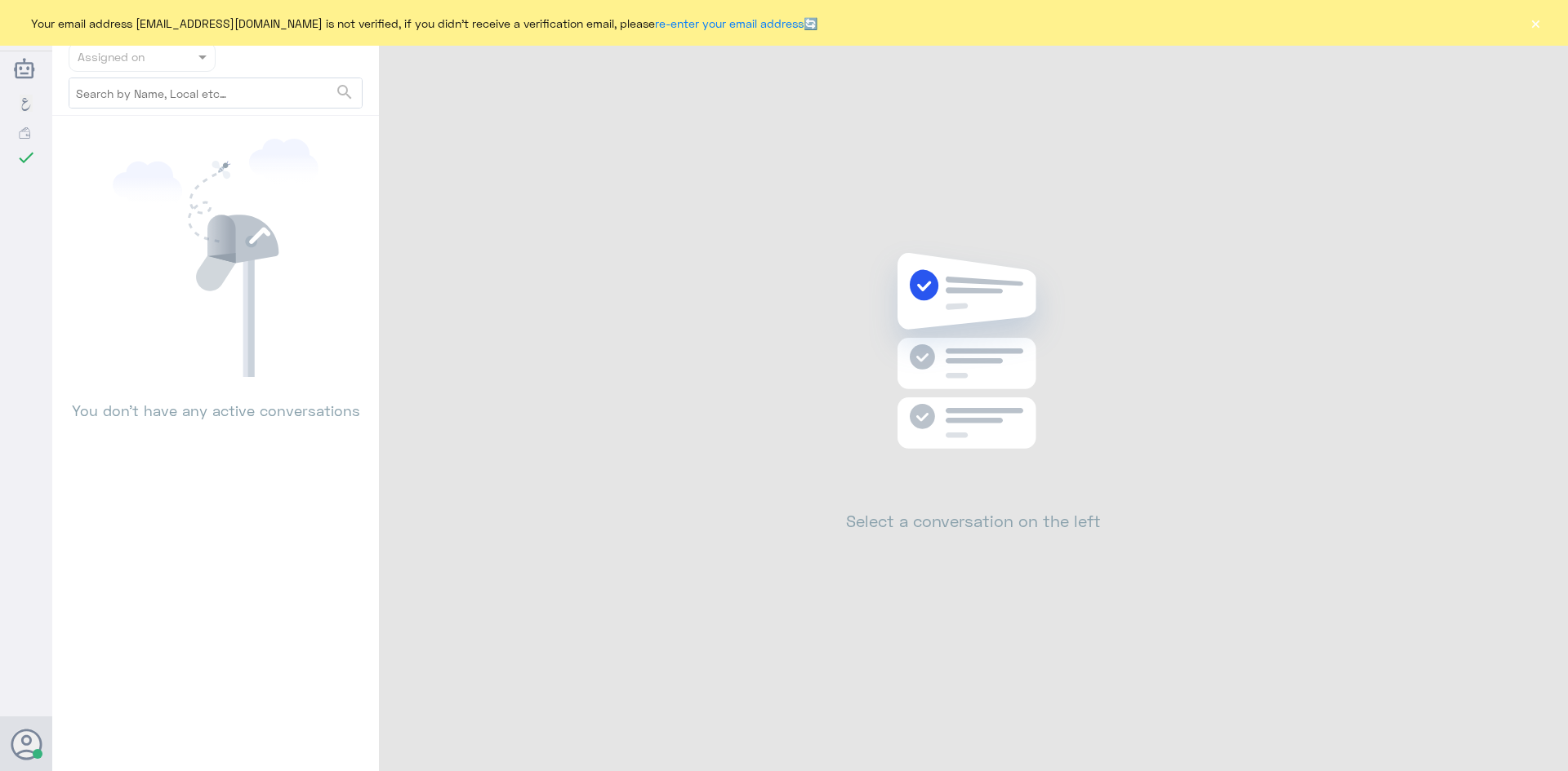
click at [1533, 21] on button "×" at bounding box center [1534, 23] width 16 height 16
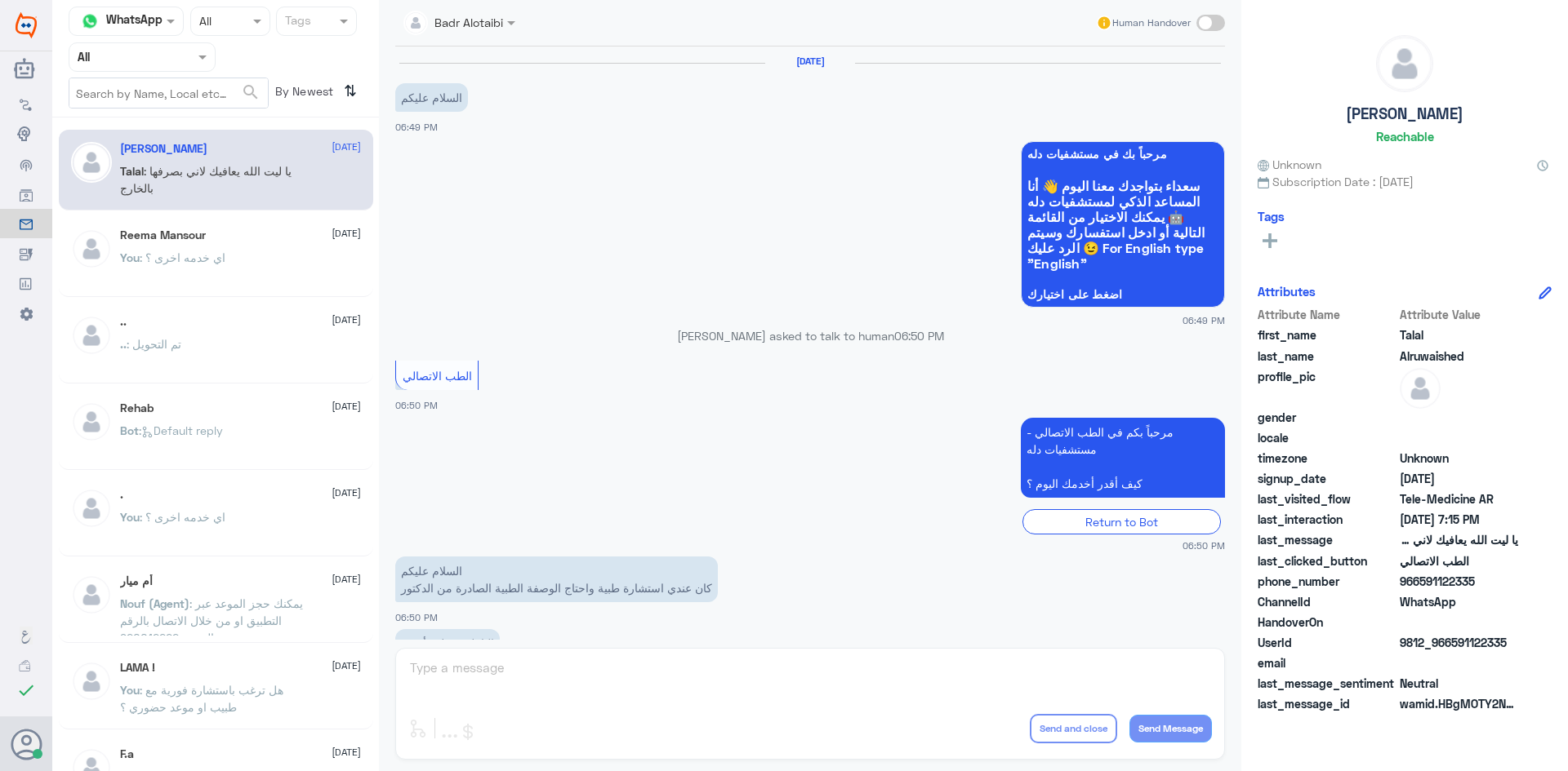
scroll to position [372, 0]
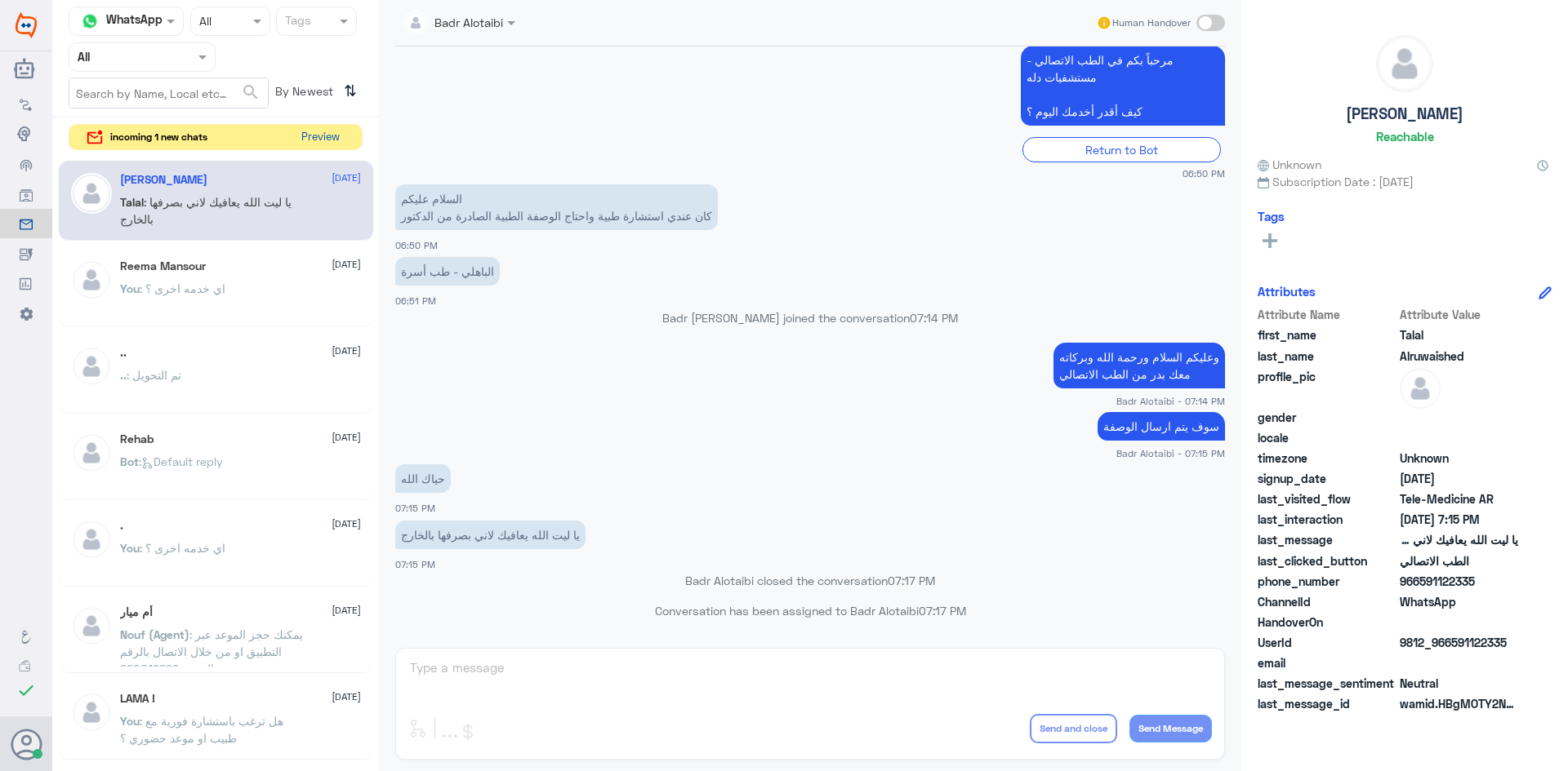
click at [320, 137] on button "Preview" at bounding box center [320, 137] width 51 height 25
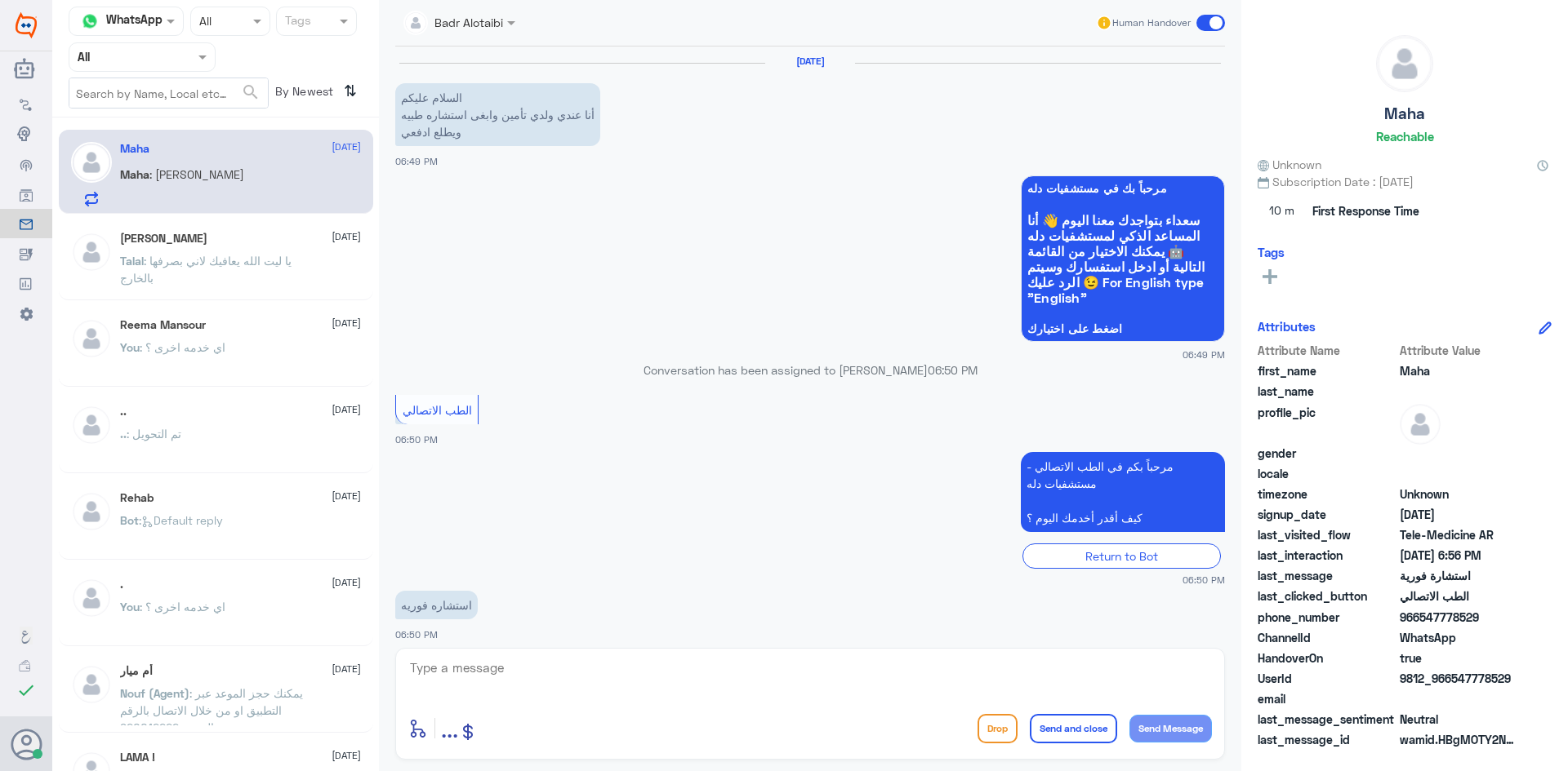
scroll to position [859, 0]
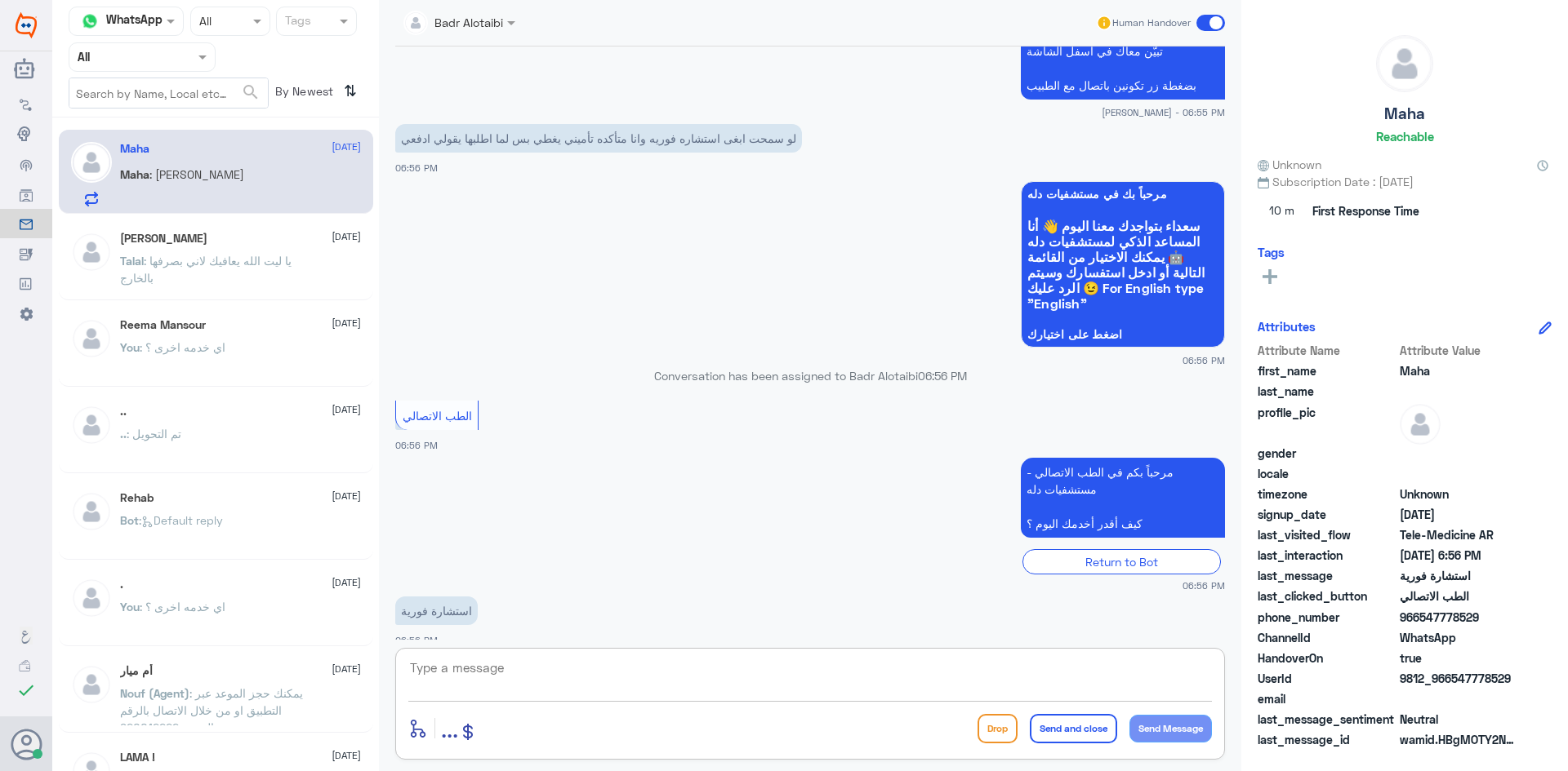
click at [716, 669] on textarea at bounding box center [810, 677] width 803 height 40
type textarea "I"
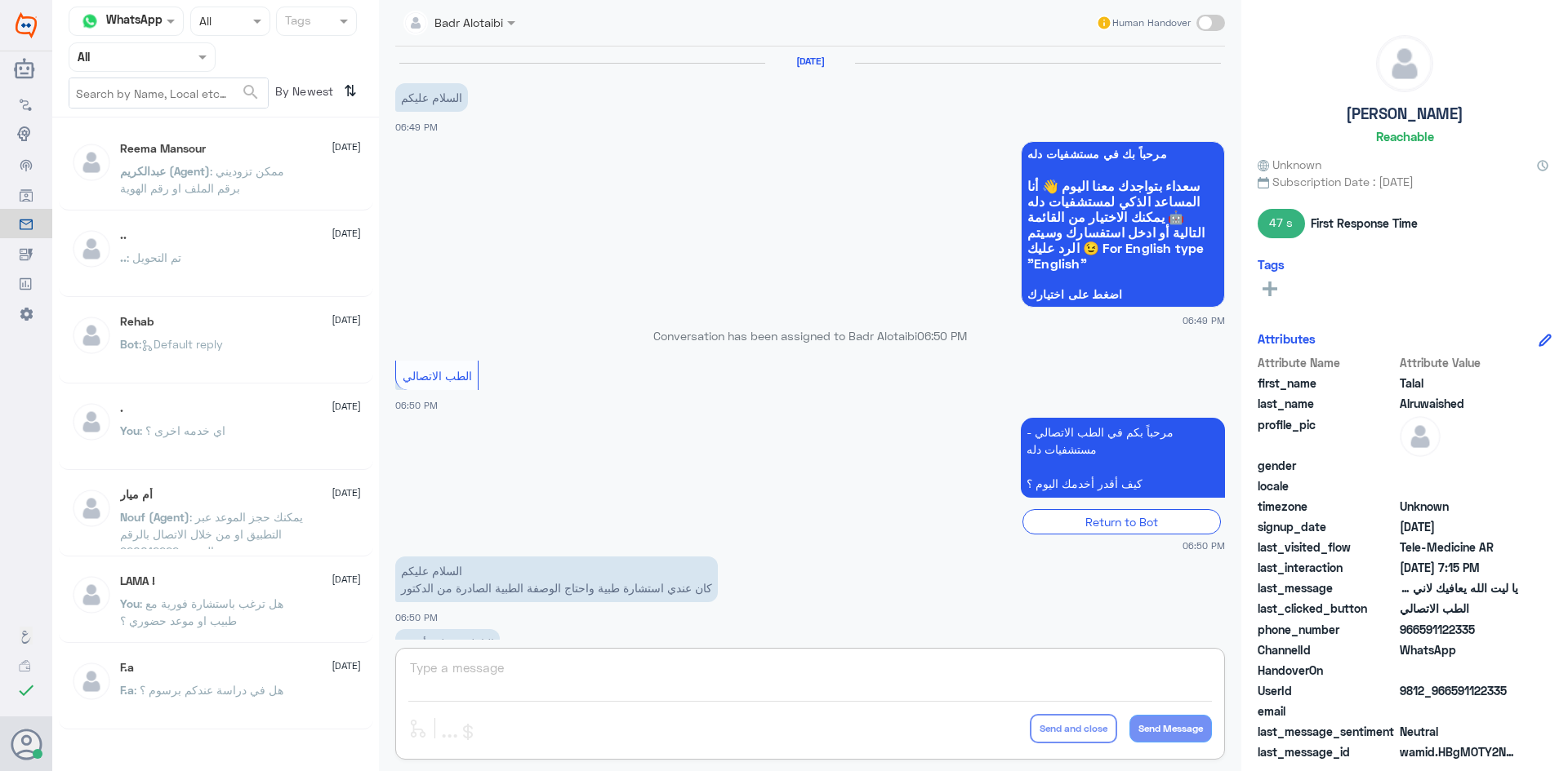
scroll to position [372, 0]
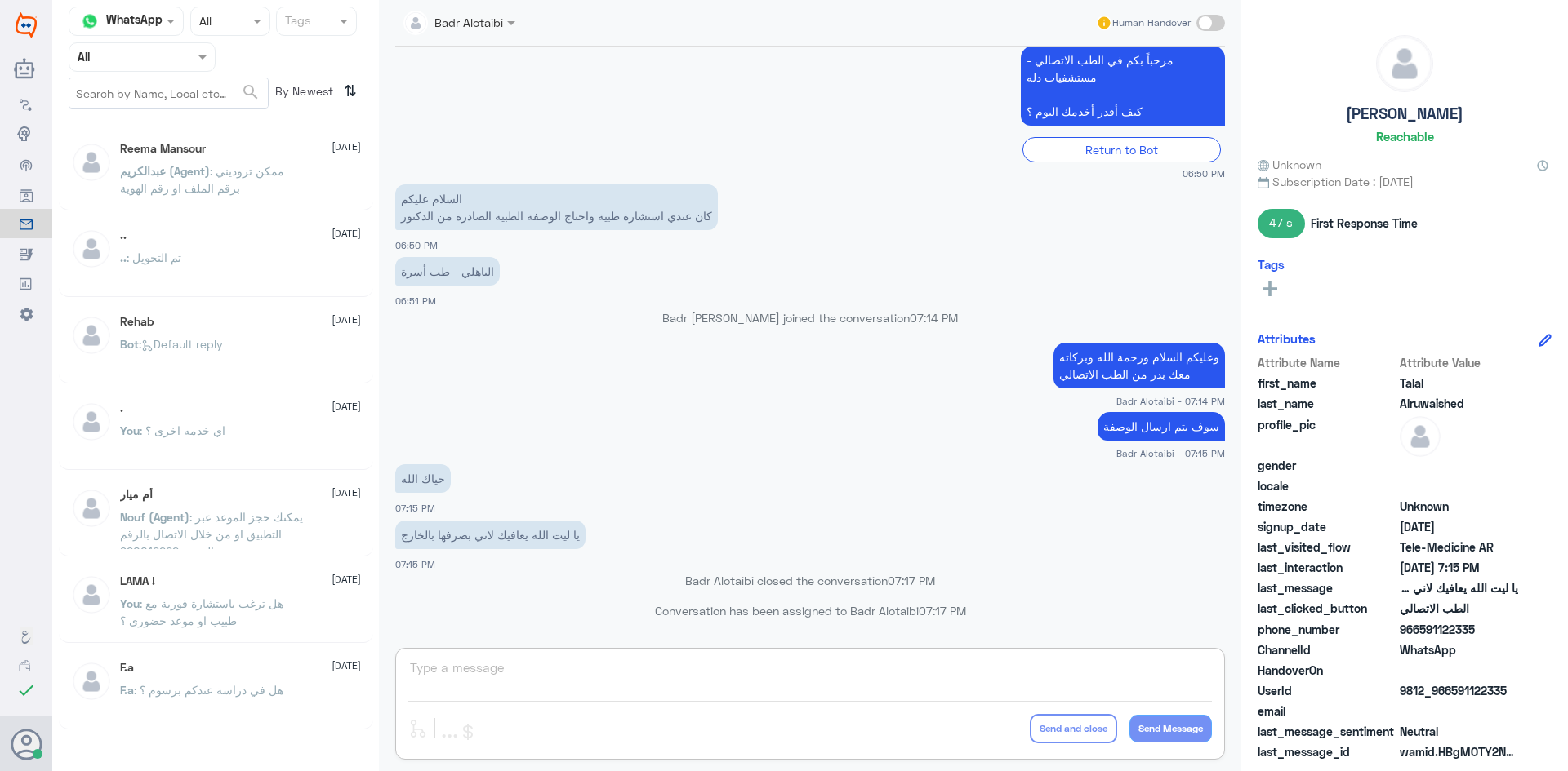
click at [203, 63] on span at bounding box center [205, 56] width 21 height 17
click at [170, 140] on div "Unassigned" at bounding box center [142, 129] width 147 height 38
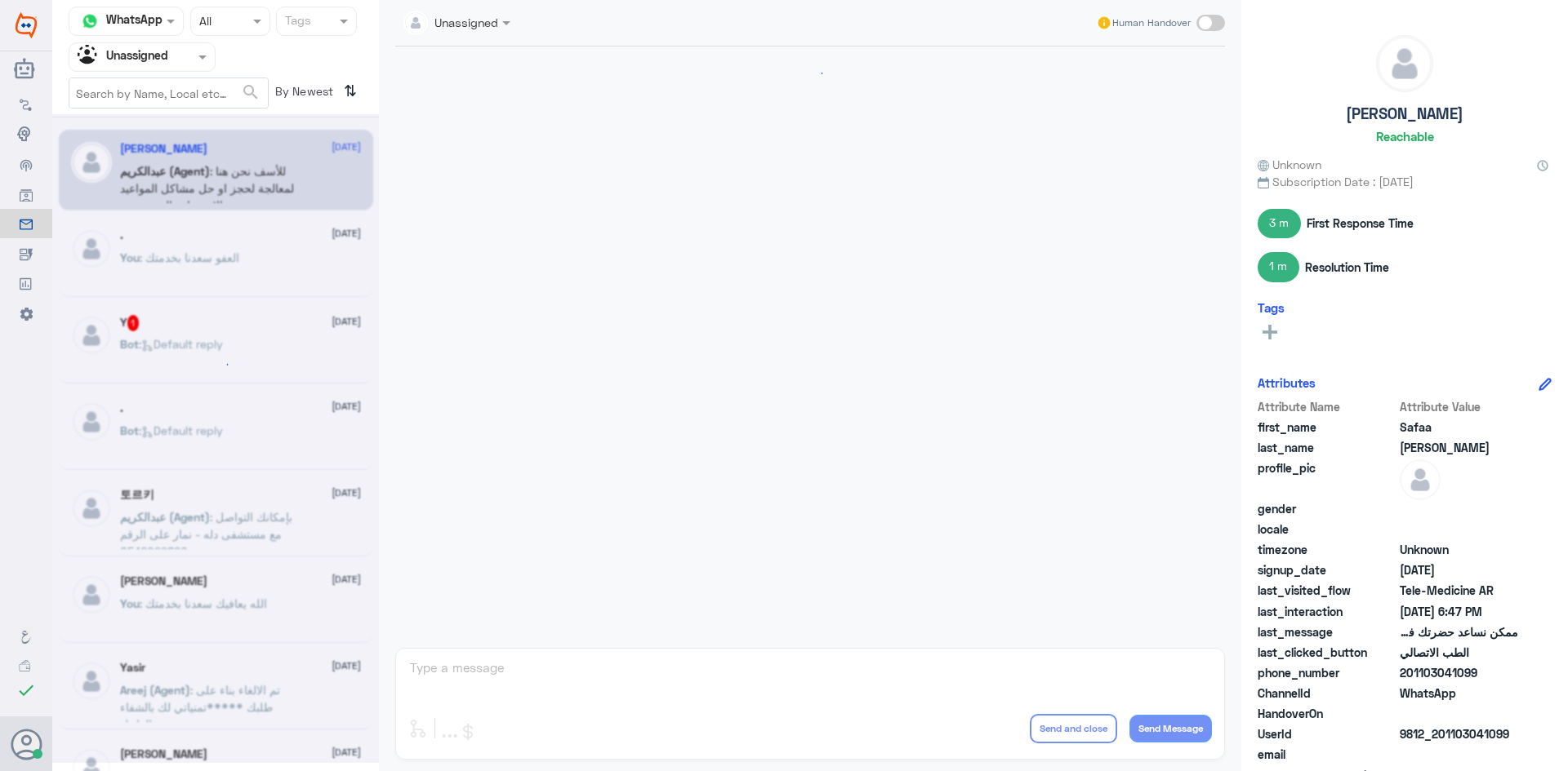
scroll to position [529, 0]
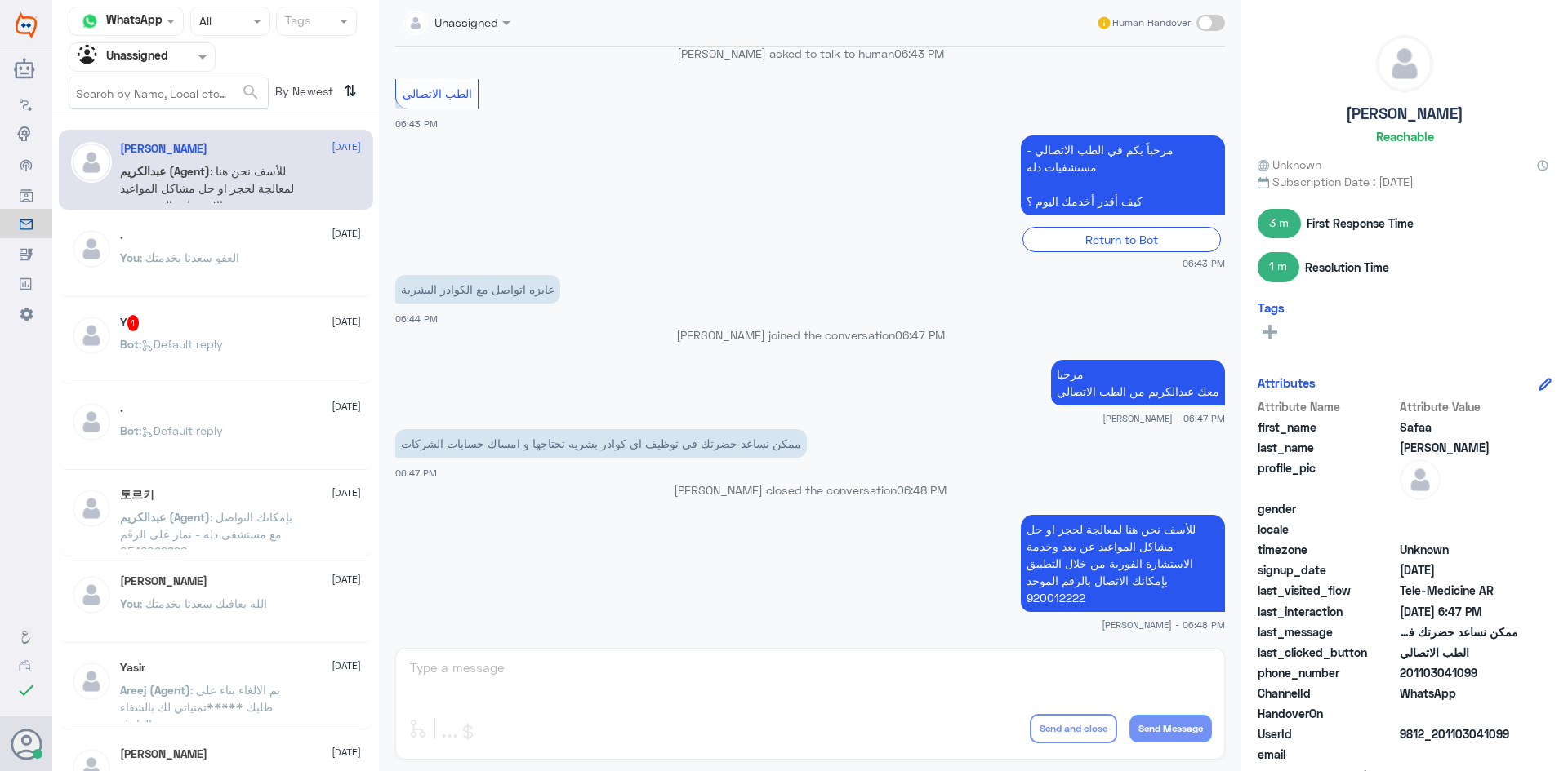
click at [277, 247] on div ". [DATE] You : العفو [PERSON_NAME]نا بخدمتك" at bounding box center [241, 259] width 241 height 61
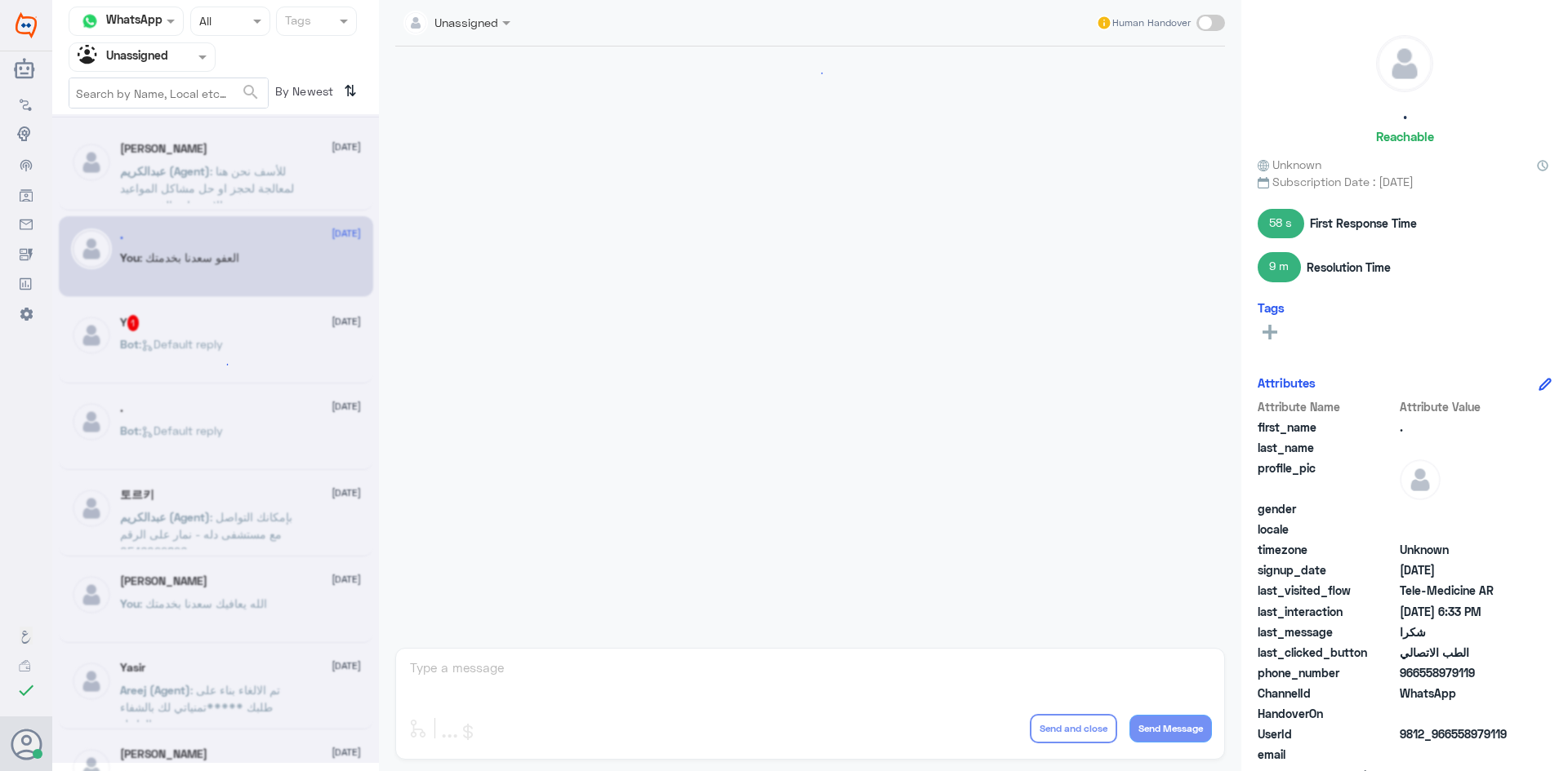
scroll to position [597, 0]
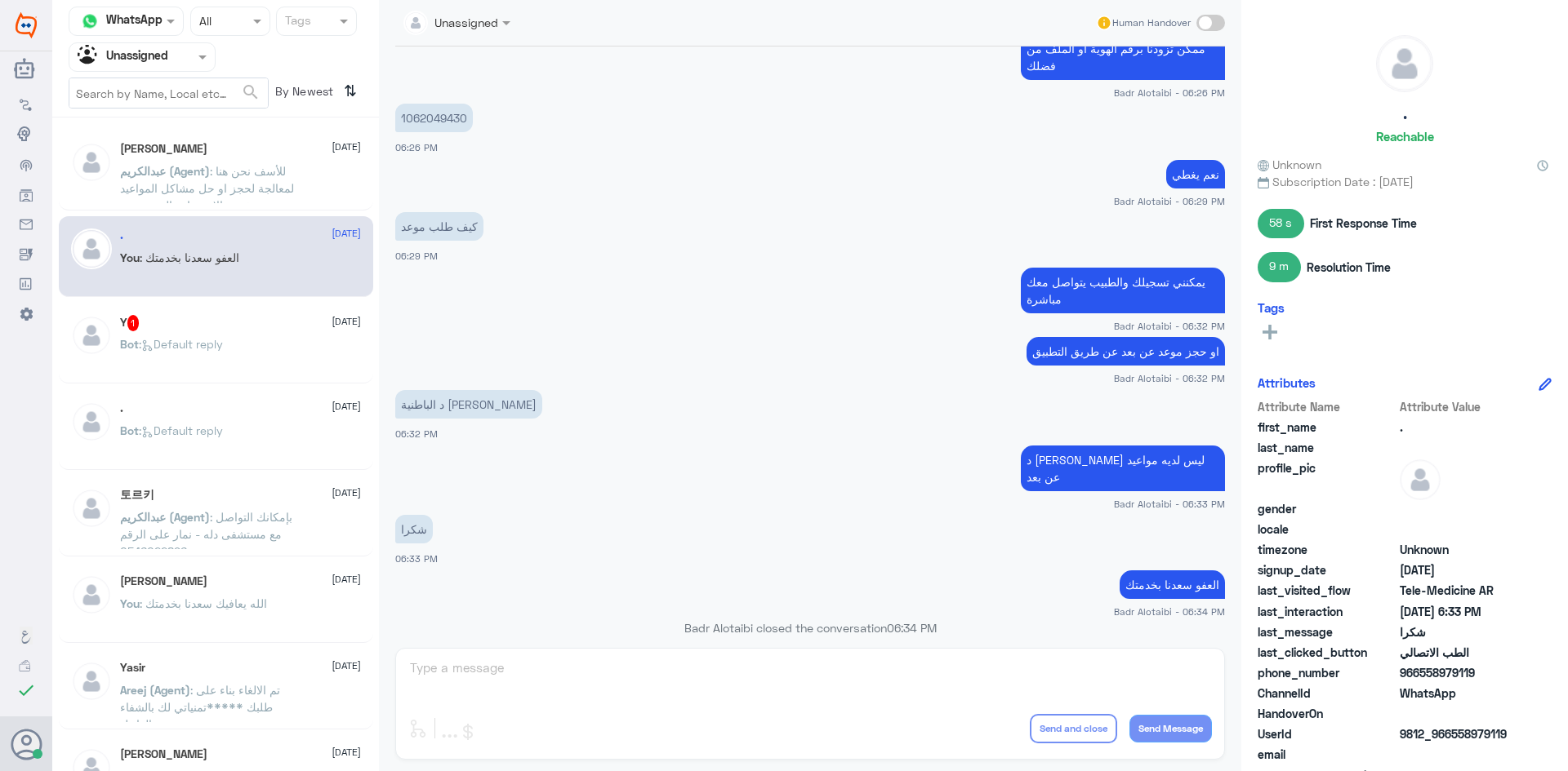
click at [257, 176] on span ": للأسف نحن هنا لمعالجة لحجز او حل مشاكل المواعيد عن بعد وخدمة الاستشارة الفوري…" at bounding box center [208, 205] width 175 height 83
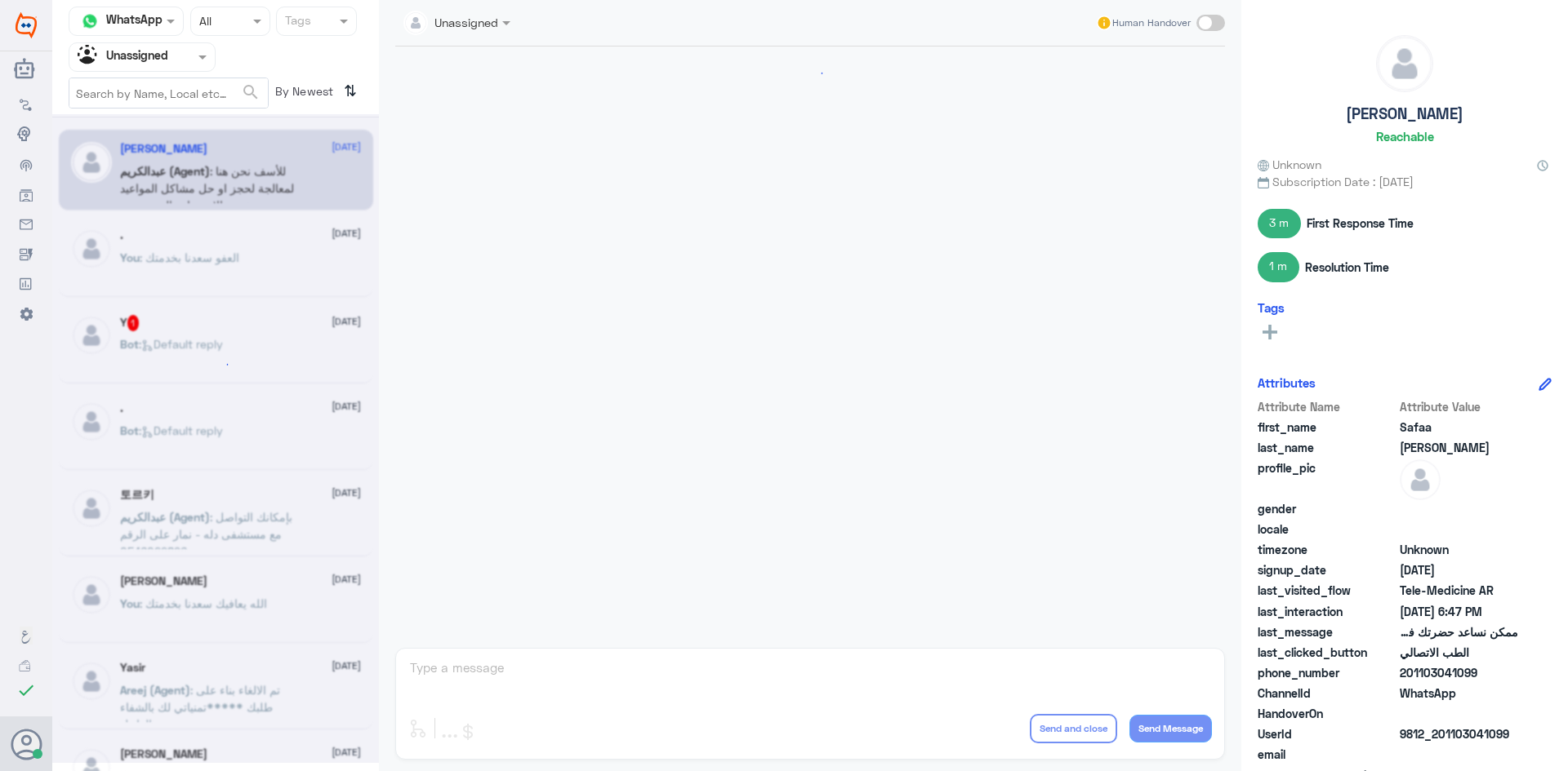
scroll to position [529, 0]
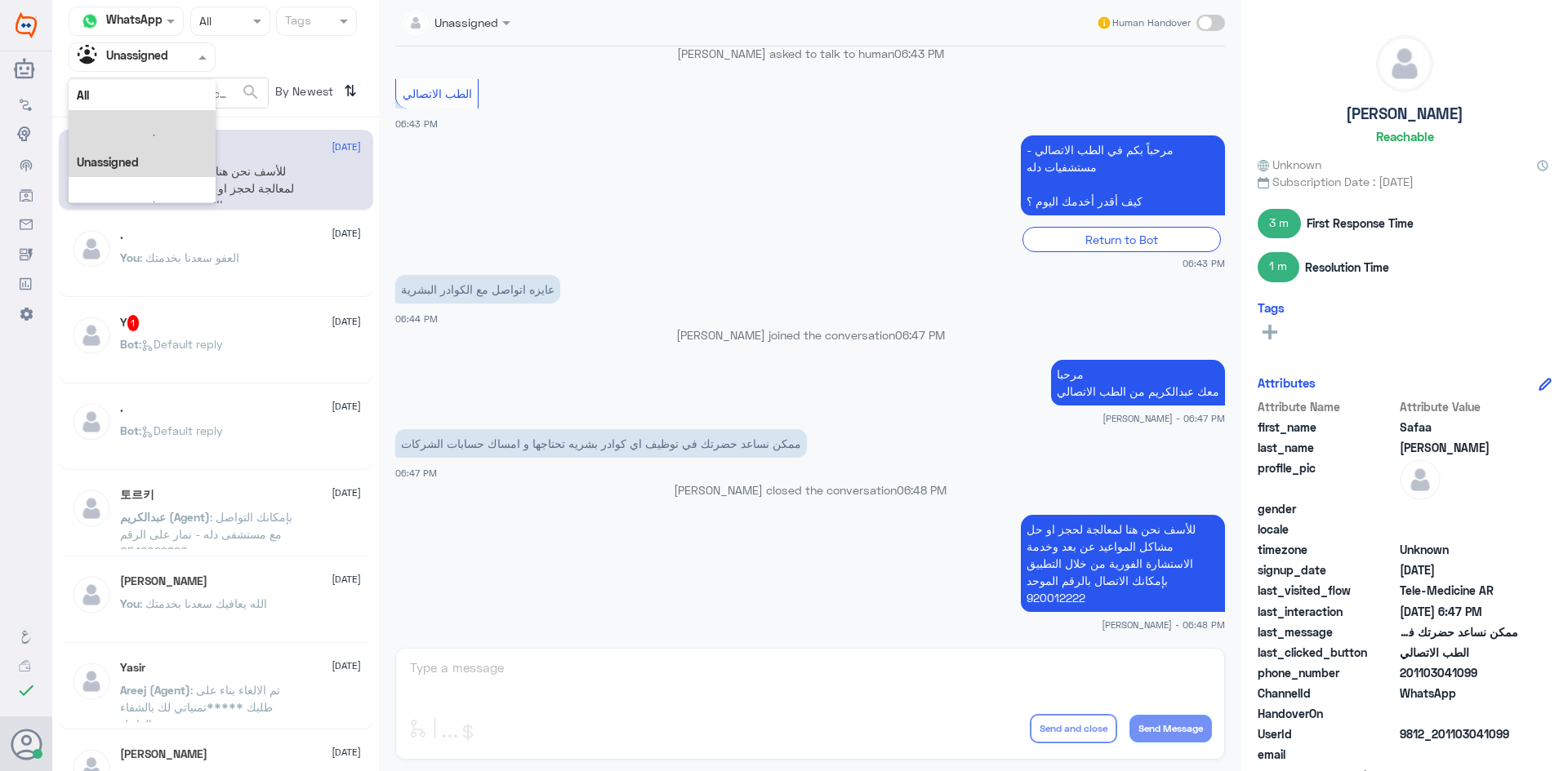
click at [187, 54] on div at bounding box center [142, 56] width 146 height 19
click at [162, 87] on div "All" at bounding box center [142, 95] width 147 height 30
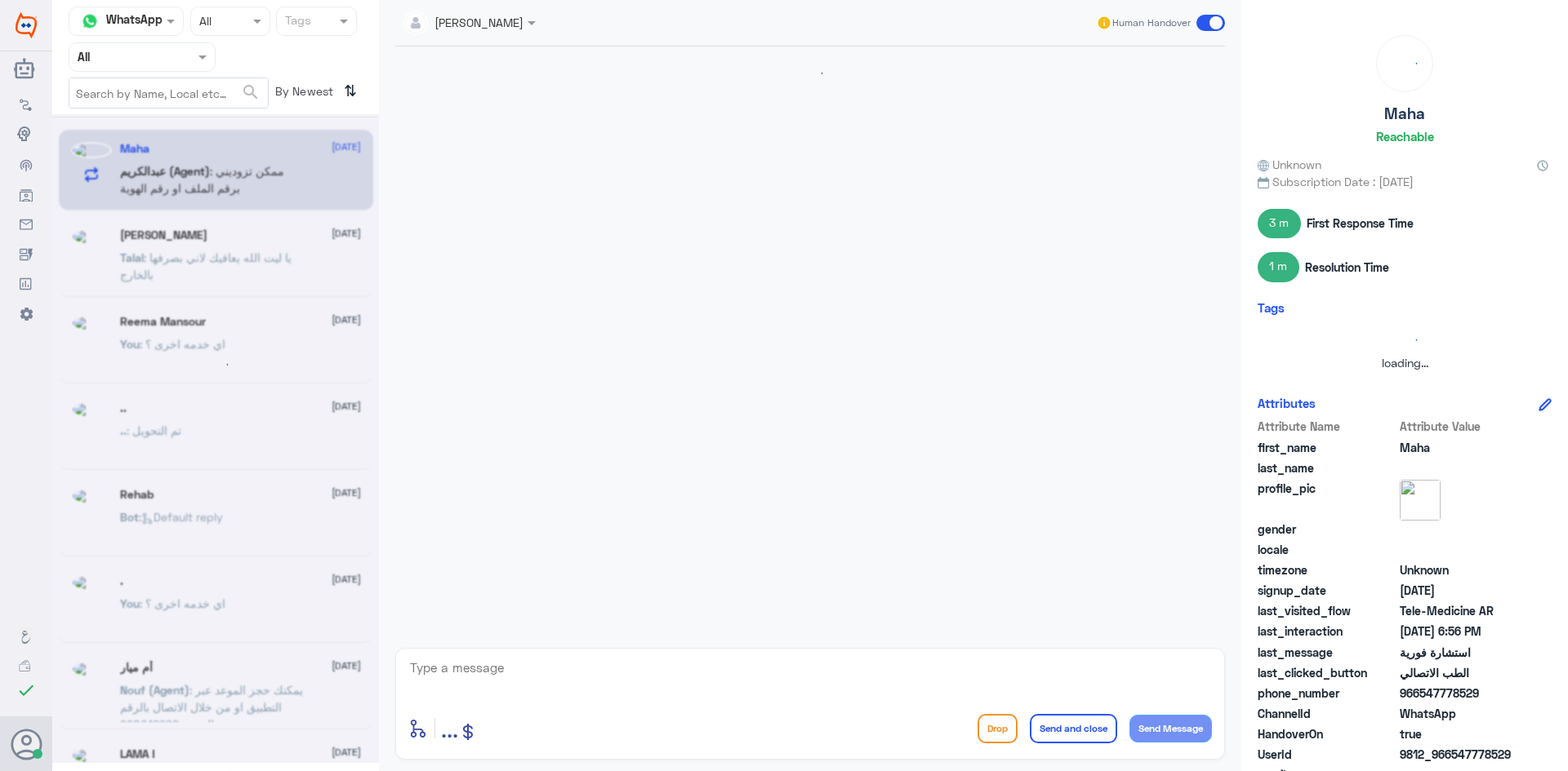
click at [195, 63] on span at bounding box center [205, 56] width 21 height 17
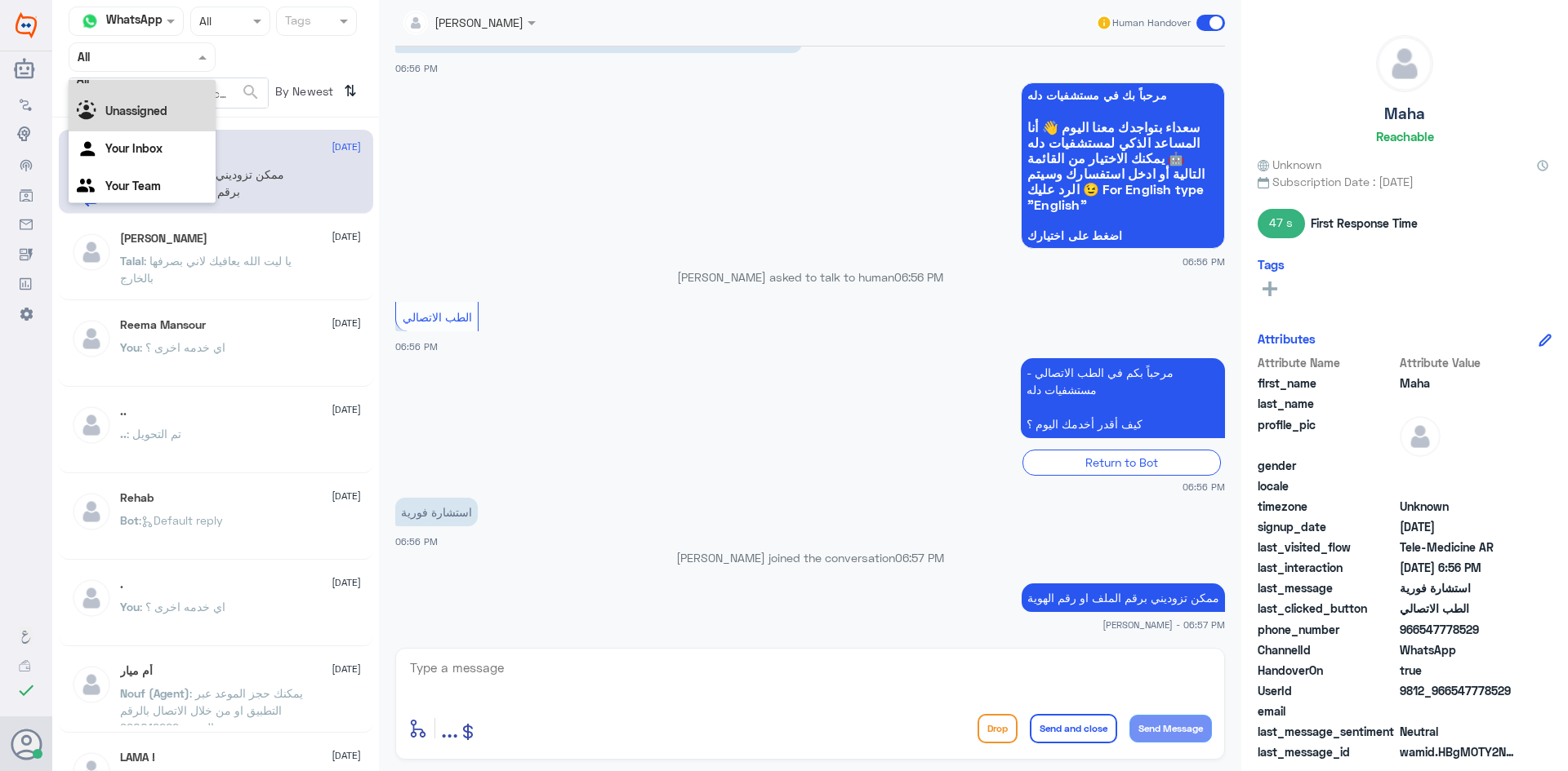
scroll to position [21, 0]
click at [683, 196] on app-msgs-whats-app-list "مرحباً بك في مستشفيات دله سعداء بتواجدك معنا اليوم 👋 أنا المساعد الذكي لمستشفيا…" at bounding box center [810, 166] width 830 height 168
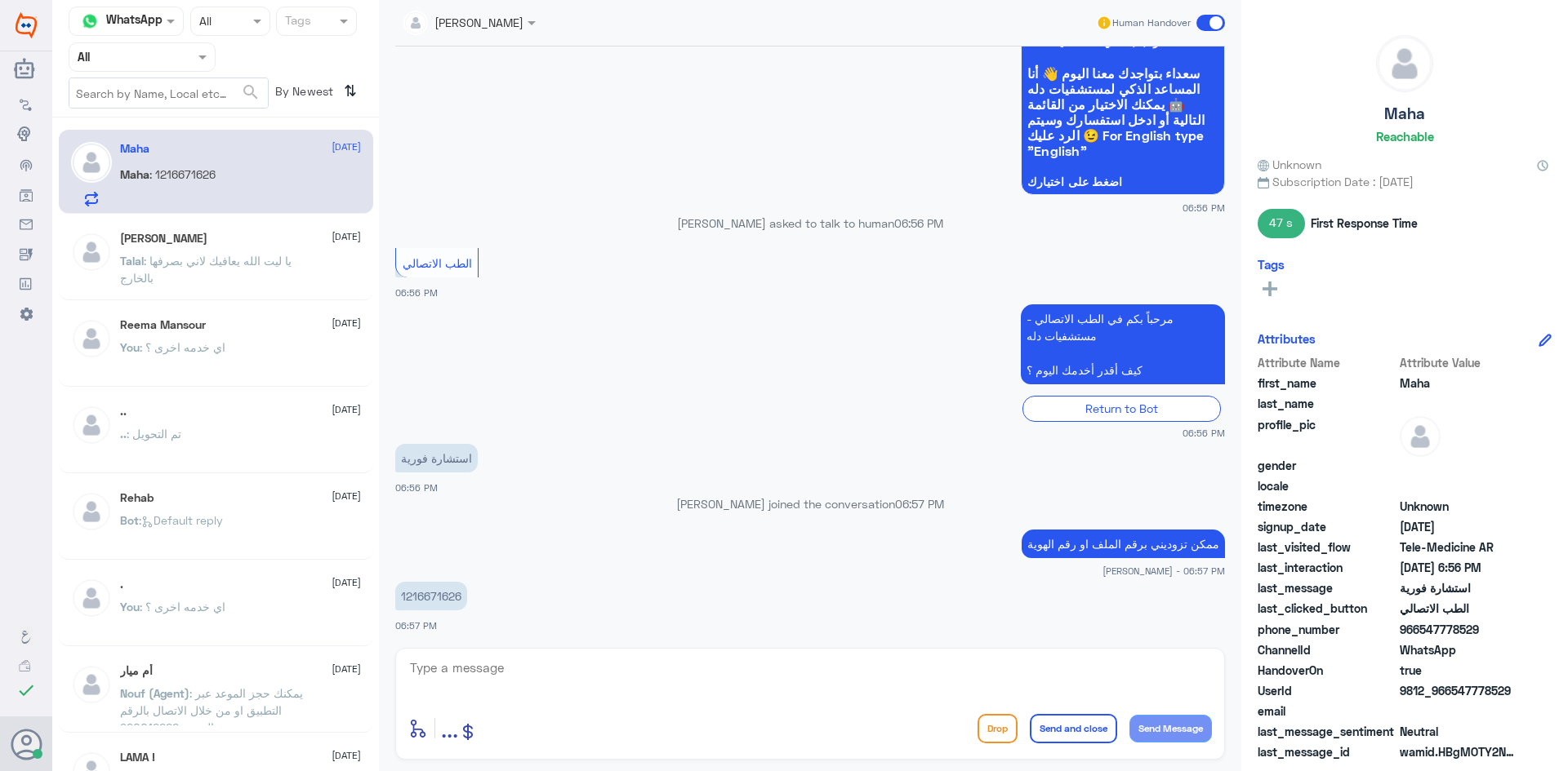
scroll to position [924, 0]
click at [454, 598] on p "1216671626" at bounding box center [431, 594] width 71 height 28
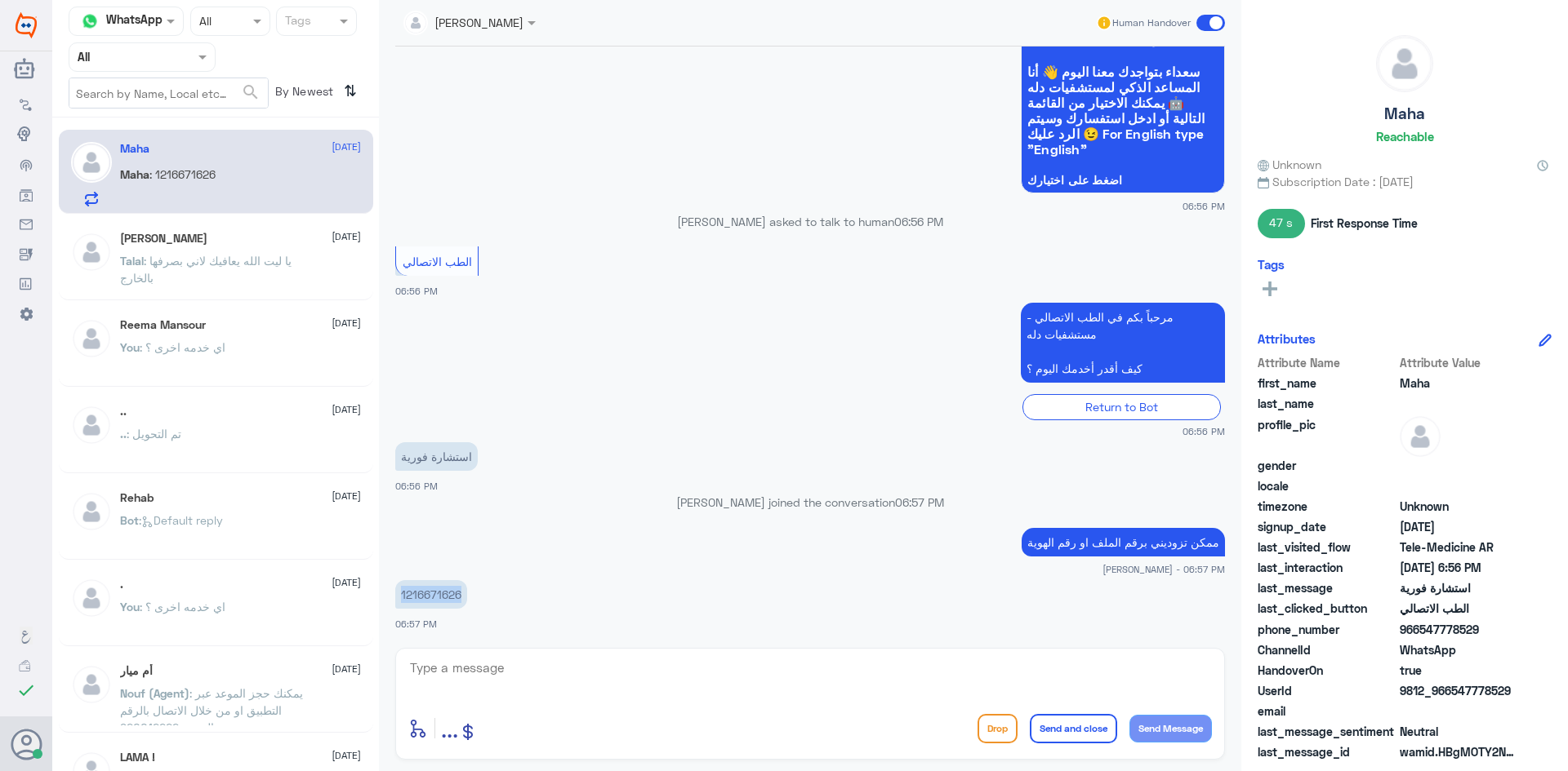
click at [454, 598] on p "1216671626" at bounding box center [431, 594] width 71 height 28
copy p "1216671626"
click at [486, 29] on input "text" at bounding box center [450, 22] width 92 height 19
click at [502, 107] on div "[PERSON_NAME]" at bounding box center [498, 100] width 89 height 17
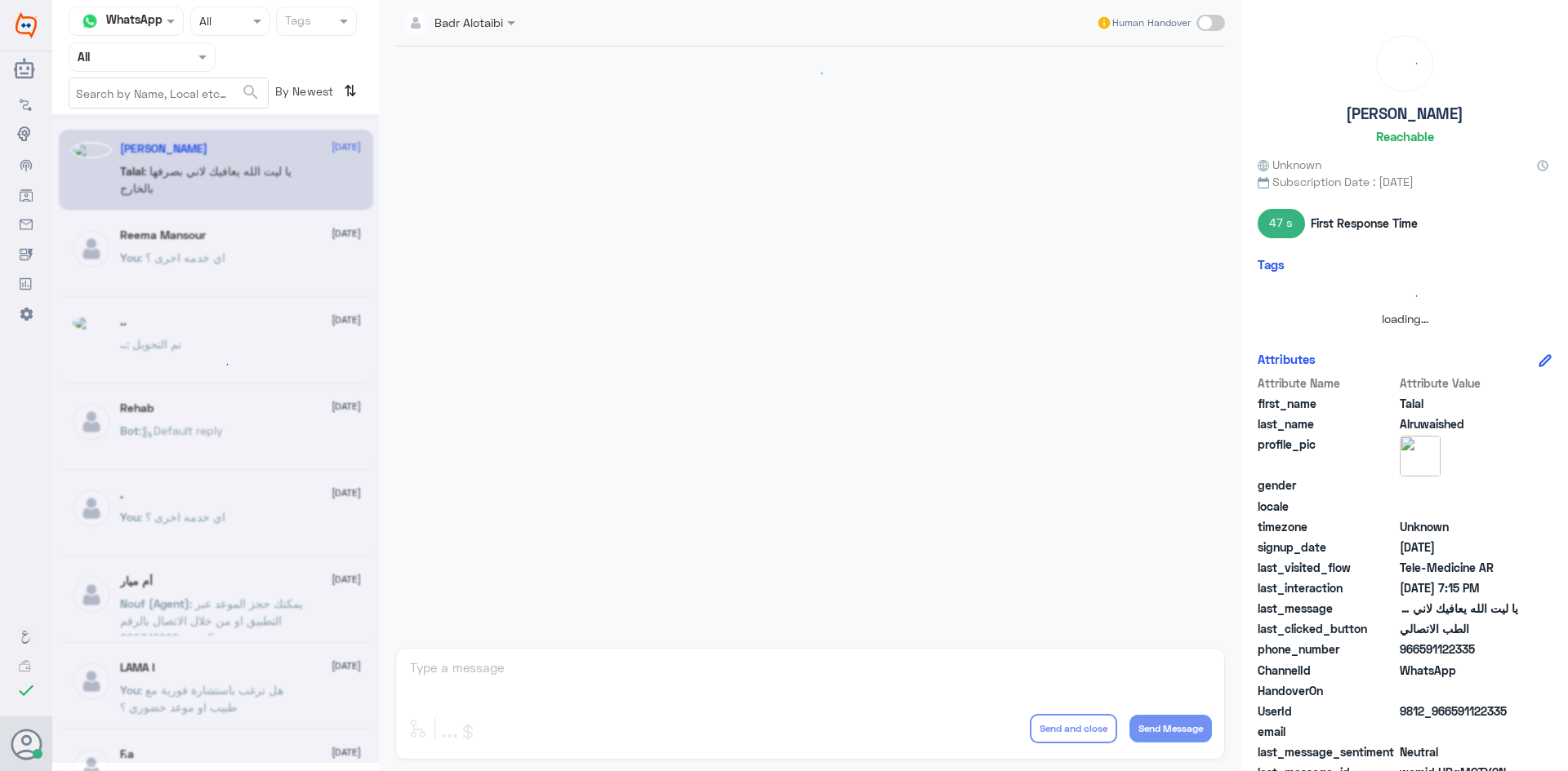
scroll to position [372, 0]
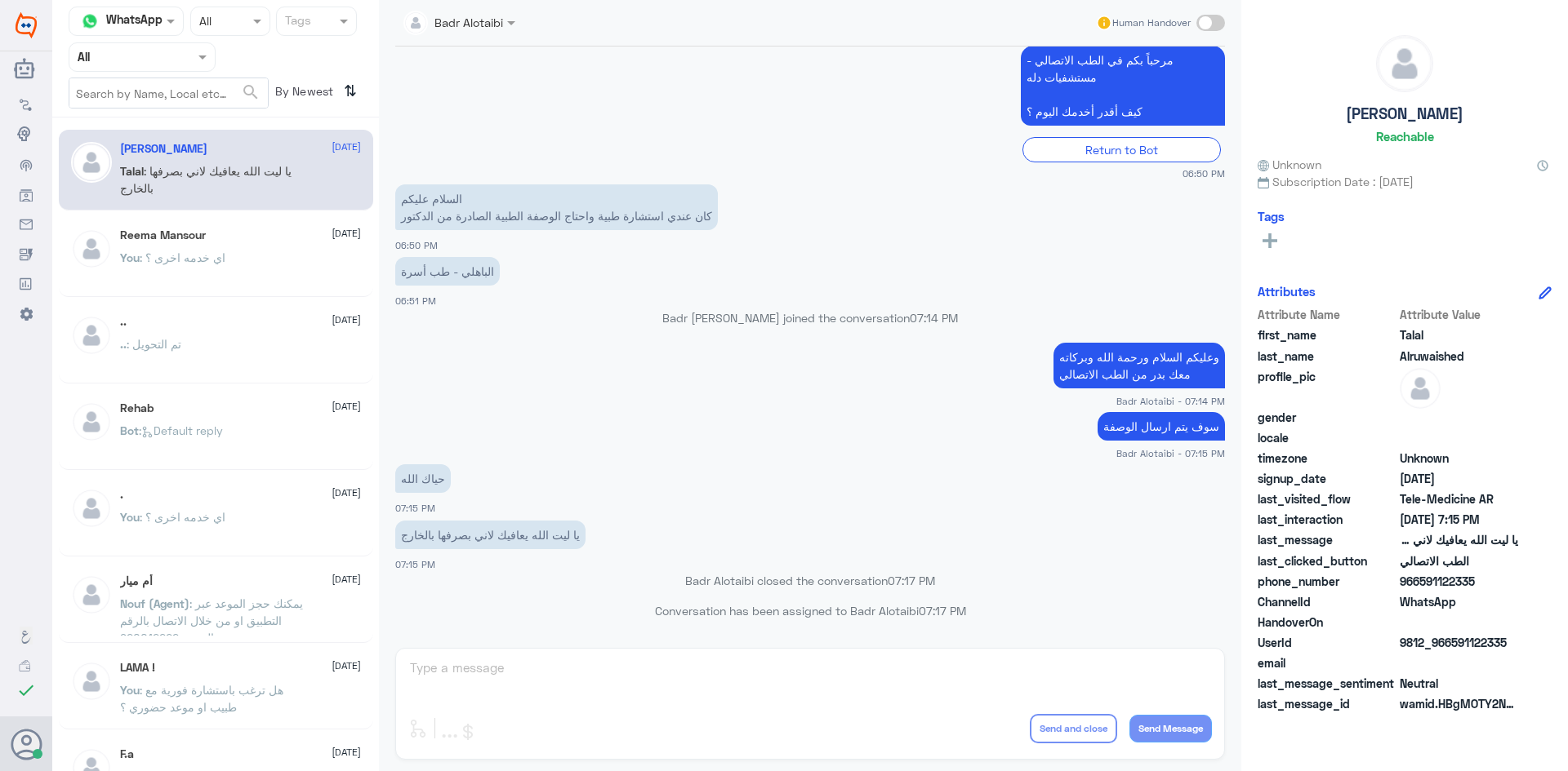
click at [148, 70] on div "Agent Filter All" at bounding box center [142, 56] width 147 height 29
click at [143, 127] on b "Unassigned" at bounding box center [136, 127] width 62 height 14
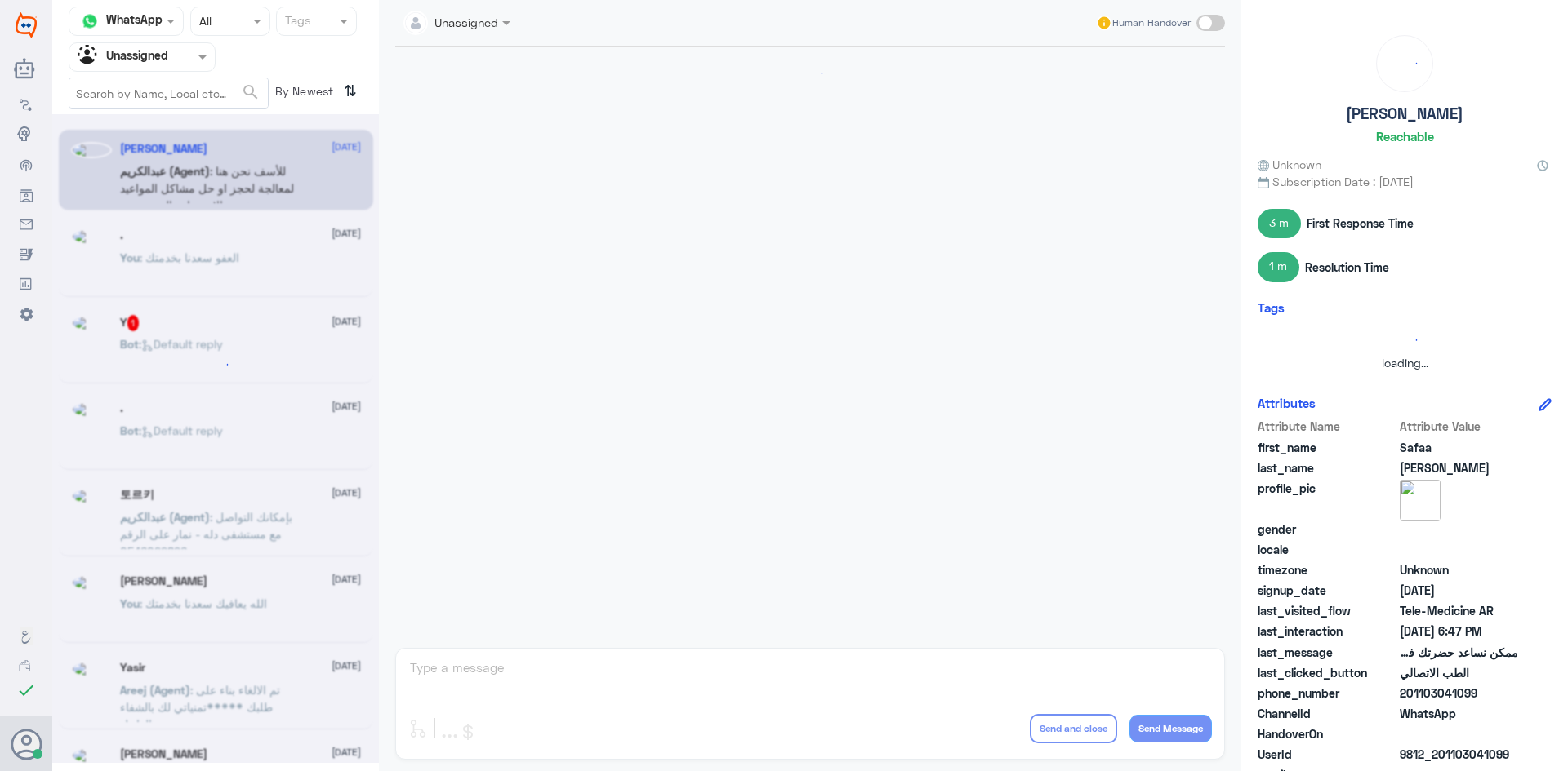
scroll to position [529, 0]
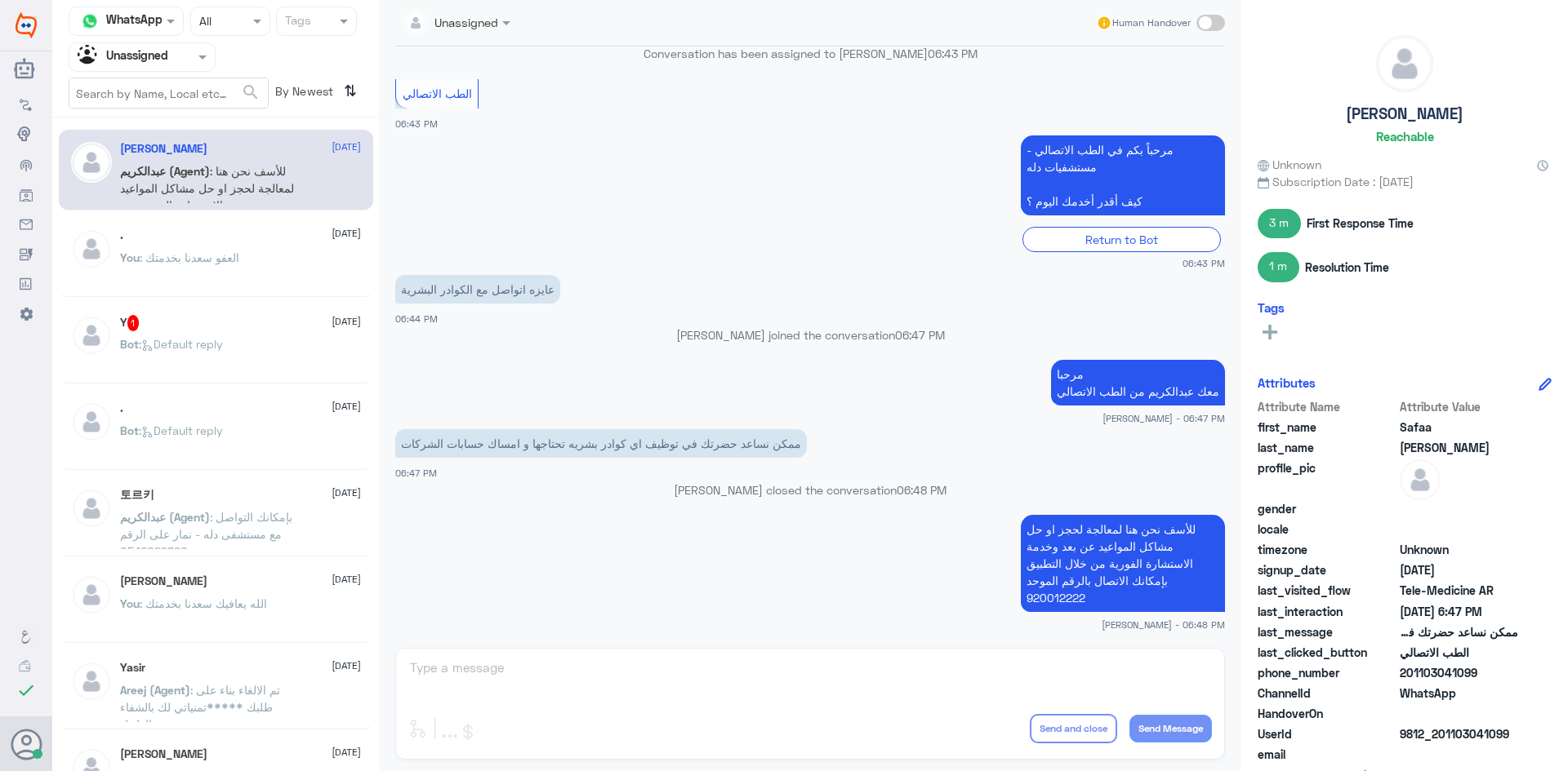
click at [252, 227] on div ". [DATE] You : العفو [PERSON_NAME]نا بخدمتك" at bounding box center [215, 257] width 314 height 81
click at [261, 256] on div "You : العفو [PERSON_NAME] بخدمتك" at bounding box center [241, 271] width 241 height 37
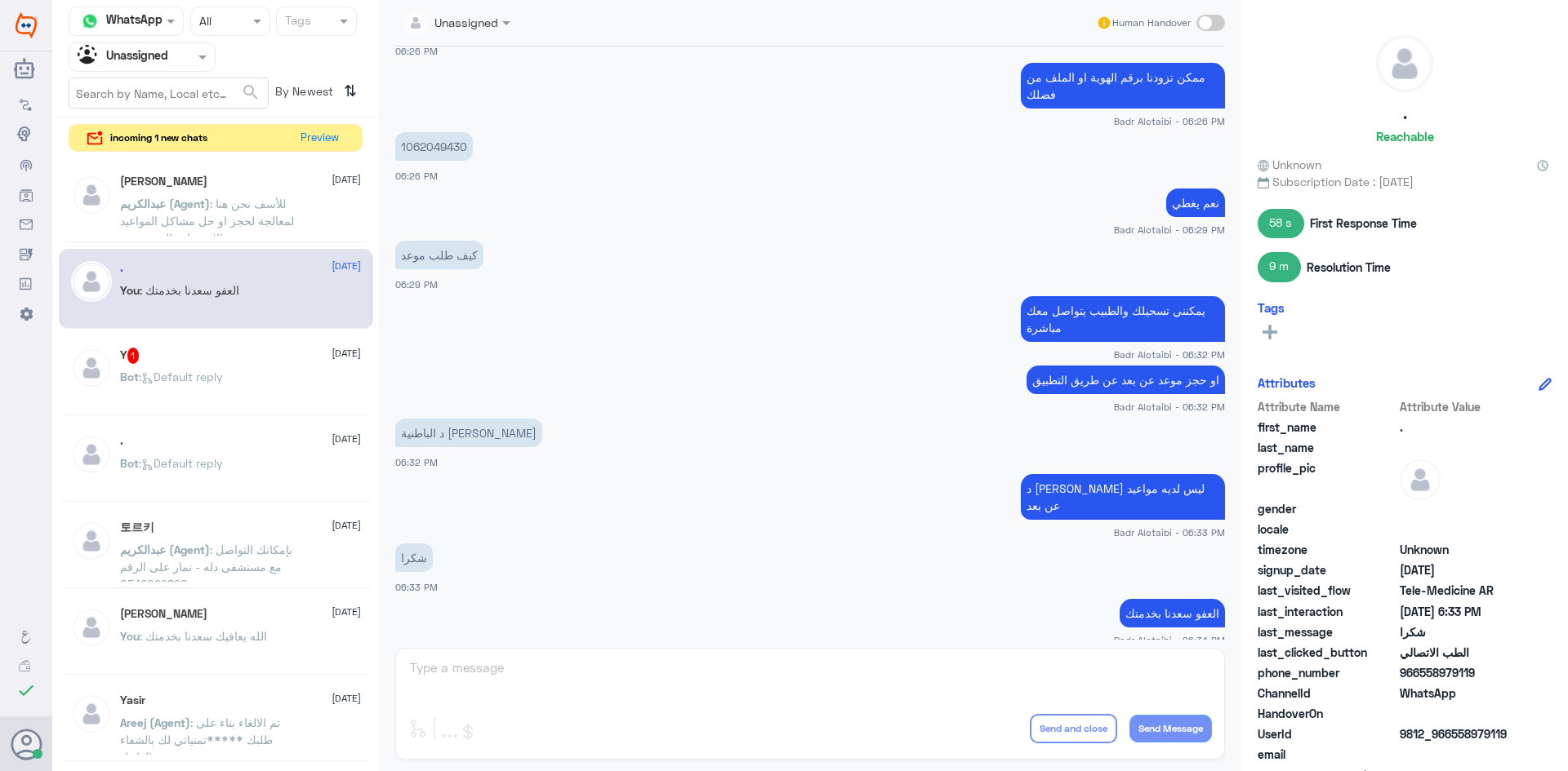
scroll to position [597, 0]
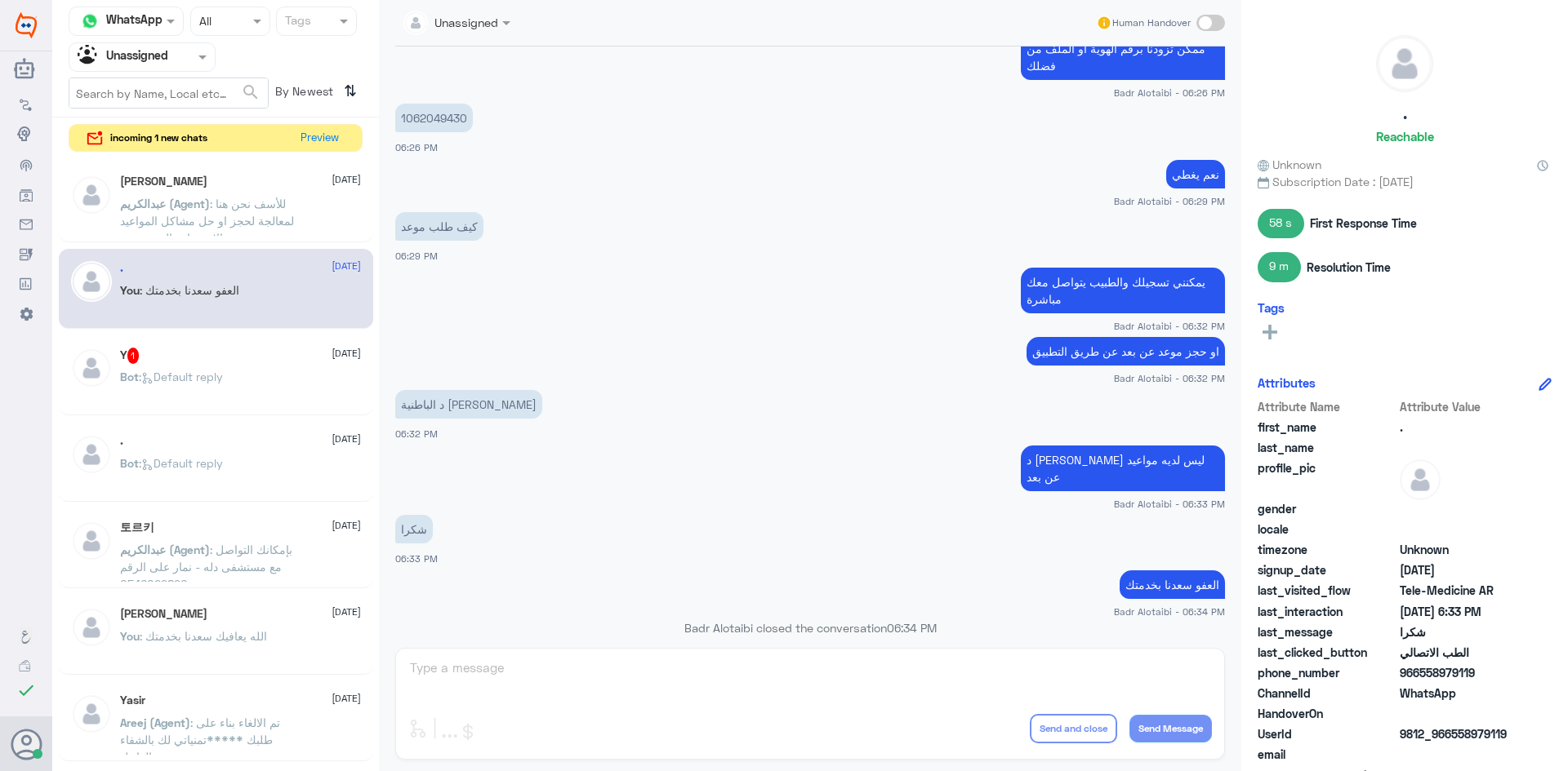
click at [244, 332] on div "[PERSON_NAME] [DATE][PERSON_NAME] (Agent) : للأسف نحن هنا لمعالجة لحجز او حل مش…" at bounding box center [215, 466] width 326 height 621
click at [237, 350] on div "Y 1 [DATE]" at bounding box center [241, 355] width 241 height 16
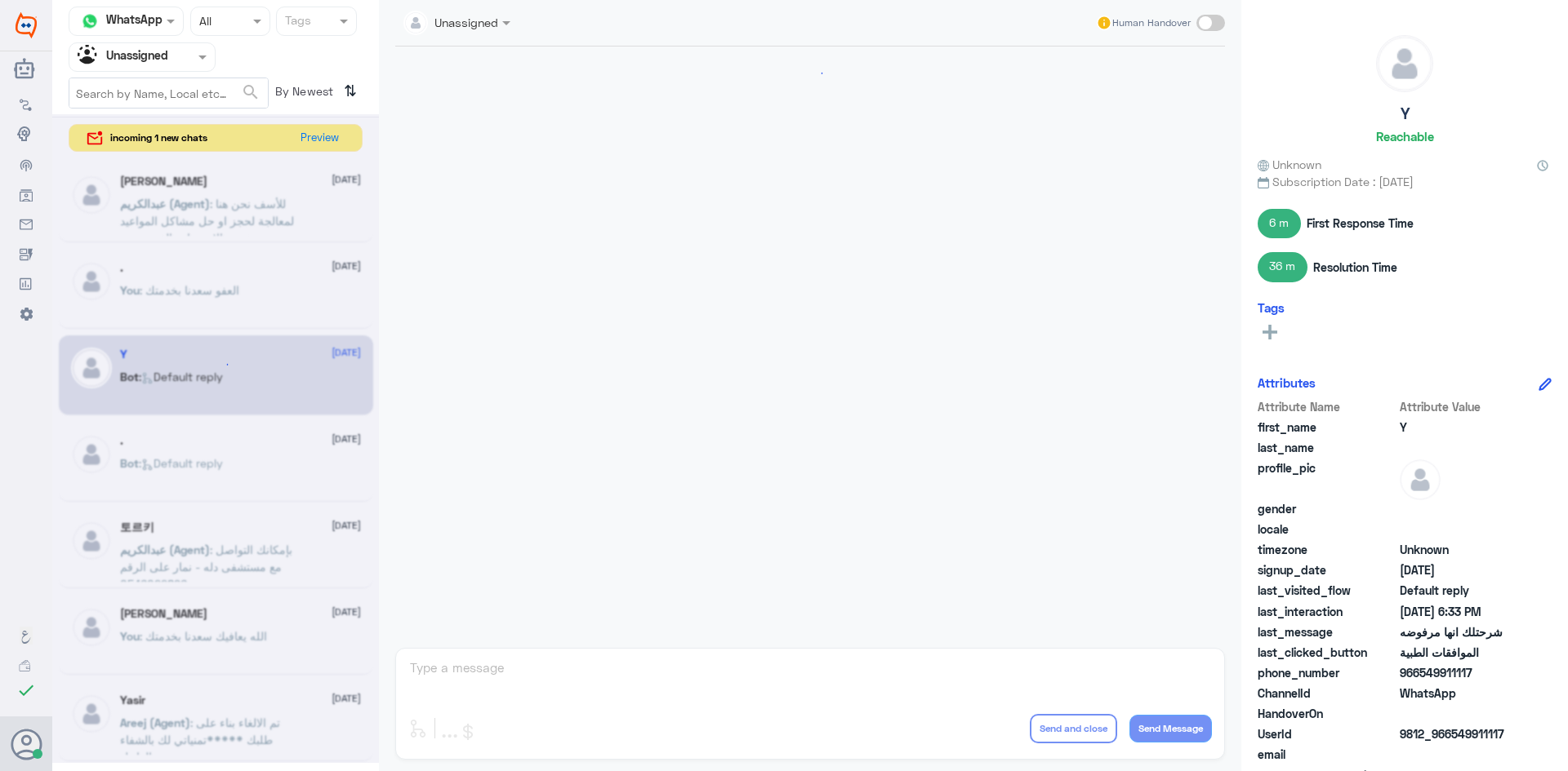
scroll to position [1260, 0]
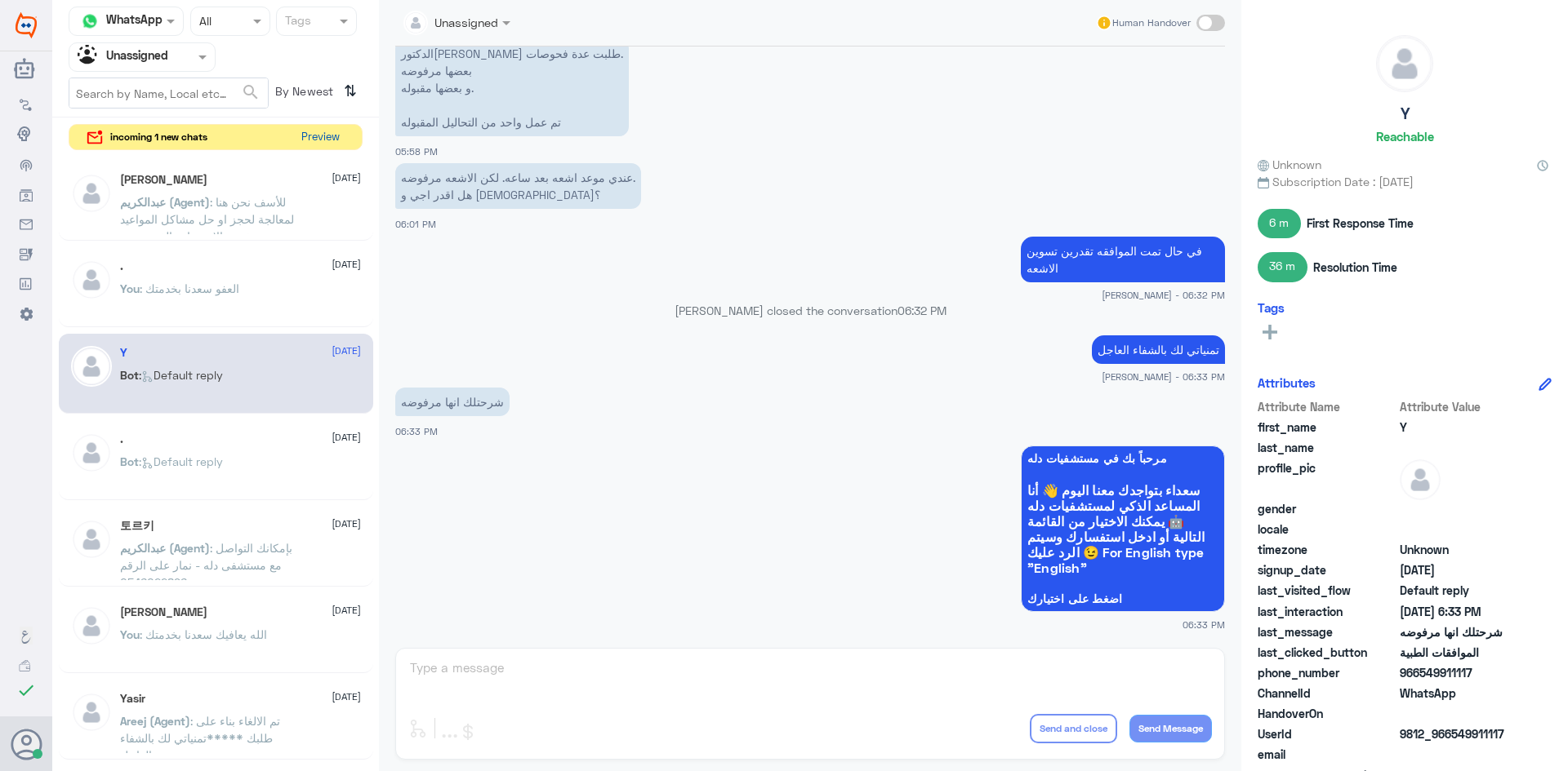
click at [313, 134] on button "Preview" at bounding box center [320, 137] width 51 height 25
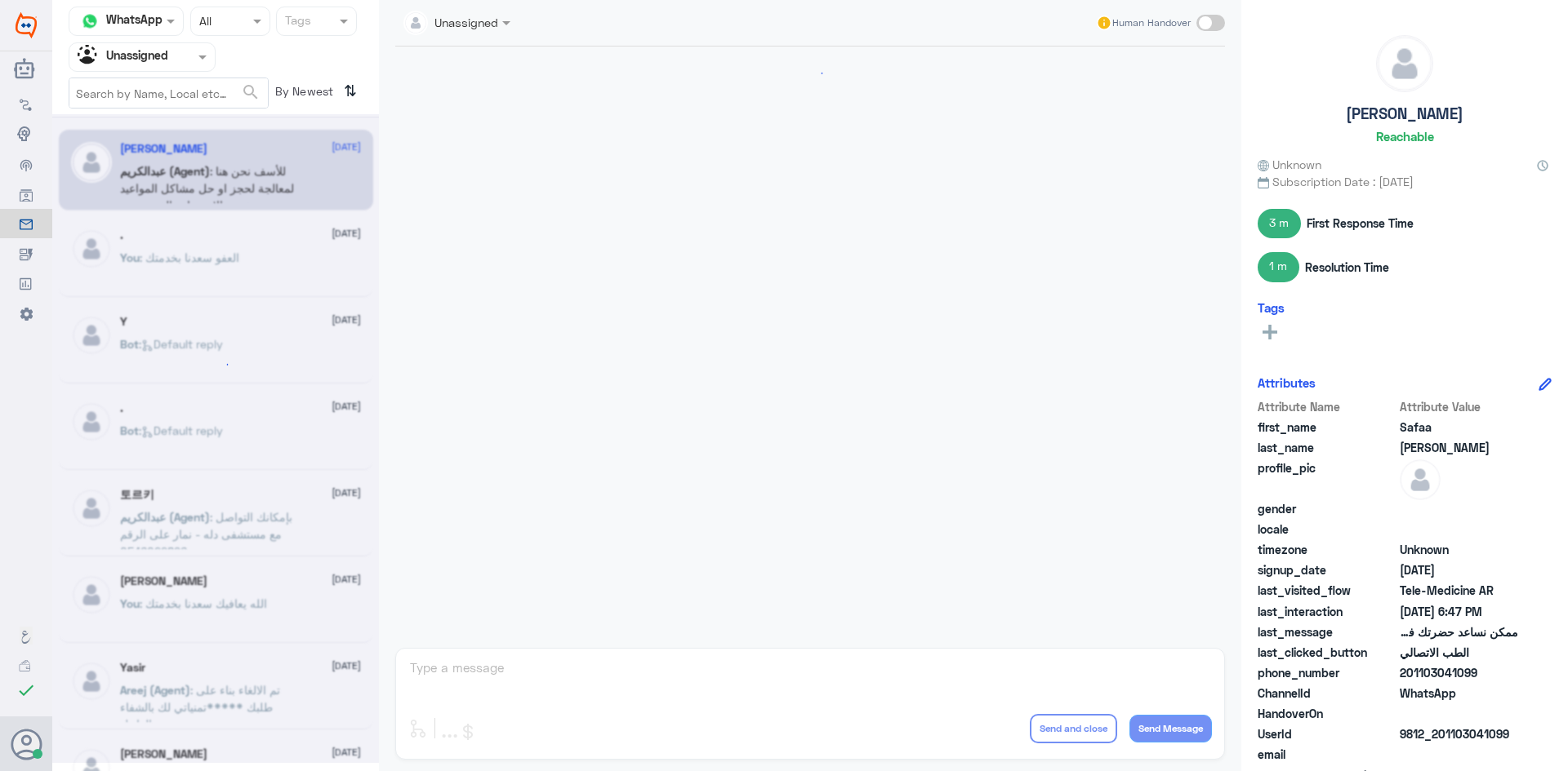
scroll to position [529, 0]
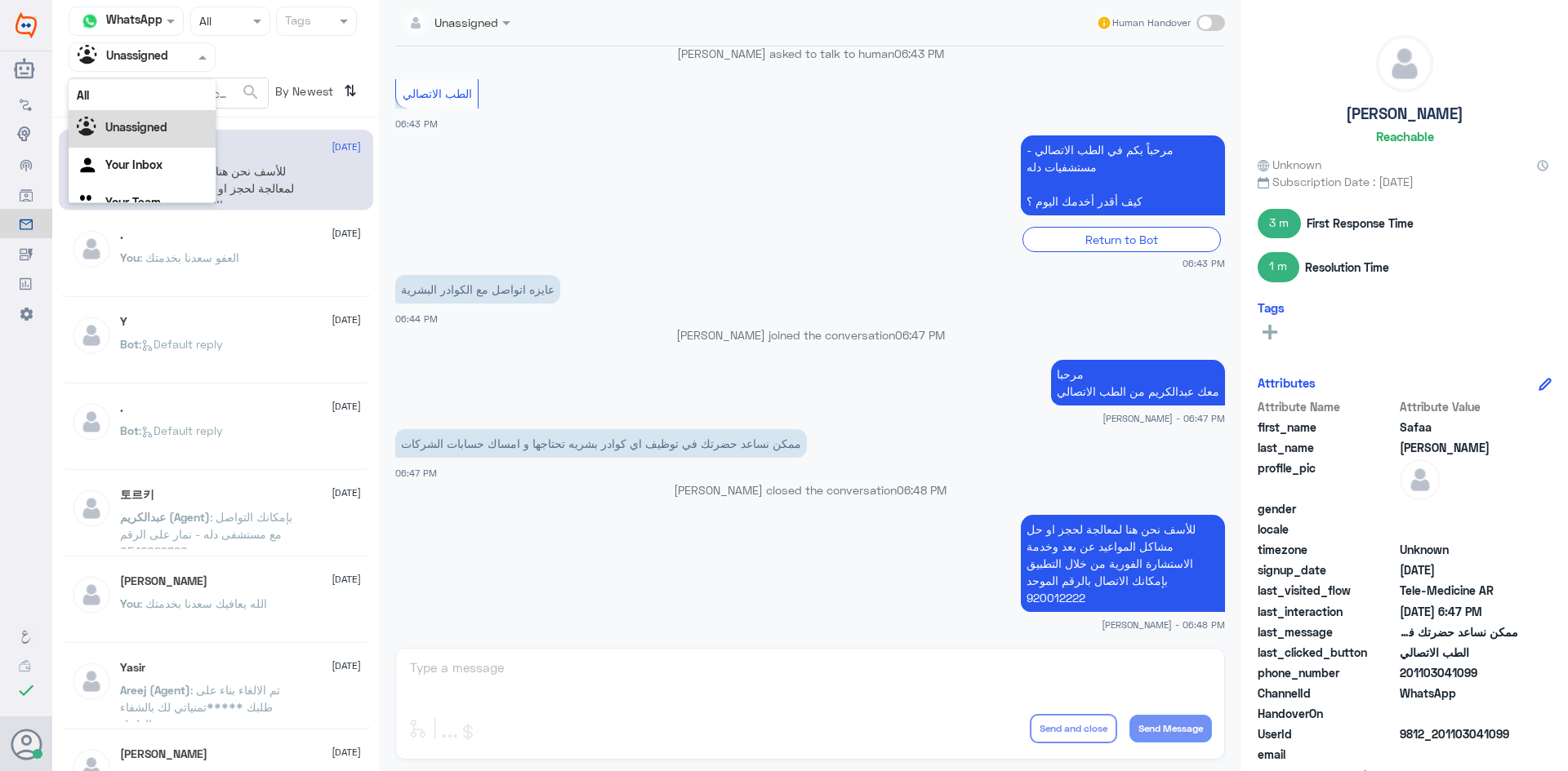
click at [182, 65] on div at bounding box center [142, 56] width 146 height 19
click at [154, 95] on div "All" at bounding box center [142, 95] width 147 height 30
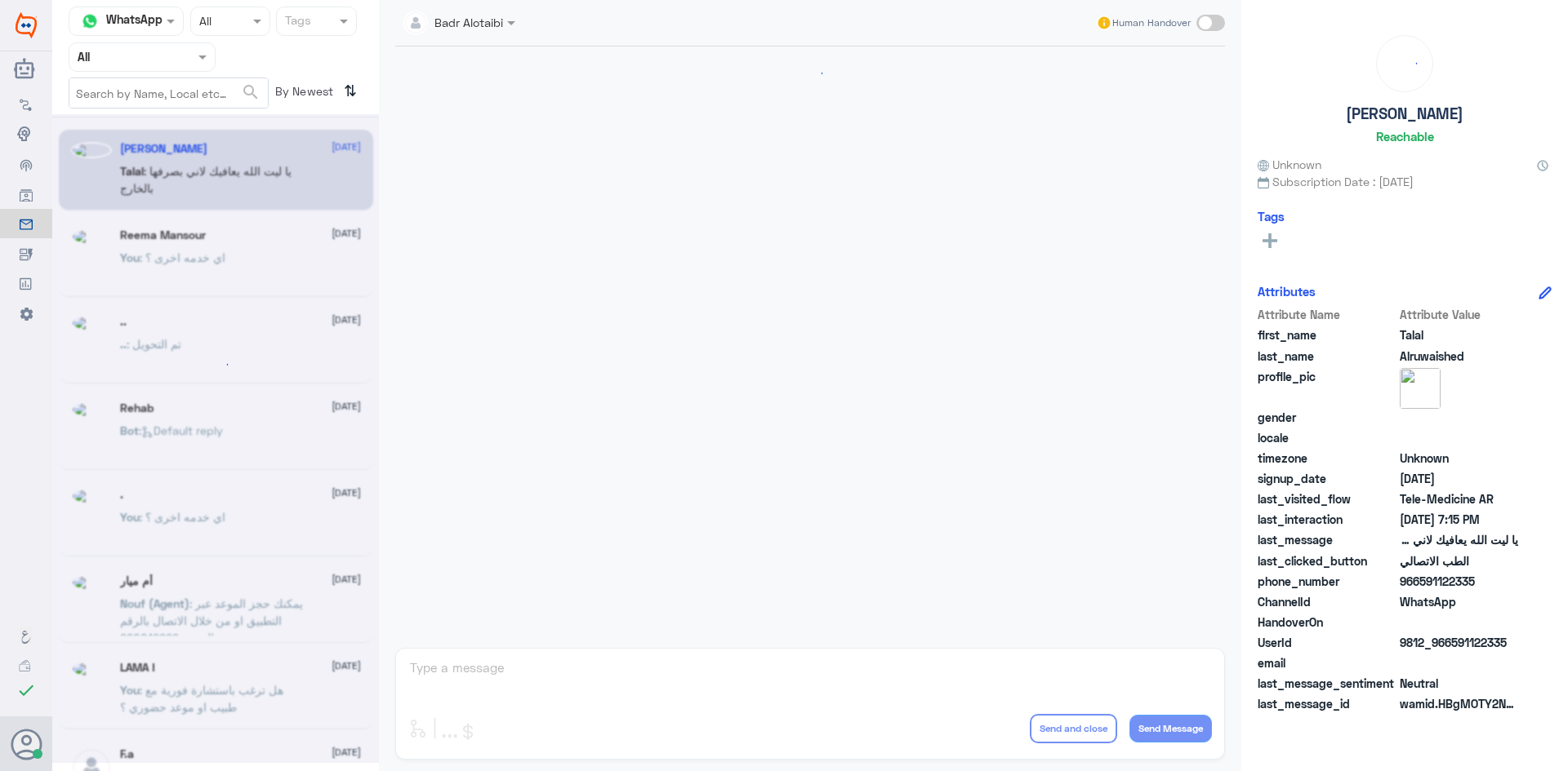
scroll to position [372, 0]
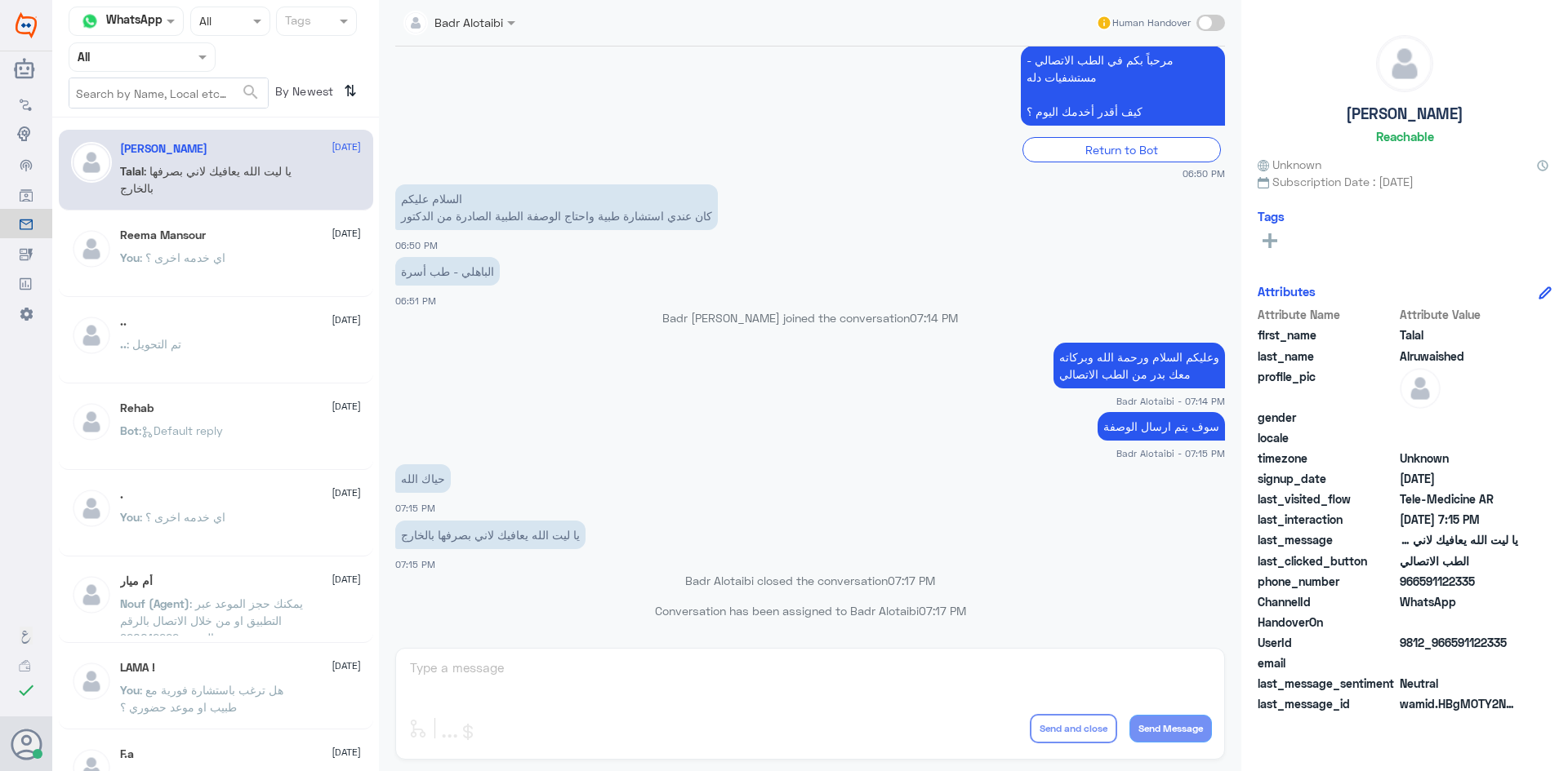
click at [139, 59] on input "text" at bounding box center [121, 56] width 89 height 19
click at [135, 119] on div "Unassigned" at bounding box center [142, 129] width 147 height 38
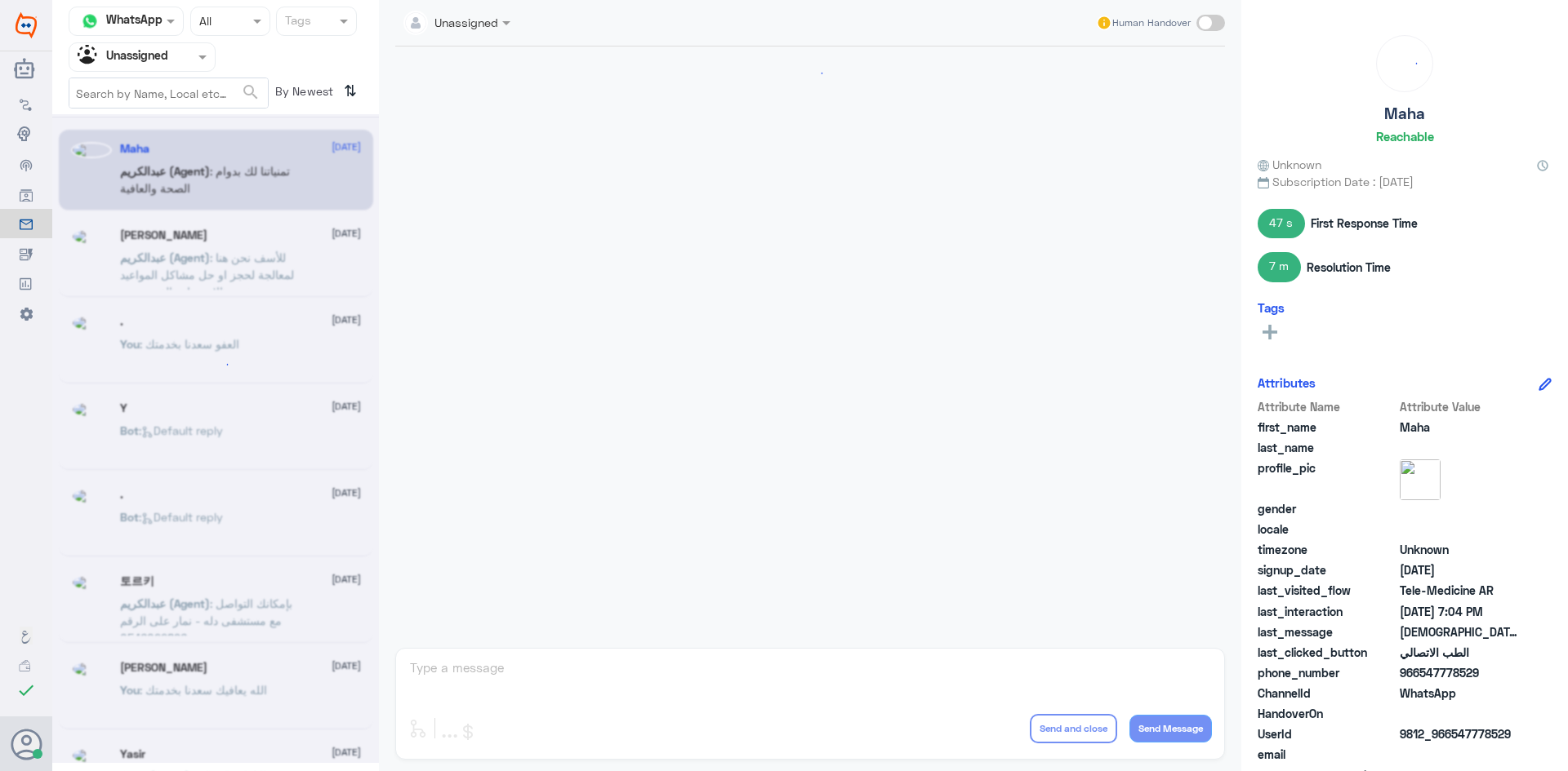
scroll to position [701, 0]
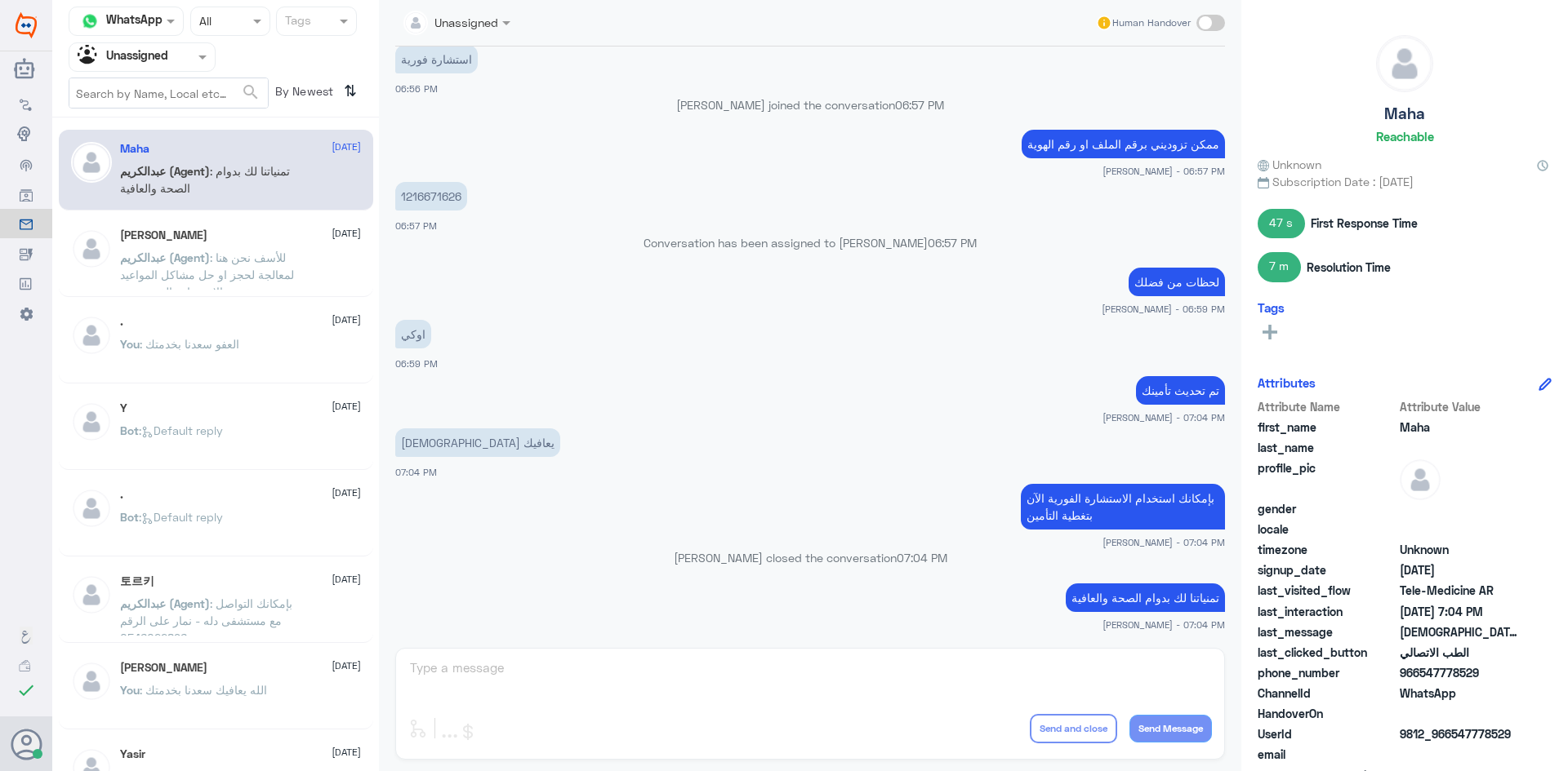
click at [189, 68] on div "Agent Filter Unassigned" at bounding box center [132, 57] width 125 height 24
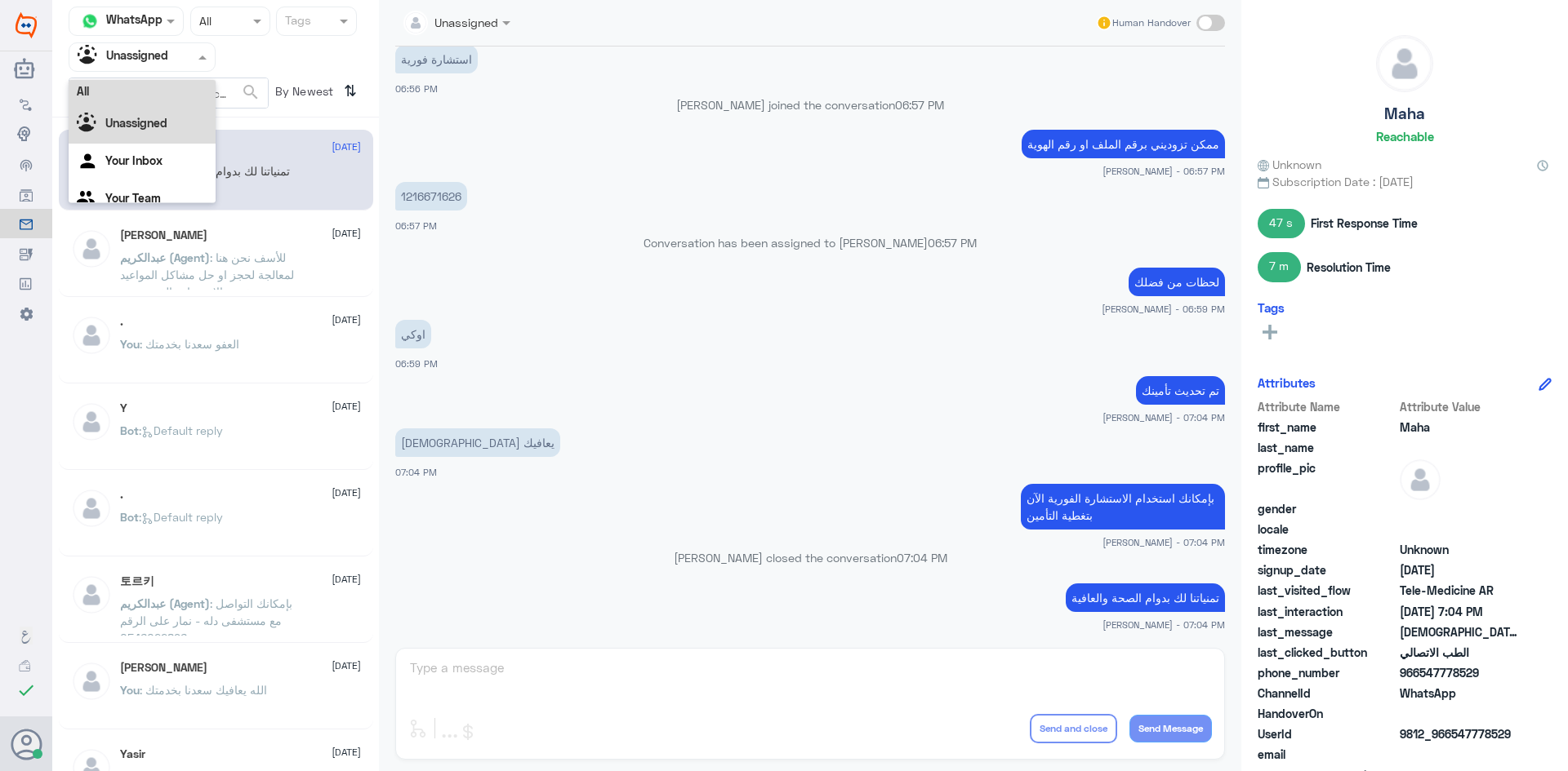
scroll to position [0, 0]
click at [164, 105] on div "All" at bounding box center [142, 95] width 147 height 30
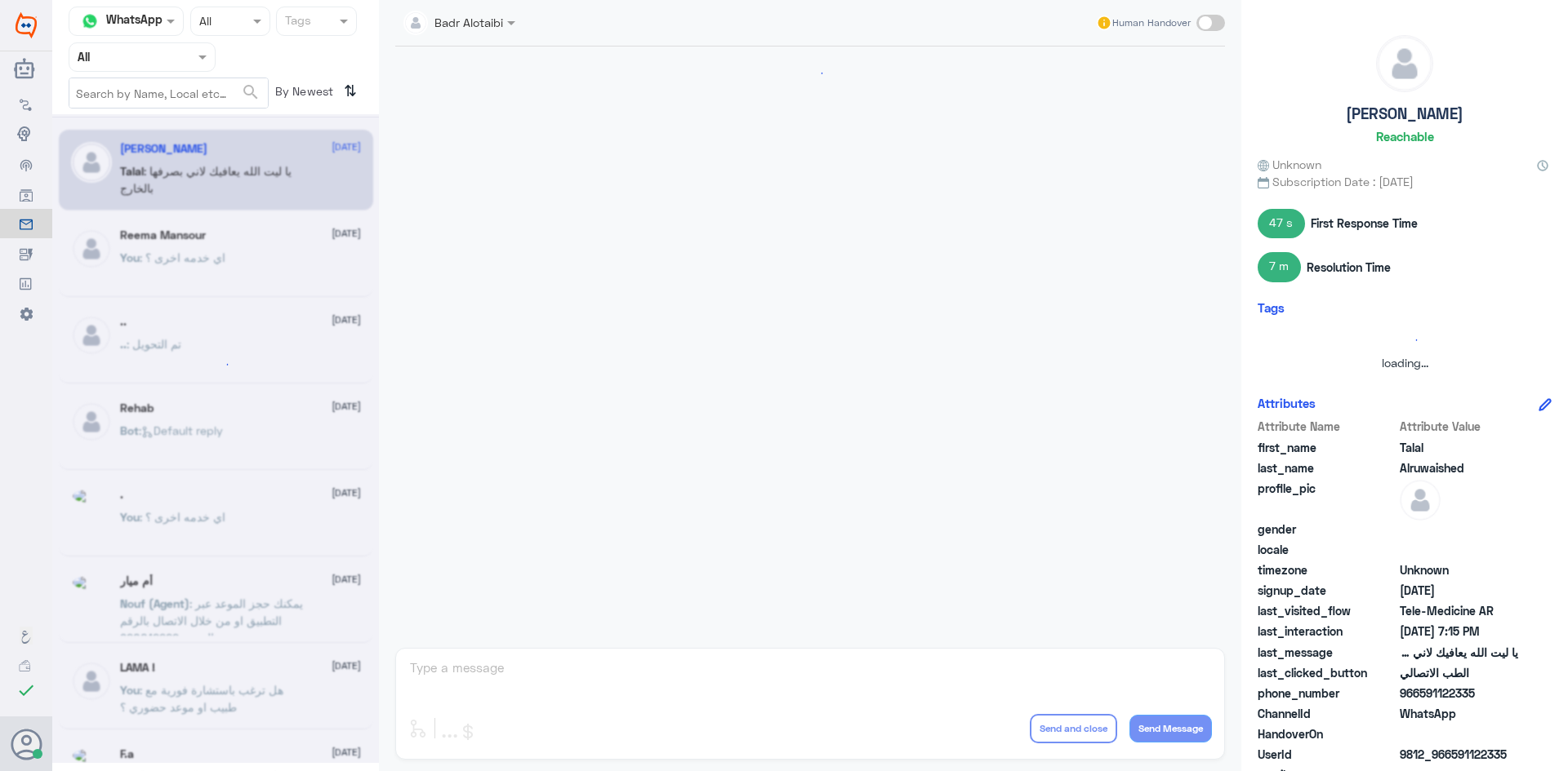
scroll to position [372, 0]
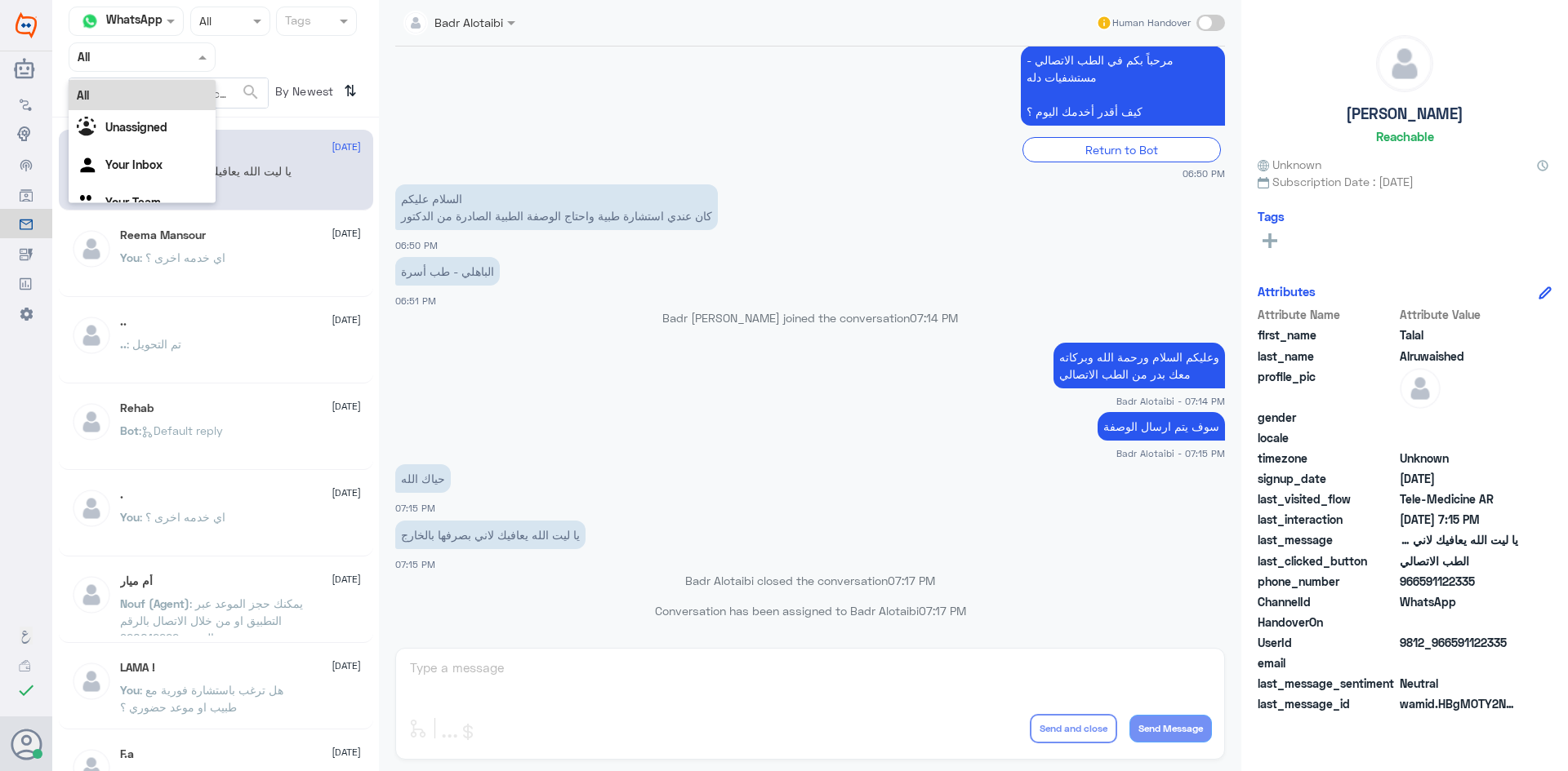
click at [200, 64] on span at bounding box center [205, 56] width 21 height 17
click at [193, 133] on div "Unassigned" at bounding box center [142, 129] width 147 height 38
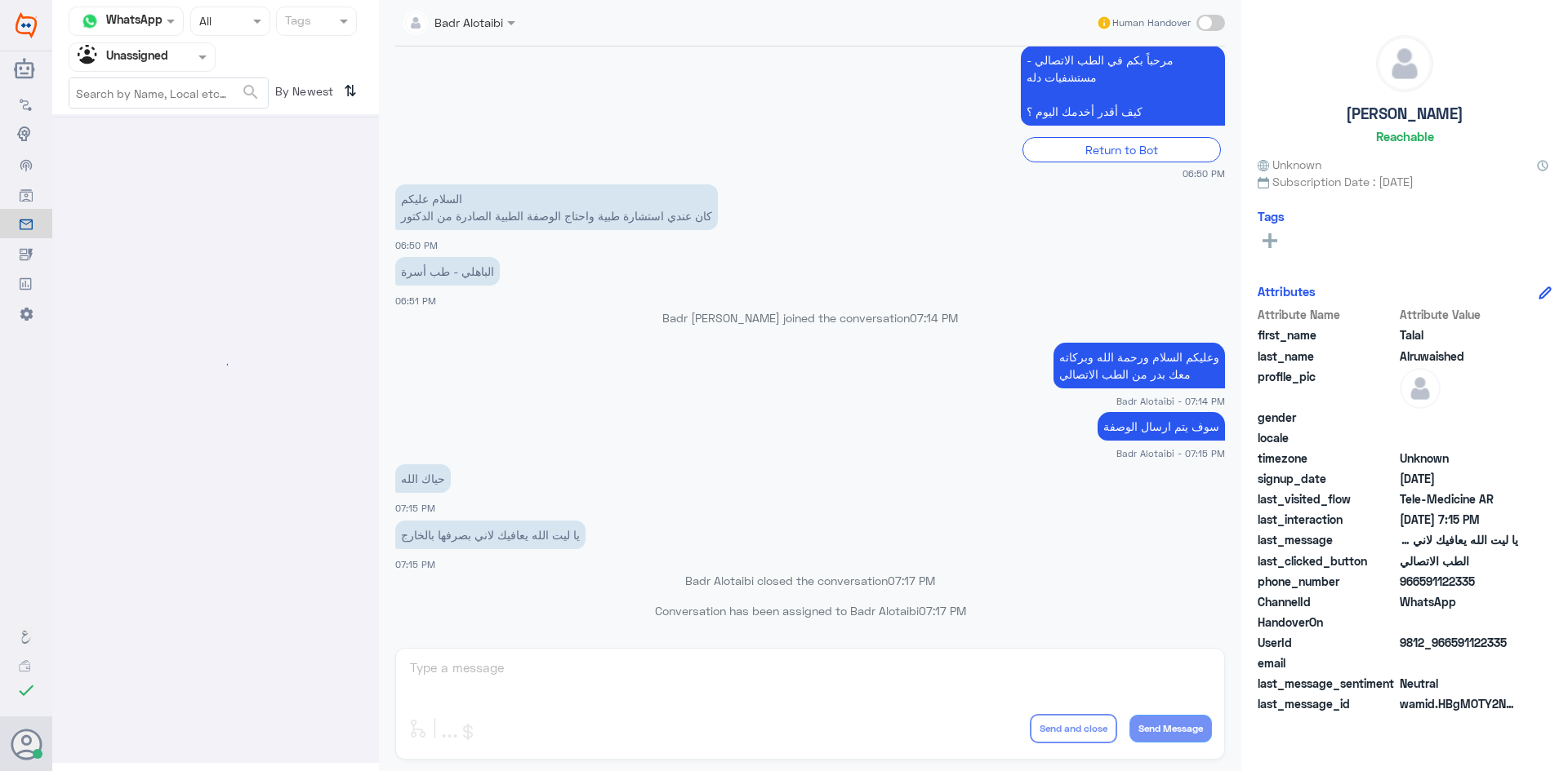
scroll to position [0, 0]
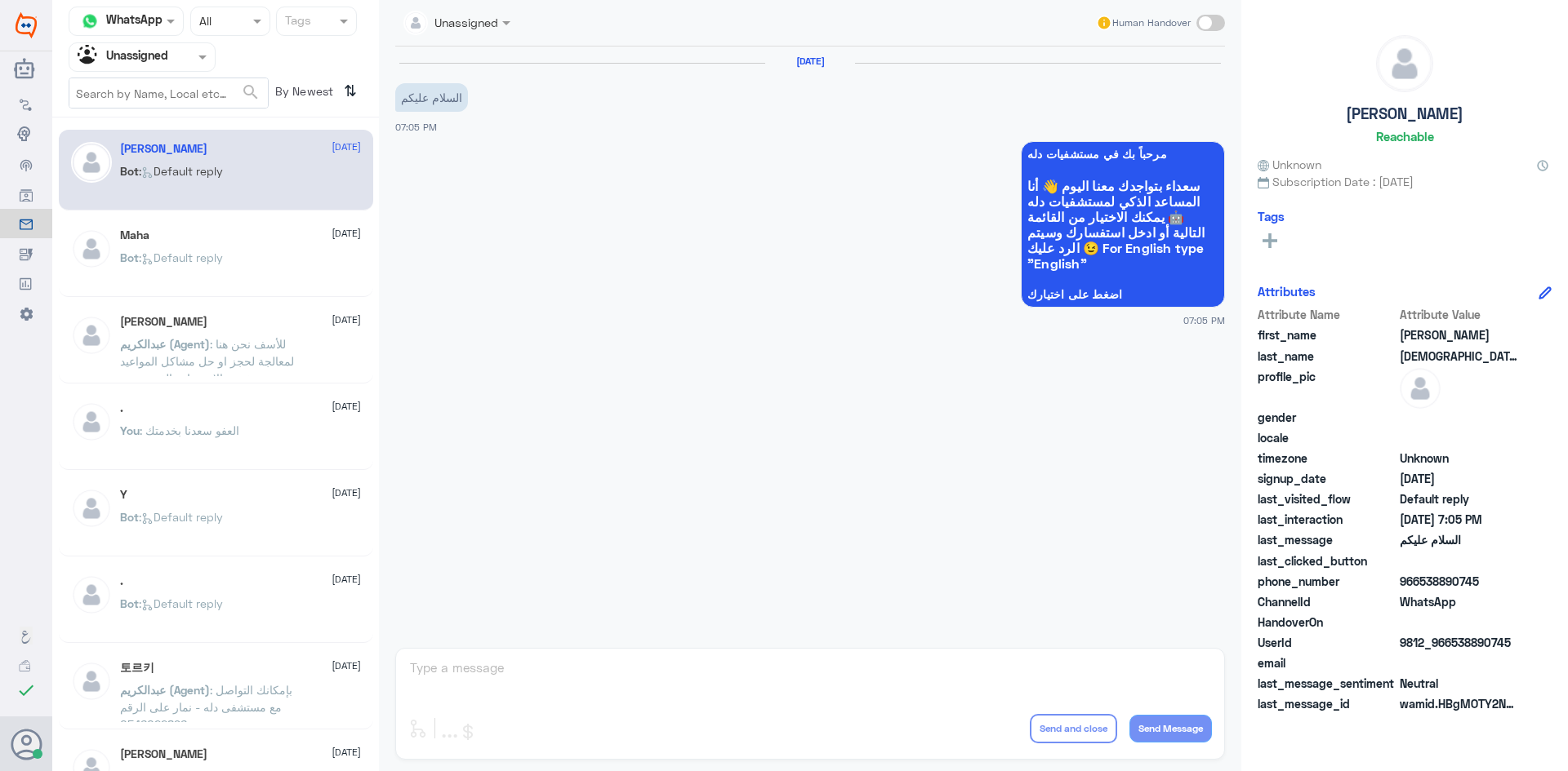
click at [244, 247] on div "Maha [DATE] Bot : Default reply" at bounding box center [241, 259] width 241 height 61
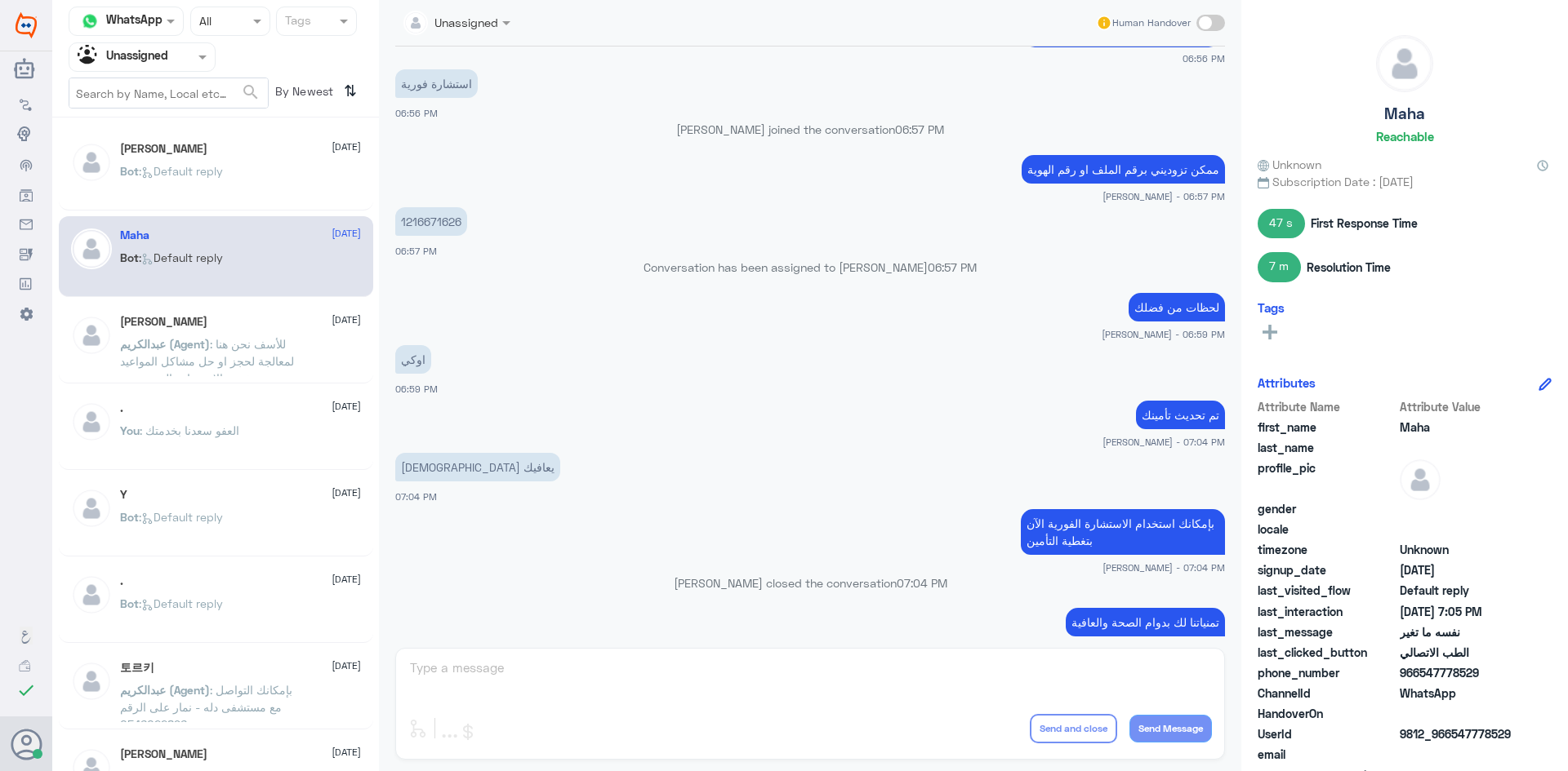
scroll to position [369, 0]
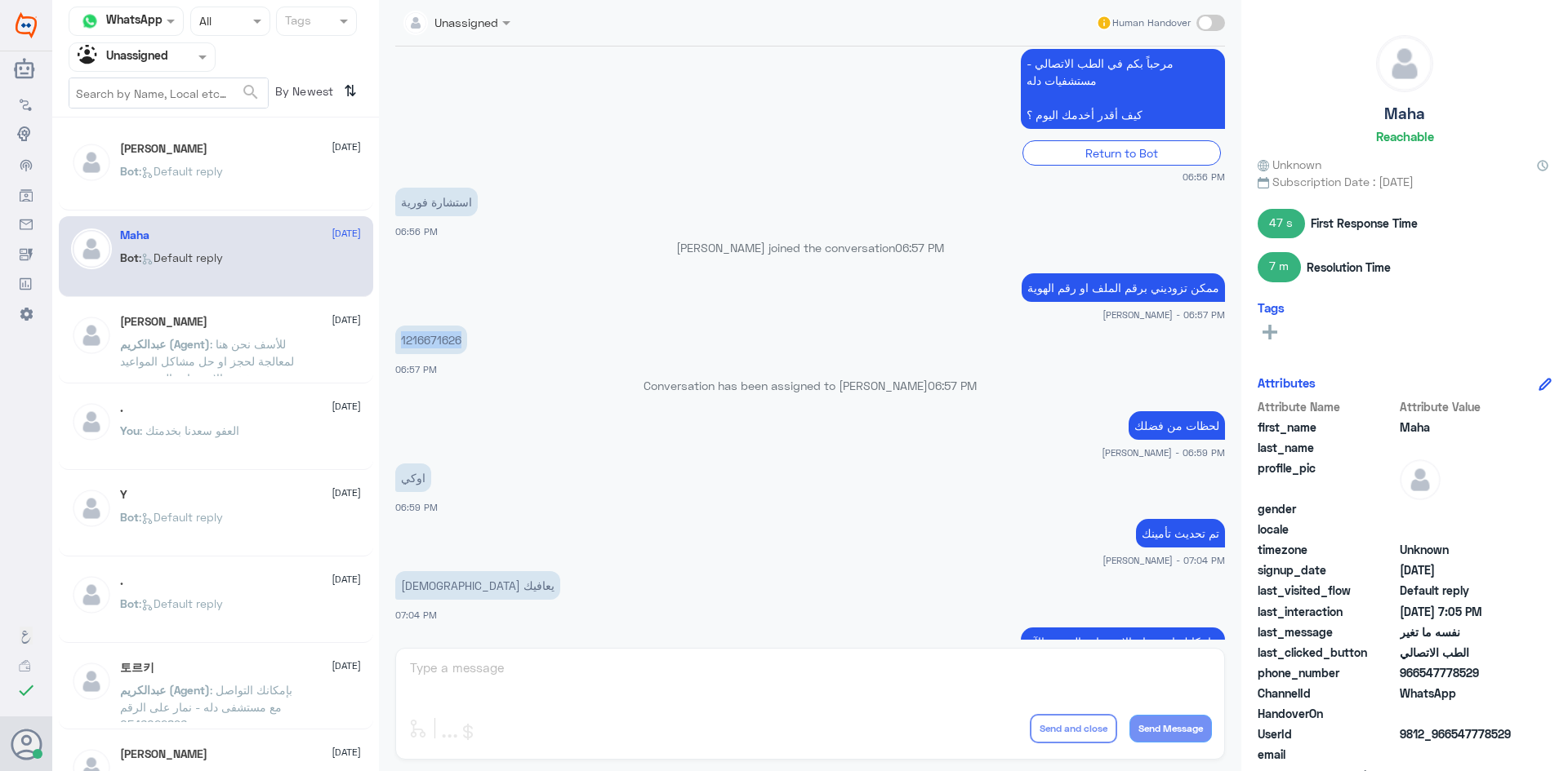
drag, startPoint x: 460, startPoint y: 353, endPoint x: 390, endPoint y: 354, distance: 70.0
click at [390, 354] on div "[DATE] لو سمحت ابغى استشاره فوريه وانا متأكده تأميني يغطي بس لما اطلبها يقولي ا…" at bounding box center [809, 342] width 846 height 593
copy p "1216671626"
click at [165, 73] on nav "Channel WhatsApp Status × All Tags Agent Filter Unassigned search By Newest ⇅" at bounding box center [215, 62] width 326 height 111
click at [164, 57] on input "text" at bounding box center [121, 56] width 89 height 19
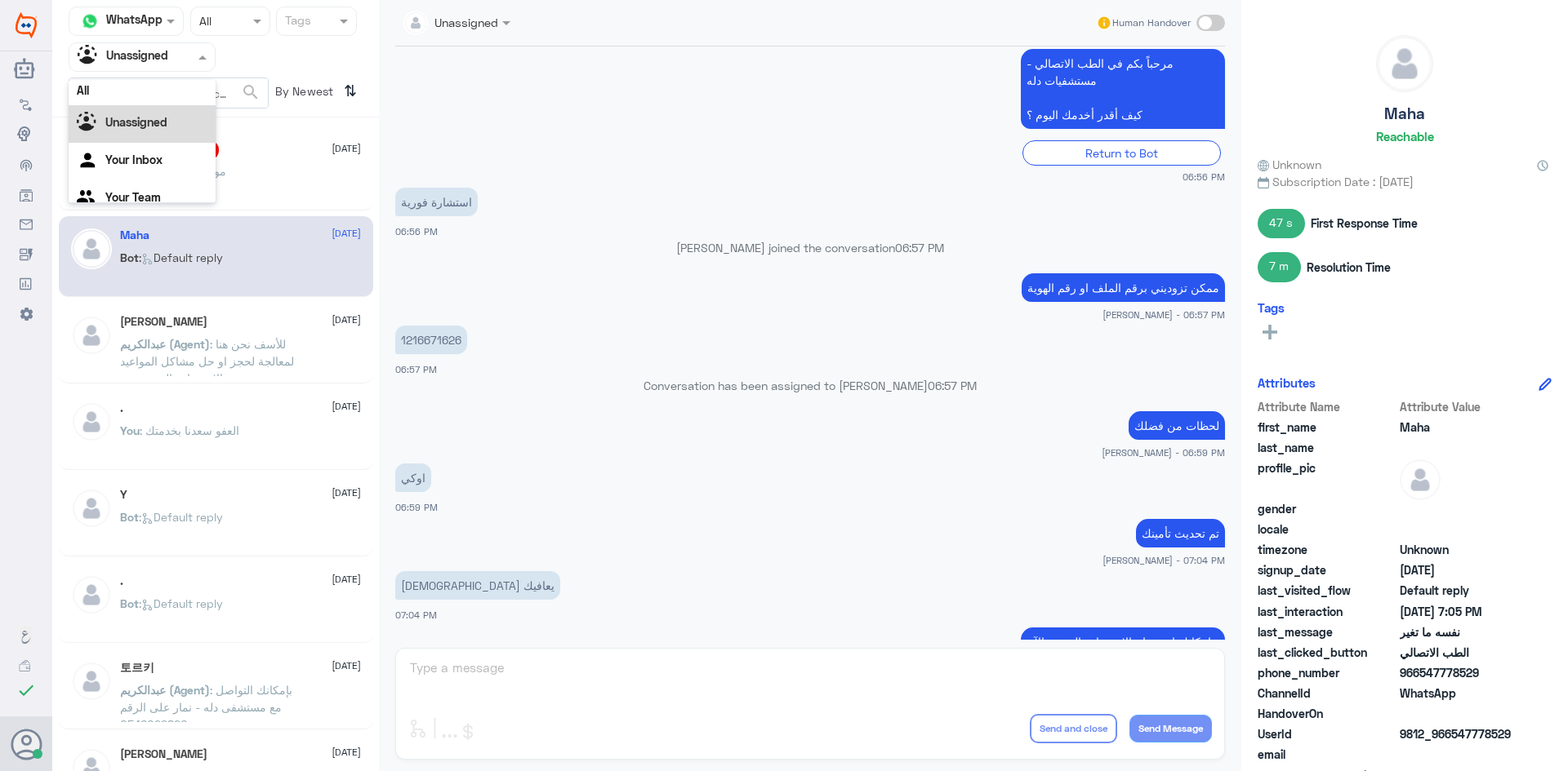
scroll to position [0, 0]
click at [283, 187] on div "Bot : موافقات الطبية" at bounding box center [241, 184] width 241 height 37
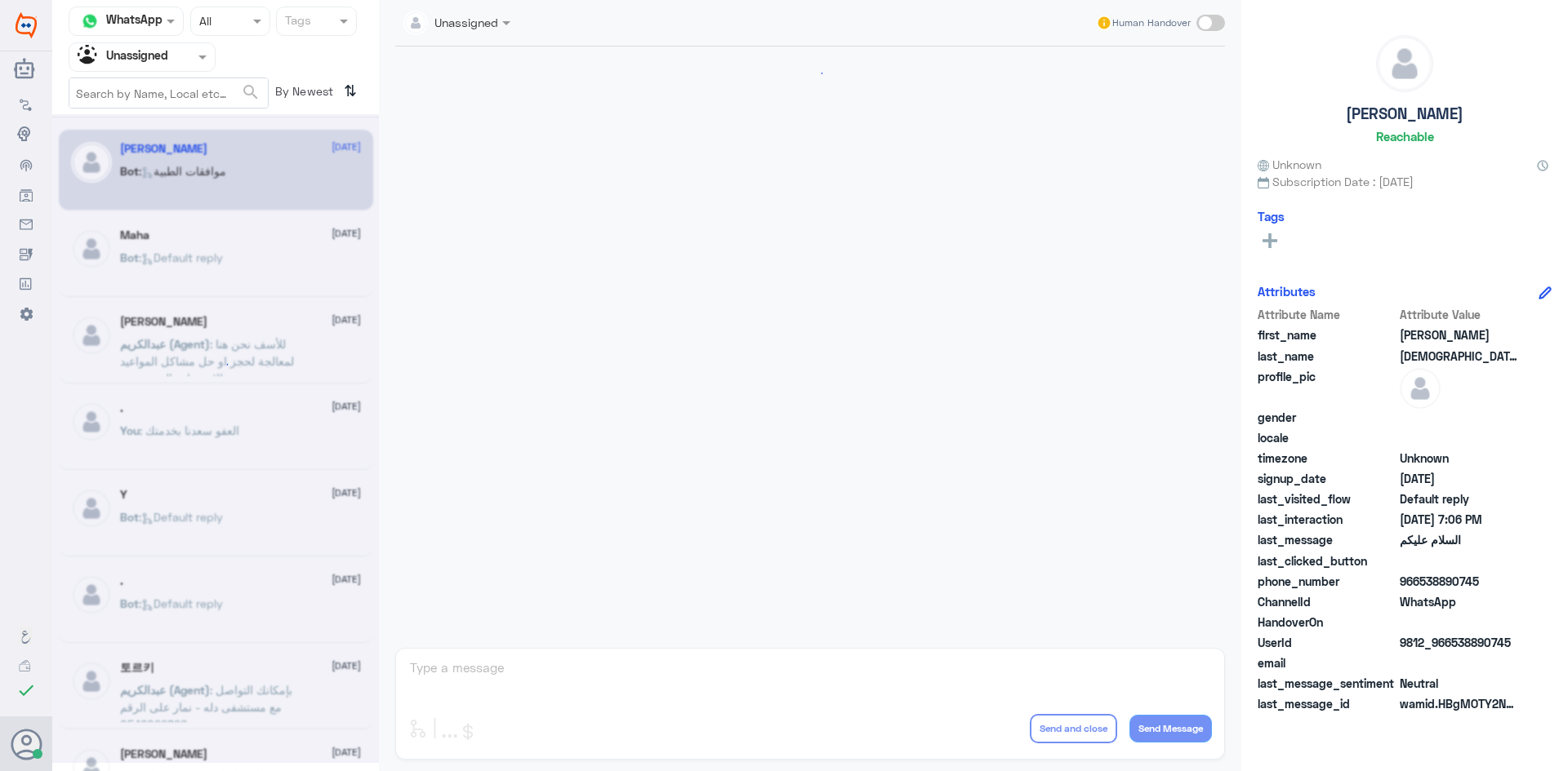
scroll to position [207, 0]
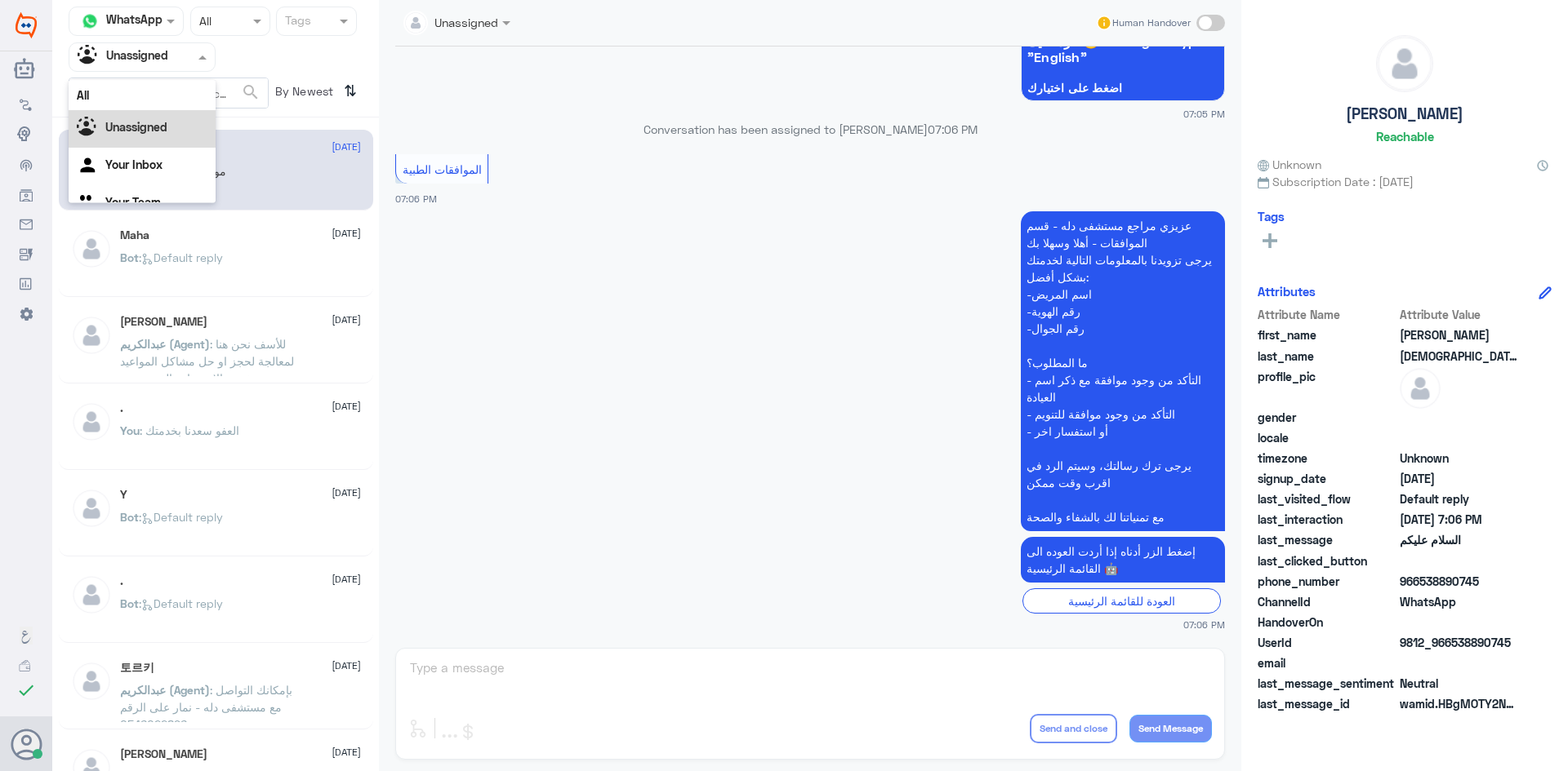
click at [175, 58] on div at bounding box center [142, 56] width 146 height 19
click at [166, 99] on div "All" at bounding box center [142, 95] width 147 height 30
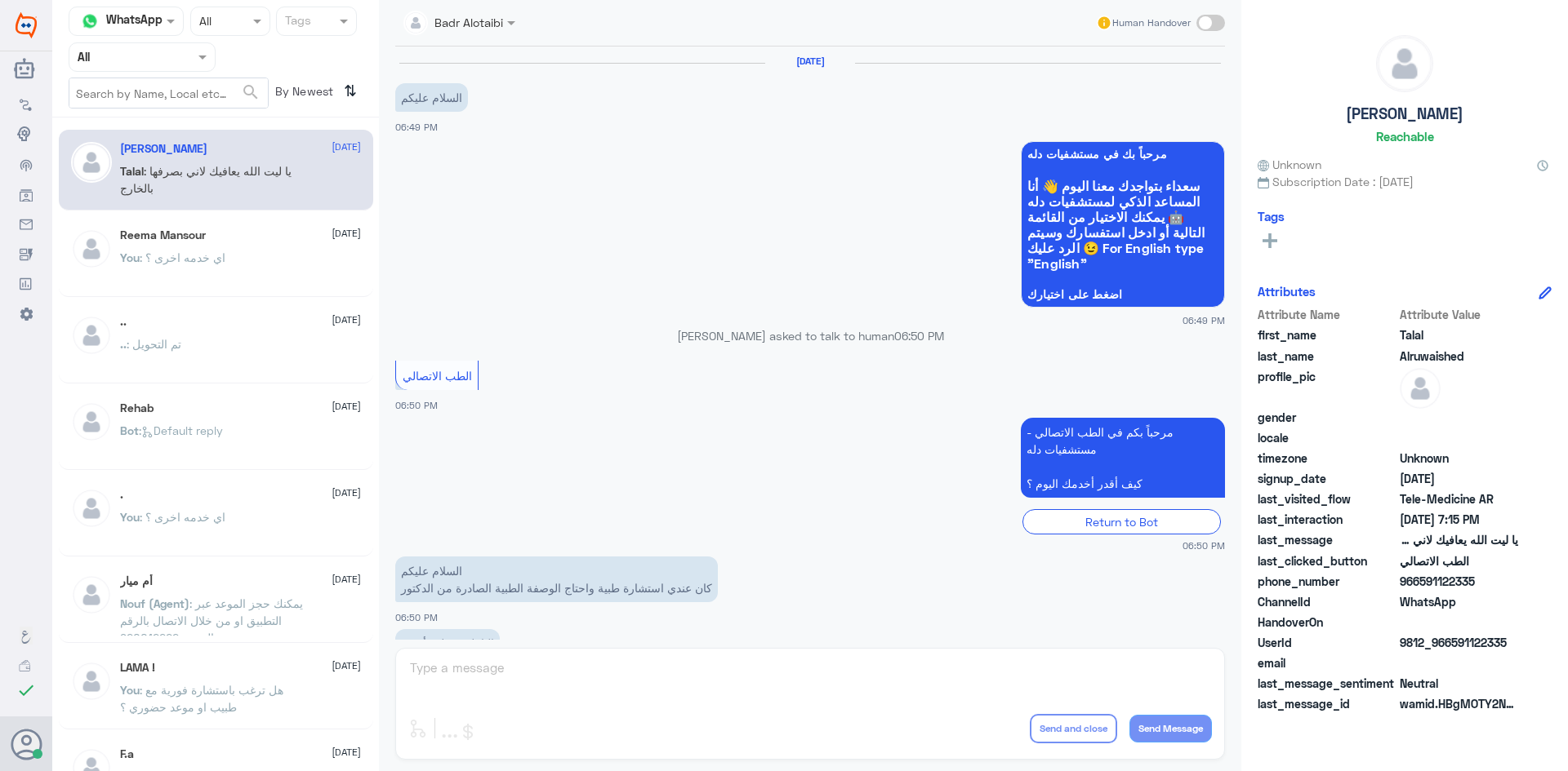
scroll to position [372, 0]
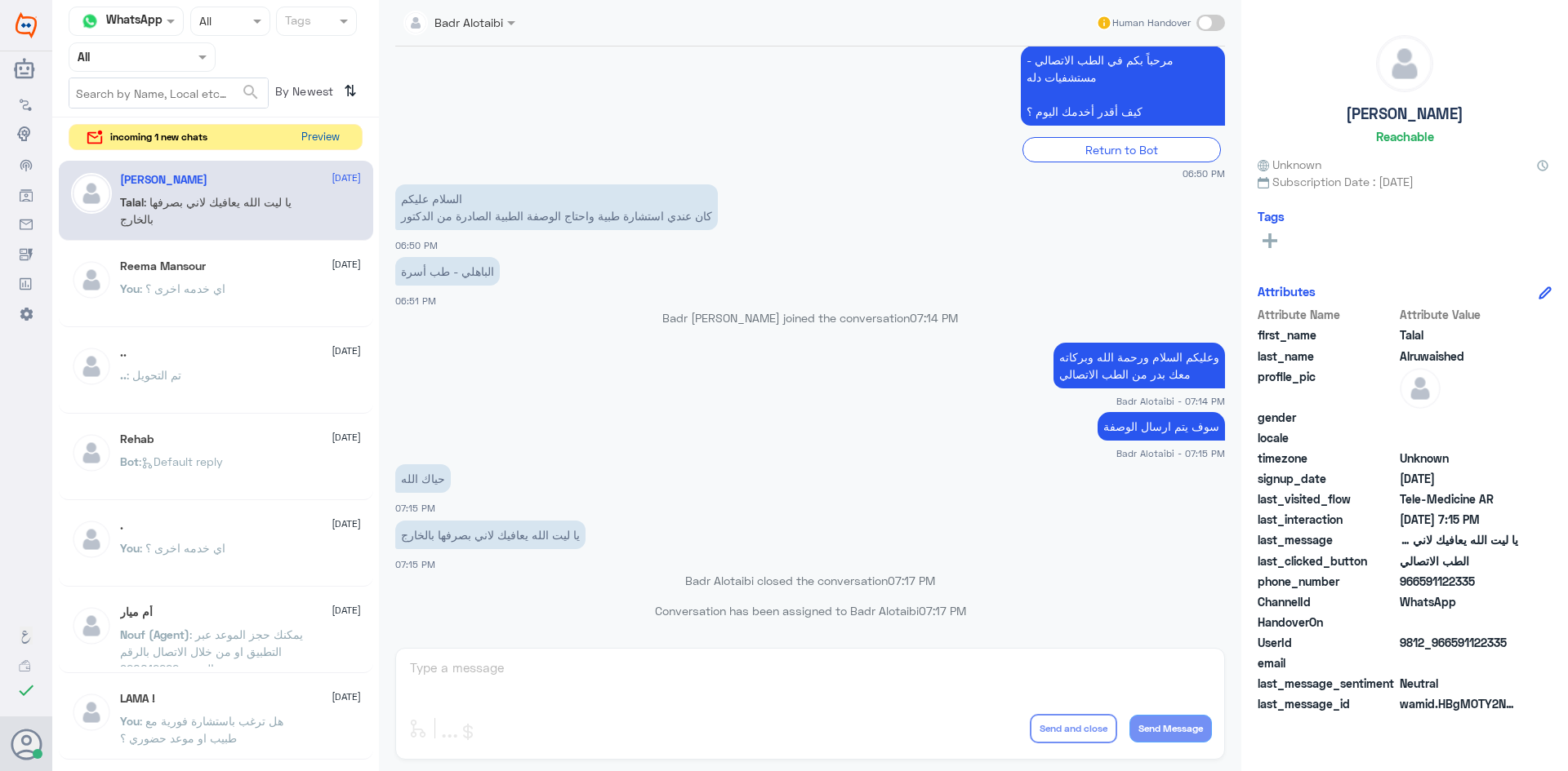
click at [323, 144] on button "Preview" at bounding box center [320, 137] width 51 height 25
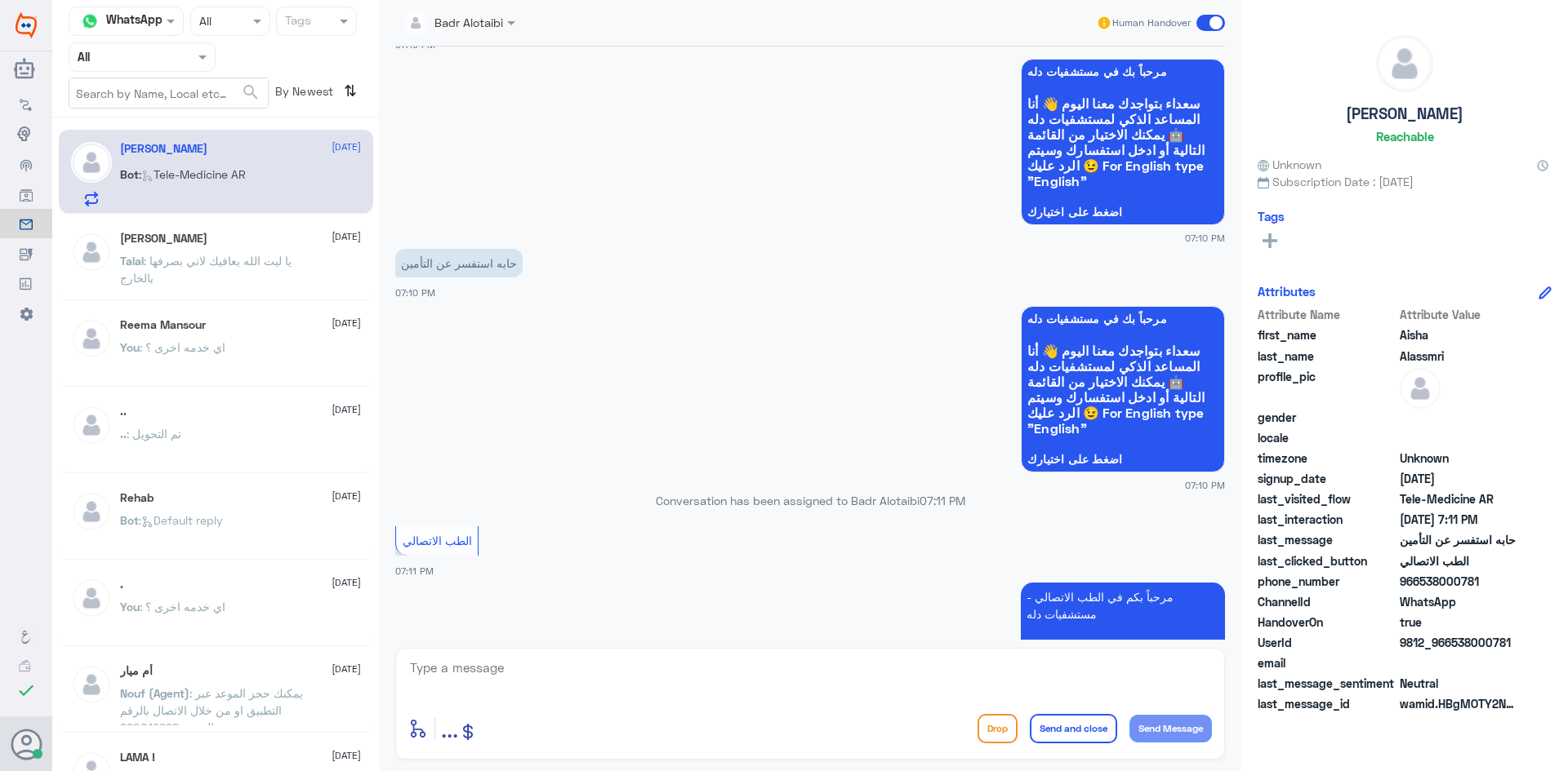
scroll to position [169, 0]
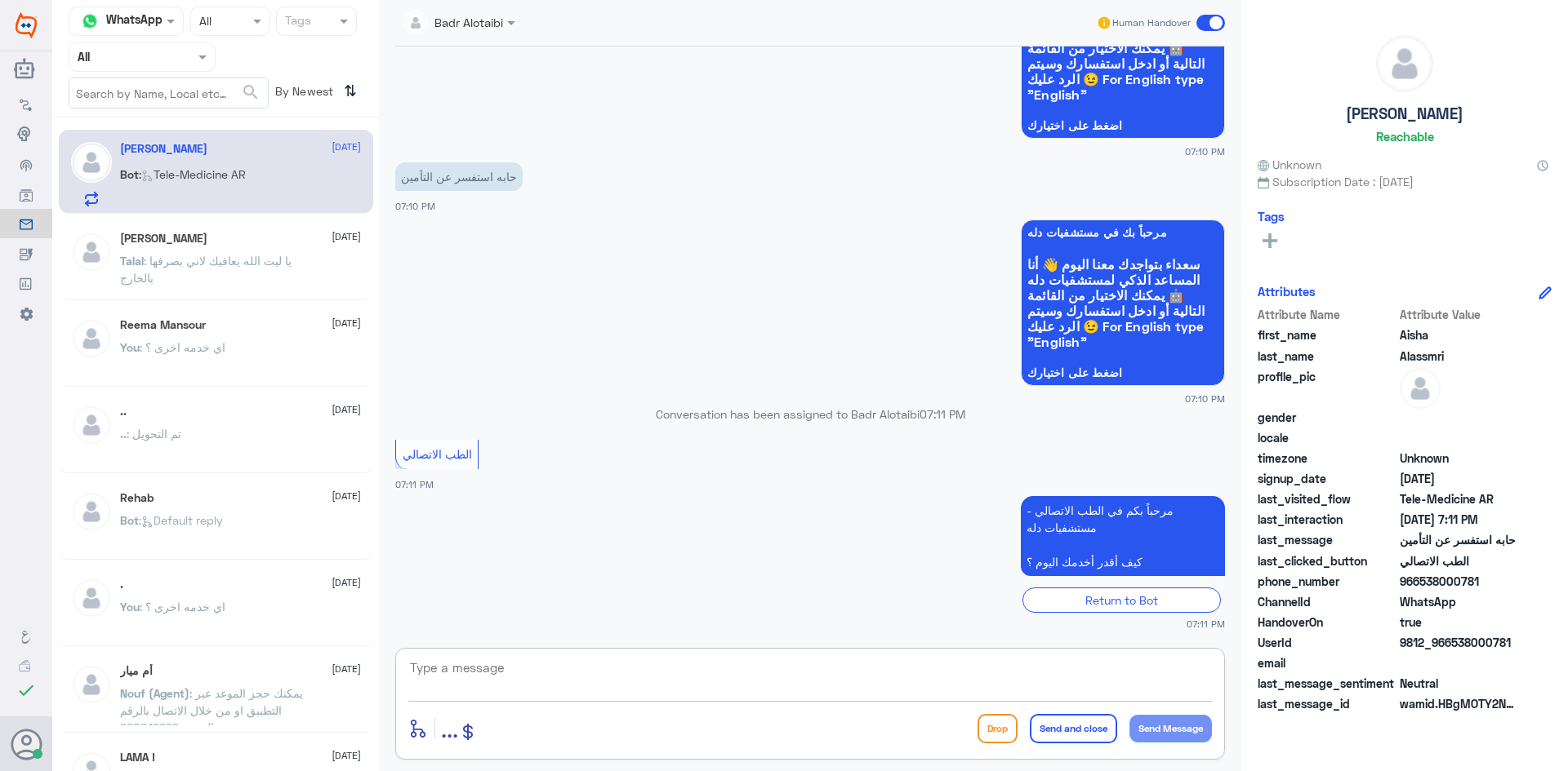
click at [674, 686] on textarea at bounding box center [810, 677] width 803 height 40
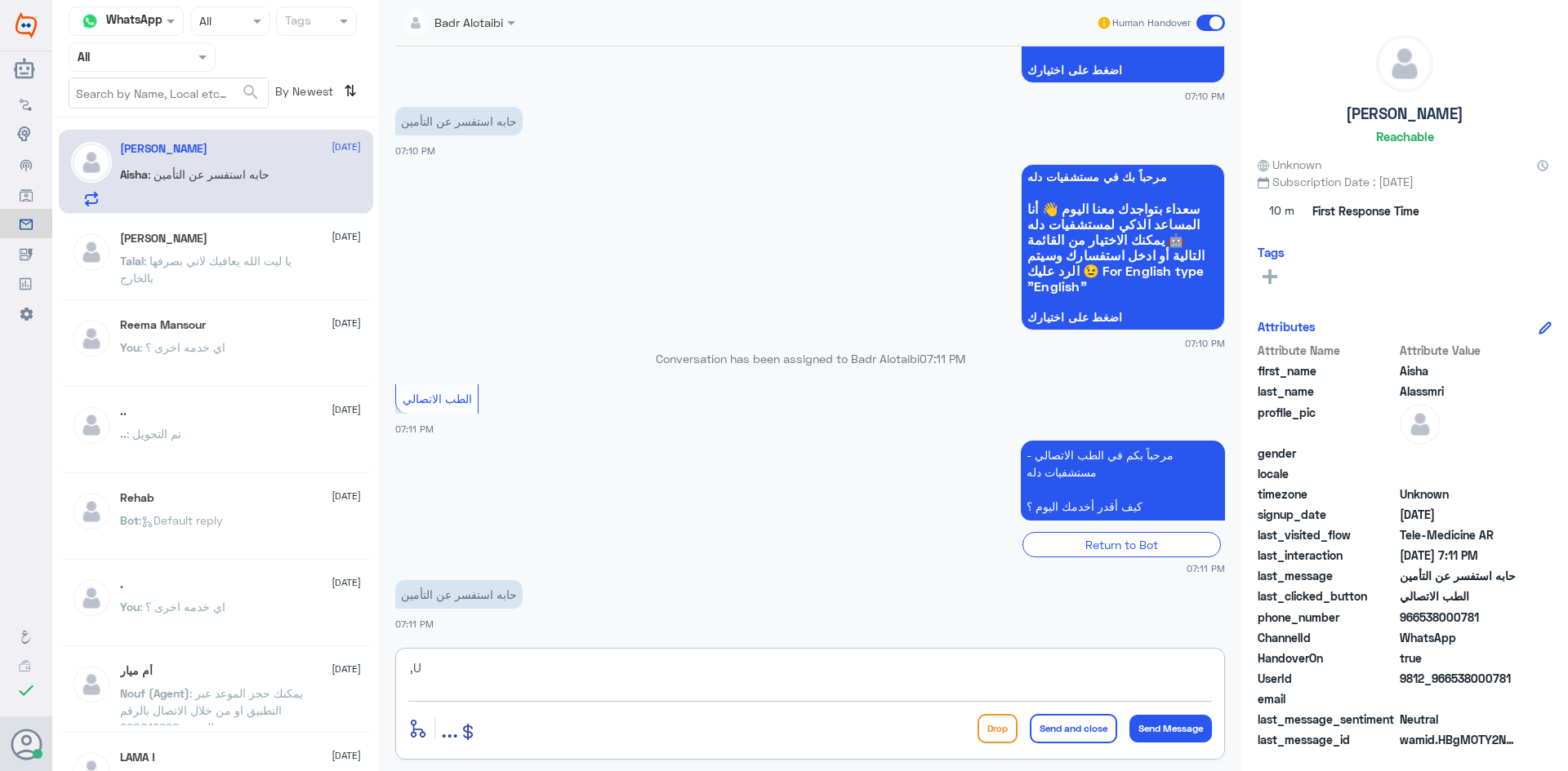
type textarea ","
type textarea "وعليكم السلام ورحمة الله وبركاته معك بدر من الطب الاتصالي"
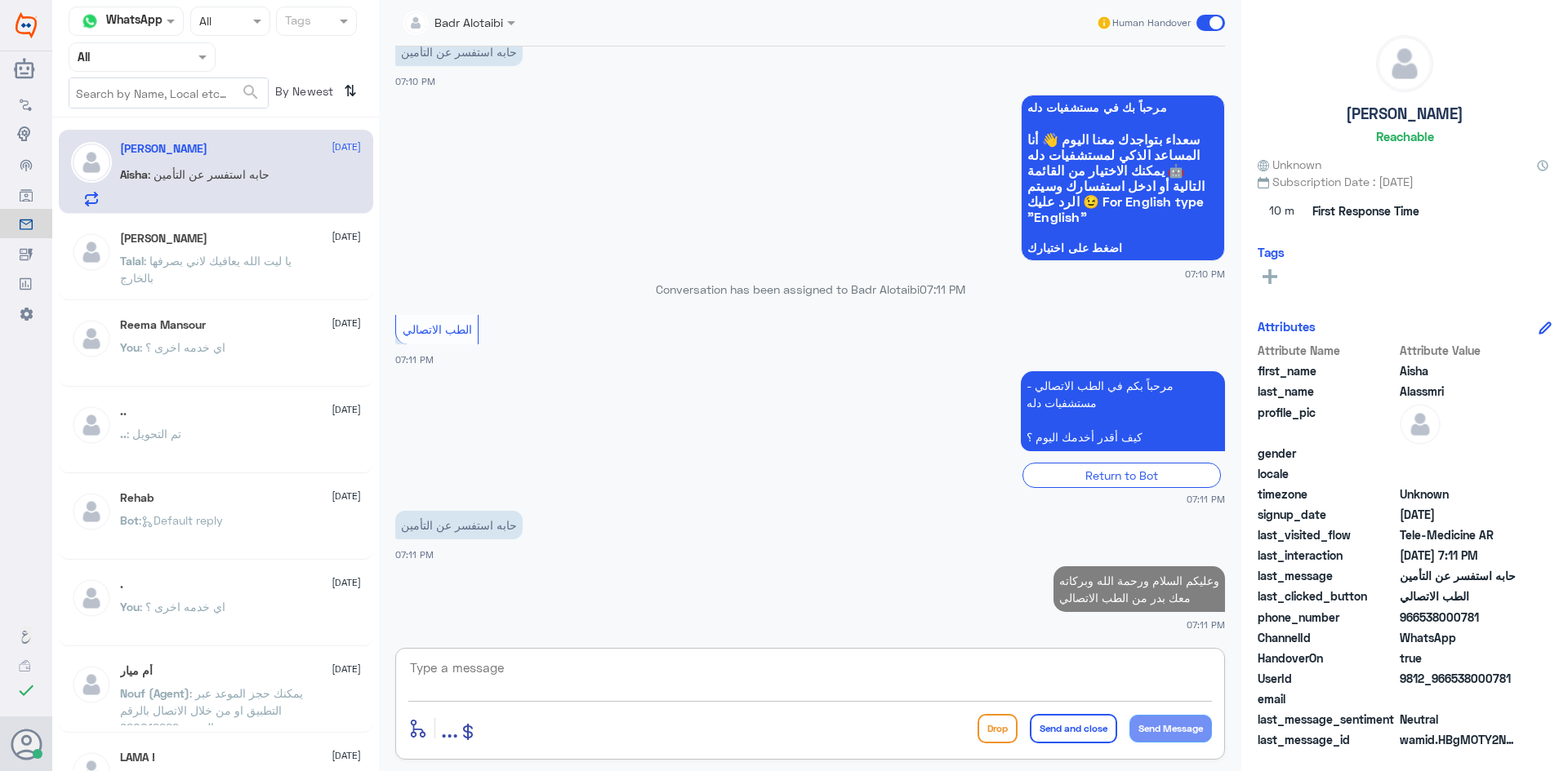
type textarea "ك"
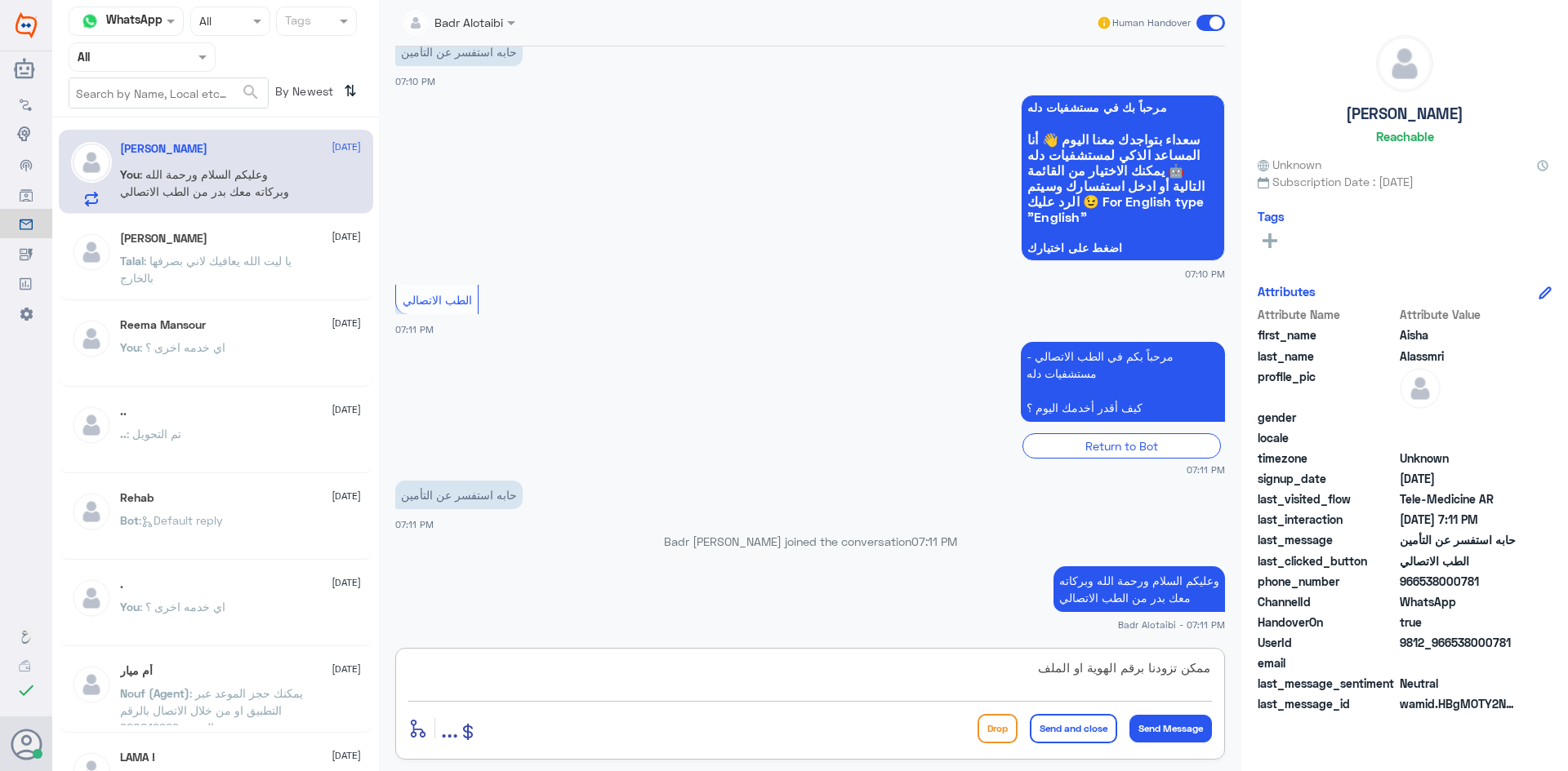
type textarea "ممكن تزودنا برقم الهوية او الملف"
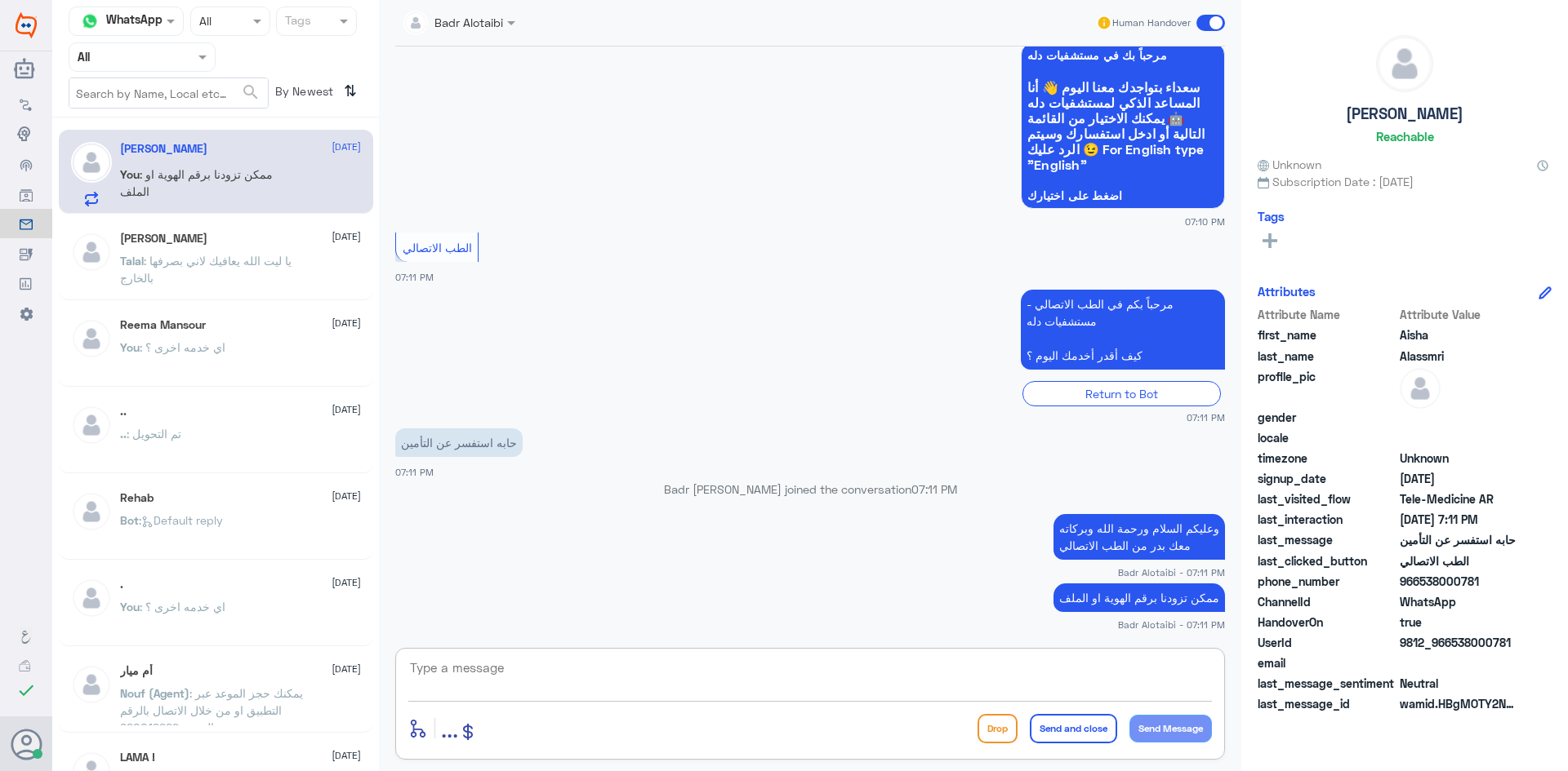
click at [725, 497] on div "Badr Alotaibi joined the conversation 07:11 PM" at bounding box center [810, 495] width 830 height 29
click at [683, 488] on p "Badr Alotaibi joined the conversation 07:11 PM" at bounding box center [810, 489] width 830 height 17
click at [696, 508] on div "Badr Alotaibi joined the conversation 07:11 PM" at bounding box center [810, 495] width 830 height 29
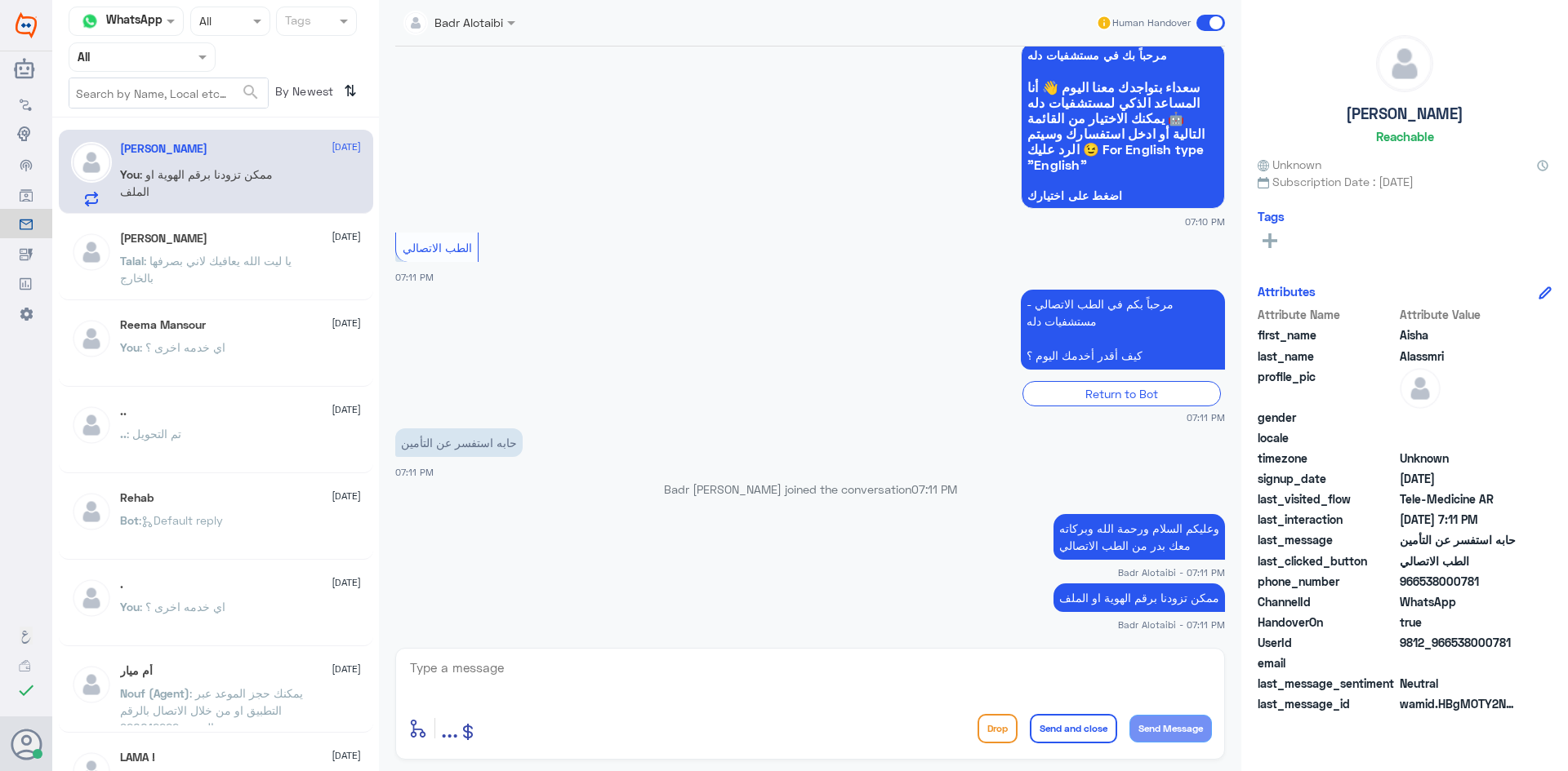
scroll to position [402, 0]
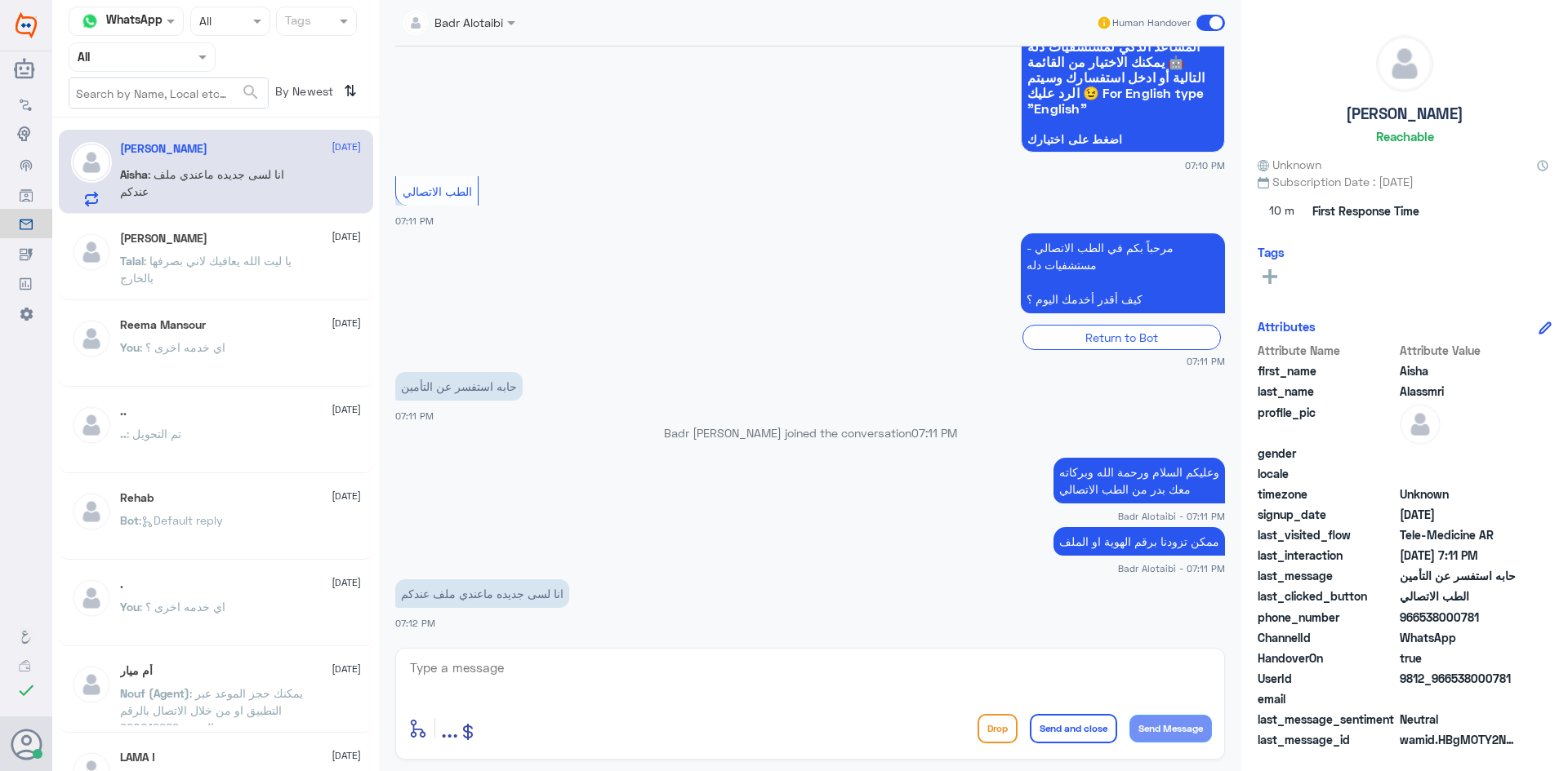
click at [686, 496] on app-msgs-text "وعليكم السلام ورحمة الله وبركاته معك بدر من الطب الاتصالي" at bounding box center [810, 481] width 830 height 47
click at [674, 678] on textarea at bounding box center [810, 677] width 803 height 40
type textarea "زودني برقم الهوية من فضلك"
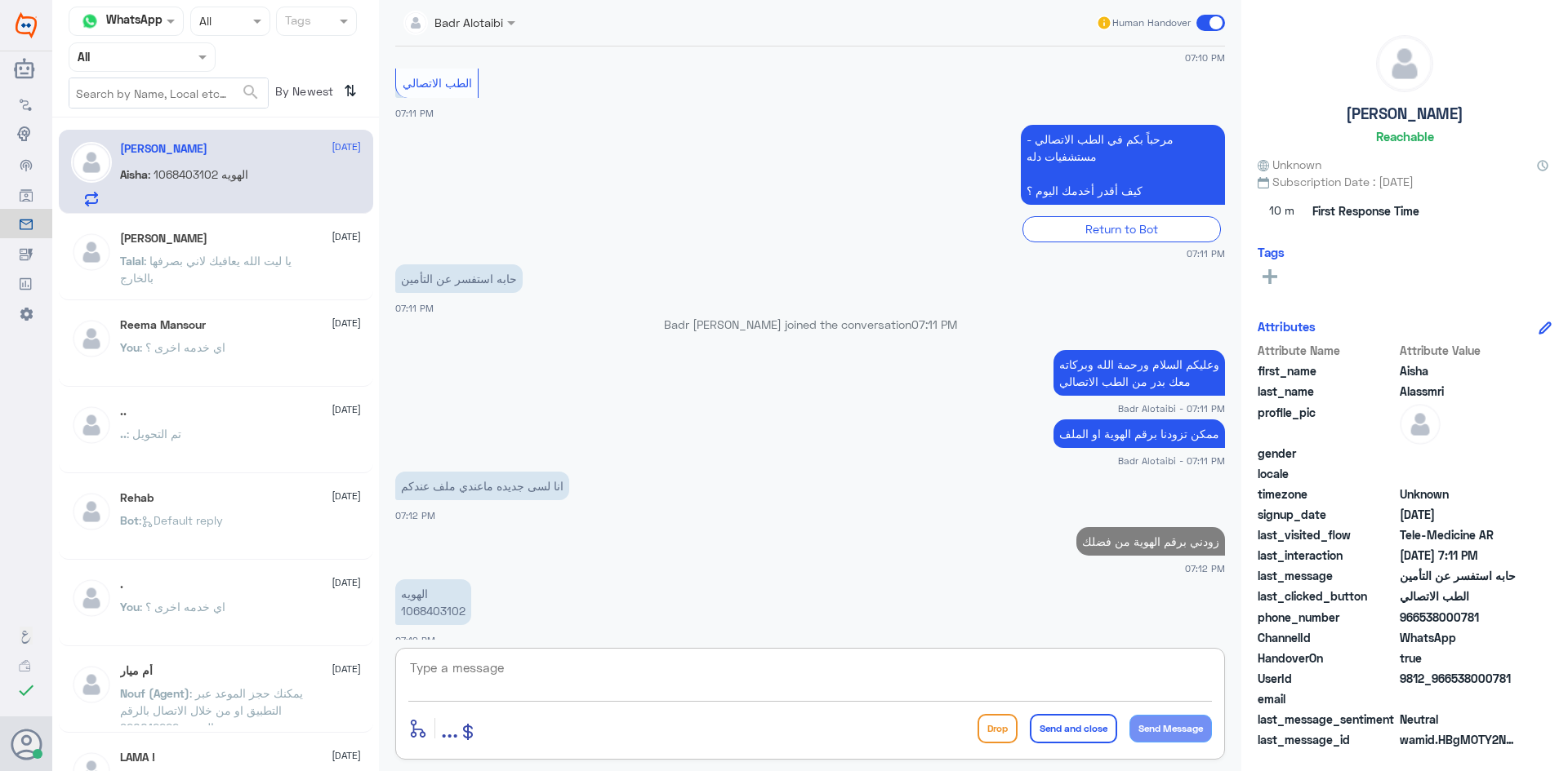
scroll to position [472, 0]
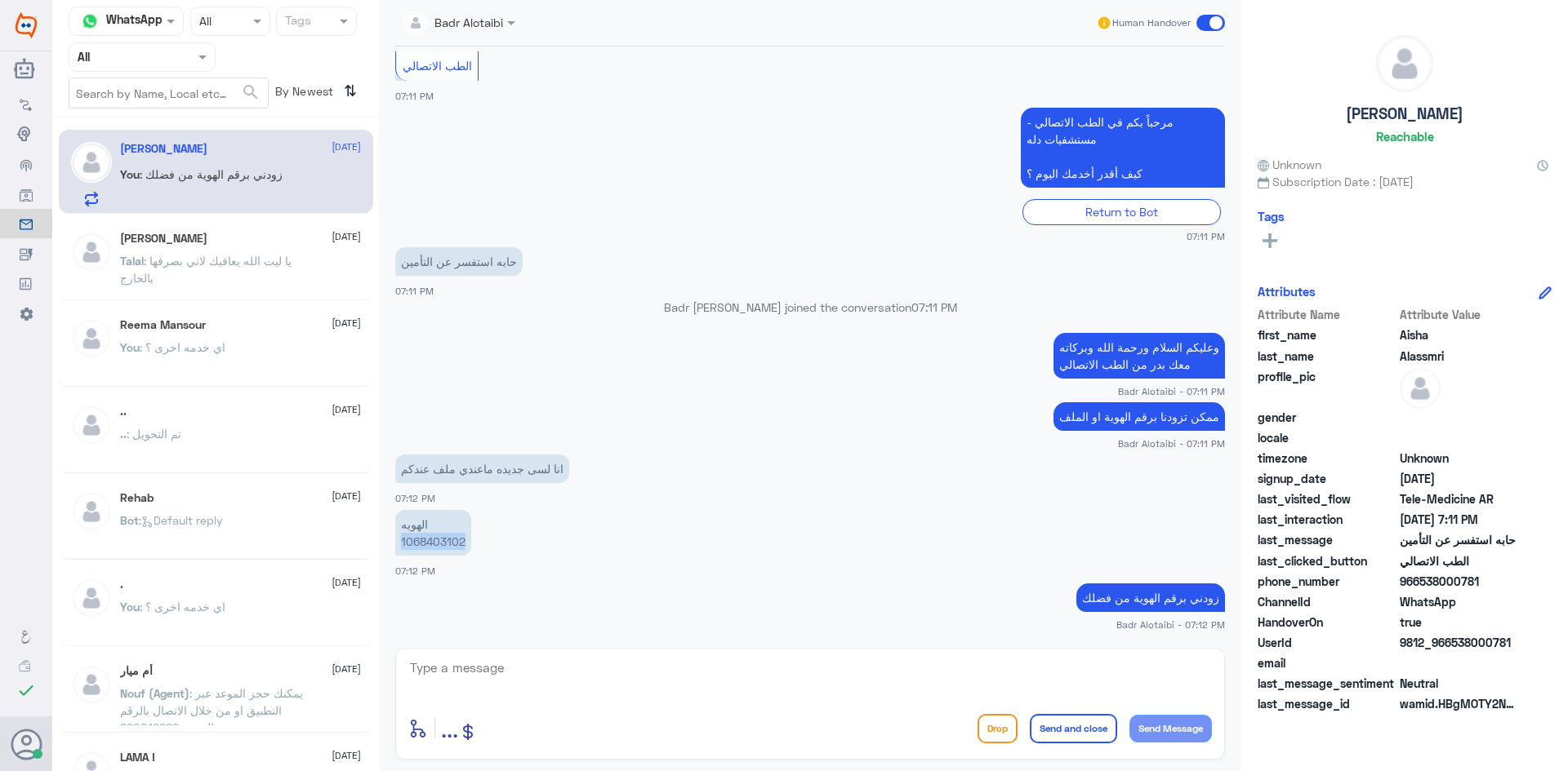
drag, startPoint x: 464, startPoint y: 544, endPoint x: 399, endPoint y: 547, distance: 65.1
click at [399, 547] on p "الهويه 1068403102" at bounding box center [433, 532] width 76 height 46
copy p "1068403102"
click at [462, 543] on p "الهويه 1068403102" at bounding box center [433, 532] width 76 height 46
drag, startPoint x: 465, startPoint y: 541, endPoint x: 400, endPoint y: 547, distance: 65.3
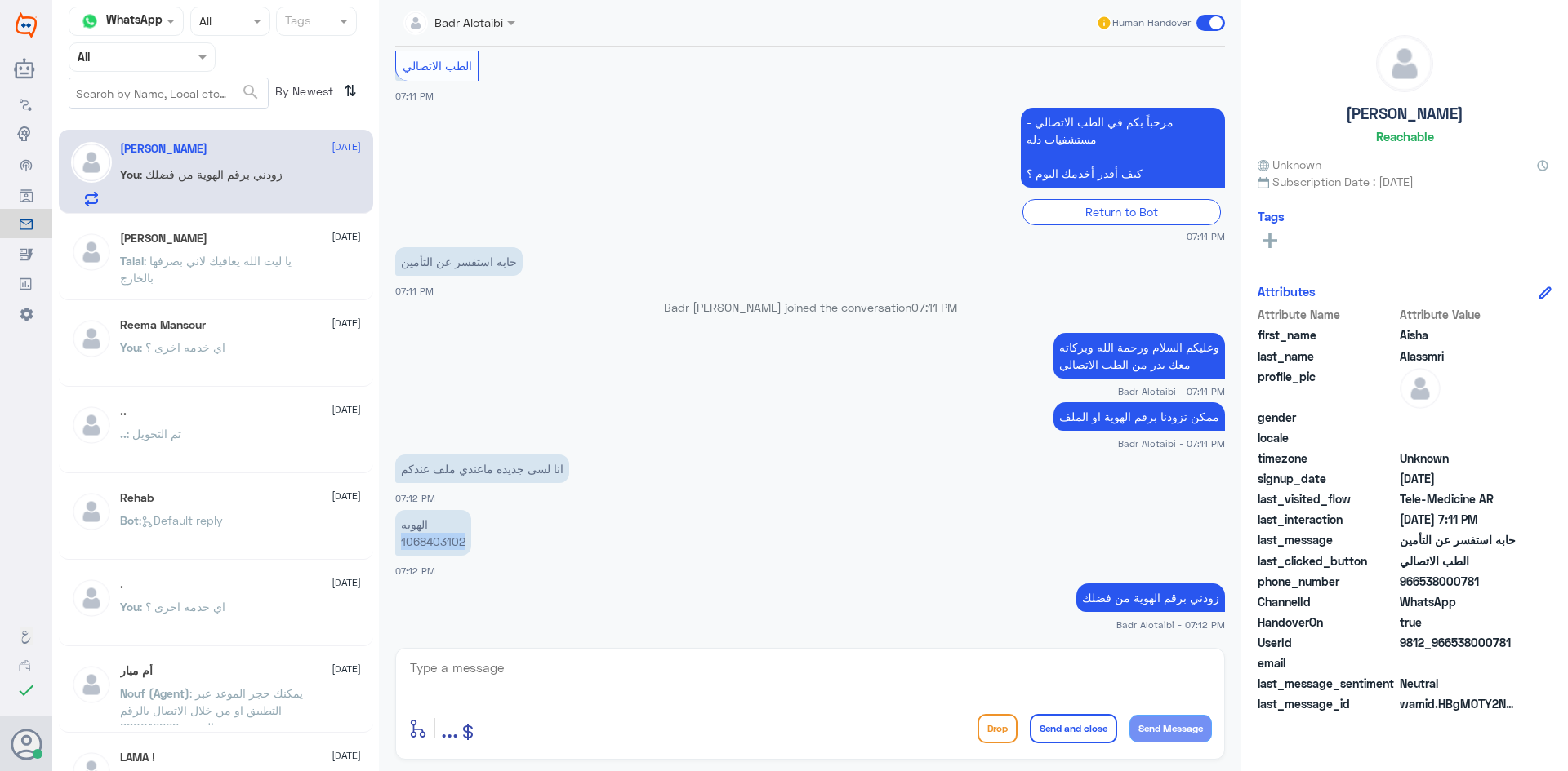
click at [400, 547] on p "الهويه 1068403102" at bounding box center [433, 532] width 76 height 46
copy p "1068403102"
click at [879, 690] on textarea at bounding box center [810, 677] width 803 height 40
paste textarea "ليس لديك تأمين صحي"
type textarea "ليس لديك تأمين صحي"
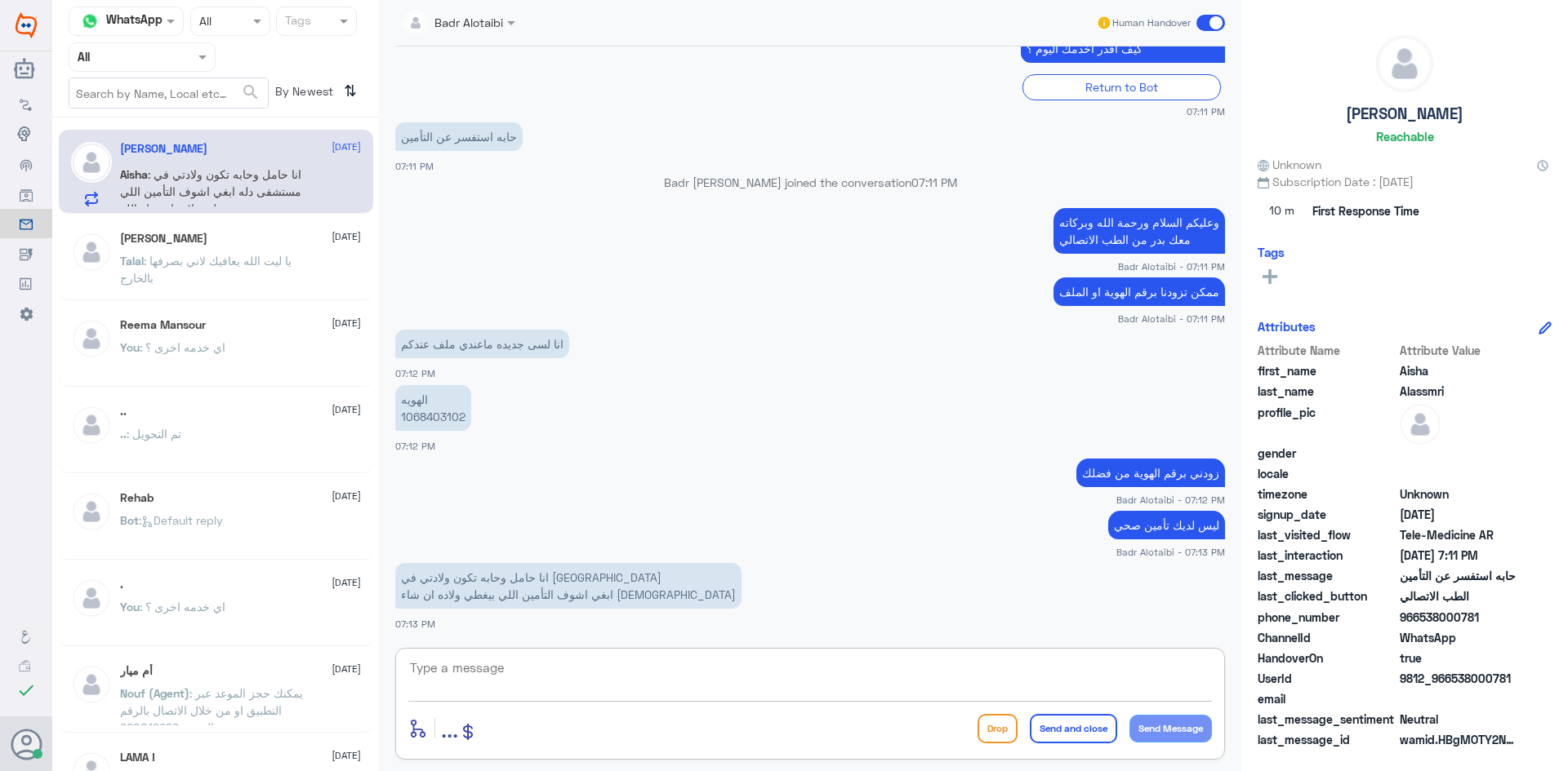
scroll to position [653, 0]
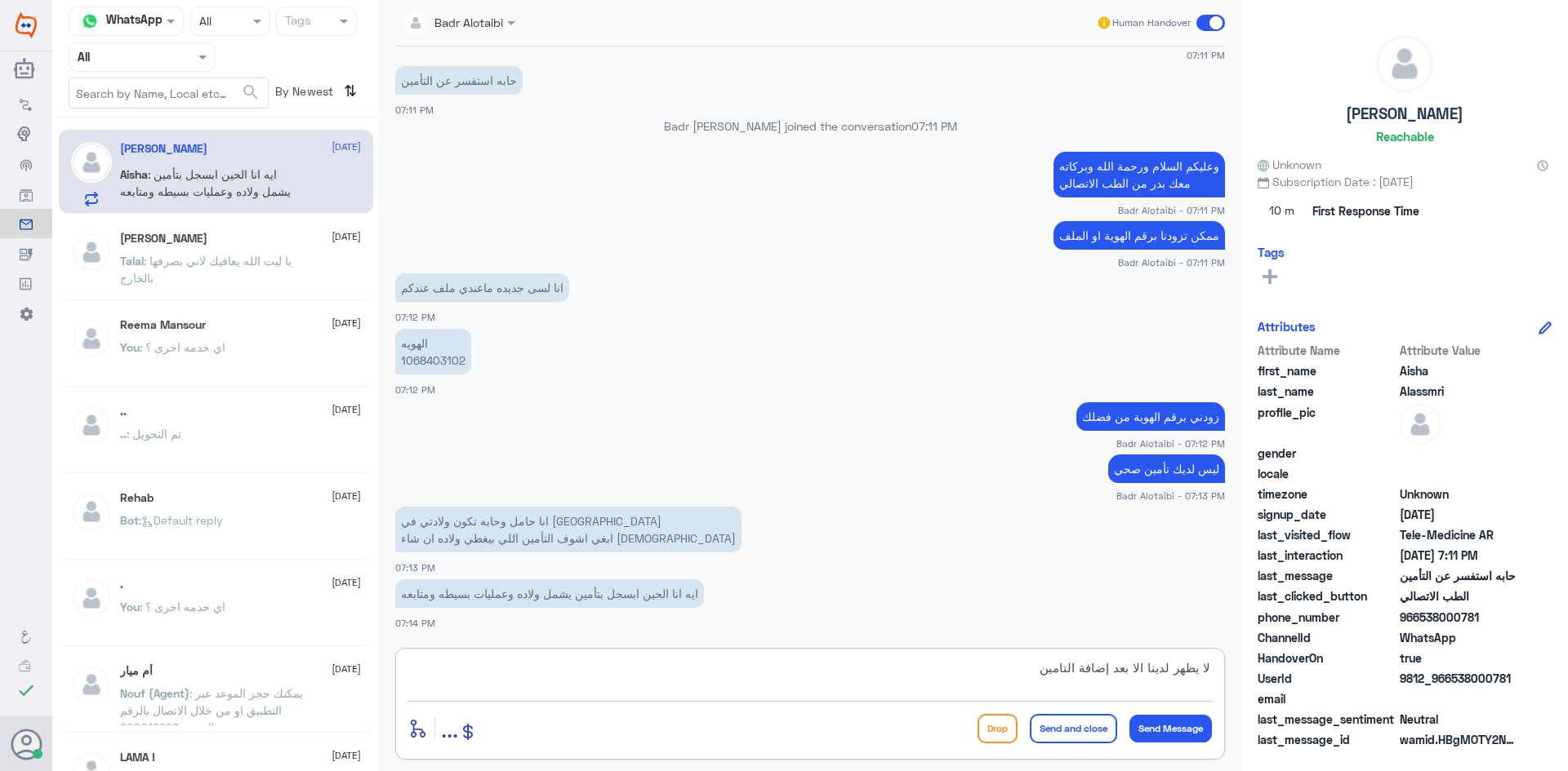
type textarea "لا يظهر لدينا الا بعد إضافة التامين"
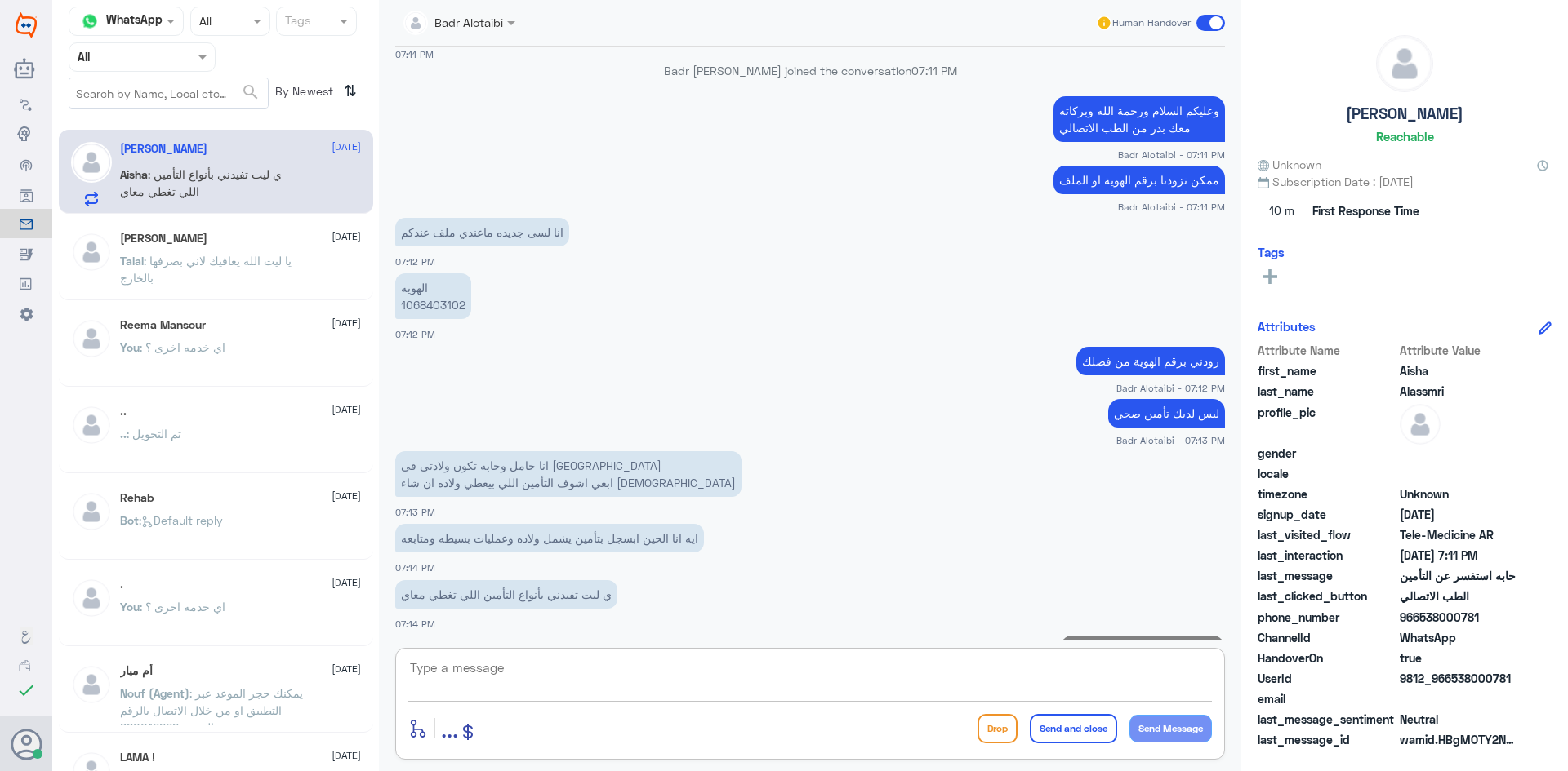
scroll to position [761, 0]
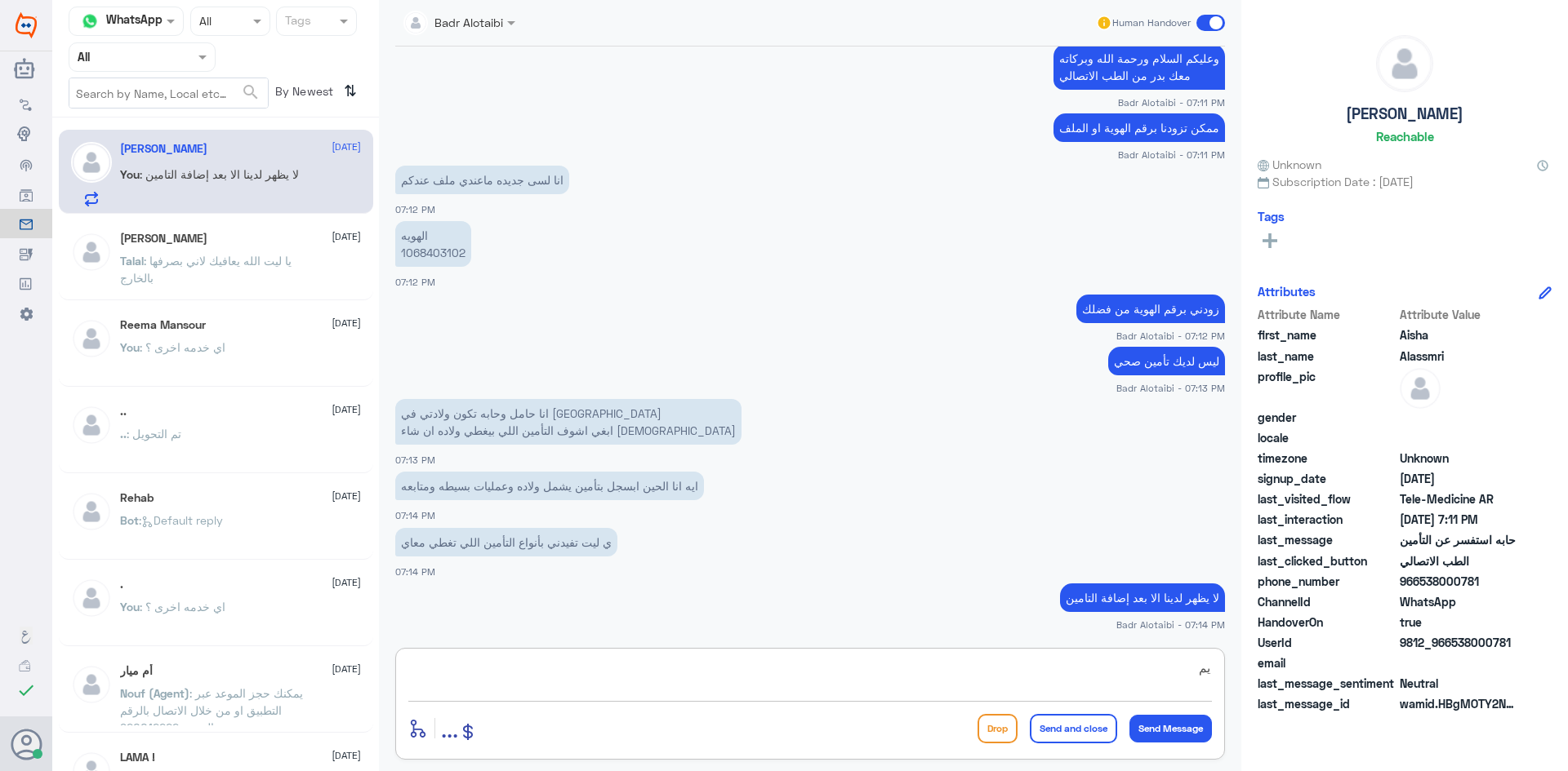
type textarea "ي"
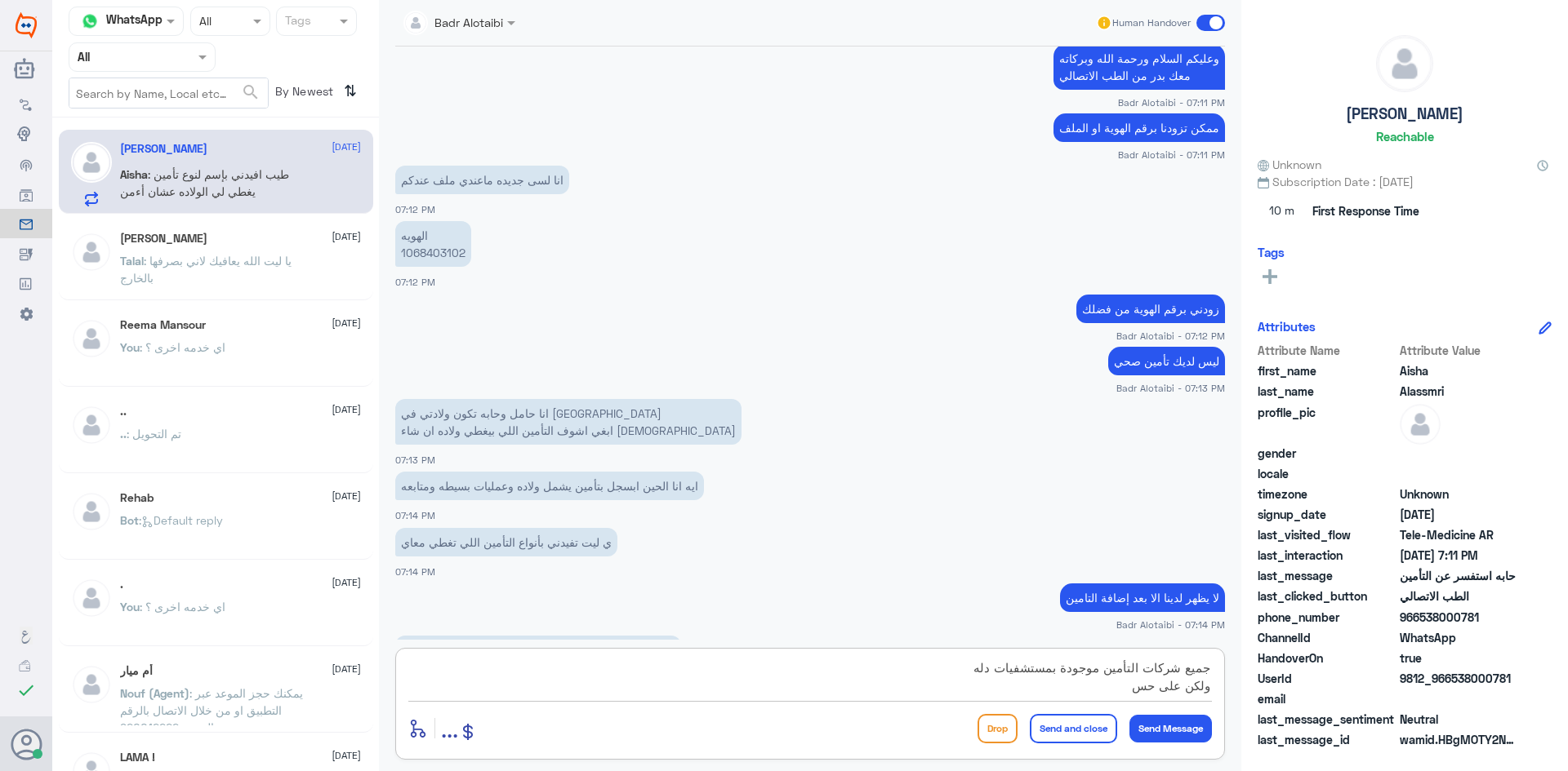
scroll to position [816, 0]
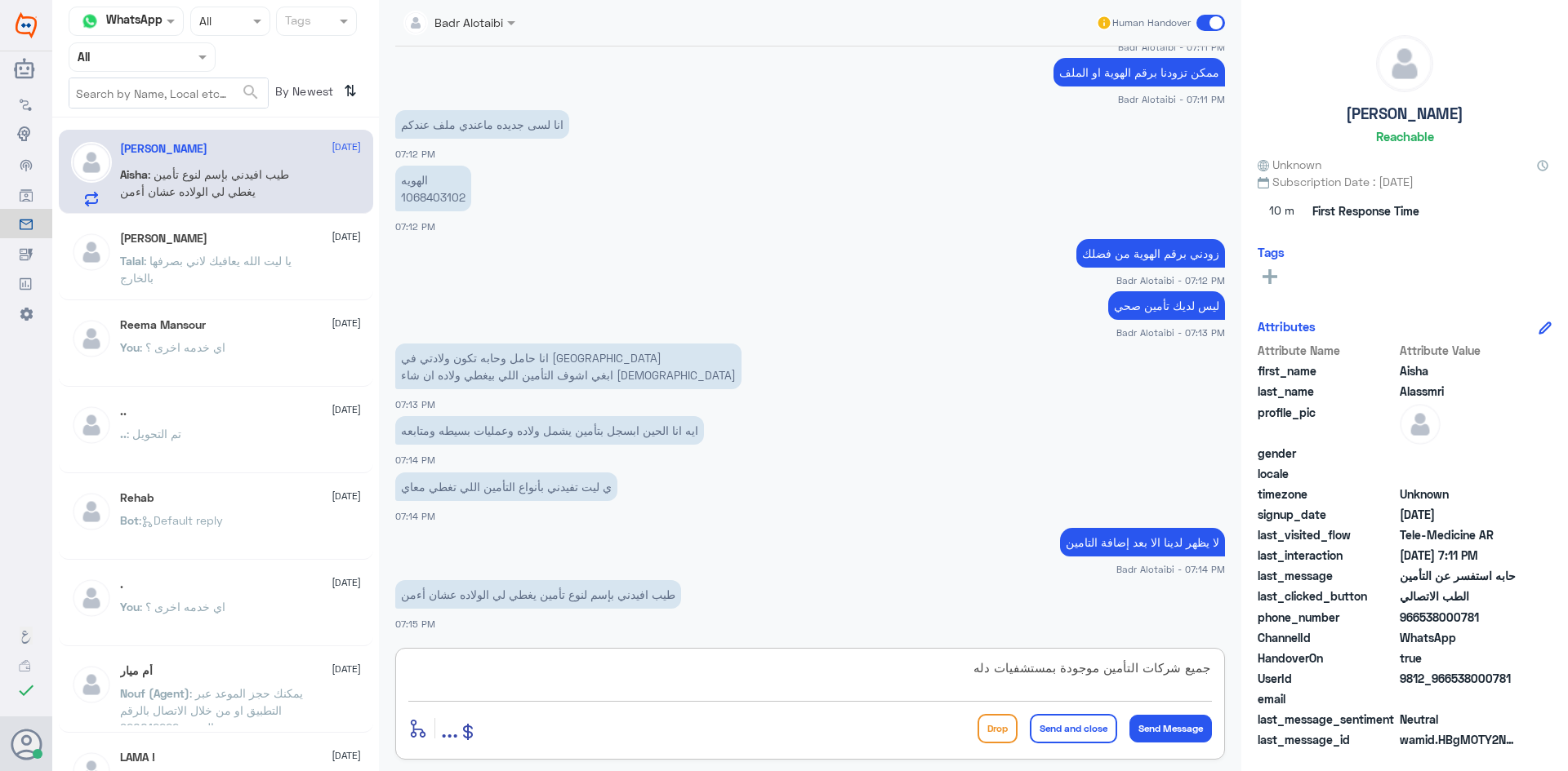
type textarea "جميع شركات التأمين موجودة بمستشفيات دله"
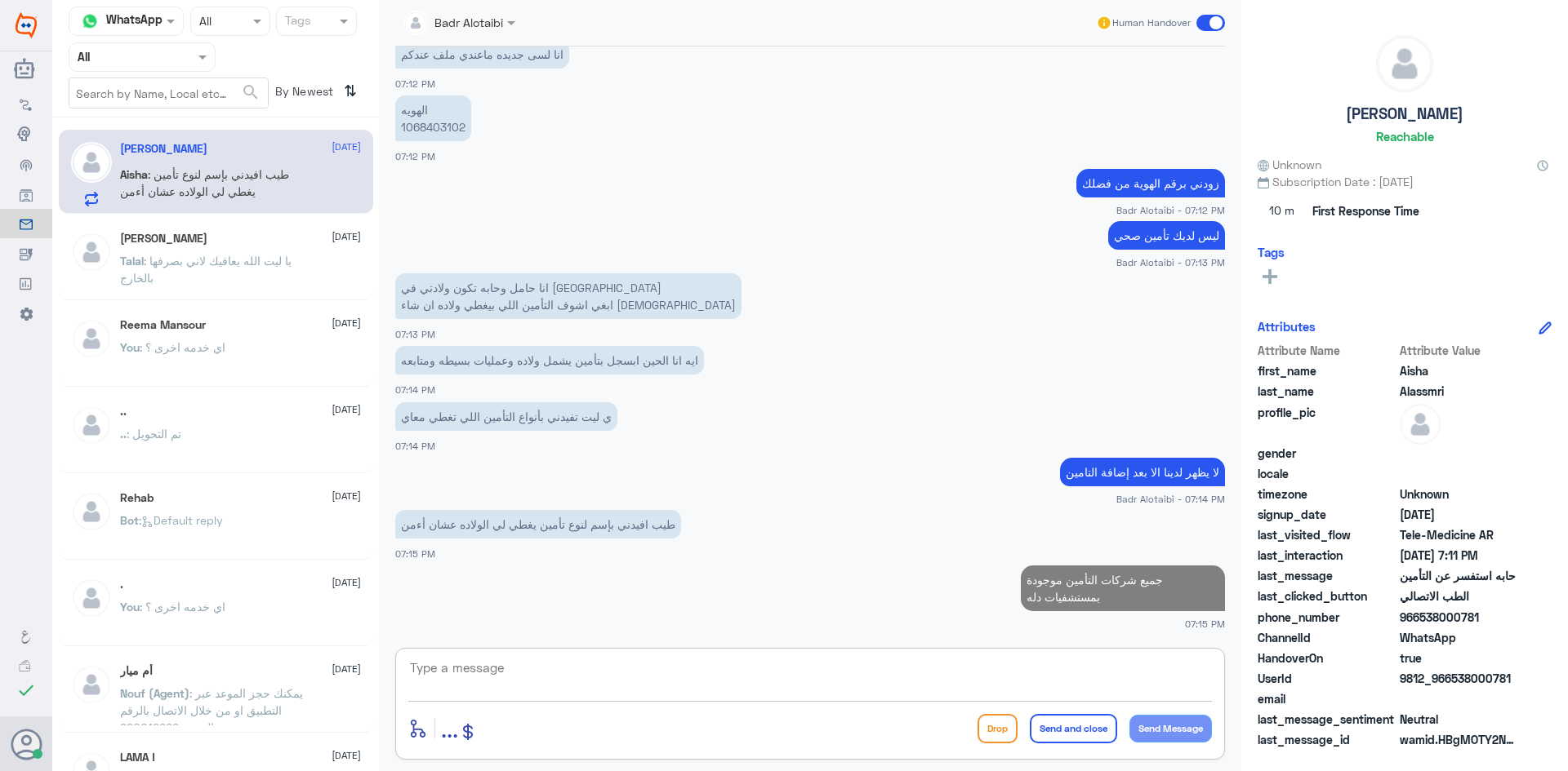
type textarea "ل"
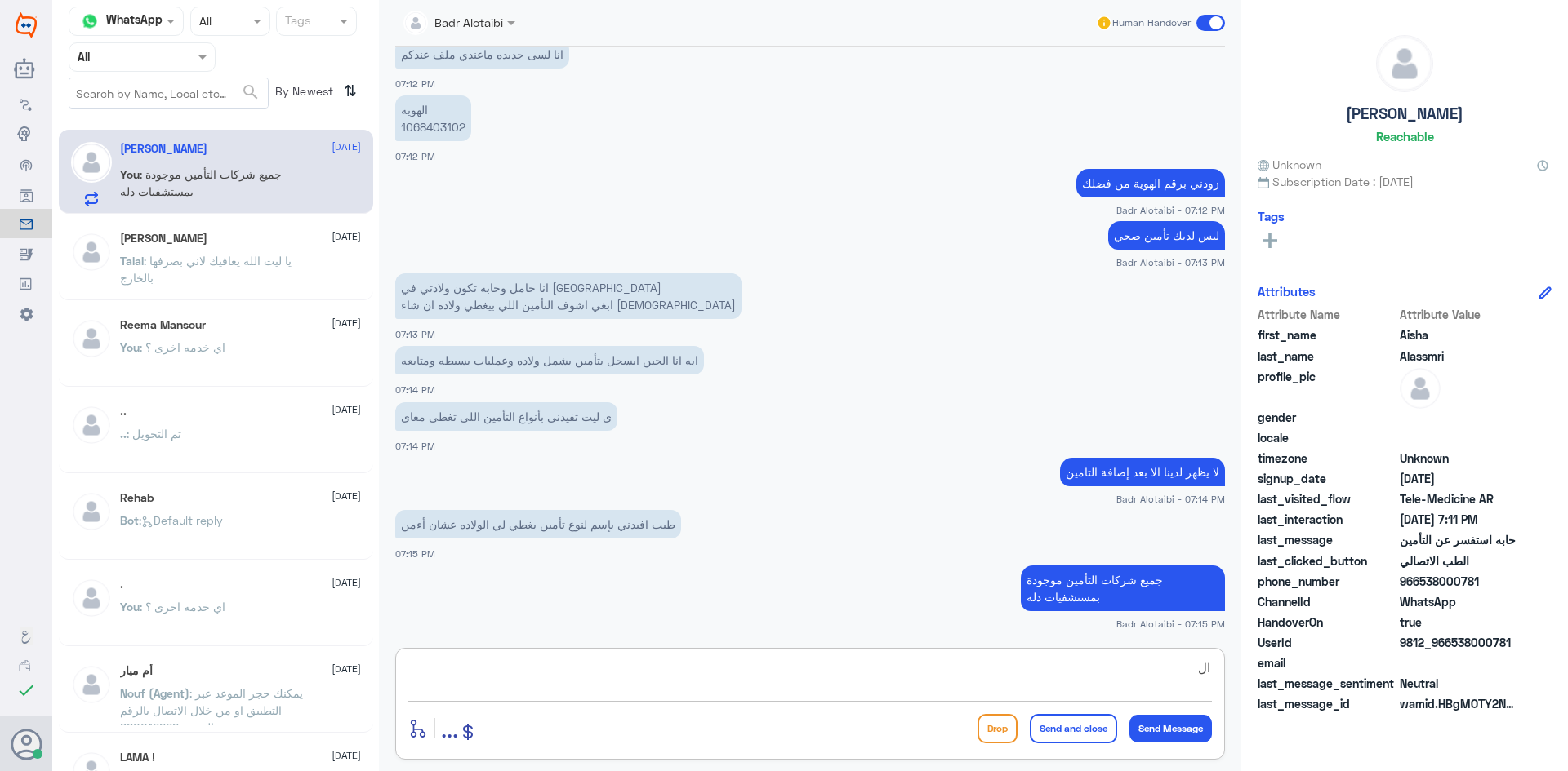
type textarea "ا"
type textarea "بوبا ,التعاونية , [PERSON_NAME] , تكافل الراجحي"
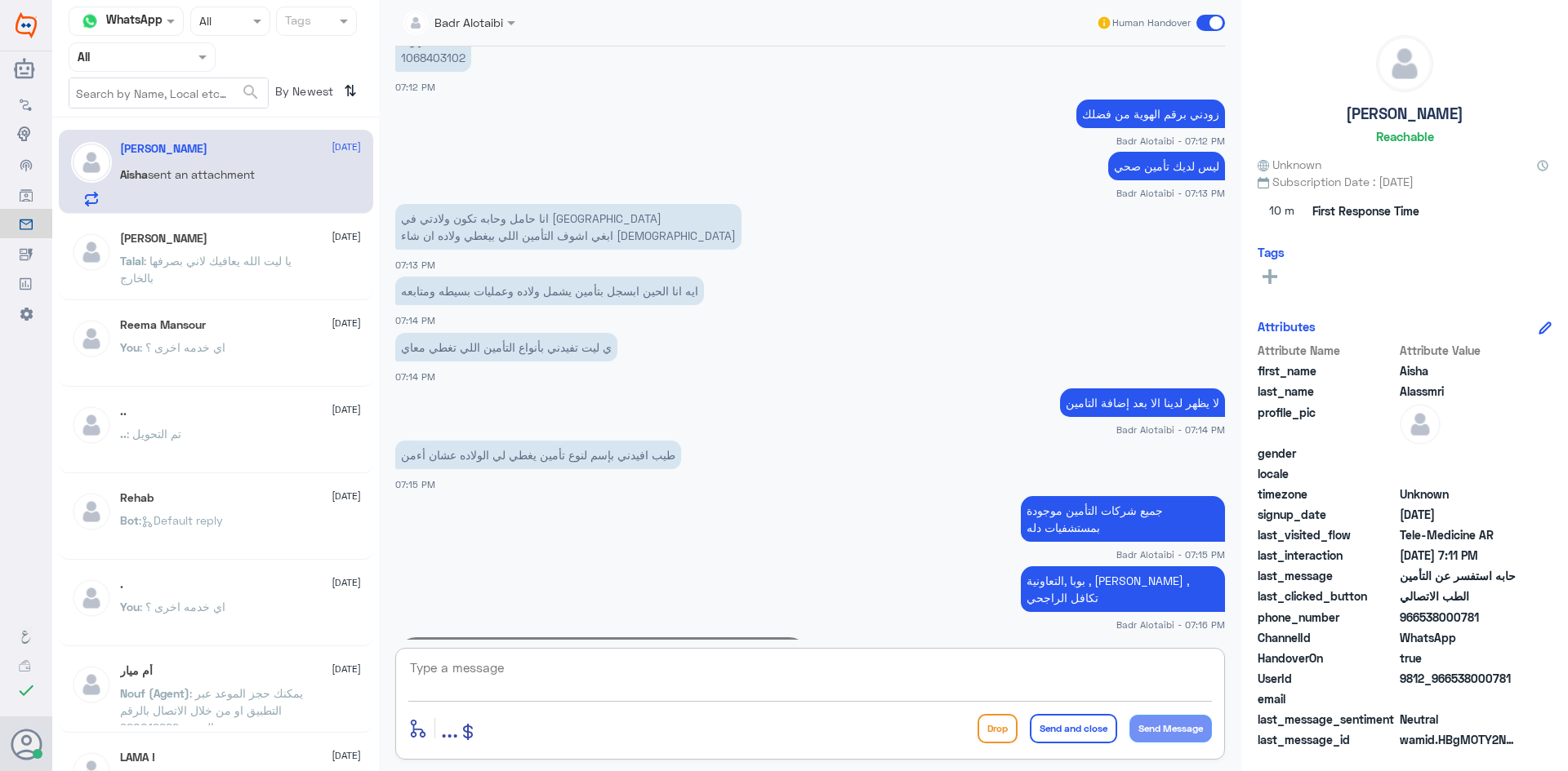
scroll to position [1027, 0]
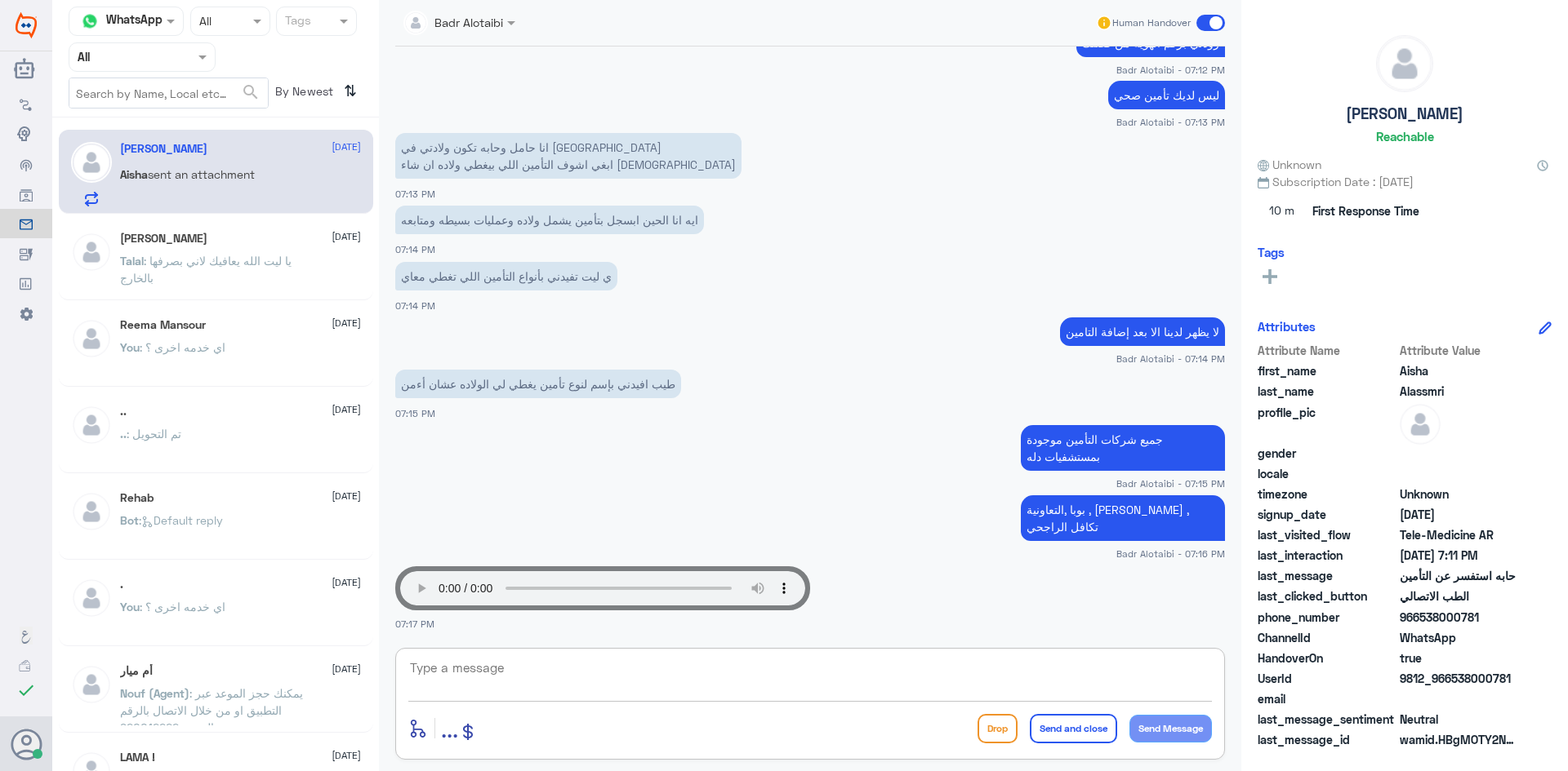
click at [1132, 679] on textarea at bounding box center [810, 677] width 803 height 40
click at [614, 677] on textarea at bounding box center [810, 677] width 803 height 40
type textarea "ي"
type textarea "ج"
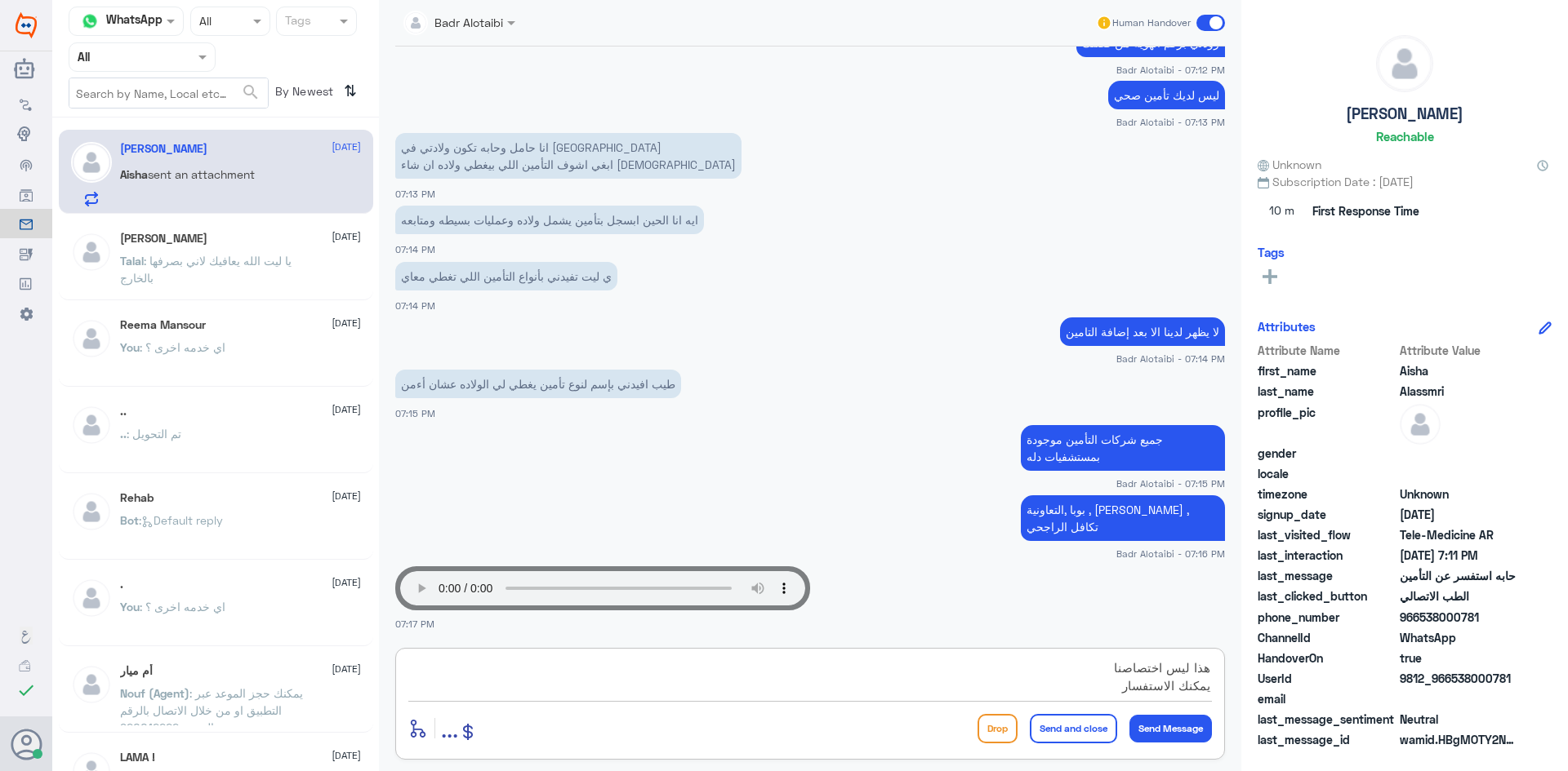
click at [1075, 692] on textarea "هذا ليس اختصاصنا يمكنك الاستفسار" at bounding box center [810, 677] width 803 height 40
type textarea "هذا ليس اختصاصنا يمكنك الاستفسار من شركات التأمين"
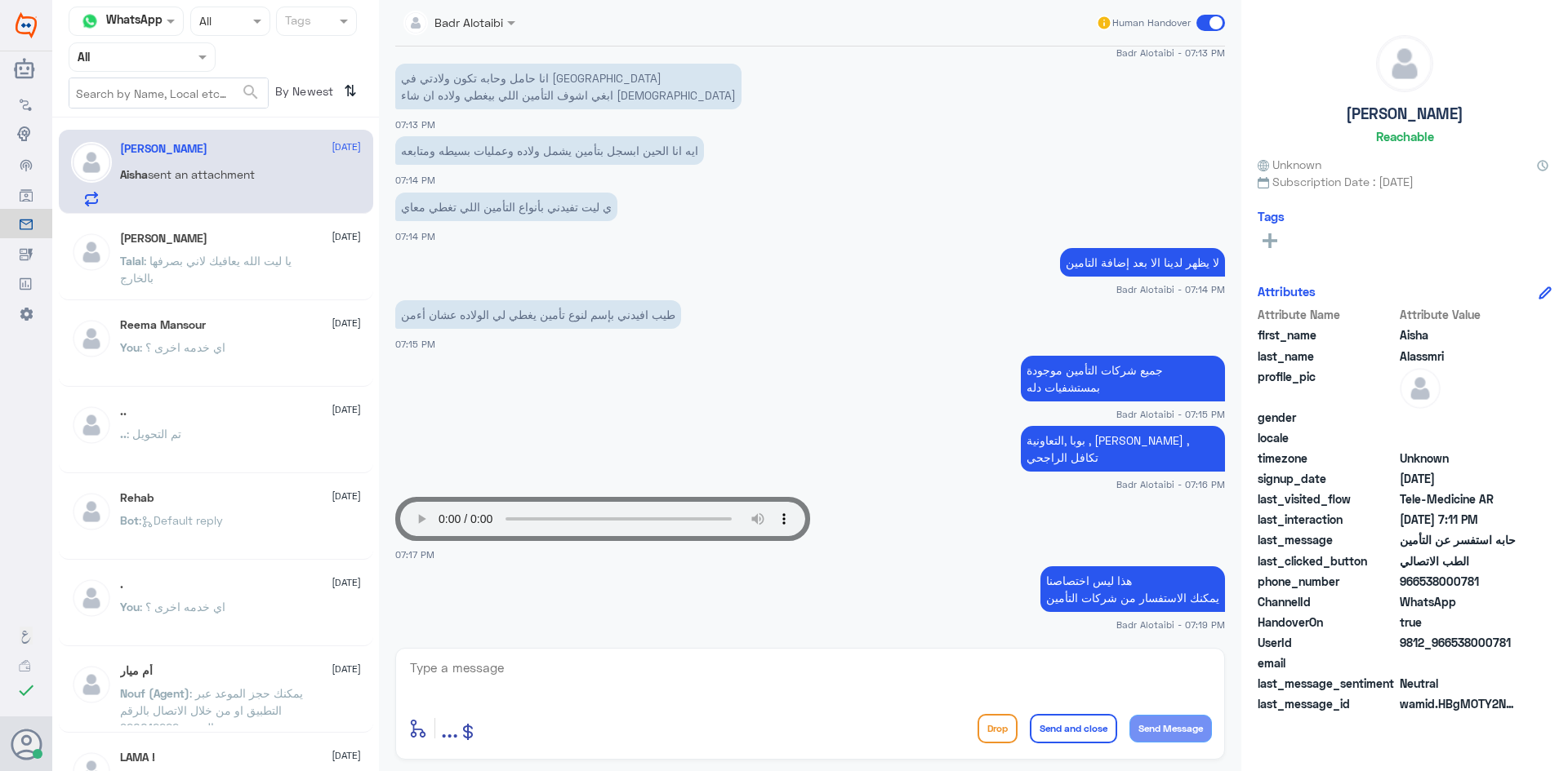
click at [1191, 19] on div "Human Handover" at bounding box center [1161, 23] width 130 height 29
click at [1210, 24] on span at bounding box center [1211, 23] width 28 height 16
click at [0, 0] on input "checkbox" at bounding box center [0, 0] width 0 height 0
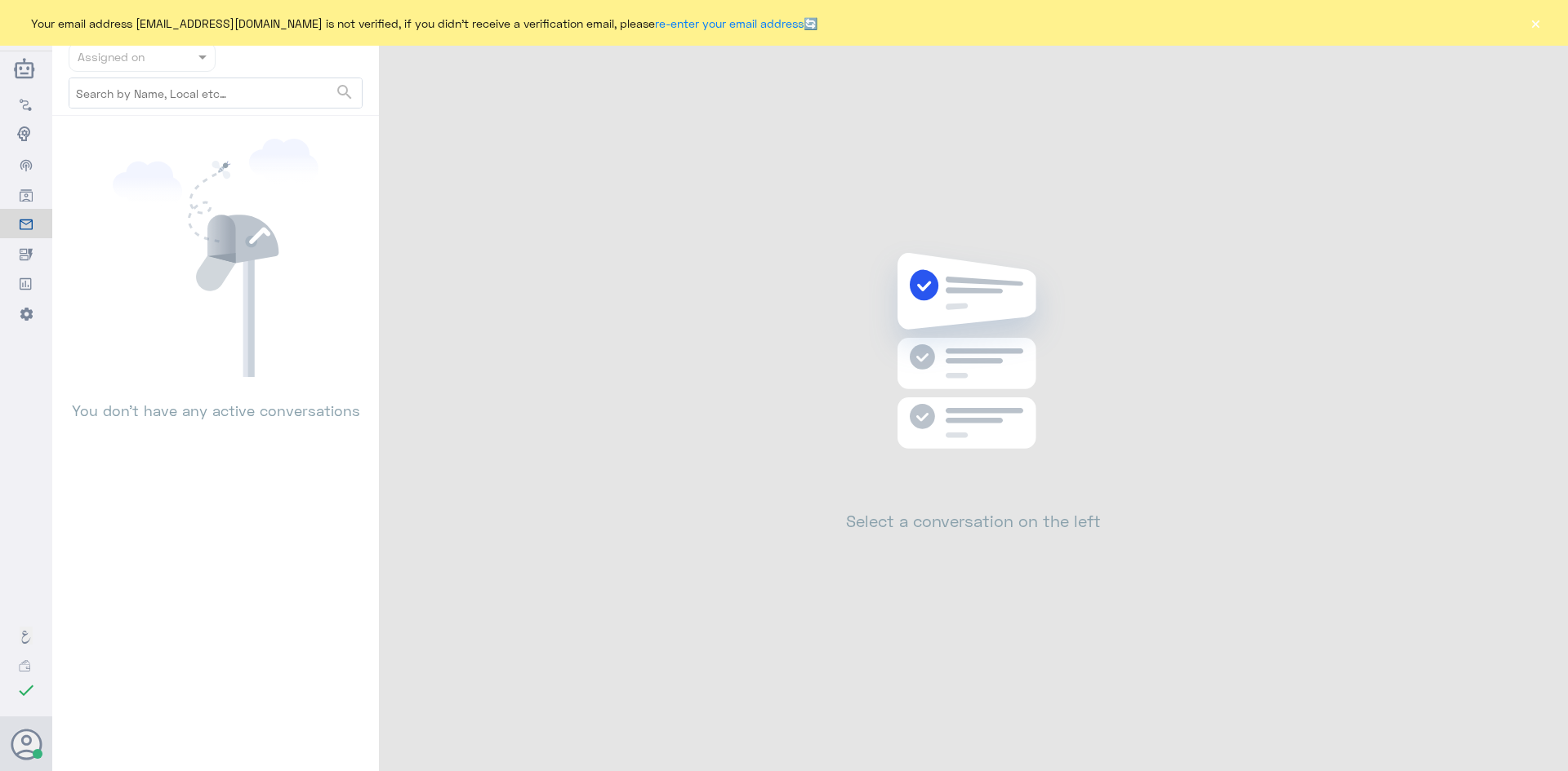
click at [1537, 24] on button "×" at bounding box center [1534, 23] width 16 height 16
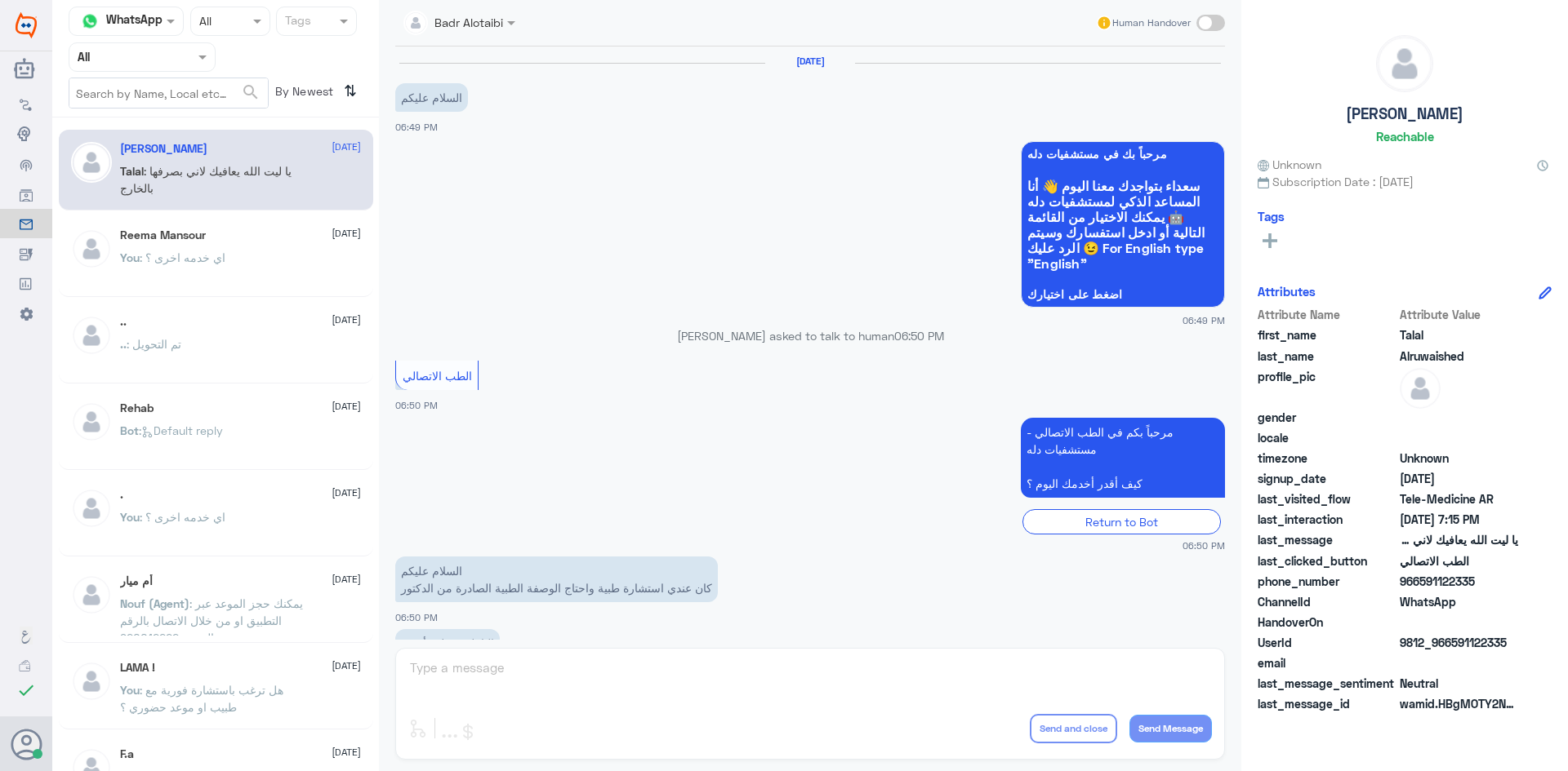
scroll to position [372, 0]
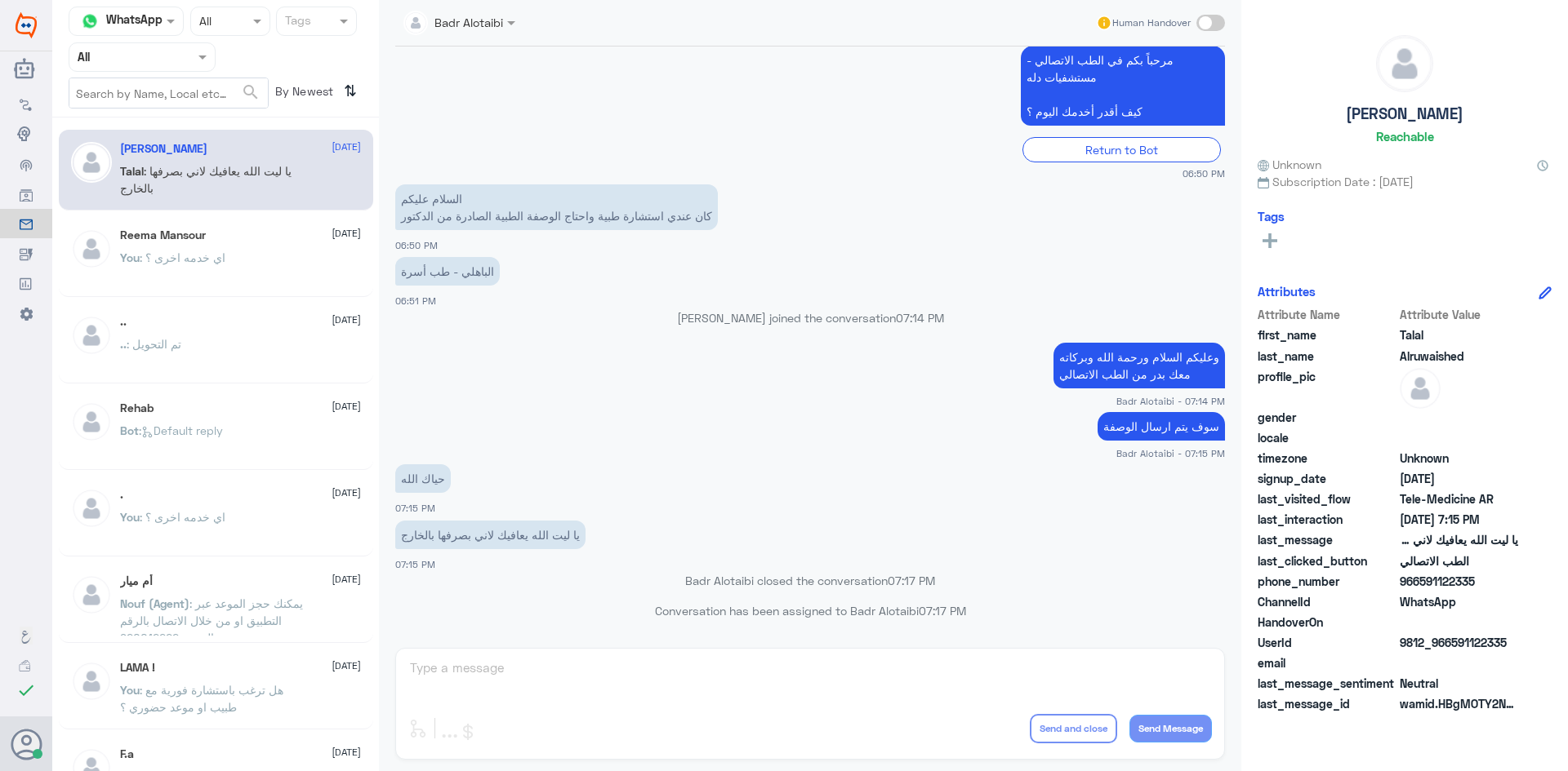
click at [170, 47] on div at bounding box center [142, 56] width 146 height 19
click at [176, 123] on div "Unassigned" at bounding box center [142, 129] width 147 height 38
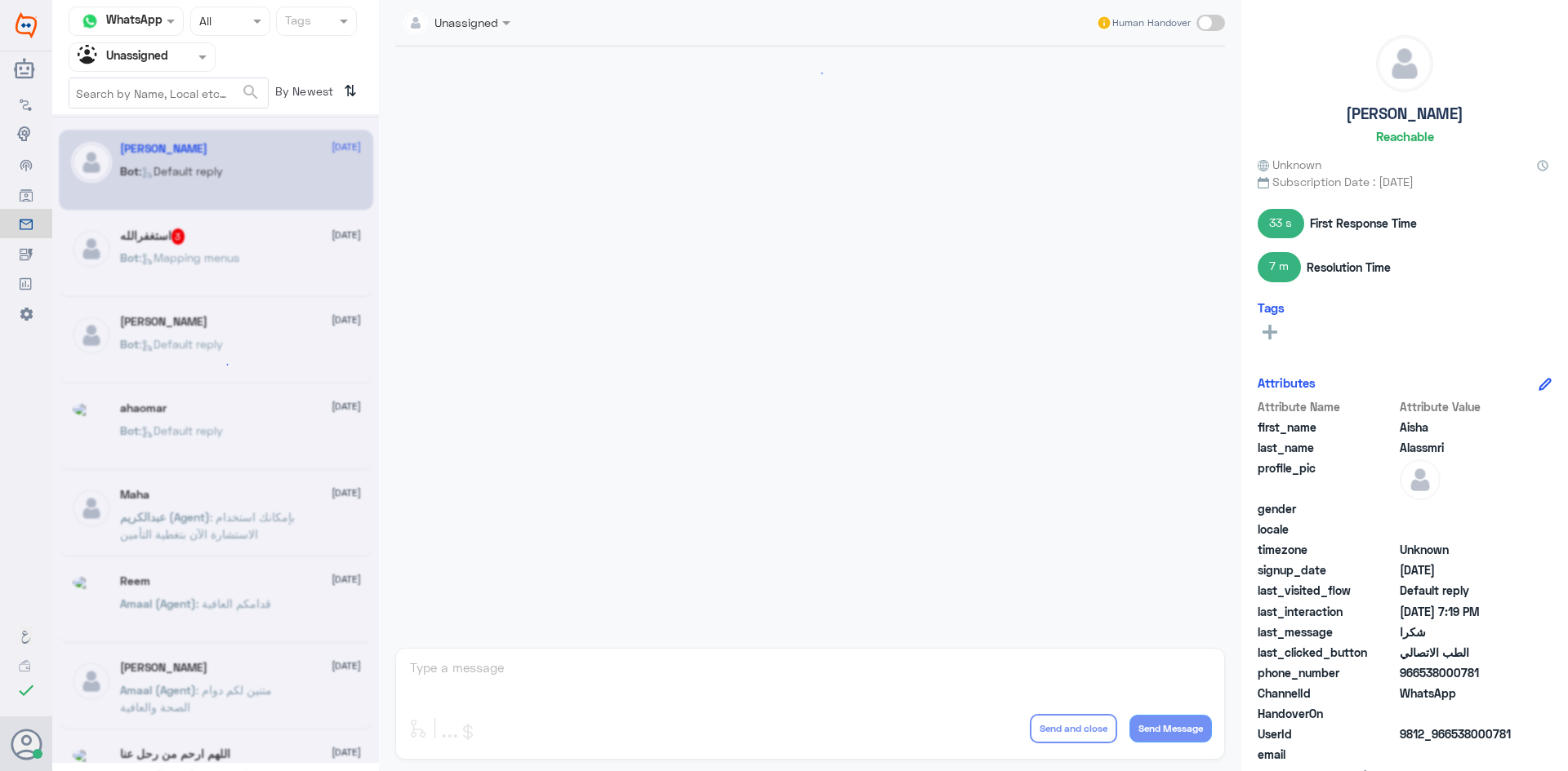
scroll to position [739, 0]
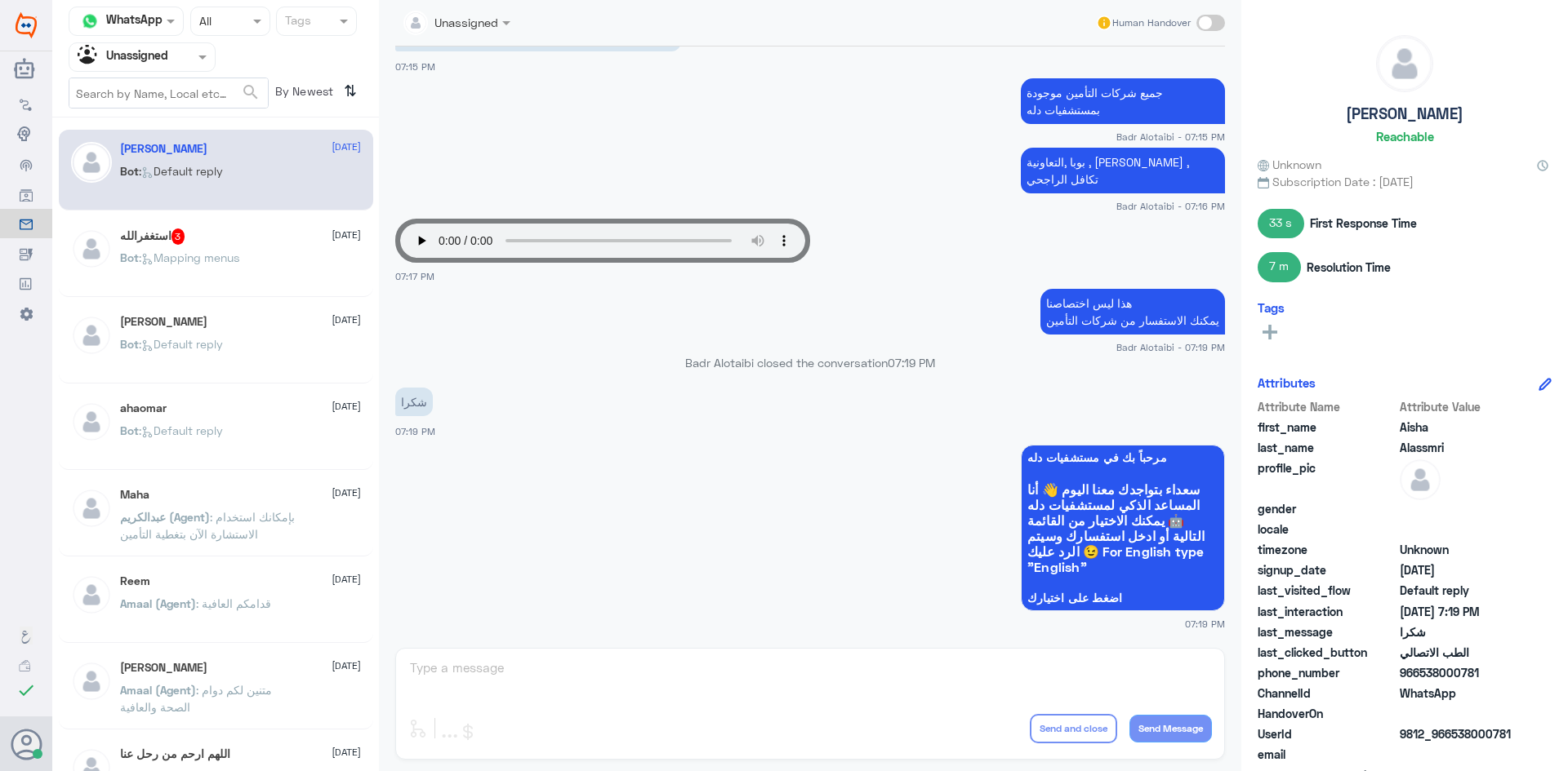
click at [1200, 19] on span at bounding box center [1211, 23] width 28 height 16
click at [0, 0] on input "checkbox" at bounding box center [0, 0] width 0 height 0
click at [836, 663] on textarea at bounding box center [810, 677] width 803 height 40
type textarea "ل"
type textarea "العفو سعدنا بخدمتك"
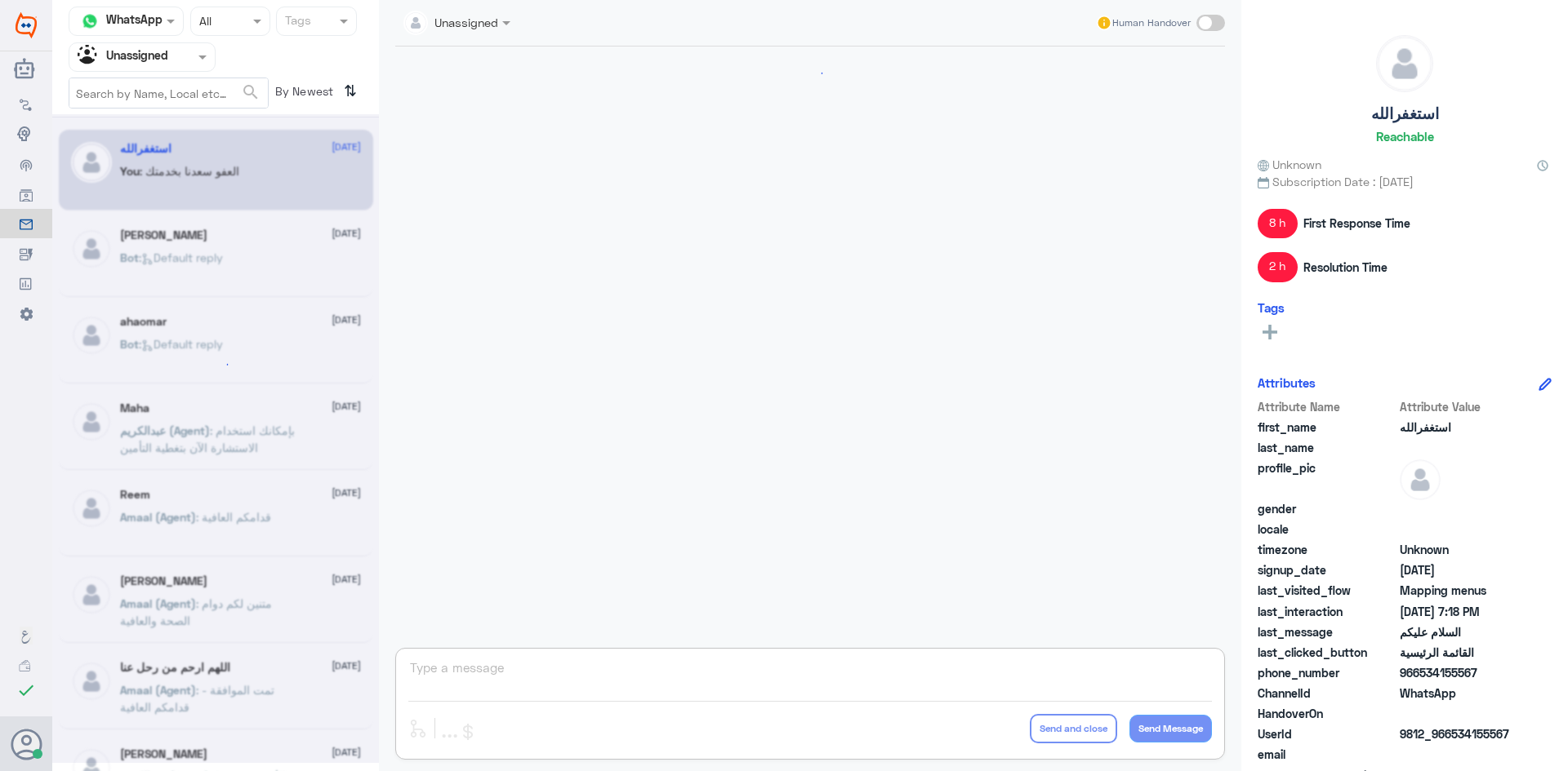
scroll to position [1205, 0]
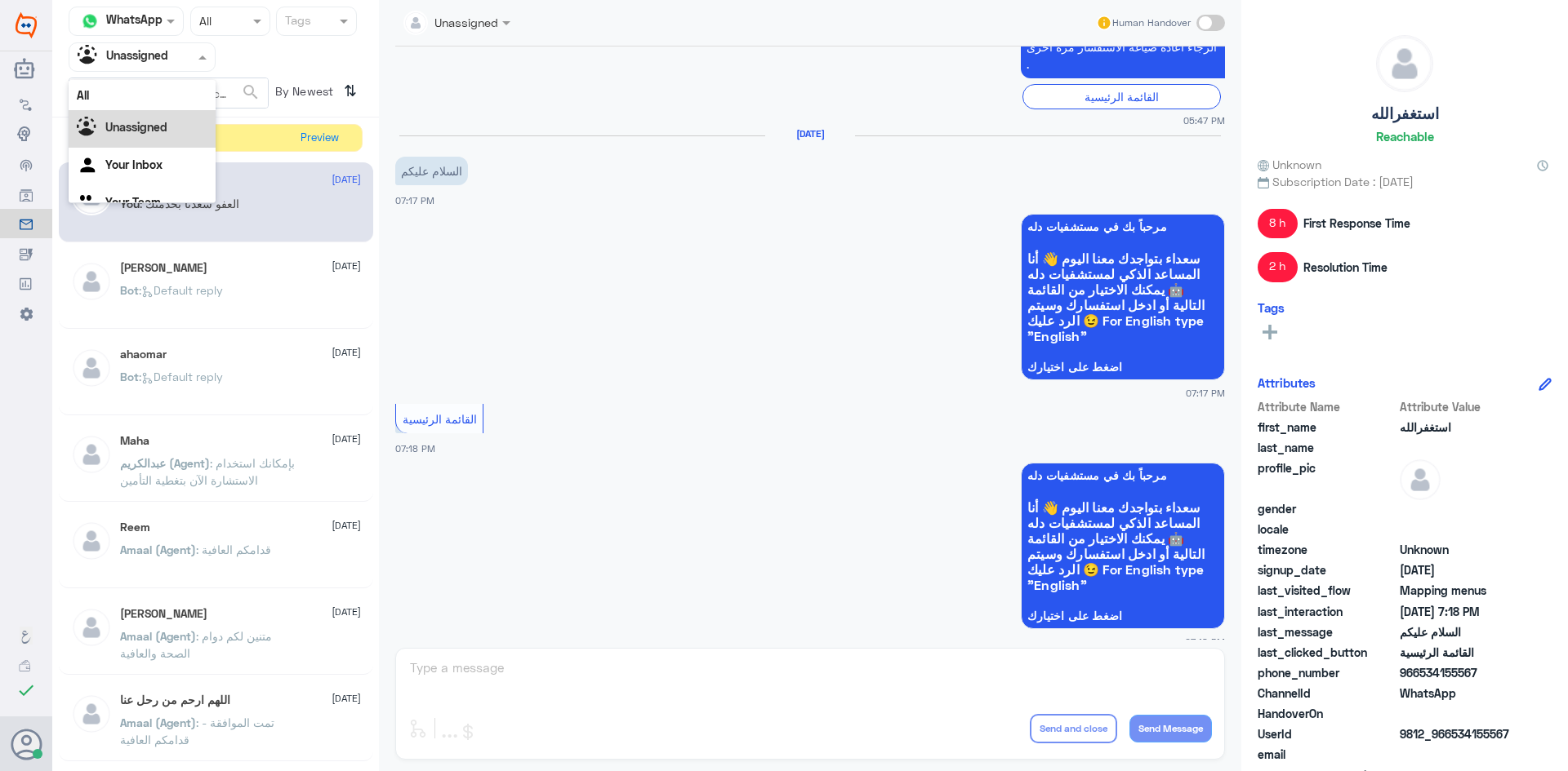
click at [192, 62] on div at bounding box center [142, 56] width 146 height 19
click at [162, 88] on div "All" at bounding box center [142, 95] width 147 height 30
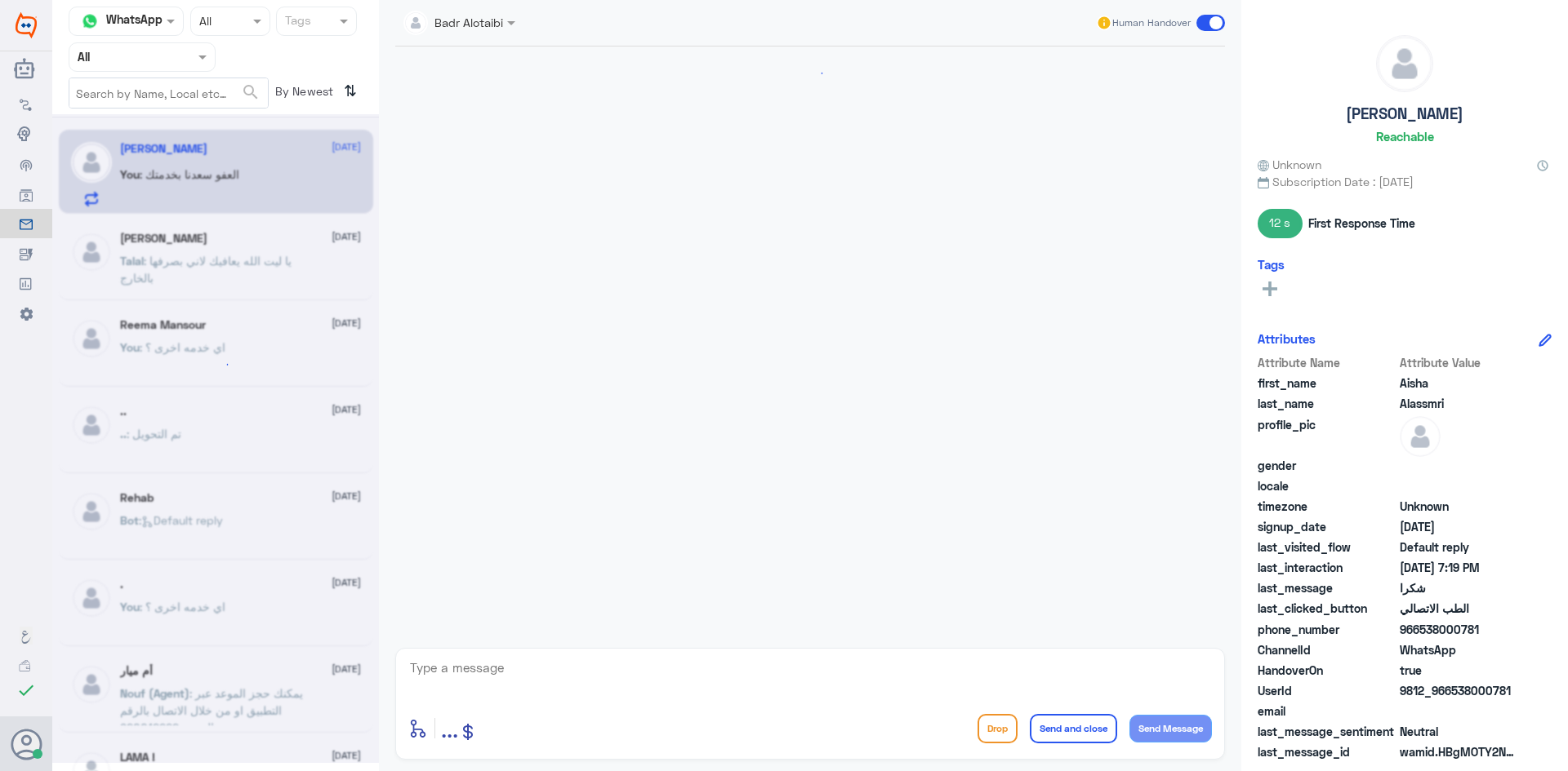
scroll to position [734, 0]
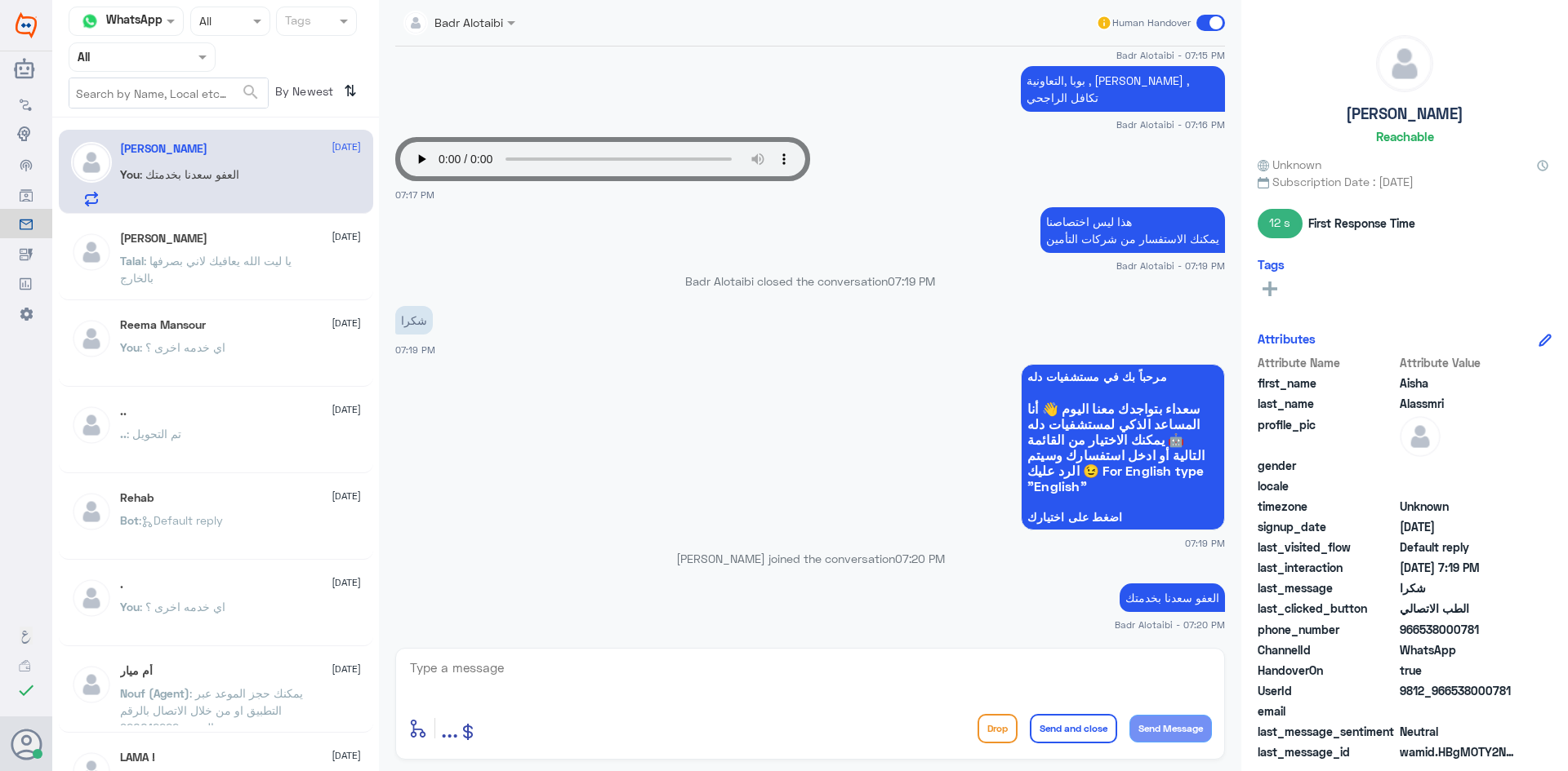
click at [1212, 22] on span at bounding box center [1211, 23] width 28 height 16
click at [0, 0] on input "checkbox" at bounding box center [0, 0] width 0 height 0
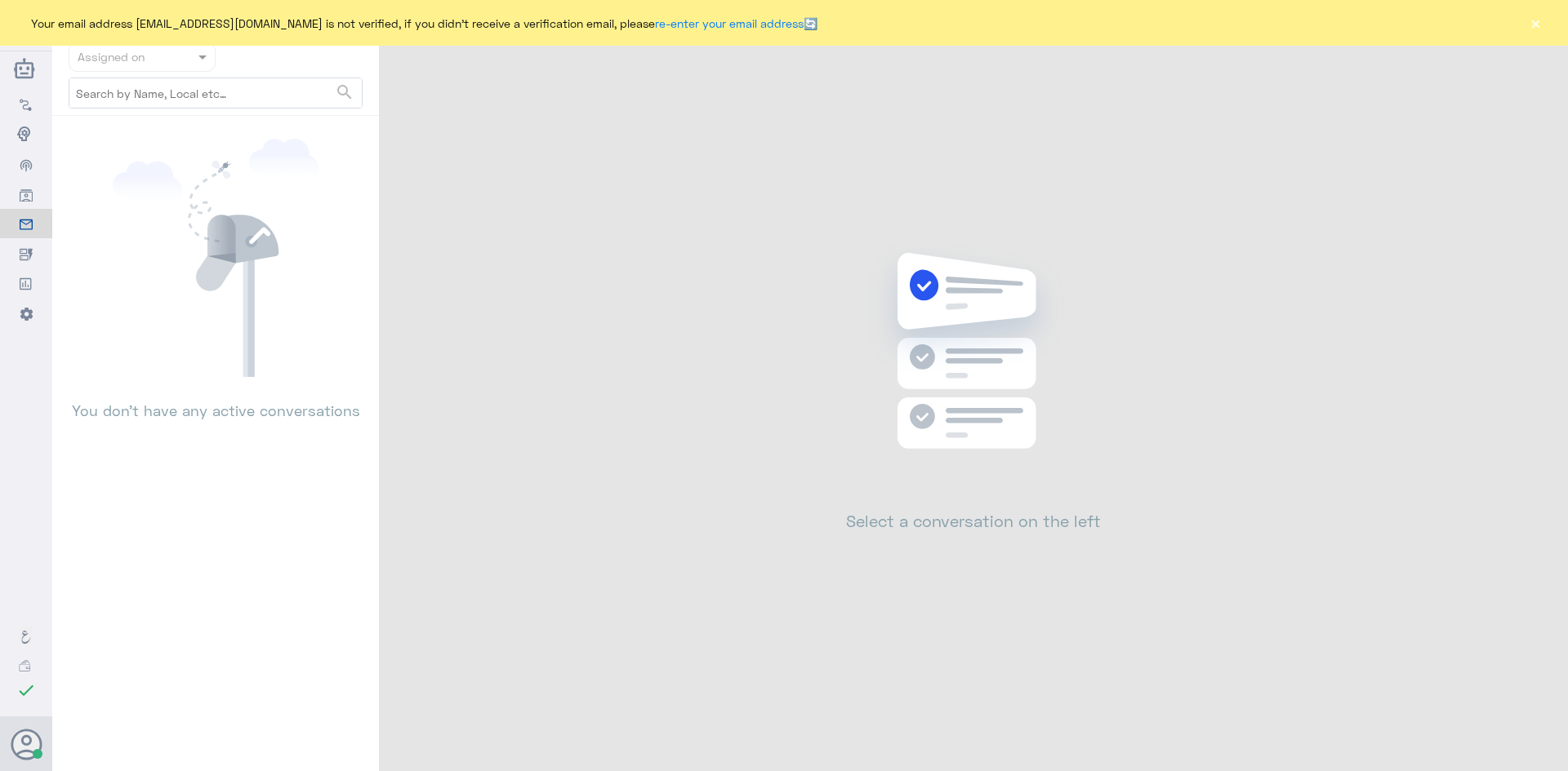
click at [1537, 26] on button "×" at bounding box center [1534, 23] width 16 height 16
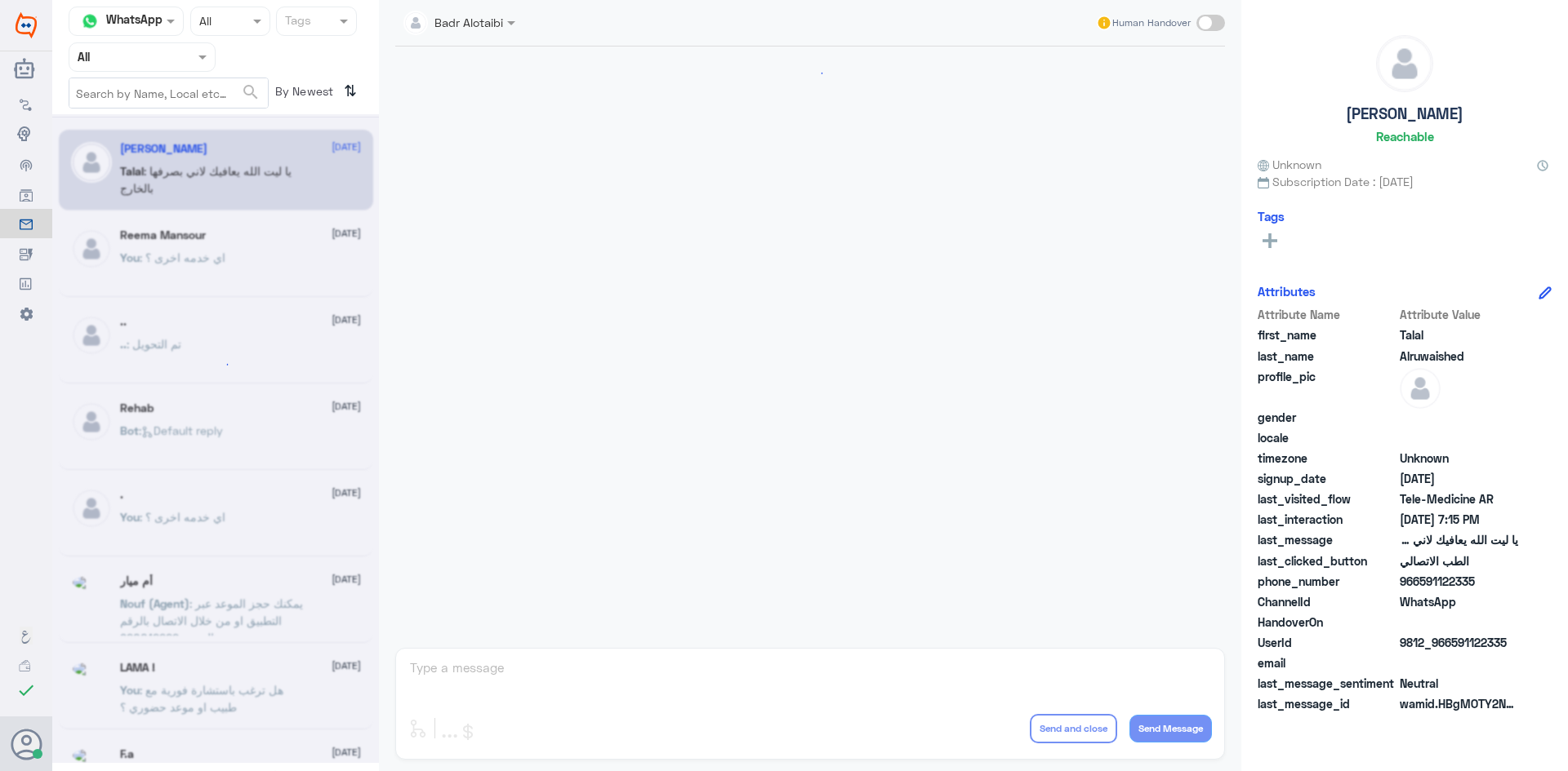
scroll to position [372, 0]
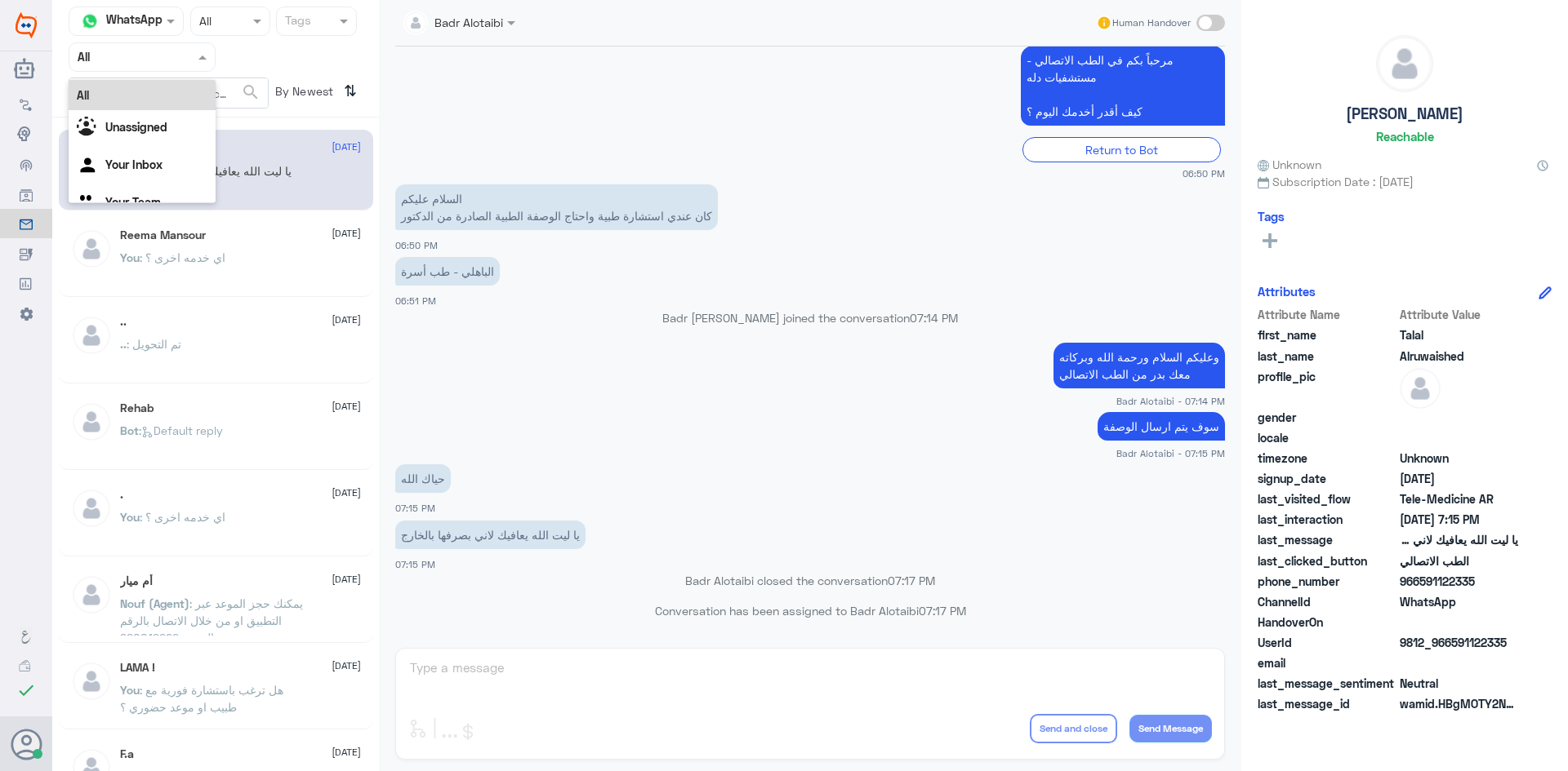
click at [185, 63] on div at bounding box center [142, 56] width 146 height 19
click at [173, 126] on div "Unassigned" at bounding box center [142, 129] width 147 height 38
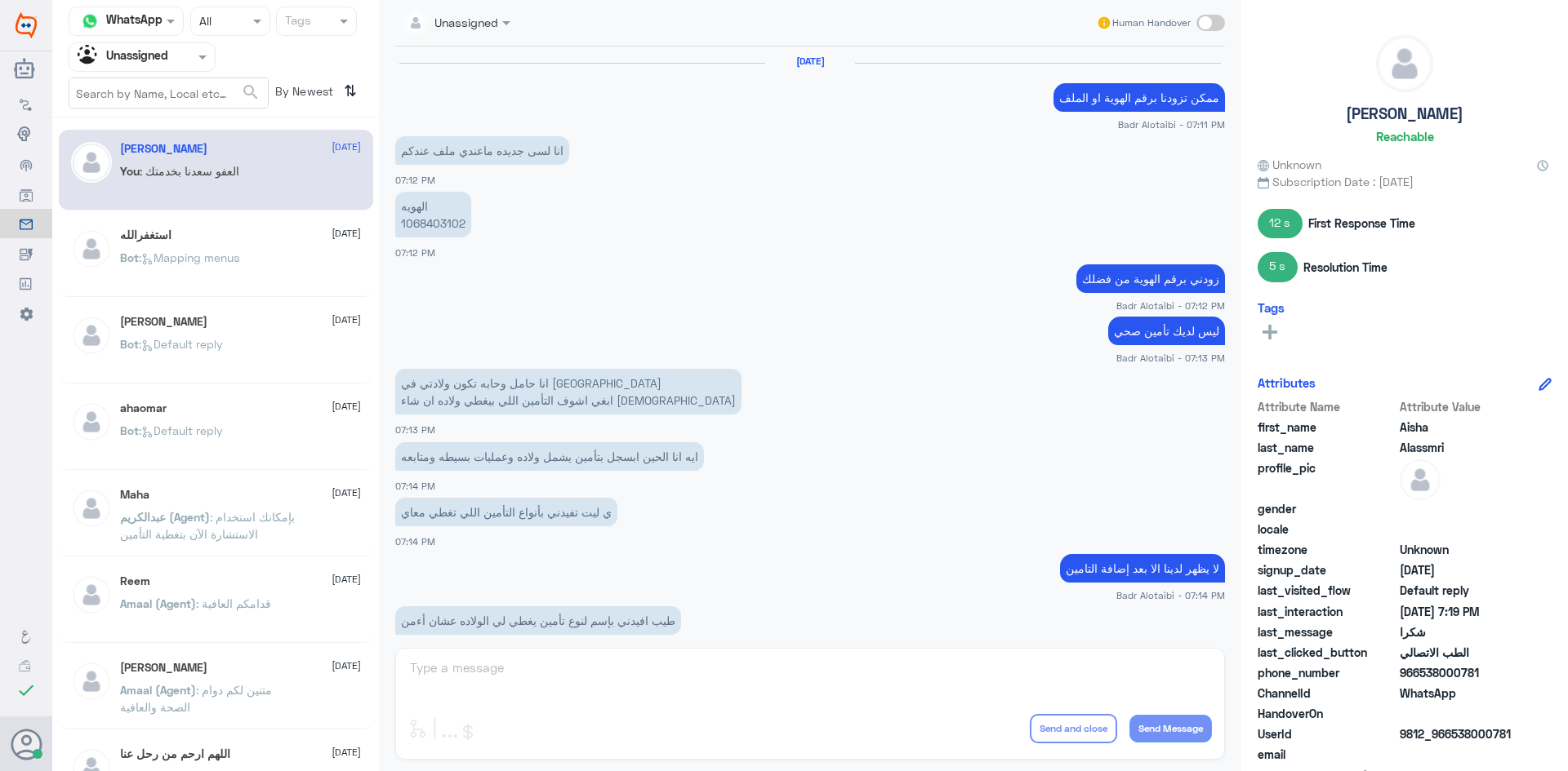
scroll to position [696, 0]
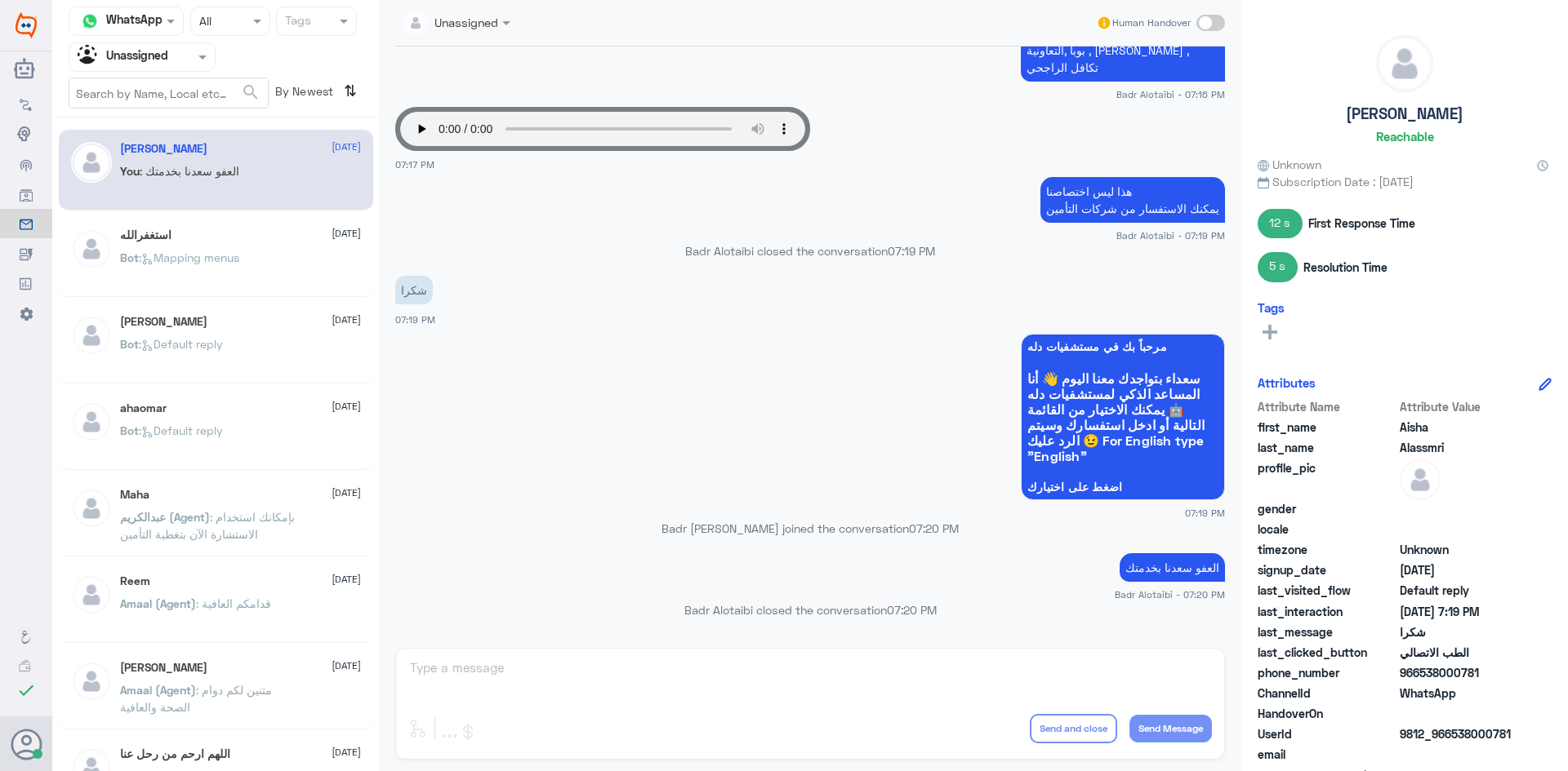
click at [176, 55] on div at bounding box center [142, 56] width 146 height 19
click at [164, 90] on div "All" at bounding box center [142, 95] width 147 height 30
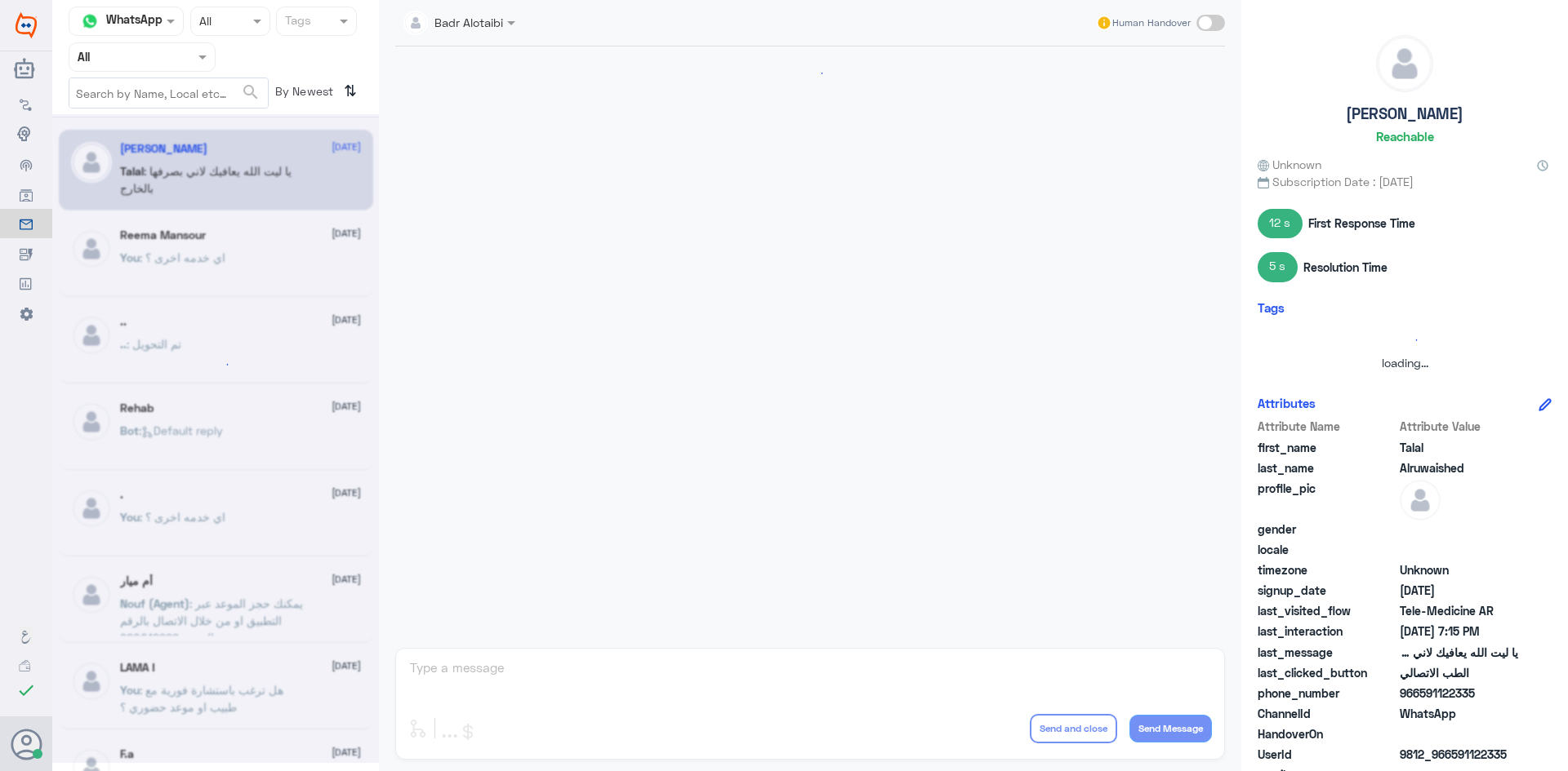
scroll to position [372, 0]
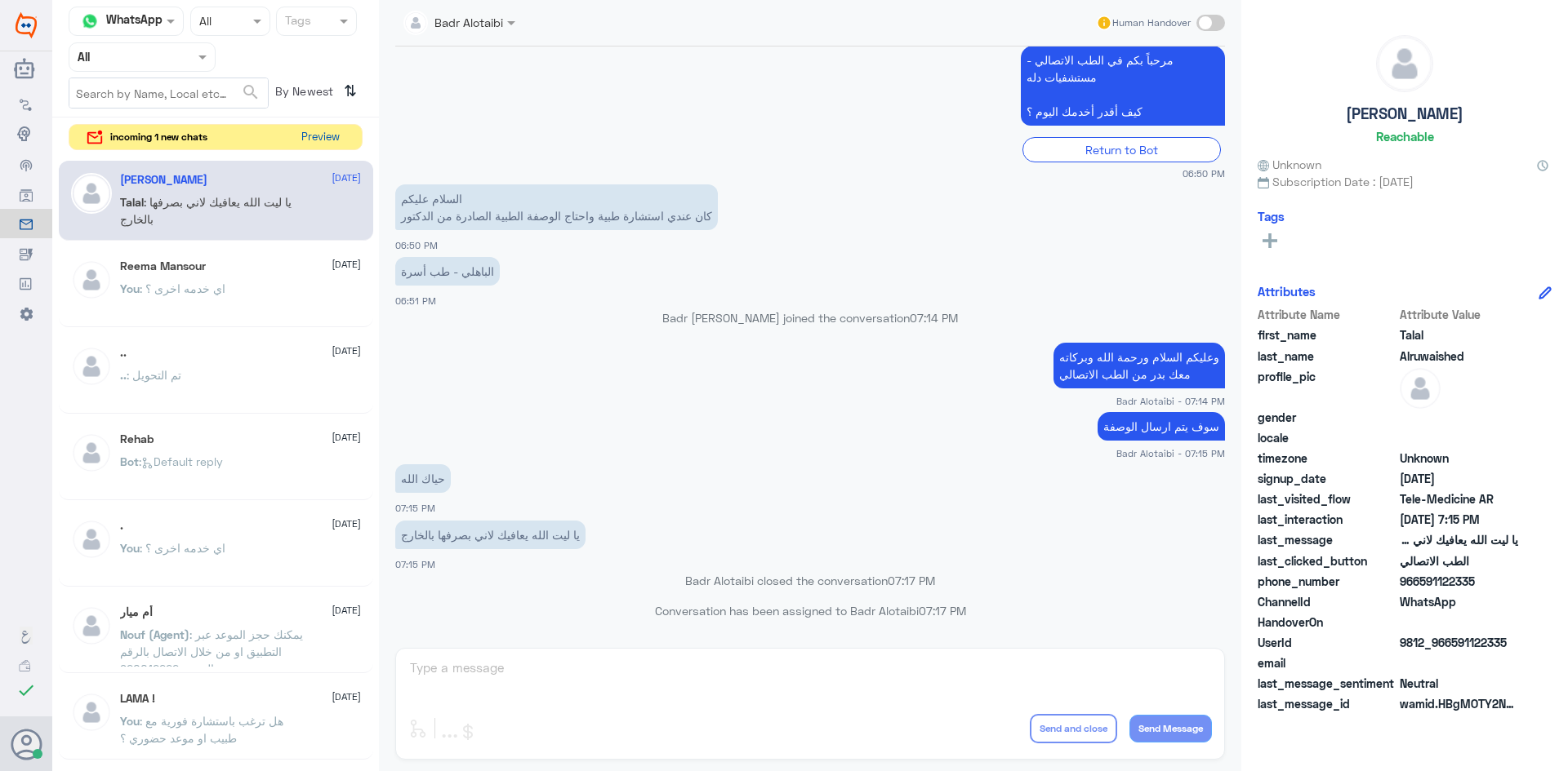
click at [311, 137] on button "Preview" at bounding box center [320, 137] width 51 height 25
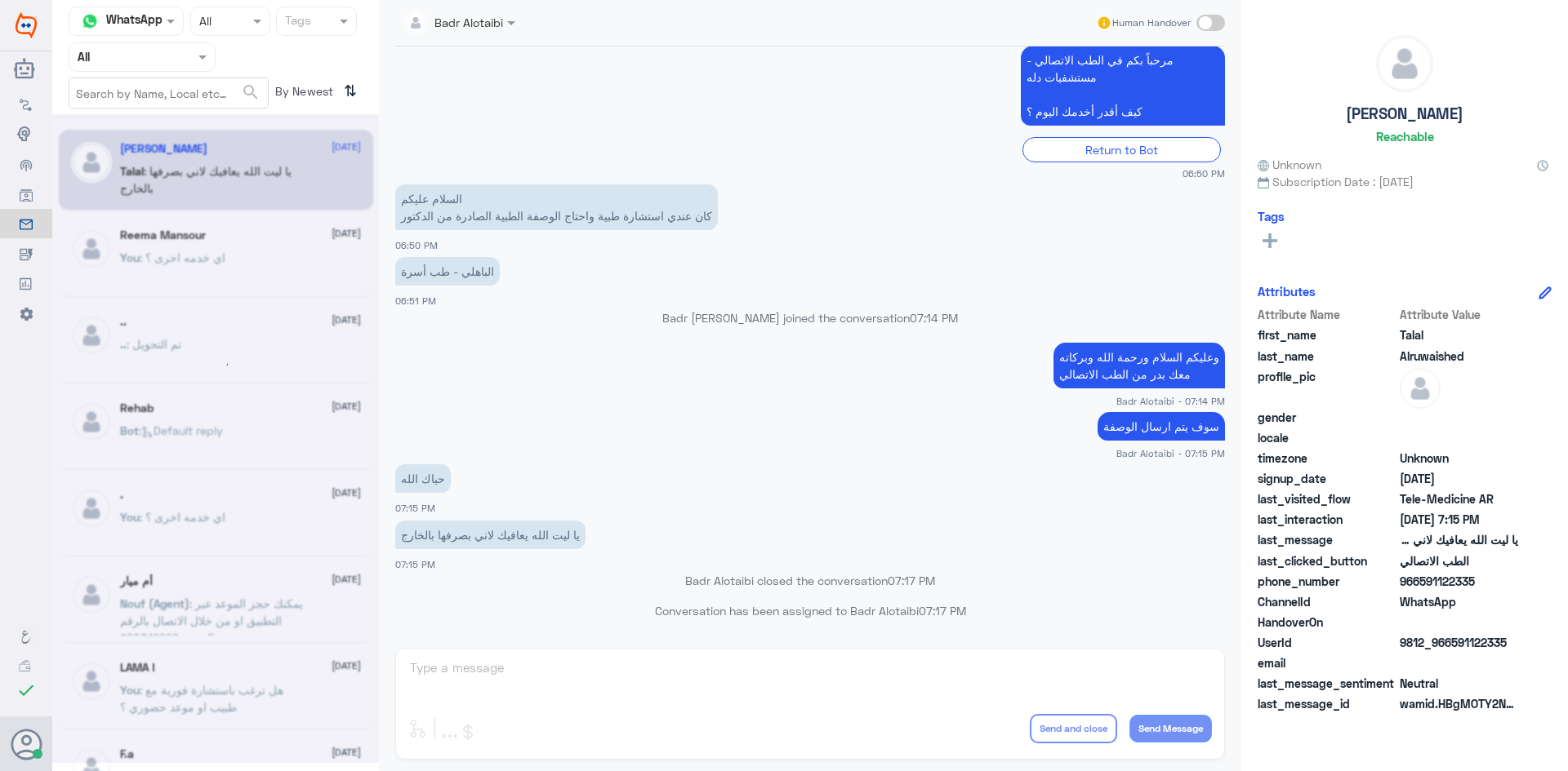
scroll to position [0, 0]
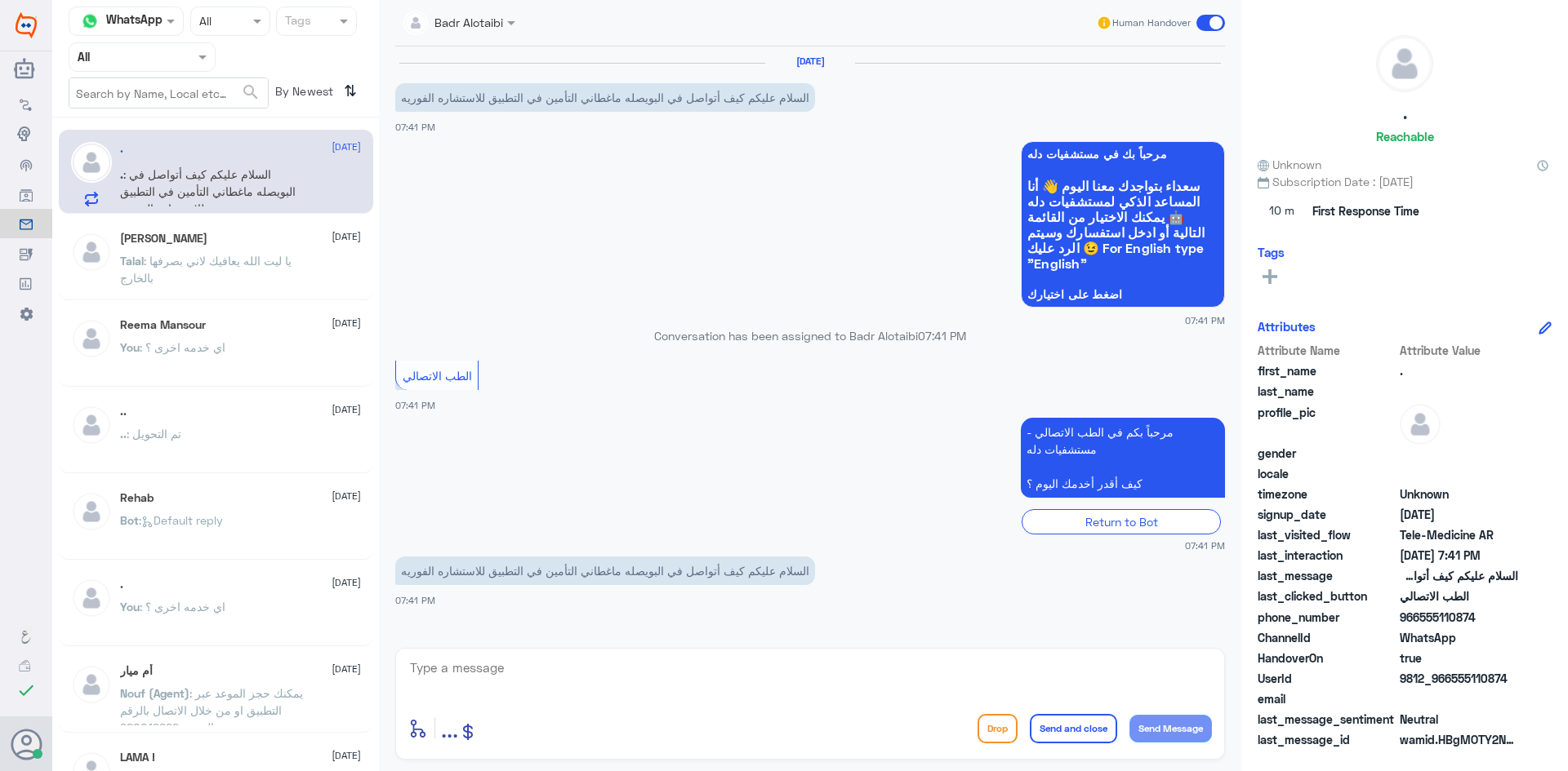
click at [741, 661] on textarea at bounding box center [810, 677] width 803 height 40
type textarea "ه"
type textarea "وعليكم السلام ورحمة الله وبركاته معك بدر من الطب الاتصالي"
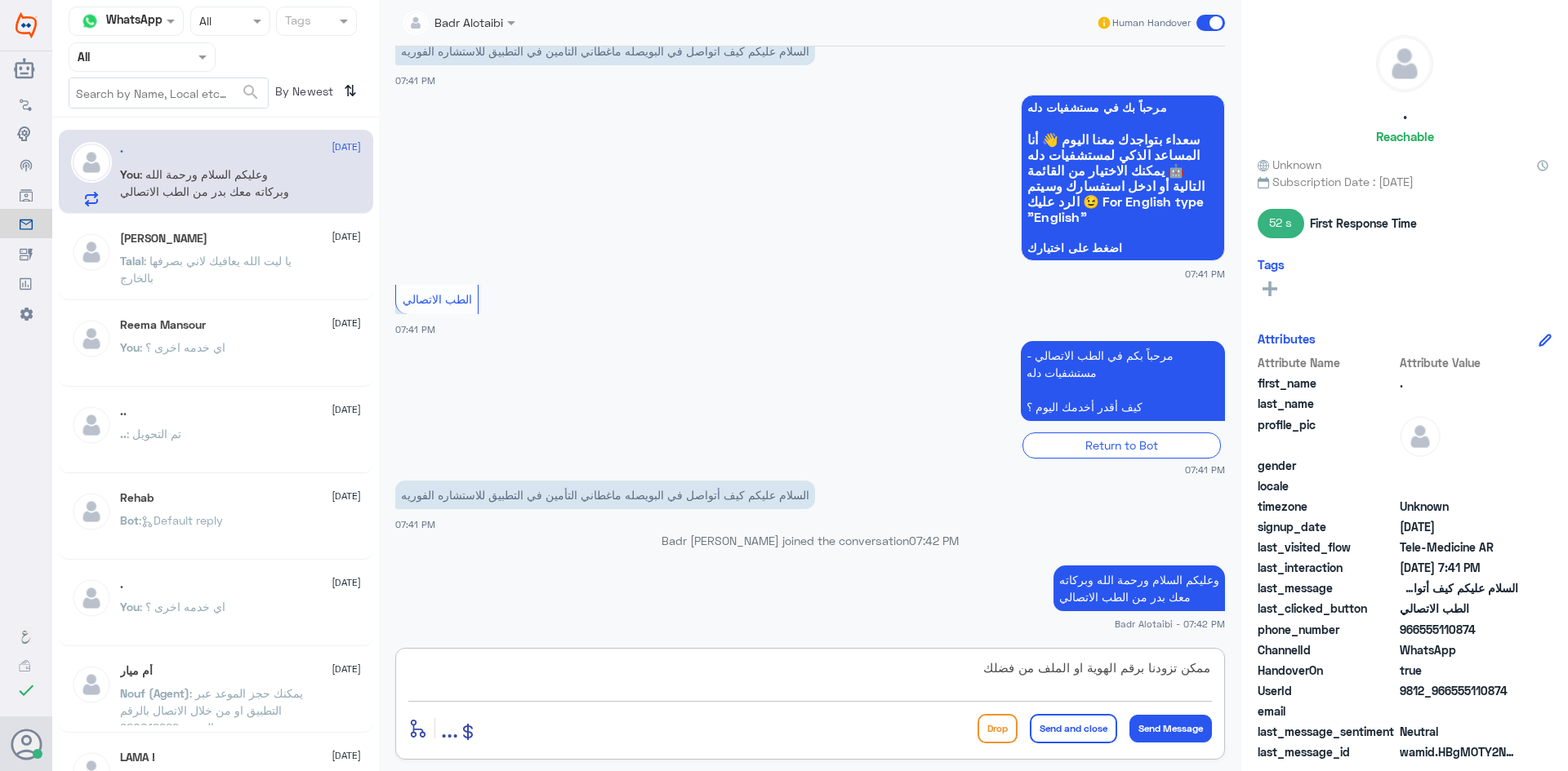
type textarea "ممكن تزودنا برقم الهوية او الملف من فضلك"
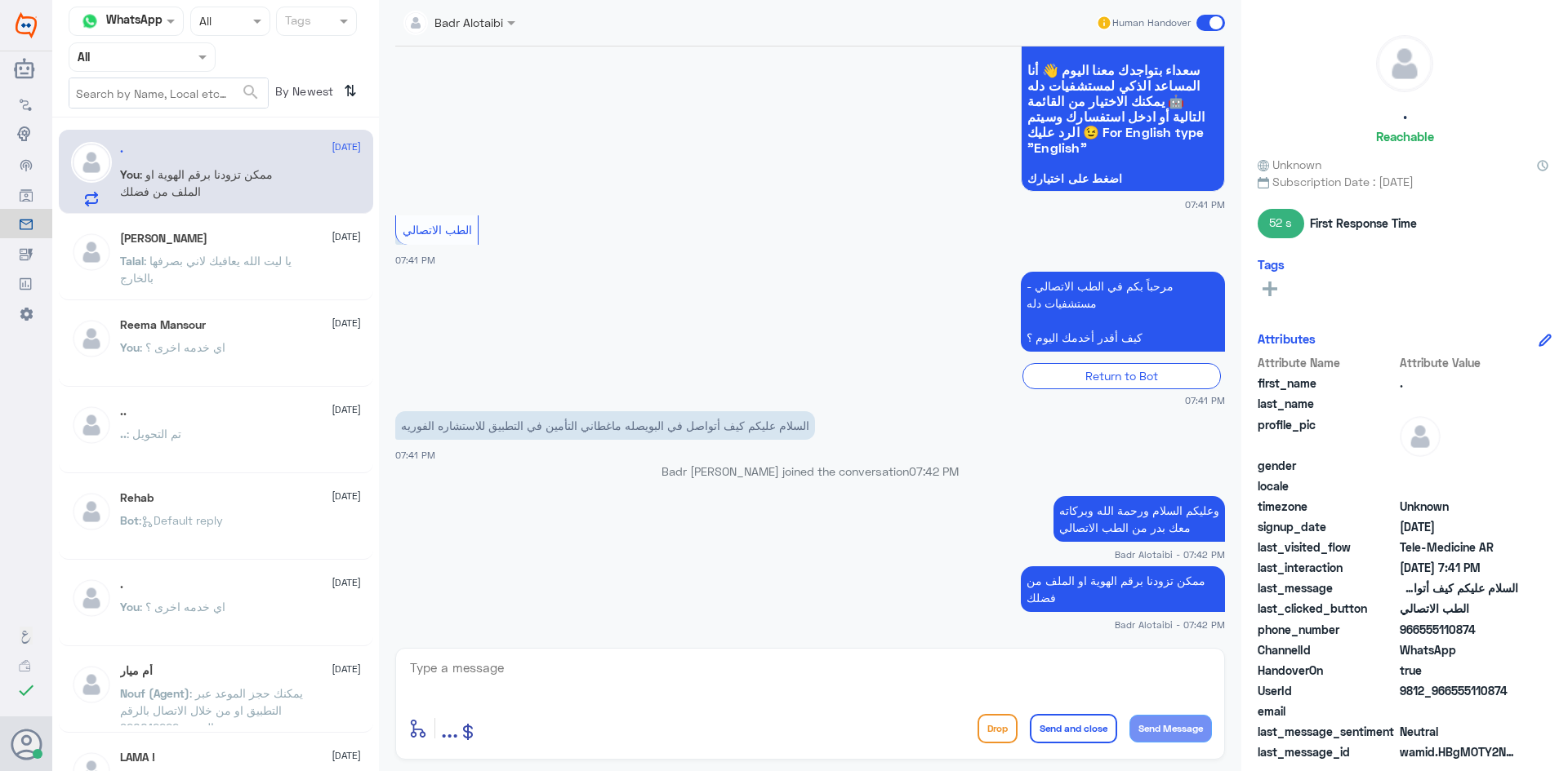
drag, startPoint x: 1507, startPoint y: 688, endPoint x: 1449, endPoint y: 691, distance: 58.1
click at [1449, 691] on span "9812_966555110874" at bounding box center [1459, 691] width 119 height 17
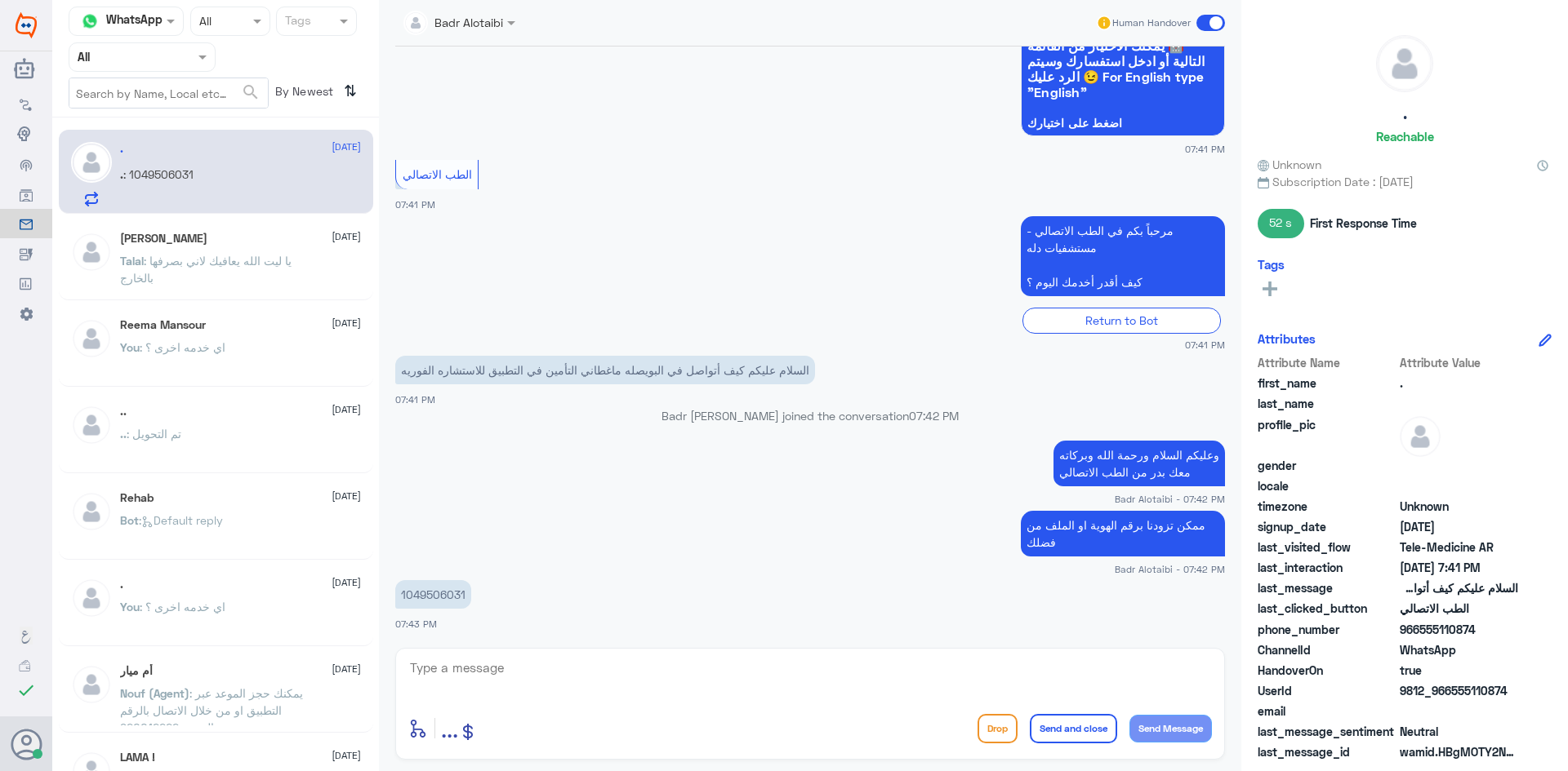
click at [461, 596] on p "1049506031" at bounding box center [433, 594] width 76 height 28
copy p "1049506031"
click at [521, 617] on div "1049506031 07:43 PM" at bounding box center [810, 604] width 830 height 55
click at [962, 675] on textarea at bounding box center [810, 677] width 803 height 40
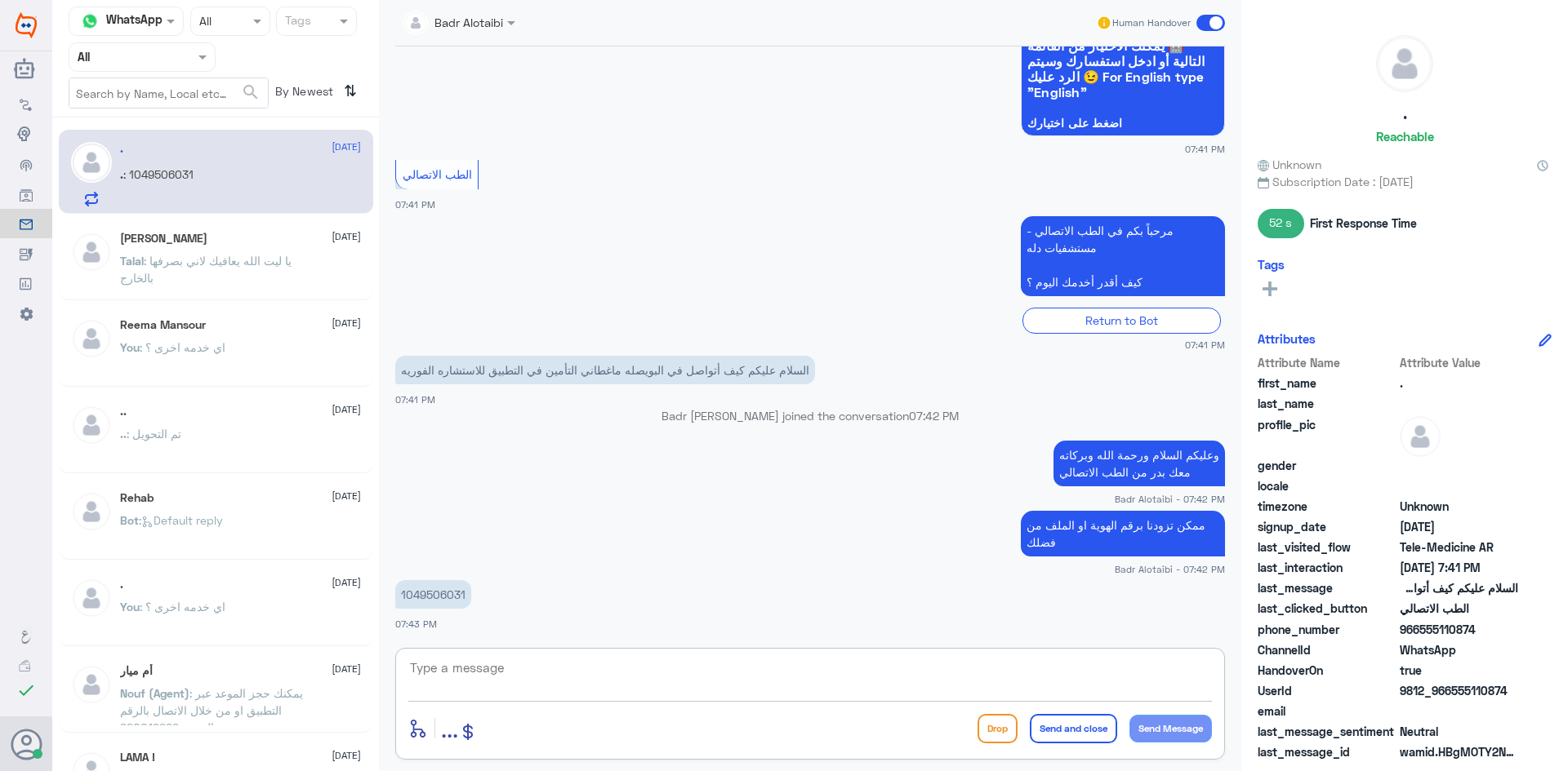
paste textarea "يمكنك تسجيل دخولك للتطبيق، واختر أيقونة "استشارة فورية" لطلب صرف الأدوية، أو إج…"
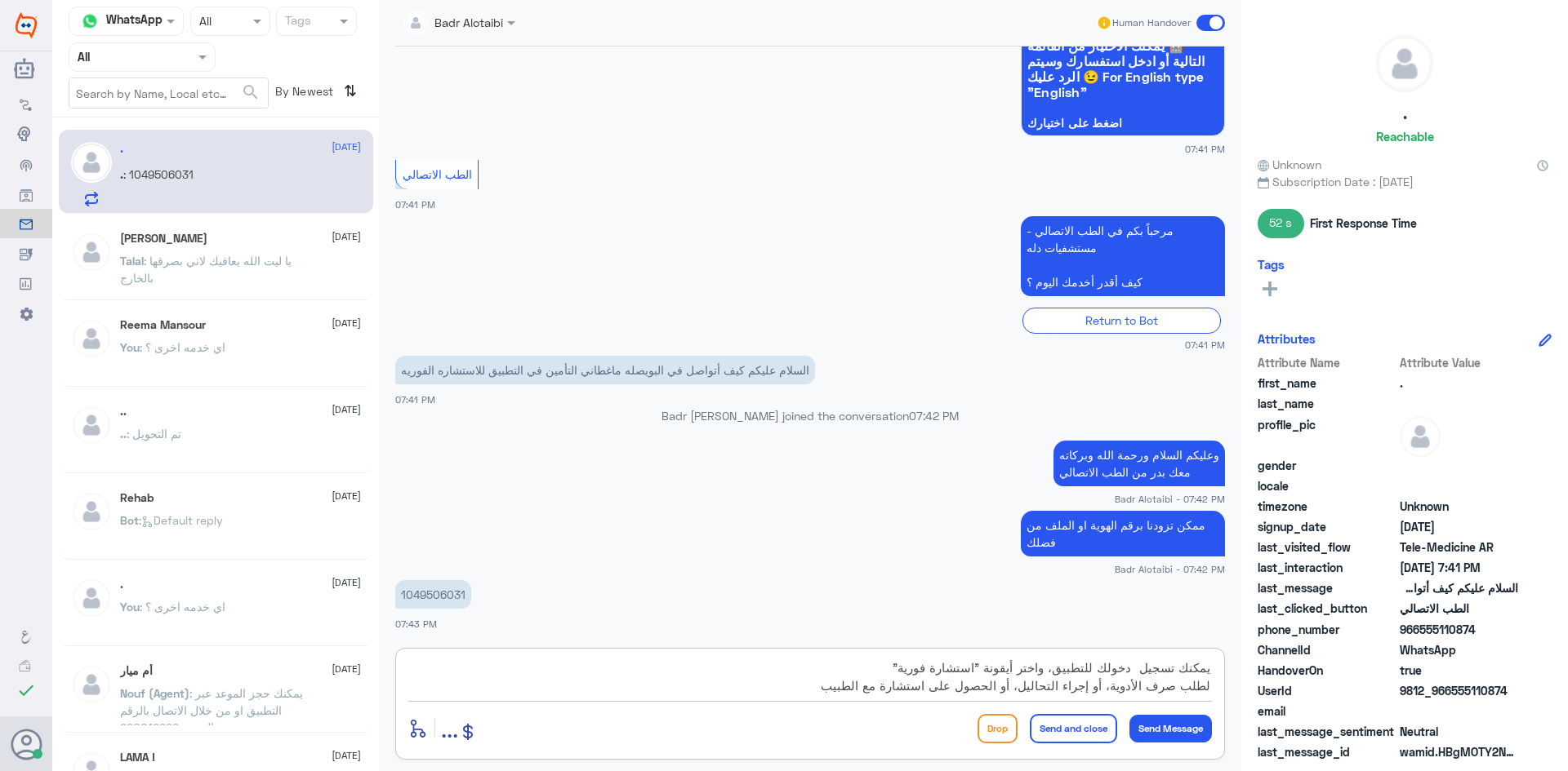
click at [1180, 667] on textarea "يمكنك تسجيل دخولك للتطبيق، واختر أيقونة "استشارة فورية" لطلب صرف الأدوية، أو إج…" at bounding box center [810, 677] width 803 height 40
click at [841, 683] on textarea "يمكنك الان تسجيل دخولك للتطبيق، واختر أيقونة "استشارة فورية" لطلب صرف الأدوية، …" at bounding box center [810, 677] width 803 height 40
type textarea "يمكنك الان تسجيل دخولك للتطبيق، واختر أيقونة "استشارة فورية" لطلب صرف الأدوية، …"
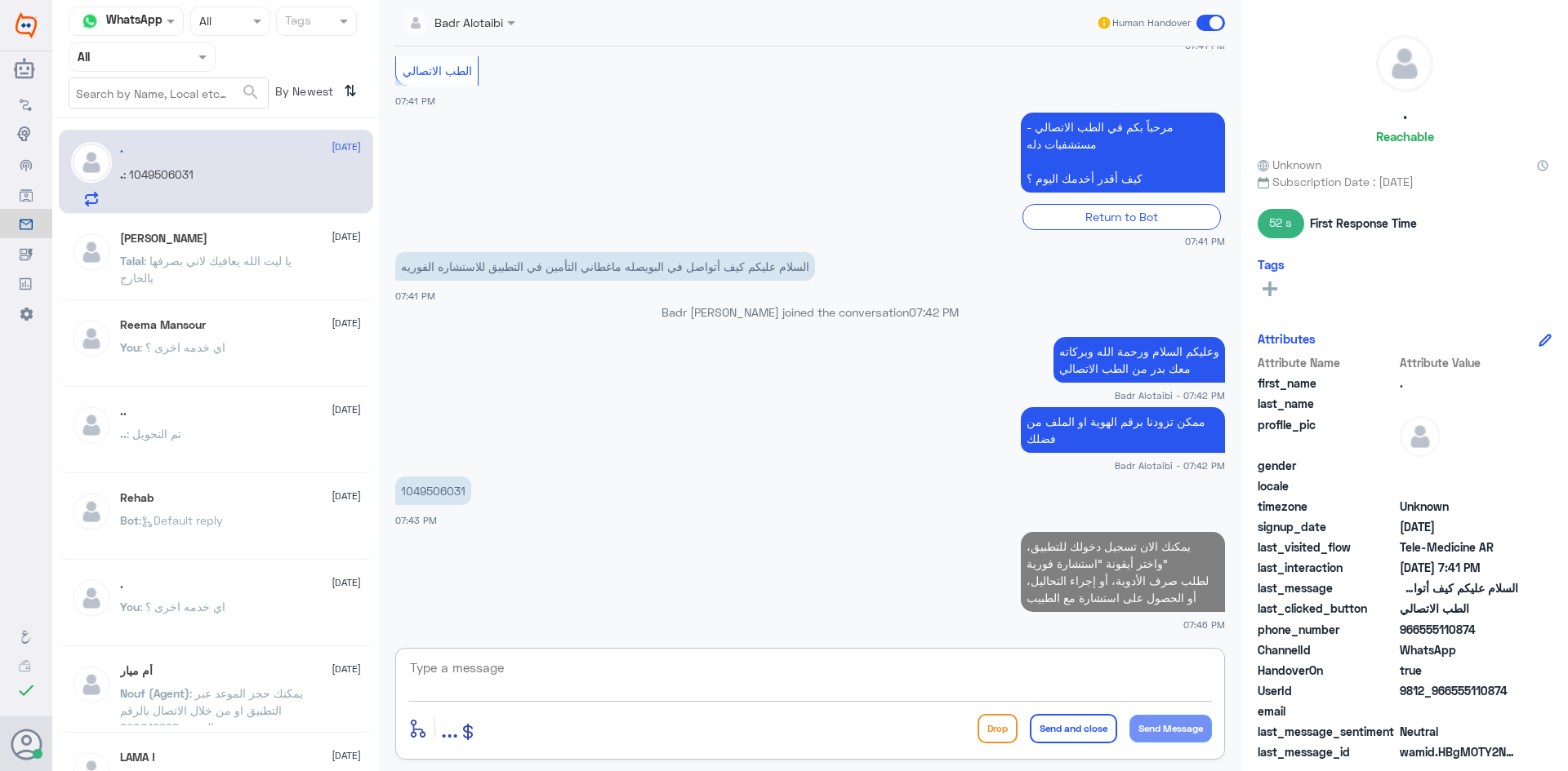
click at [845, 684] on textarea at bounding box center [810, 677] width 803 height 40
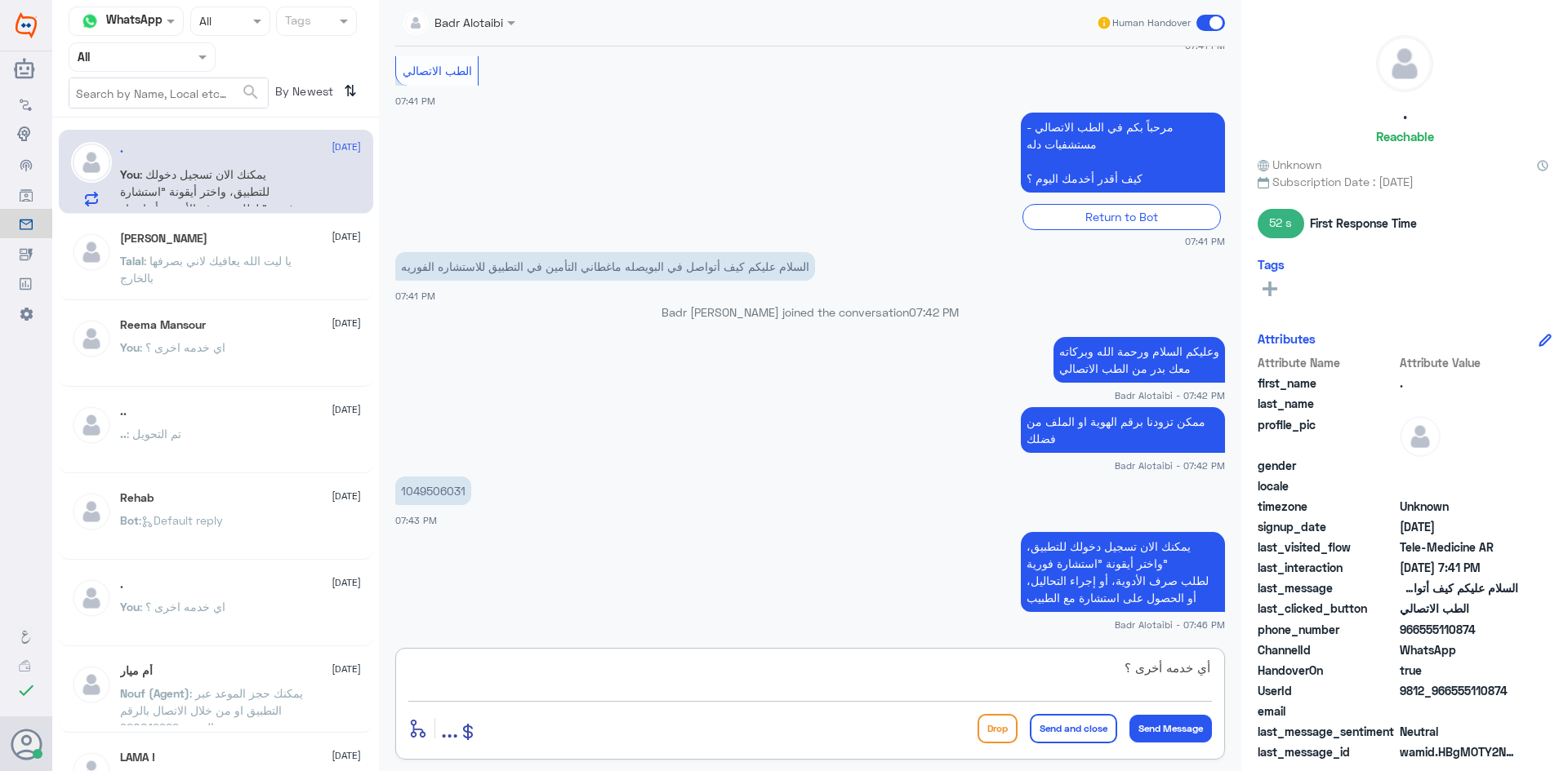
type textarea "أي خدمه أخرى ؟"
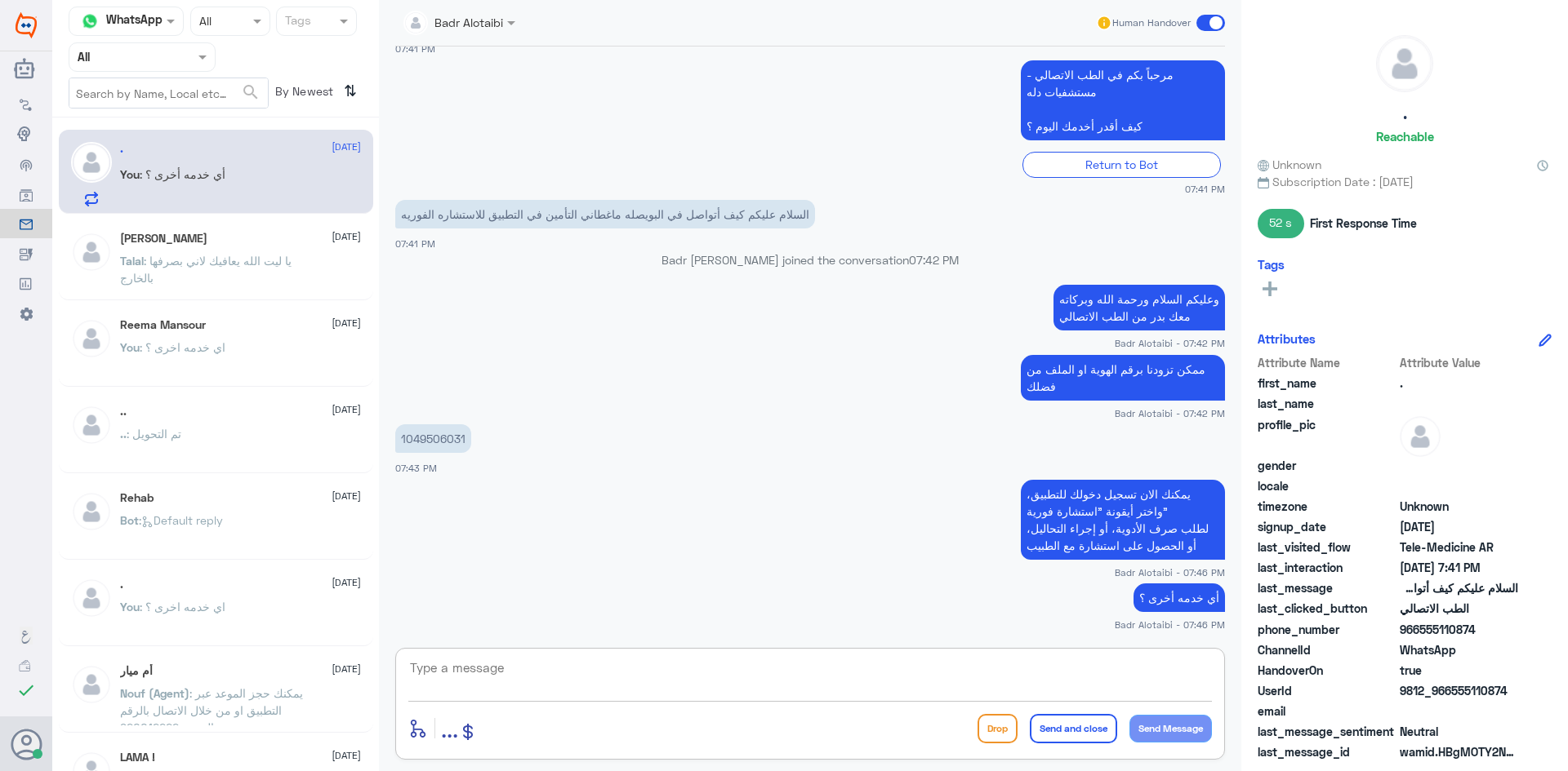
click at [990, 667] on textarea at bounding box center [810, 677] width 803 height 40
click at [864, 260] on p "Badr [PERSON_NAME] joined the conversation 07:42 PM" at bounding box center [810, 260] width 830 height 17
click at [832, 260] on p "Badr Alotaibi joined the conversation 07:42 PM" at bounding box center [810, 260] width 830 height 17
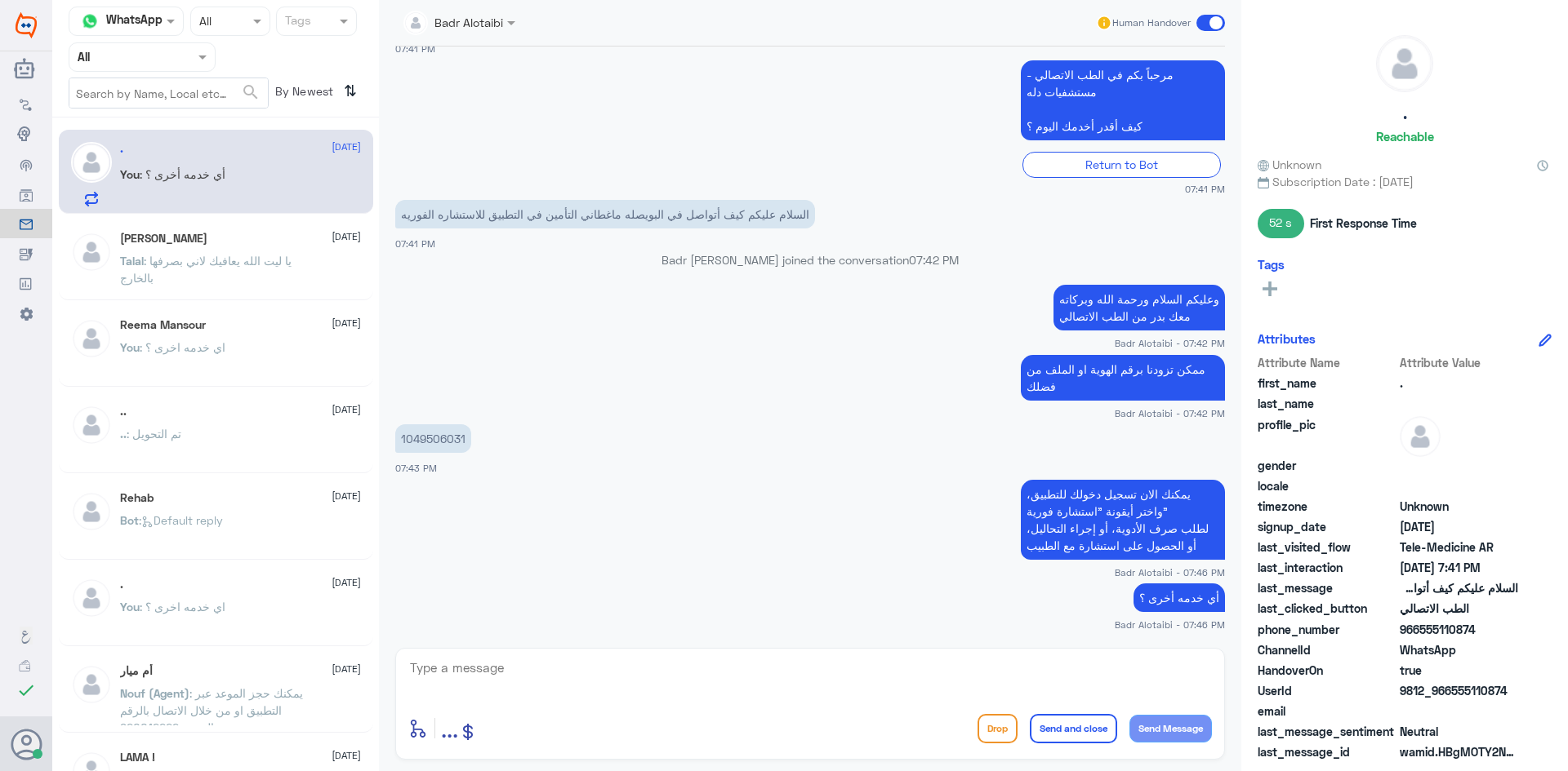
click at [794, 265] on p "Badr Alotaibi joined the conversation 07:42 PM" at bounding box center [810, 260] width 830 height 17
click at [772, 257] on p "Badr Alotaibi joined the conversation 07:42 PM" at bounding box center [810, 260] width 830 height 17
click at [702, 257] on p "Badr Alotaibi joined the conversation 07:42 PM" at bounding box center [810, 260] width 830 height 17
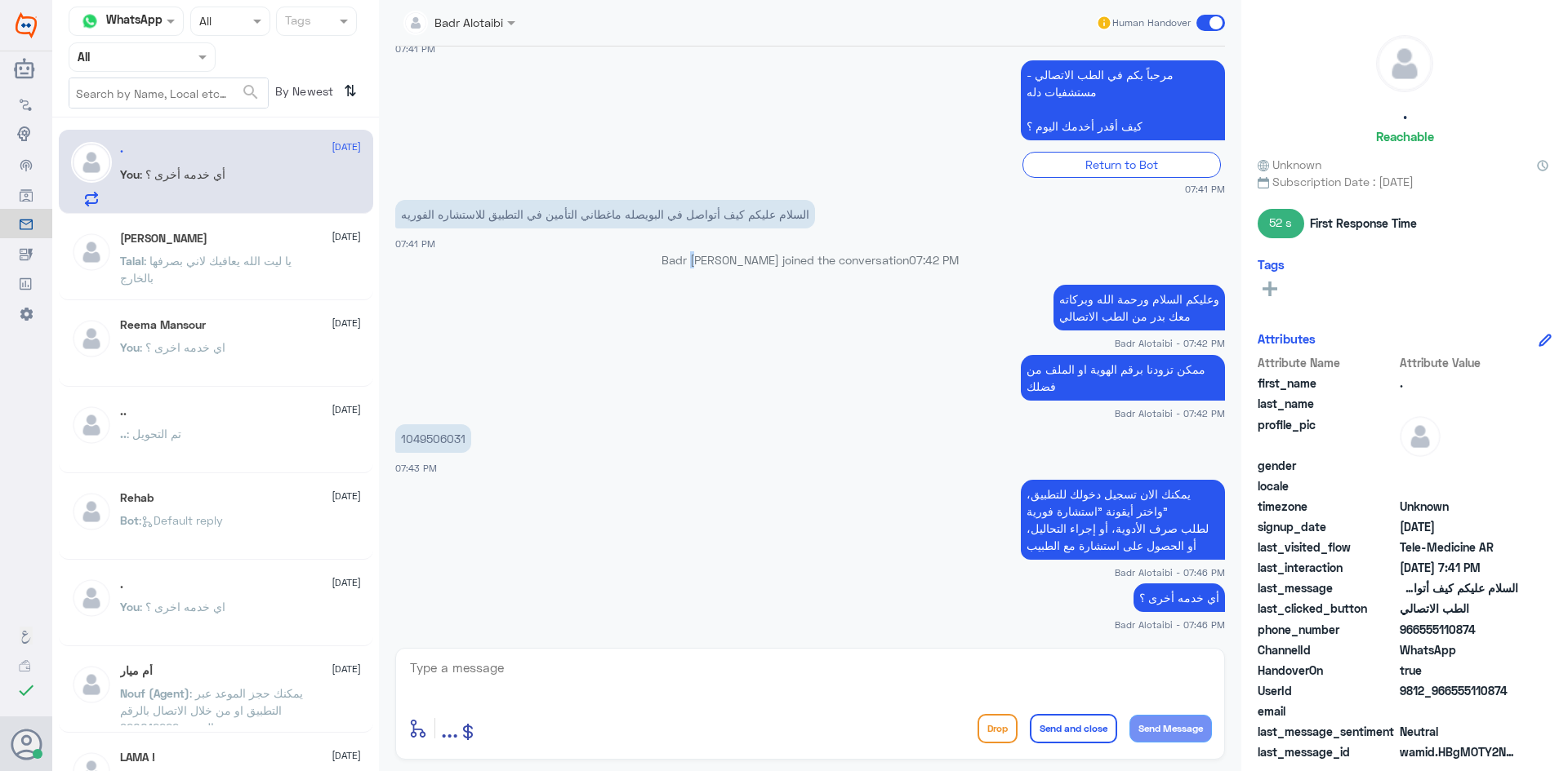
click at [702, 257] on p "Badr Alotaibi joined the conversation 07:42 PM" at bounding box center [810, 260] width 830 height 17
click at [682, 257] on p "Badr Alotaibi joined the conversation 07:42 PM" at bounding box center [810, 260] width 830 height 17
click at [707, 257] on p "Badr Alotaibi joined the conversation 07:42 PM" at bounding box center [810, 260] width 830 height 17
click at [725, 260] on p "Badr Alotaibi joined the conversation 07:42 PM" at bounding box center [810, 260] width 830 height 17
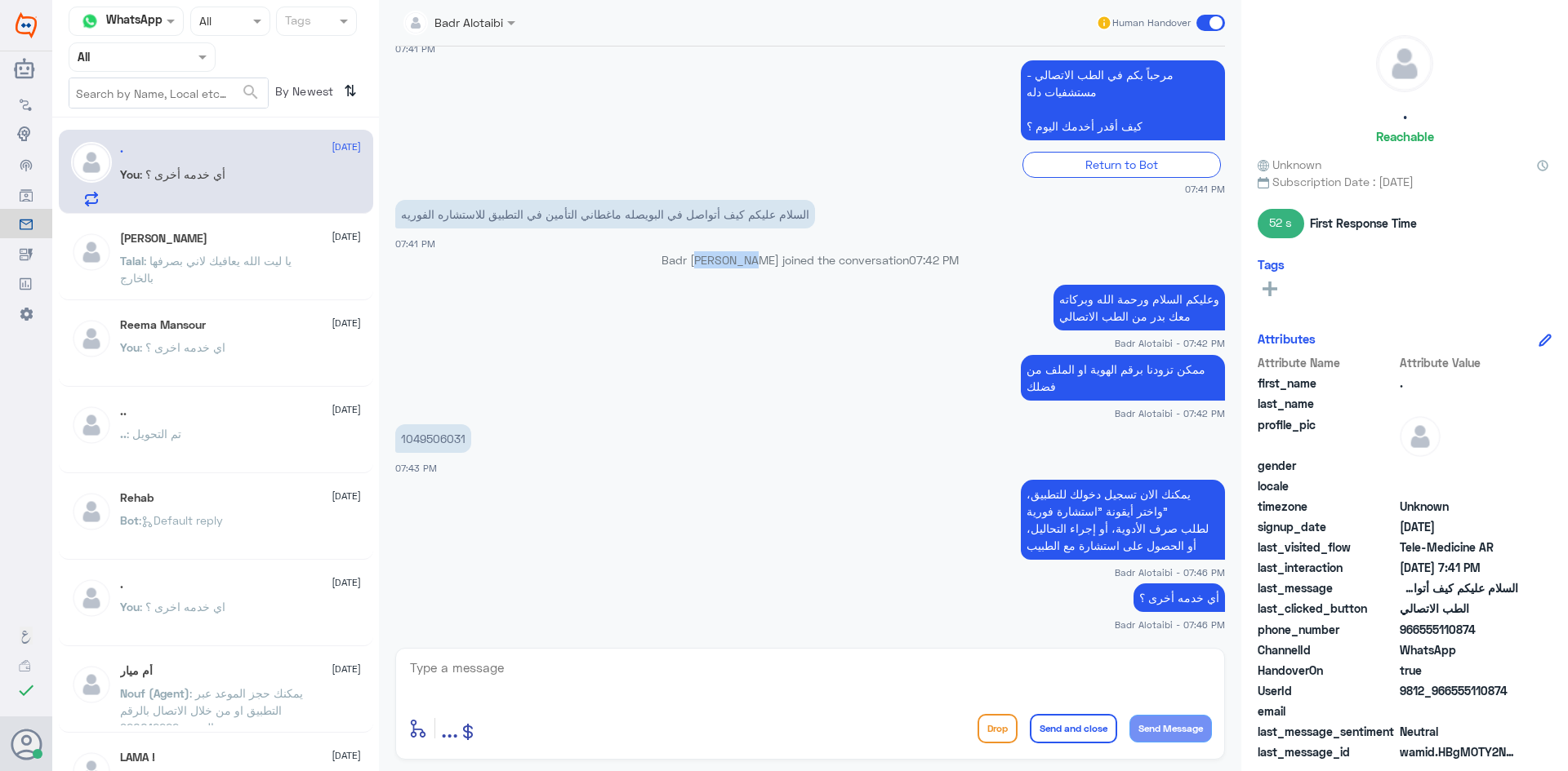
click at [725, 260] on p "Badr Alotaibi joined the conversation 07:42 PM" at bounding box center [810, 260] width 830 height 17
click at [776, 257] on p "Badr Alotaibi joined the conversation 07:42 PM" at bounding box center [810, 260] width 830 height 17
click at [790, 254] on p "Badr Alotaibi joined the conversation 07:42 PM" at bounding box center [810, 260] width 830 height 17
click at [797, 257] on p "Badr Alotaibi joined the conversation 07:42 PM" at bounding box center [810, 260] width 830 height 17
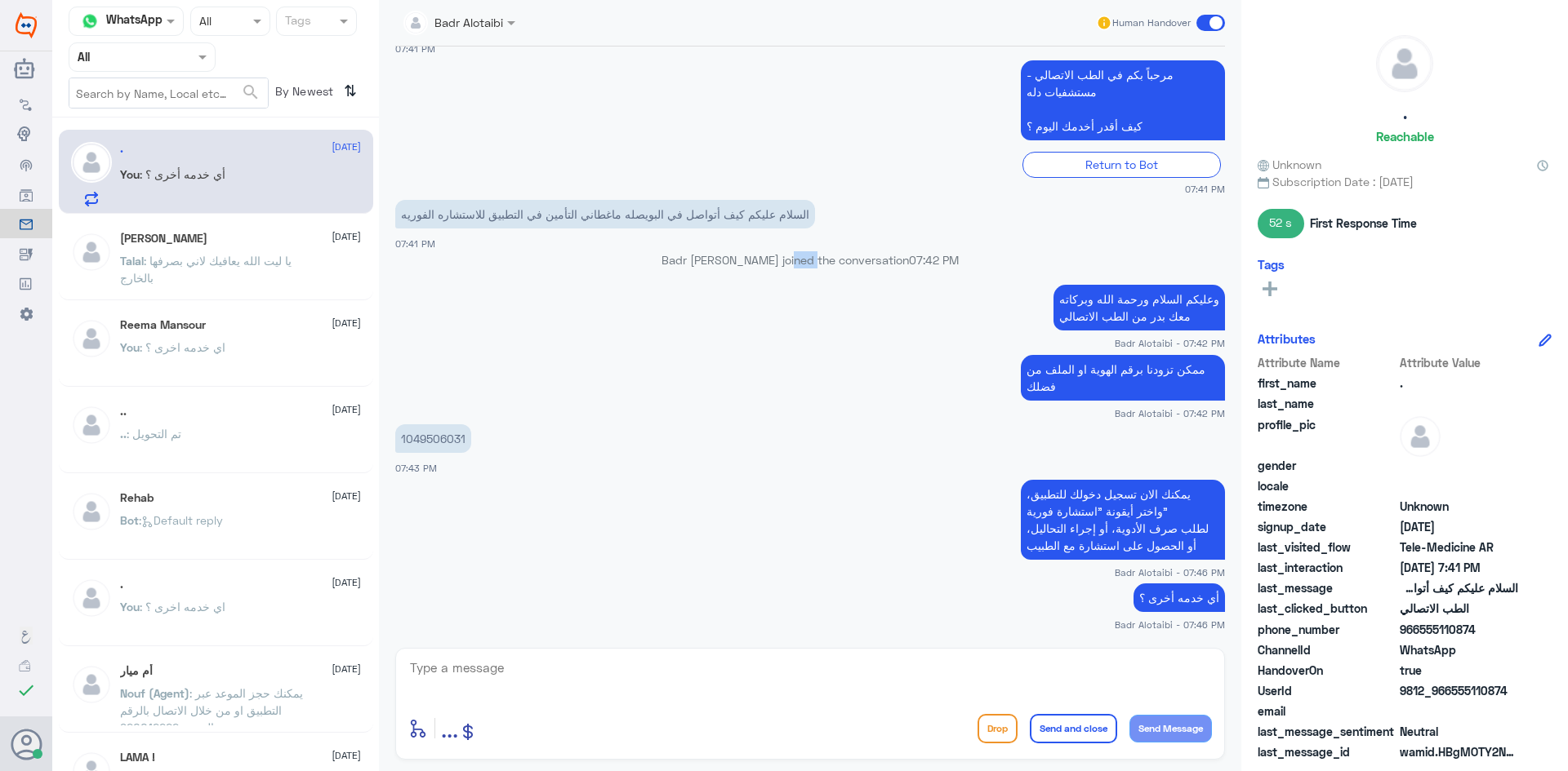
click at [797, 257] on p "Badr Alotaibi joined the conversation 07:42 PM" at bounding box center [810, 260] width 830 height 17
click at [821, 261] on p "Badr Alotaibi joined the conversation 07:42 PM" at bounding box center [810, 260] width 830 height 17
click at [911, 259] on span "07:42 PM" at bounding box center [933, 260] width 50 height 14
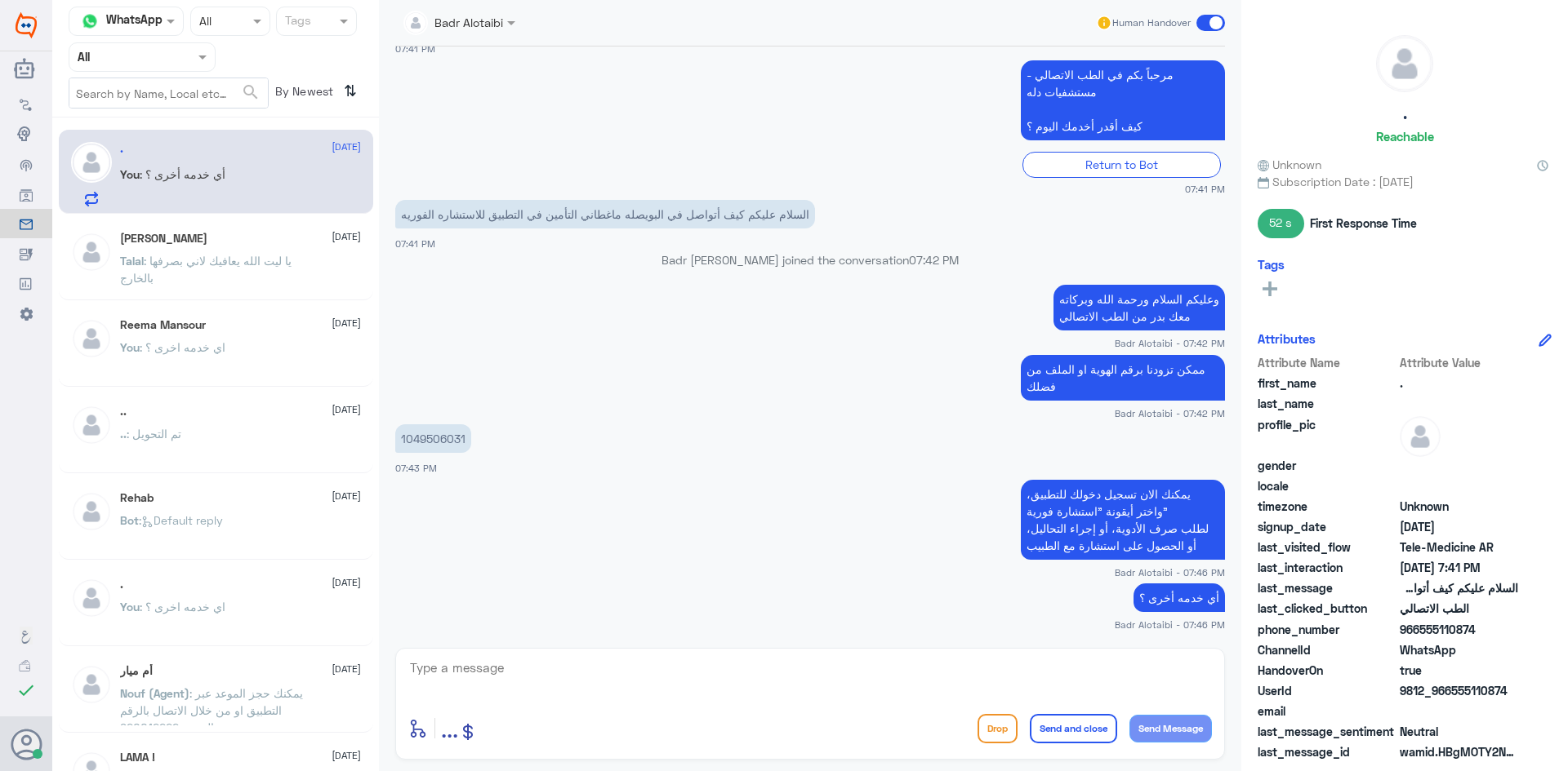
click at [909, 259] on span "07:42 PM" at bounding box center [933, 260] width 50 height 14
click at [909, 260] on span "07:42 PM" at bounding box center [933, 260] width 50 height 14
click at [911, 260] on span "07:42 PM" at bounding box center [933, 260] width 50 height 14
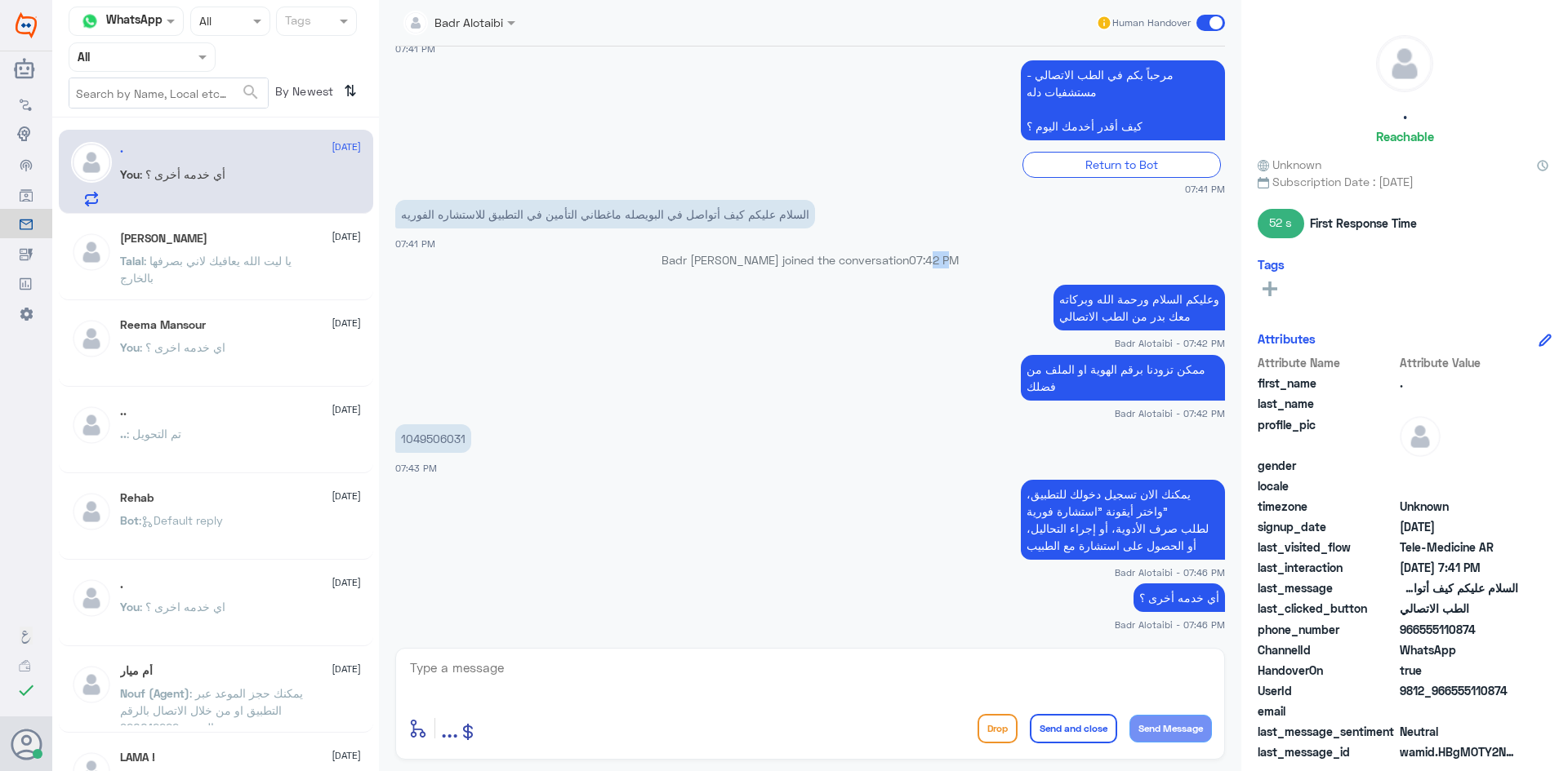
click at [911, 260] on span "07:42 PM" at bounding box center [933, 260] width 50 height 14
click at [927, 260] on span "07:42 PM" at bounding box center [933, 260] width 50 height 14
click at [874, 260] on p "Badr Alotaibi joined the conversation 07:42 PM" at bounding box center [810, 260] width 830 height 17
drag, startPoint x: 1218, startPoint y: 18, endPoint x: 1067, endPoint y: 18, distance: 151.0
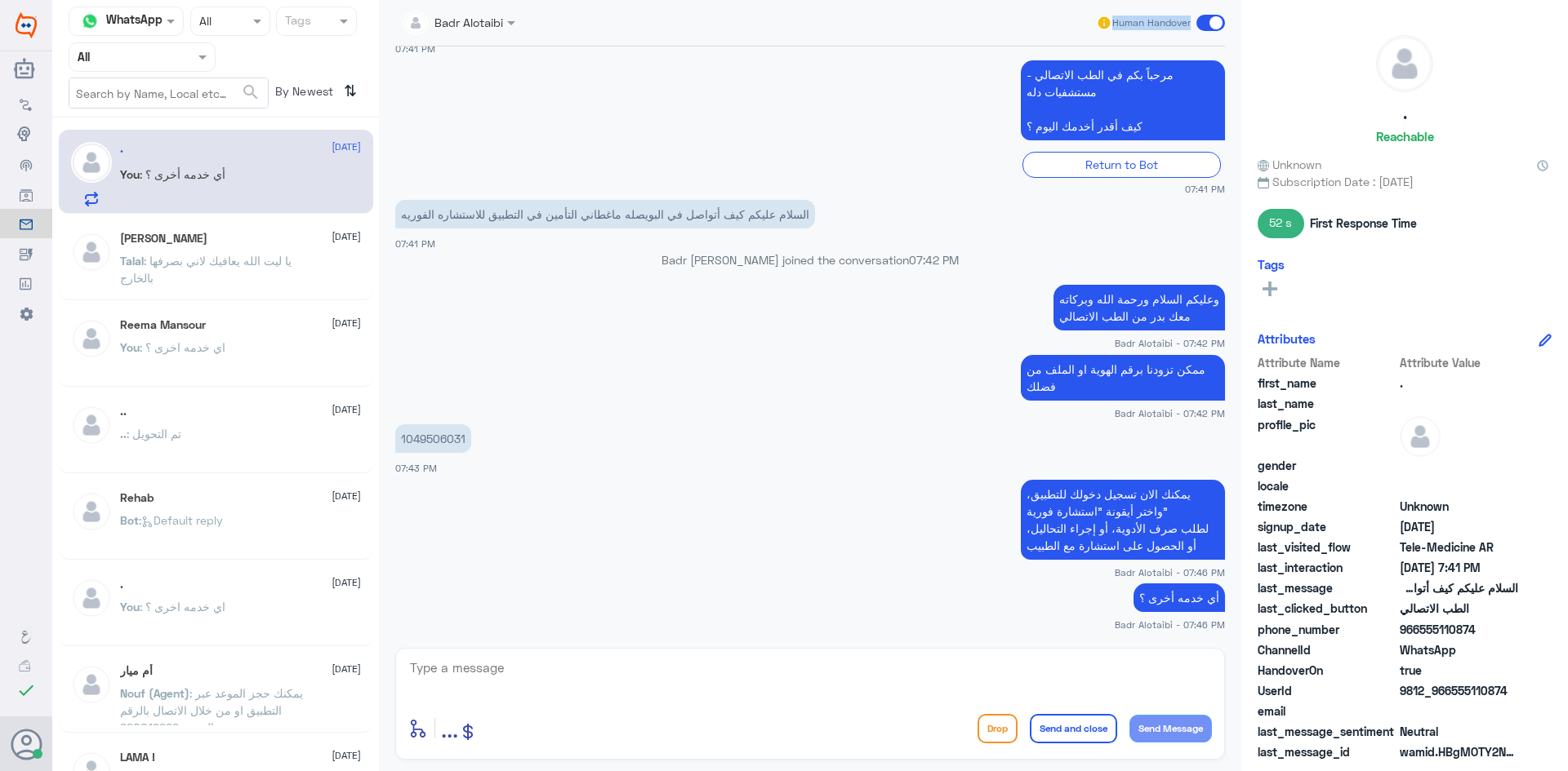
click at [1067, 18] on div "Badr Alotaibi Human Handover" at bounding box center [810, 23] width 830 height 29
click at [1040, 24] on div "Badr Alotaibi Human Handover" at bounding box center [810, 23] width 830 height 29
click at [1207, 26] on span at bounding box center [1211, 23] width 28 height 16
click at [0, 0] on input "checkbox" at bounding box center [0, 0] width 0 height 0
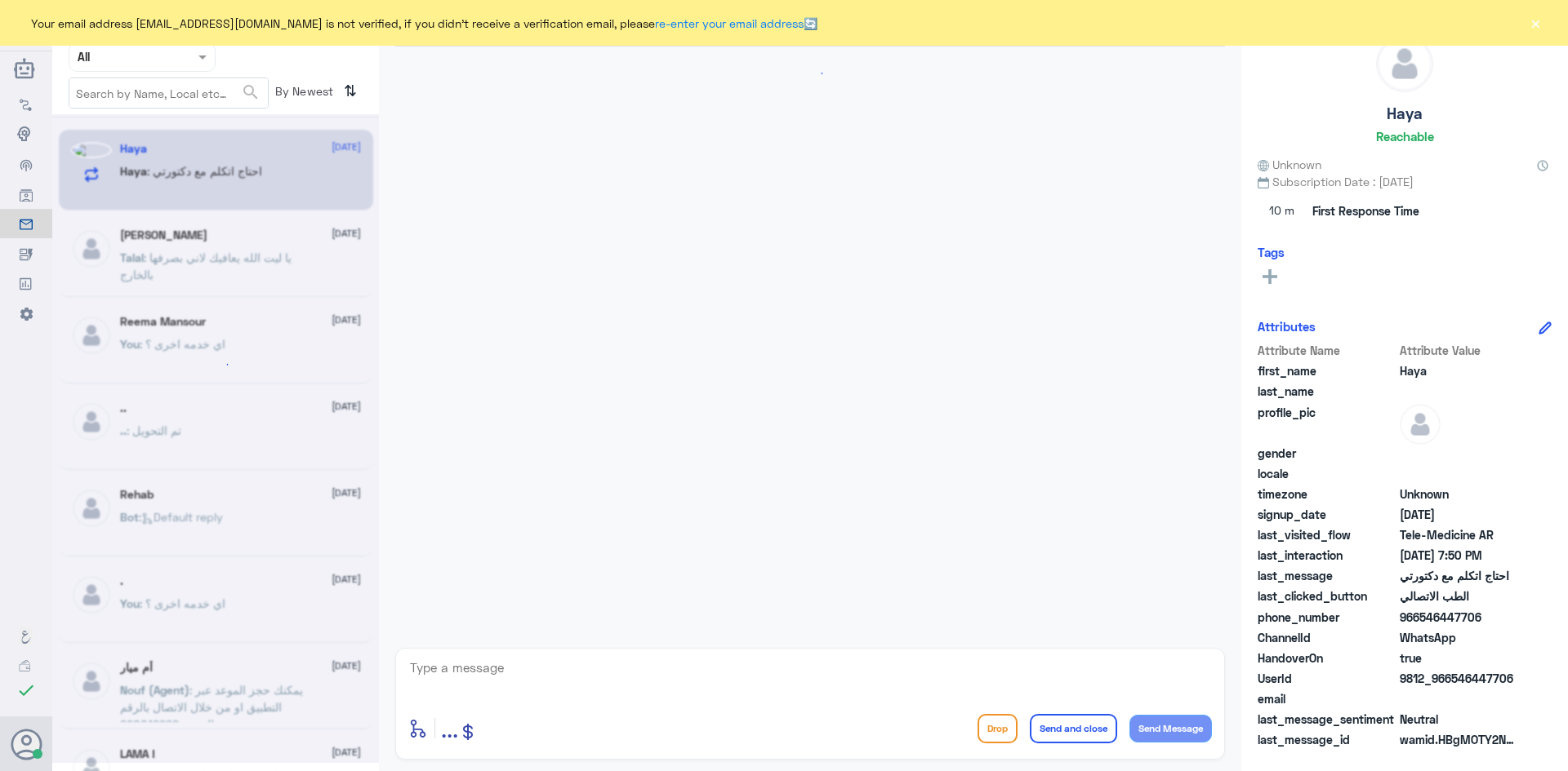
scroll to position [745, 0]
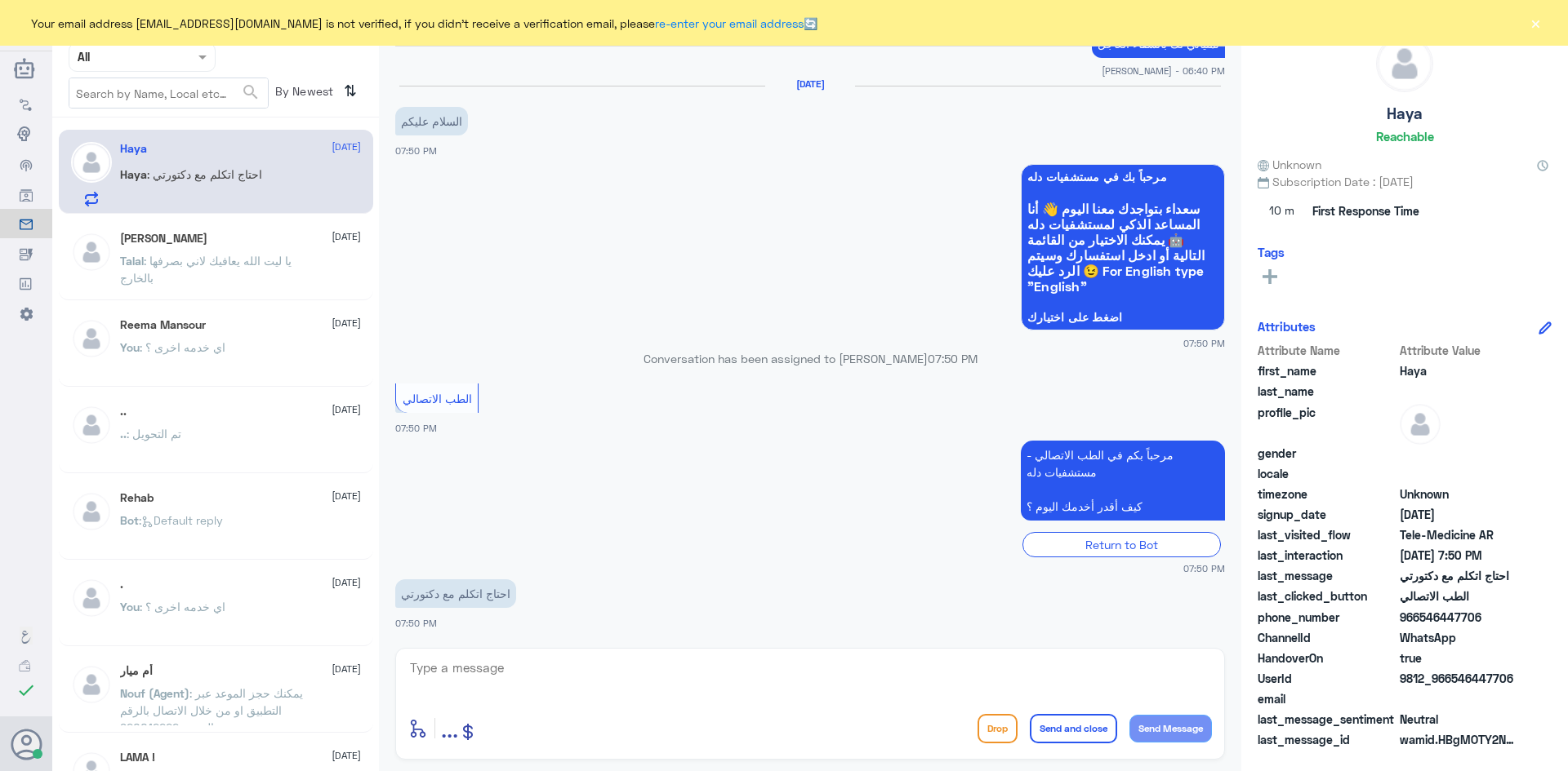
click at [1535, 18] on button "×" at bounding box center [1534, 23] width 16 height 16
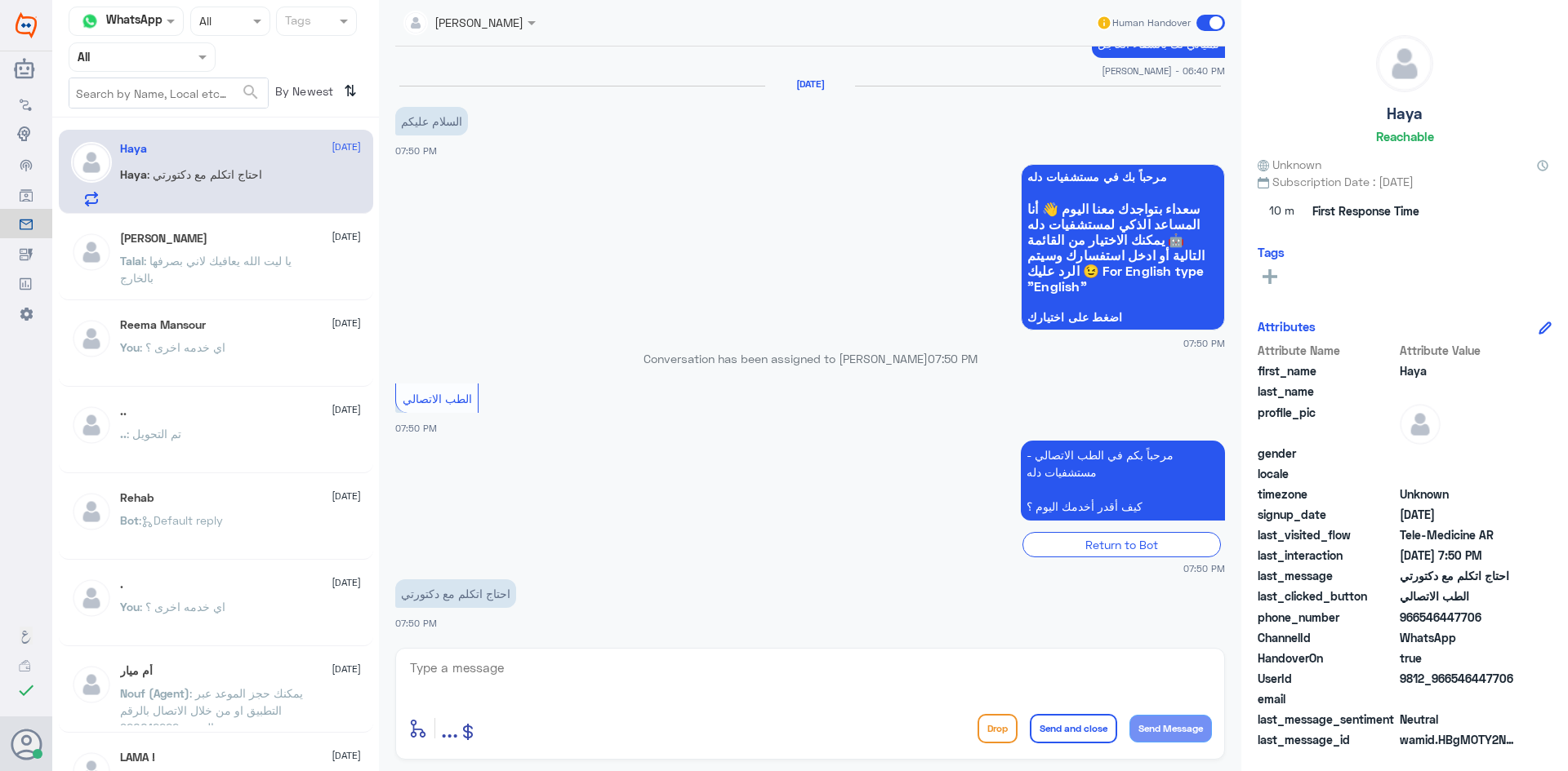
click at [529, 28] on span at bounding box center [533, 23] width 21 height 17
click at [529, 102] on div "[PERSON_NAME]" at bounding box center [498, 100] width 89 height 17
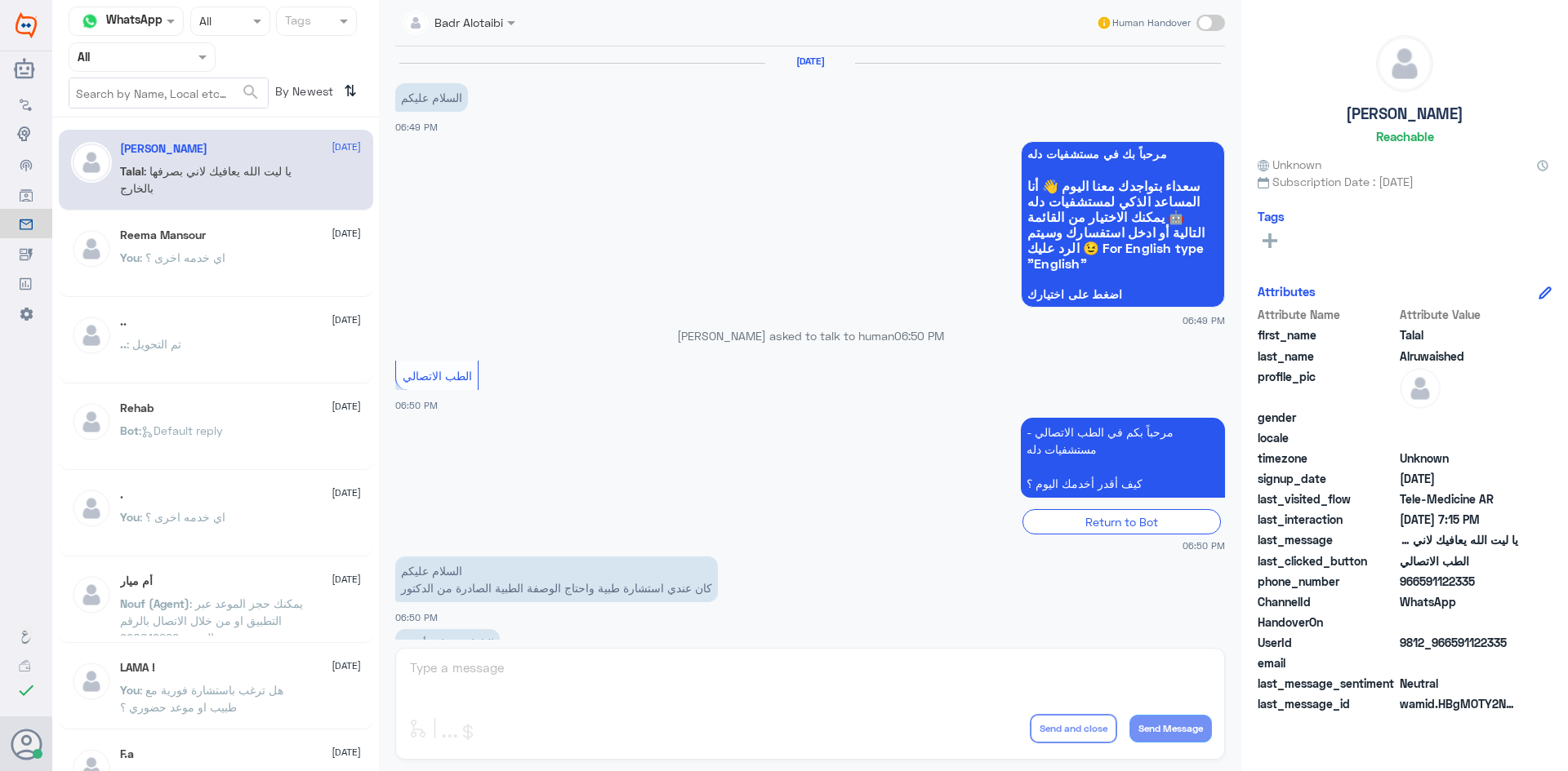
scroll to position [372, 0]
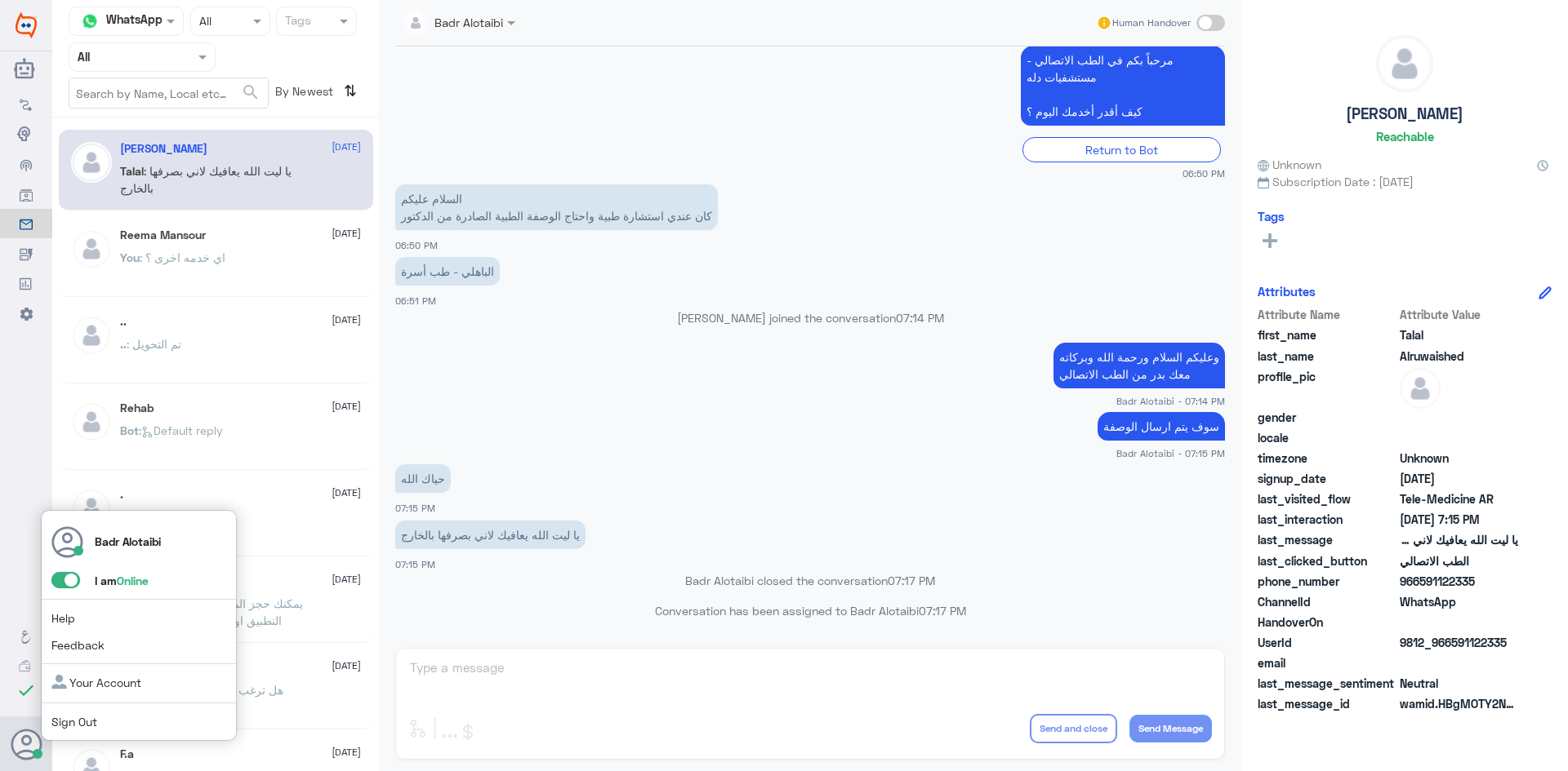
click at [56, 582] on span at bounding box center [66, 579] width 28 height 16
click at [0, 0] on input "checkbox" at bounding box center [0, 0] width 0 height 0
